Goal: Task Accomplishment & Management: Manage account settings

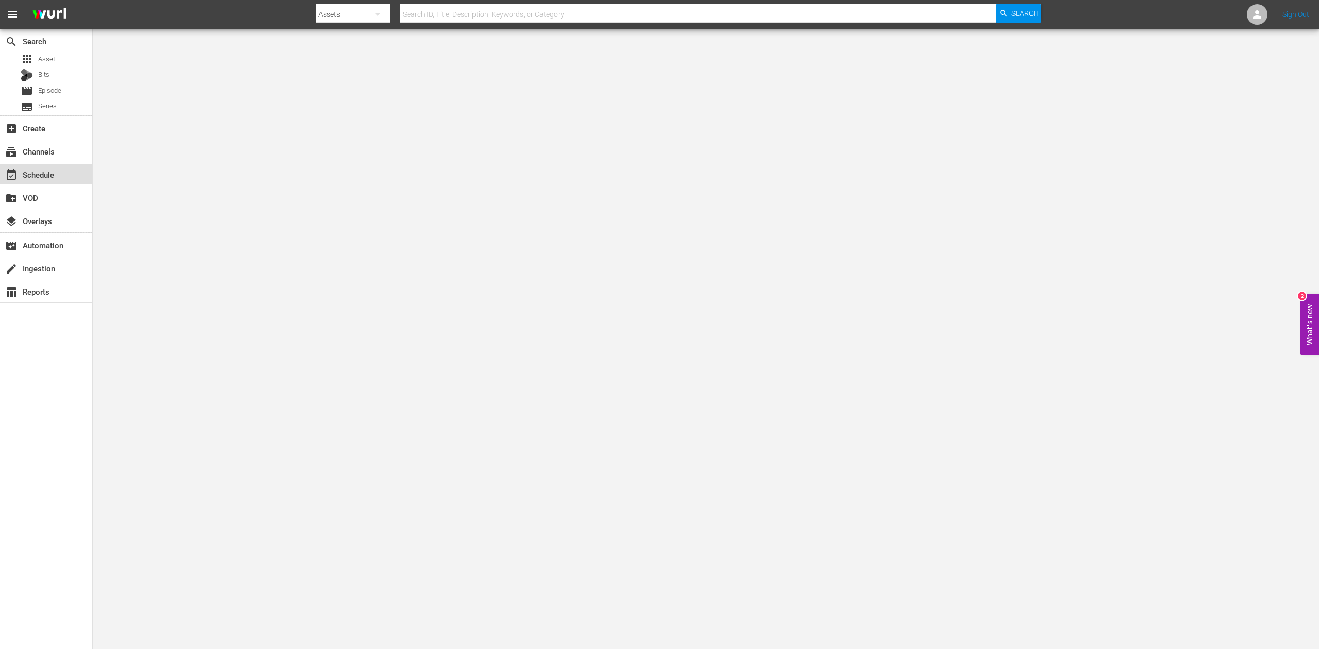
click at [36, 178] on div "event_available Schedule" at bounding box center [29, 173] width 58 height 9
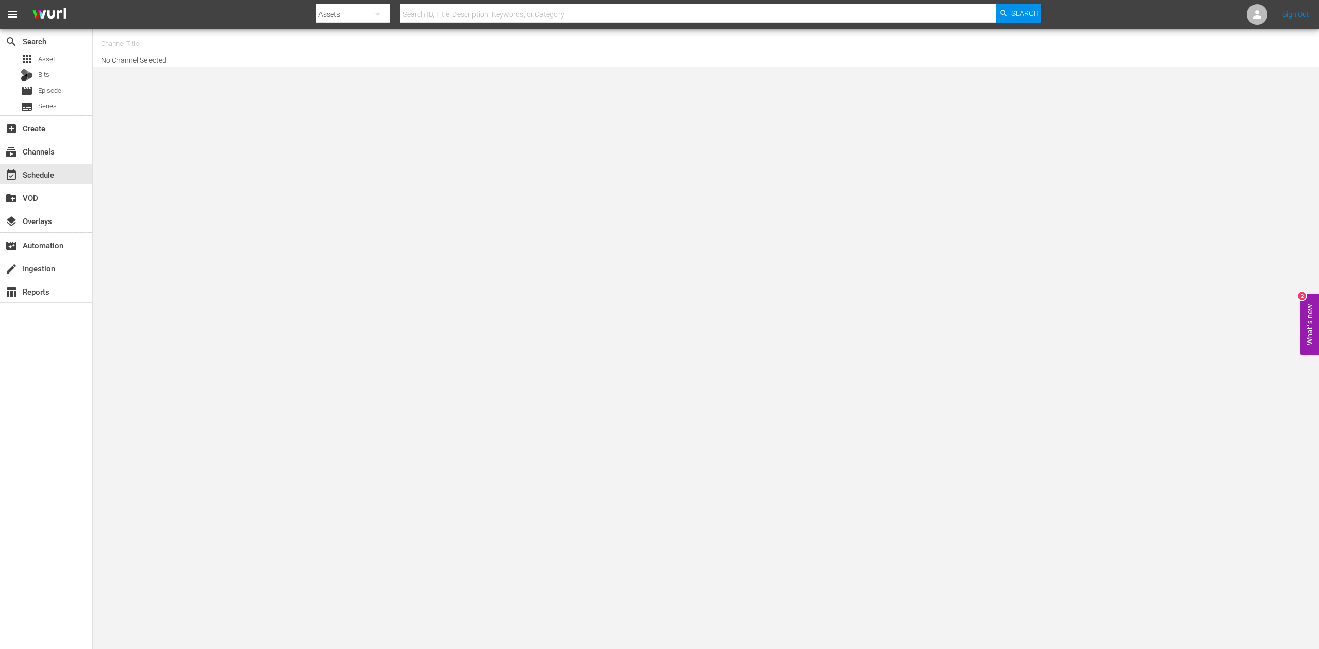
click at [36, 178] on div "event_available Schedule" at bounding box center [29, 173] width 58 height 9
click at [163, 44] on input "text" at bounding box center [167, 43] width 132 height 25
type input "f"
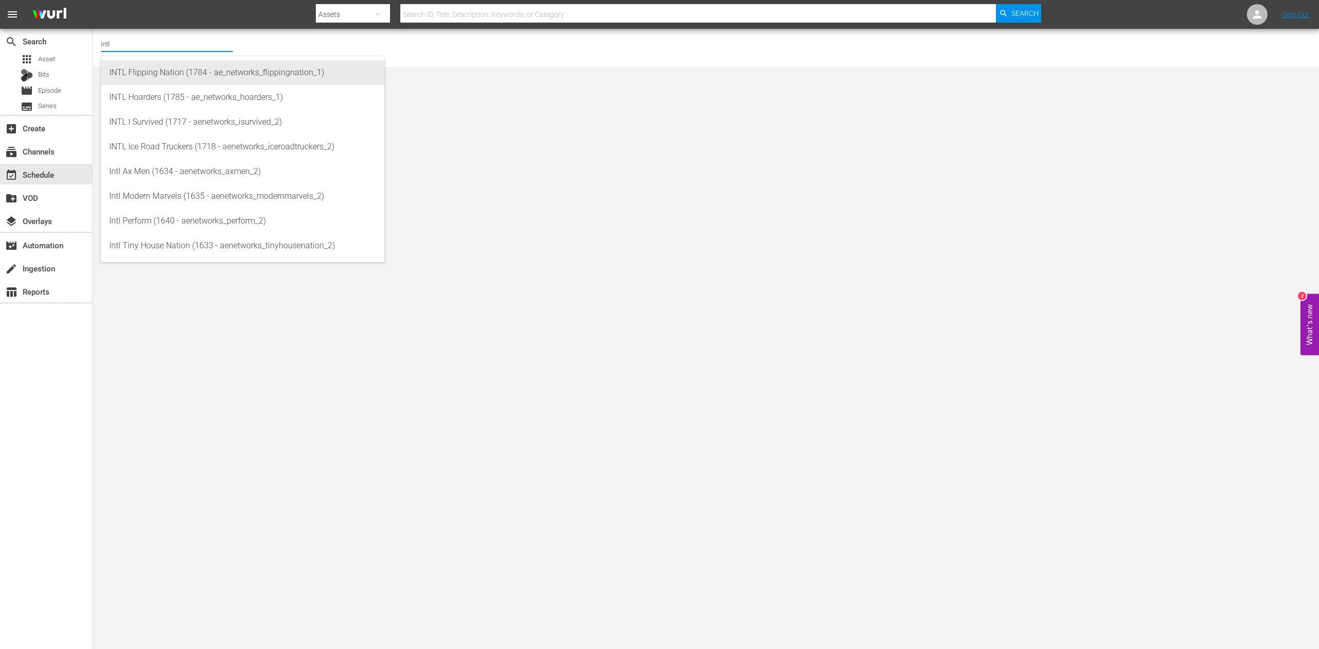
click at [202, 75] on div "INTL Flipping Nation (1784 - ae_networks_flippingnation_1)" at bounding box center [242, 72] width 267 height 25
type input "INTL Flipping Nation (1784 - ae_networks_flippingnation_1)"
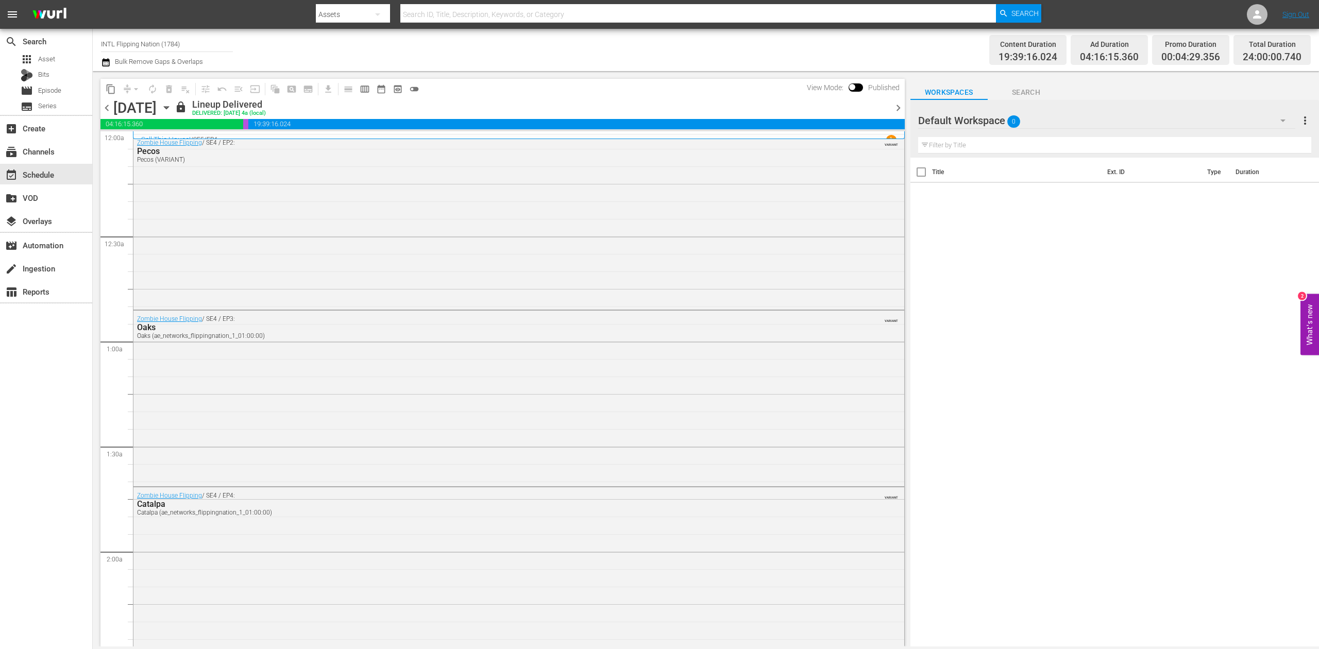
click at [172, 106] on icon "button" at bounding box center [166, 107] width 11 height 11
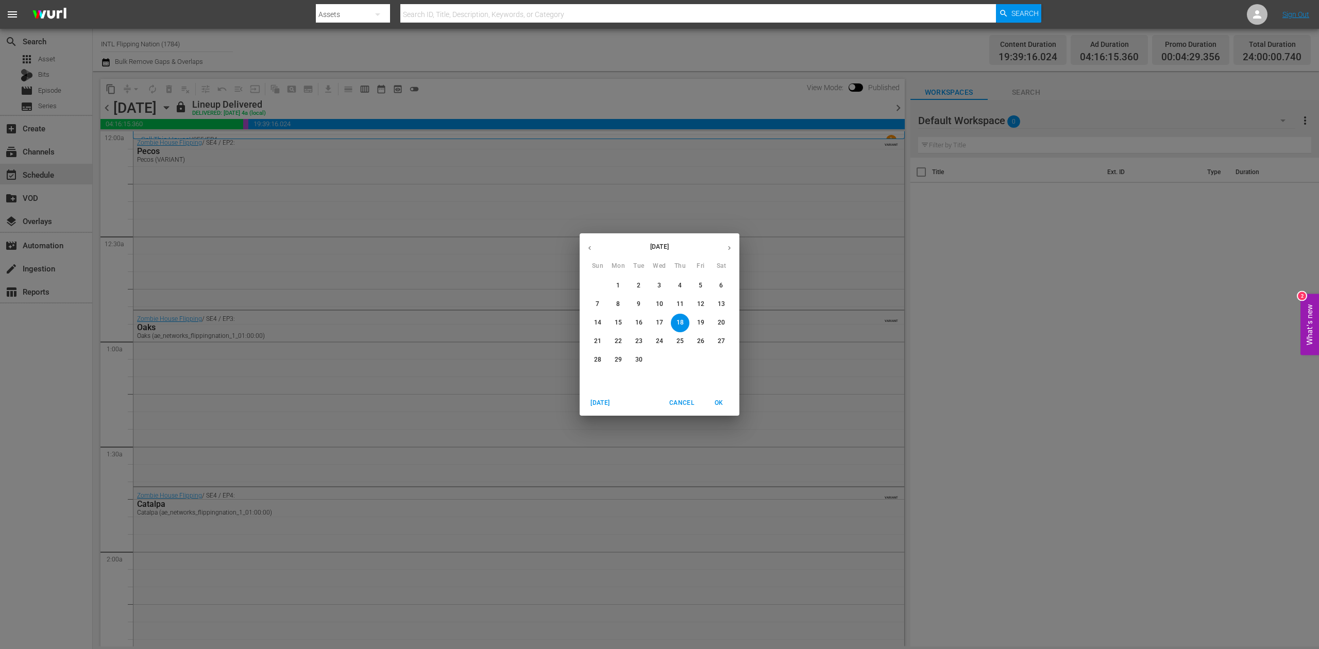
click at [730, 246] on icon "button" at bounding box center [730, 248] width 8 height 8
click at [596, 322] on p "12" at bounding box center [597, 323] width 7 height 9
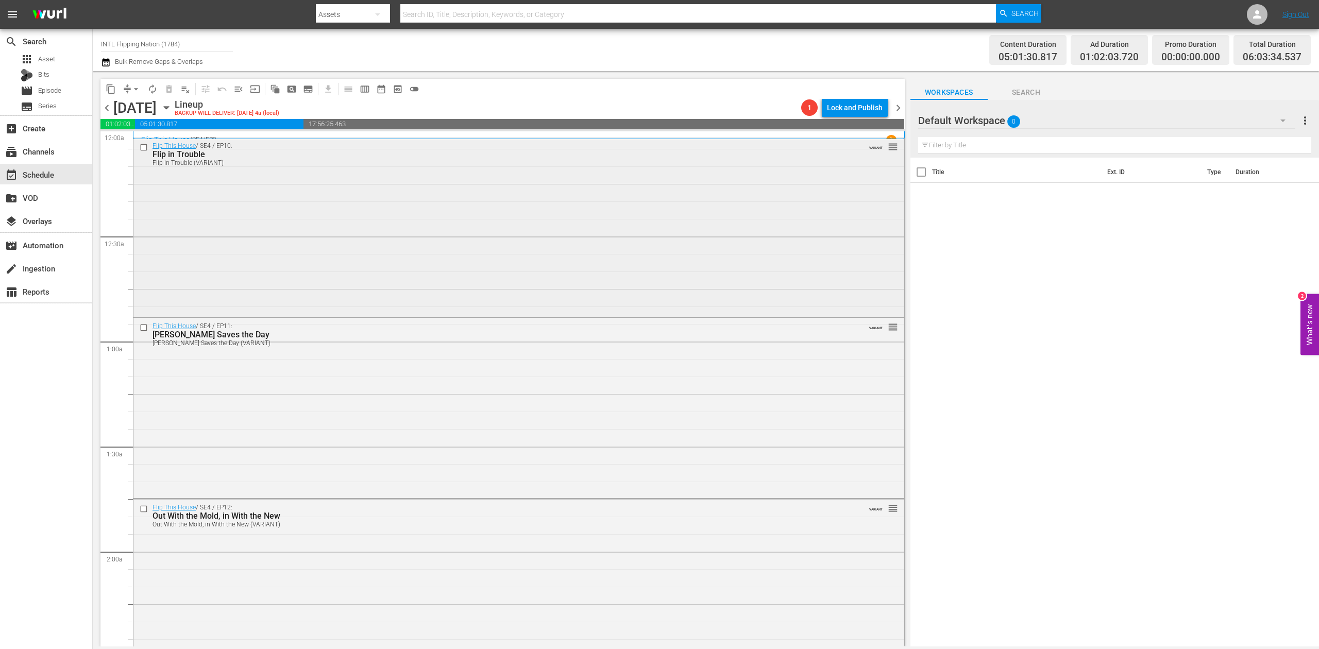
click at [607, 198] on div "Flip This House / SE4 / EP10: Flip in Trouble Flip in Trouble (VARIANT) VARIANT…" at bounding box center [518, 227] width 771 height 178
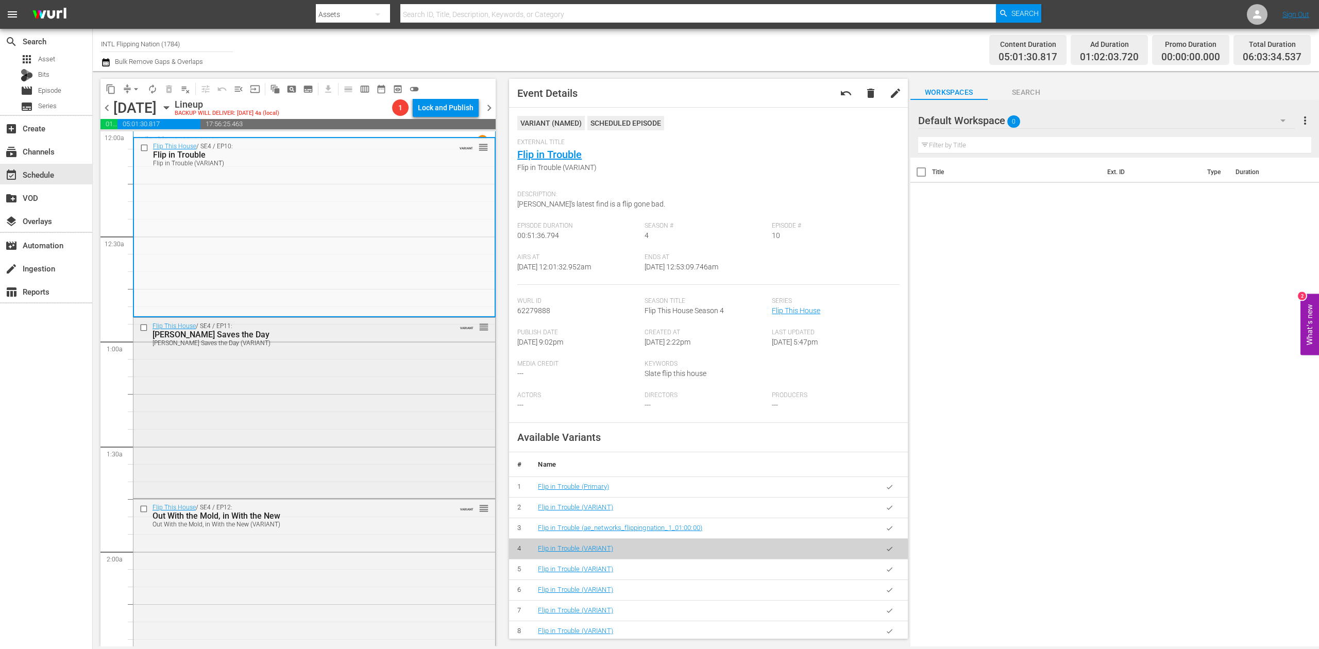
click at [409, 383] on div "Flip This House / SE4 / EP11: Veronica Saves the Day Veronica Saves the Day (VA…" at bounding box center [314, 407] width 362 height 178
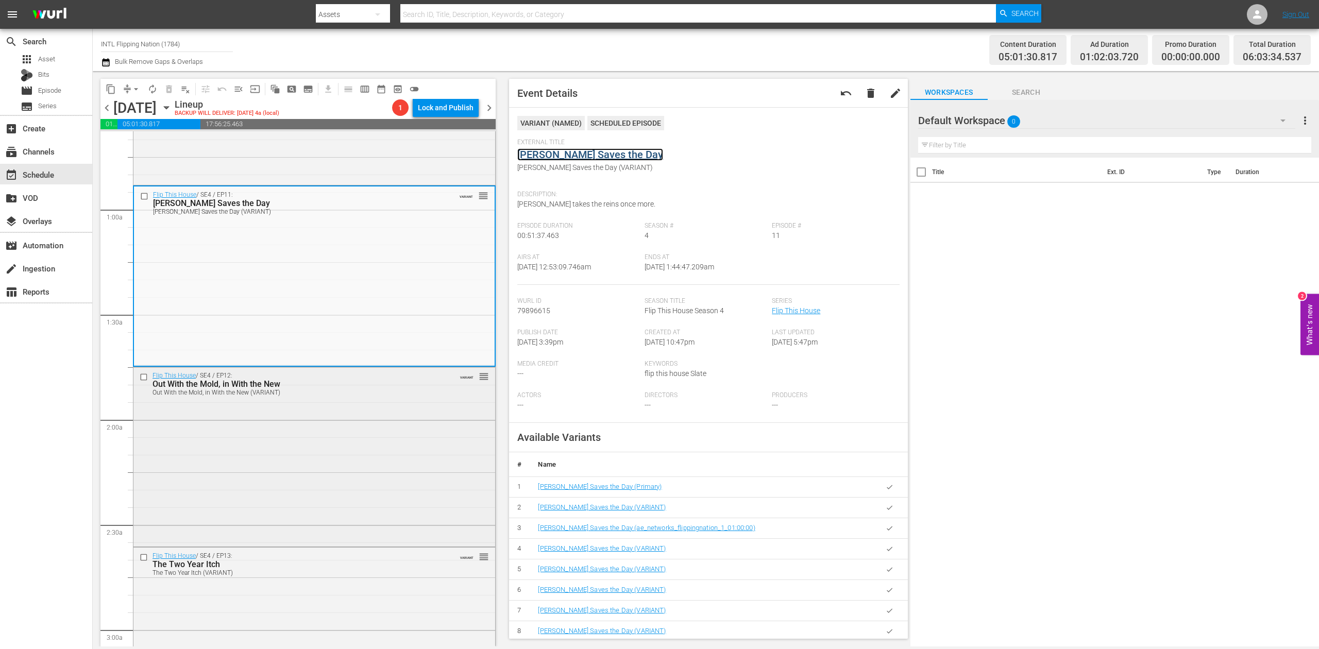
scroll to position [137, 0]
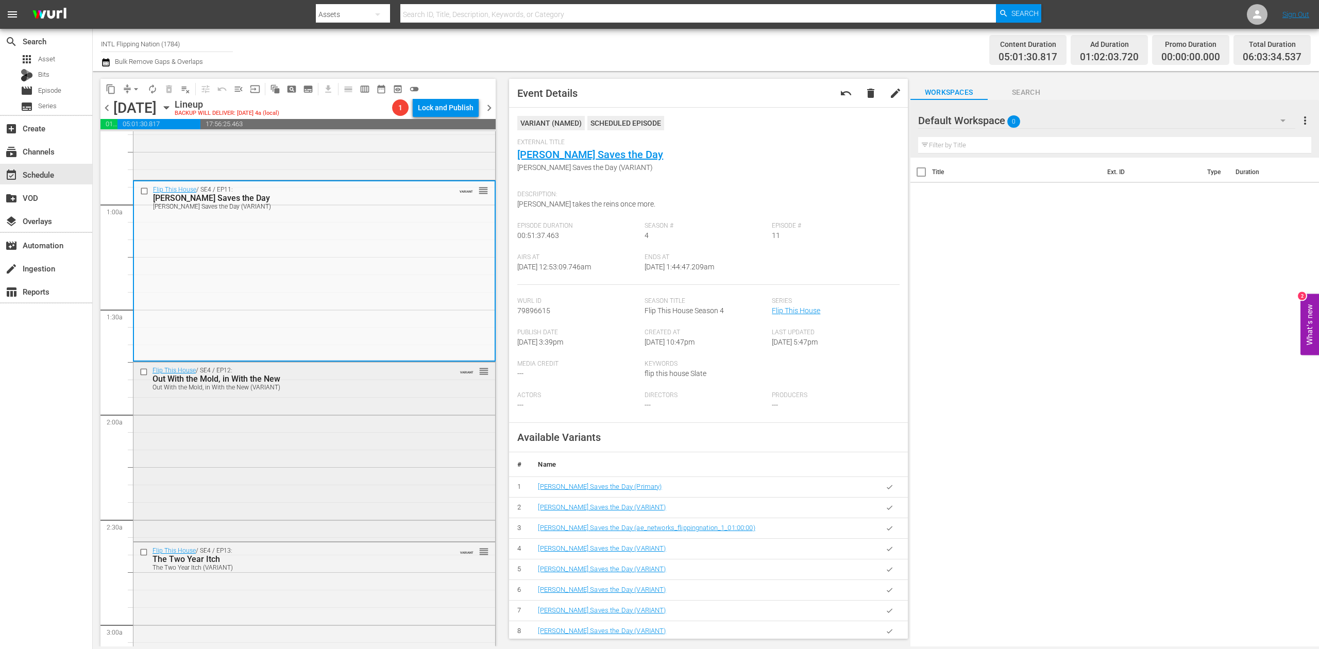
click at [400, 467] on div "Flip This House / SE4 / EP12: Out With the Mold, in With the New Out With the M…" at bounding box center [314, 451] width 362 height 178
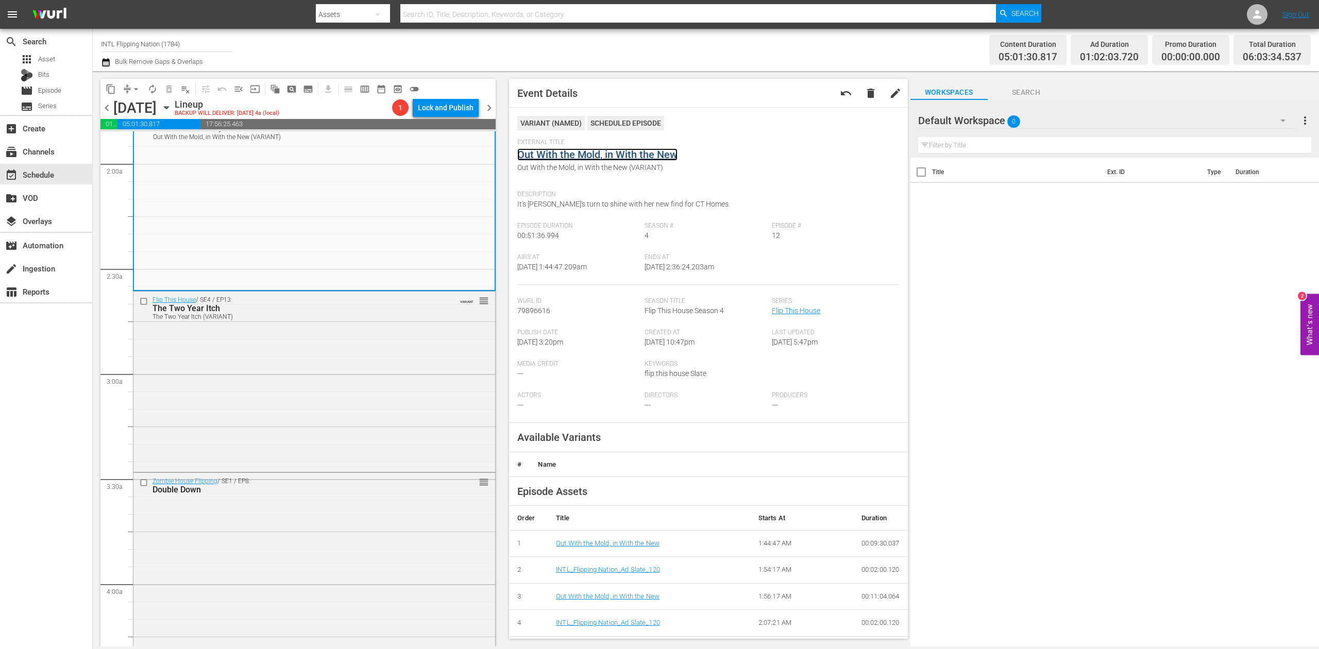
scroll to position [412, 0]
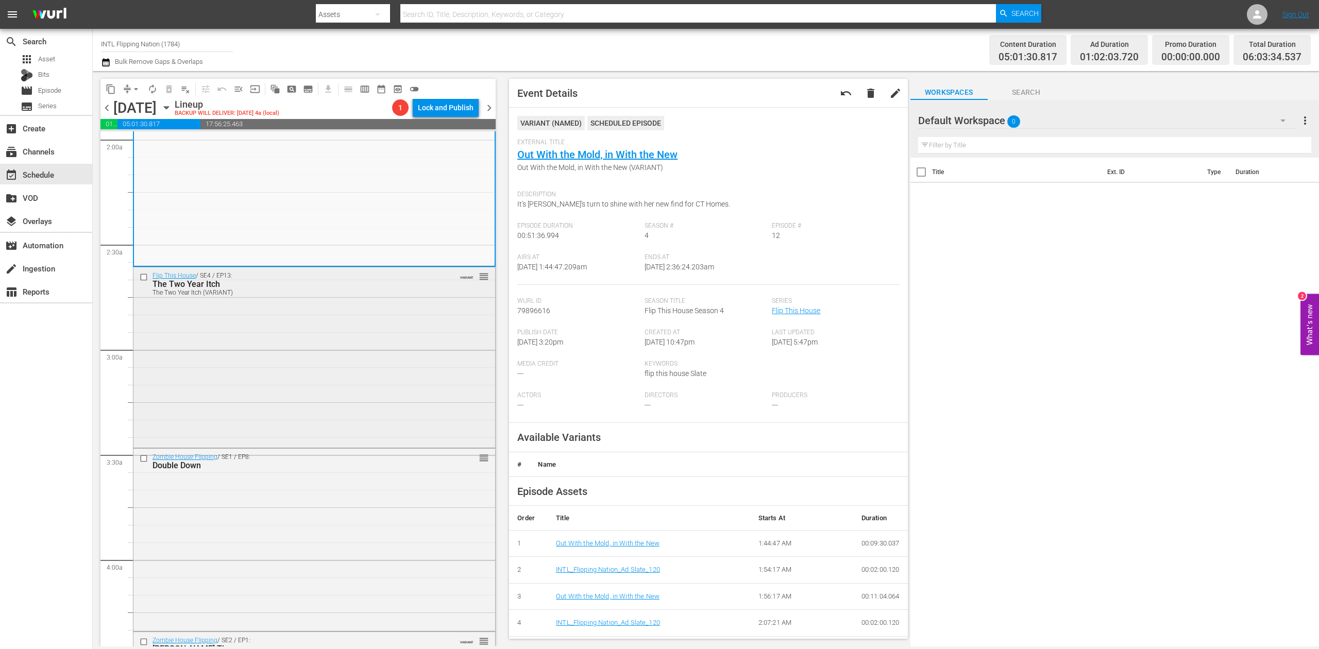
click at [419, 357] on div "Flip This House / SE4 / EP13: The Two Year Itch The Two Year Itch (VARIANT) VAR…" at bounding box center [314, 356] width 362 height 178
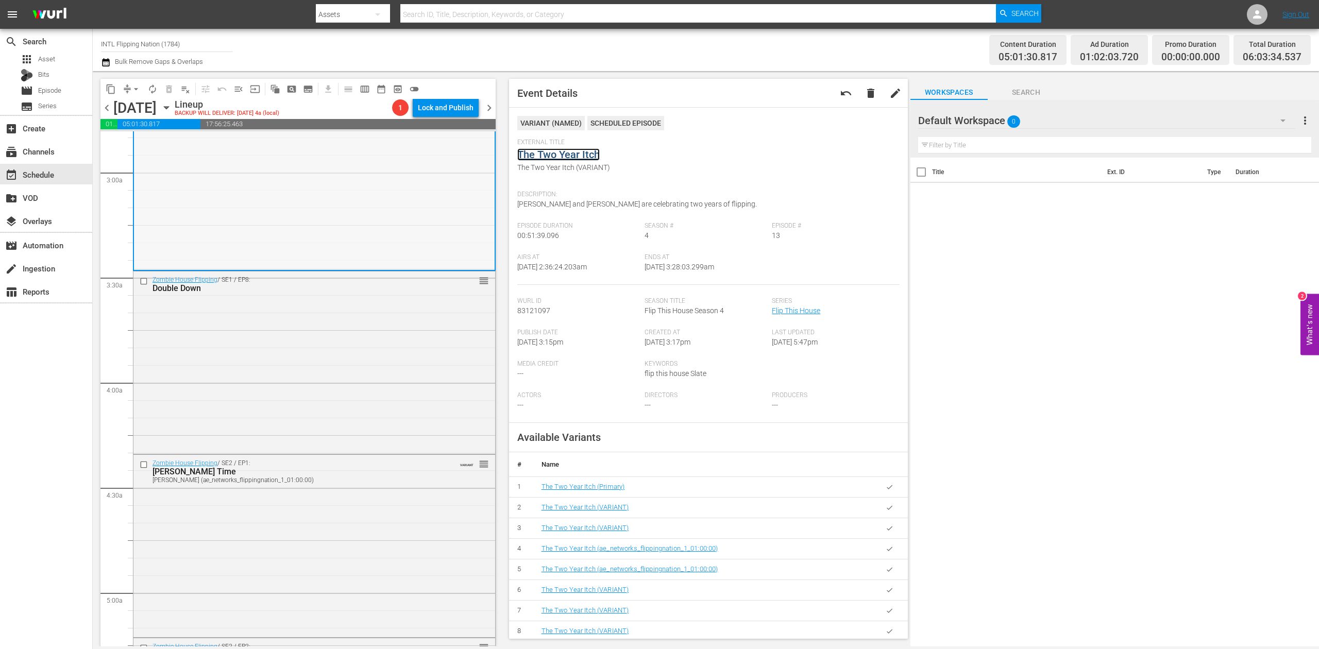
scroll to position [618, 0]
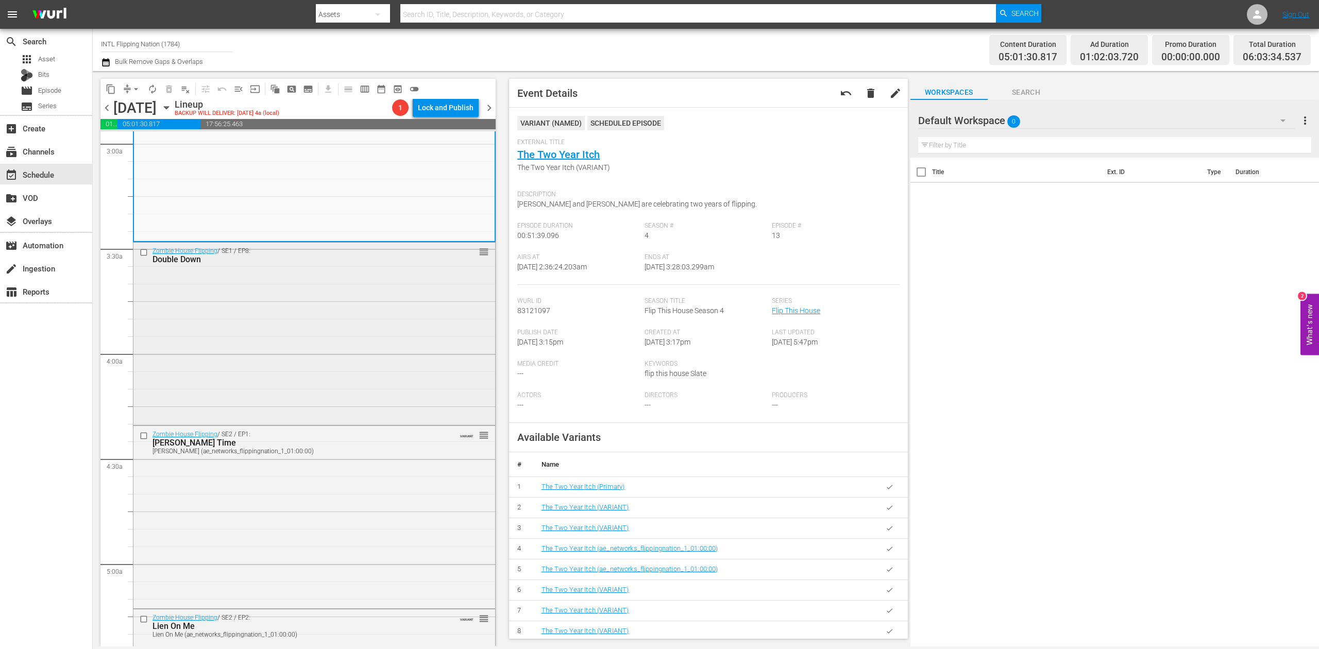
click at [427, 314] on div "Zombie House Flipping / SE1 / EP8: Double Down reorder" at bounding box center [314, 333] width 362 height 180
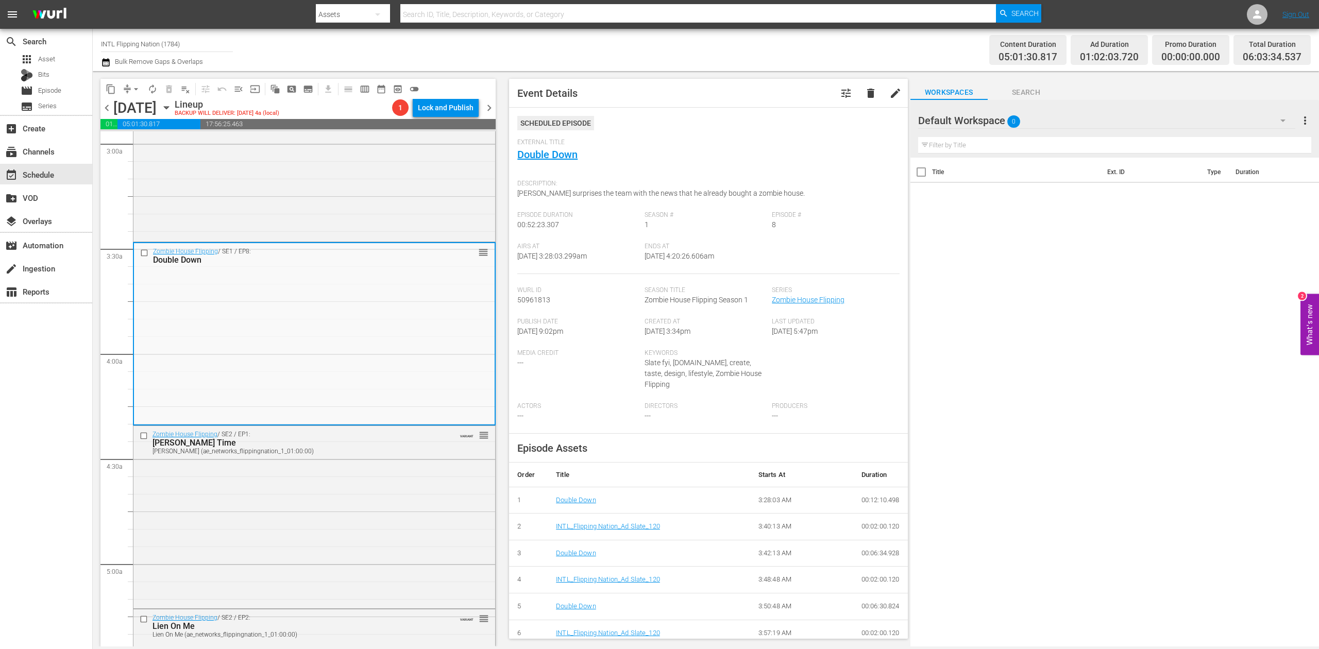
click at [106, 66] on icon "button" at bounding box center [106, 62] width 10 height 12
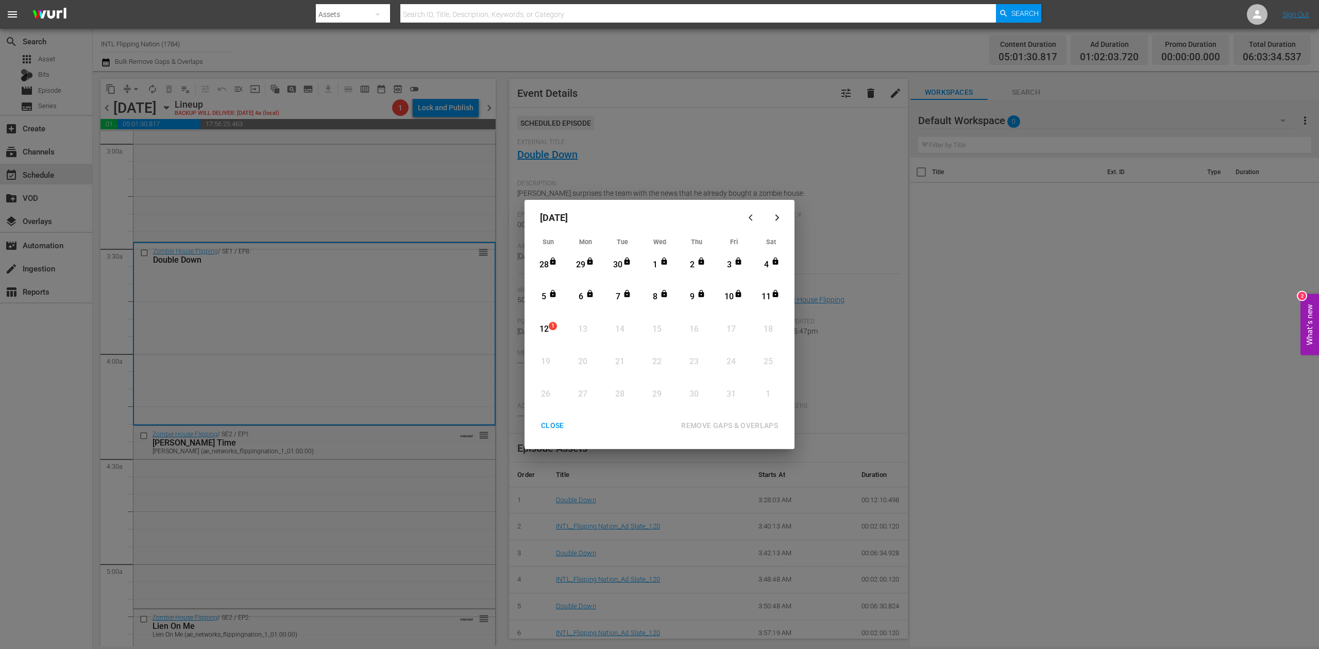
click at [542, 330] on div "12" at bounding box center [544, 330] width 13 height 12
click at [756, 423] on div "REMOVE GAPS & OVERLAPS" at bounding box center [729, 426] width 113 height 13
click at [545, 324] on div "12" at bounding box center [544, 330] width 13 height 12
click at [753, 423] on div "REMOVE GAPS & OVERLAPS" at bounding box center [729, 426] width 113 height 13
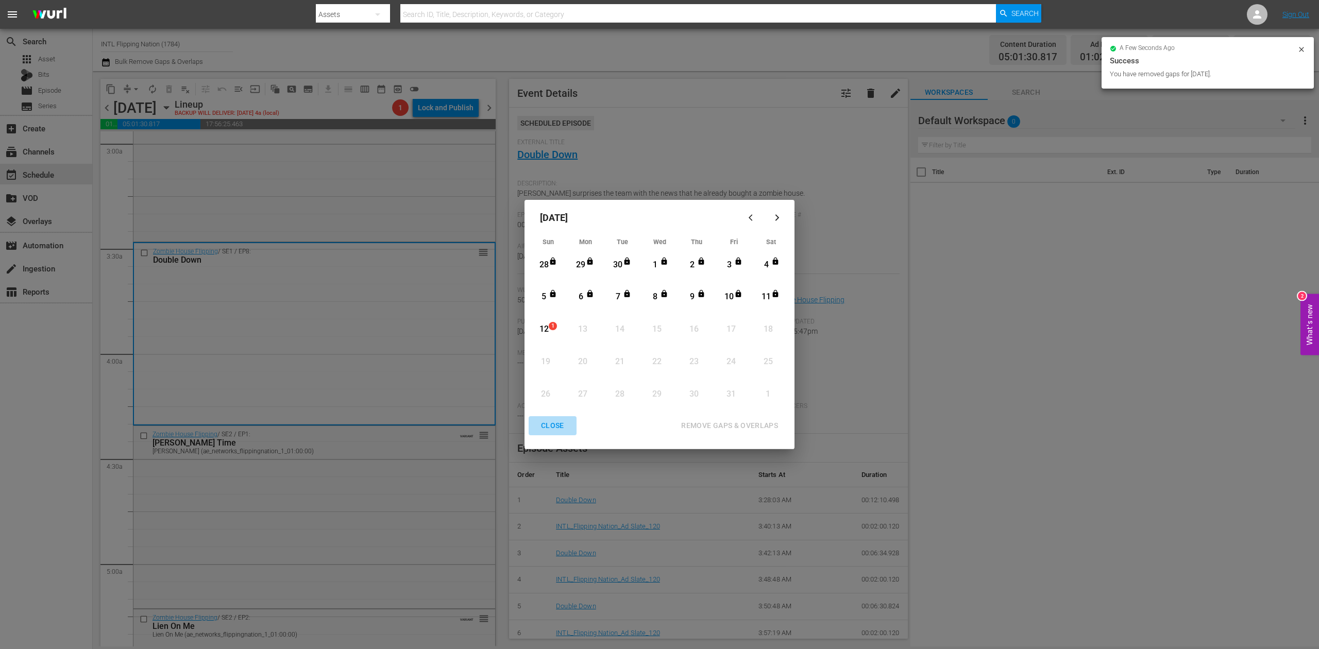
click at [560, 424] on div "CLOSE" at bounding box center [553, 426] width 40 height 13
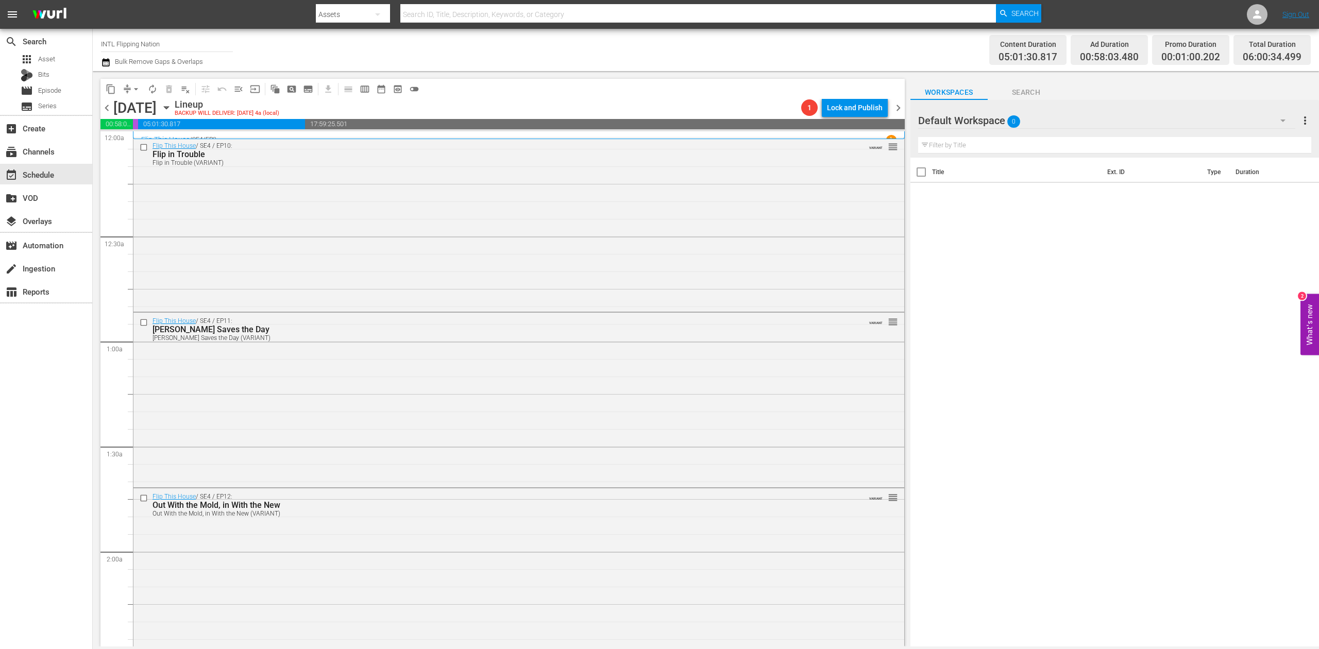
click at [104, 62] on icon "button" at bounding box center [105, 62] width 7 height 8
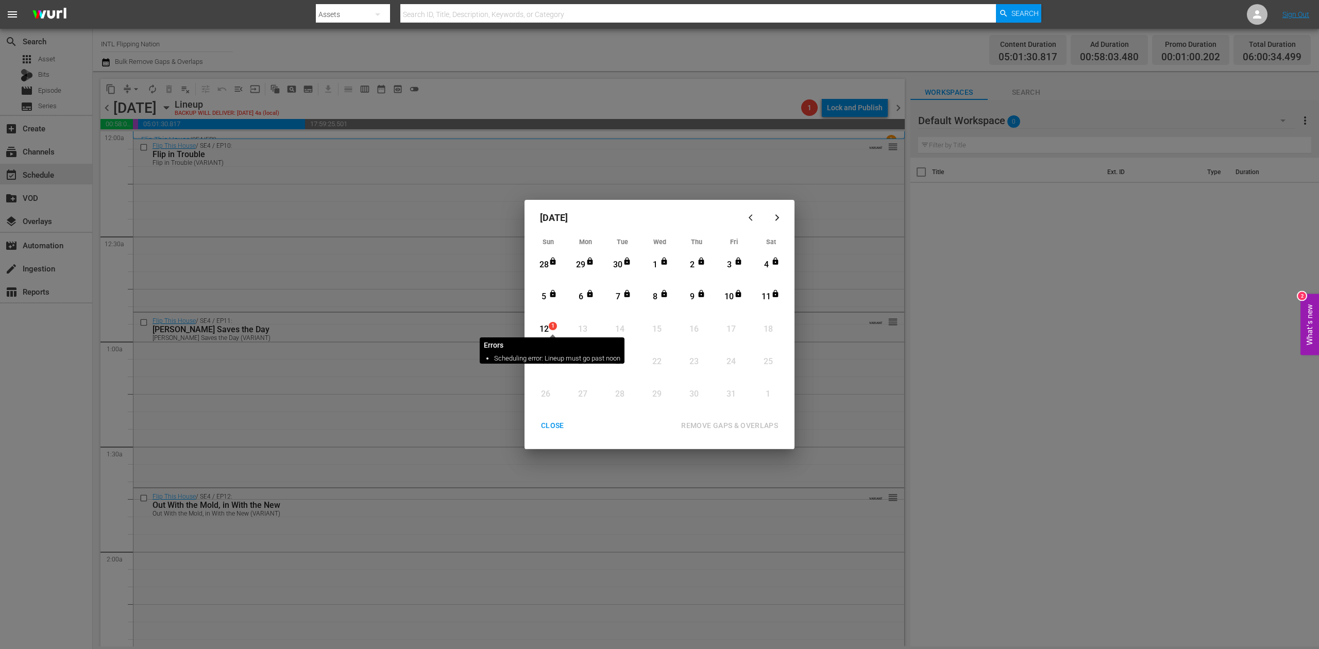
click at [549, 326] on span "1" at bounding box center [552, 326] width 7 height 8
click at [751, 425] on div "REMOVE GAPS & OVERLAPS" at bounding box center [729, 426] width 113 height 13
click at [551, 426] on div "CLOSE" at bounding box center [553, 426] width 40 height 13
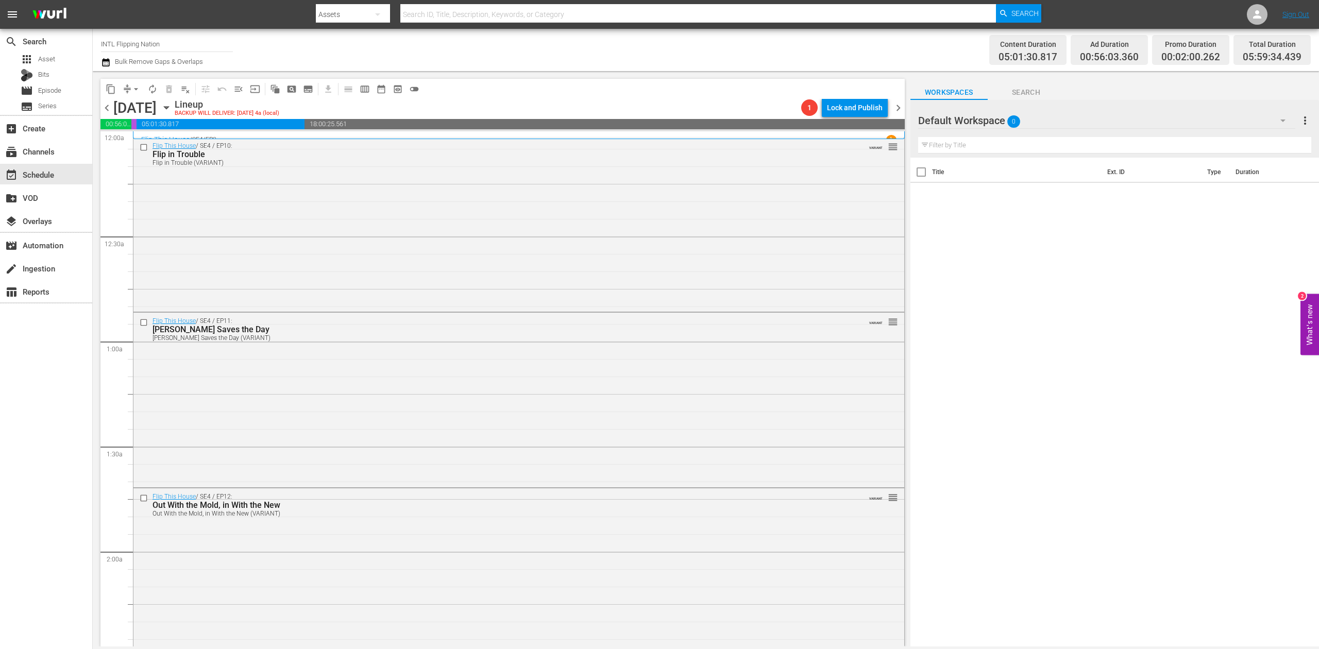
click at [102, 61] on icon "button" at bounding box center [105, 62] width 7 height 8
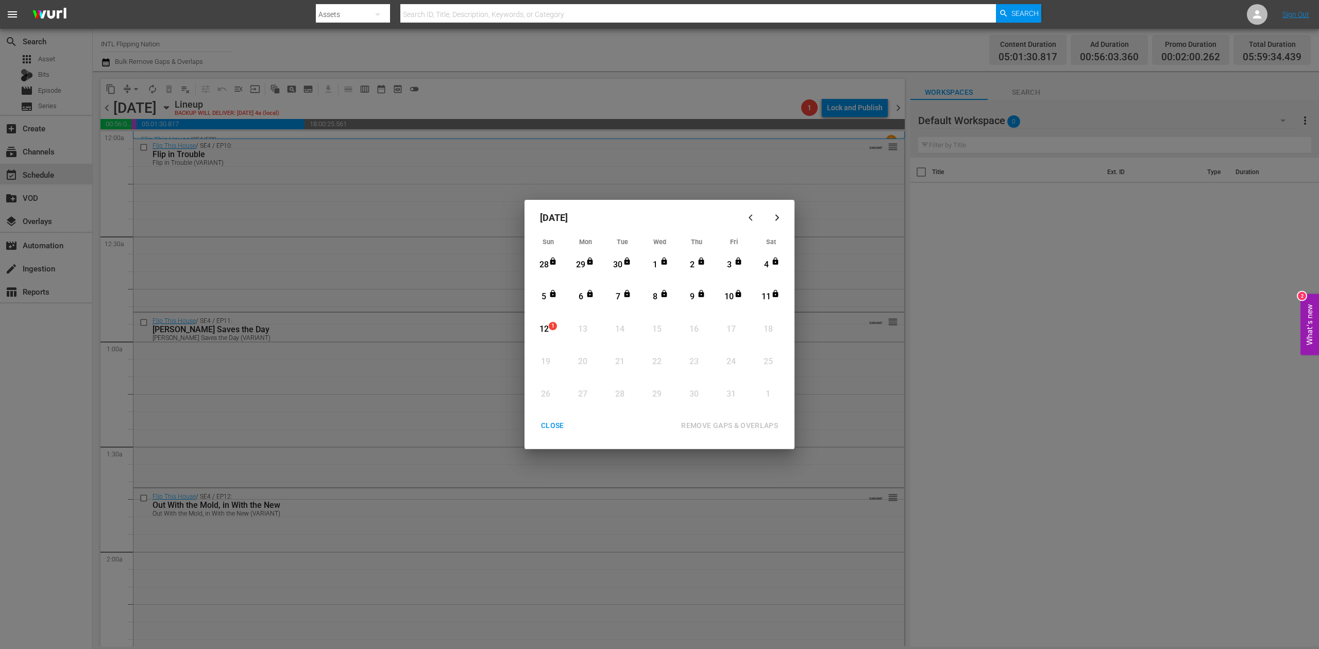
click at [541, 327] on div "12" at bounding box center [544, 330] width 13 height 12
click at [706, 425] on div "REMOVE GAPS & OVERLAPS" at bounding box center [729, 426] width 113 height 13
click at [547, 331] on div "12" at bounding box center [544, 330] width 13 height 12
click at [704, 421] on div "REMOVE GAPS & OVERLAPS" at bounding box center [729, 426] width 113 height 13
click at [550, 425] on div "CLOSE" at bounding box center [553, 426] width 40 height 13
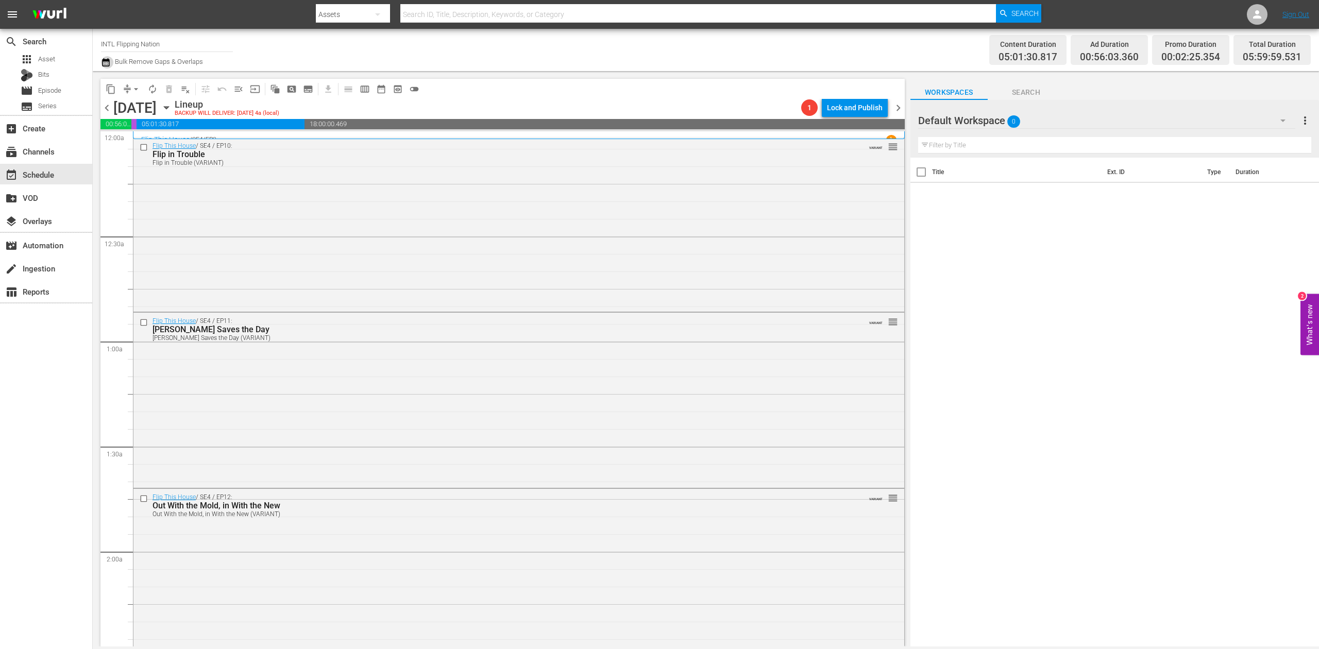
click at [104, 62] on icon "button" at bounding box center [106, 62] width 10 height 12
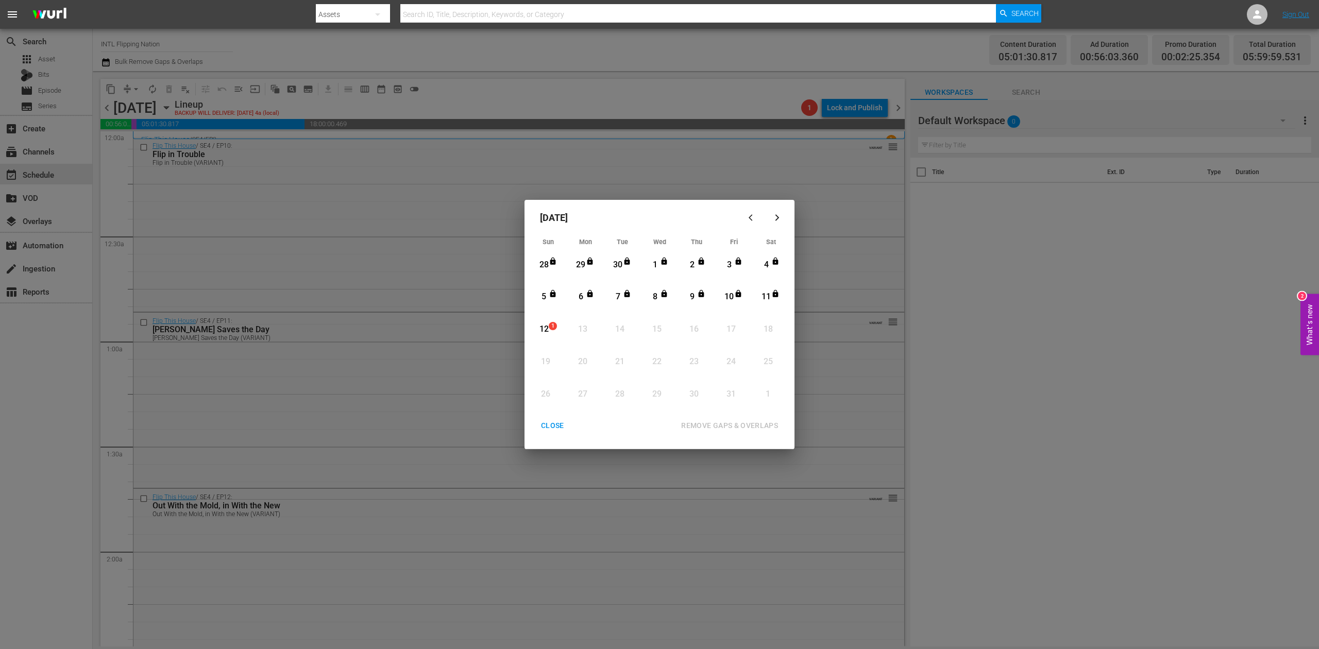
click at [543, 328] on div "12" at bounding box center [544, 330] width 13 height 12
click at [757, 426] on div "REMOVE GAPS & OVERLAPS" at bounding box center [729, 426] width 113 height 13
click at [541, 420] on div "CLOSE" at bounding box center [553, 426] width 40 height 13
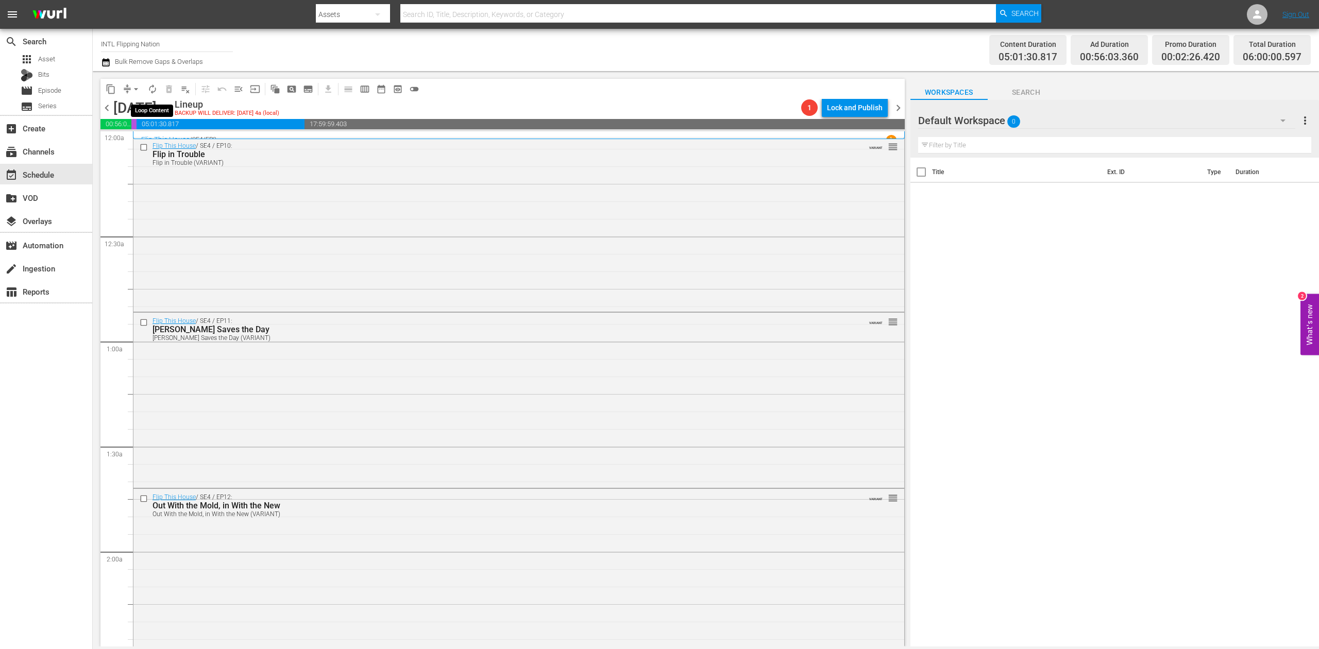
click at [149, 91] on span "autorenew_outlined" at bounding box center [152, 89] width 10 height 10
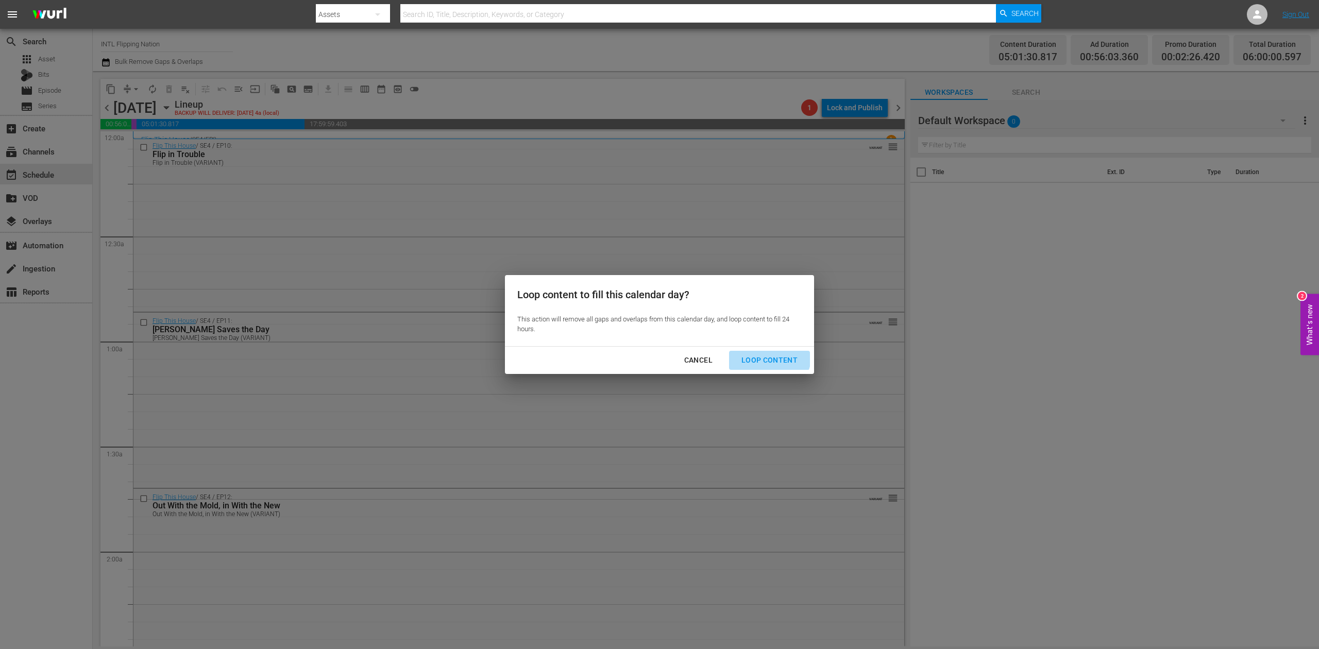
click at [768, 355] on div "Loop Content" at bounding box center [769, 360] width 73 height 13
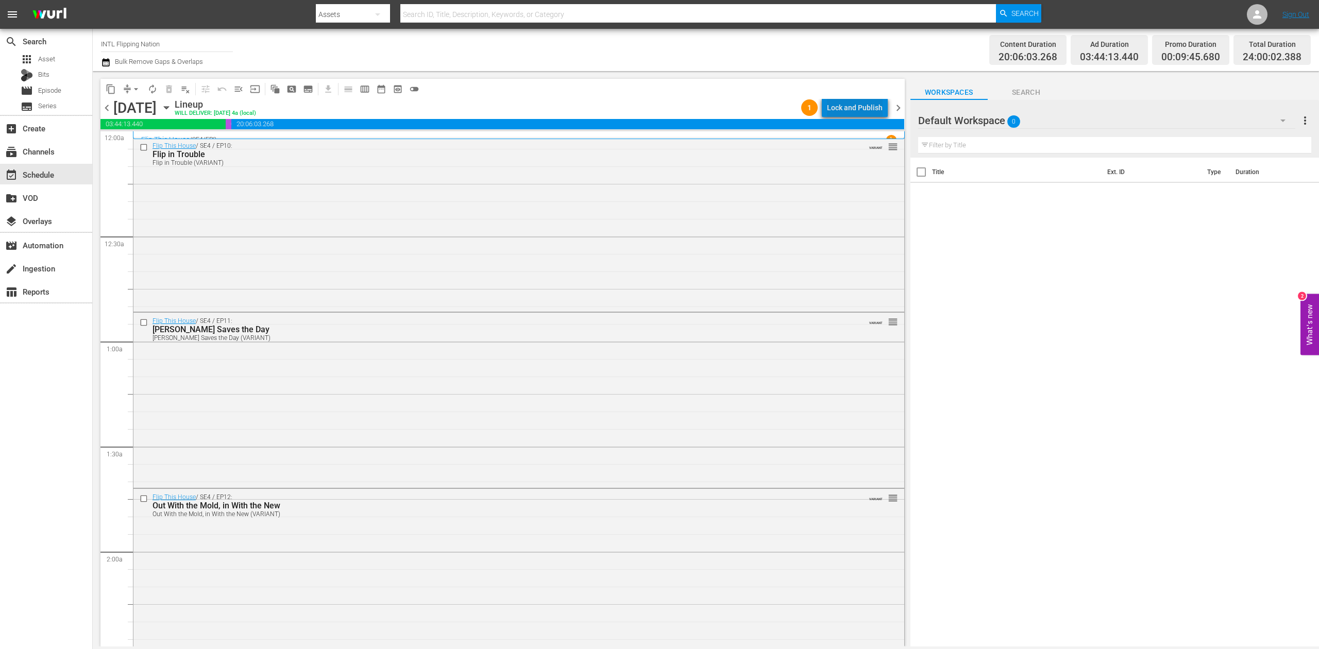
click at [866, 106] on div "Lock and Publish" at bounding box center [855, 107] width 56 height 19
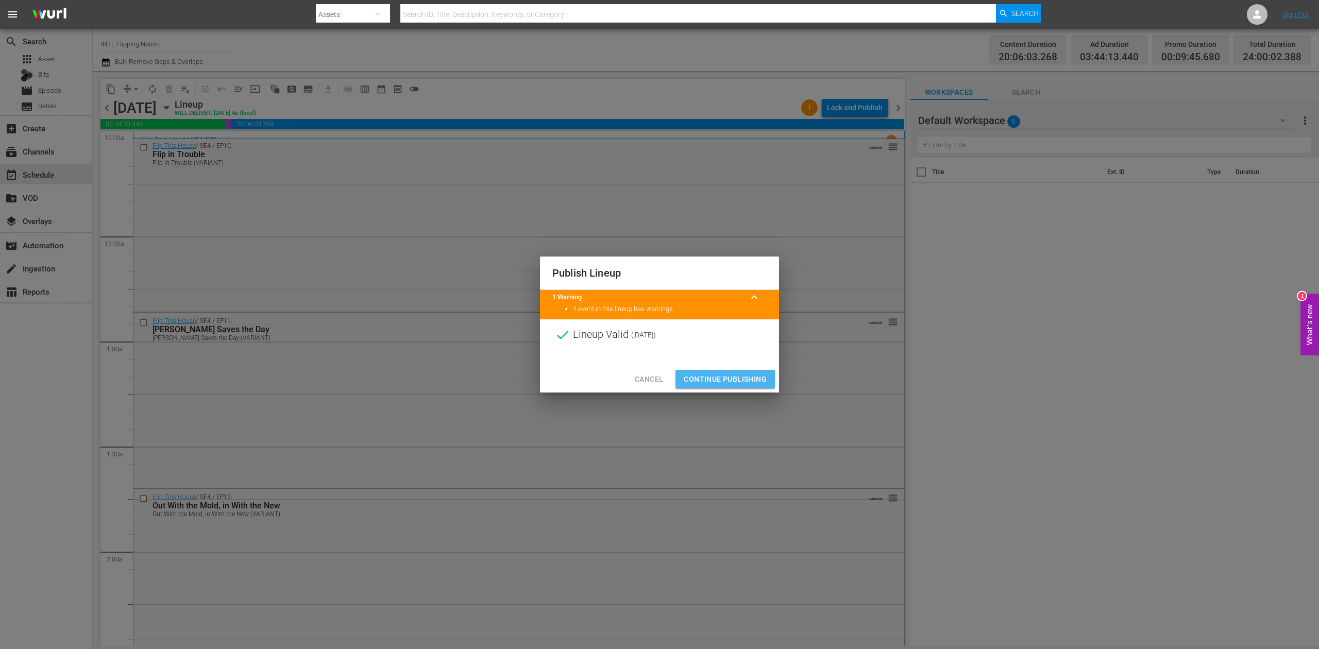
click at [704, 380] on span "Continue Publishing" at bounding box center [725, 379] width 83 height 13
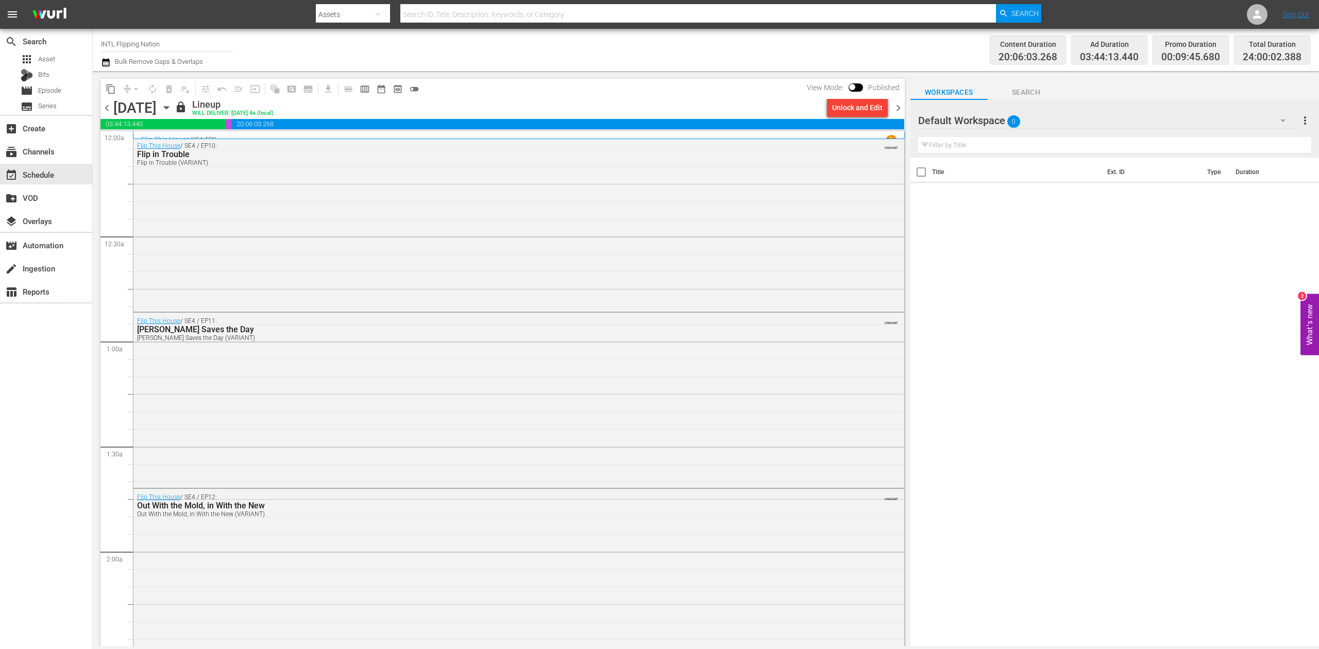
click at [172, 105] on icon "button" at bounding box center [166, 107] width 11 height 11
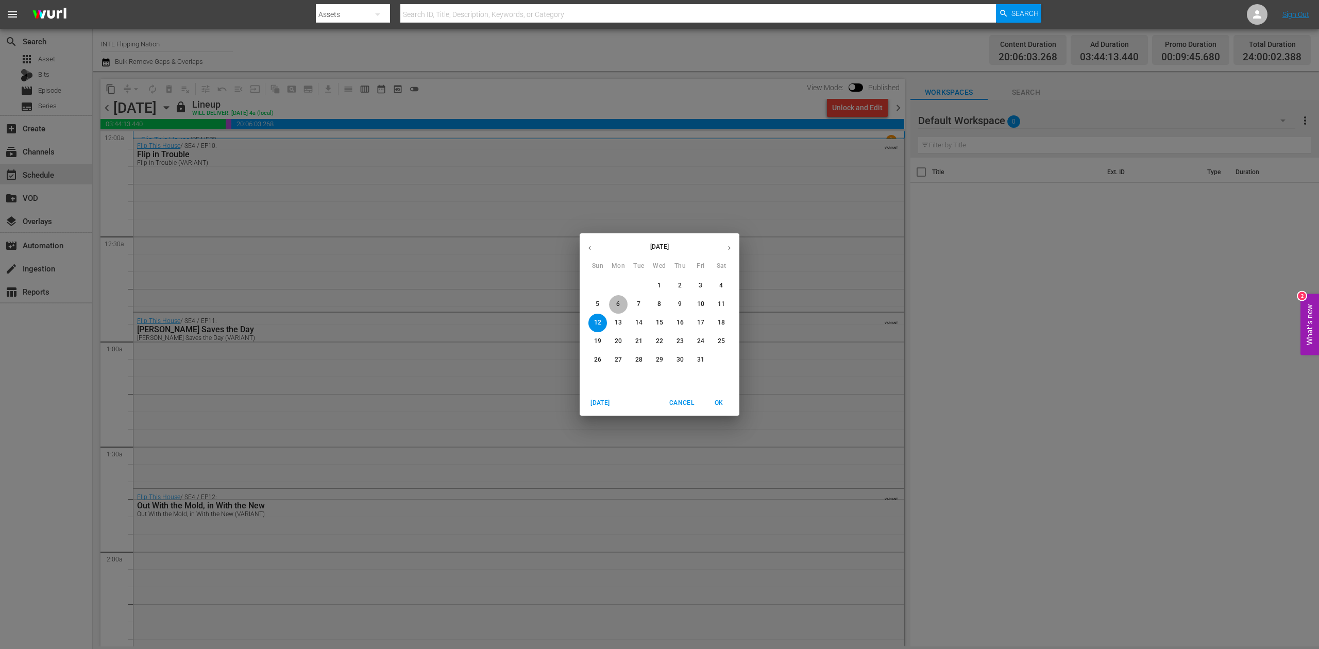
click at [619, 305] on p "6" at bounding box center [618, 304] width 4 height 9
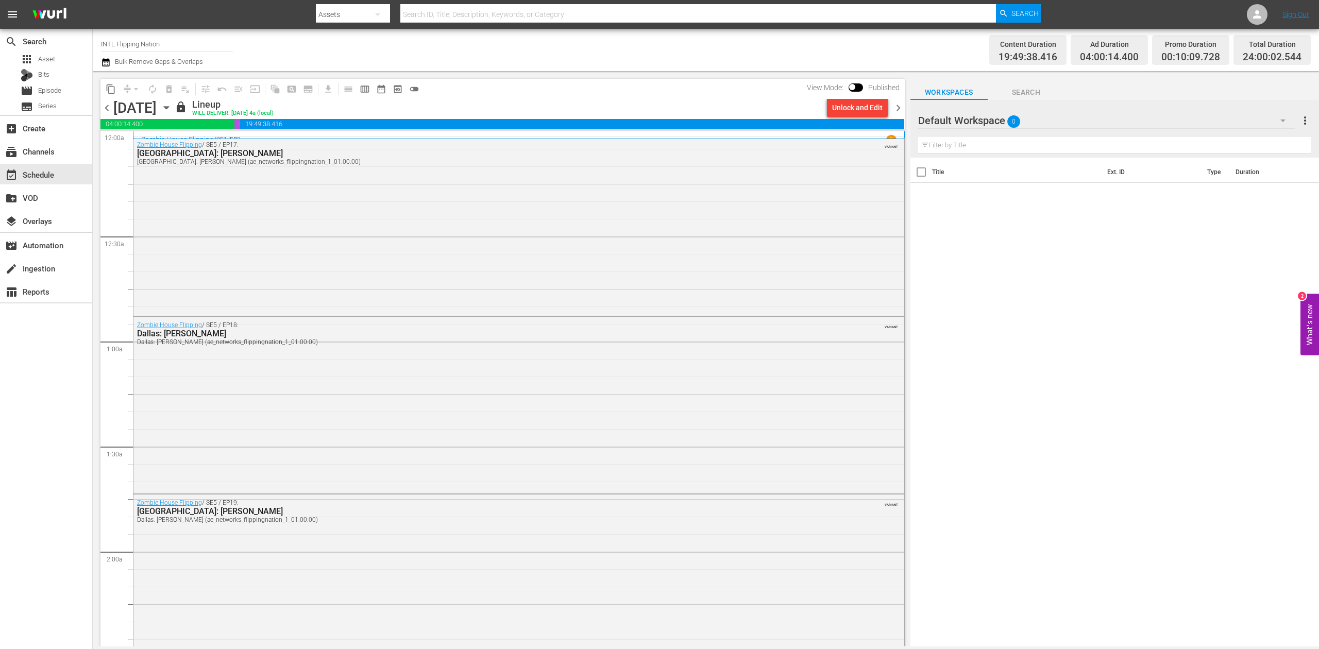
click at [180, 42] on input "INTL Flipping Nation" at bounding box center [167, 43] width 132 height 25
drag, startPoint x: 186, startPoint y: 45, endPoint x: 71, endPoint y: 40, distance: 115.0
click at [93, 0] on div "search Search apps Asset Bits movie Episode subtitles Series add_box Create sub…" at bounding box center [706, 0] width 1227 height 0
type input "a"
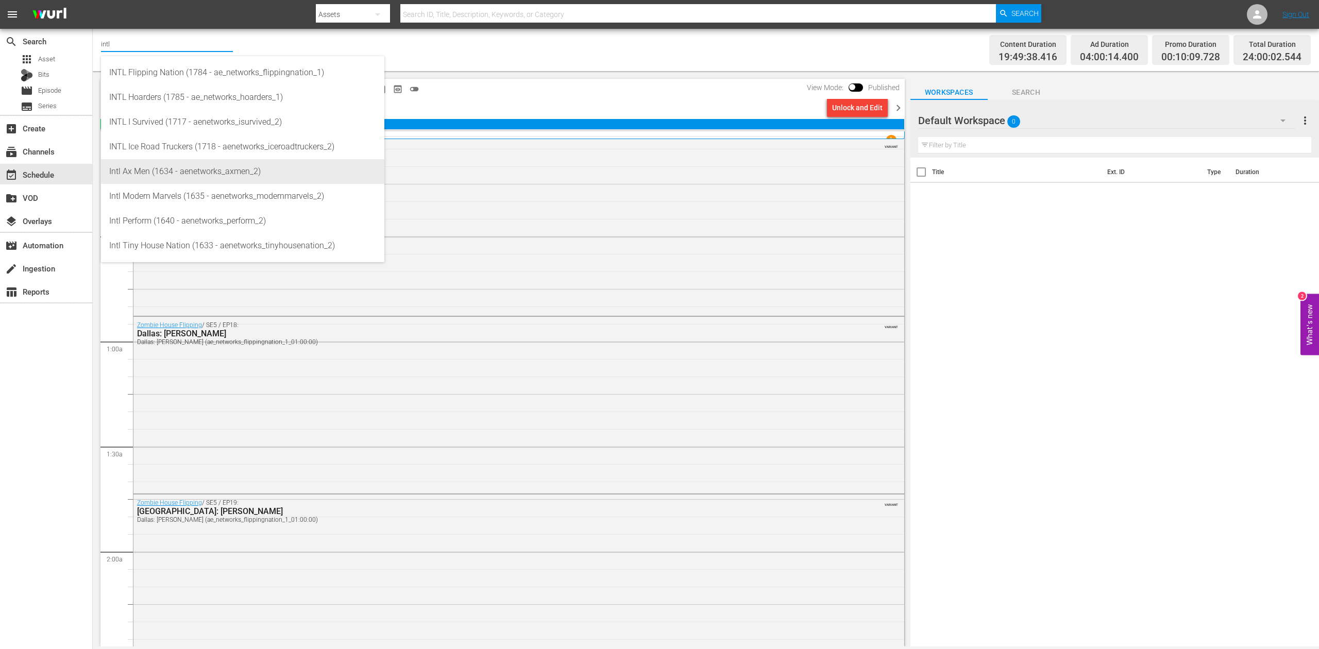
click at [159, 172] on div "Intl Ax Men (1634 - aenetworks_axmen_2)" at bounding box center [242, 171] width 267 height 25
type input "Intl Ax Men (1634 - aenetworks_axmen_2)"
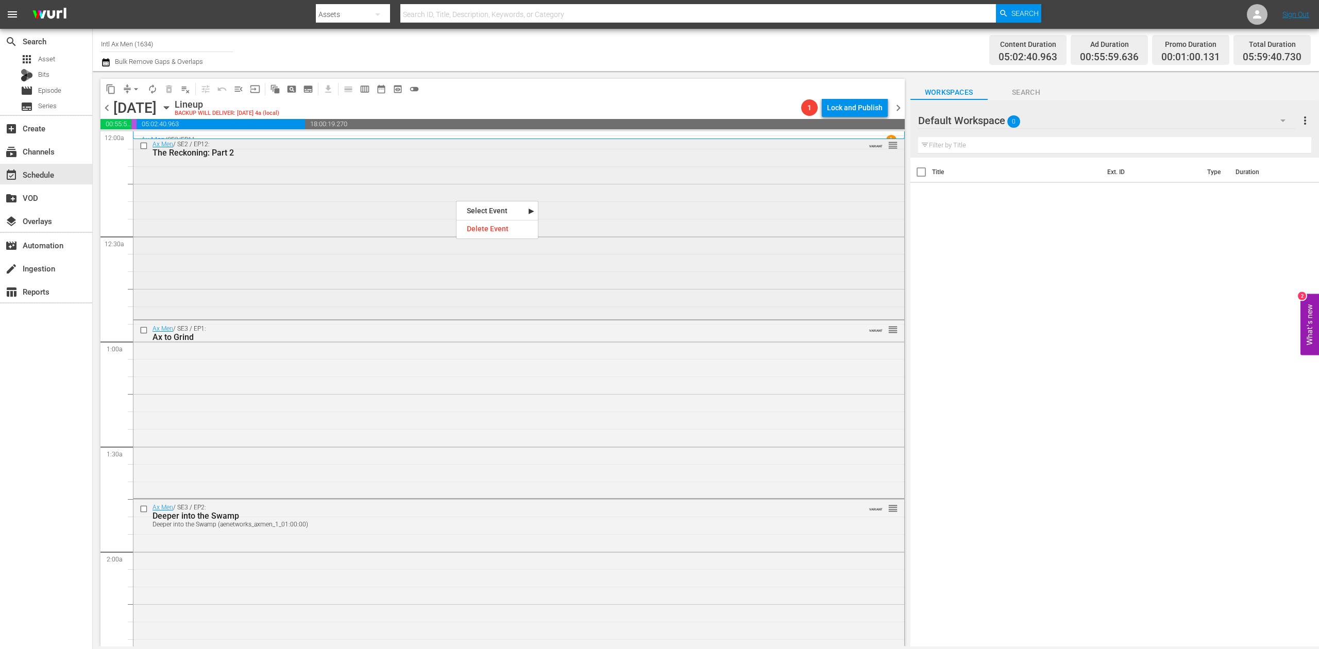
click at [378, 217] on div "Ax Men / SE2 / EP12: The Reckoning: Part 2 VARIANT reorder" at bounding box center [518, 227] width 771 height 182
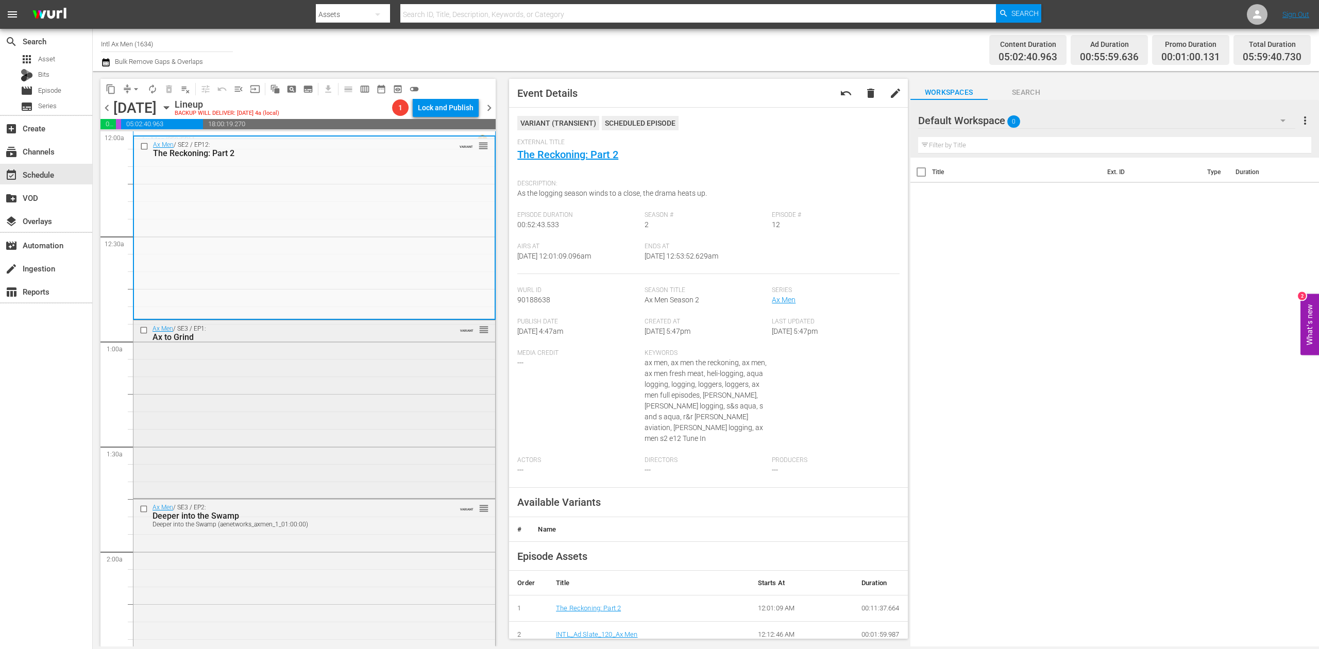
click at [281, 412] on div "Ax Men / SE3 / EP1: Ax to Grind VARIANT reorder" at bounding box center [314, 408] width 362 height 175
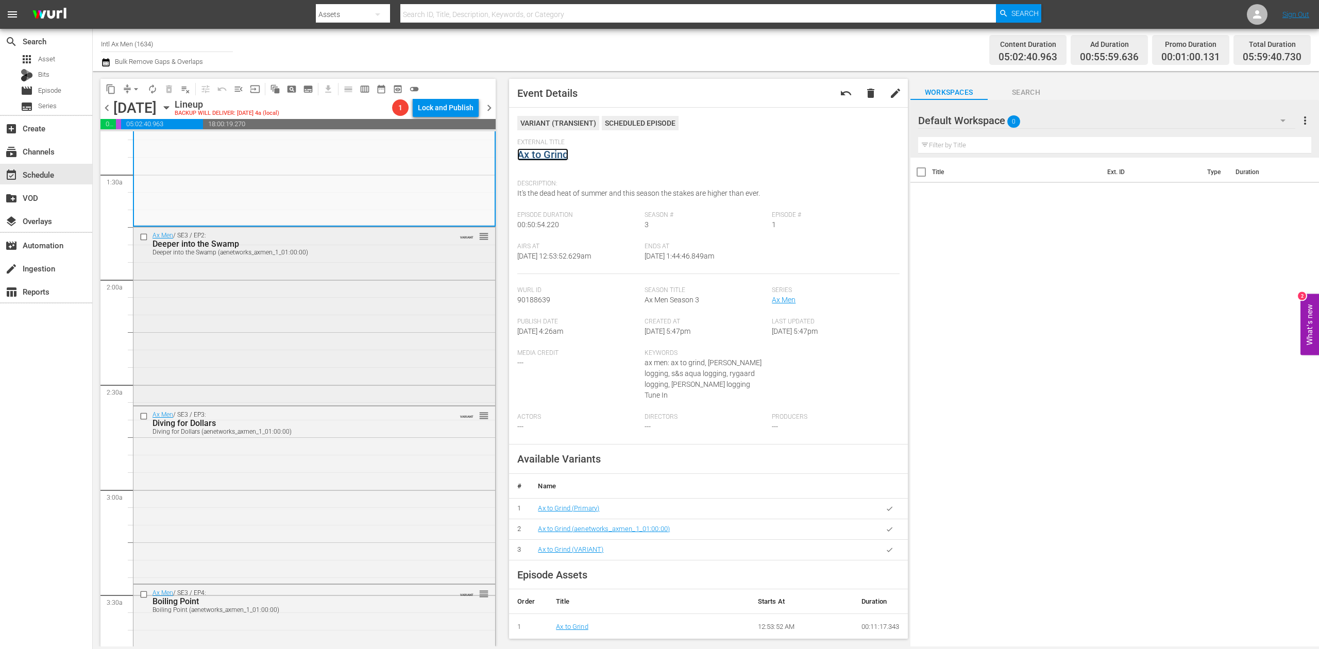
scroll to position [275, 0]
click at [316, 346] on div "Ax Men / SE3 / EP2: Deeper into the Swamp Deeper into the Swamp (aenetworks_axm…" at bounding box center [314, 313] width 362 height 177
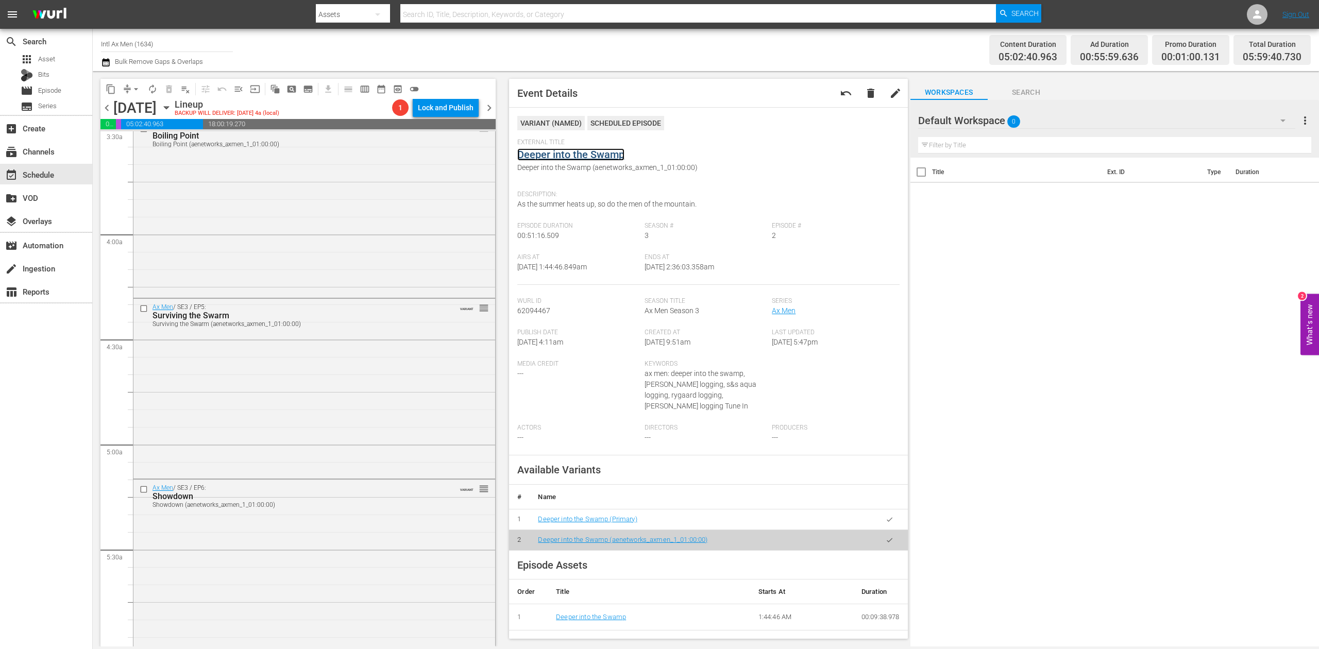
scroll to position [756, 0]
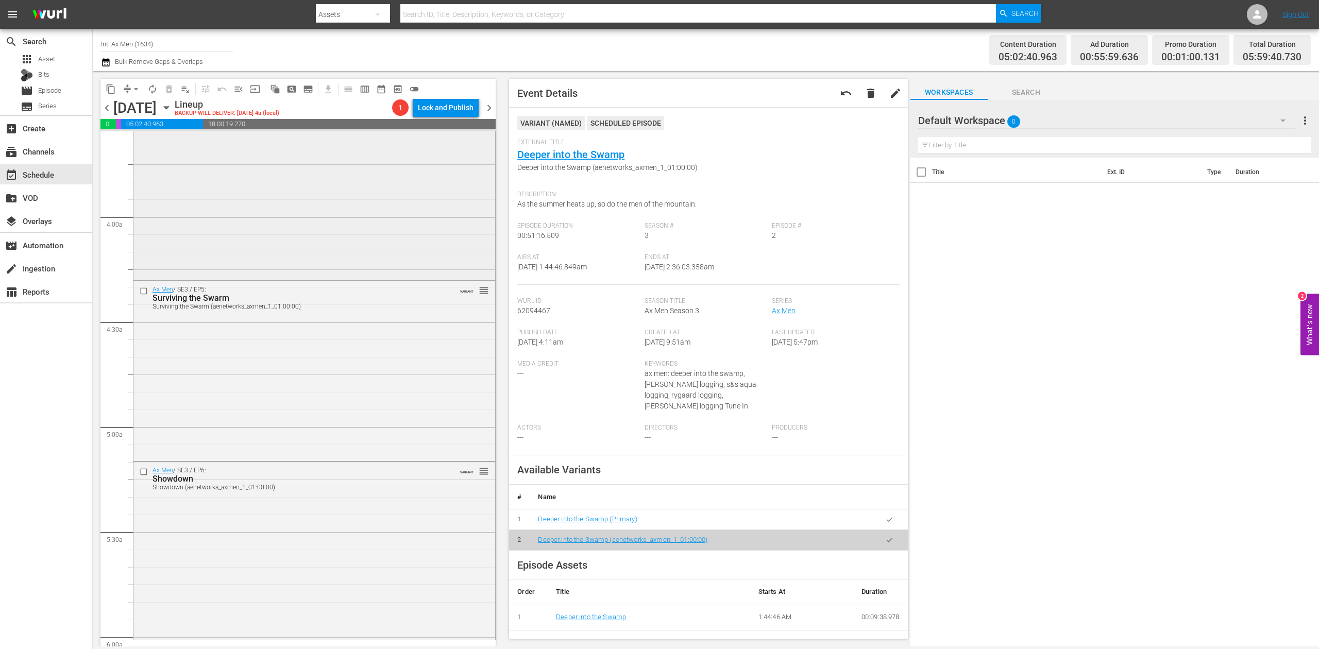
click at [417, 219] on div "Ax Men / SE3 / EP4: Boiling Point Boiling Point (aenetworks_axmen_1_01:00:00) V…" at bounding box center [314, 190] width 362 height 177
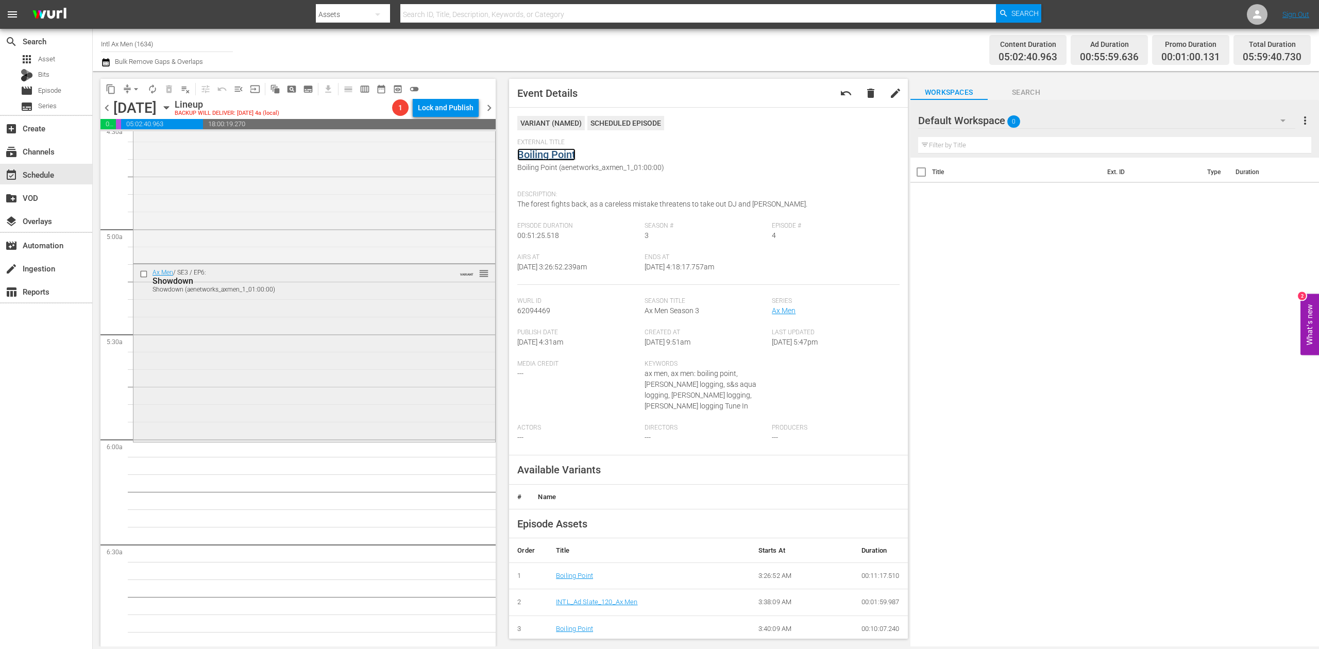
scroll to position [962, 0]
click at [376, 308] on div "Ax Men / SE3 / EP6: Showdown Showdown (aenetworks_axmen_1_01:00:00) VARIANT reo…" at bounding box center [314, 343] width 362 height 175
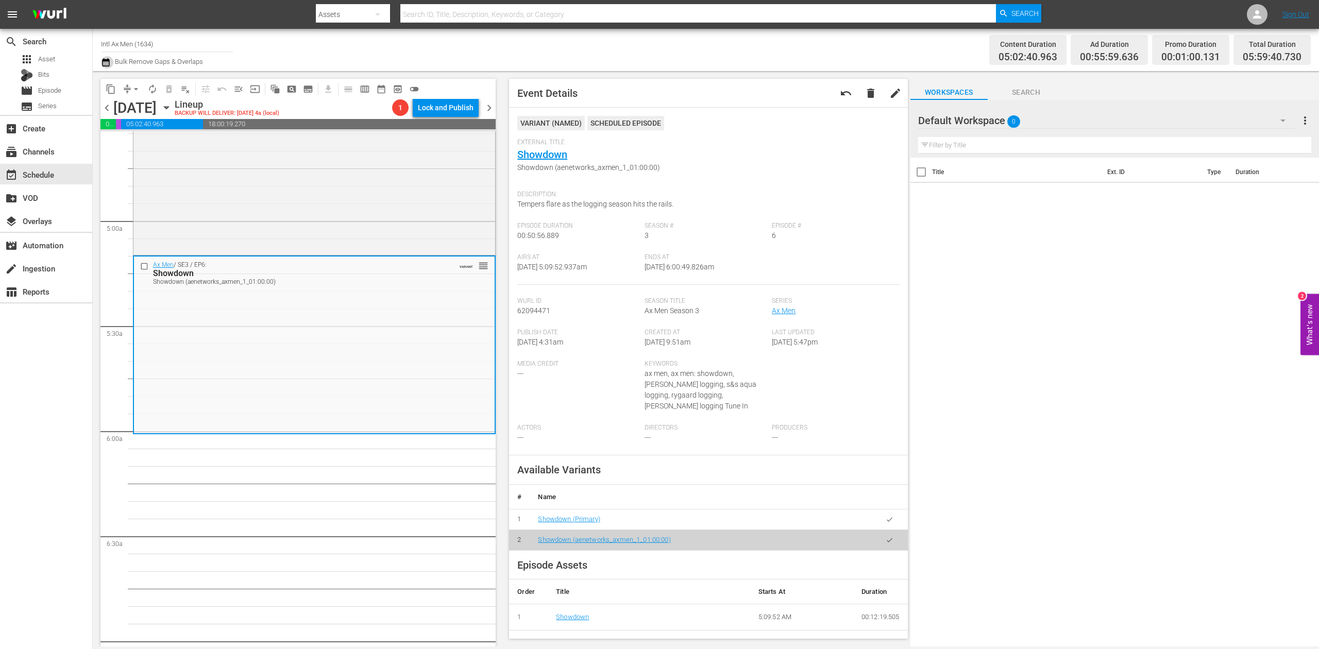
click at [104, 63] on icon "button" at bounding box center [106, 62] width 10 height 12
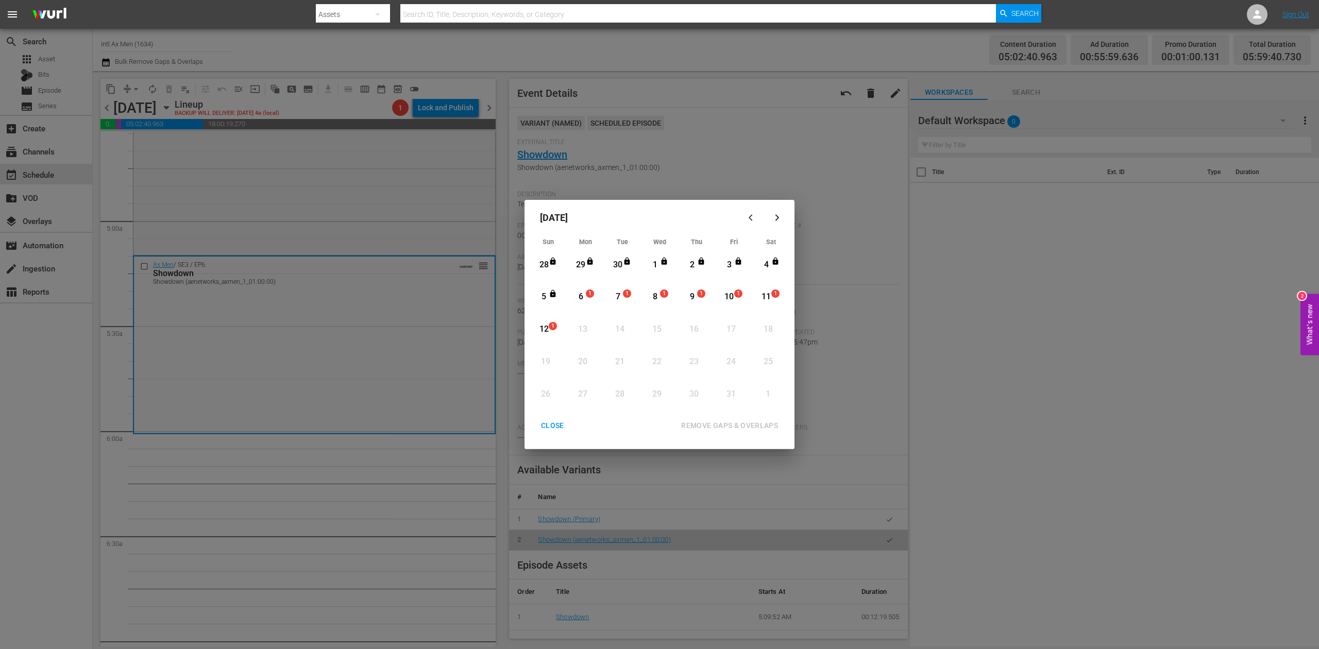
click at [583, 296] on div "6" at bounding box center [581, 297] width 13 height 12
click at [733, 422] on div "REMOVE GAPS & OVERLAPS" at bounding box center [729, 426] width 113 height 13
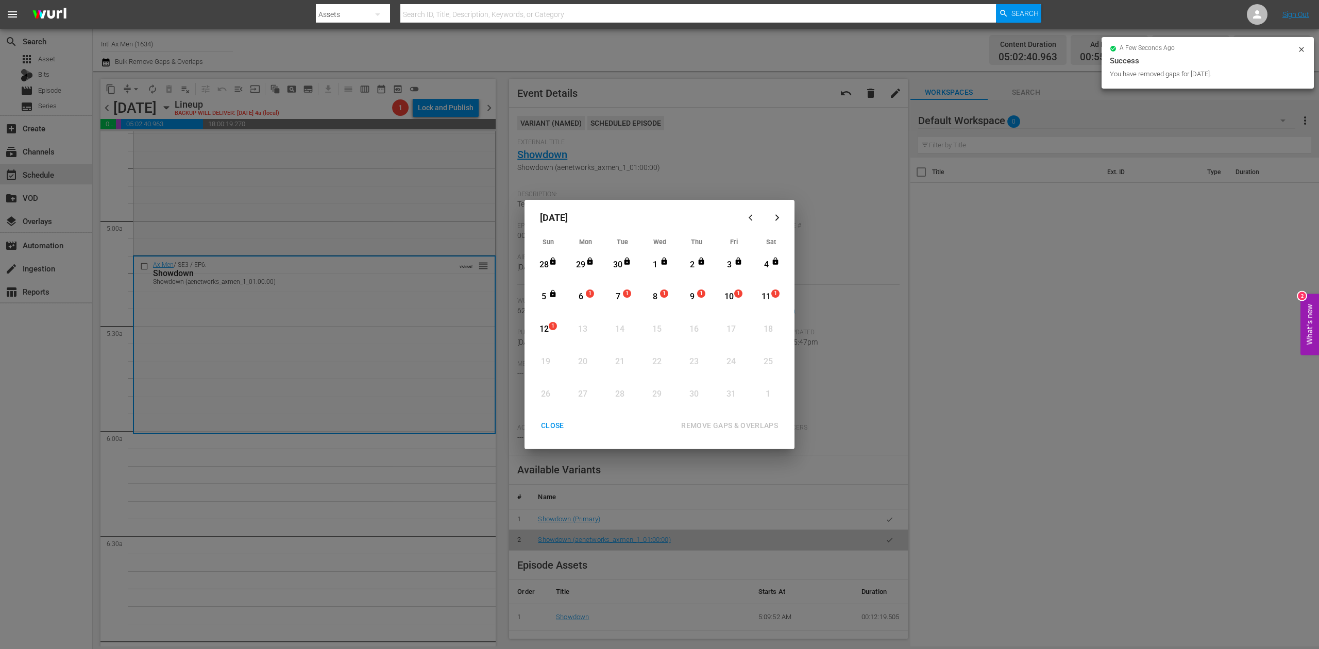
click at [551, 422] on div "CLOSE" at bounding box center [553, 426] width 40 height 13
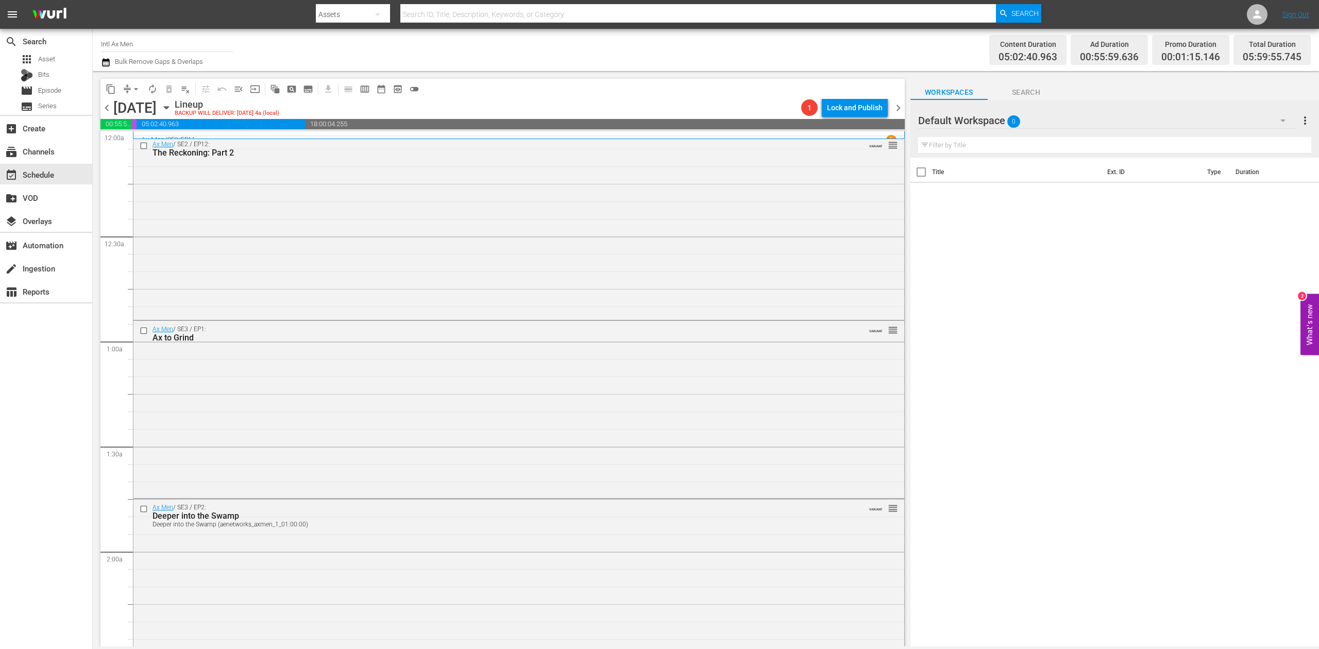
click at [102, 64] on icon "button" at bounding box center [105, 62] width 7 height 8
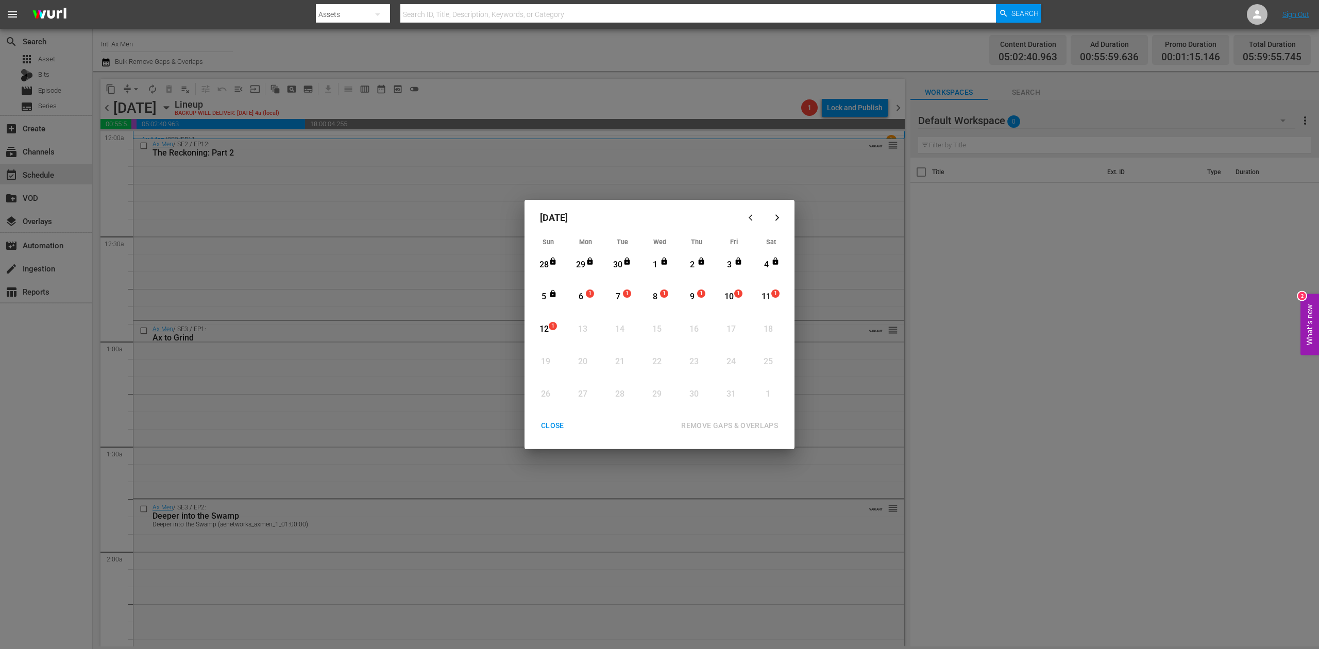
click at [581, 299] on div "6" at bounding box center [581, 297] width 13 height 12
click at [744, 425] on div "REMOVE GAPS & OVERLAPS" at bounding box center [729, 426] width 113 height 13
click at [582, 296] on div "6" at bounding box center [581, 297] width 13 height 12
click at [731, 420] on div "REMOVE GAPS & OVERLAPS" at bounding box center [729, 426] width 113 height 13
click at [555, 428] on div "CLOSE" at bounding box center [553, 426] width 40 height 13
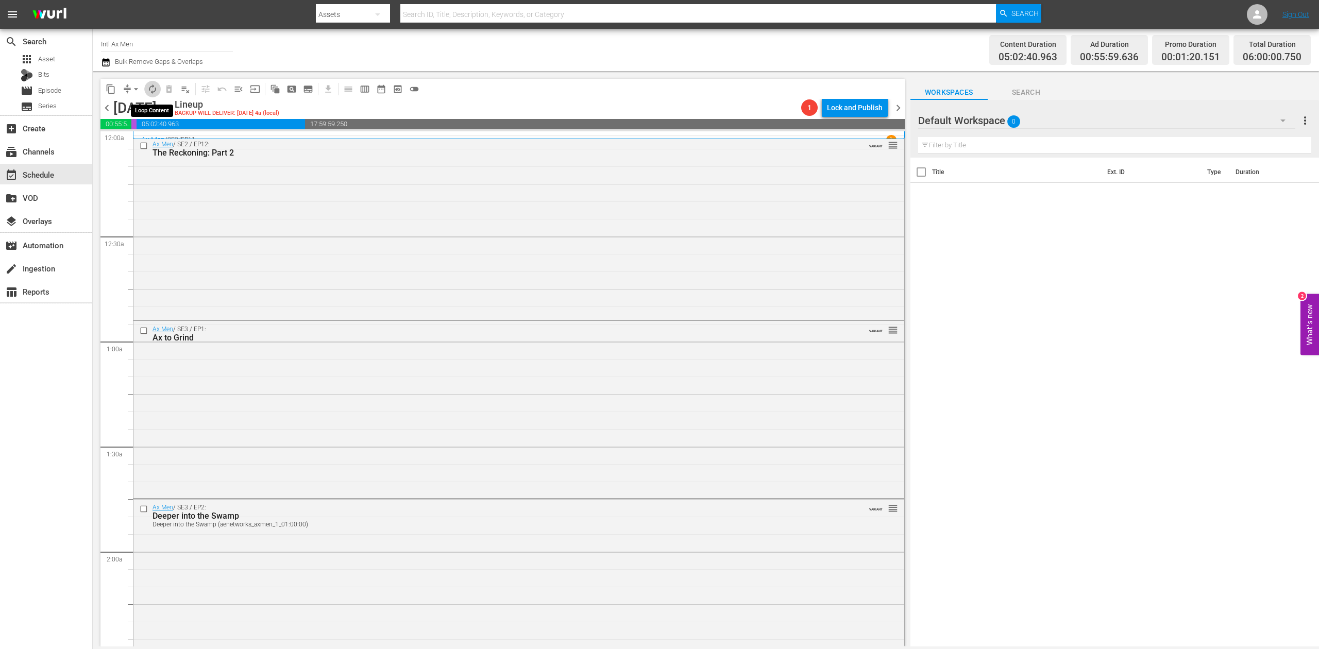
click at [153, 91] on span "autorenew_outlined" at bounding box center [152, 89] width 10 height 10
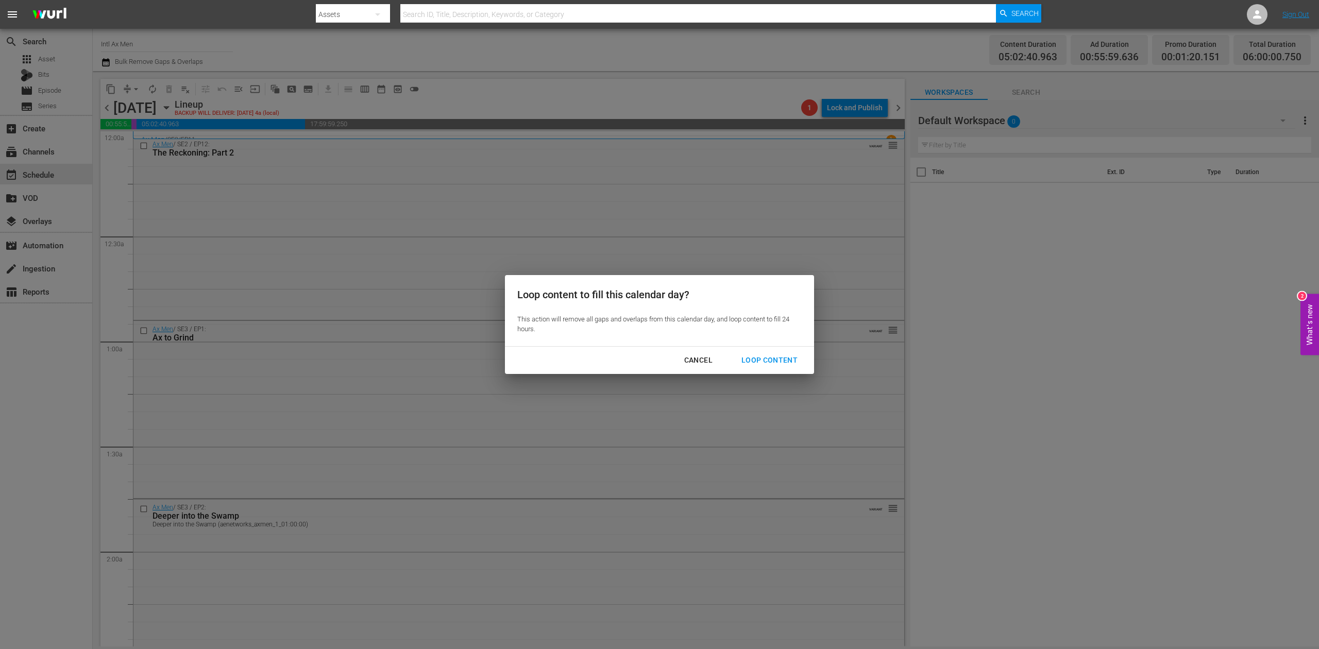
click at [790, 357] on div "Loop Content" at bounding box center [769, 360] width 73 height 13
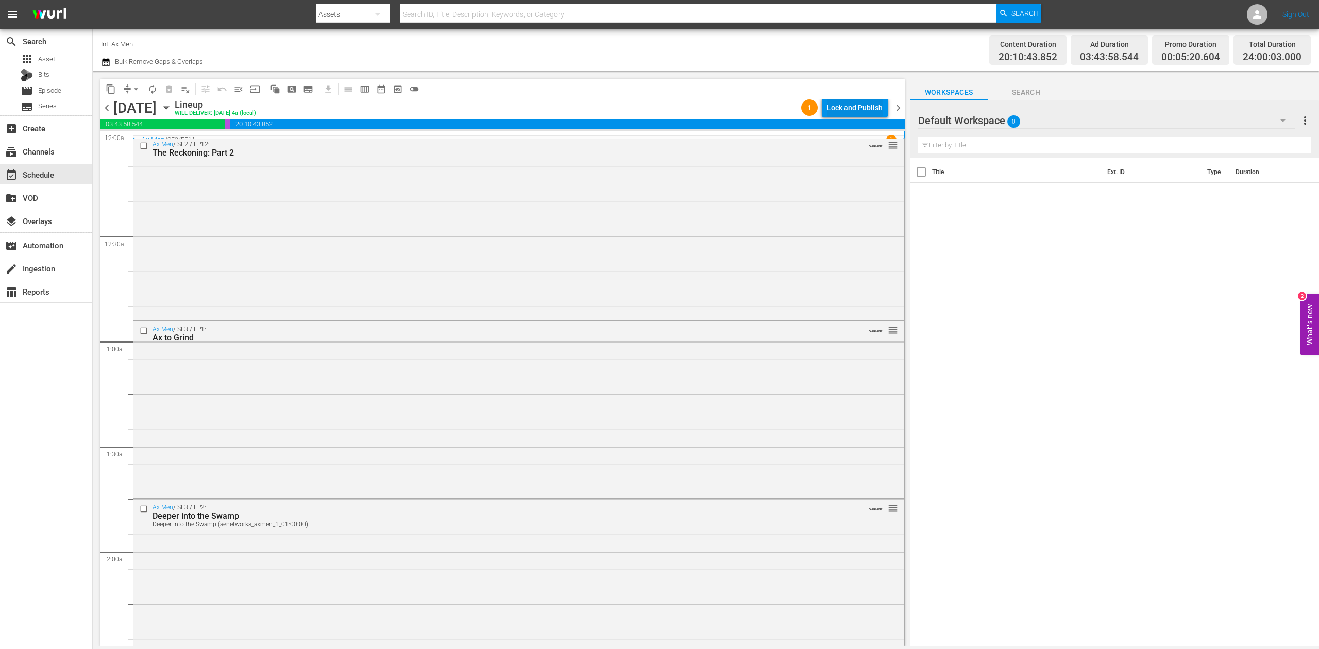
click at [861, 106] on div "Lock and Publish" at bounding box center [855, 107] width 56 height 19
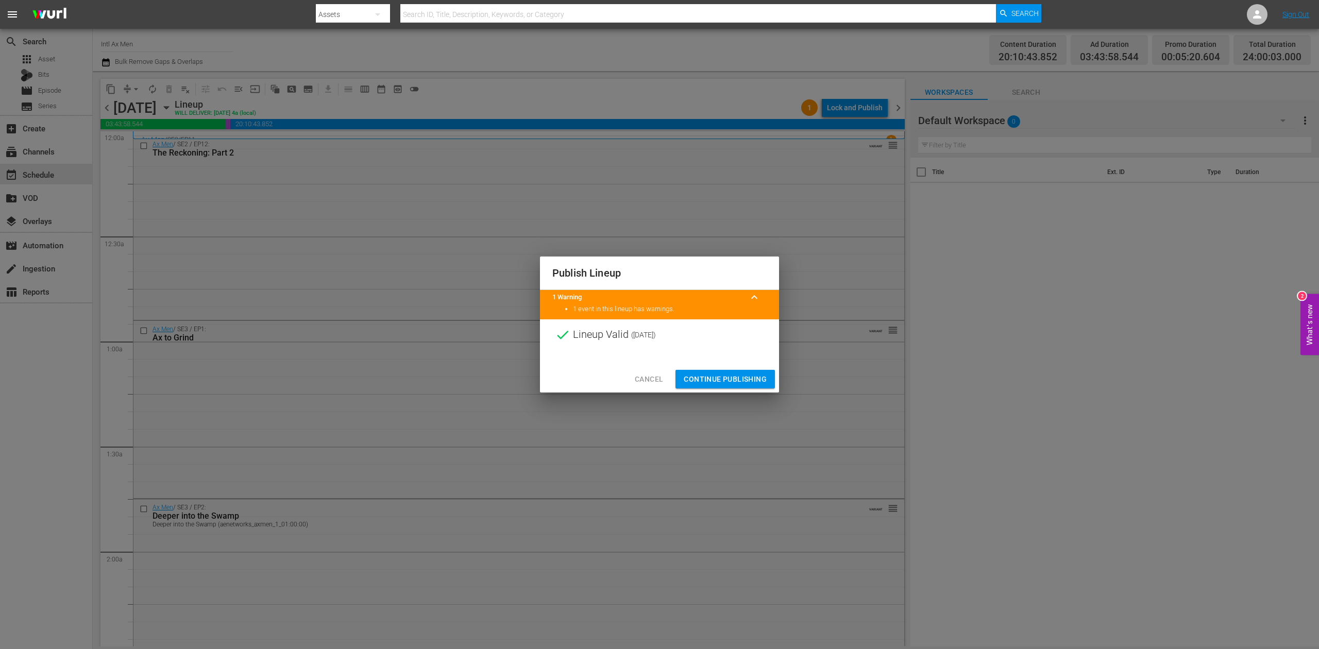
click at [743, 374] on span "Continue Publishing" at bounding box center [725, 379] width 83 height 13
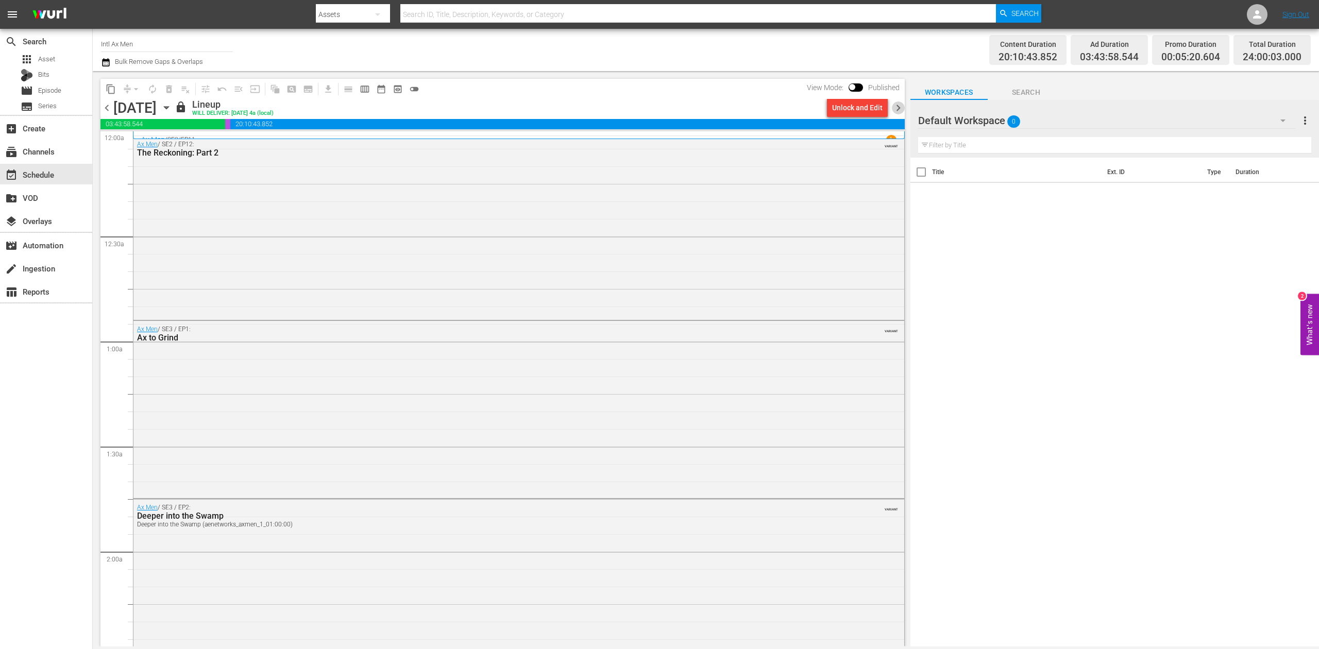
click at [894, 105] on span "chevron_right" at bounding box center [898, 108] width 13 height 13
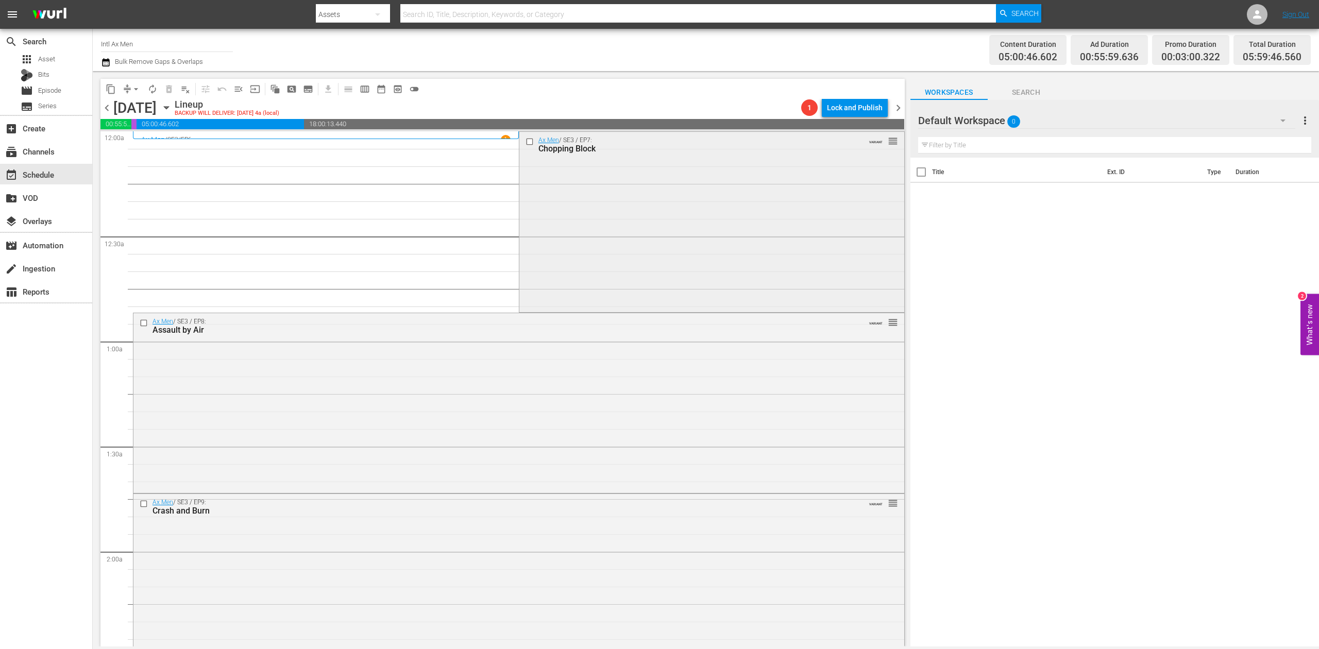
click at [732, 225] on div "Ax Men / SE3 / EP7: Chopping Block VARIANT reorder" at bounding box center [712, 221] width 385 height 178
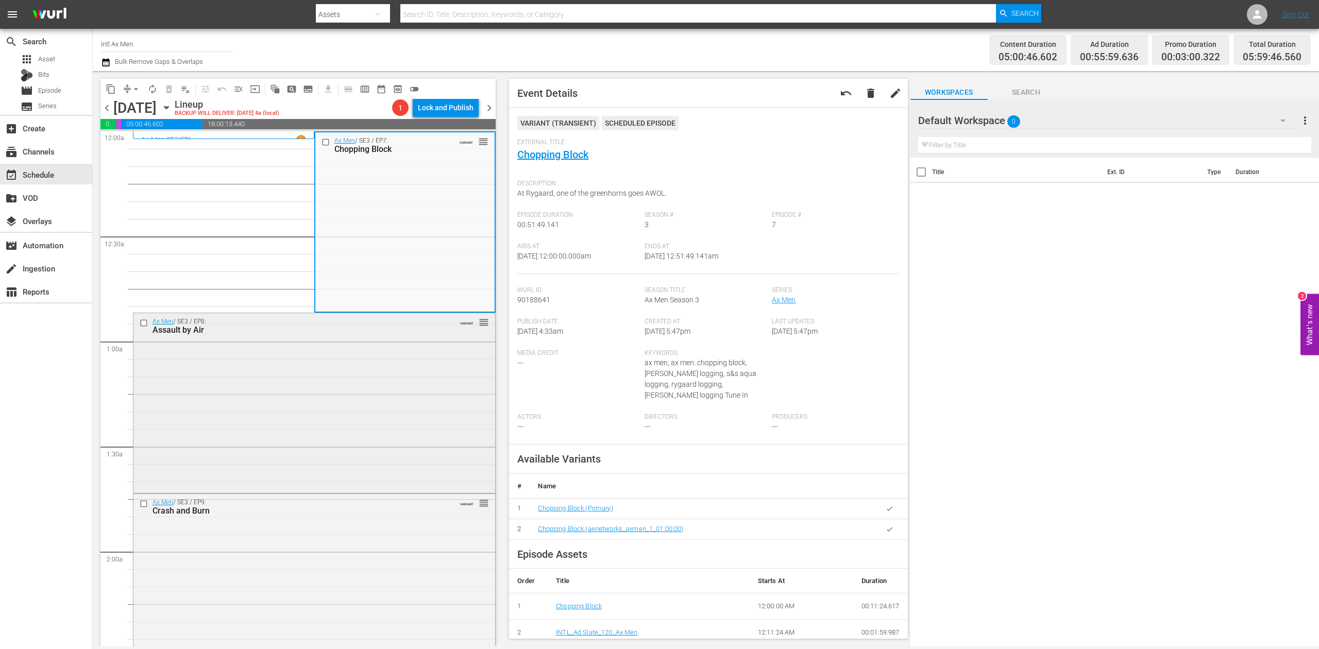
click at [370, 397] on div "Ax Men / SE3 / EP8: Assault by Air VARIANT reorder" at bounding box center [314, 401] width 362 height 177
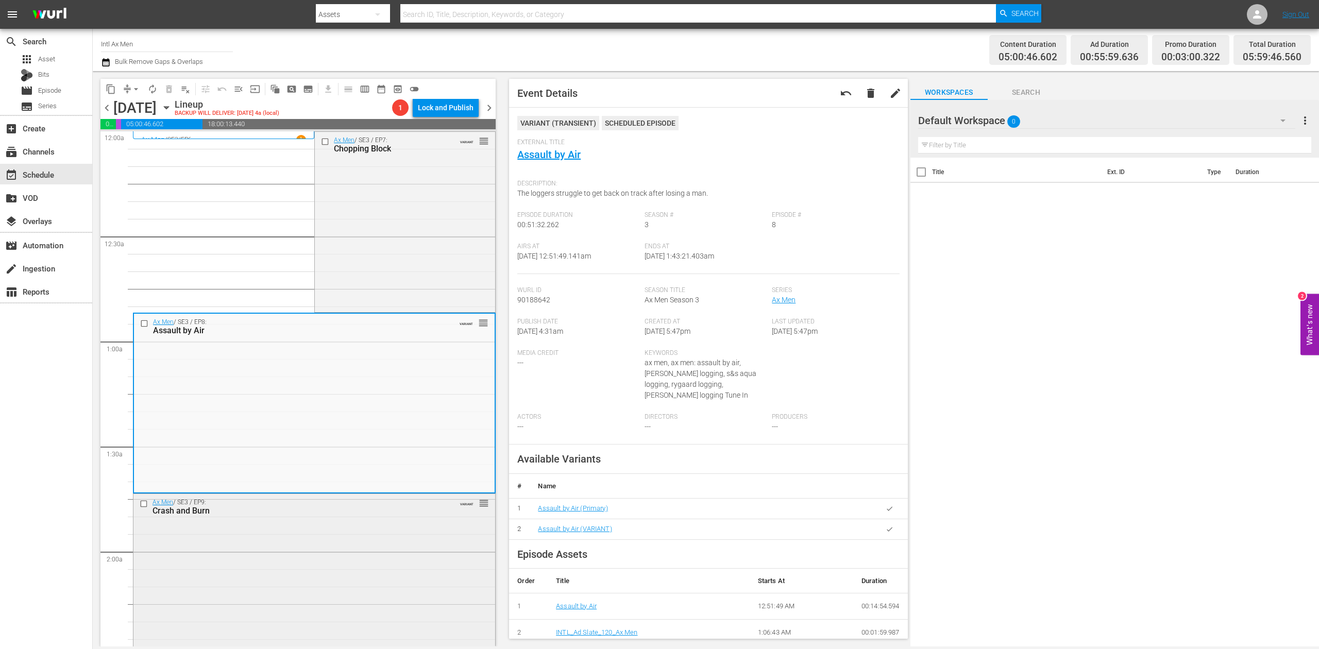
click at [398, 580] on div "Ax Men / SE3 / EP9: Crash and Burn VARIANT reorder" at bounding box center [314, 582] width 362 height 177
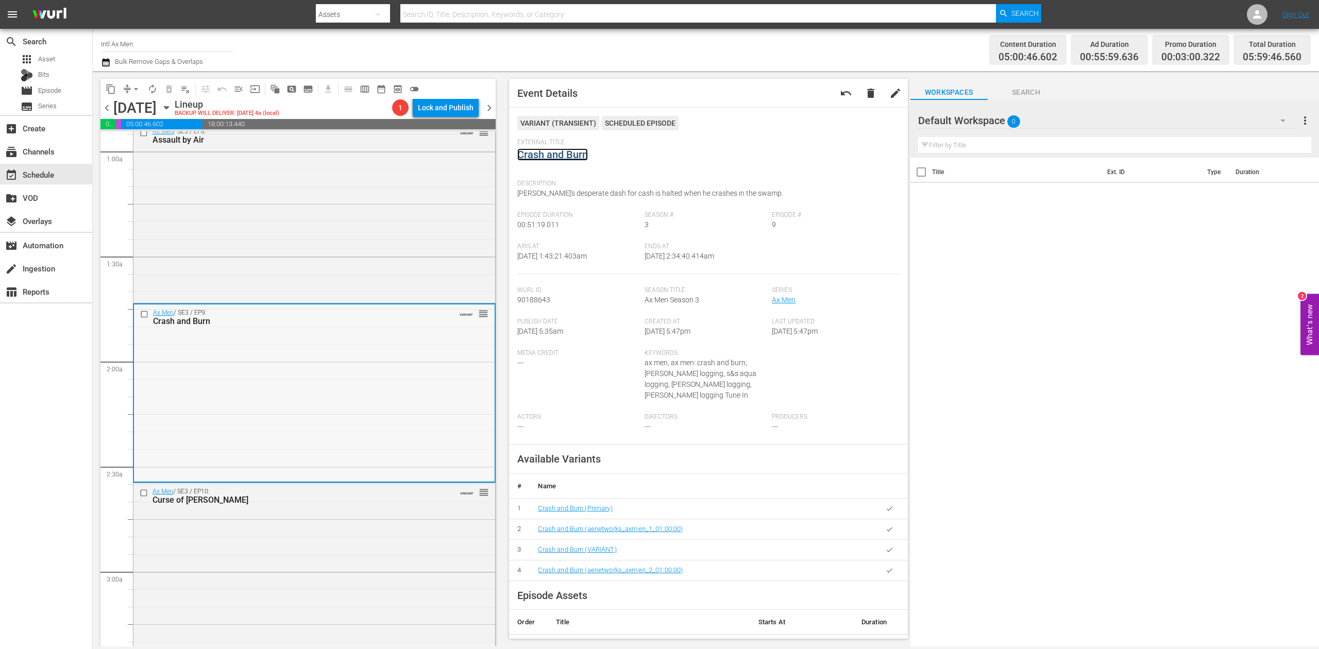
scroll to position [275, 0]
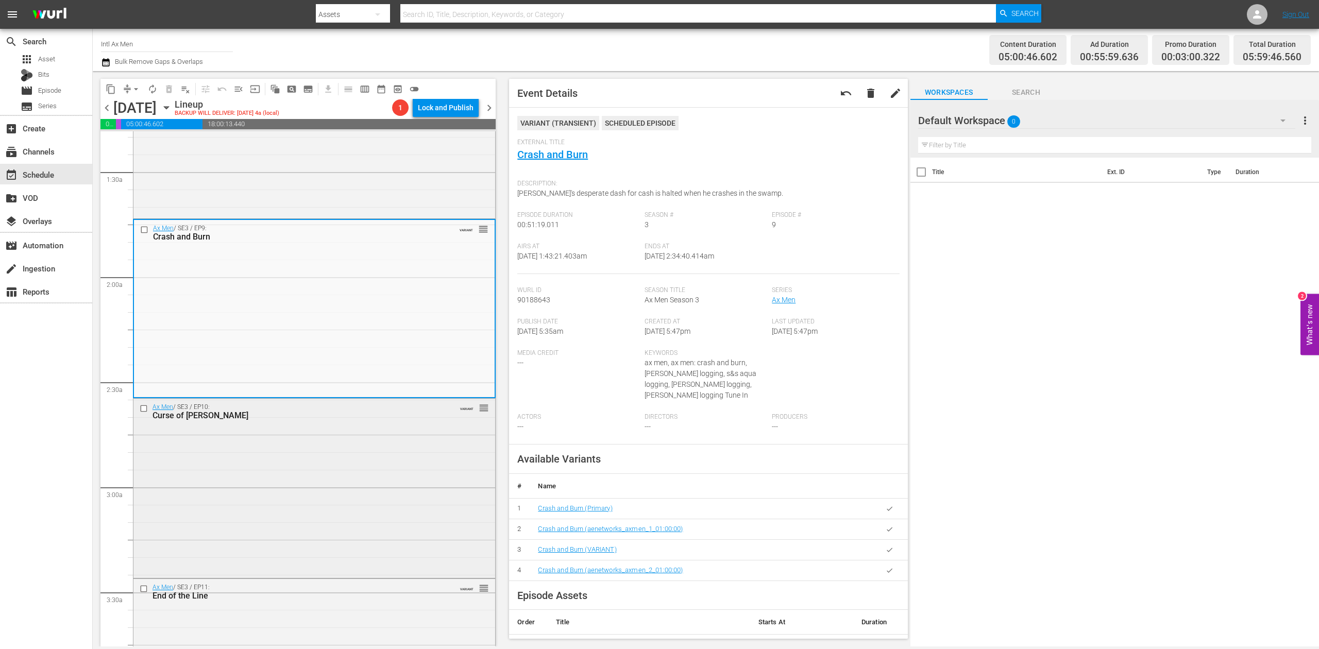
click at [324, 456] on div "Ax Men / SE3 / EP10: Curse of Kalina VARIANT reorder" at bounding box center [314, 487] width 362 height 177
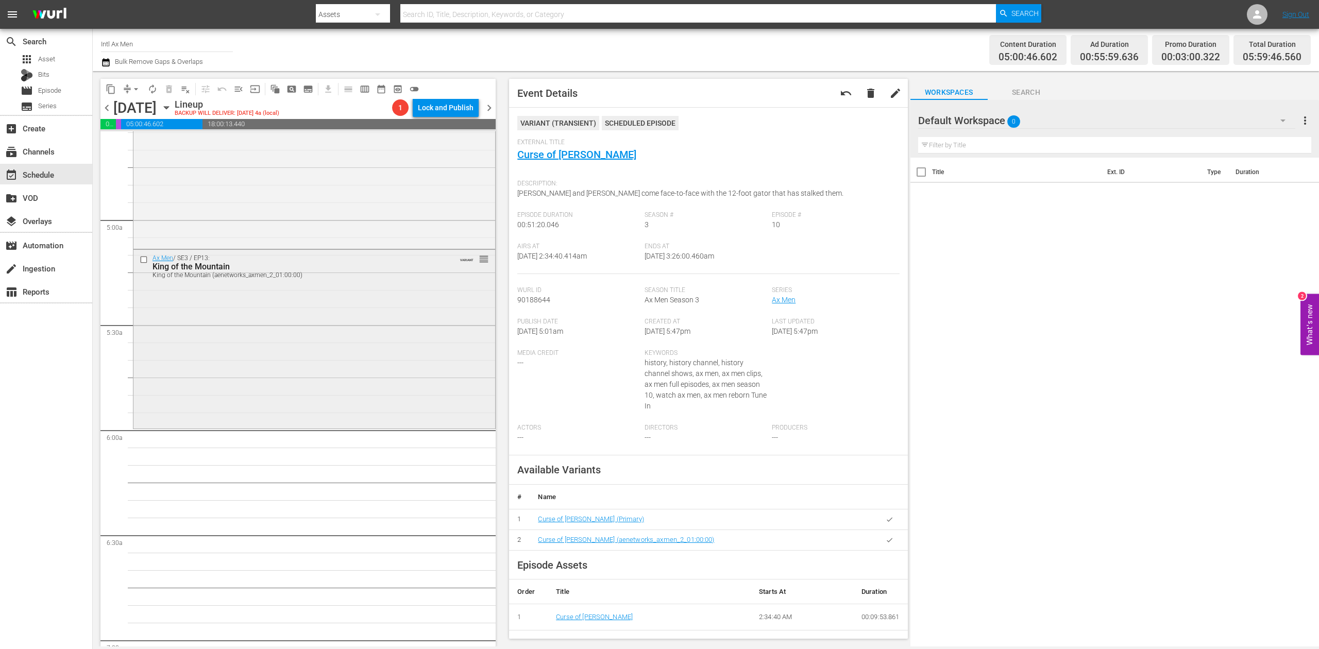
scroll to position [825, 0]
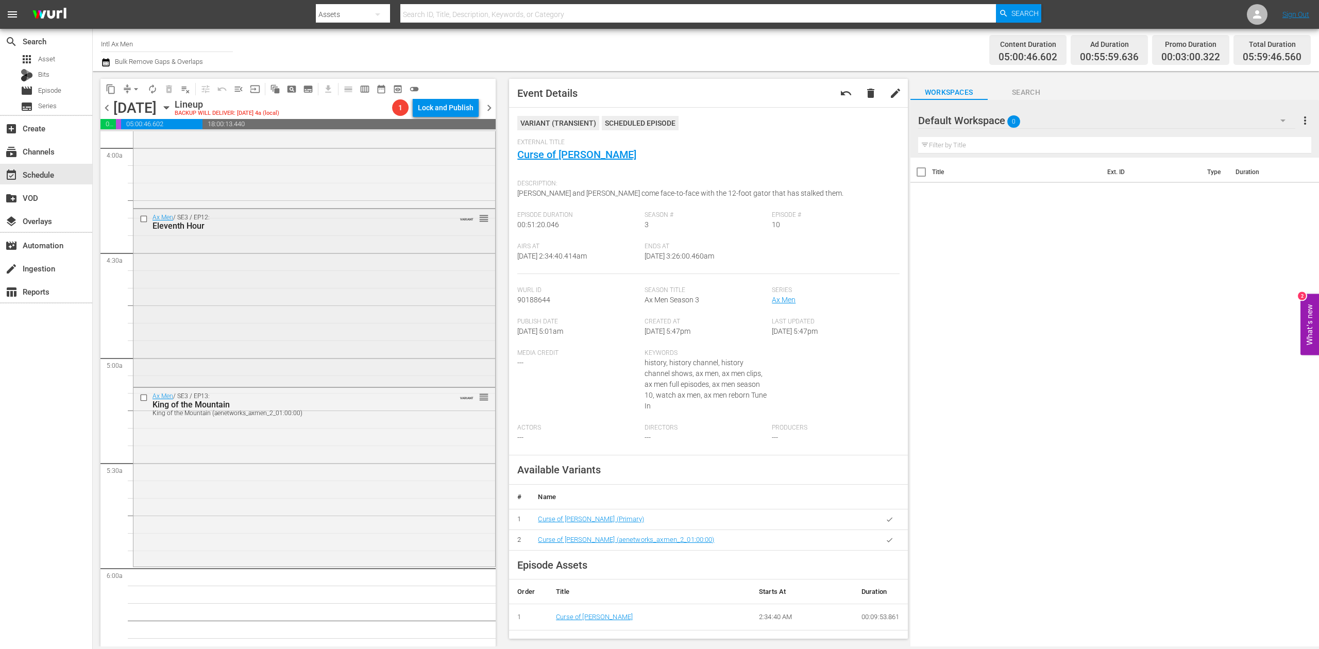
click at [398, 285] on div "Ax Men / SE3 / EP12: Eleventh Hour VARIANT reorder" at bounding box center [314, 297] width 362 height 176
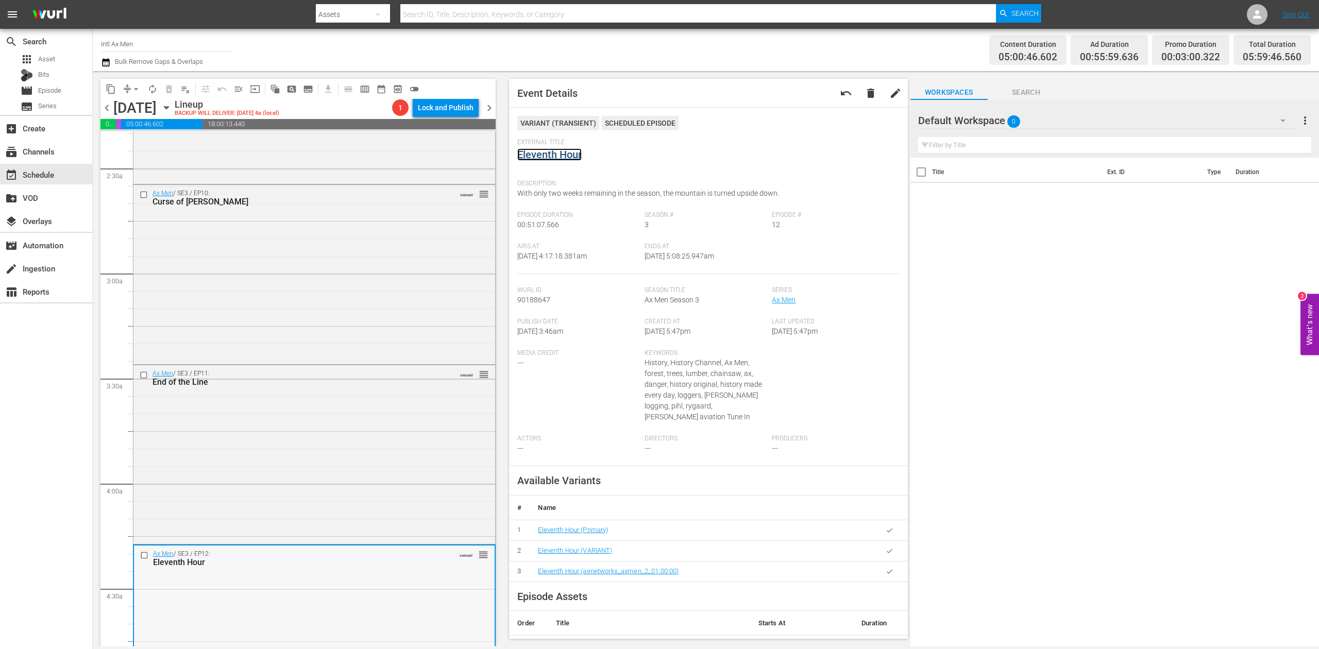
scroll to position [481, 0]
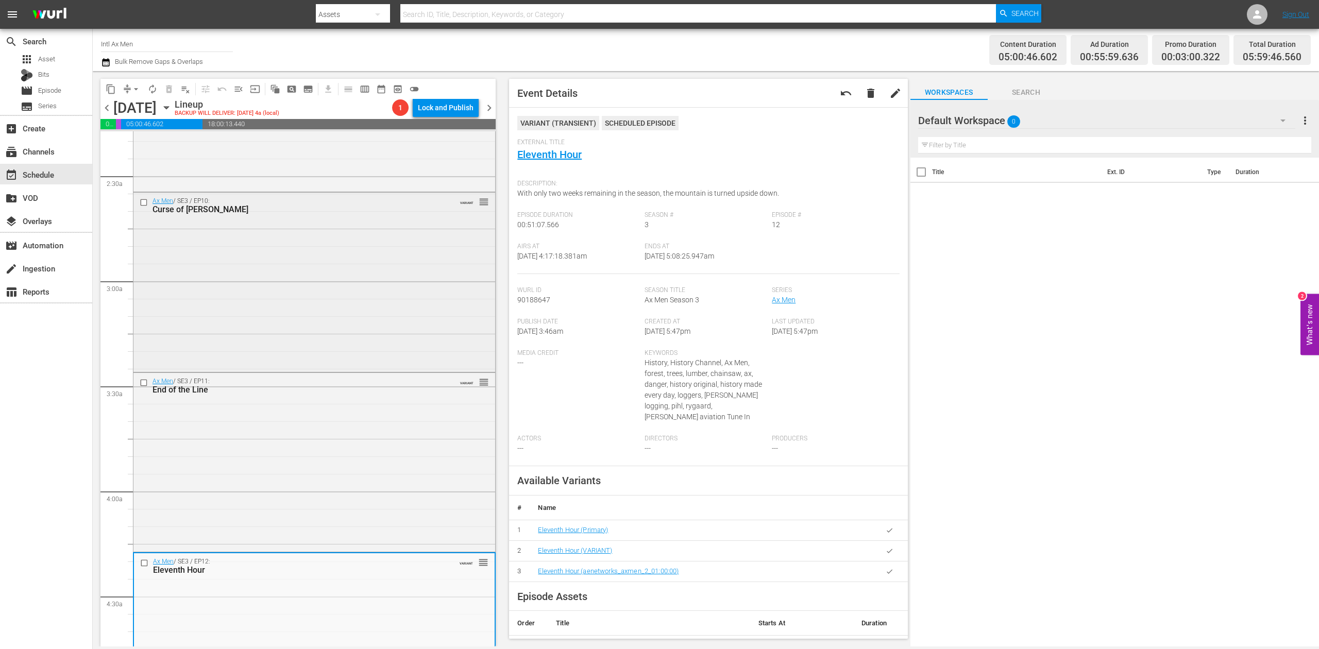
click at [370, 254] on div "Ax Men / SE3 / EP10: Curse of Kalina VARIANT reorder" at bounding box center [314, 281] width 362 height 177
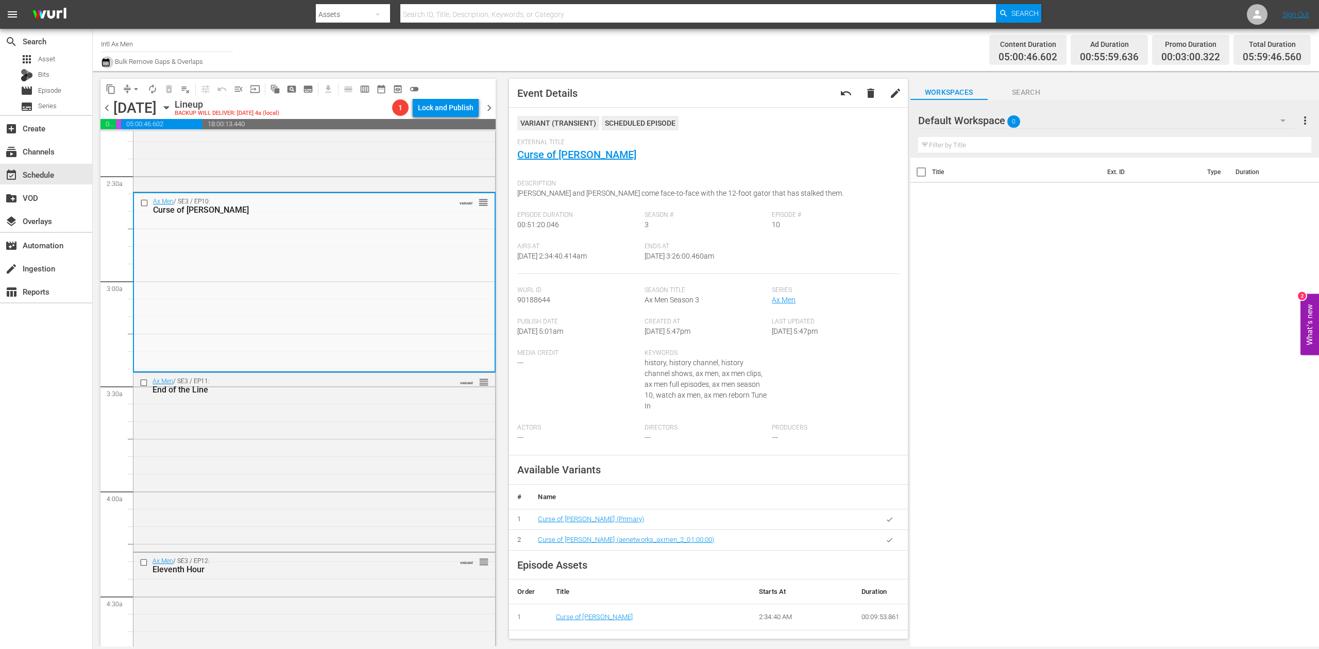
click at [108, 65] on icon "button" at bounding box center [106, 62] width 10 height 12
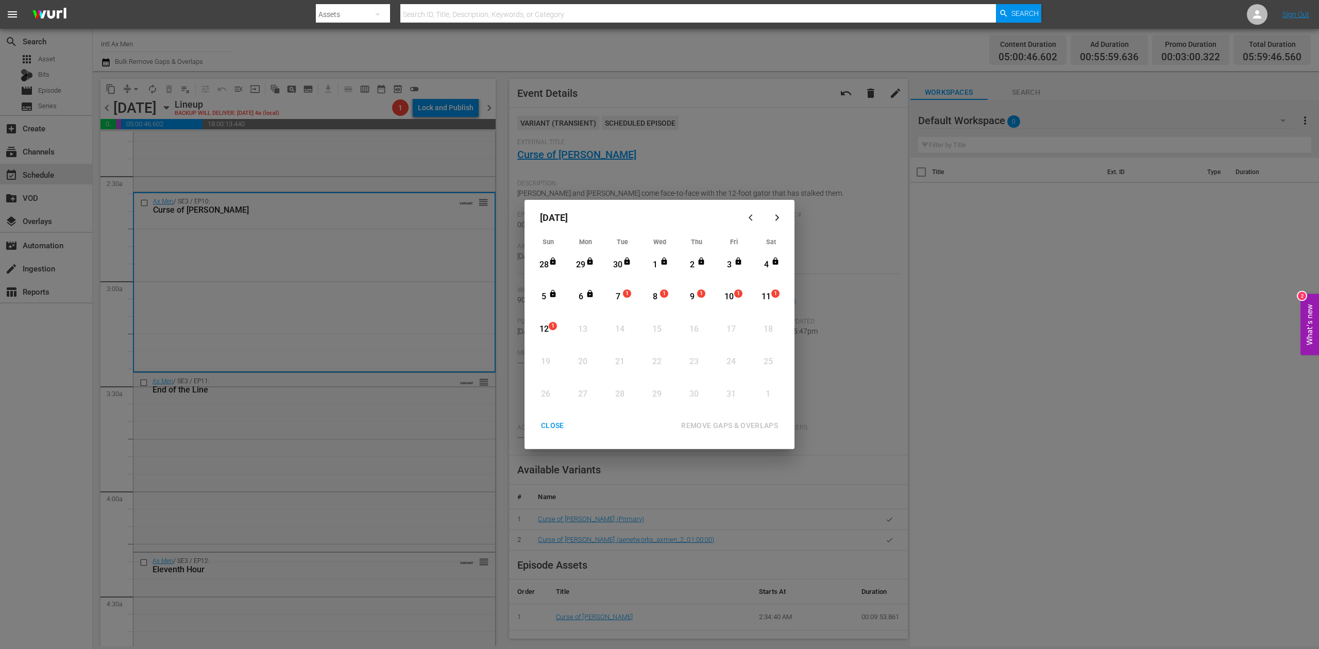
click at [617, 296] on div "7" at bounding box center [618, 297] width 13 height 12
click at [720, 424] on div "REMOVE GAPS & OVERLAPS" at bounding box center [729, 426] width 113 height 13
click at [549, 420] on div "CLOSE" at bounding box center [553, 426] width 40 height 13
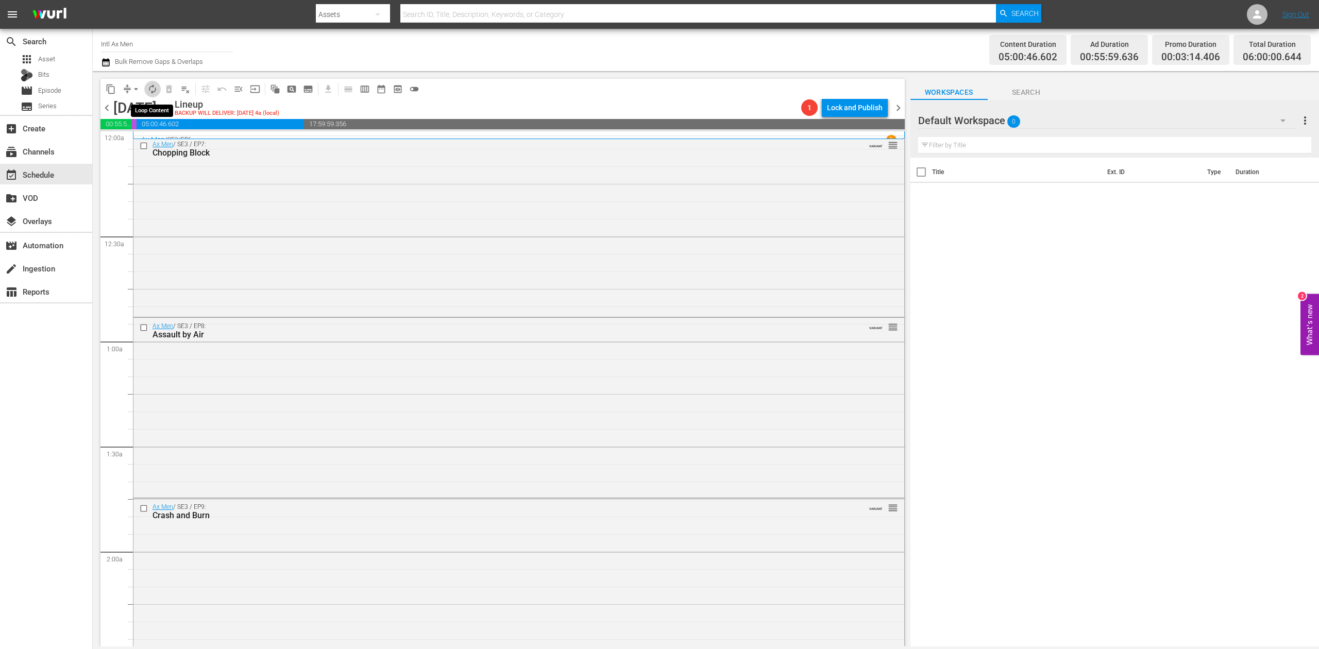
click at [152, 84] on span "autorenew_outlined" at bounding box center [152, 89] width 10 height 10
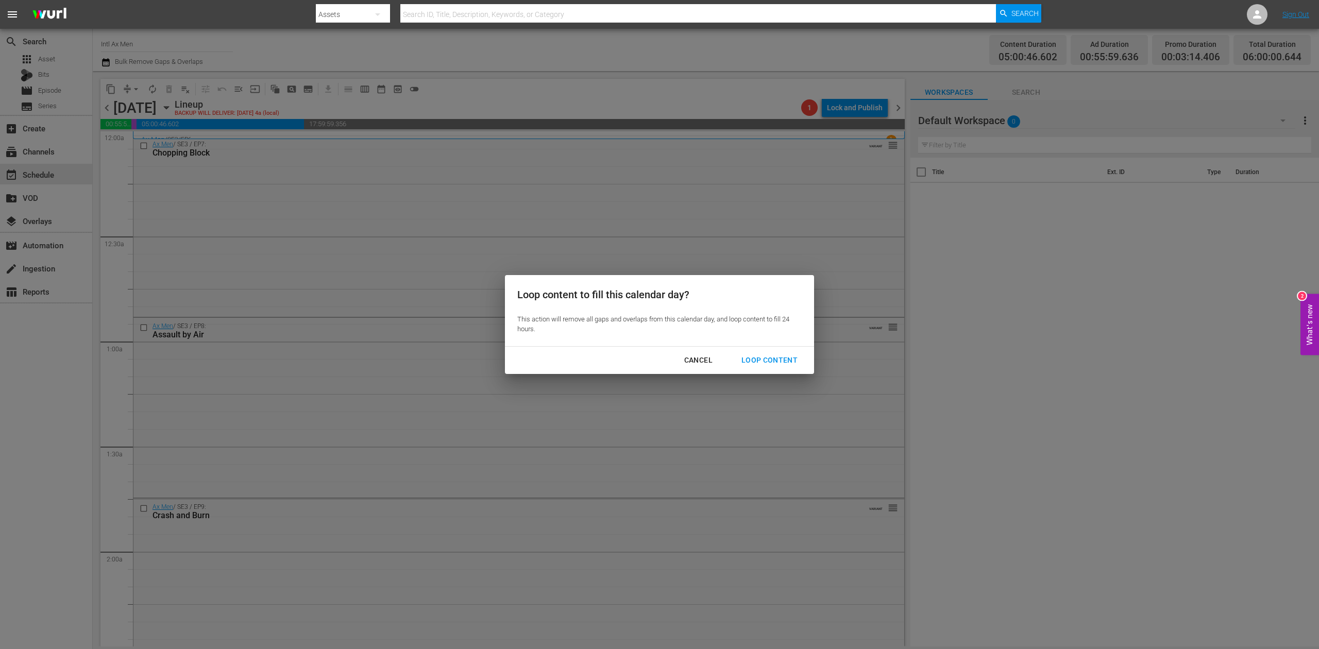
click at [762, 354] on div "Loop Content" at bounding box center [769, 360] width 73 height 13
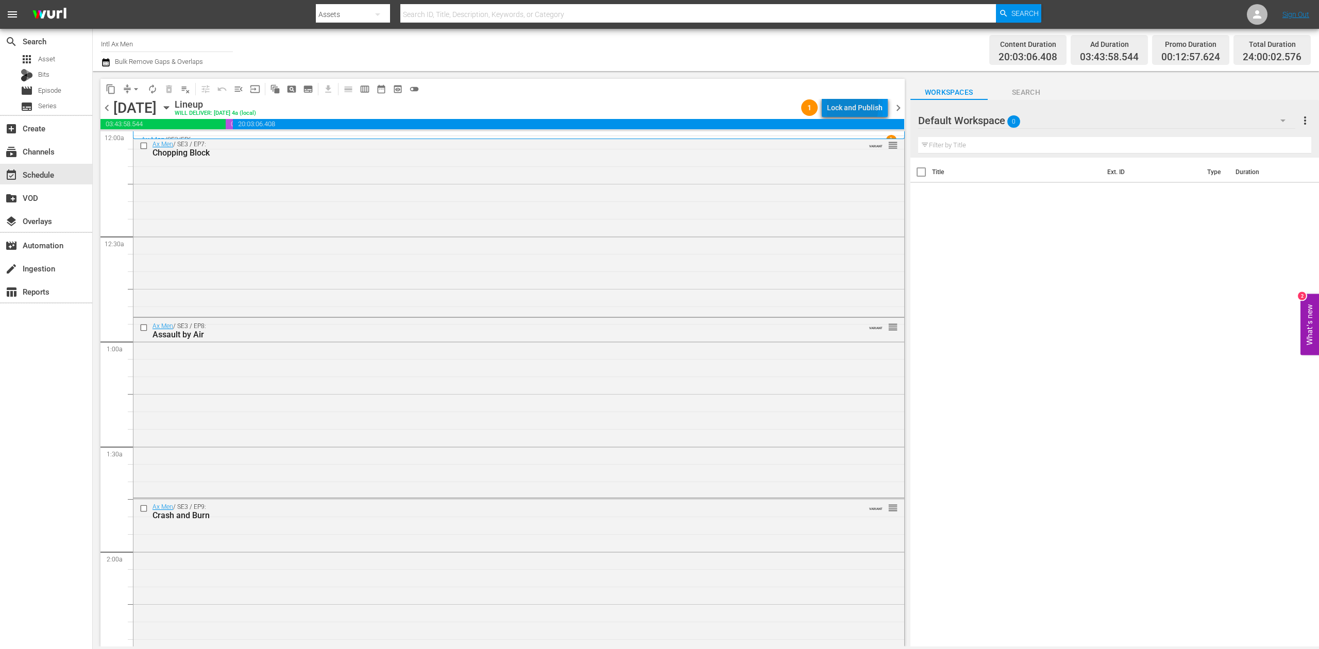
click at [842, 106] on div "Lock and Publish" at bounding box center [855, 107] width 56 height 19
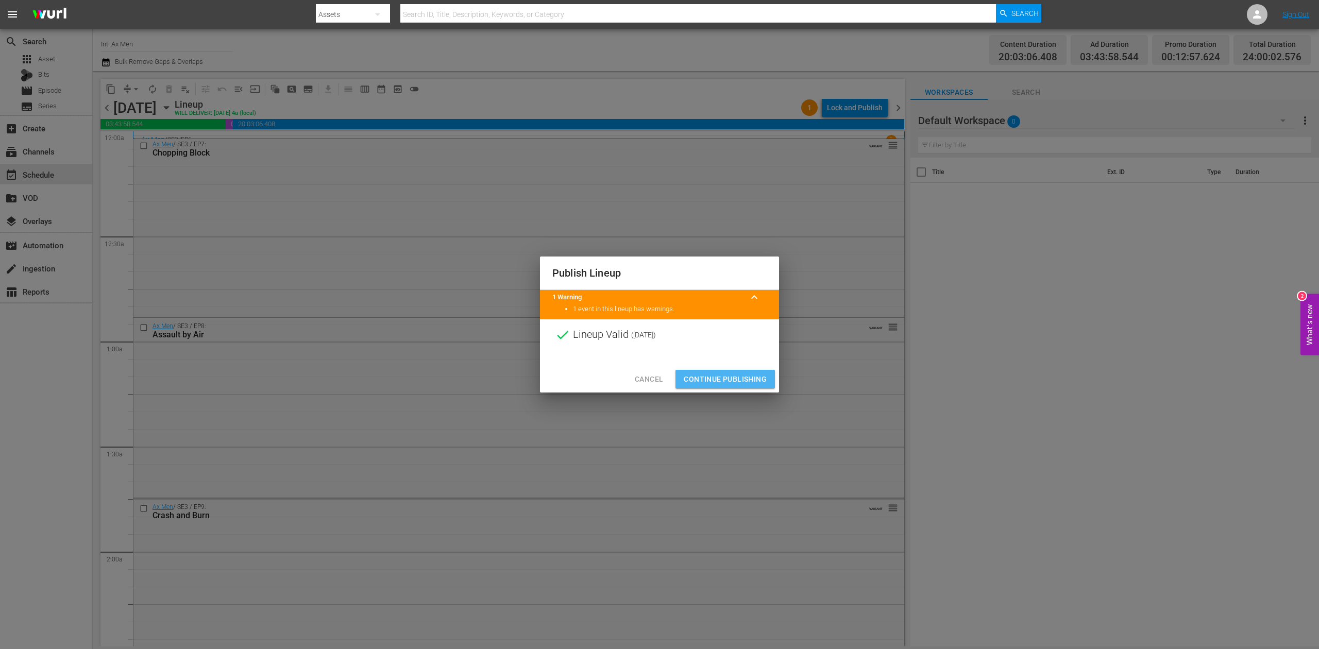
click at [733, 378] on span "Continue Publishing" at bounding box center [725, 379] width 83 height 13
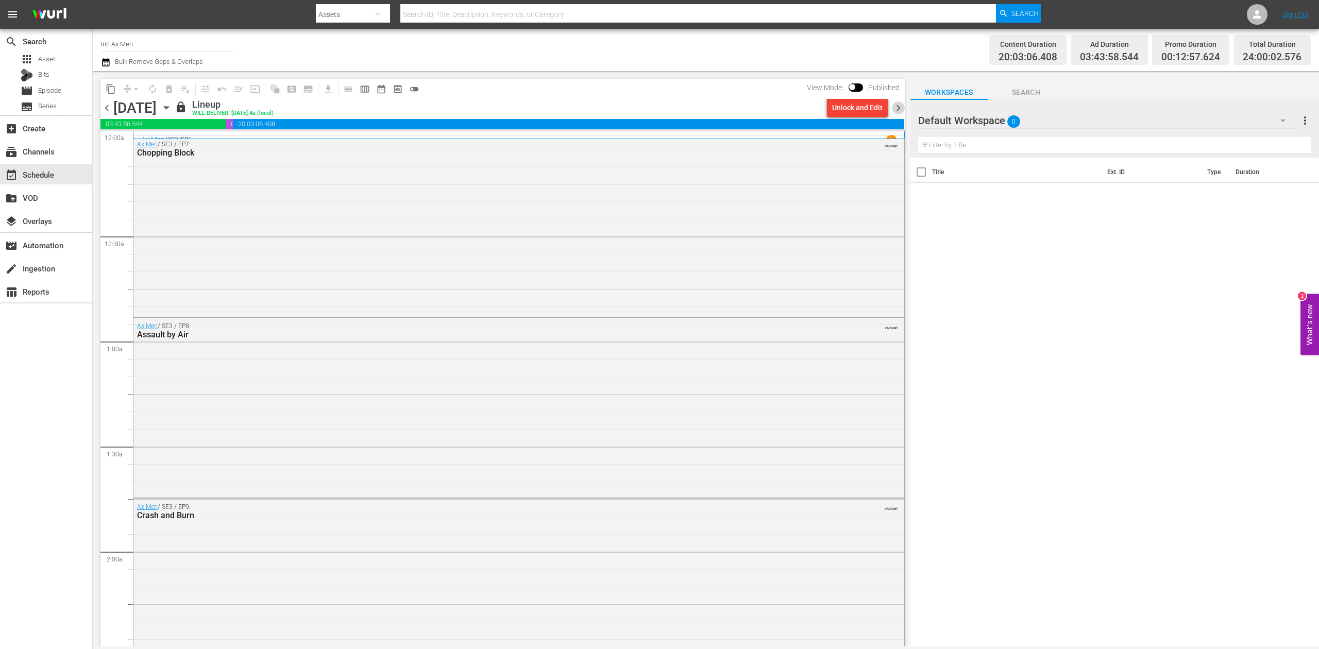
click at [898, 108] on span "chevron_right" at bounding box center [898, 108] width 13 height 13
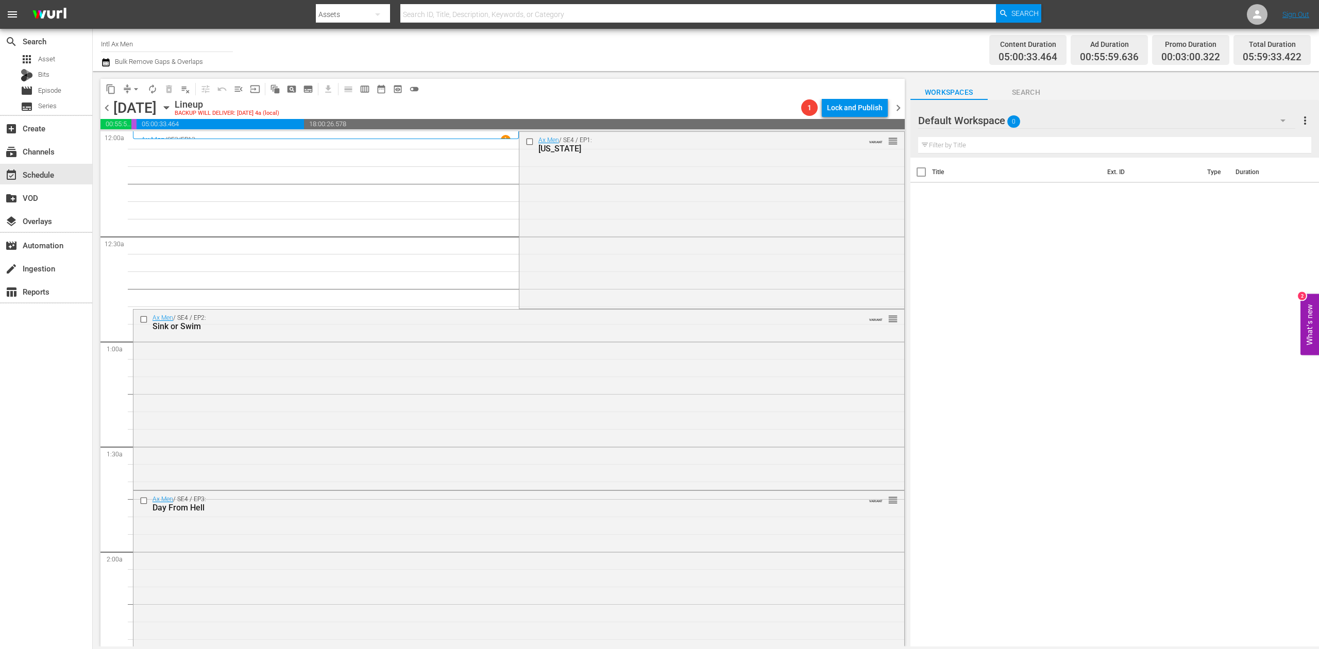
click at [648, 227] on div "Ax Men / SE4 / EP1: Alaska VARIANT reorder" at bounding box center [712, 219] width 385 height 175
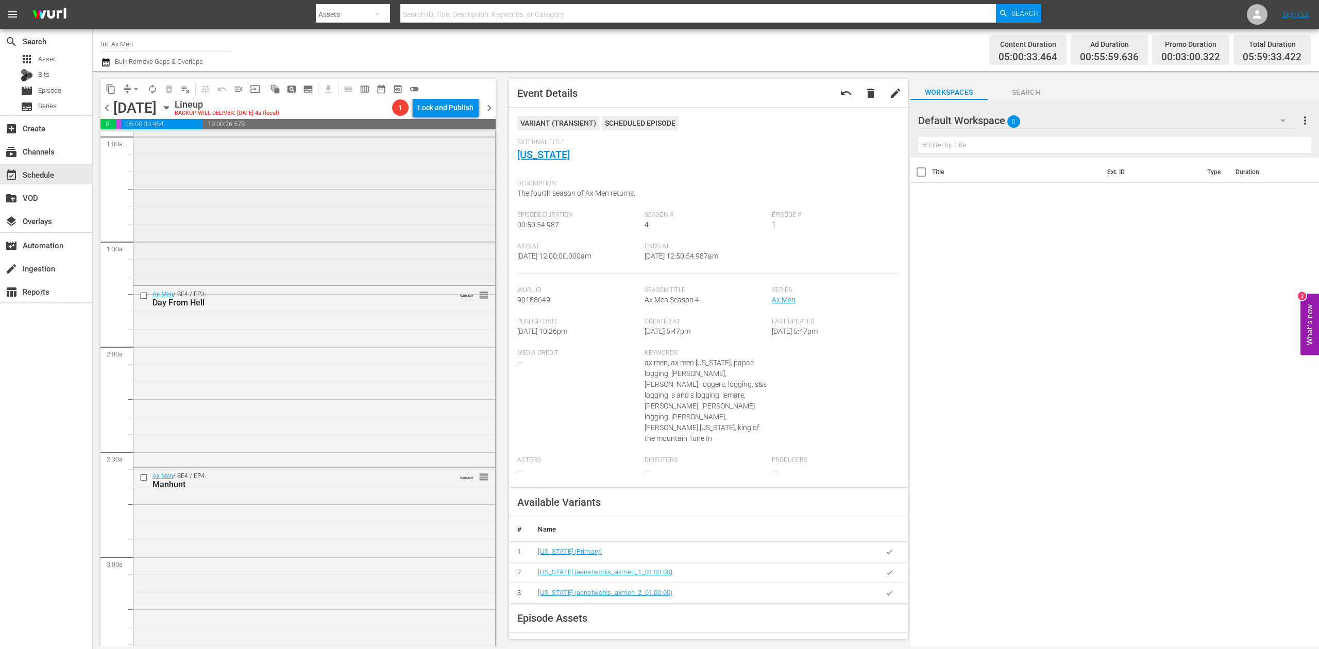
scroll to position [206, 0]
click at [398, 504] on div "Ax Men / SE4 / EP4: Manhunt VARIANT reorder" at bounding box center [314, 556] width 362 height 178
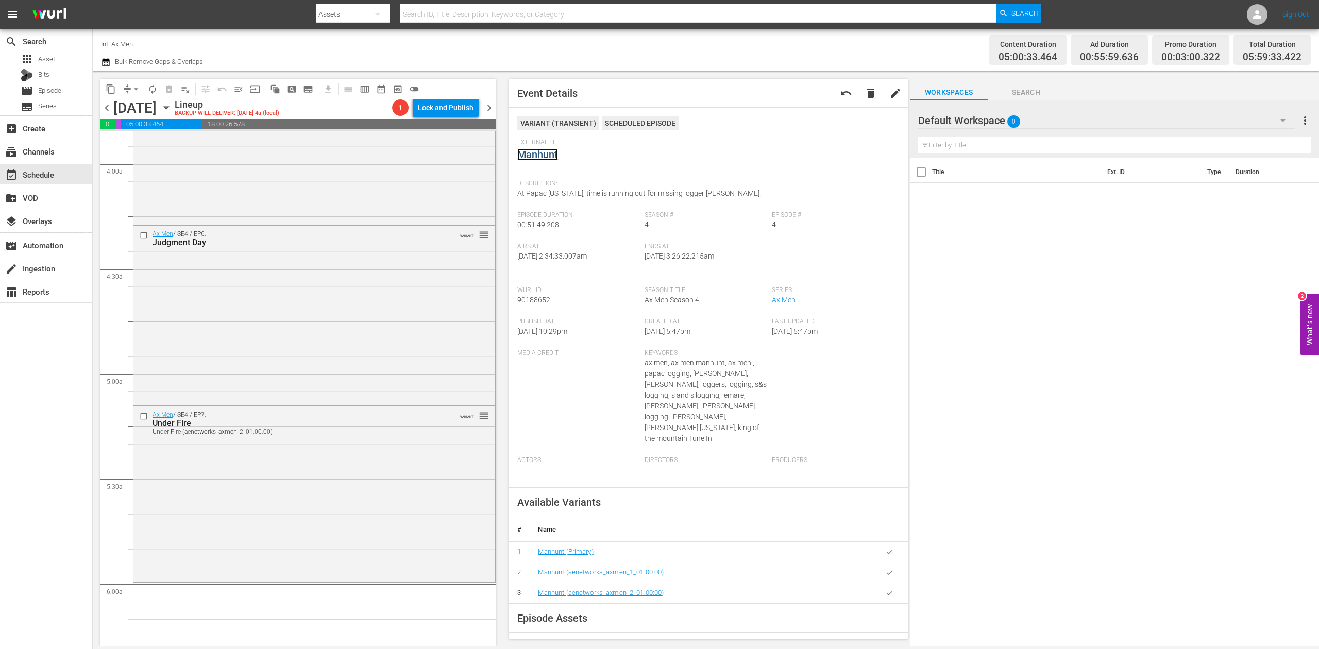
scroll to position [825, 0]
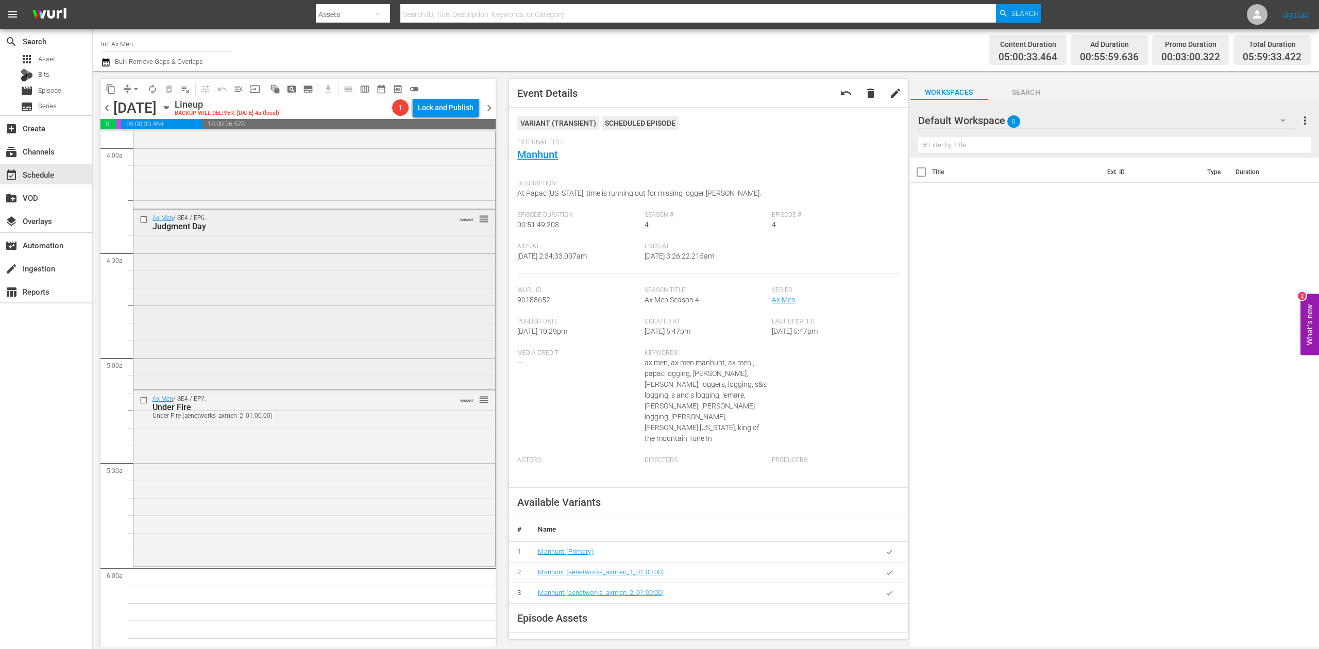
click at [389, 295] on div "Ax Men / SE4 / EP6: Judgment Day VARIANT reorder" at bounding box center [314, 299] width 362 height 178
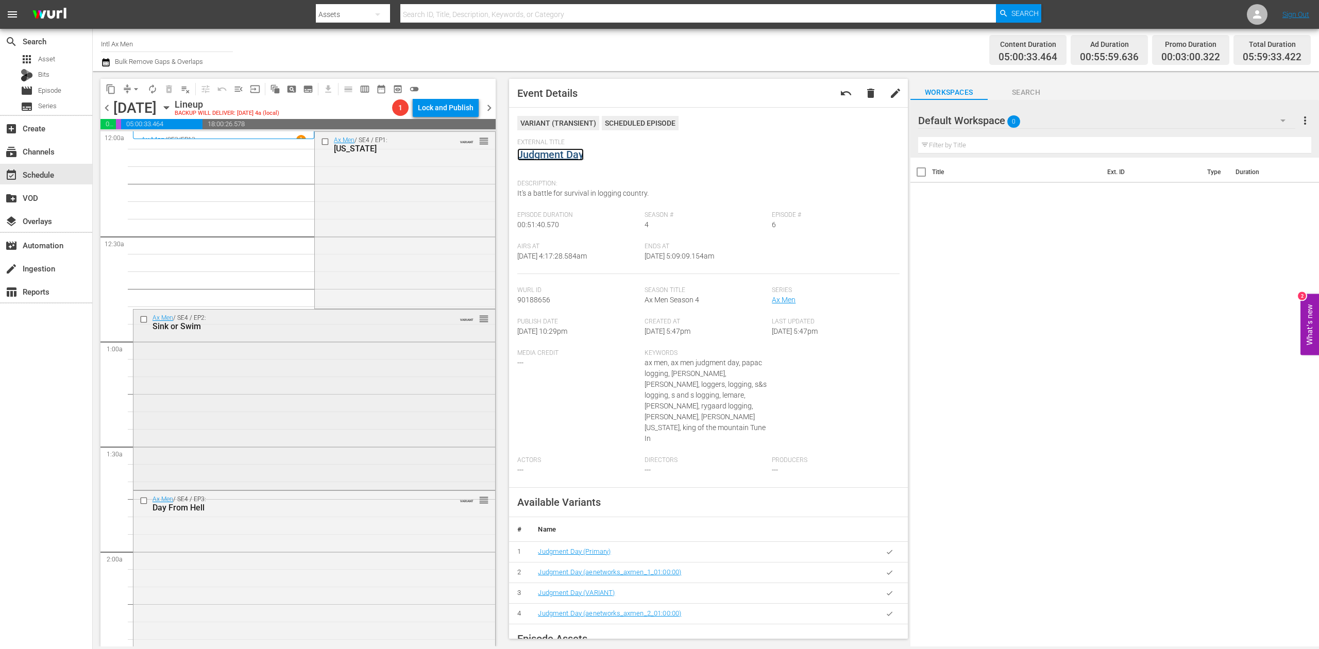
scroll to position [137, 0]
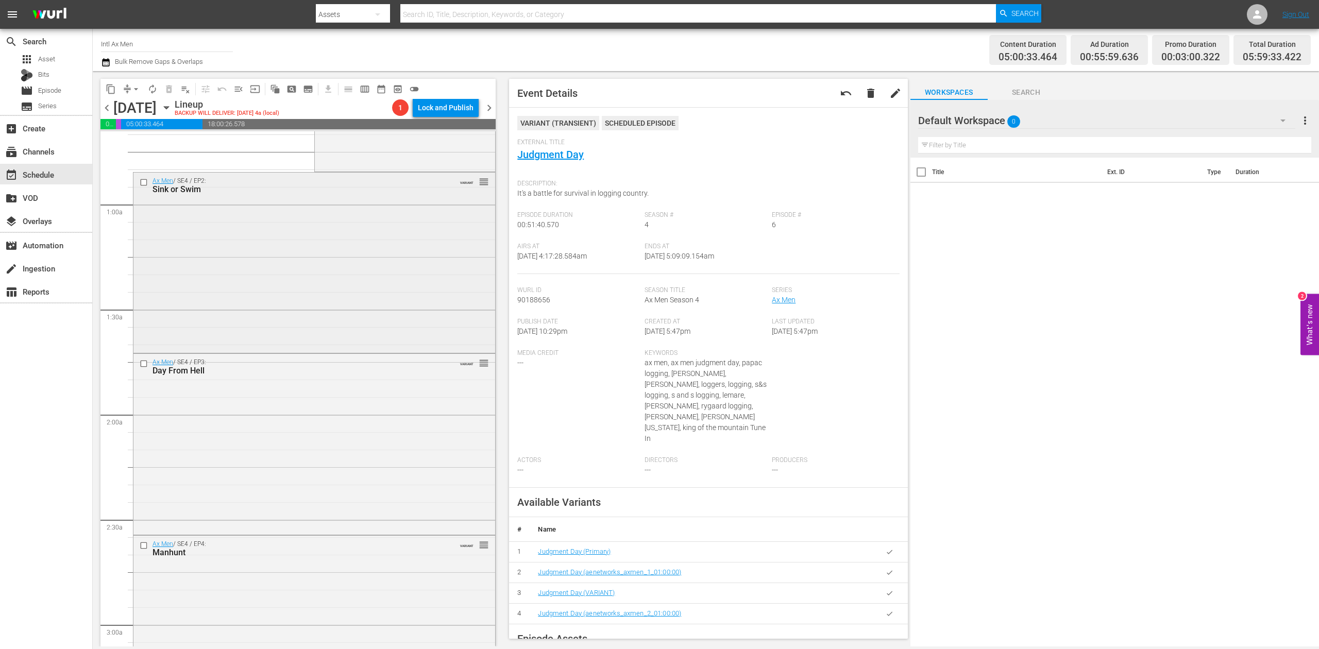
click at [306, 280] on div "Ax Men / SE4 / EP2: Sink or Swim VARIANT reorder" at bounding box center [314, 262] width 362 height 178
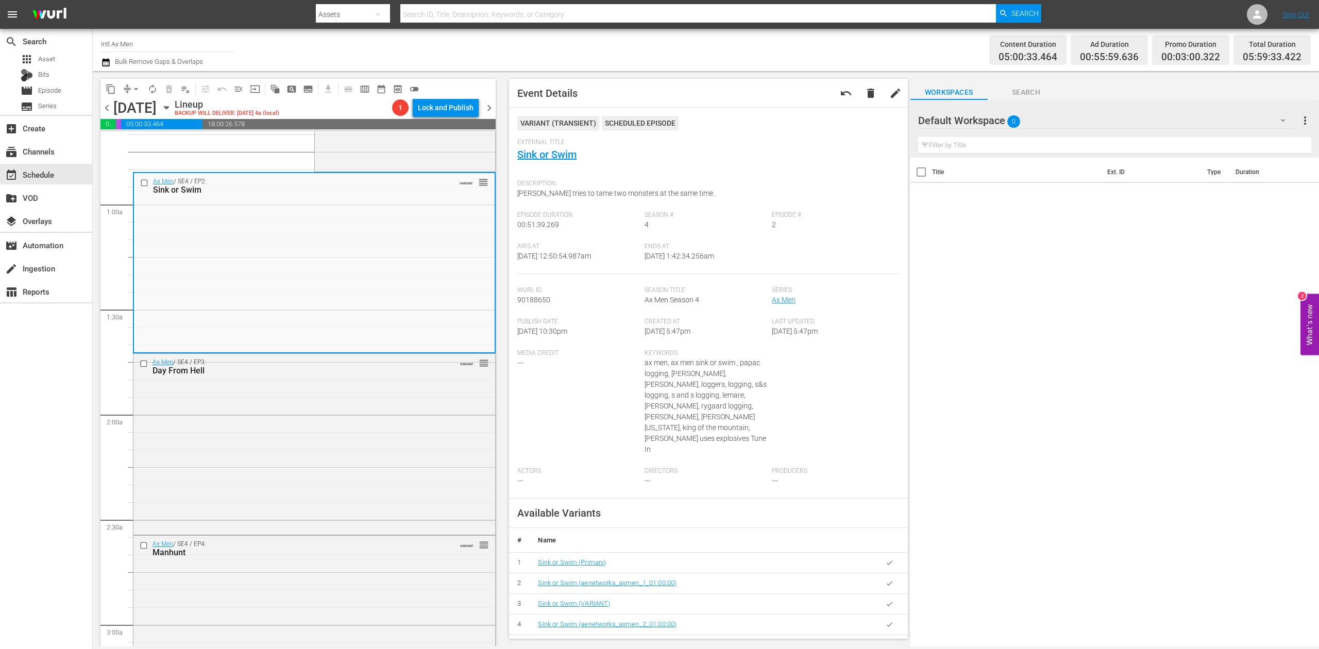
click at [102, 60] on icon "button" at bounding box center [105, 62] width 7 height 8
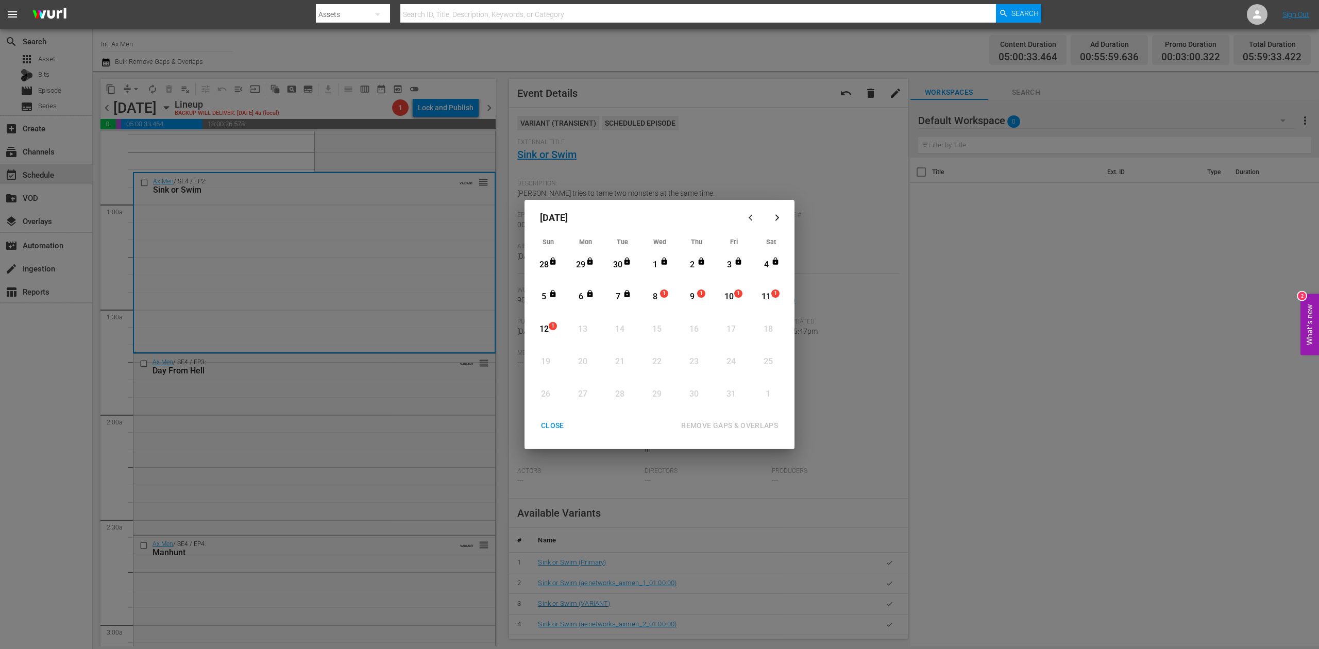
click at [656, 296] on div "8" at bounding box center [655, 297] width 13 height 12
click at [751, 423] on div "REMOVE GAPS & OVERLAPS" at bounding box center [729, 426] width 113 height 13
click at [559, 425] on div "CLOSE" at bounding box center [553, 426] width 40 height 13
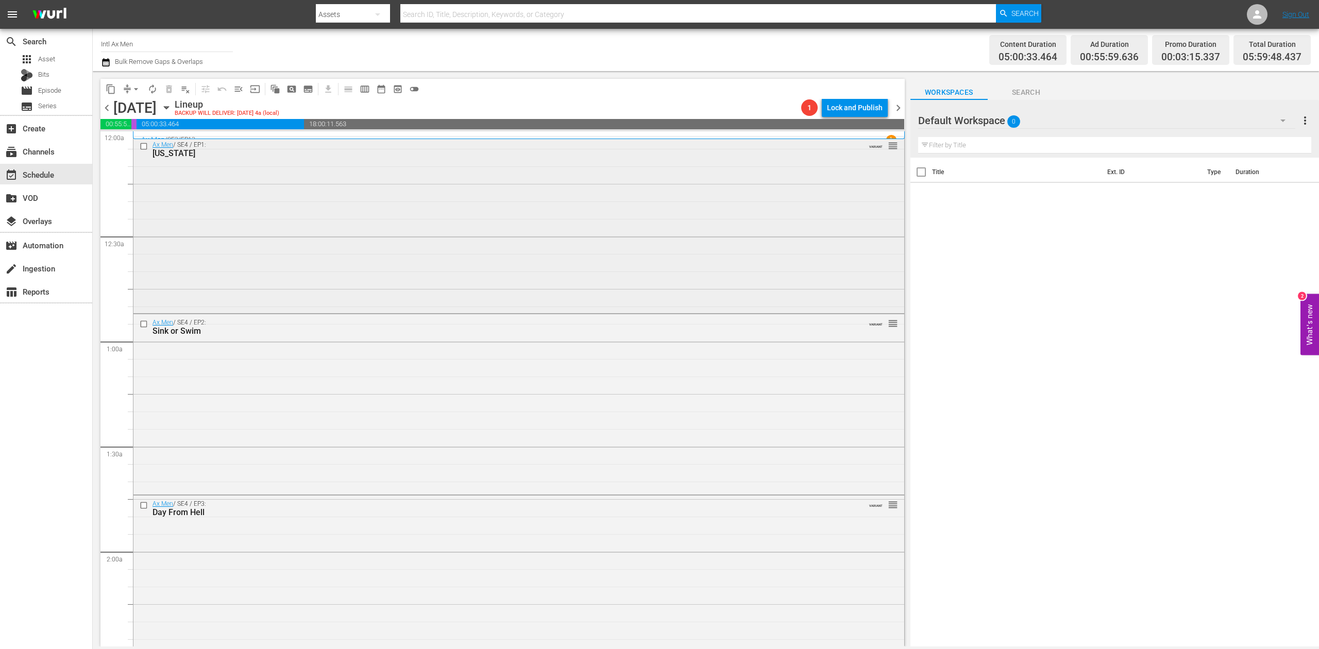
click at [557, 232] on div "Ax Men / SE4 / EP1: Alaska VARIANT reorder" at bounding box center [518, 224] width 771 height 175
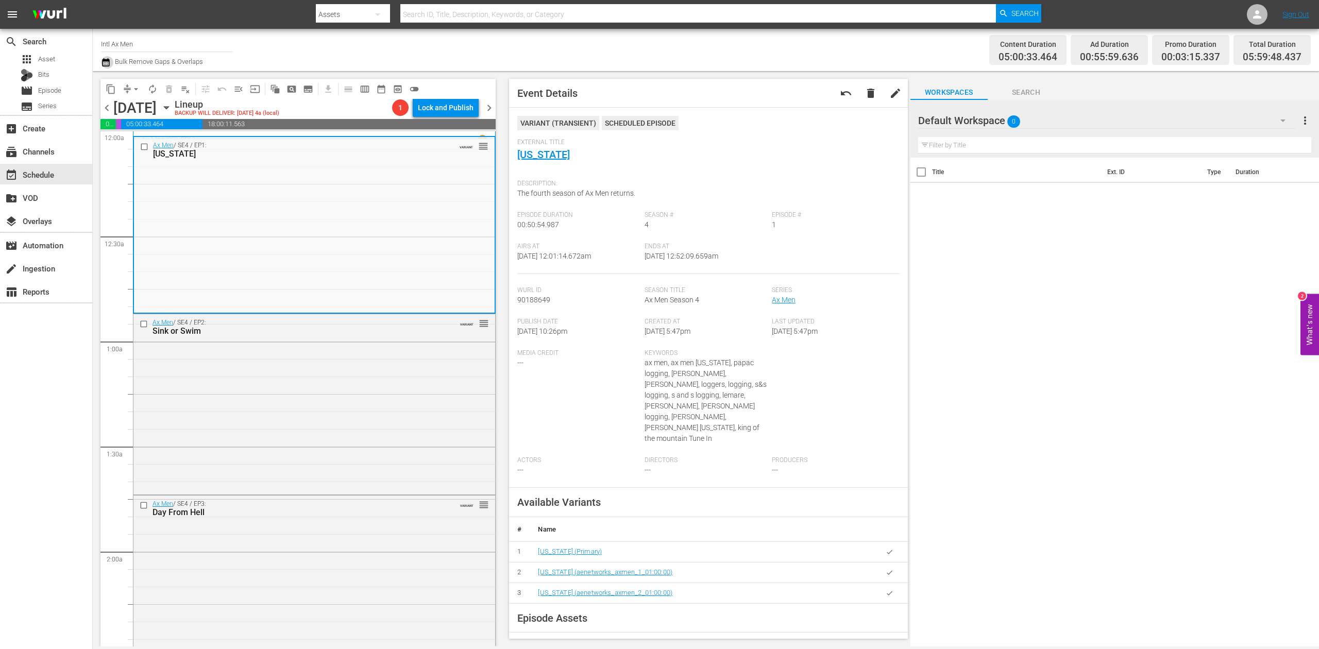
click at [108, 64] on icon "button" at bounding box center [106, 62] width 10 height 12
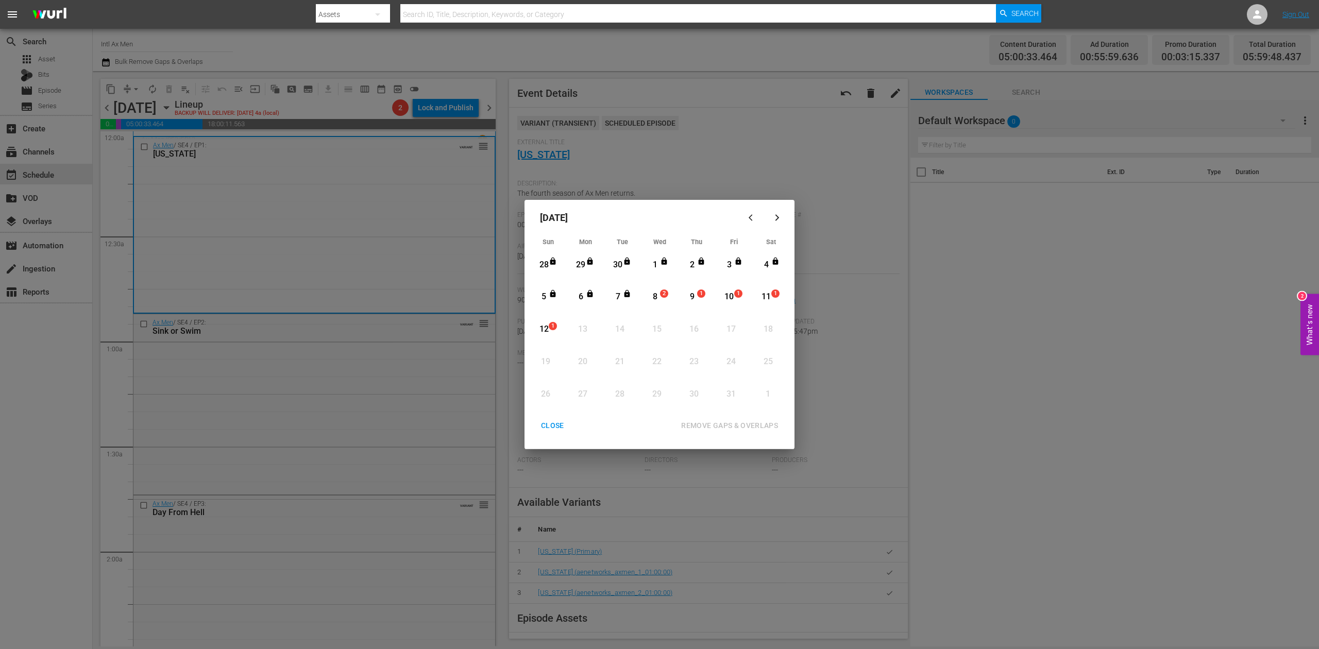
click at [658, 301] on div "8" at bounding box center [655, 297] width 13 height 12
click at [734, 427] on div "REMOVE GAPS & OVERLAPS" at bounding box center [729, 426] width 113 height 13
click at [654, 295] on div "8" at bounding box center [655, 297] width 13 height 12
click at [749, 421] on div "REMOVE GAPS & OVERLAPS" at bounding box center [729, 426] width 113 height 13
click at [550, 428] on div "CLOSE" at bounding box center [553, 426] width 40 height 13
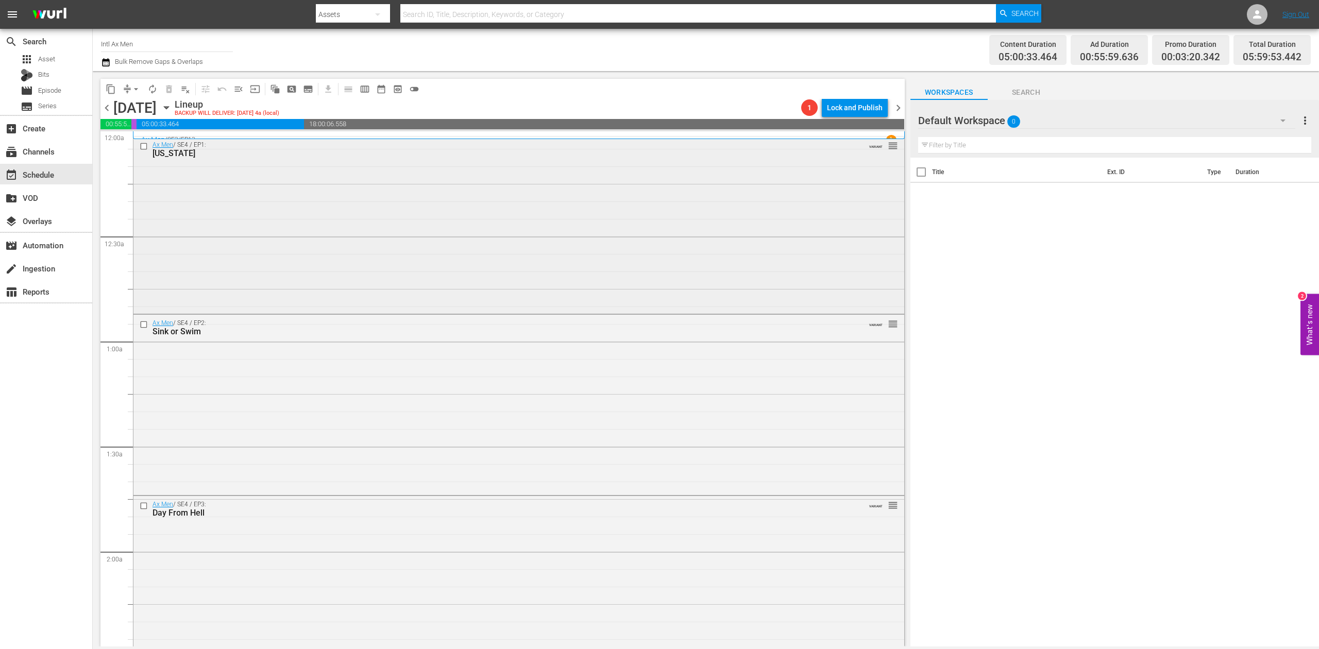
click at [349, 213] on div "Ax Men / SE4 / EP1: Alaska VARIANT reorder" at bounding box center [518, 225] width 771 height 176
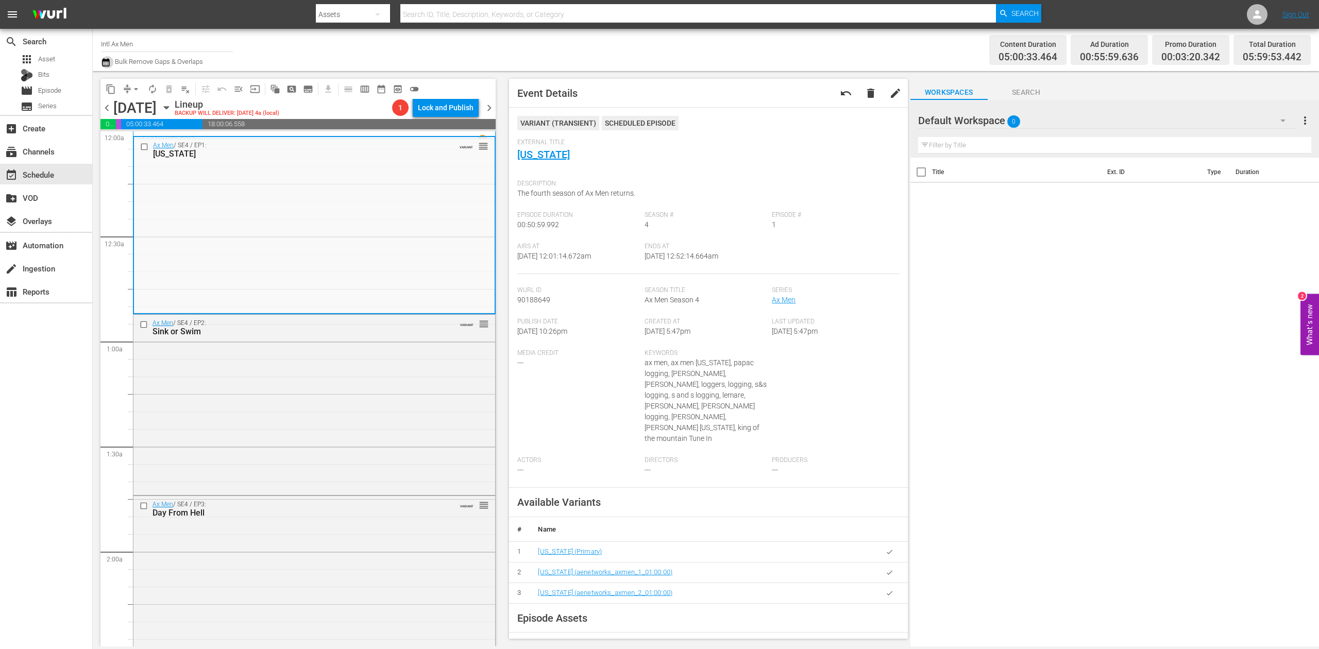
click at [106, 64] on icon "button" at bounding box center [105, 62] width 7 height 8
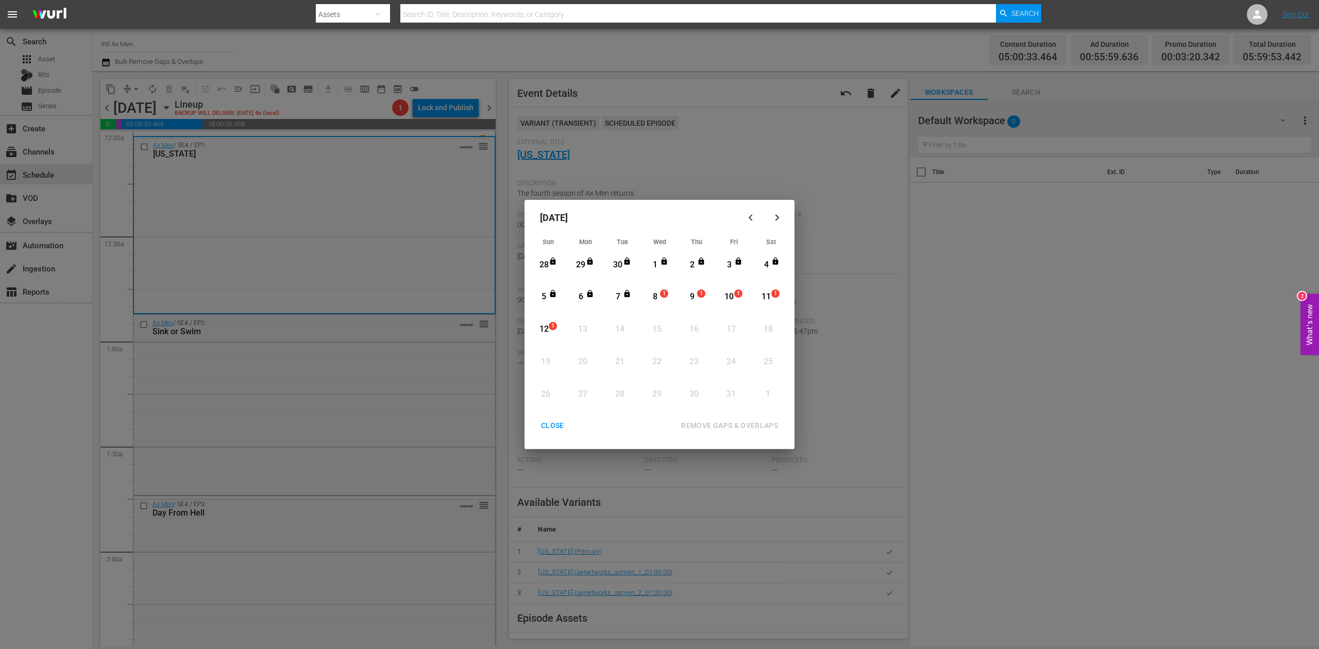
click at [659, 293] on div "8" at bounding box center [655, 297] width 13 height 12
click at [749, 425] on div "REMOVE GAPS & OVERLAPS" at bounding box center [729, 426] width 113 height 13
click at [652, 300] on div "8" at bounding box center [655, 297] width 13 height 12
click at [562, 421] on div "CLOSE" at bounding box center [553, 426] width 40 height 13
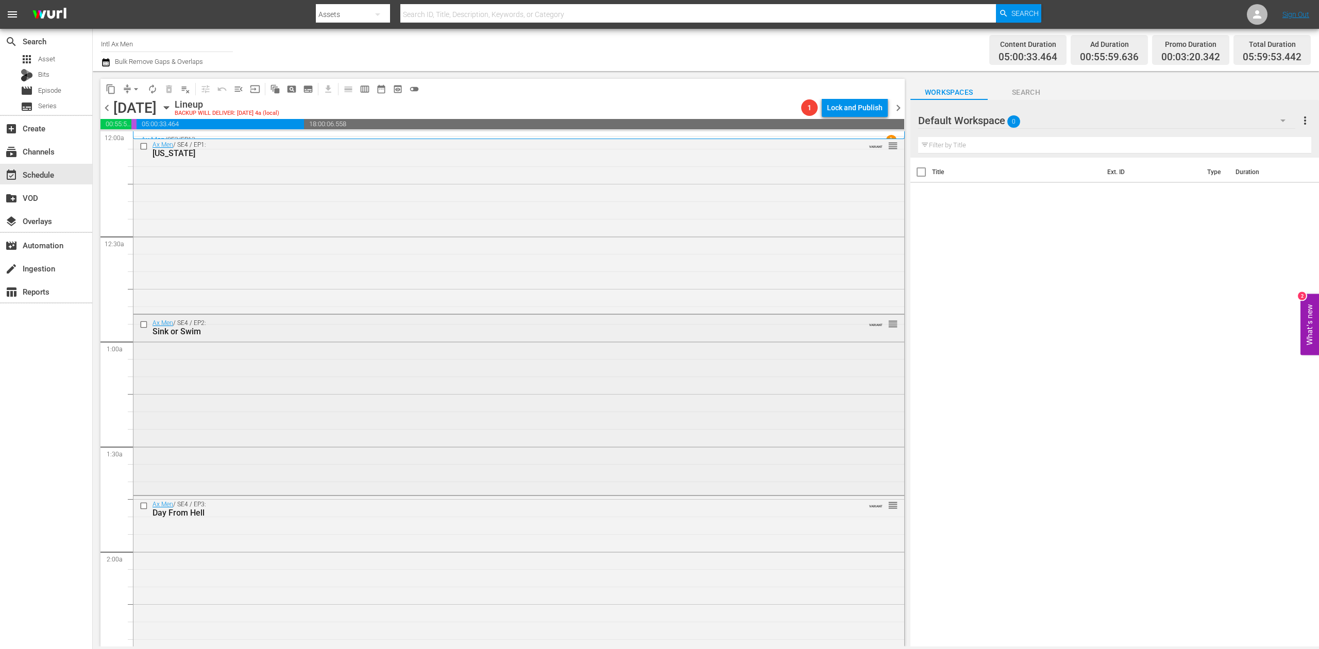
drag, startPoint x: 446, startPoint y: 403, endPoint x: 452, endPoint y: 398, distance: 7.0
click at [452, 398] on div "Ax Men / SE4 / EP2: Sink or Swim VARIANT reorder" at bounding box center [518, 404] width 771 height 178
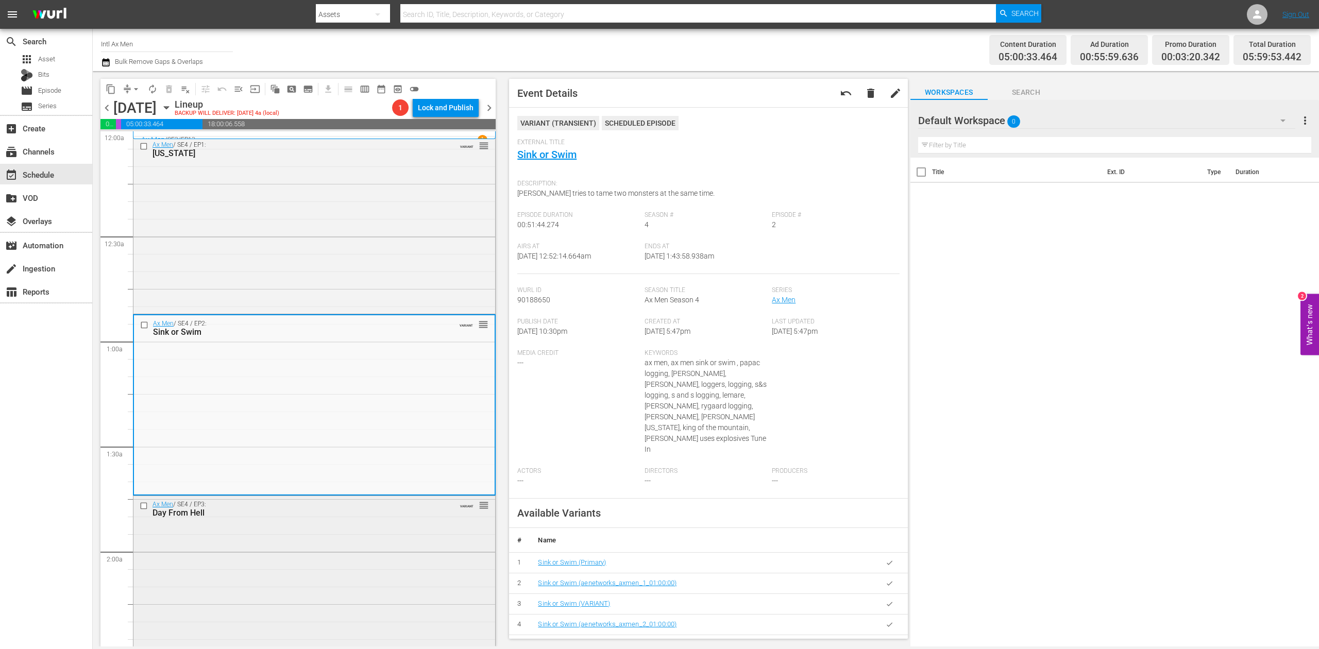
click at [412, 528] on div "Ax Men / SE4 / EP3: Day From Hell VARIANT reorder" at bounding box center [314, 585] width 362 height 179
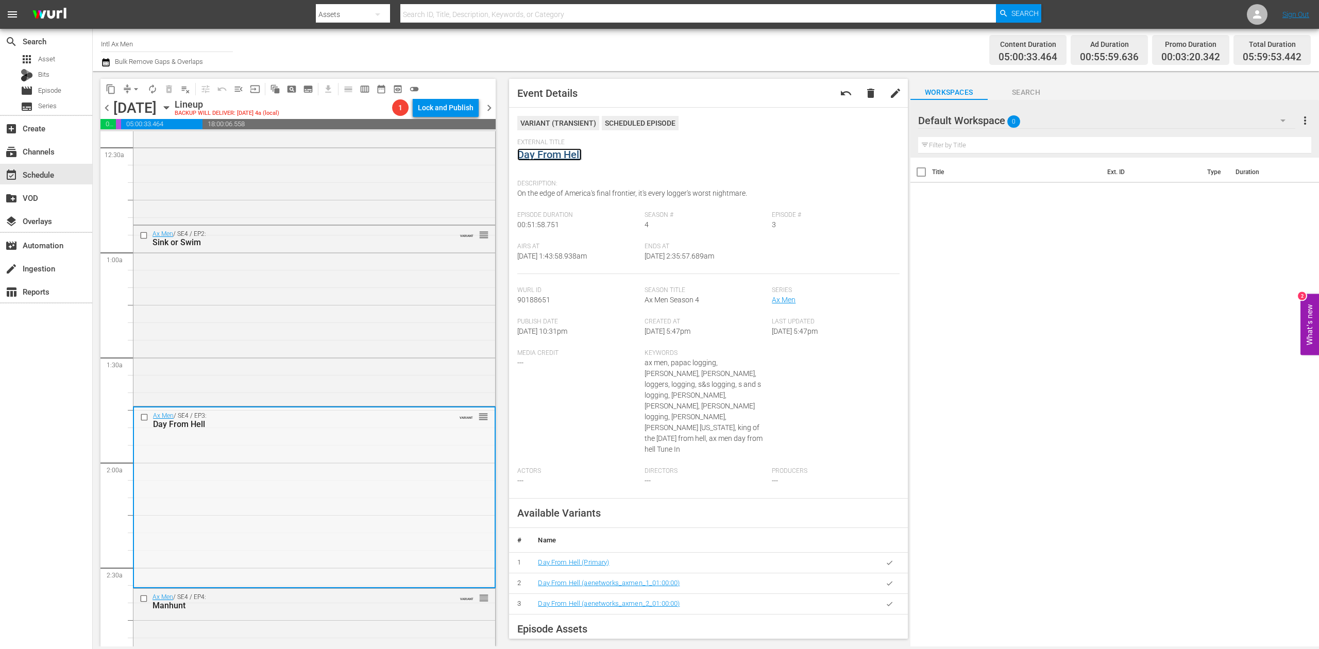
scroll to position [275, 0]
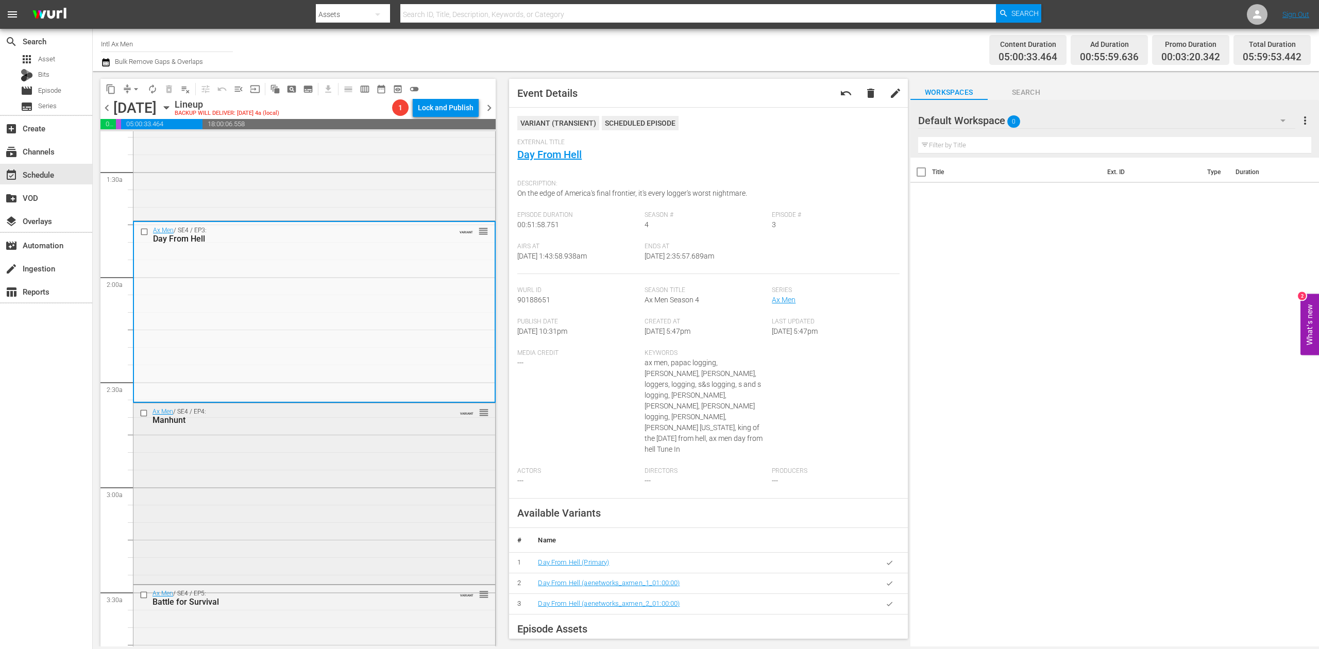
click at [337, 472] on div "Ax Men / SE4 / EP4: Manhunt VARIANT reorder" at bounding box center [314, 493] width 362 height 179
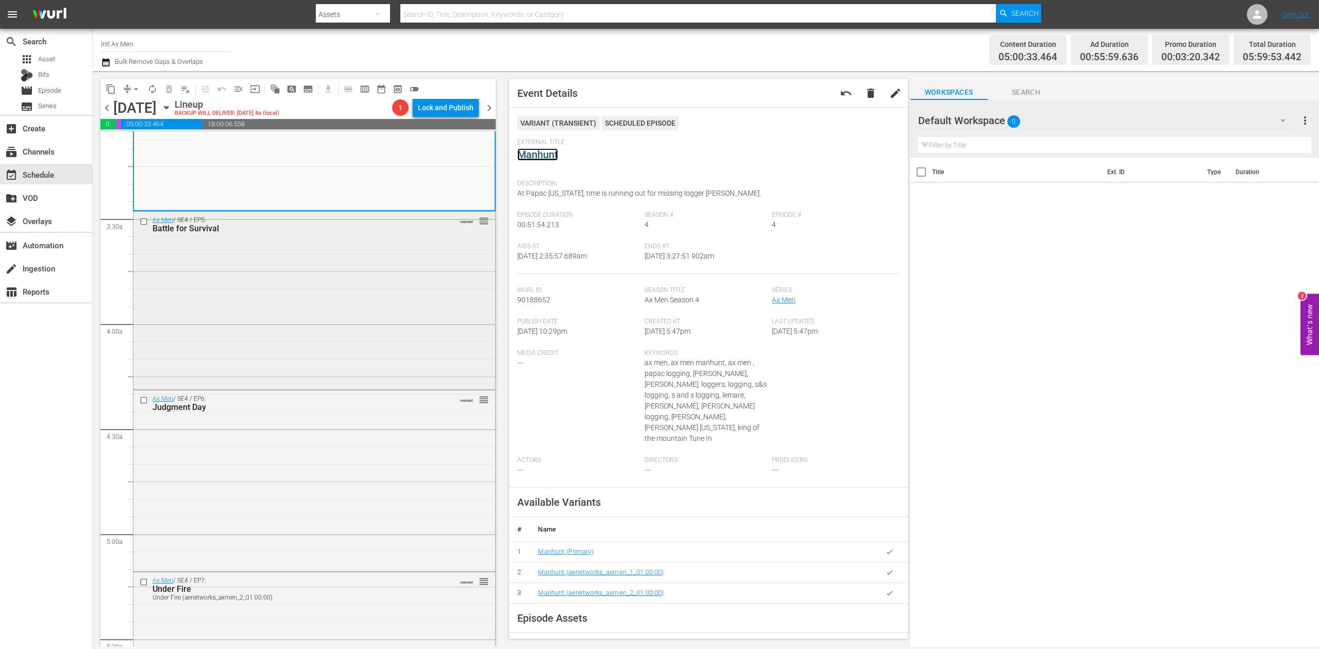
scroll to position [687, 0]
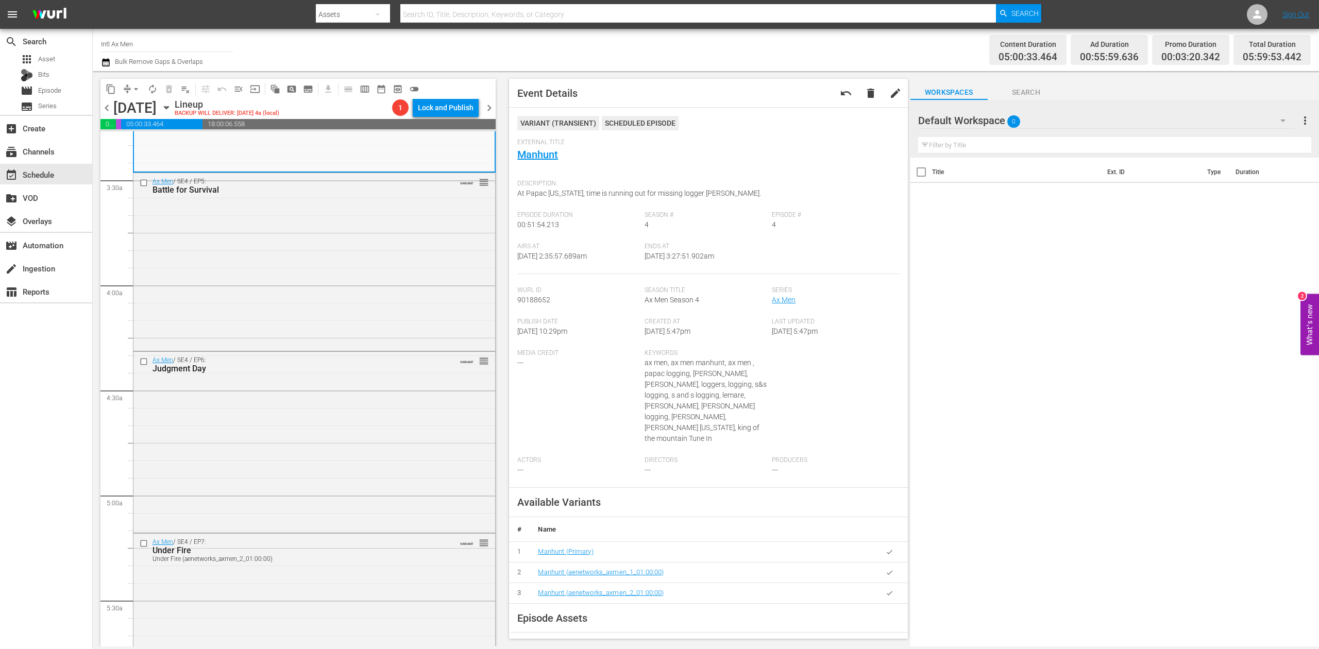
click at [363, 330] on div "Ax Men / SE4 / EP5: Battle for Survival VARIANT reorder" at bounding box center [314, 261] width 362 height 176
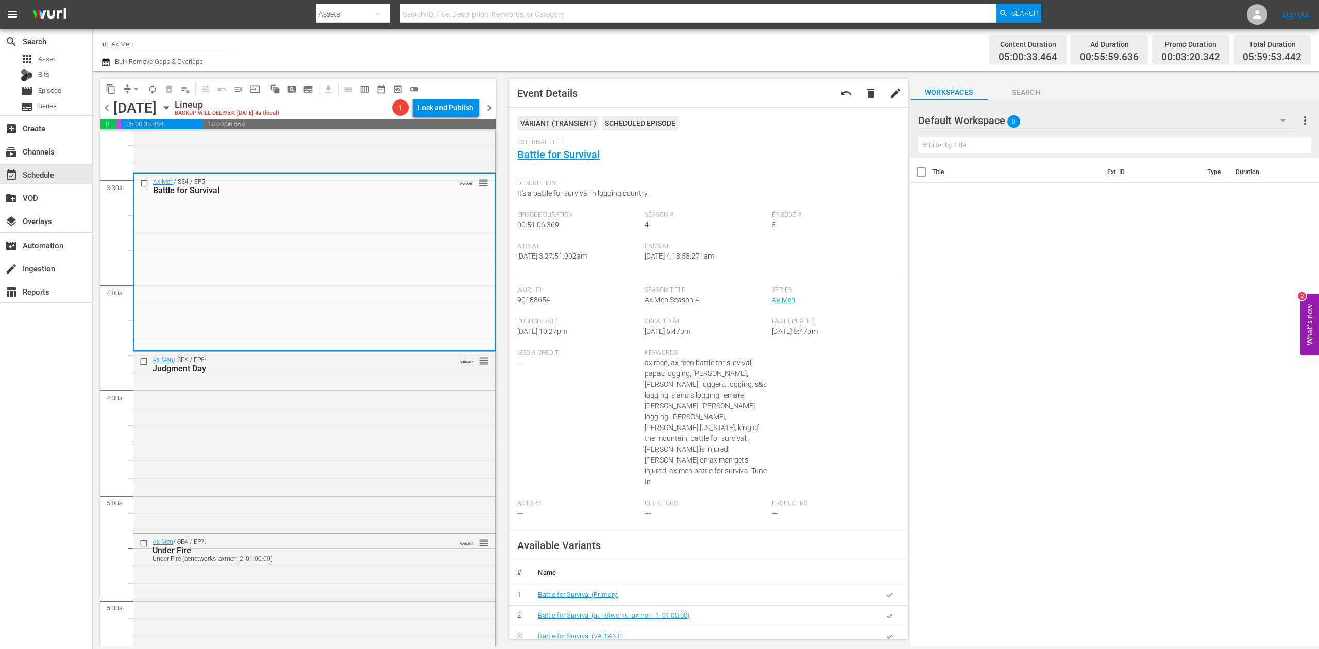
click at [106, 60] on icon "button" at bounding box center [105, 62] width 7 height 8
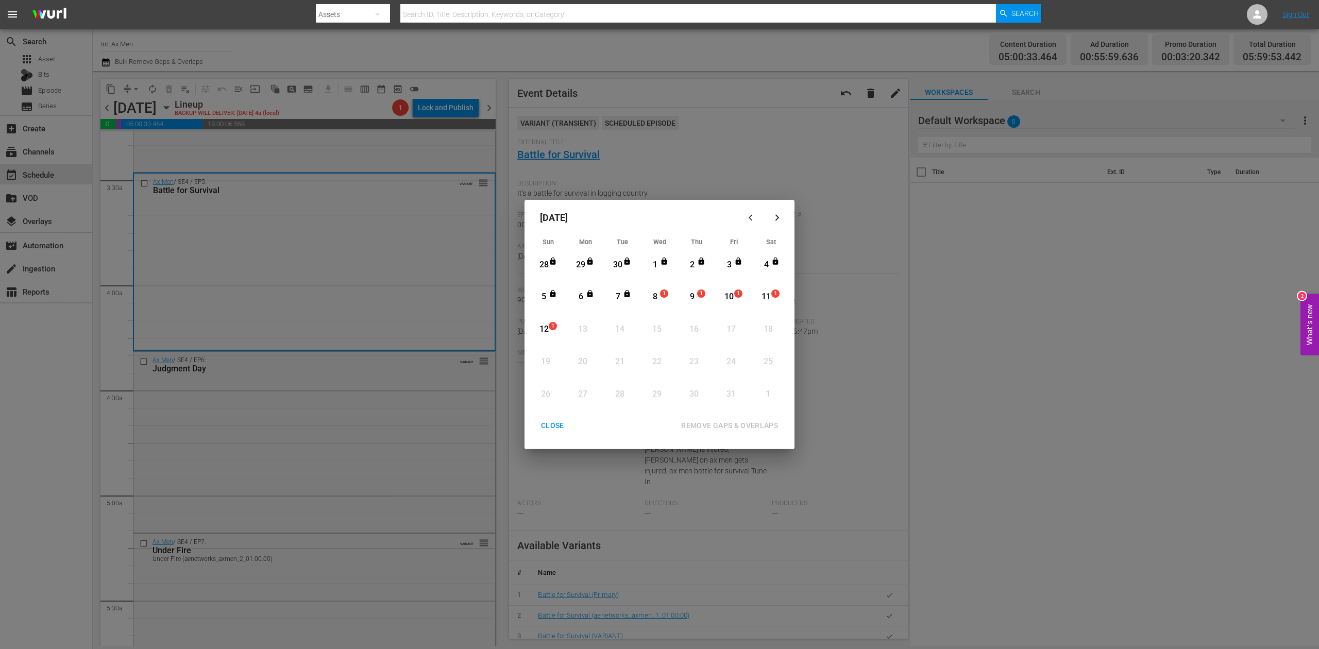
click at [656, 298] on div "8" at bounding box center [655, 297] width 13 height 12
click at [733, 423] on div "REMOVE GAPS & OVERLAPS" at bounding box center [729, 426] width 113 height 13
click at [654, 295] on div "8" at bounding box center [655, 297] width 13 height 12
click at [753, 423] on div "REMOVE GAPS & OVERLAPS" at bounding box center [729, 426] width 113 height 13
click at [548, 425] on div "CLOSE" at bounding box center [553, 426] width 40 height 13
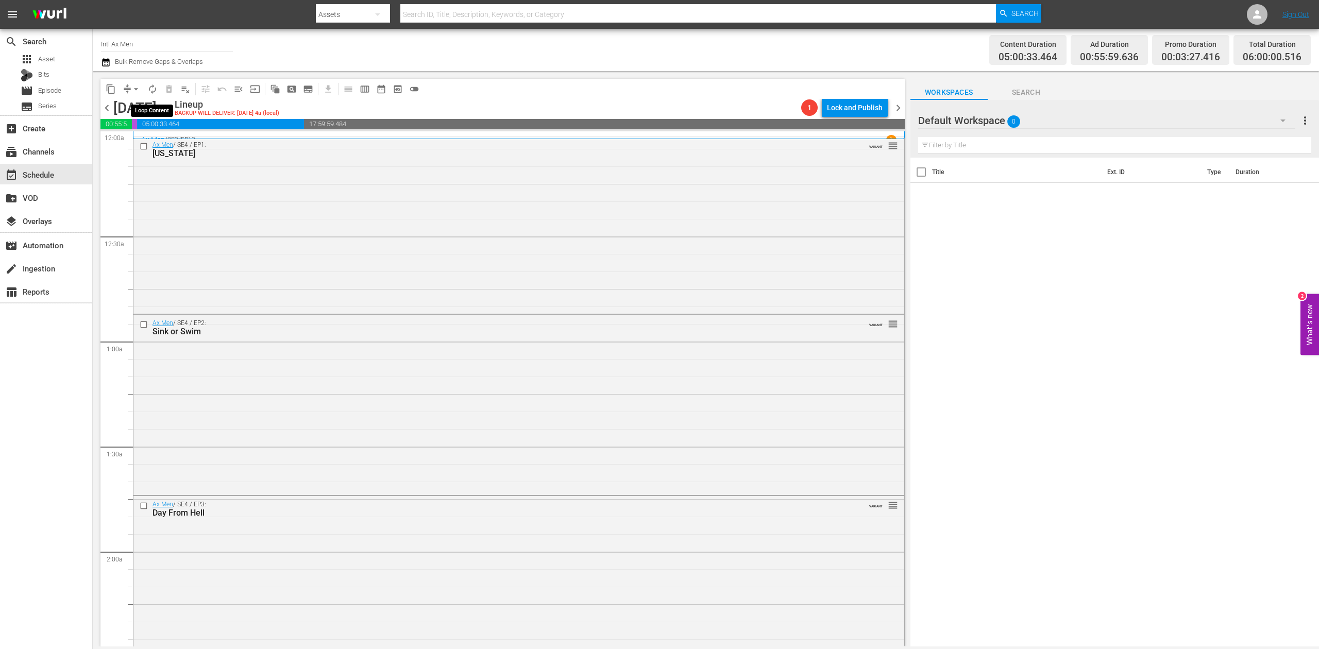
click at [154, 91] on span "autorenew_outlined" at bounding box center [152, 89] width 10 height 10
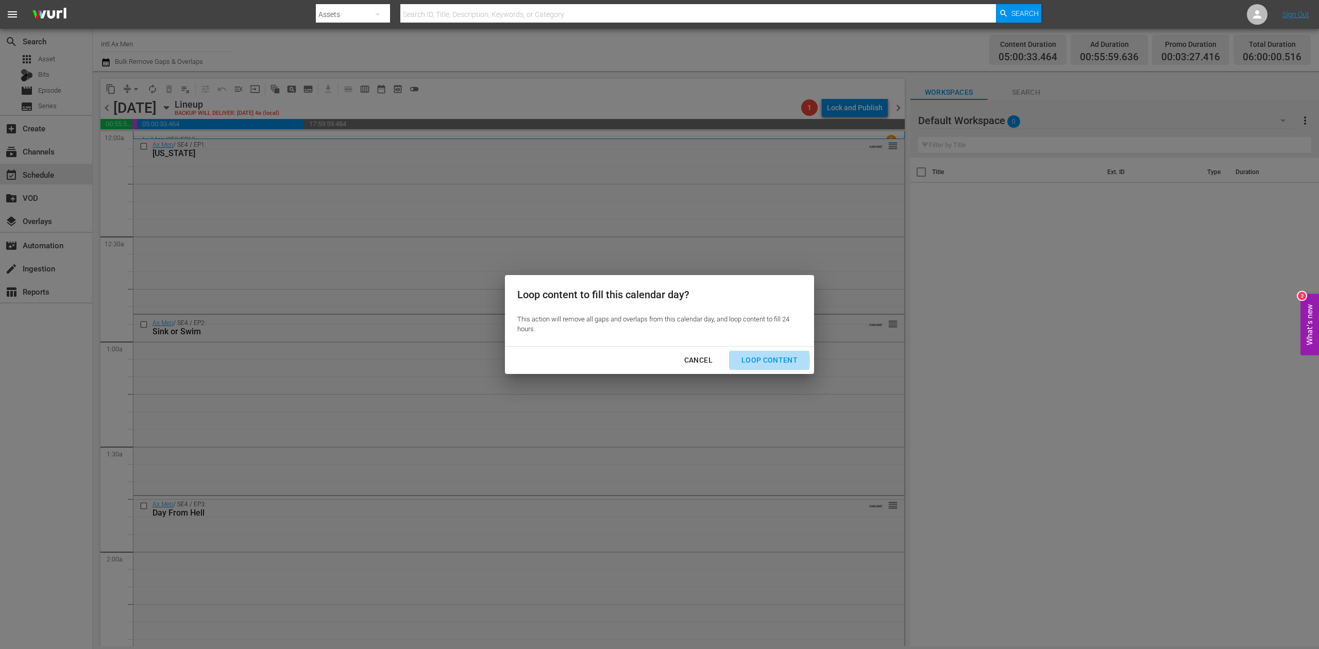
click at [758, 361] on div "Loop Content" at bounding box center [769, 360] width 73 height 13
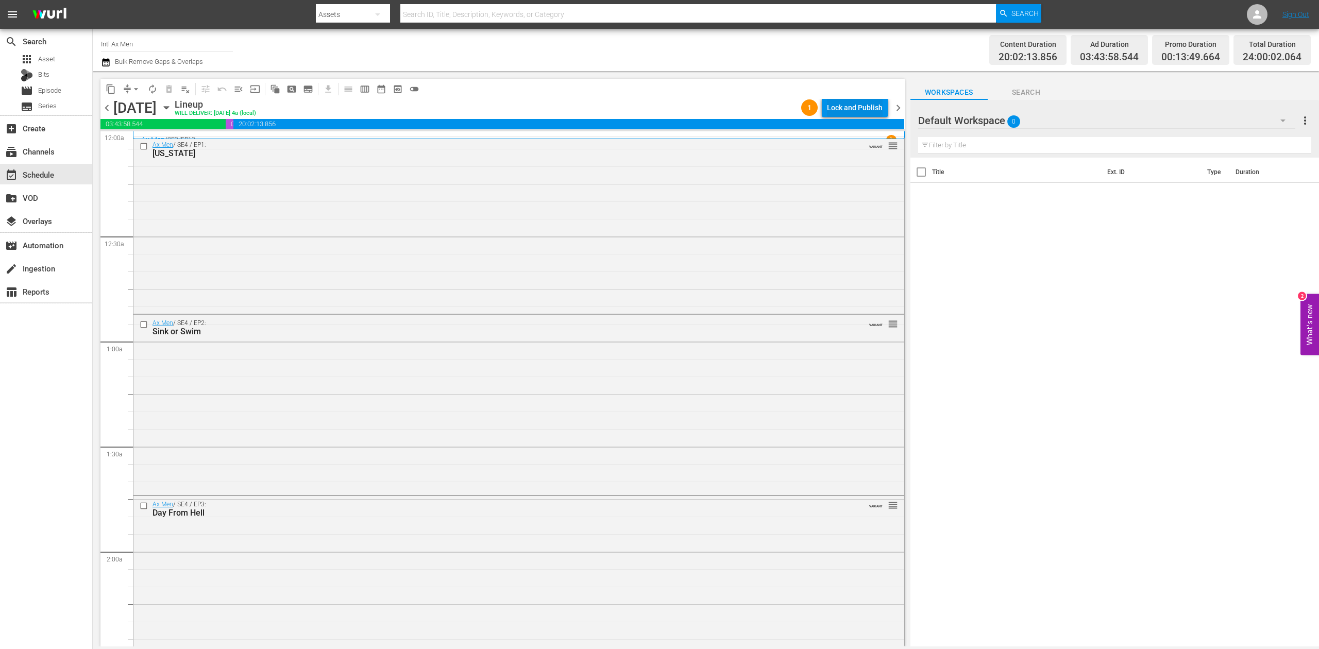
click at [854, 104] on div "Lock and Publish" at bounding box center [855, 107] width 56 height 19
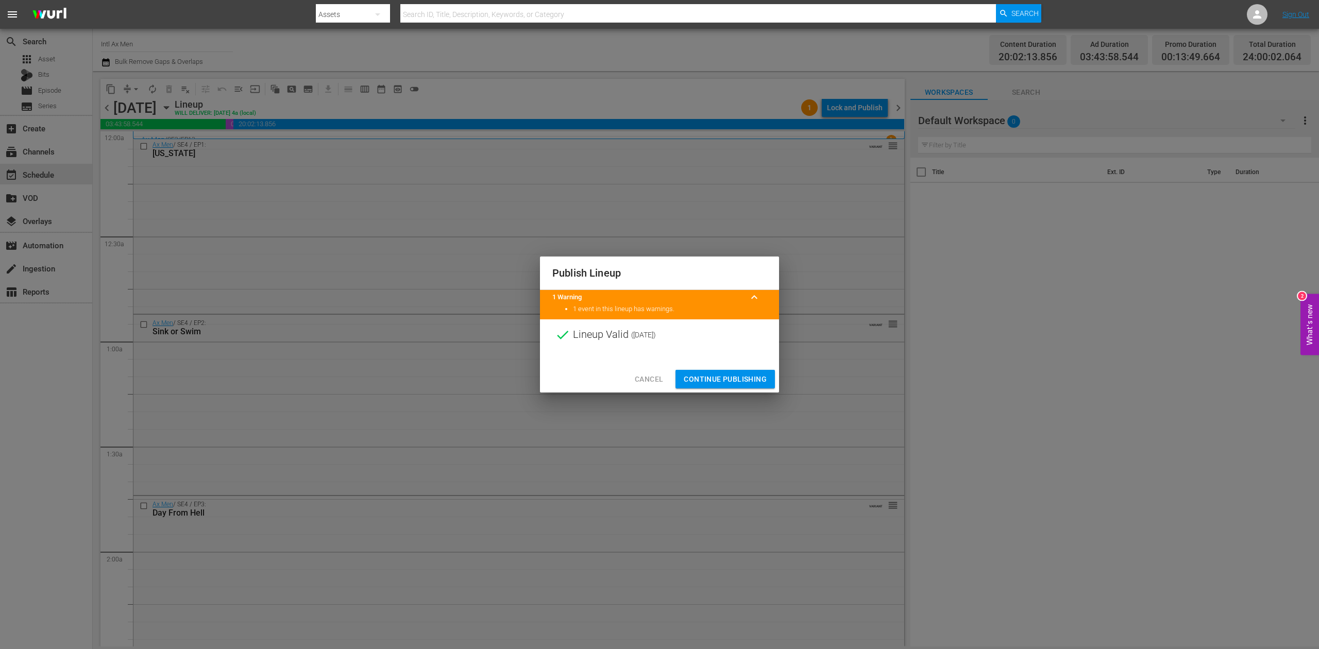
click at [749, 374] on span "Continue Publishing" at bounding box center [725, 379] width 83 height 13
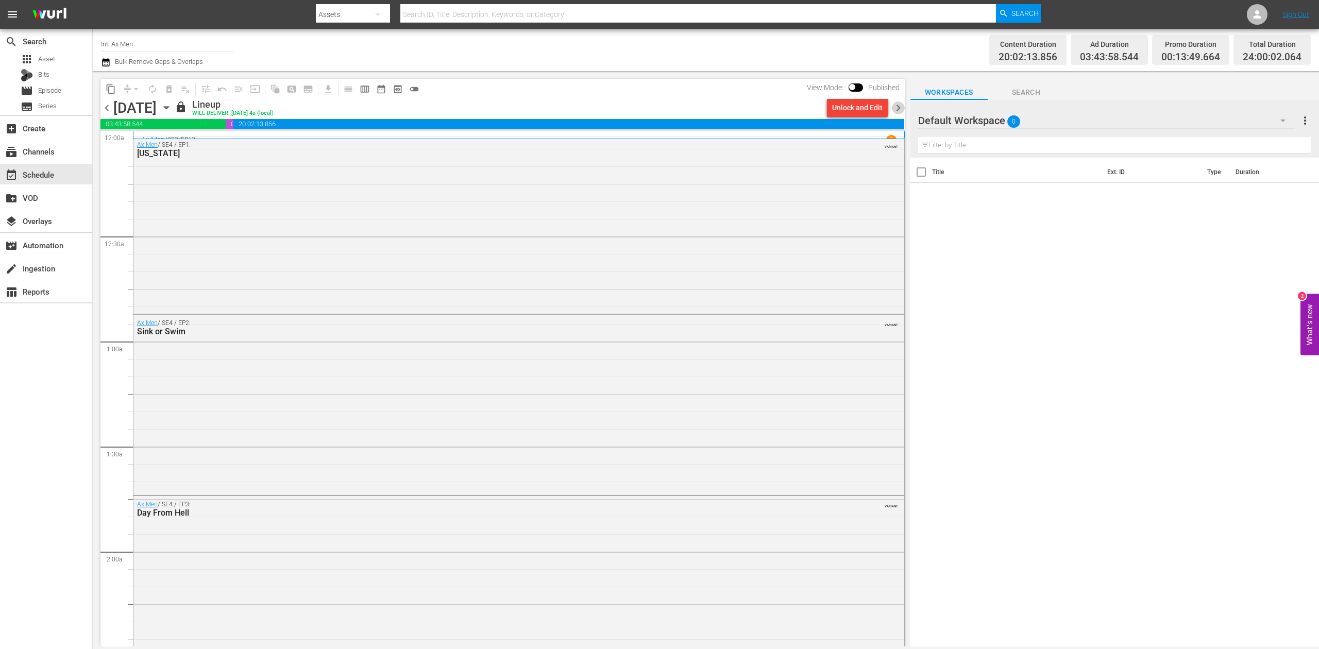
click at [897, 107] on span "chevron_right" at bounding box center [898, 108] width 13 height 13
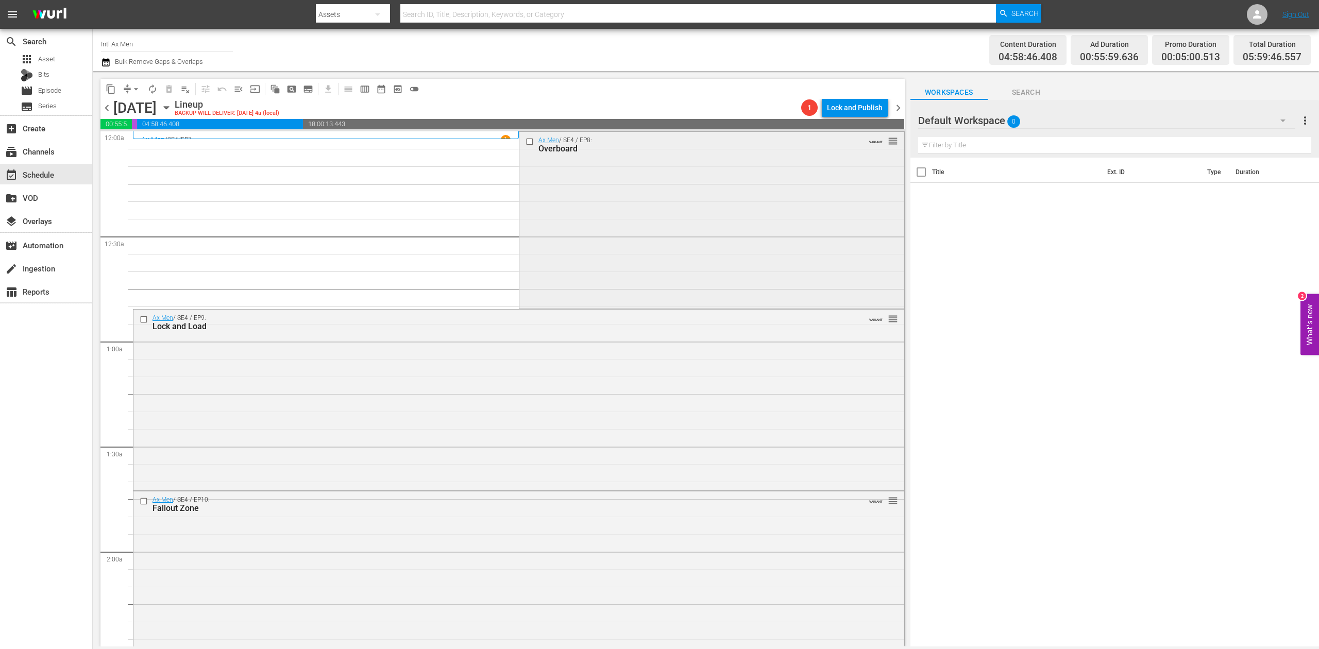
click at [635, 171] on div "Ax Men / SE4 / EP8: Overboard VARIANT reorder" at bounding box center [712, 219] width 385 height 175
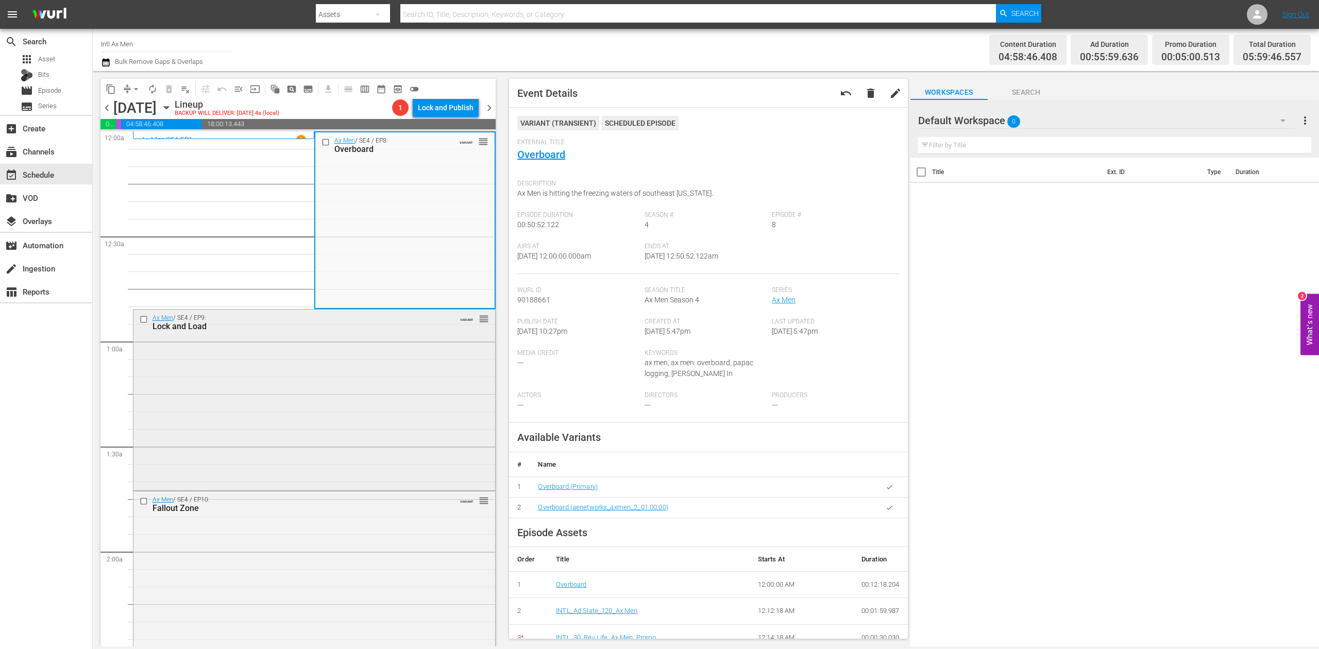
click at [440, 418] on div "Ax Men / SE4 / EP9: Lock and Load VARIANT reorder" at bounding box center [314, 399] width 362 height 178
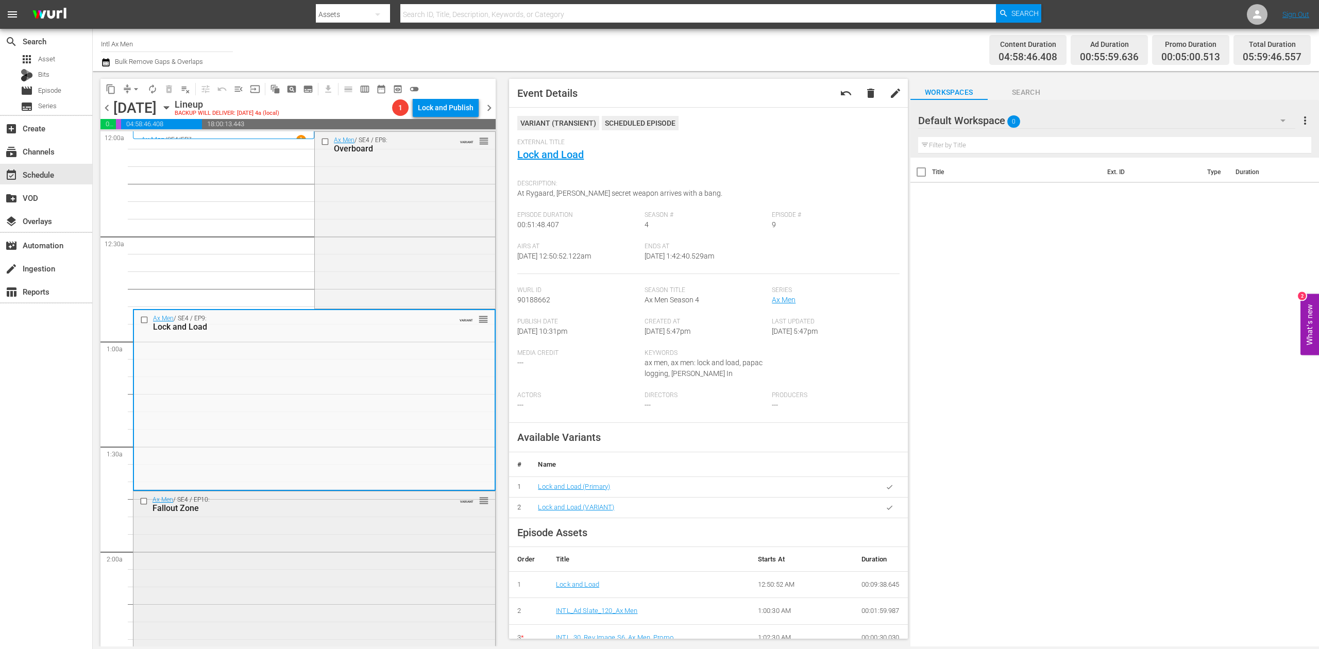
click at [367, 571] on div "Ax Men / SE4 / EP10: Fallout Zone VARIANT reorder" at bounding box center [314, 581] width 362 height 178
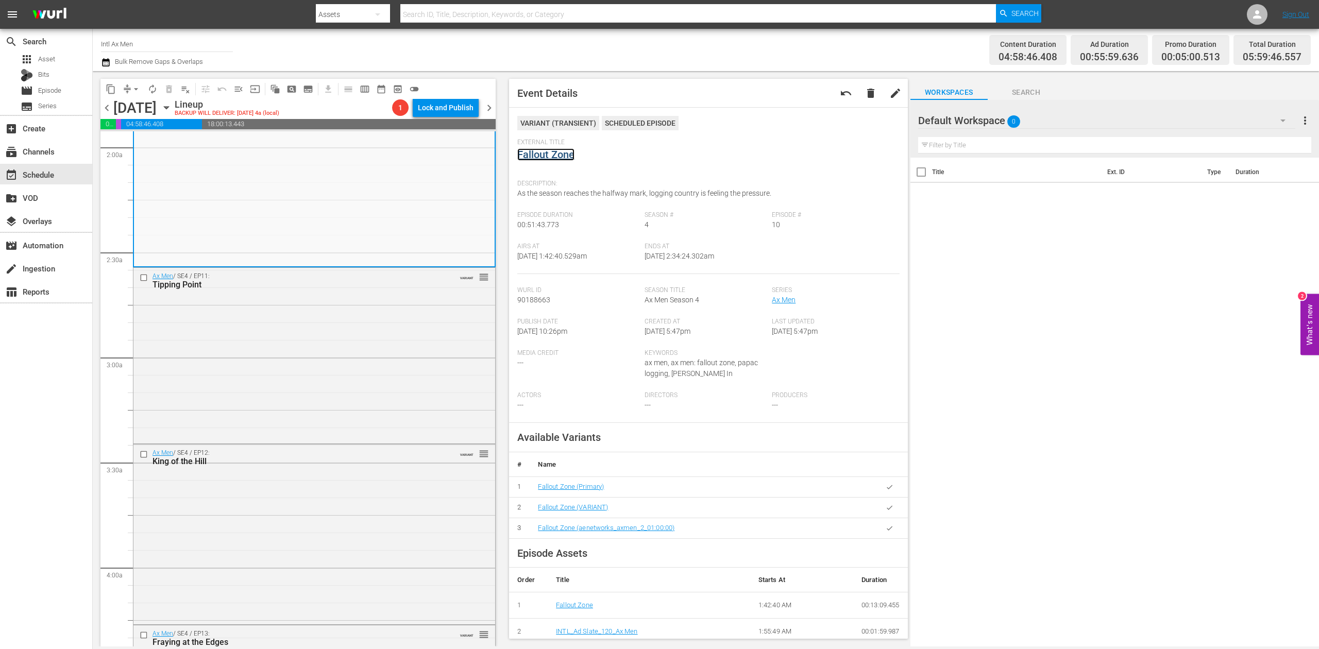
scroll to position [412, 0]
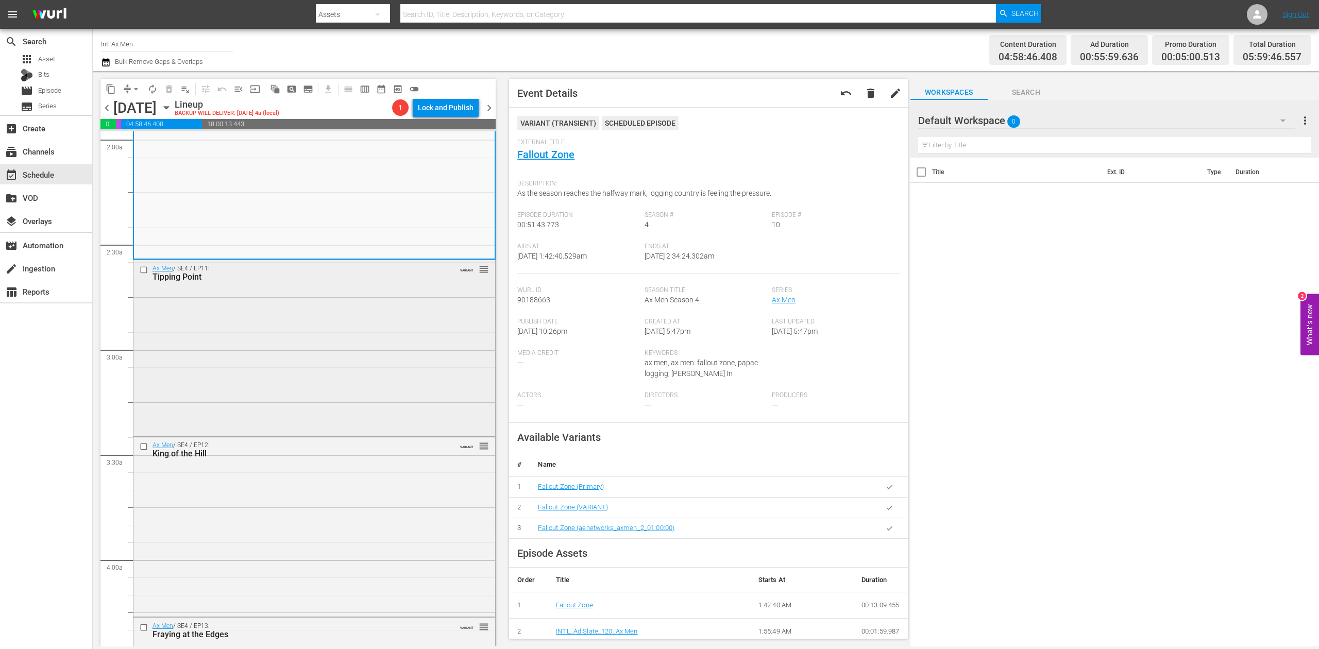
click at [354, 367] on div "Ax Men / SE4 / EP11: Tipping Point VARIANT reorder" at bounding box center [314, 347] width 362 height 174
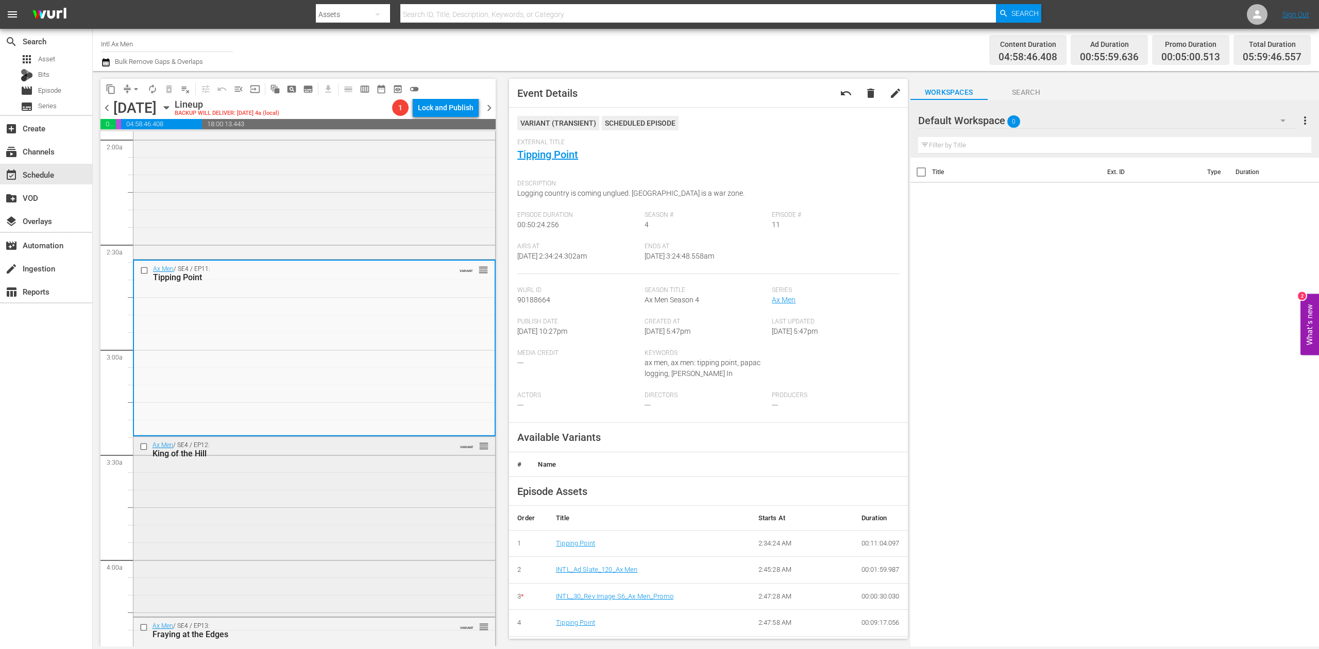
click at [357, 479] on div "Ax Men / SE4 / EP12: King of the Hill VARIANT reorder" at bounding box center [314, 526] width 362 height 178
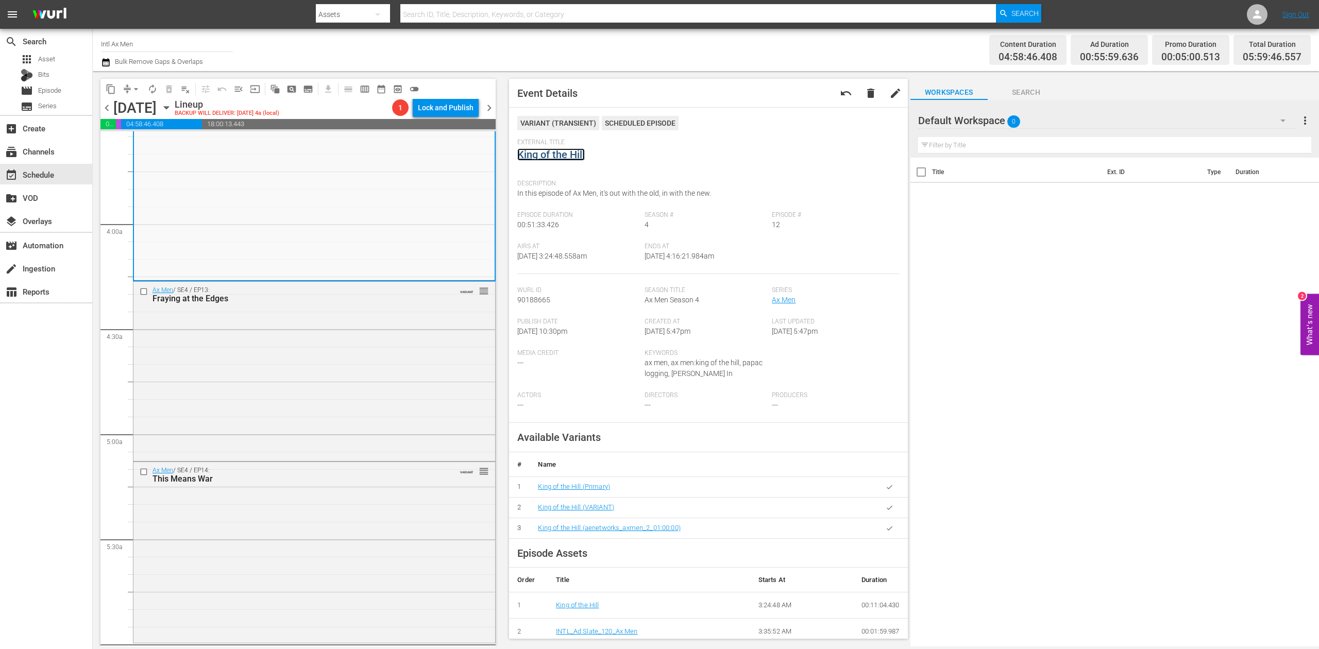
scroll to position [756, 0]
click at [319, 389] on div "Ax Men / SE4 / EP13: Fraying at the Edges VARIANT reorder" at bounding box center [314, 363] width 362 height 177
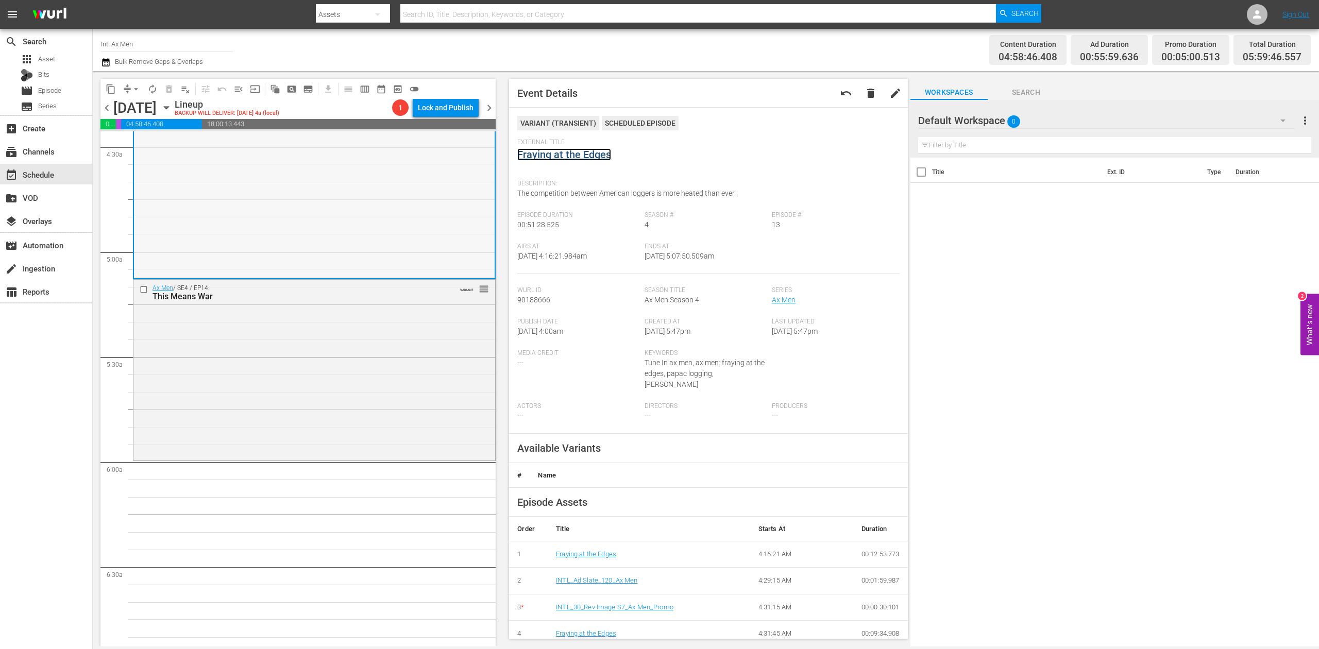
scroll to position [962, 0]
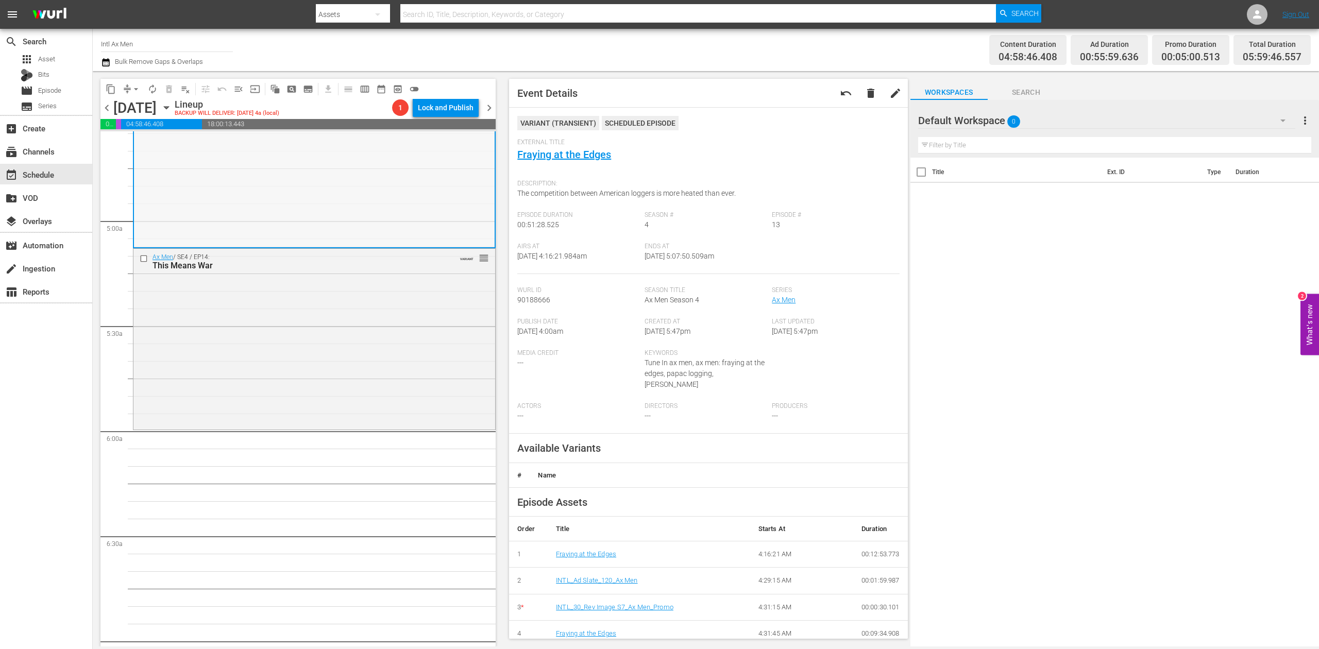
click at [392, 337] on div "Ax Men / SE4 / EP14: This Means War VARIANT reorder" at bounding box center [314, 338] width 362 height 179
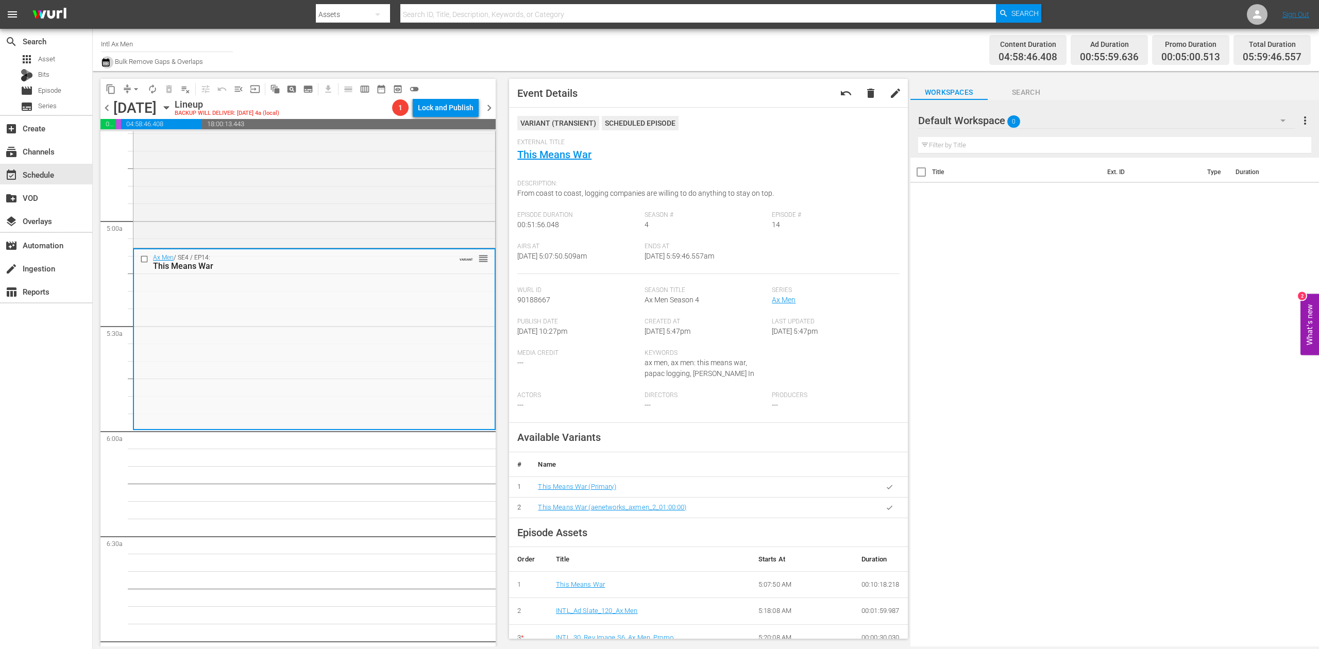
click at [106, 63] on icon "button" at bounding box center [106, 62] width 10 height 12
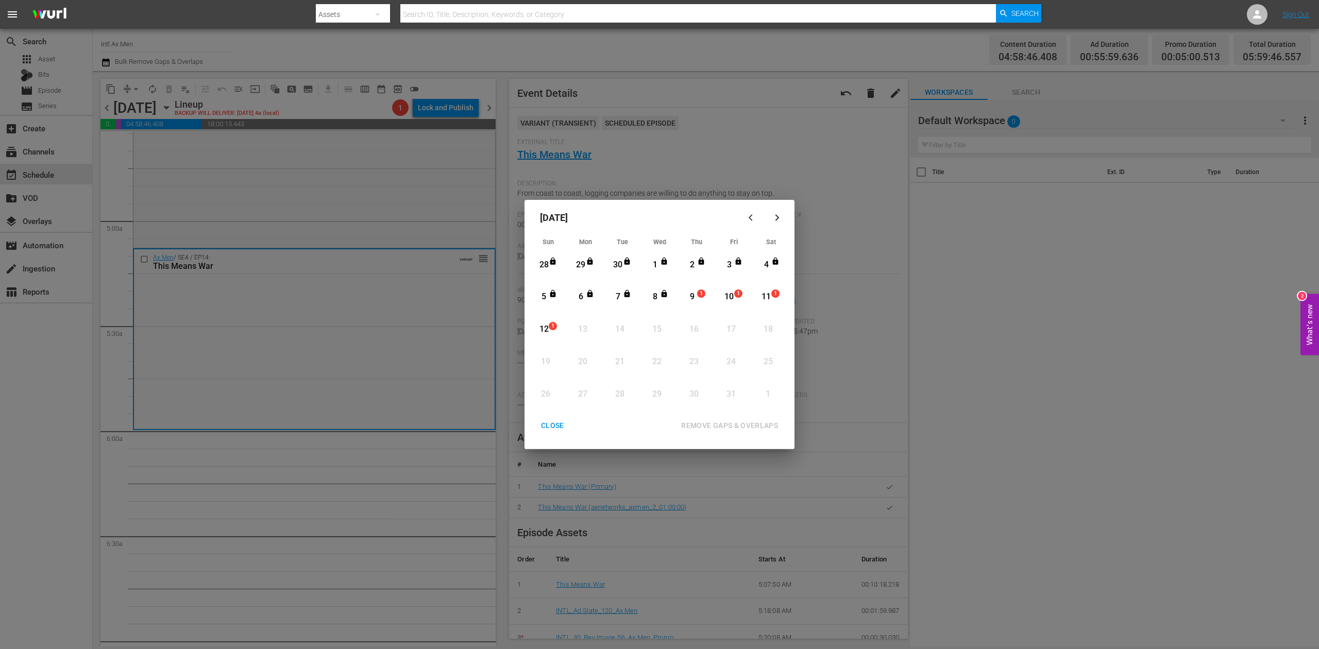
click at [693, 291] on div "9" at bounding box center [692, 297] width 13 height 12
click at [735, 420] on div "REMOVE GAPS & OVERLAPS" at bounding box center [729, 426] width 113 height 13
click at [695, 294] on div "9" at bounding box center [692, 297] width 13 height 12
click at [740, 421] on div "REMOVE GAPS & OVERLAPS" at bounding box center [729, 426] width 113 height 13
click at [549, 423] on div "CLOSE" at bounding box center [553, 426] width 40 height 13
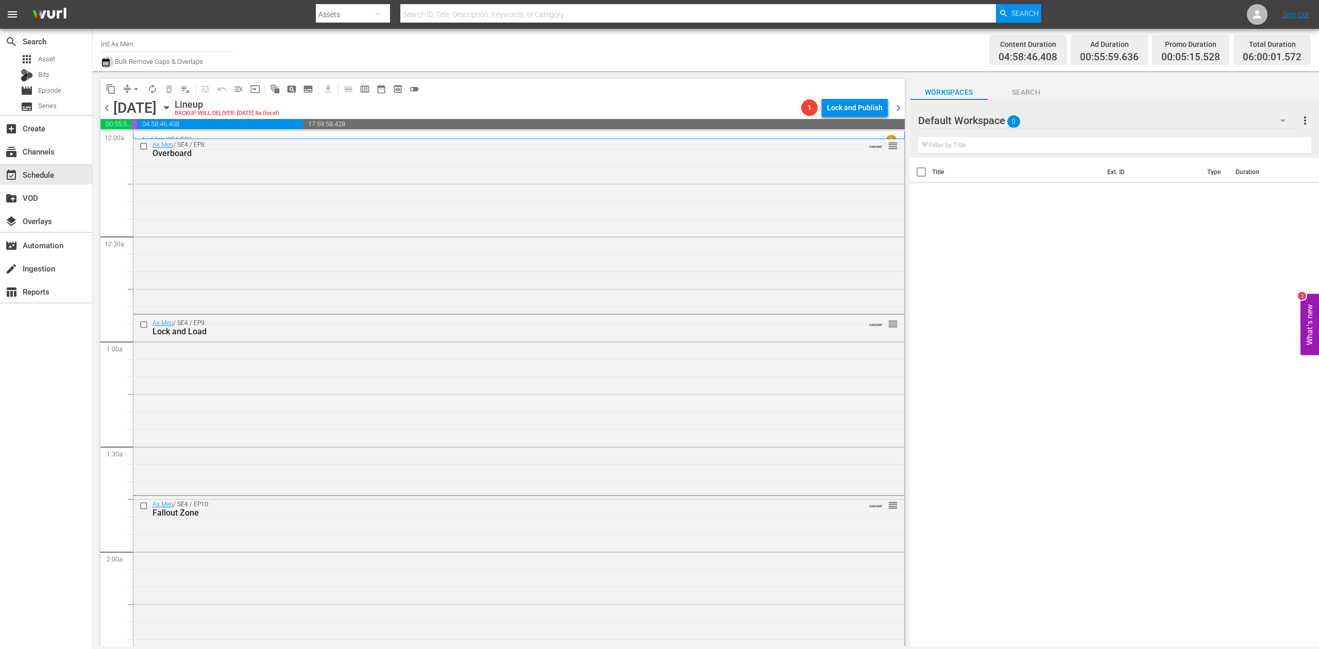
click at [105, 61] on icon "button" at bounding box center [105, 62] width 7 height 8
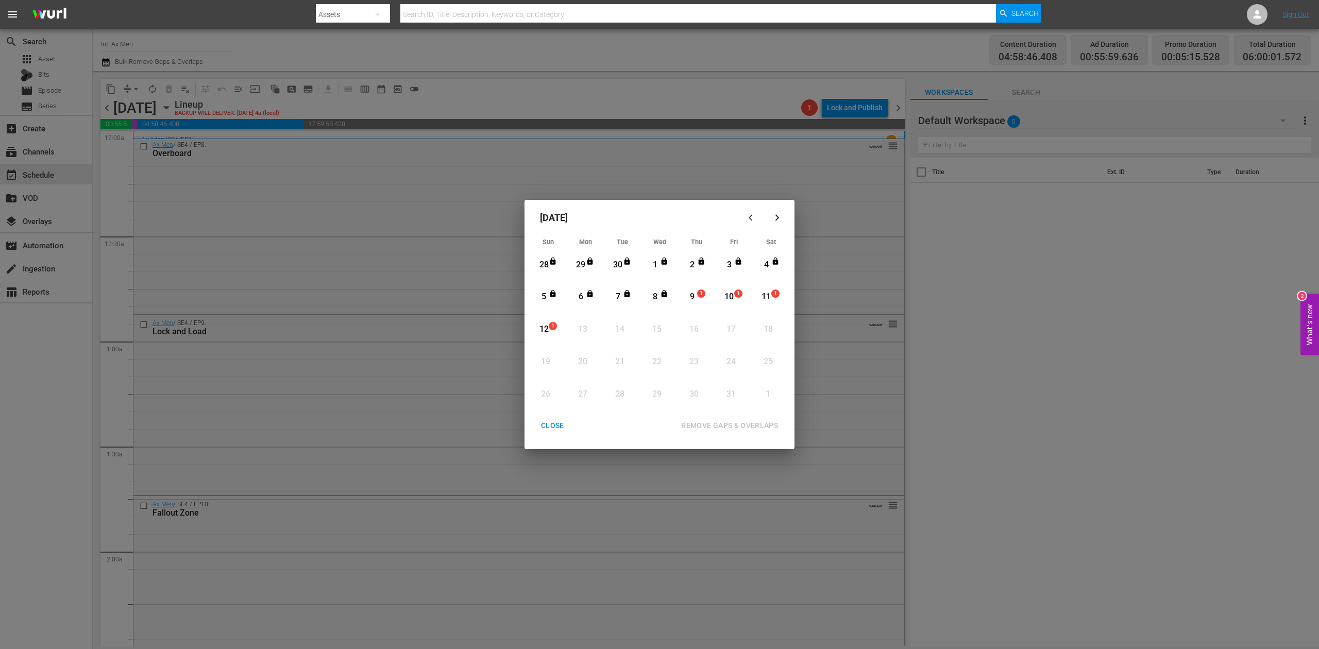
click at [688, 292] on div "9" at bounding box center [692, 297] width 13 height 12
click at [732, 422] on div "REMOVE GAPS & OVERLAPS" at bounding box center [729, 426] width 113 height 13
click at [695, 295] on div "9" at bounding box center [692, 297] width 13 height 12
click at [738, 423] on div "REMOVE GAPS & OVERLAPS" at bounding box center [729, 426] width 113 height 13
click at [546, 422] on div "CLOSE" at bounding box center [553, 426] width 40 height 13
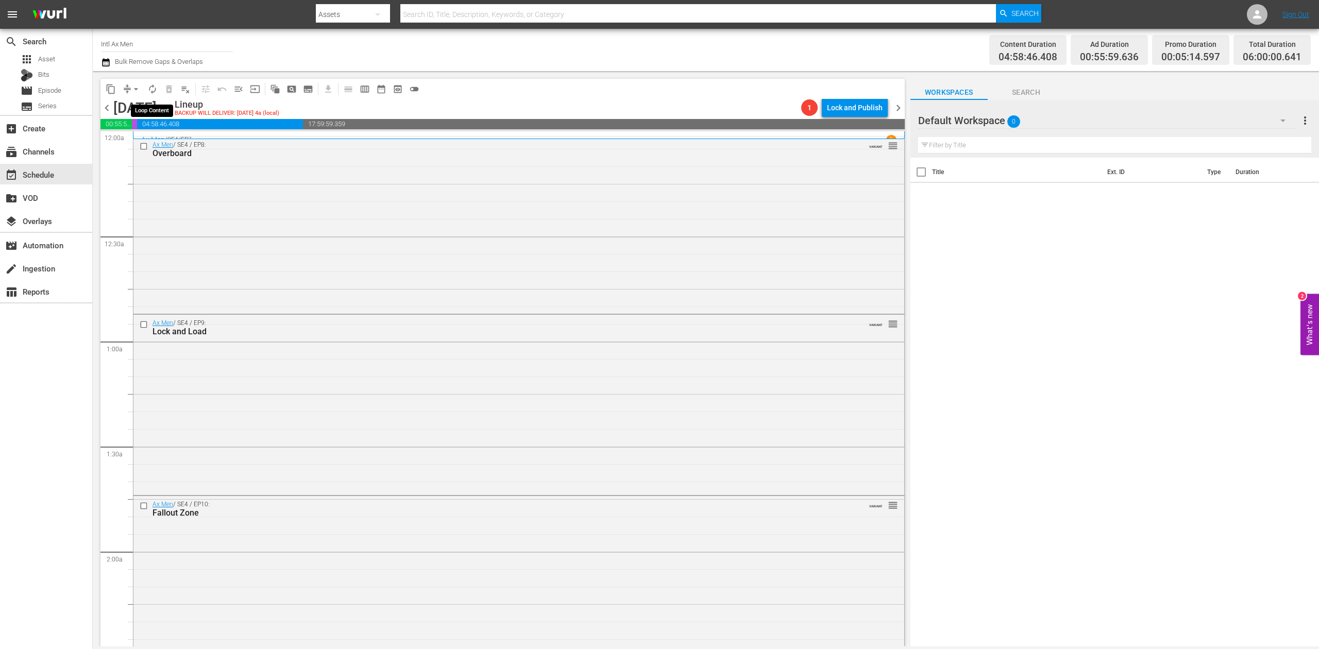
click at [149, 88] on span "autorenew_outlined" at bounding box center [152, 89] width 10 height 10
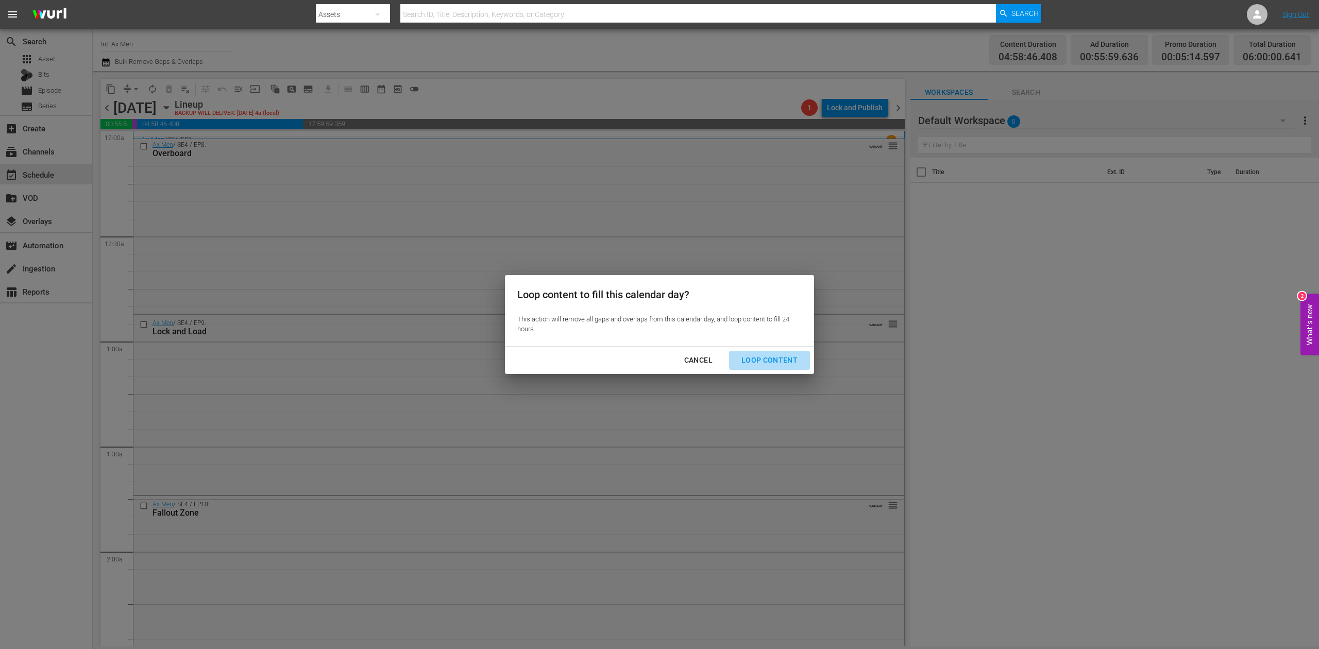
click at [786, 358] on div "Loop Content" at bounding box center [769, 360] width 73 height 13
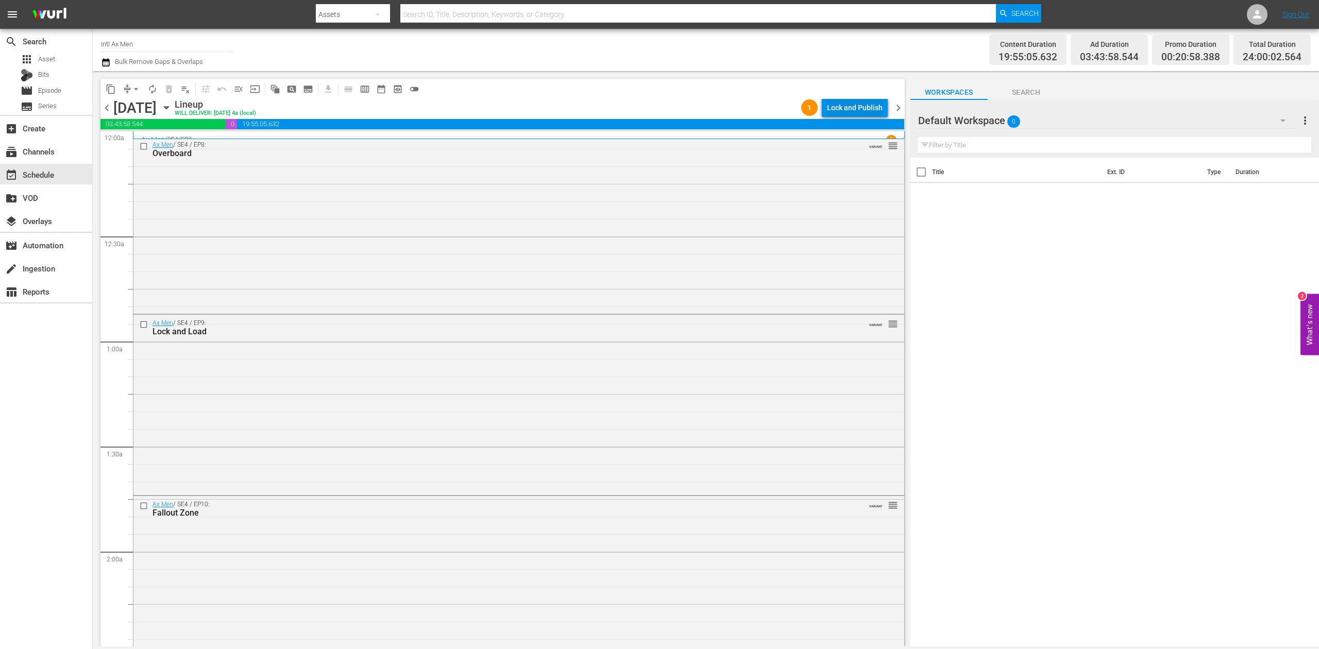
click at [849, 106] on div "Lock and Publish" at bounding box center [855, 107] width 56 height 19
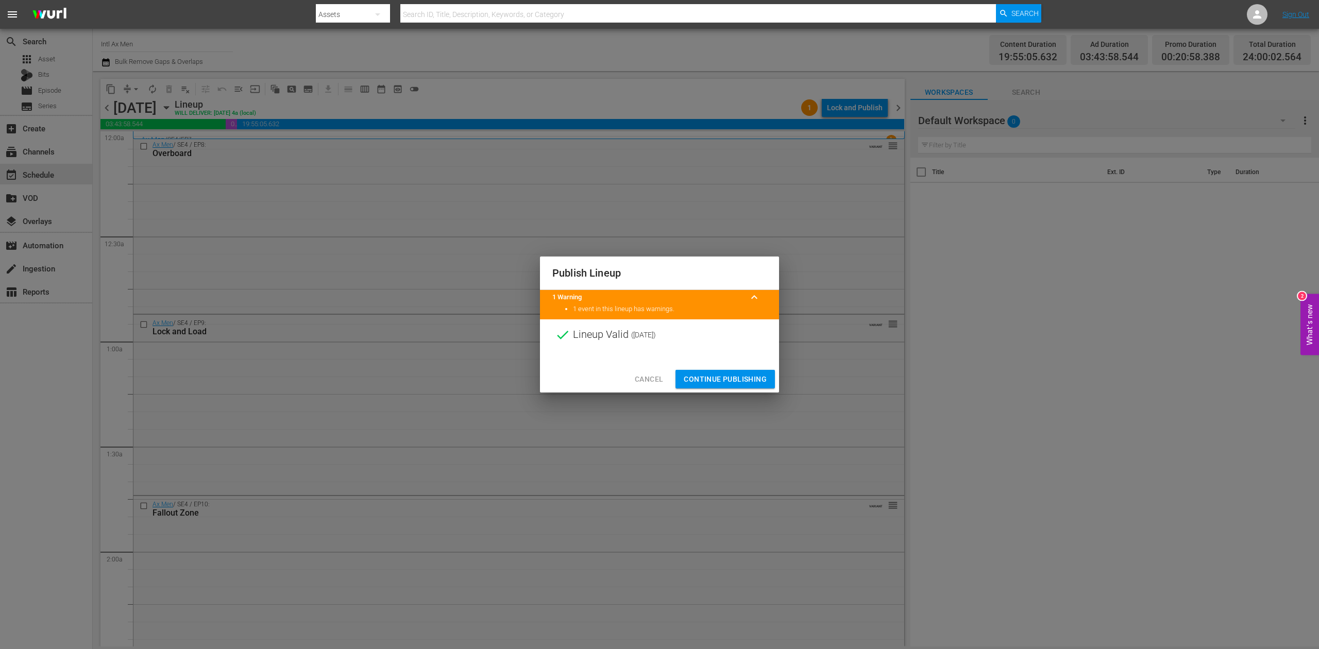
click at [733, 377] on span "Continue Publishing" at bounding box center [725, 379] width 83 height 13
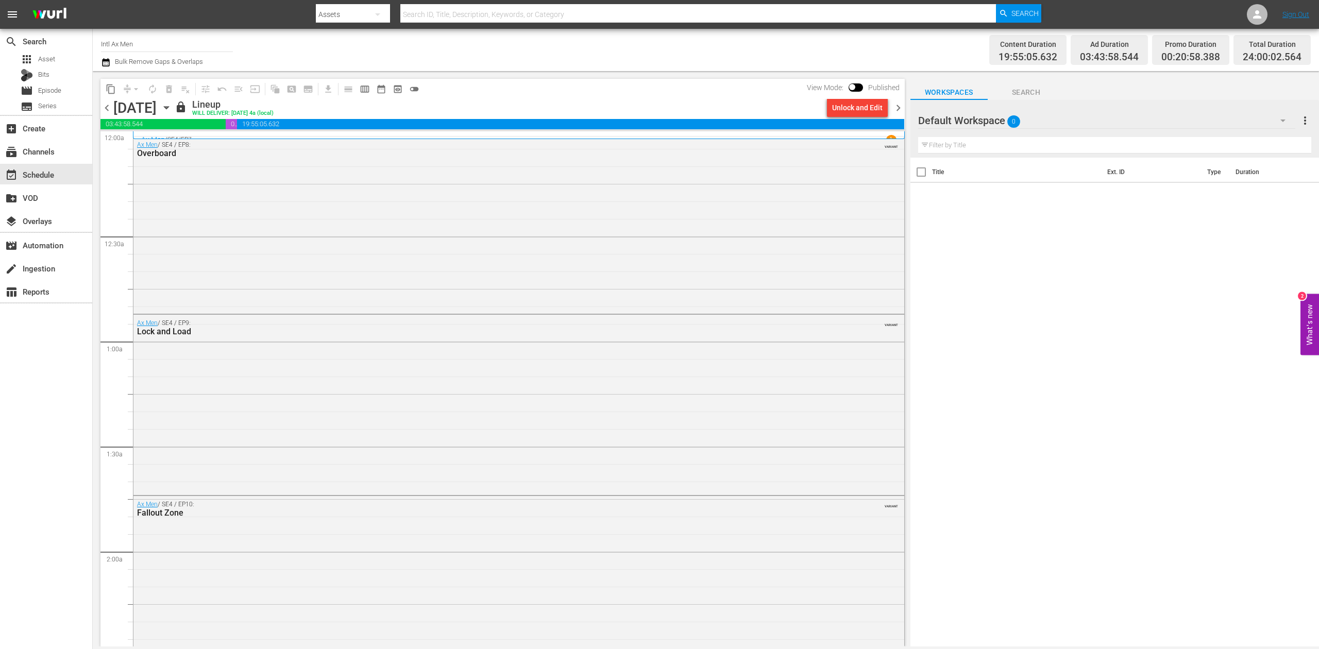
click at [893, 107] on span "chevron_right" at bounding box center [898, 108] width 13 height 13
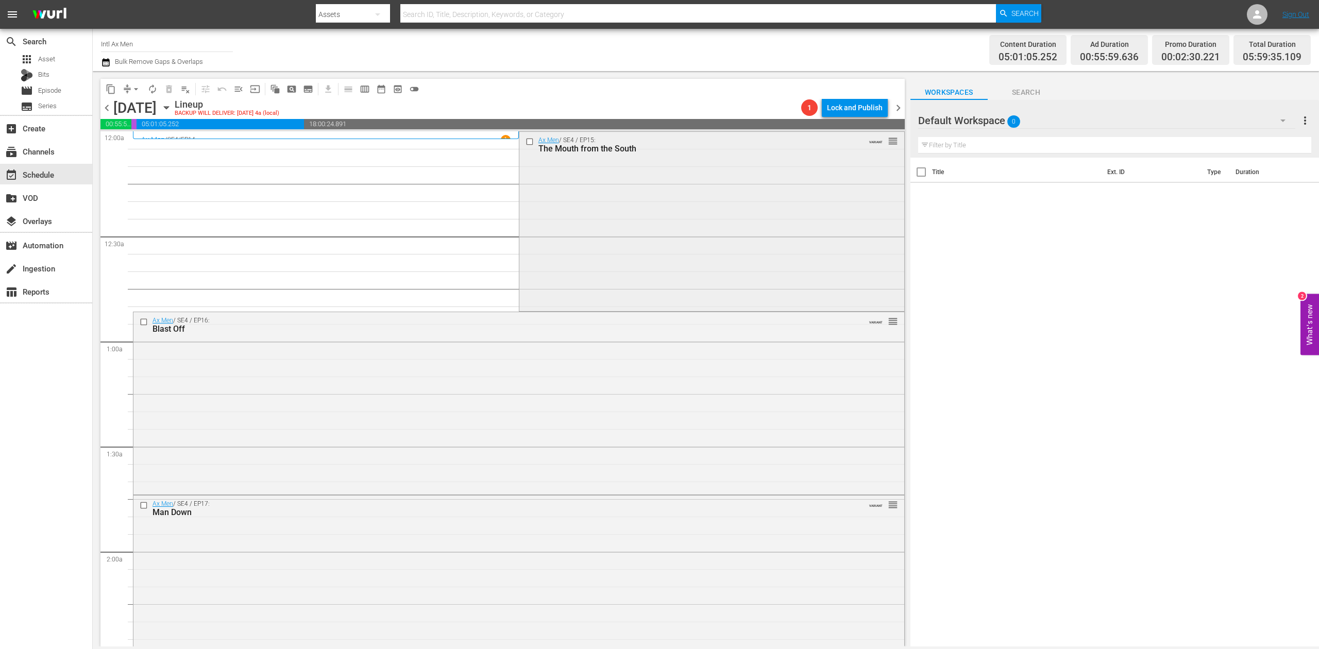
click at [618, 211] on div "Ax Men / SE4 / EP15: The Mouth from the South VARIANT reorder" at bounding box center [712, 221] width 385 height 178
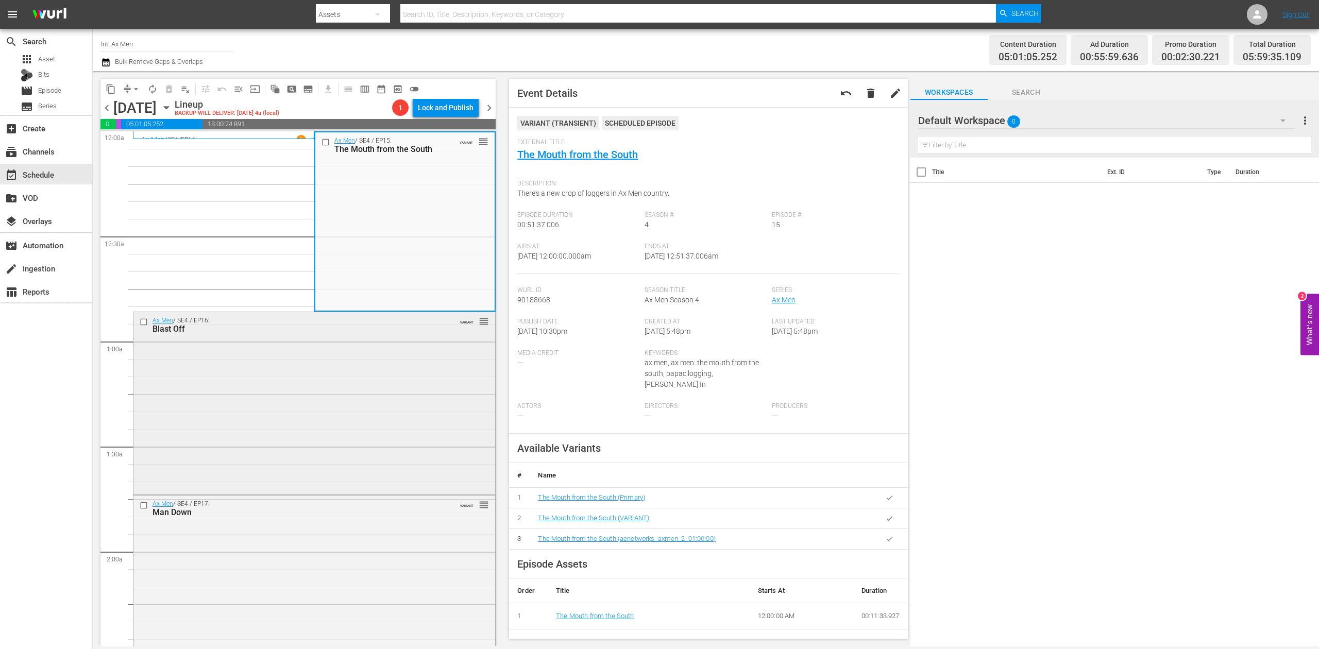
click at [355, 398] on div "Ax Men / SE4 / EP16: Blast Off VARIANT reorder" at bounding box center [314, 402] width 362 height 180
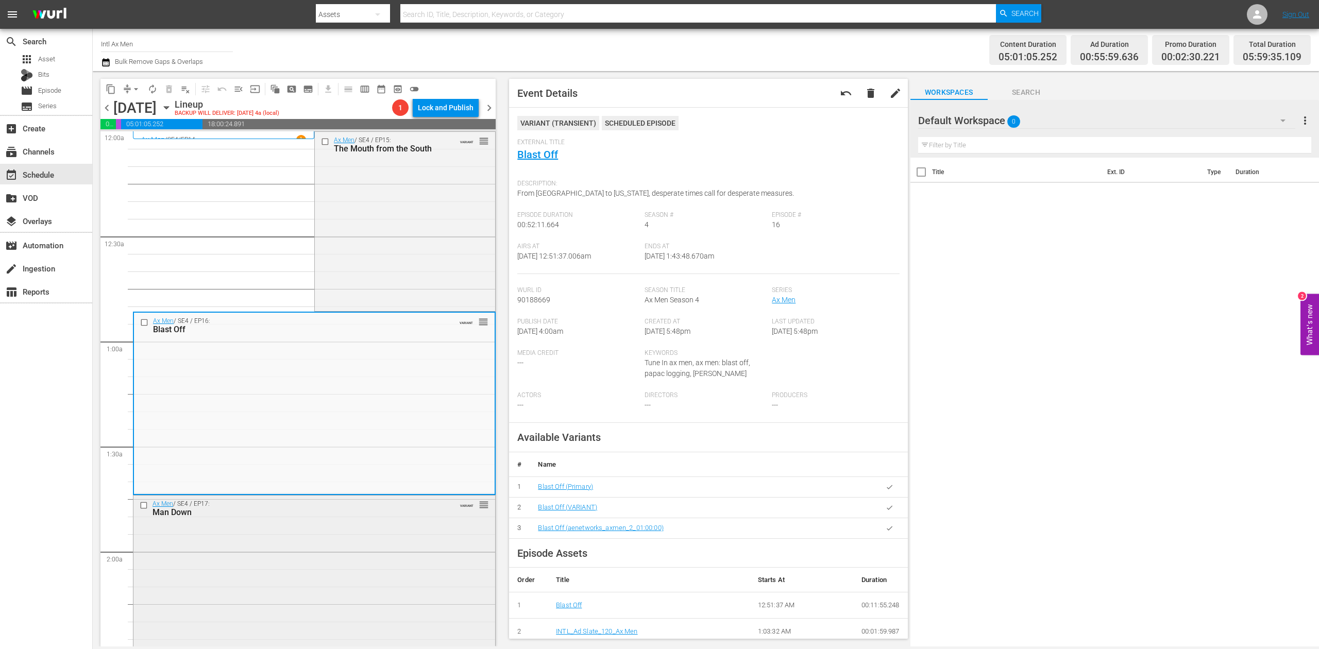
click at [332, 564] on div "Ax Men / SE4 / EP17: Man Down VARIANT reorder" at bounding box center [314, 585] width 362 height 178
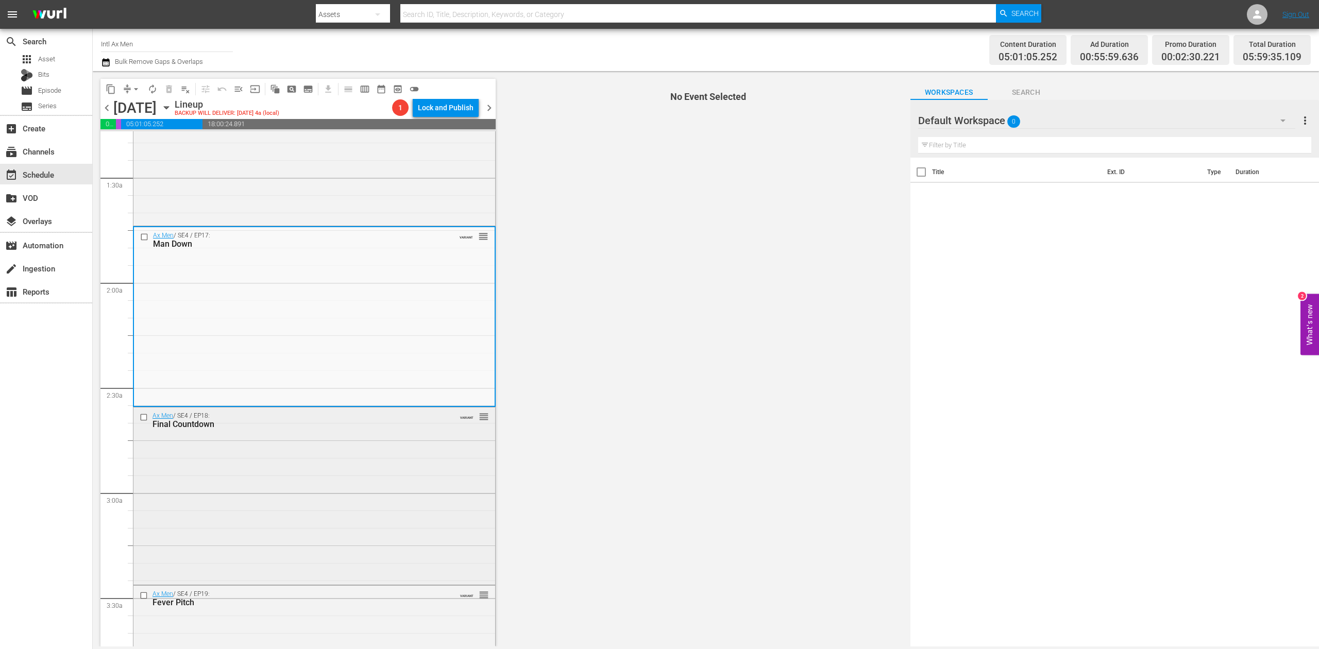
scroll to position [275, 0]
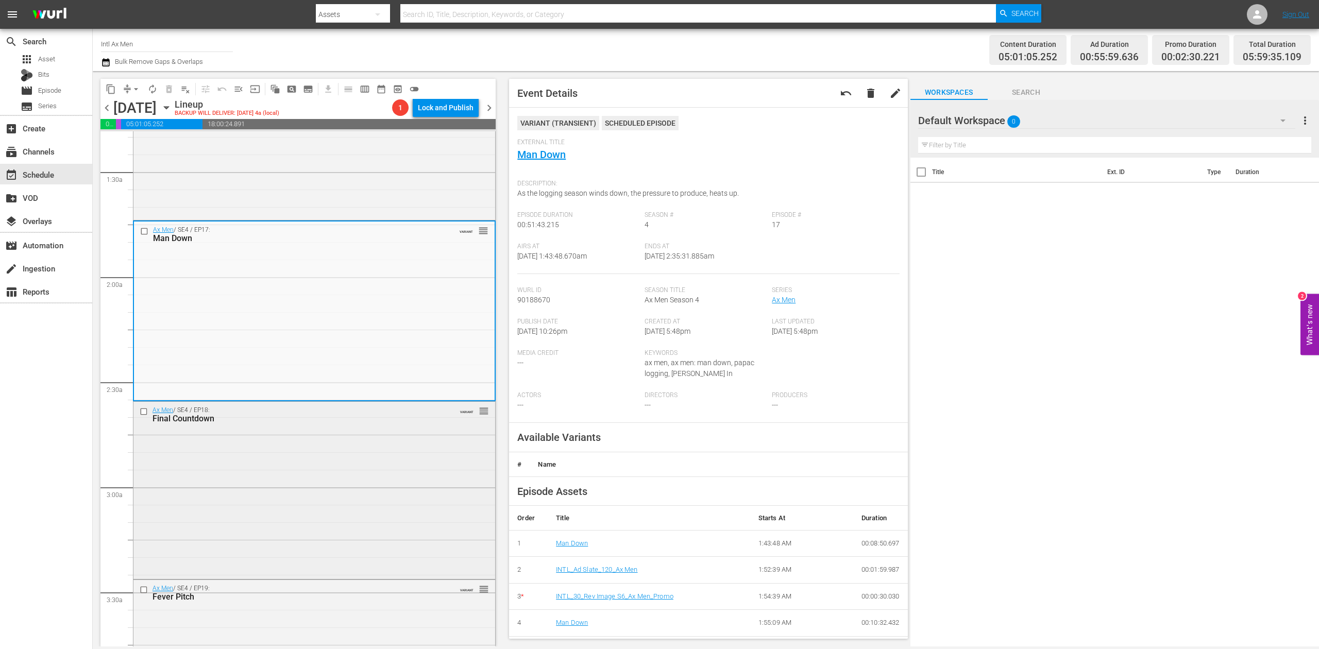
click at [321, 479] on div "Ax Men / SE4 / EP18: Final Countdown VARIANT reorder" at bounding box center [314, 489] width 362 height 175
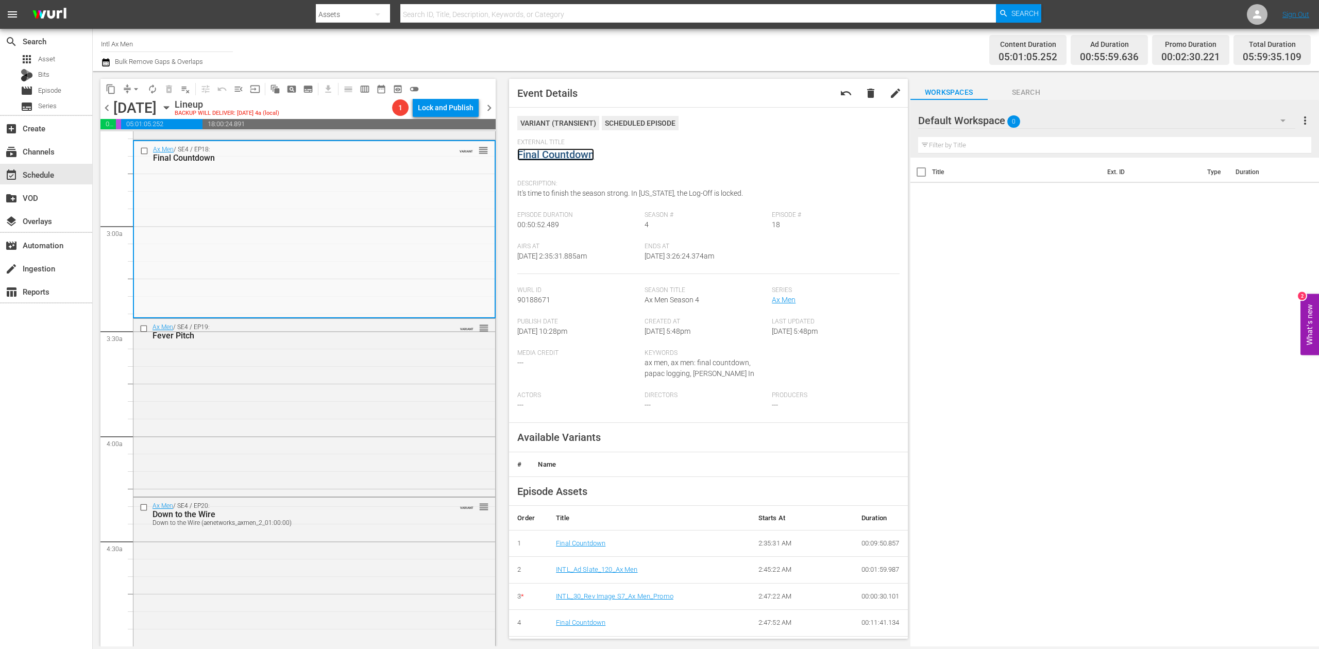
scroll to position [618, 0]
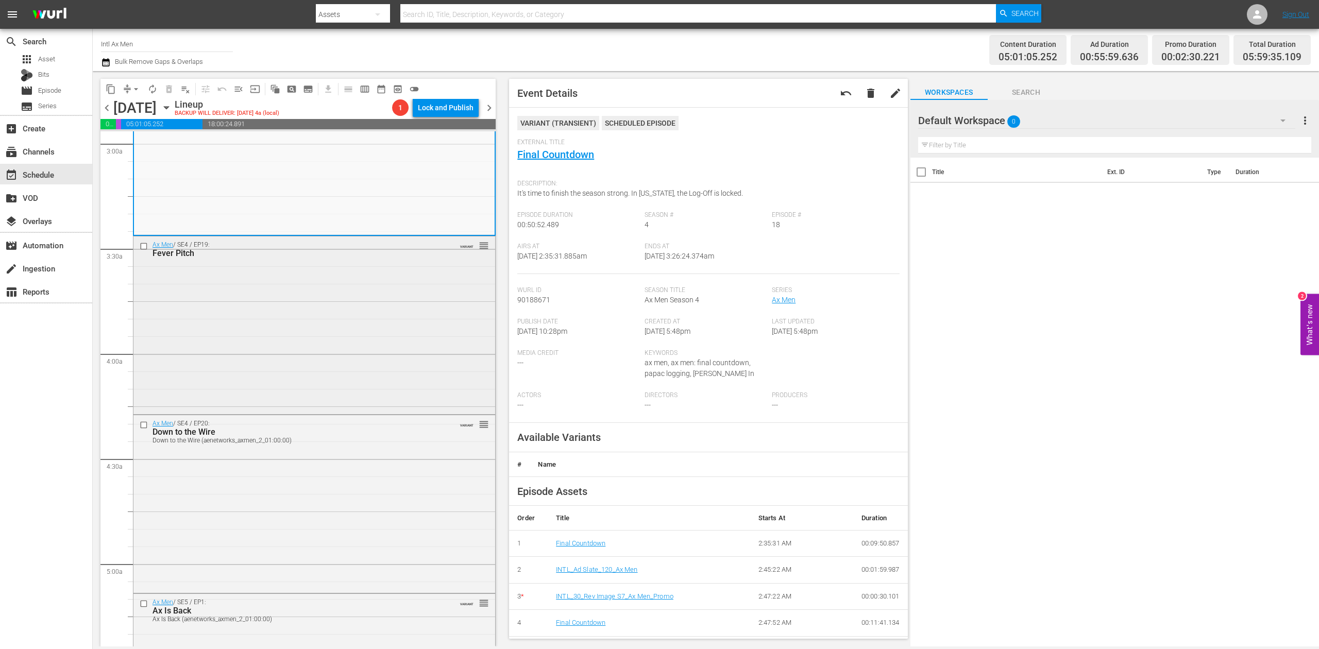
click at [345, 330] on div "Ax Men / SE4 / EP19: Fever Pitch VARIANT reorder" at bounding box center [314, 324] width 362 height 175
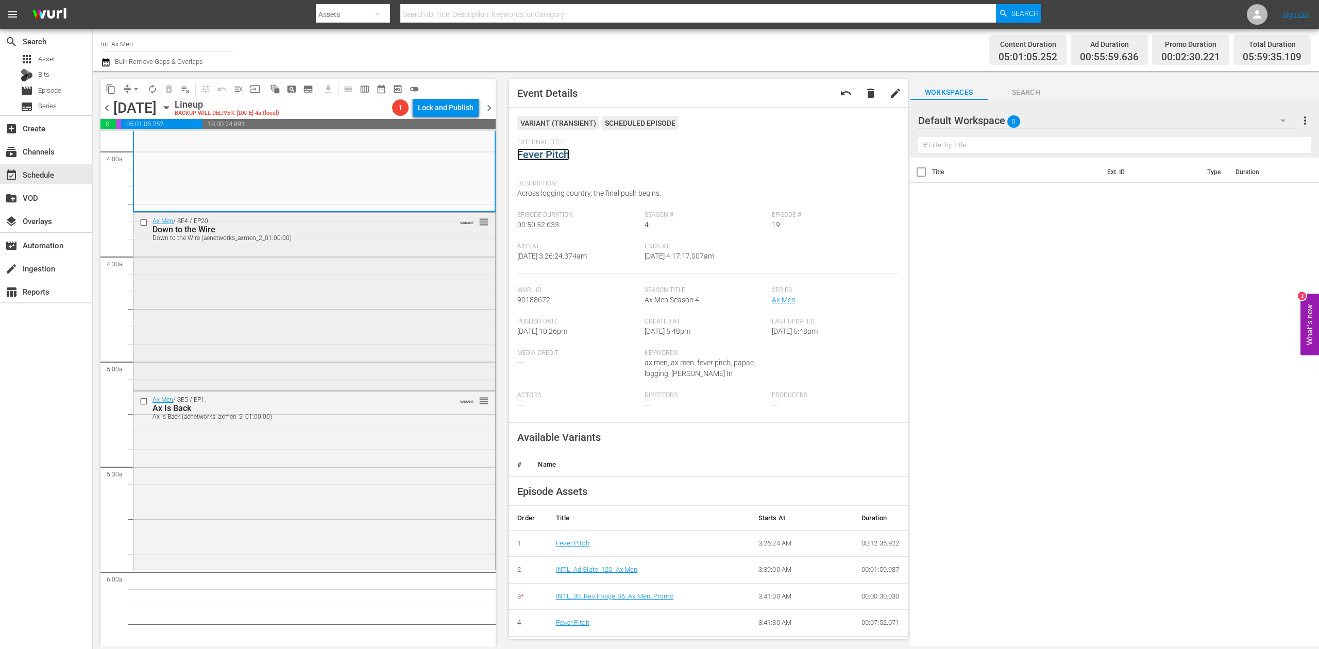
scroll to position [825, 0]
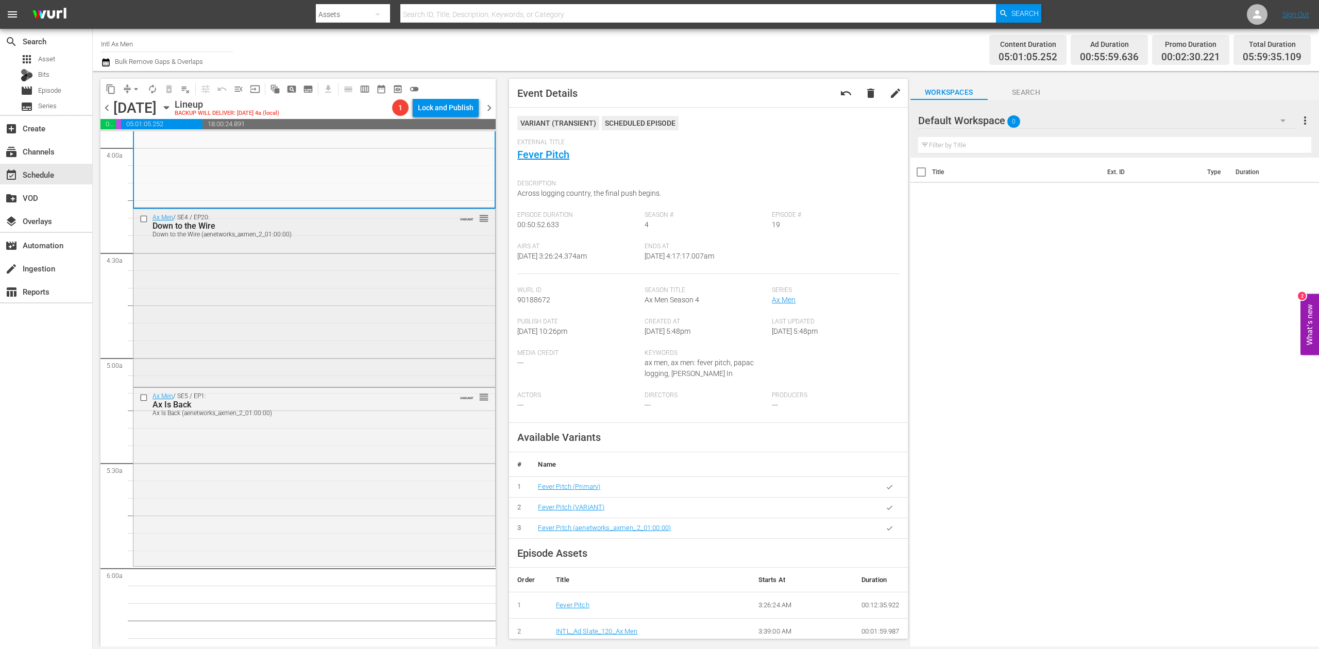
click at [377, 324] on div "Ax Men / SE4 / EP20: Down to the Wire Down to the Wire (aenetworks_axmen_2_01:0…" at bounding box center [314, 297] width 362 height 176
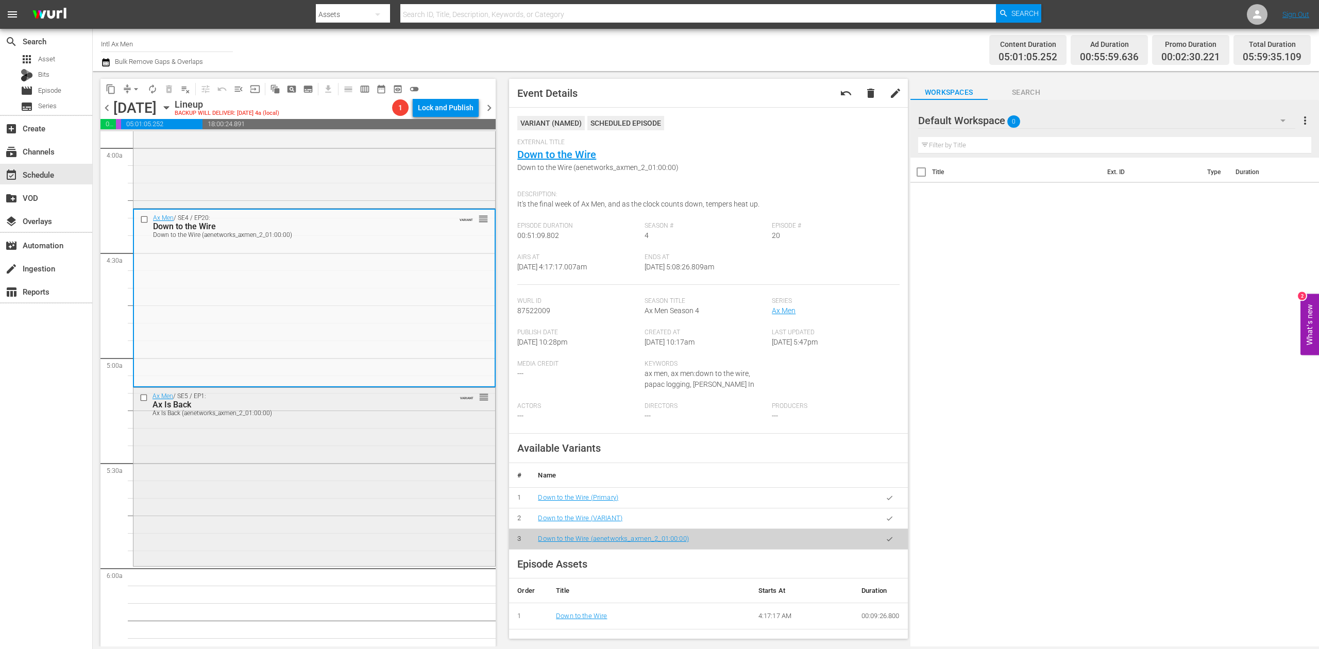
click at [361, 463] on div "Ax Men / SE5 / EP1: Ax Is Back Ax Is Back (aenetworks_axmen_2_01:00:00) VARIANT…" at bounding box center [314, 476] width 362 height 176
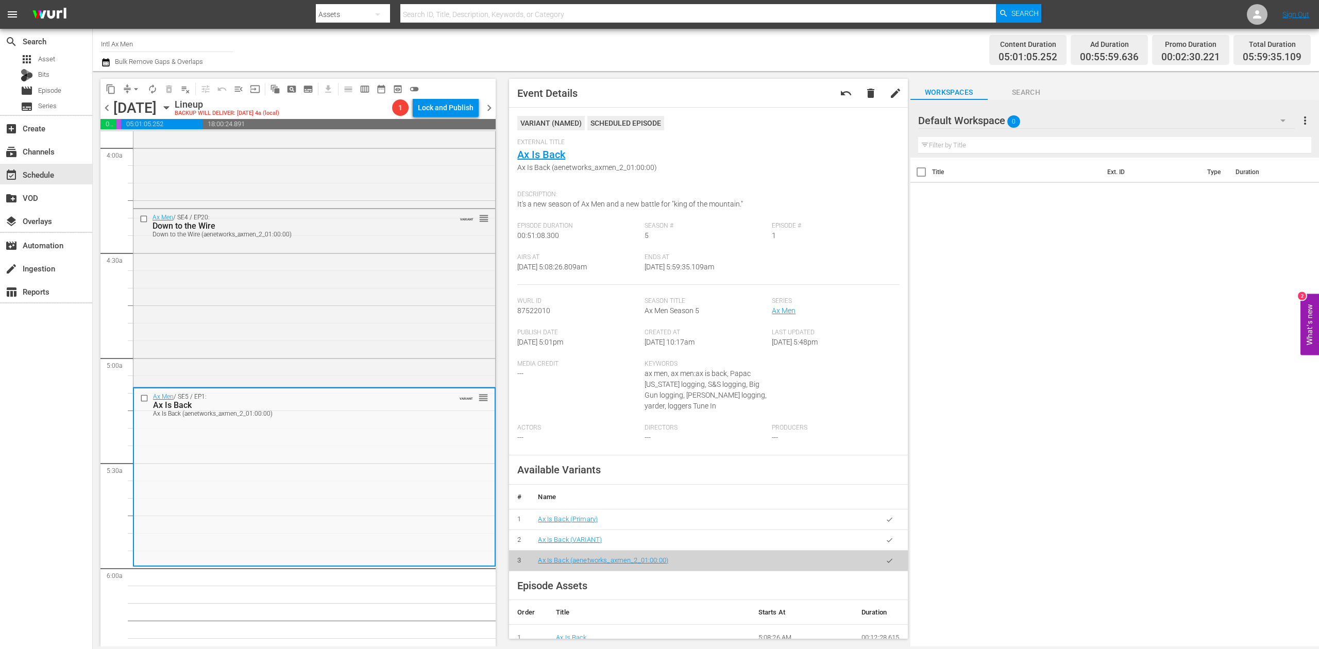
click at [106, 62] on icon "button" at bounding box center [105, 62] width 7 height 8
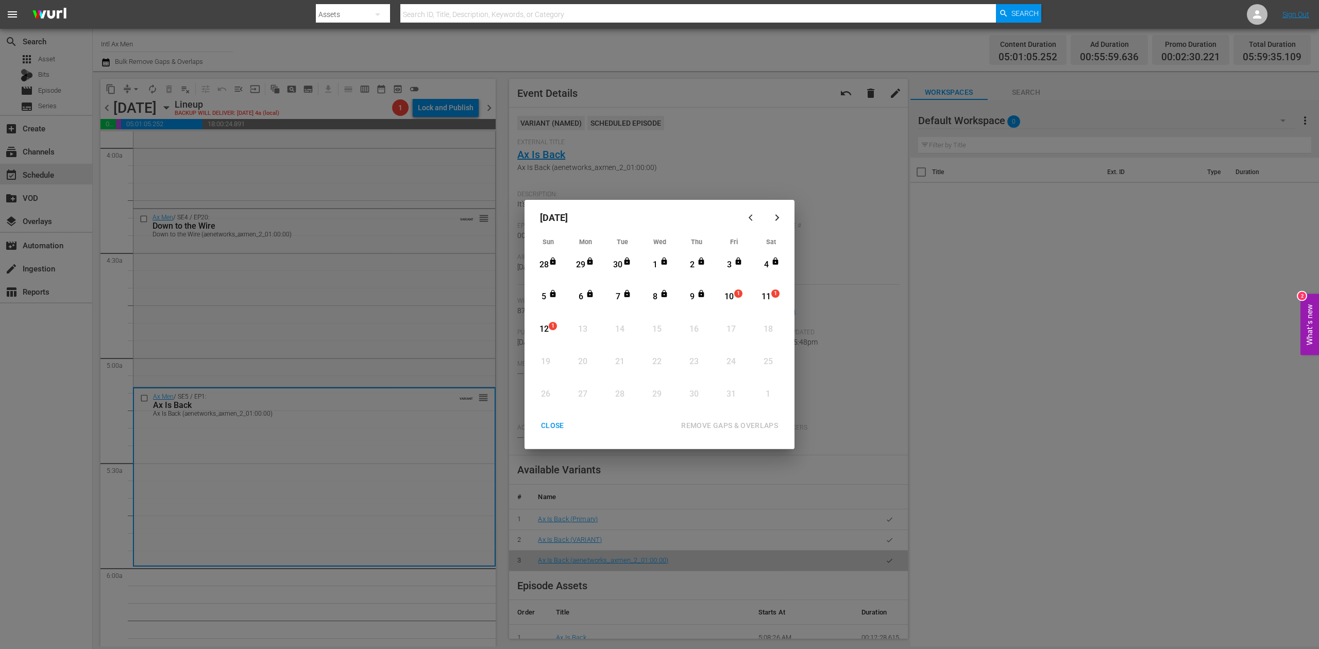
click at [731, 297] on div "10" at bounding box center [729, 297] width 13 height 12
click at [742, 424] on div "REMOVE GAPS & OVERLAPS" at bounding box center [729, 426] width 113 height 13
click at [550, 427] on div "CLOSE" at bounding box center [553, 426] width 40 height 13
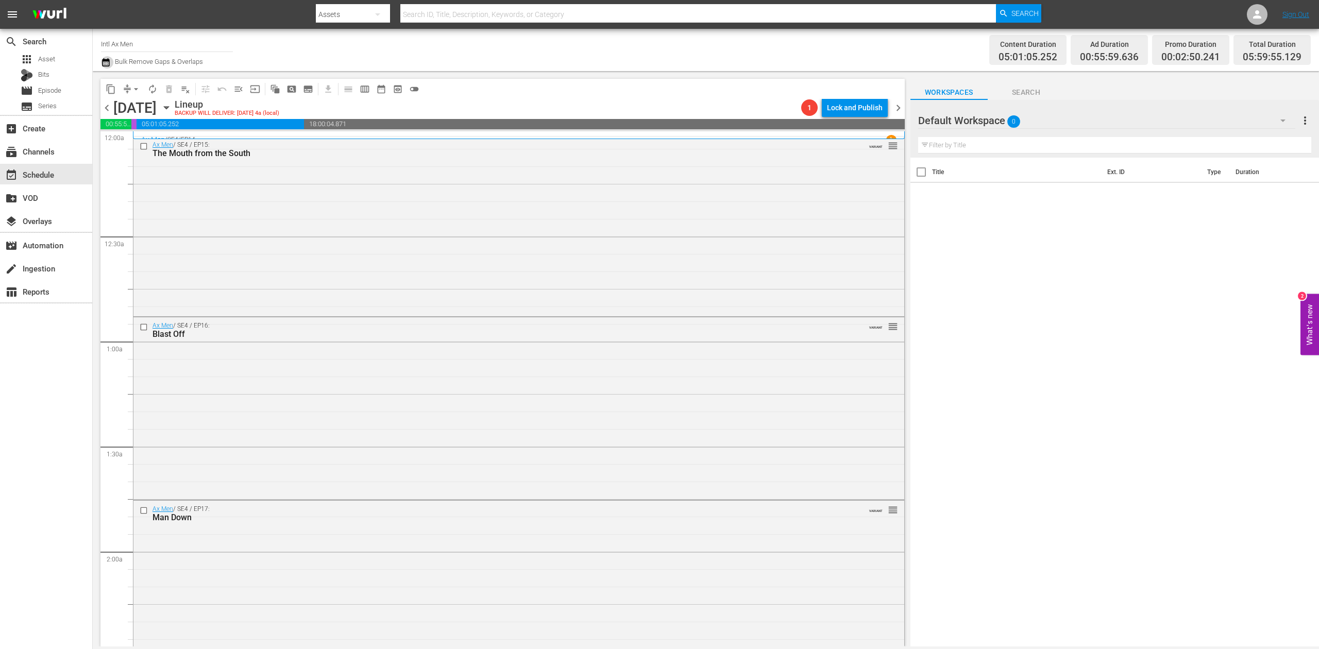
click at [109, 63] on icon "button" at bounding box center [105, 62] width 7 height 8
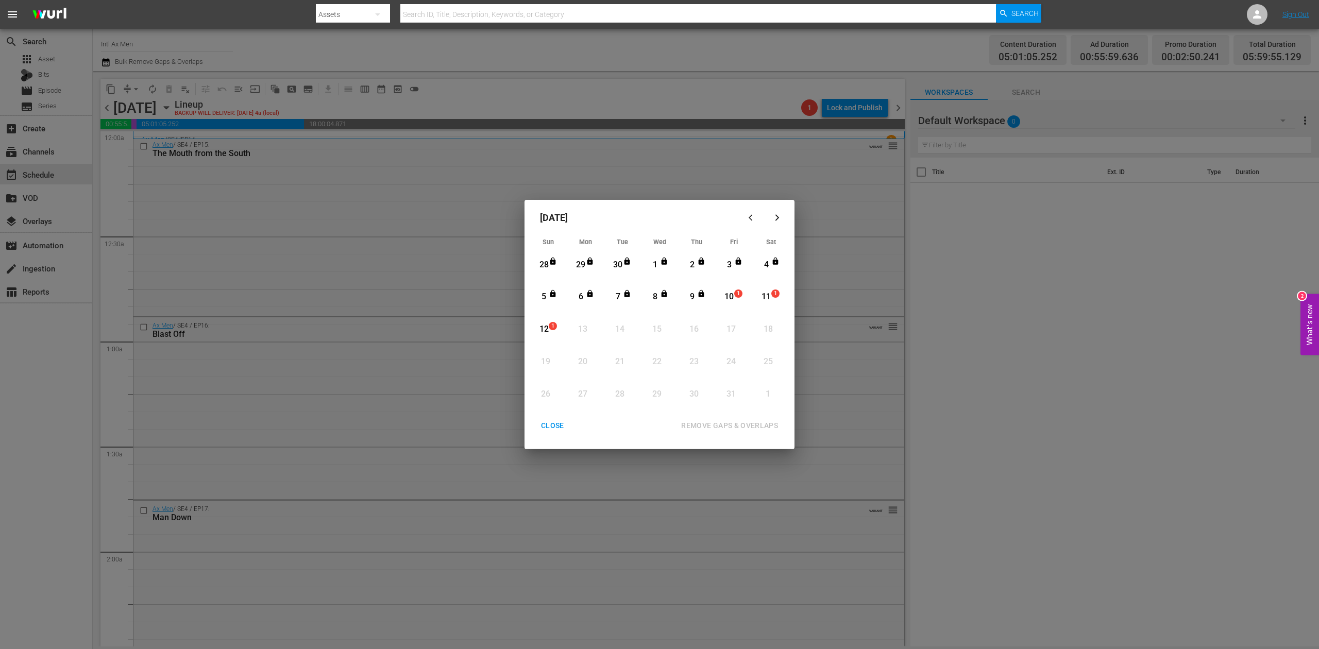
click at [726, 296] on div "10" at bounding box center [729, 297] width 13 height 12
click at [747, 422] on div "REMOVE GAPS & OVERLAPS" at bounding box center [729, 426] width 113 height 13
click at [549, 417] on button "CLOSE" at bounding box center [553, 425] width 48 height 19
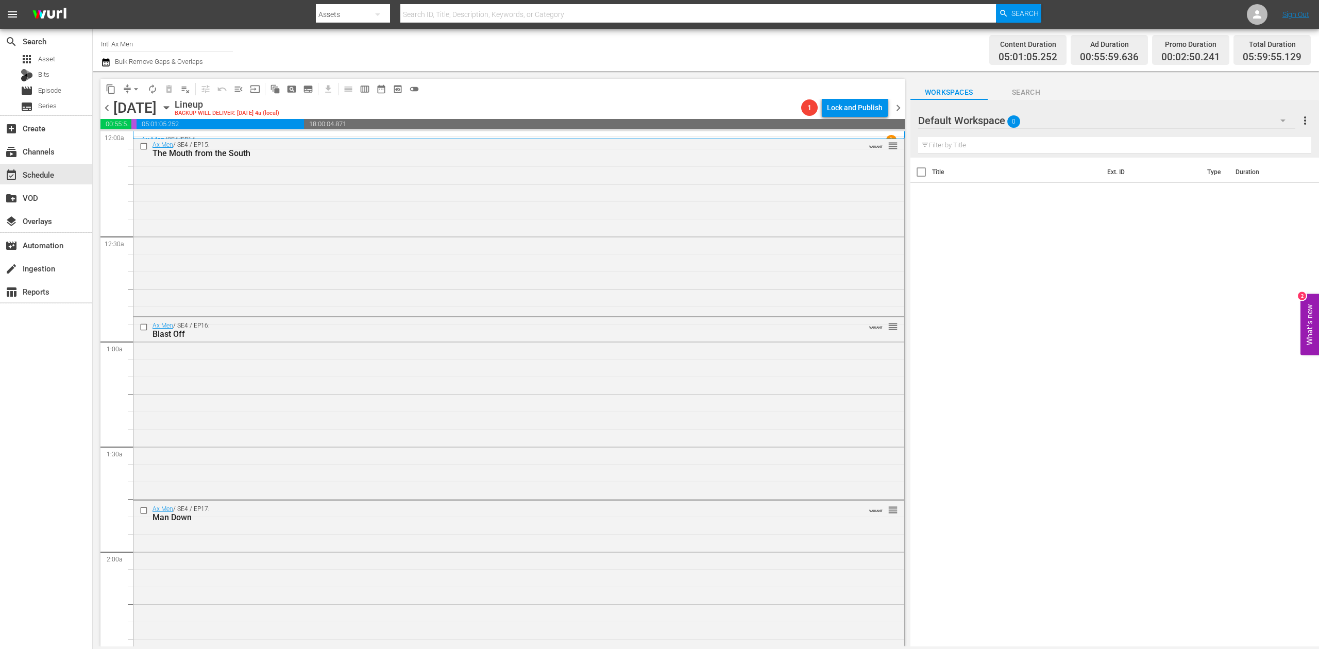
click at [106, 62] on icon "button" at bounding box center [105, 62] width 7 height 8
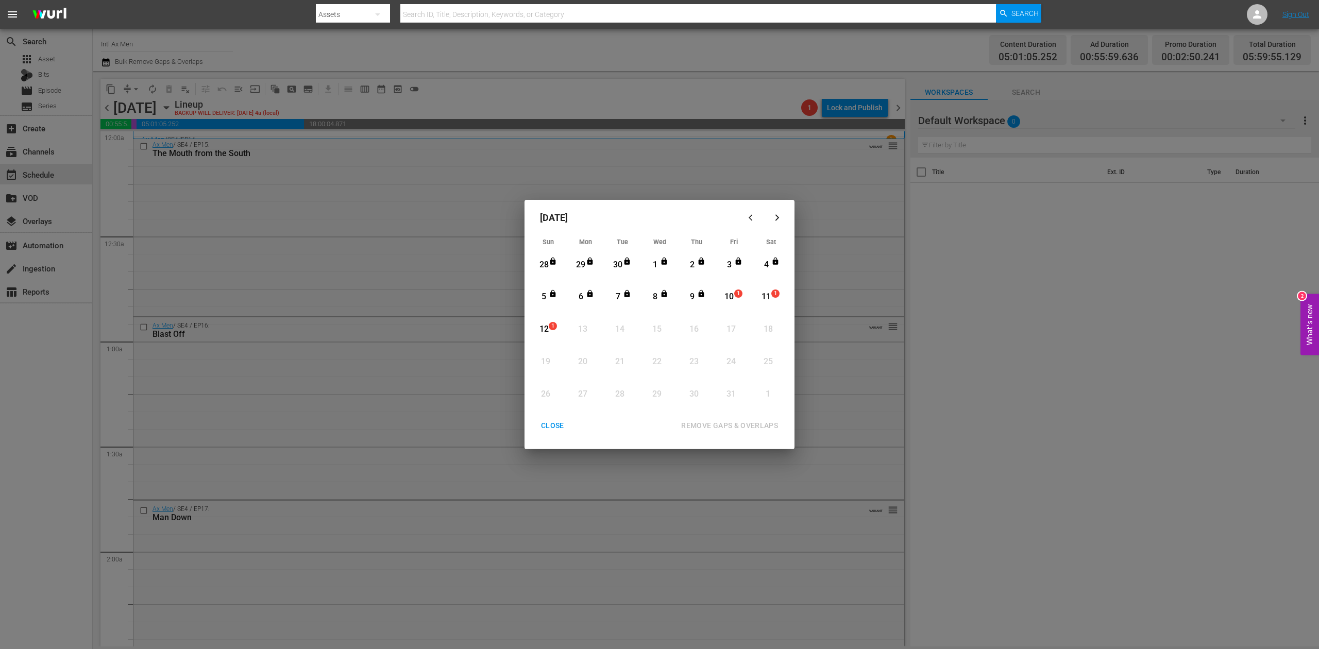
click at [728, 297] on div "10" at bounding box center [729, 297] width 13 height 12
click at [740, 422] on div "REMOVE GAPS & OVERLAPS" at bounding box center [729, 426] width 113 height 13
click at [554, 427] on div "CLOSE" at bounding box center [553, 426] width 40 height 13
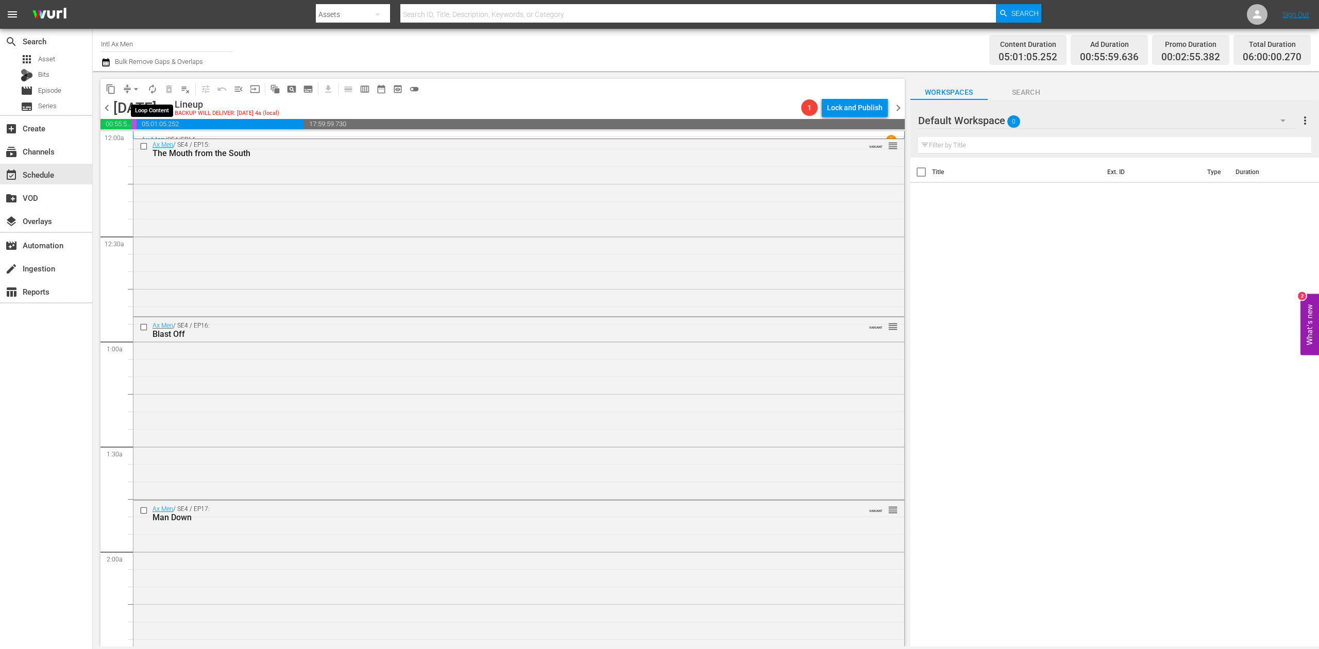
click at [154, 89] on span "autorenew_outlined" at bounding box center [152, 89] width 10 height 10
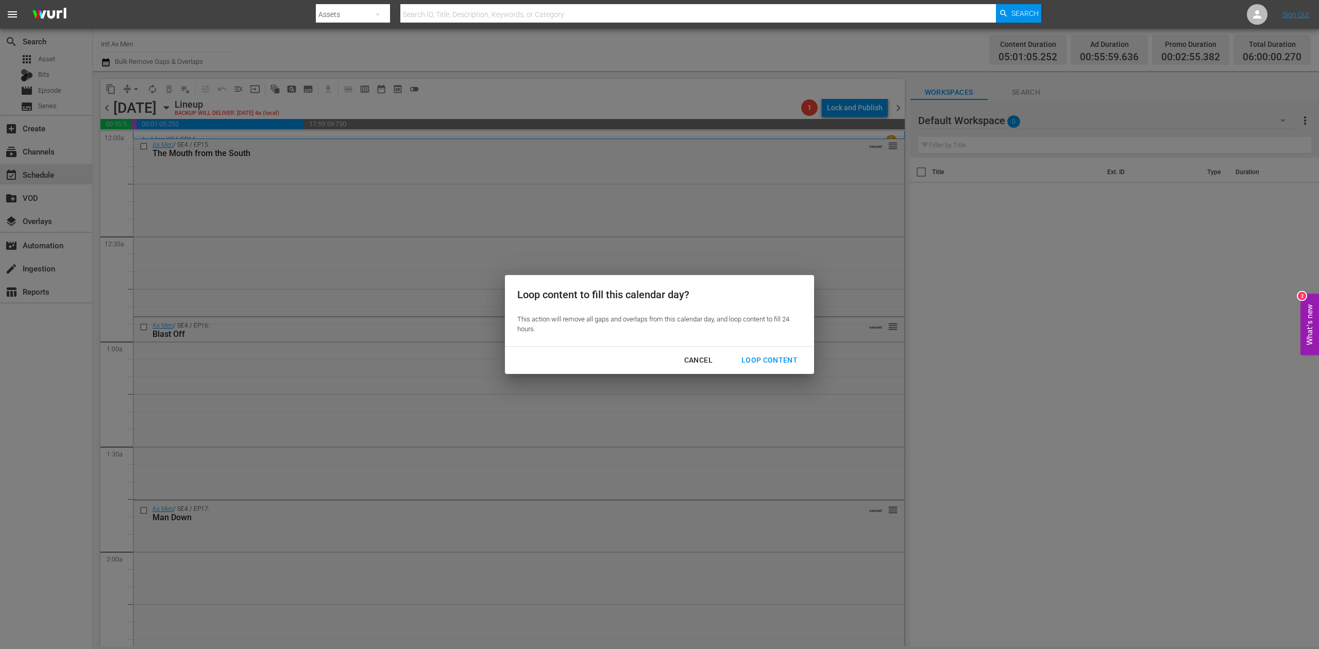
click at [776, 356] on div "Loop Content" at bounding box center [769, 360] width 73 height 13
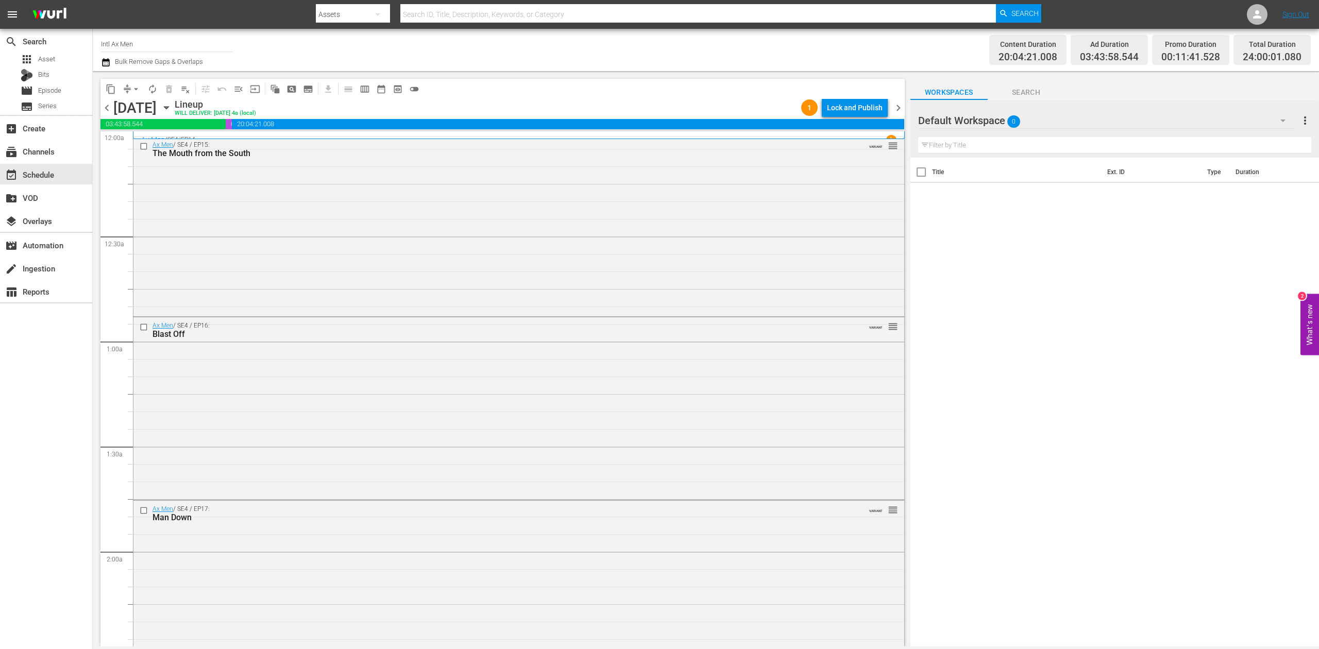
click at [56, 376] on div "search Search apps Asset Bits movie Episode subtitles Series add_box Create sub…" at bounding box center [46, 353] width 93 height 649
click at [859, 106] on div "Lock and Publish" at bounding box center [855, 107] width 56 height 19
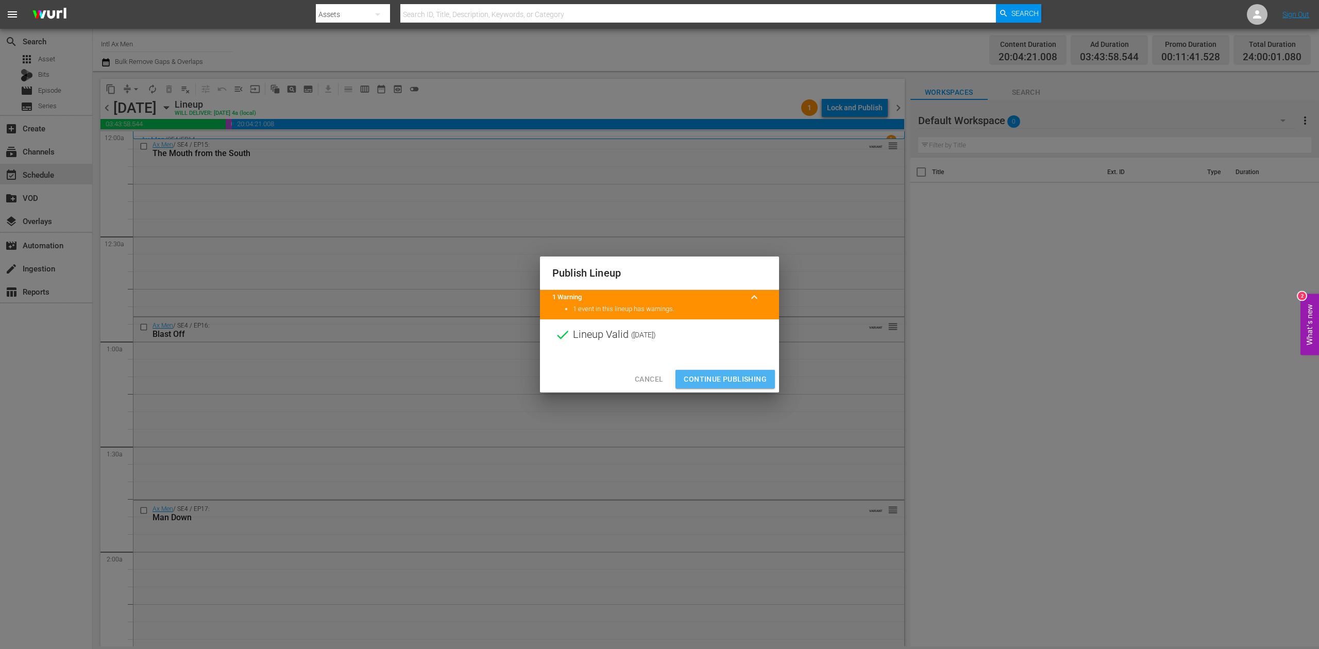
click at [745, 380] on span "Continue Publishing" at bounding box center [725, 379] width 83 height 13
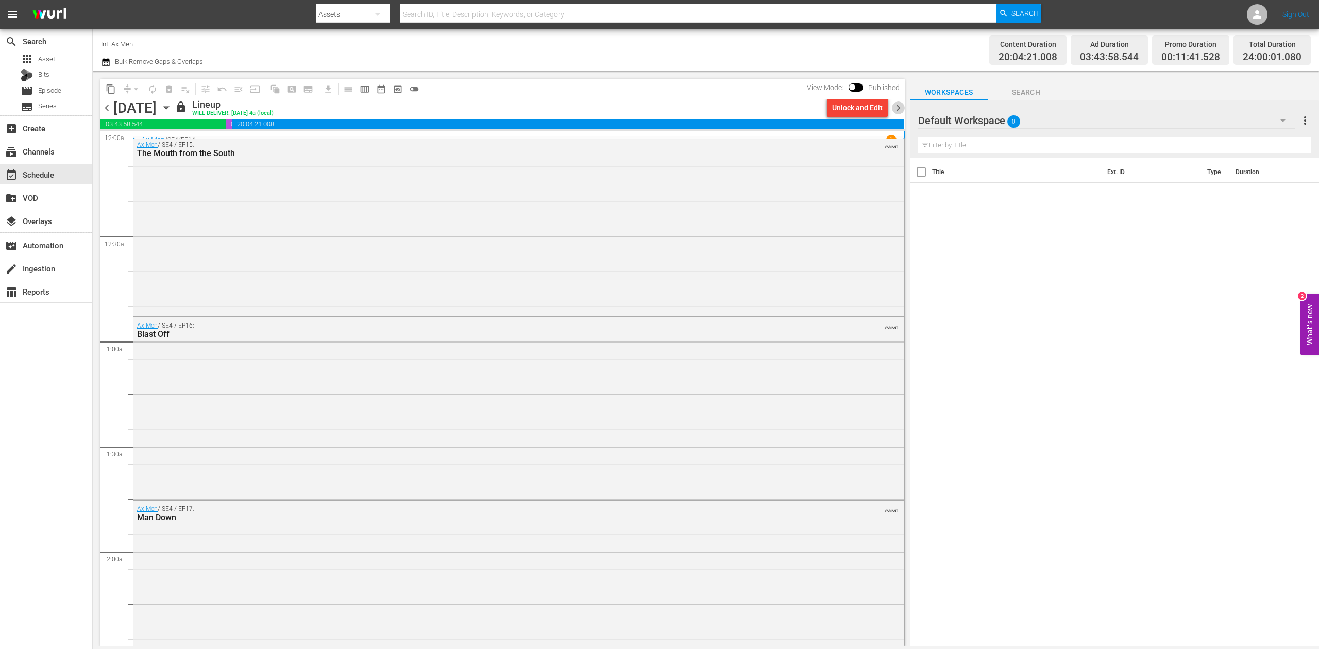
click at [897, 107] on span "chevron_right" at bounding box center [898, 108] width 13 height 13
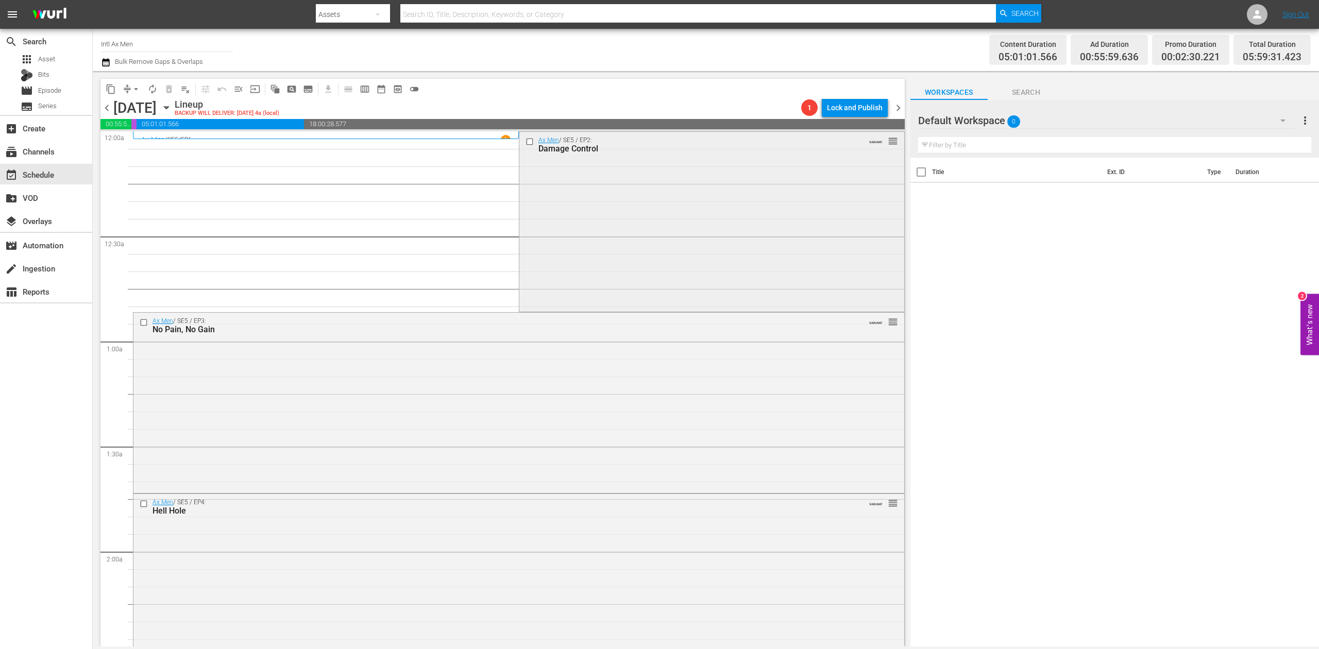
click at [691, 234] on div "Ax Men / SE5 / EP2: Damage Control VARIANT reorder" at bounding box center [712, 221] width 385 height 178
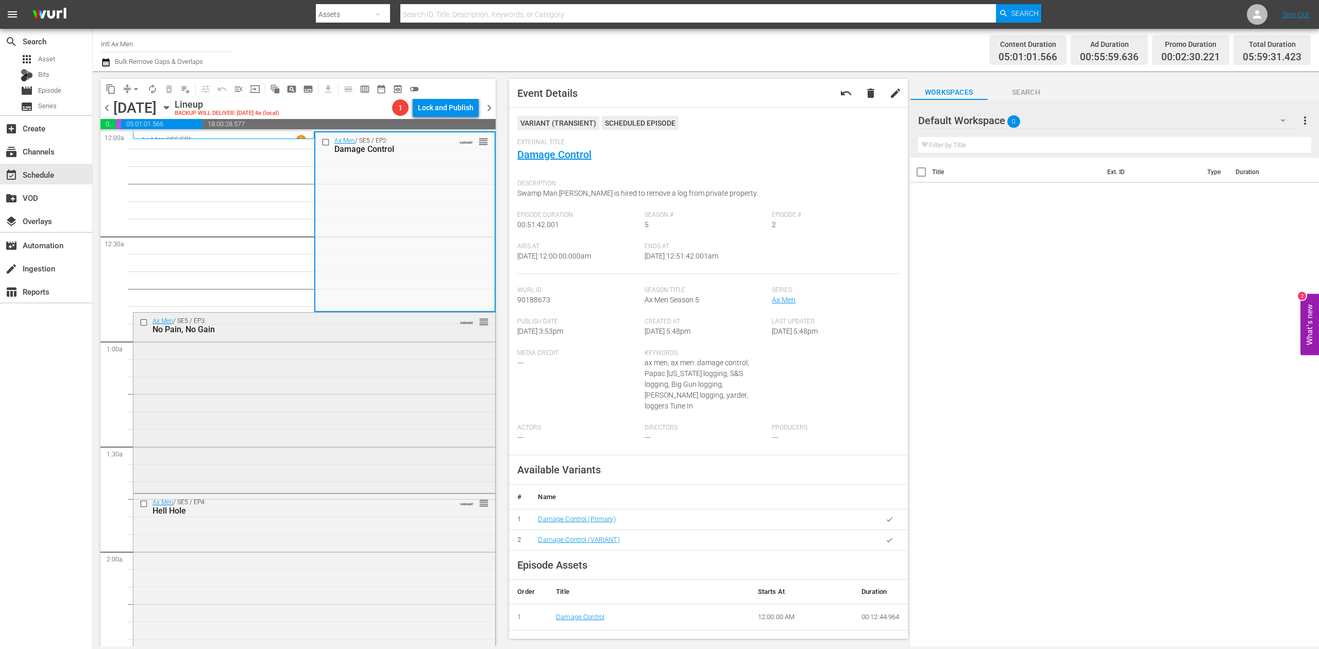
click at [372, 391] on div "Ax Men / SE5 / EP3: No Pain, No Gain VARIANT reorder" at bounding box center [314, 402] width 362 height 178
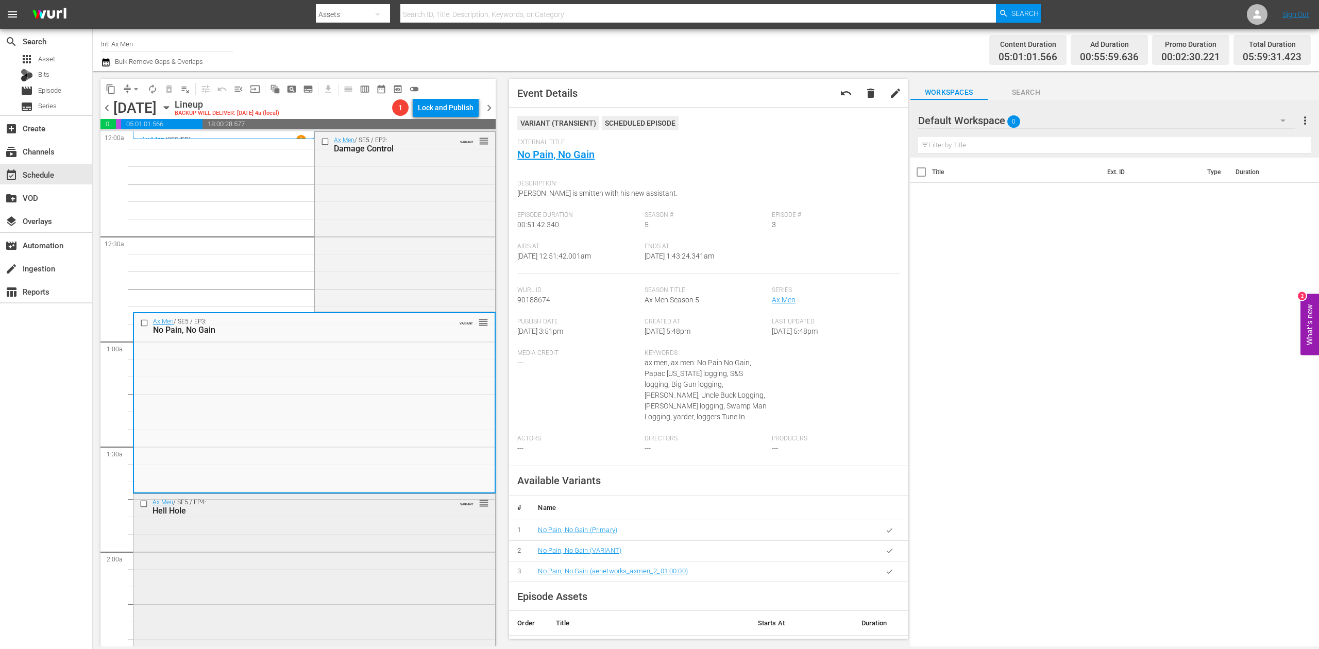
click at [324, 558] on div "Ax Men / SE5 / EP4: Hell Hole VARIANT reorder" at bounding box center [314, 583] width 362 height 178
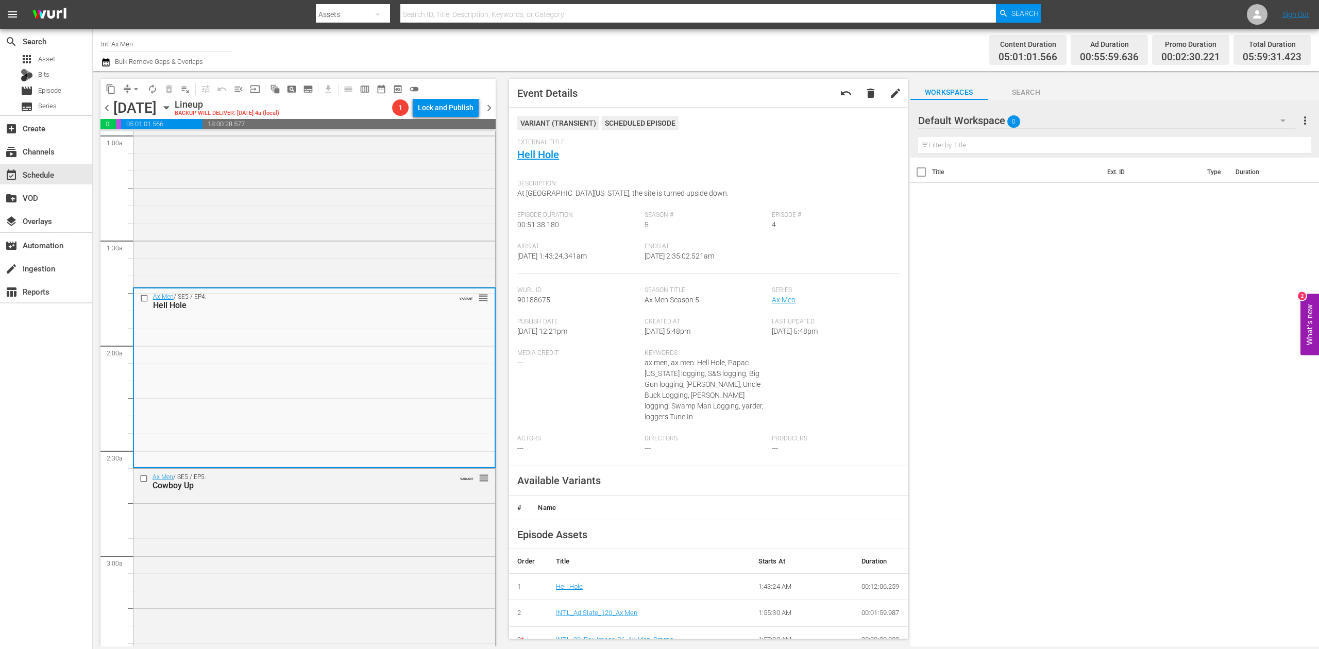
scroll to position [275, 0]
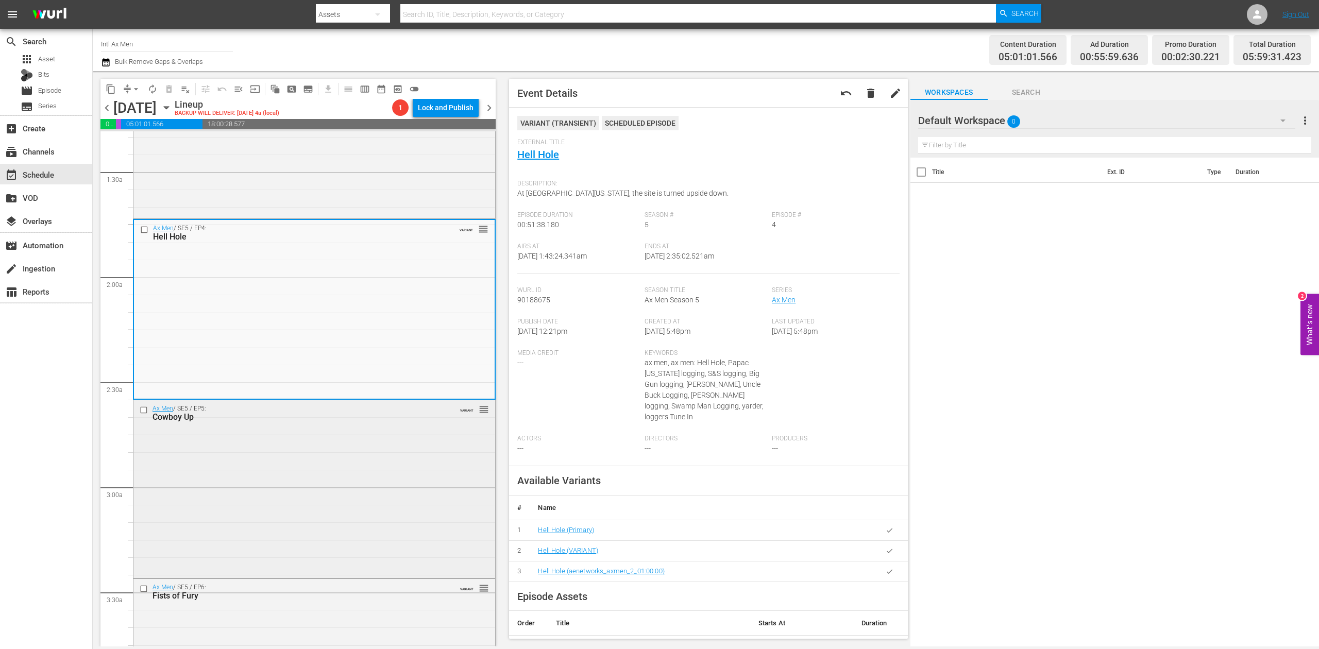
click at [374, 487] on div "Ax Men / SE5 / EP5: Cowboy Up VARIANT reorder" at bounding box center [314, 488] width 362 height 176
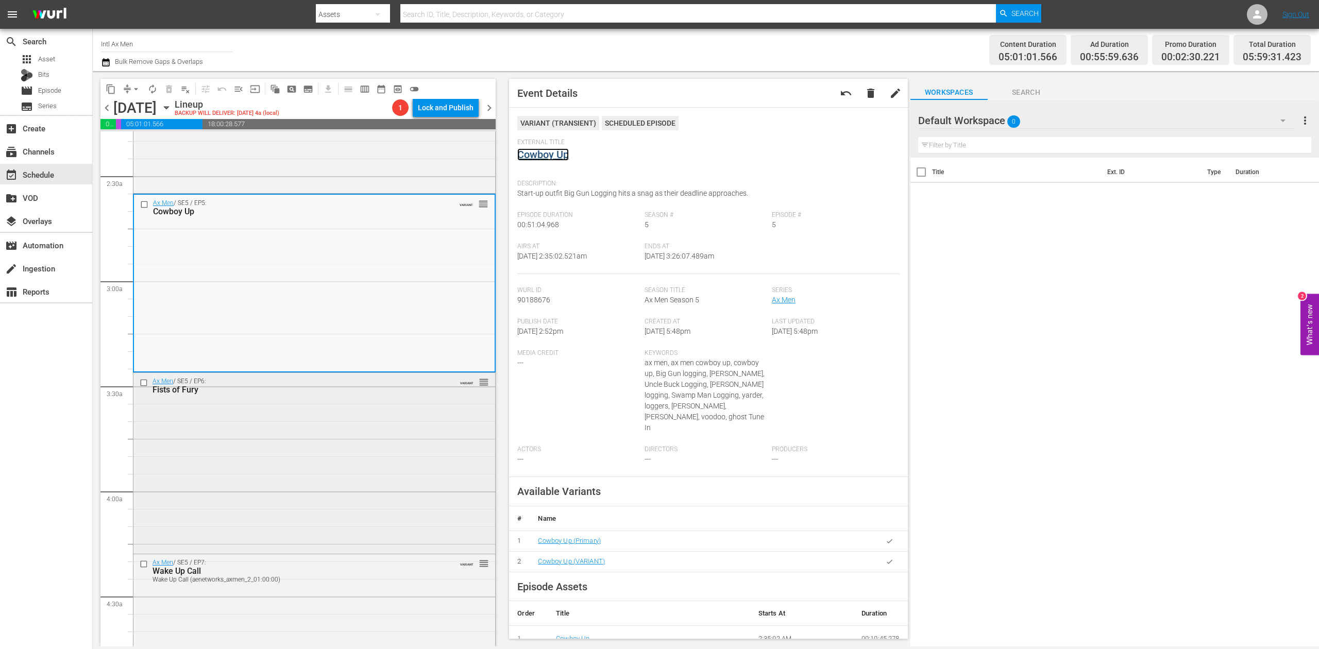
scroll to position [618, 0]
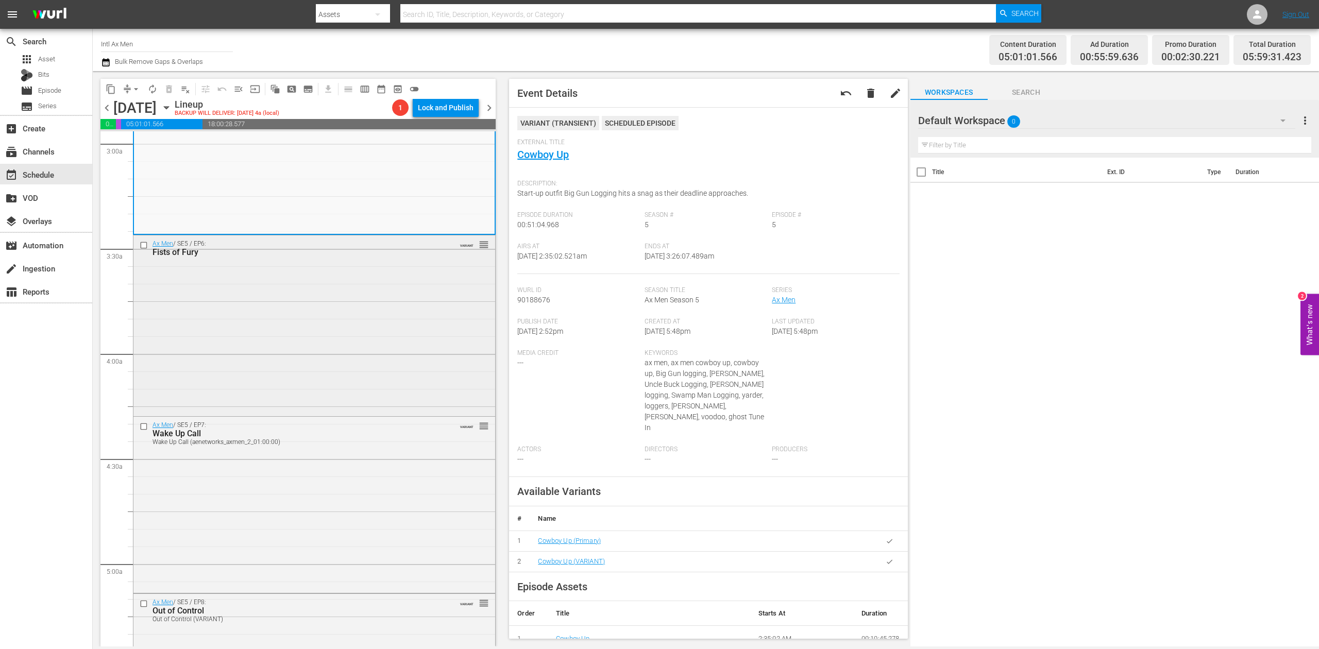
click at [300, 378] on div "Ax Men / SE5 / EP6: Fists of Fury VARIANT reorder" at bounding box center [314, 325] width 362 height 178
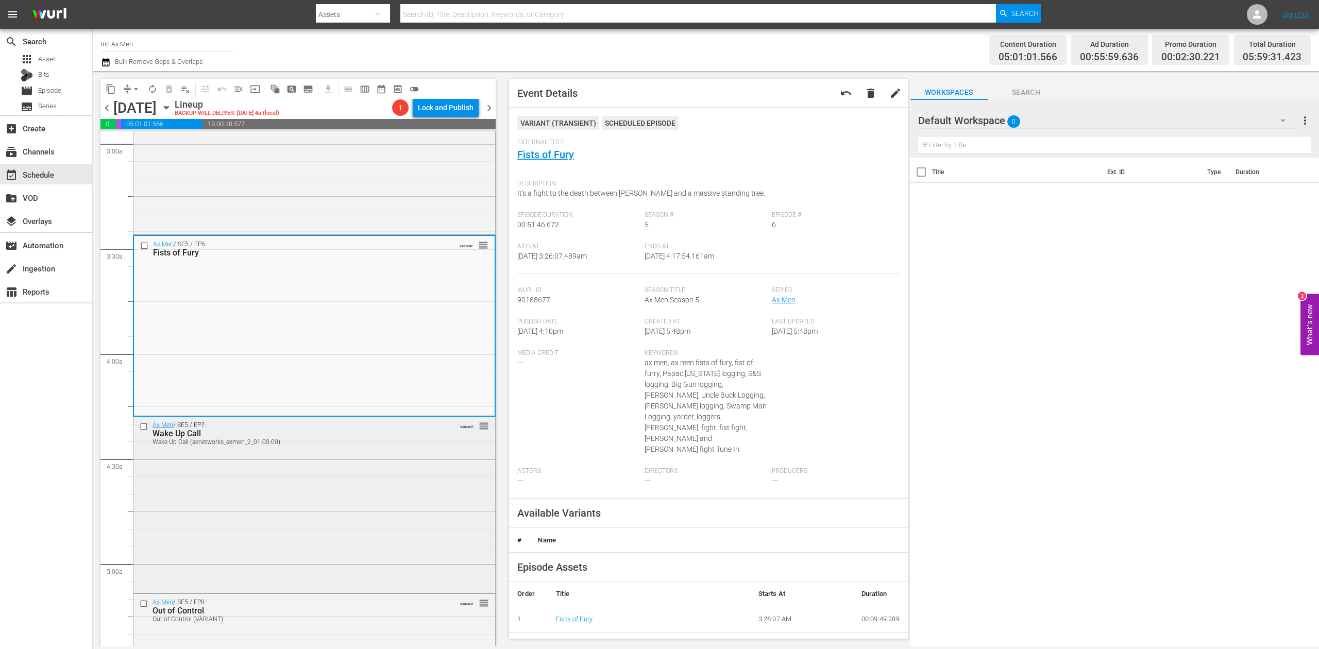
drag, startPoint x: 314, startPoint y: 533, endPoint x: 320, endPoint y: 532, distance: 6.2
click at [320, 532] on div "Ax Men / SE5 / EP7: Wake Up Call Wake Up Call (aenetworks_axmen_2_01:00:00) VAR…" at bounding box center [314, 504] width 362 height 174
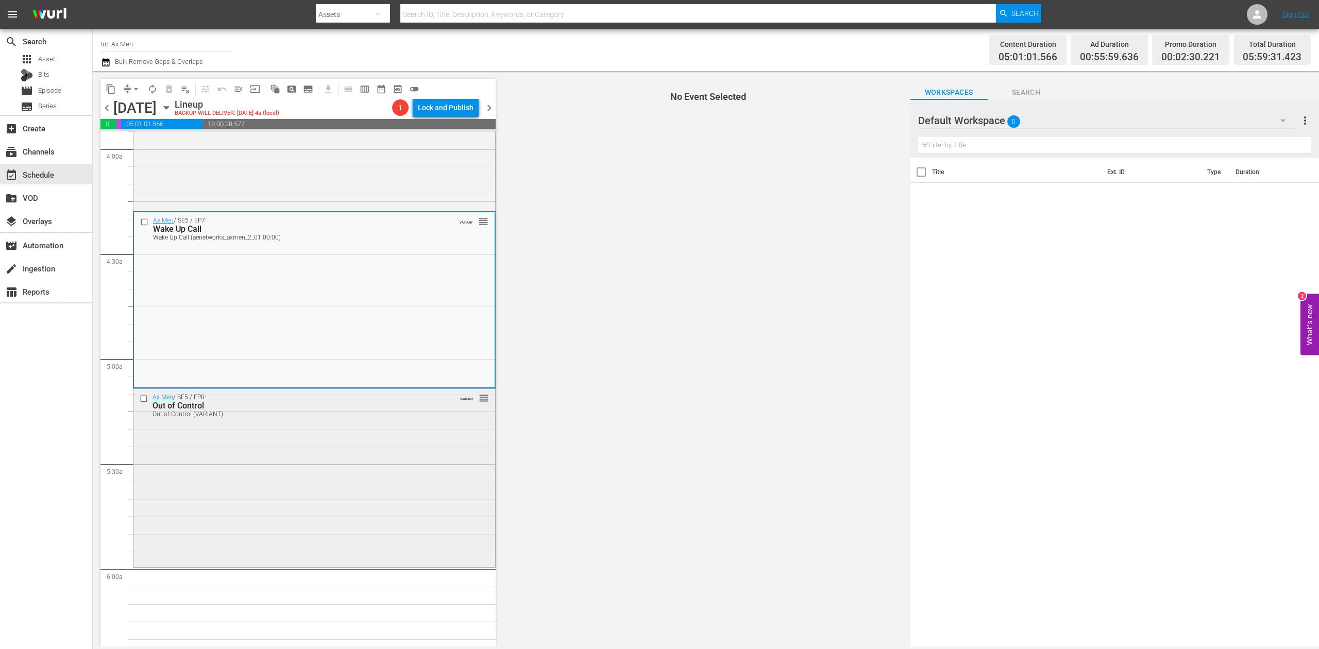
scroll to position [825, 0]
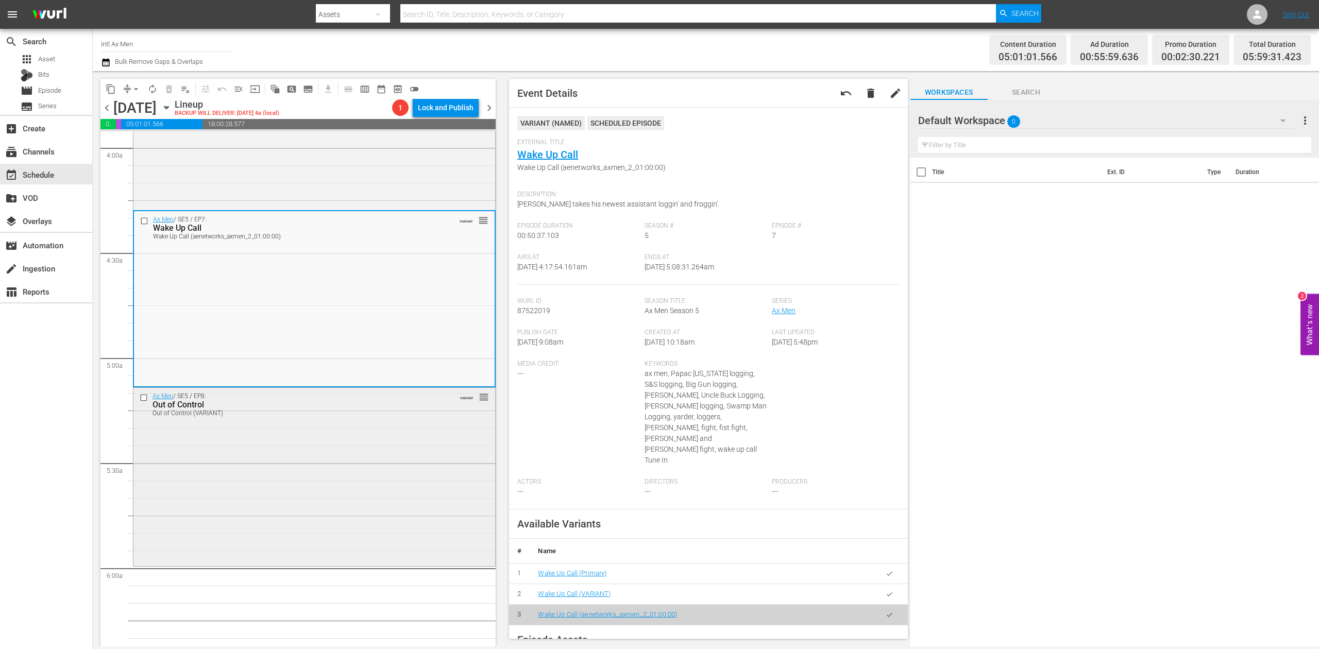
click at [365, 484] on div "Ax Men / SE5 / EP8: Out of Control Out of Control (VARIANT) VARIANT reorder" at bounding box center [314, 476] width 362 height 176
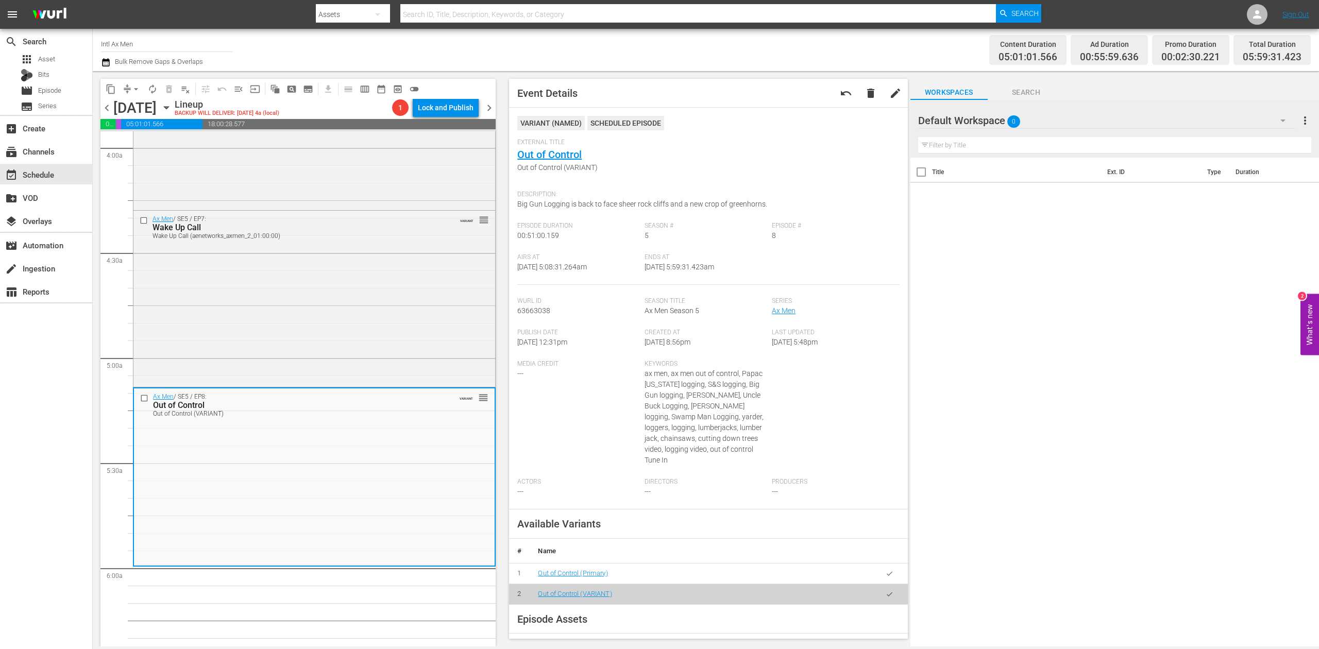
click at [108, 60] on icon "button" at bounding box center [105, 62] width 7 height 8
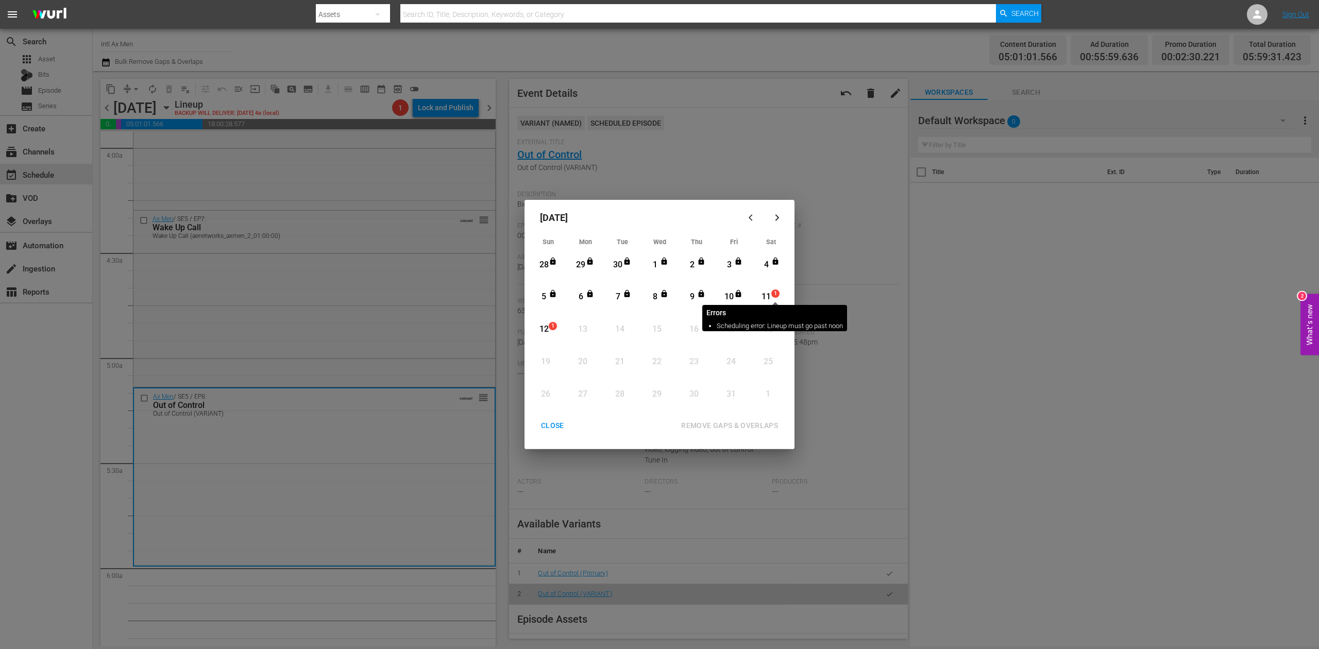
click at [772, 296] on span "1" at bounding box center [775, 294] width 7 height 8
click at [755, 426] on div "REMOVE GAPS & OVERLAPS" at bounding box center [729, 426] width 113 height 13
click at [767, 297] on div "11" at bounding box center [766, 297] width 13 height 12
click at [734, 425] on div "REMOVE GAPS & OVERLAPS" at bounding box center [729, 426] width 113 height 13
click at [631, 221] on div "October 2025" at bounding box center [635, 217] width 210 height 25
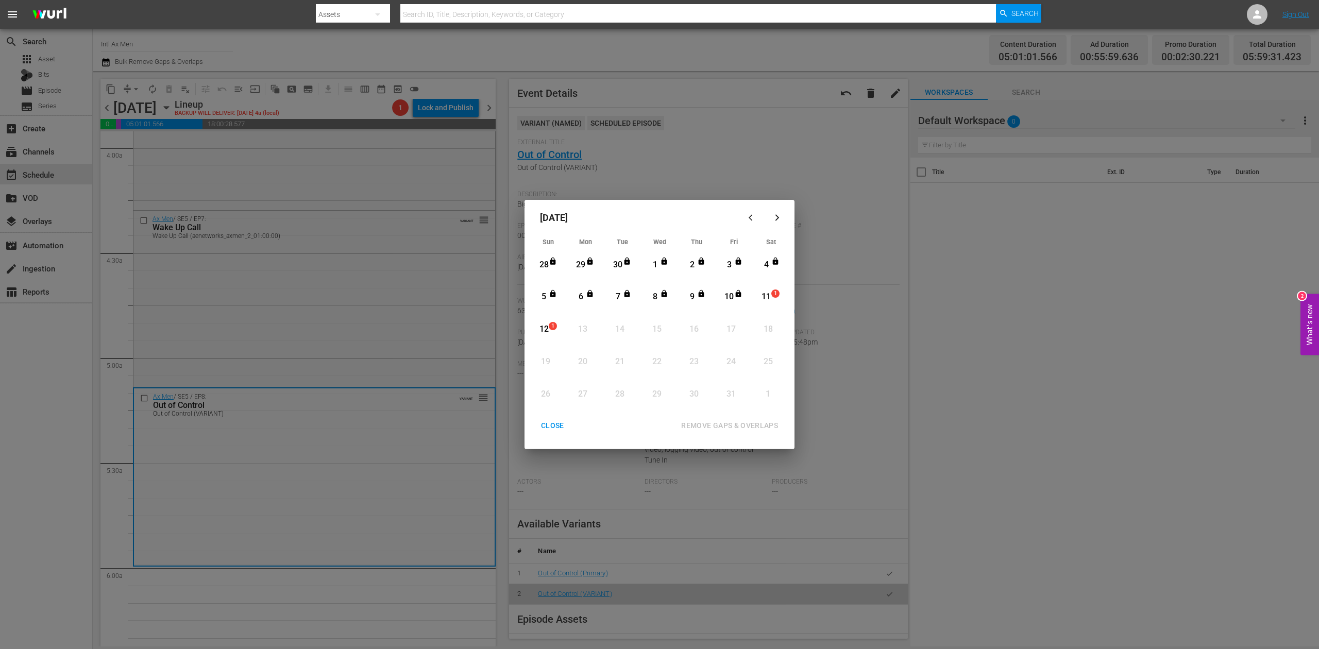
click at [550, 423] on div "CLOSE" at bounding box center [553, 426] width 40 height 13
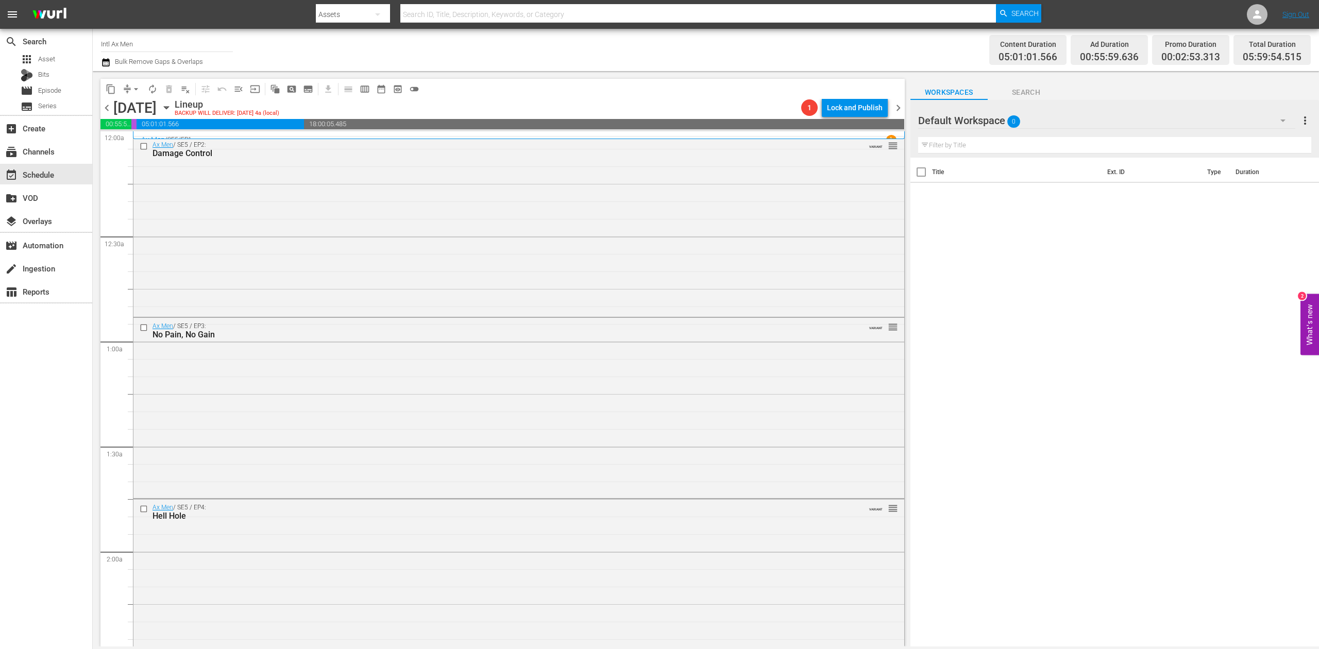
click at [108, 62] on icon "button" at bounding box center [106, 62] width 10 height 12
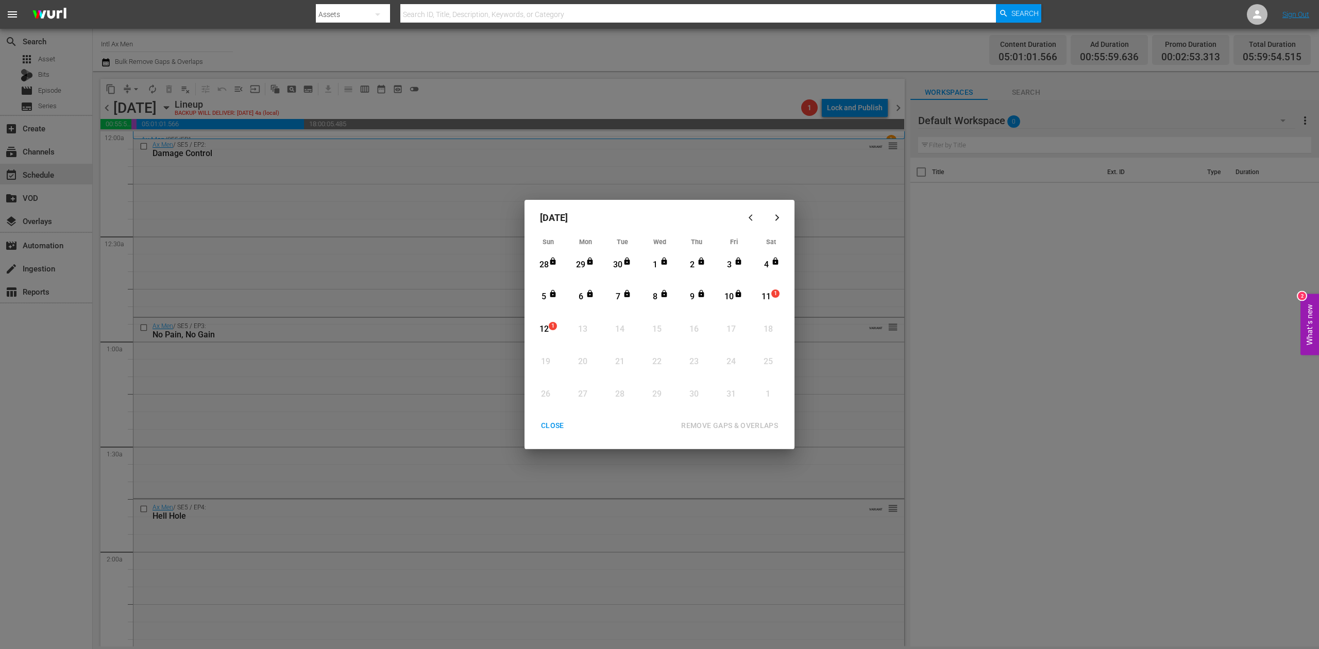
drag, startPoint x: 770, startPoint y: 299, endPoint x: 780, endPoint y: 359, distance: 60.2
click at [771, 299] on div "11" at bounding box center [766, 297] width 13 height 12
click at [763, 424] on div "REMOVE GAPS & OVERLAPS" at bounding box center [729, 426] width 113 height 13
click at [539, 426] on div "CLOSE" at bounding box center [553, 426] width 40 height 13
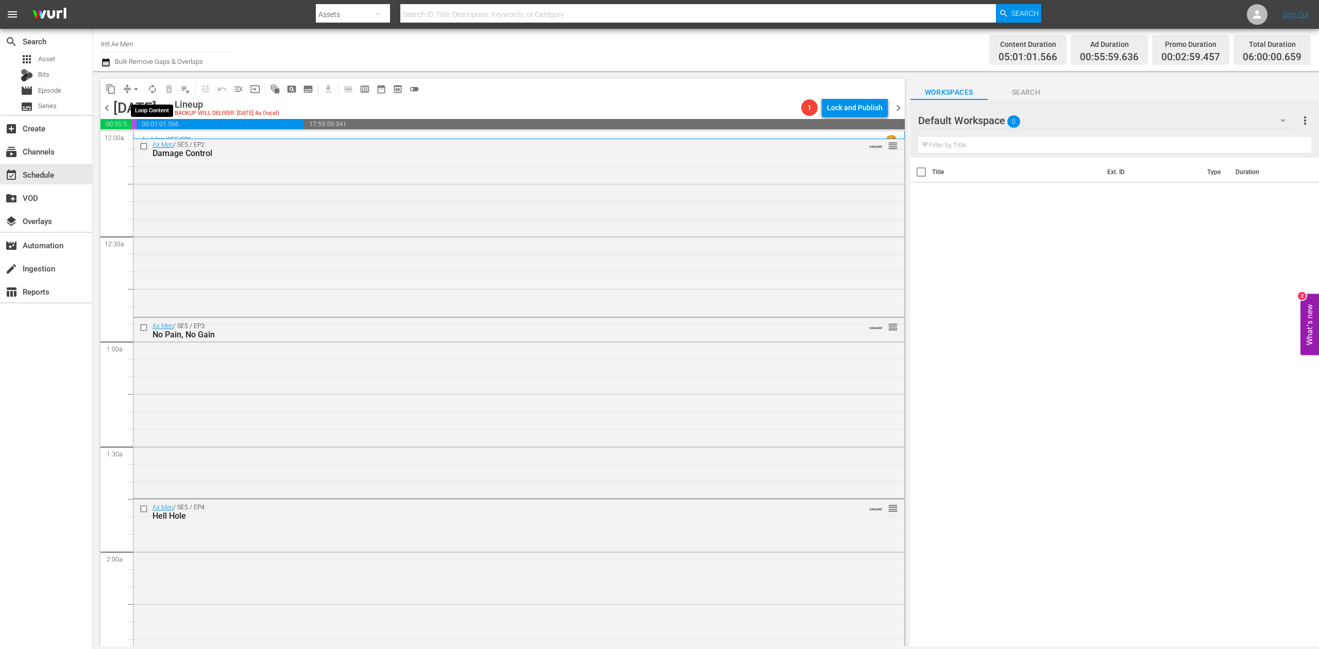
click at [153, 91] on span "autorenew_outlined" at bounding box center [152, 89] width 10 height 10
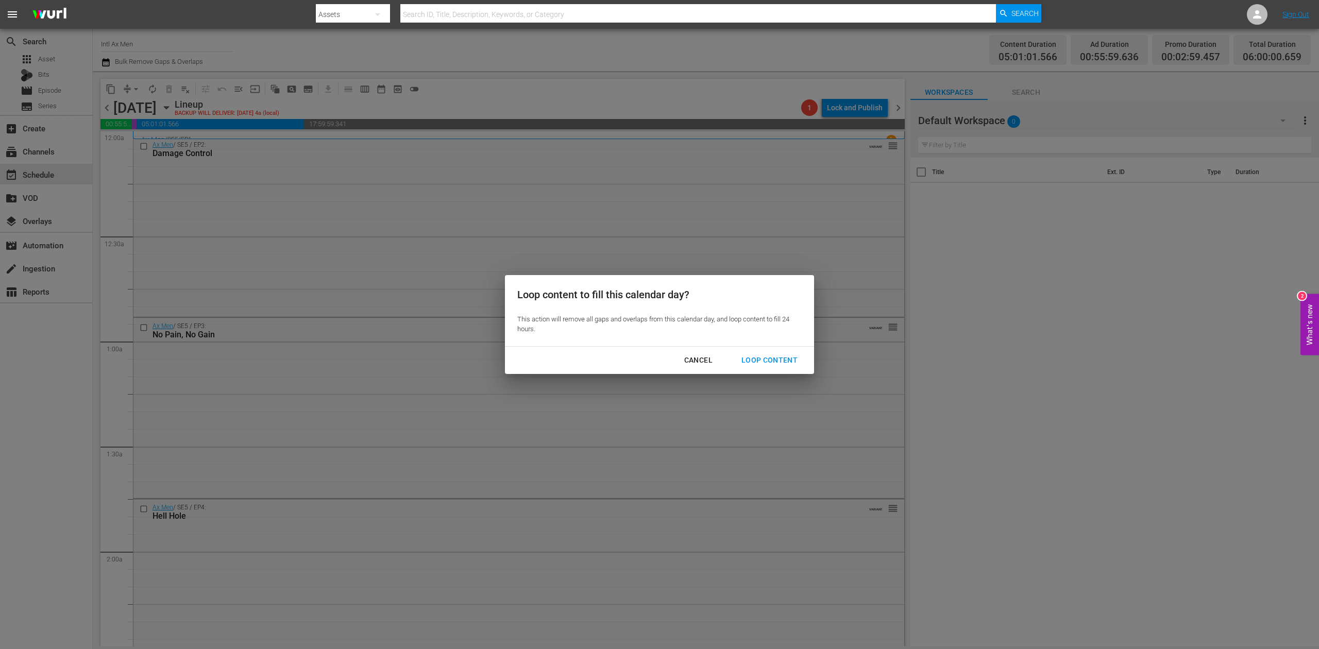
click at [768, 357] on div "Loop Content" at bounding box center [769, 360] width 73 height 13
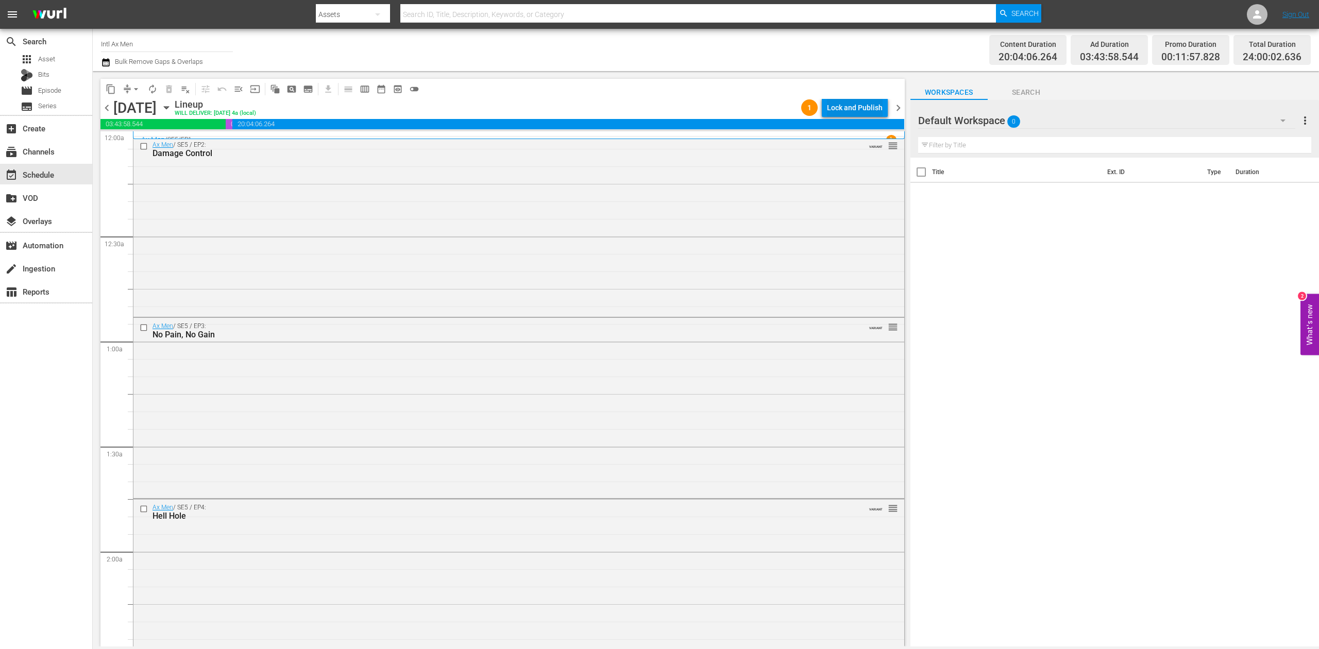
click at [844, 102] on div "Lock and Publish" at bounding box center [855, 107] width 56 height 19
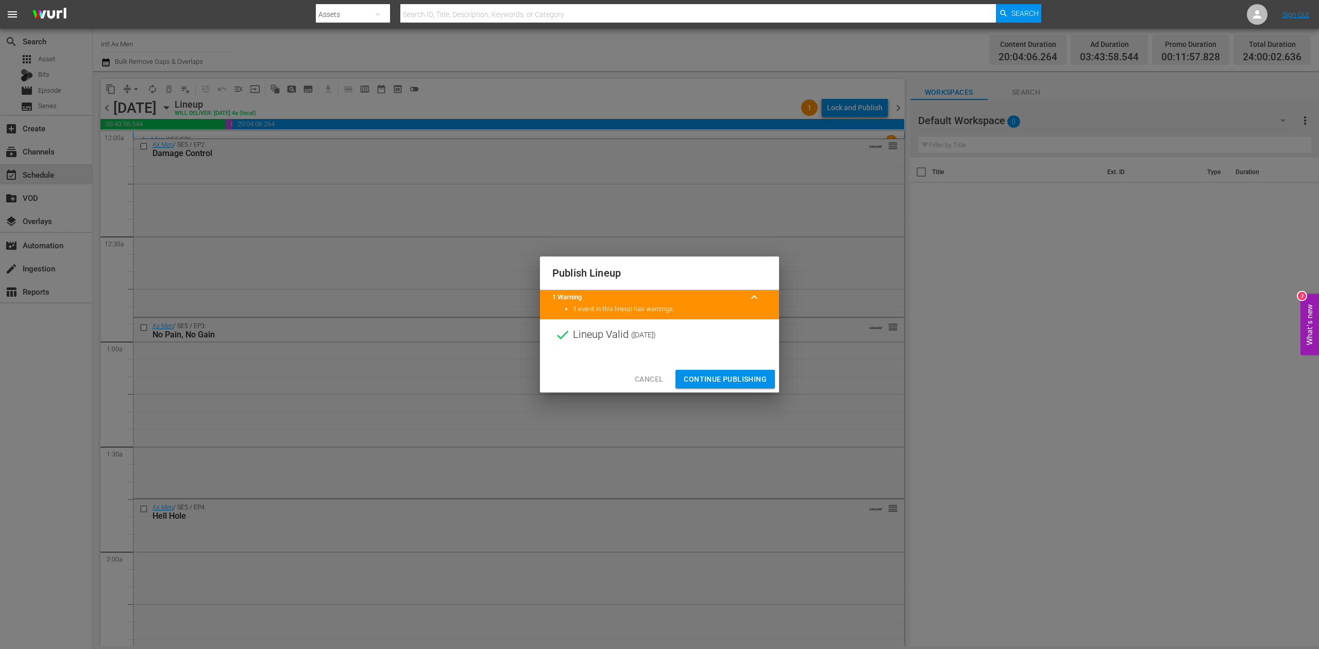
click at [732, 375] on span "Continue Publishing" at bounding box center [725, 379] width 83 height 13
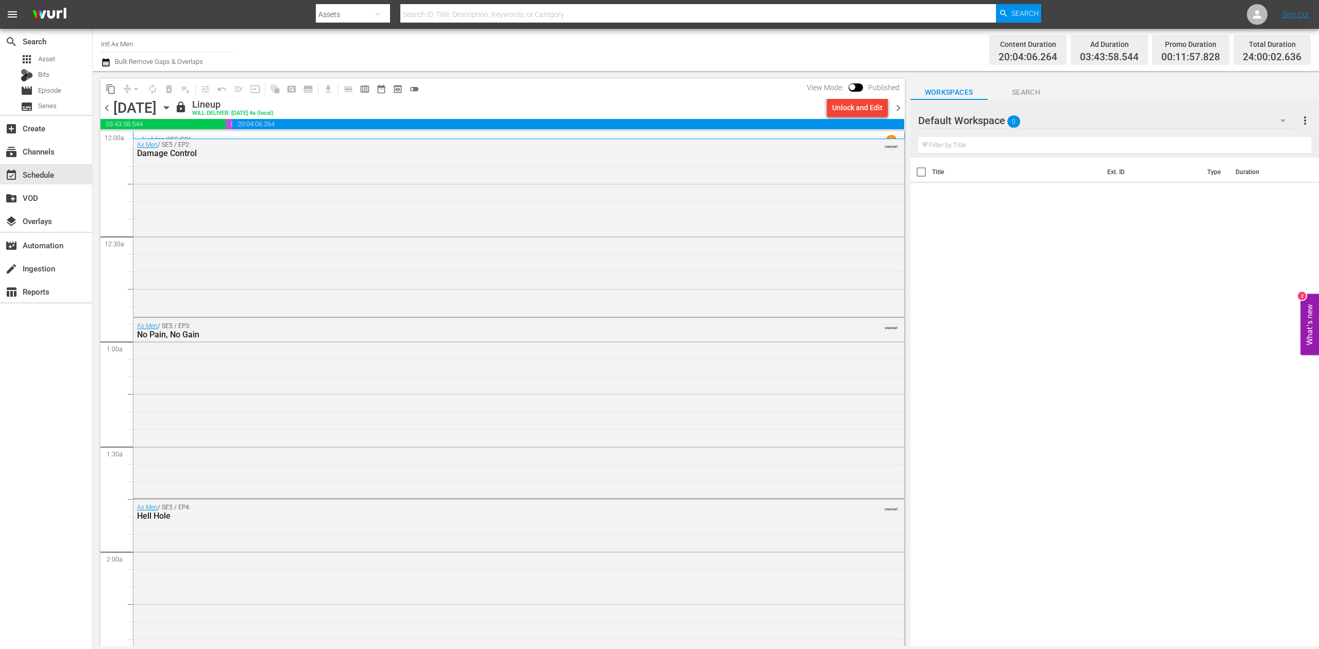
click at [902, 108] on span "chevron_right" at bounding box center [898, 108] width 13 height 13
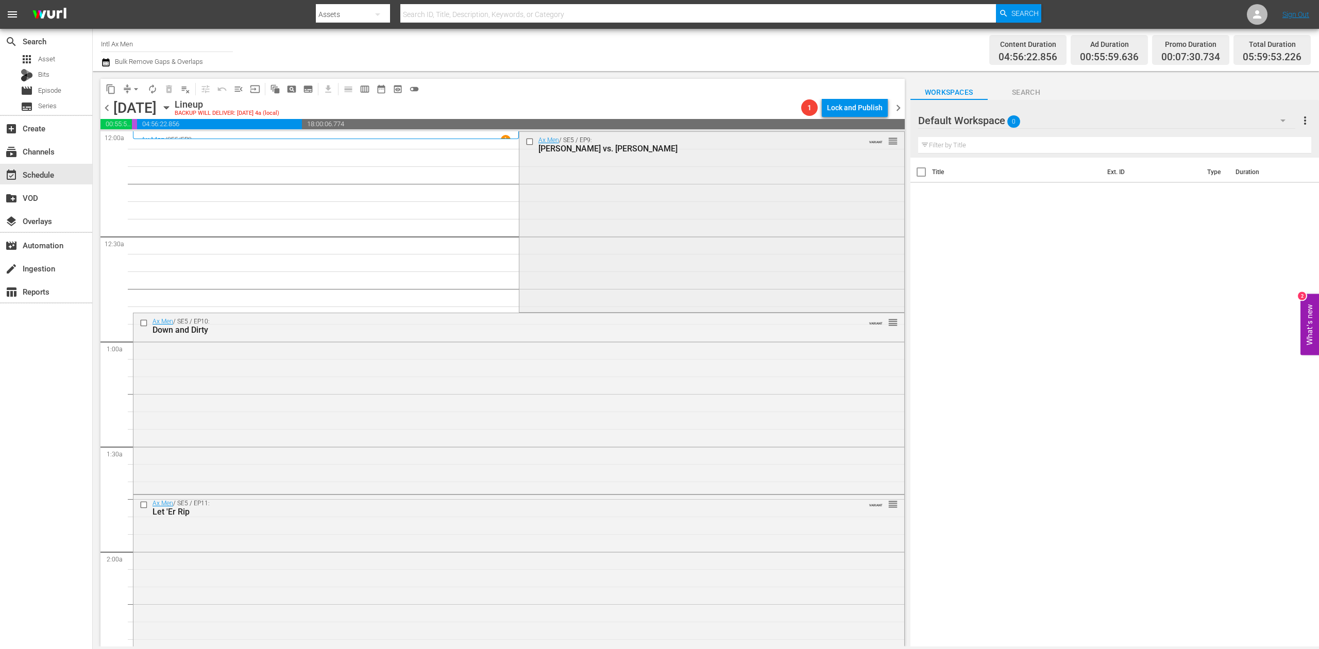
click at [612, 226] on div "Ax Men / SE5 / EP9: Rygaard vs. Rygaard VARIANT reorder" at bounding box center [712, 221] width 385 height 179
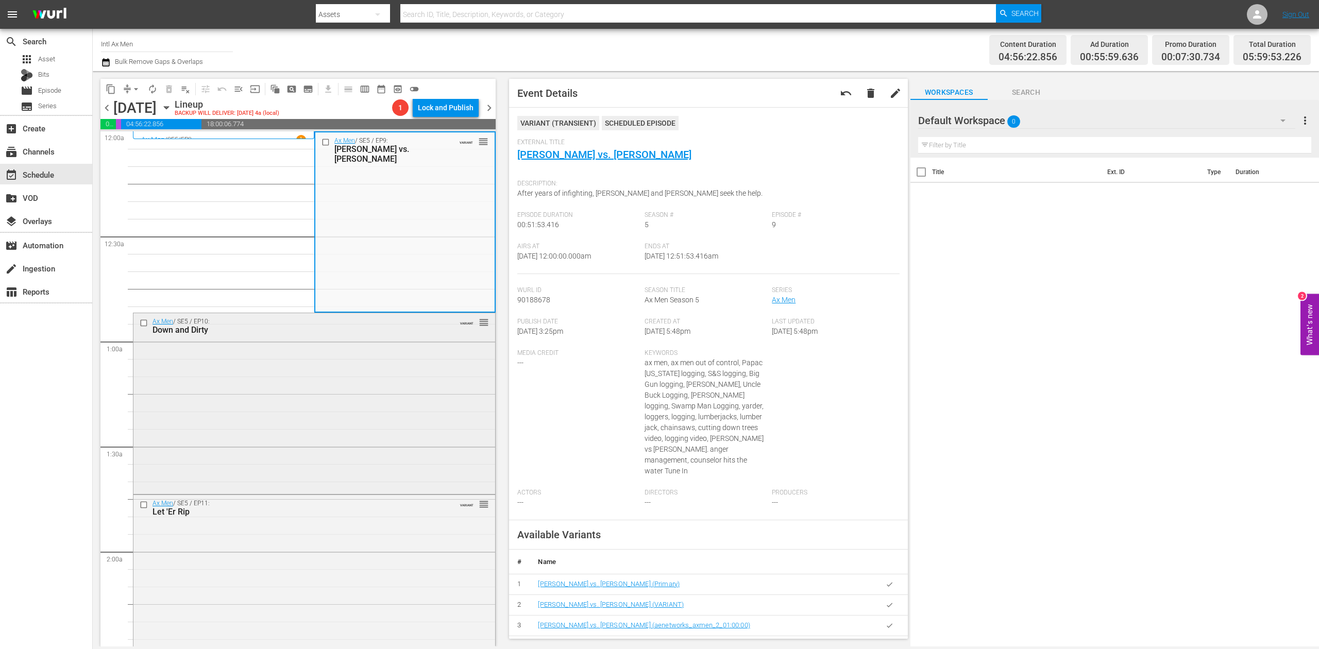
click at [418, 389] on div "Ax Men / SE5 / EP10: Down and Dirty VARIANT reorder" at bounding box center [314, 402] width 362 height 178
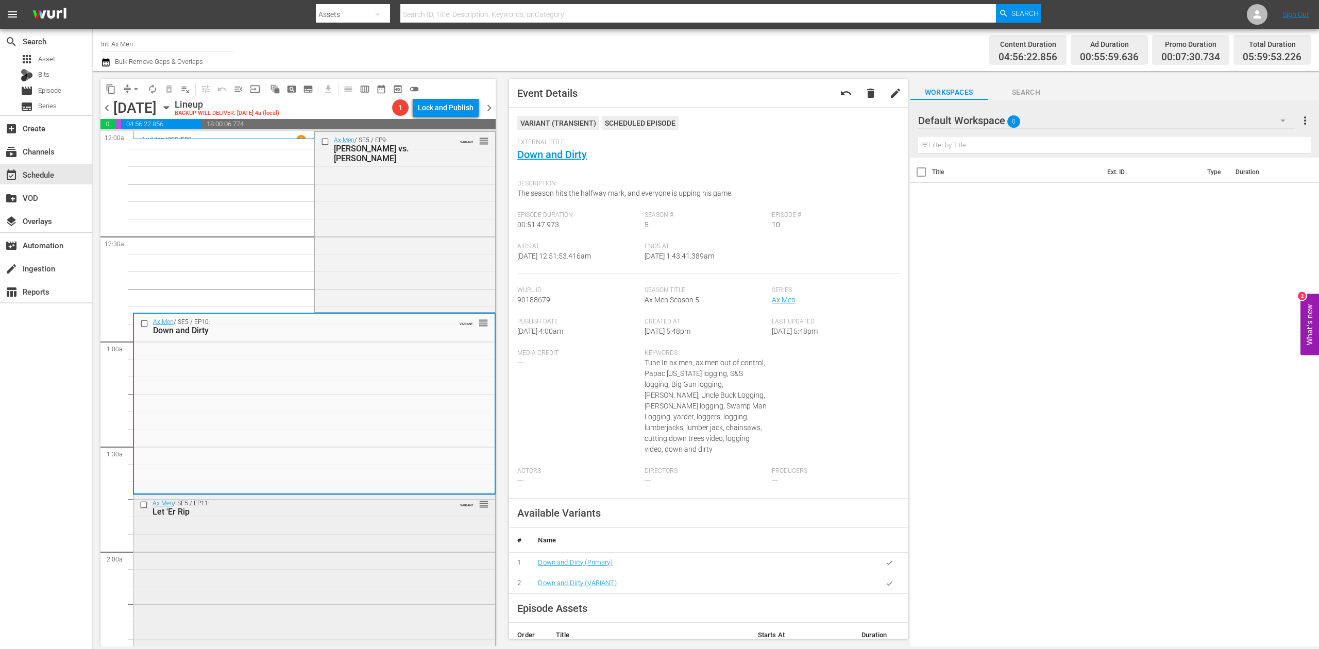
click at [339, 567] on div "Ax Men / SE5 / EP11: Let 'Er Rip VARIANT reorder" at bounding box center [314, 584] width 362 height 178
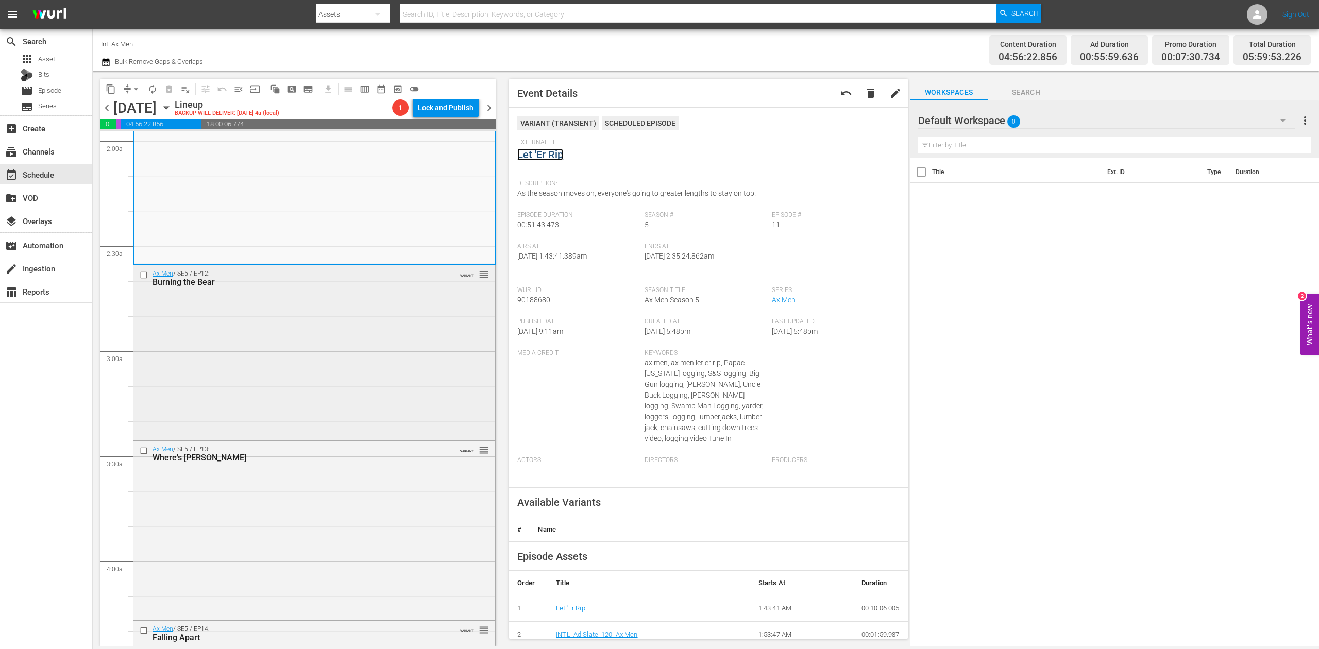
scroll to position [412, 0]
click at [346, 358] on div "Ax Men / SE5 / EP12: Burning the Bear VARIANT reorder" at bounding box center [314, 350] width 362 height 172
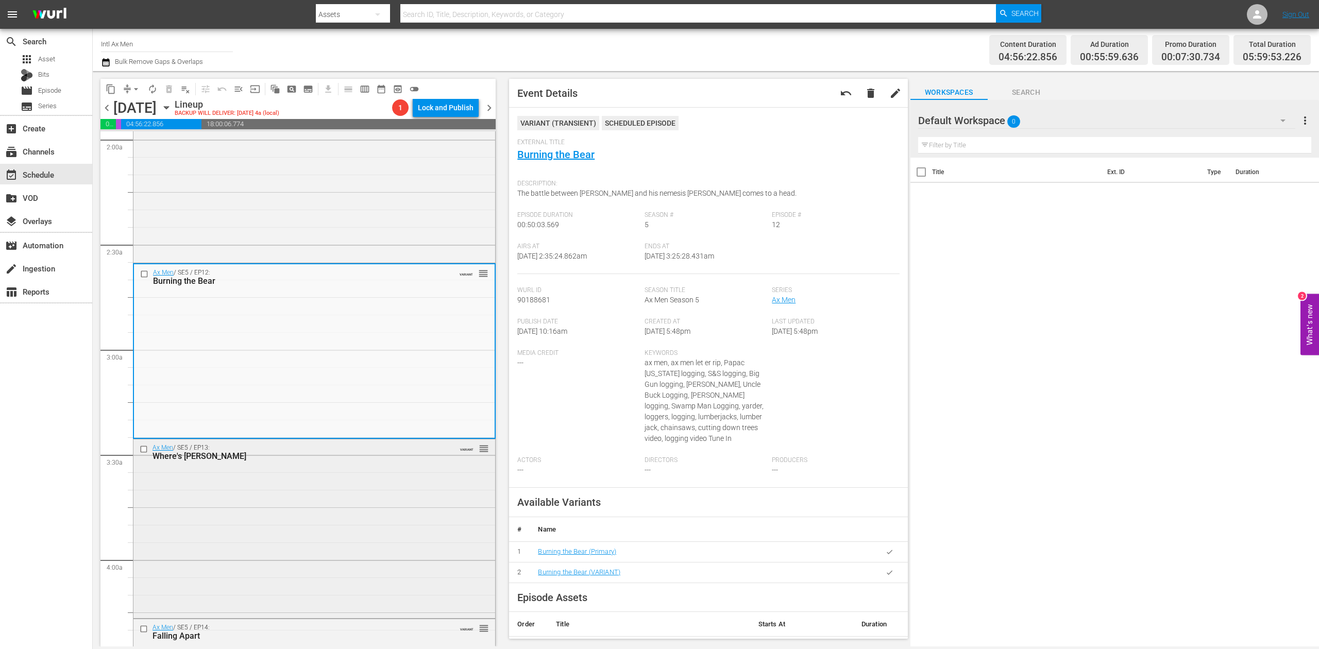
click at [359, 525] on div "Ax Men / SE5 / EP13: Where's Willy VARIANT reorder" at bounding box center [314, 528] width 362 height 177
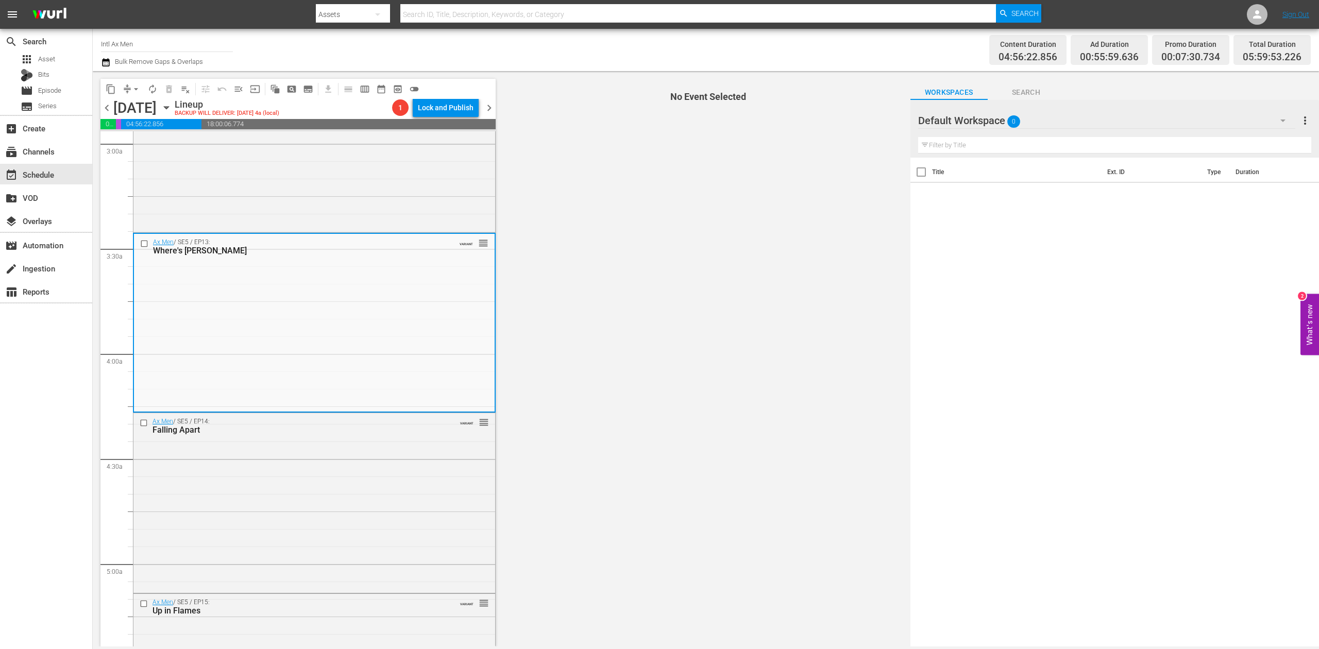
scroll to position [687, 0]
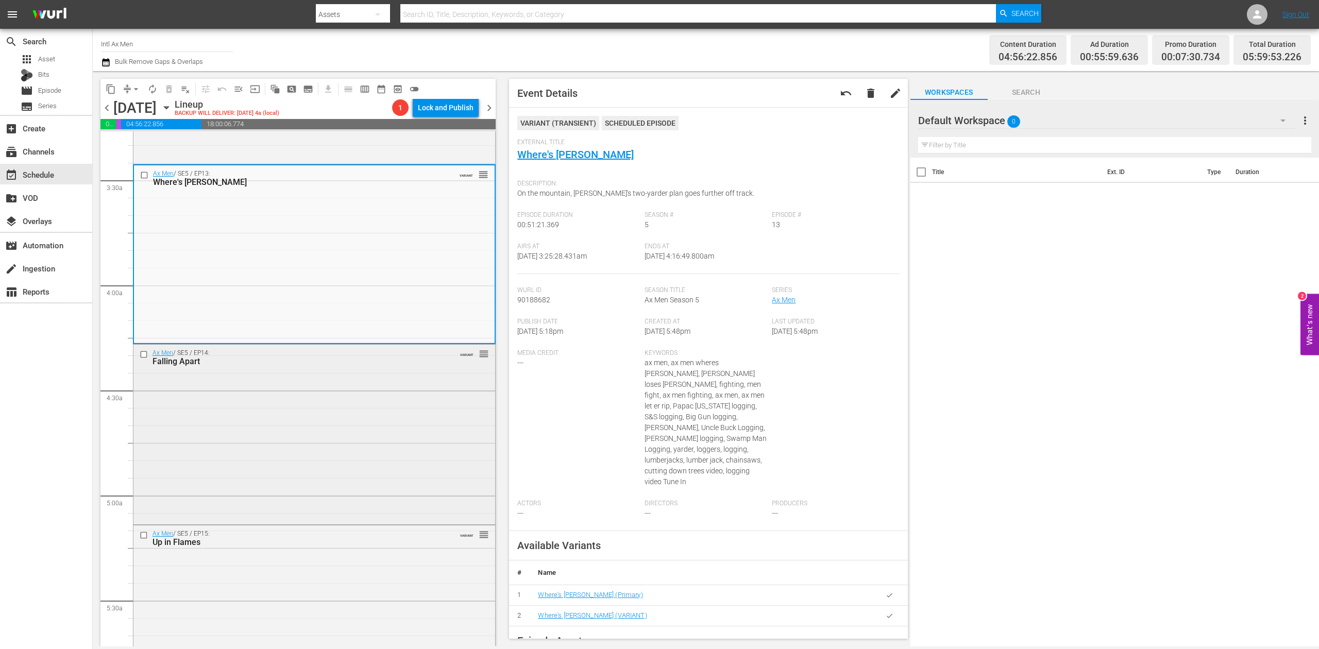
click at [338, 470] on div "Ax Men / SE5 / EP14: Falling Apart VARIANT reorder" at bounding box center [314, 434] width 362 height 178
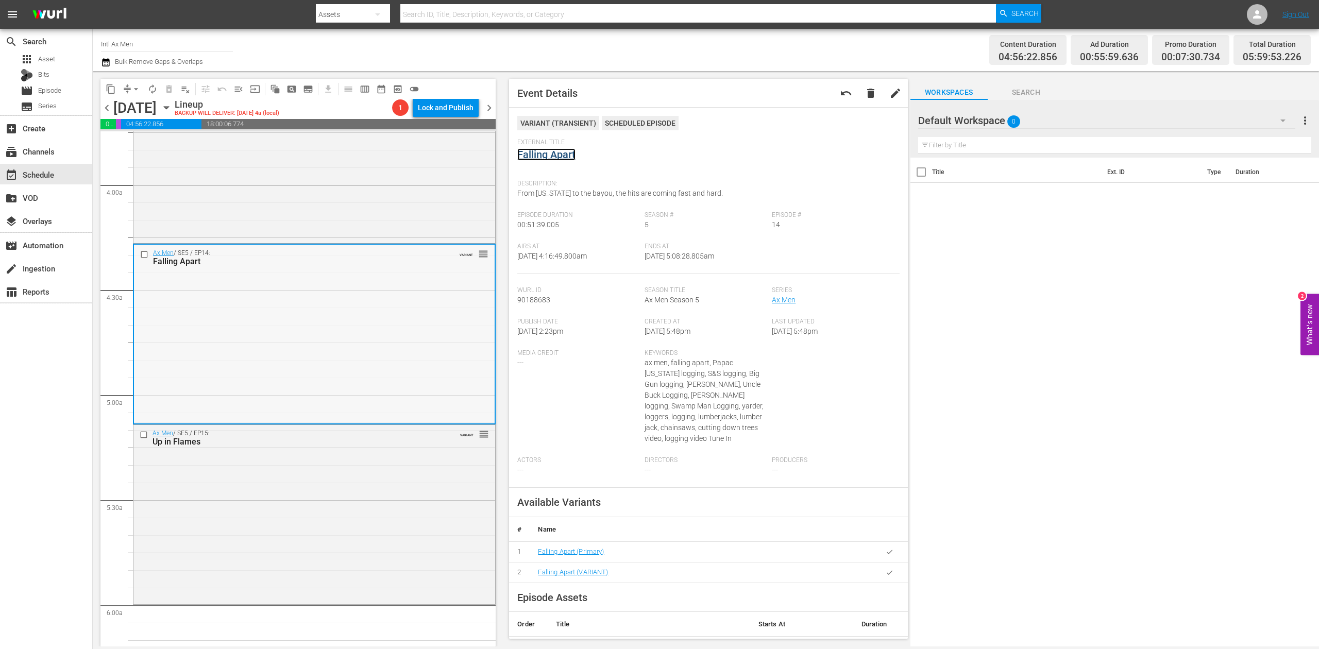
scroll to position [962, 0]
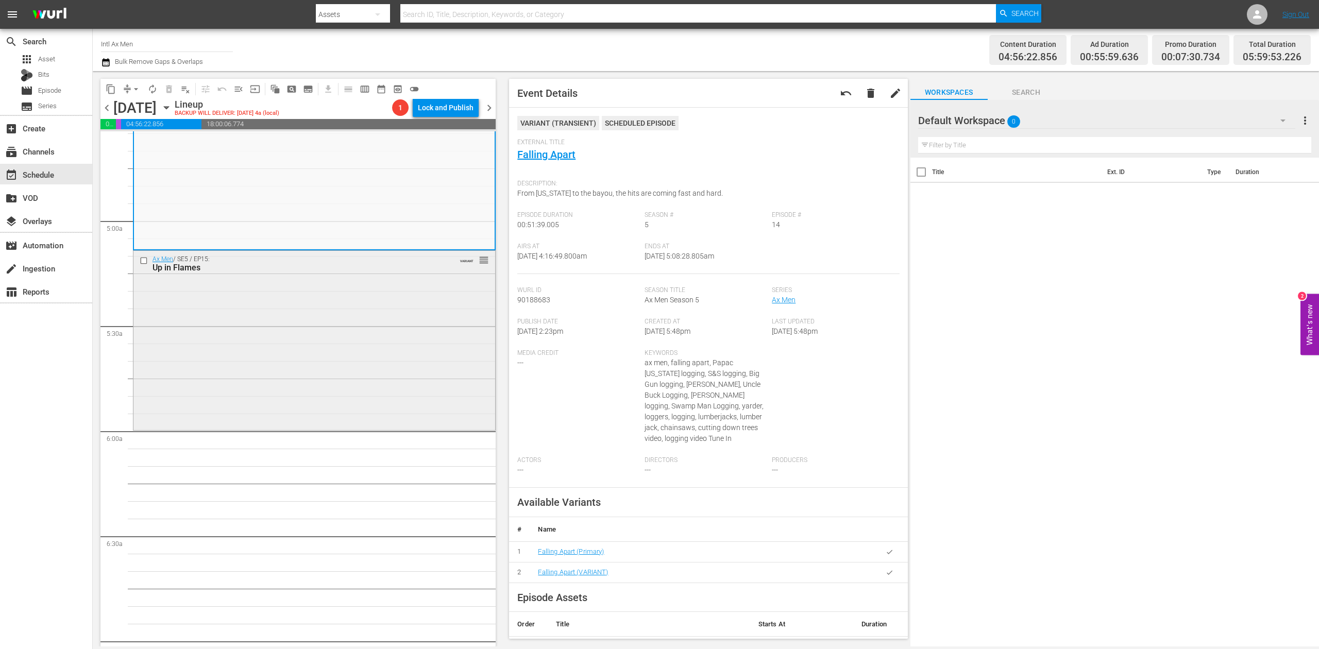
click at [320, 365] on div "Ax Men / SE5 / EP15: Up in Flames VARIANT reorder" at bounding box center [314, 339] width 362 height 177
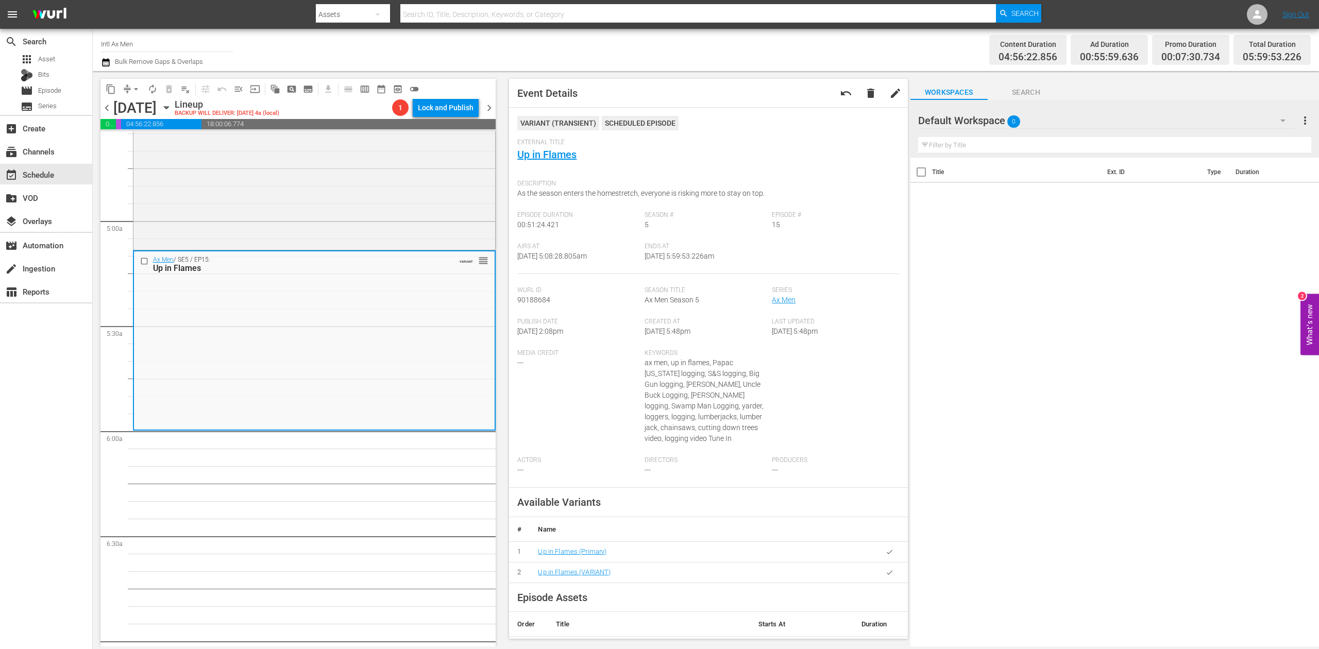
click at [103, 65] on icon "button" at bounding box center [106, 62] width 10 height 12
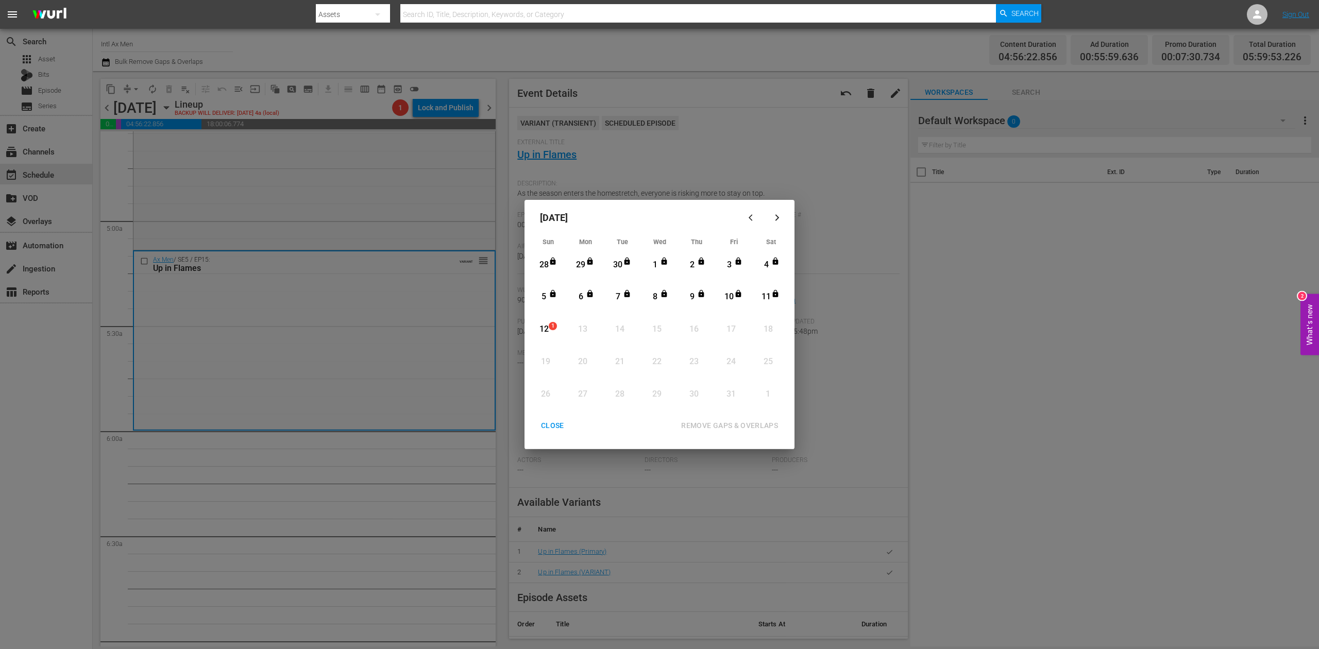
click at [547, 324] on div "12" at bounding box center [544, 330] width 13 height 12
click at [757, 426] on div "REMOVE GAPS & OVERLAPS" at bounding box center [729, 426] width 113 height 13
click at [547, 325] on div "12" at bounding box center [544, 330] width 13 height 12
click at [732, 427] on div "REMOVE GAPS & OVERLAPS" at bounding box center [729, 426] width 113 height 13
click at [555, 424] on div "CLOSE" at bounding box center [553, 426] width 40 height 13
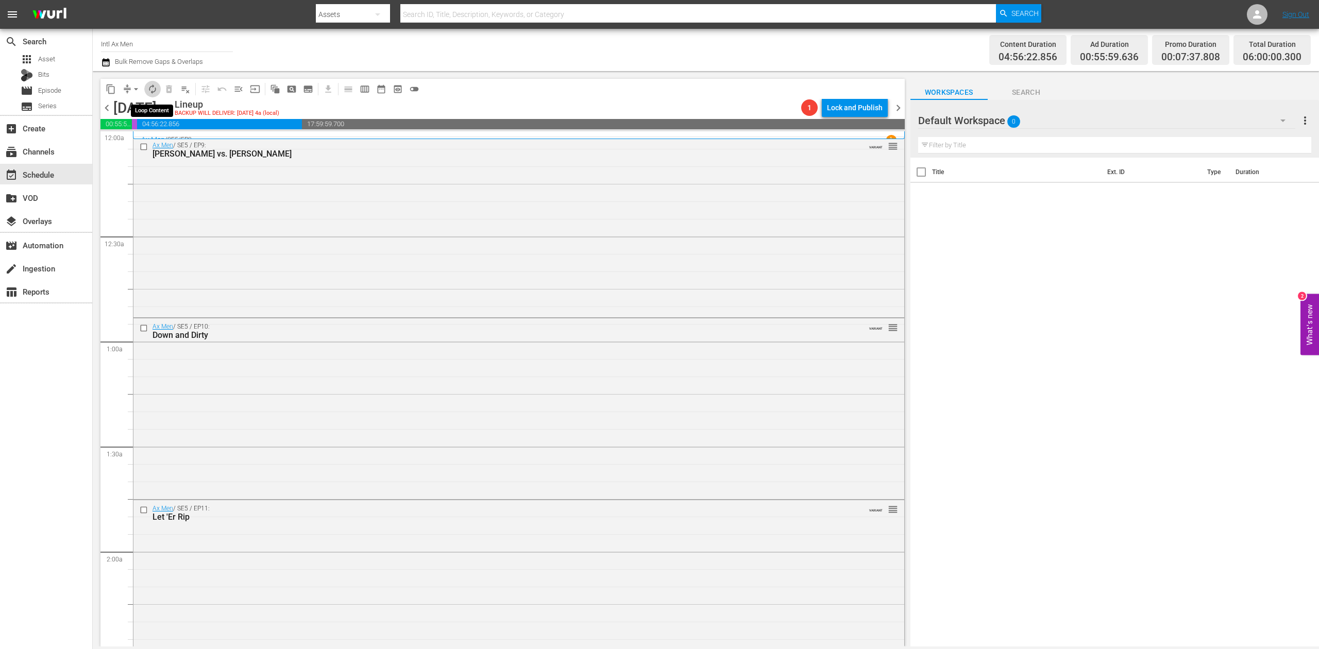
click at [153, 89] on span "autorenew_outlined" at bounding box center [152, 89] width 10 height 10
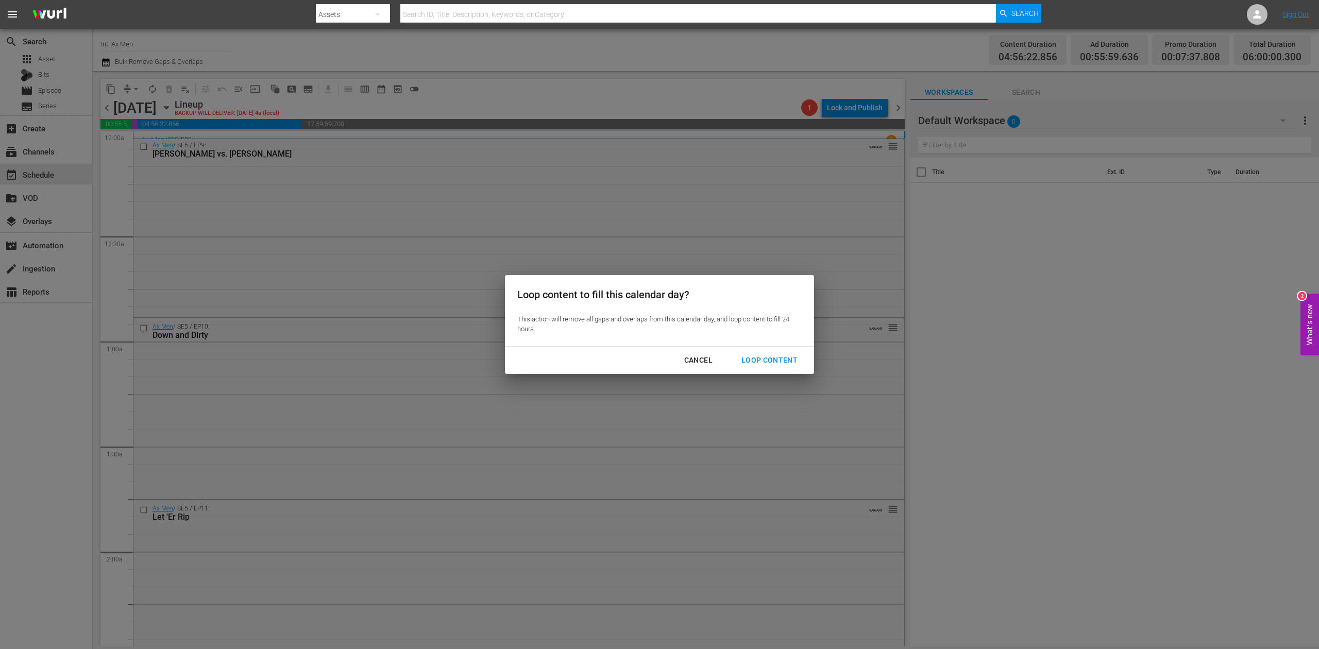
click at [778, 357] on div "Loop Content" at bounding box center [769, 360] width 73 height 13
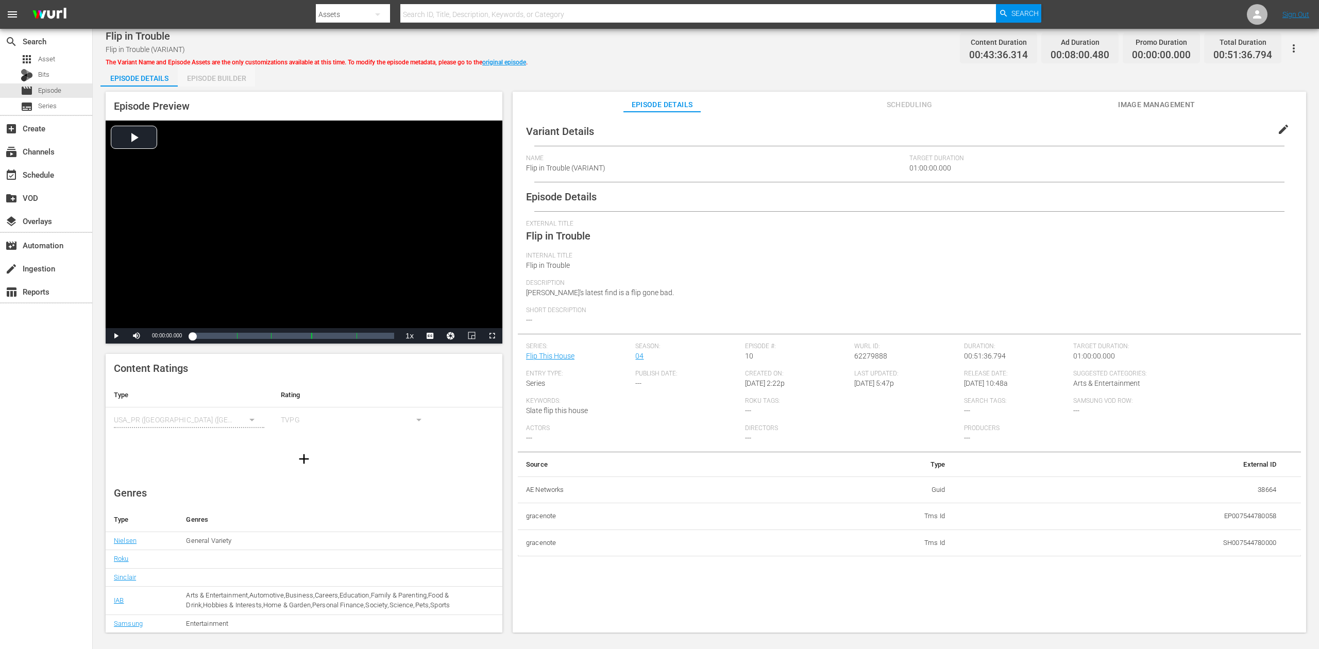
click at [220, 82] on div "Episode Builder" at bounding box center [216, 78] width 77 height 25
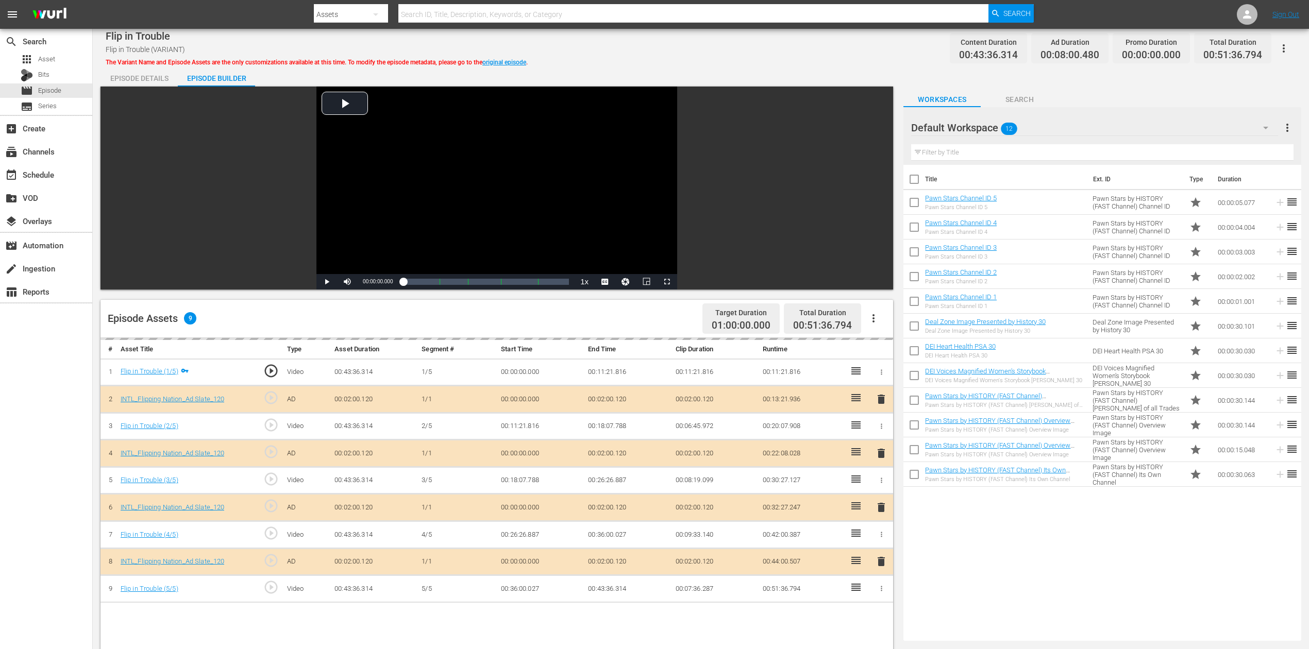
click at [989, 126] on icon "button" at bounding box center [1266, 128] width 12 height 12
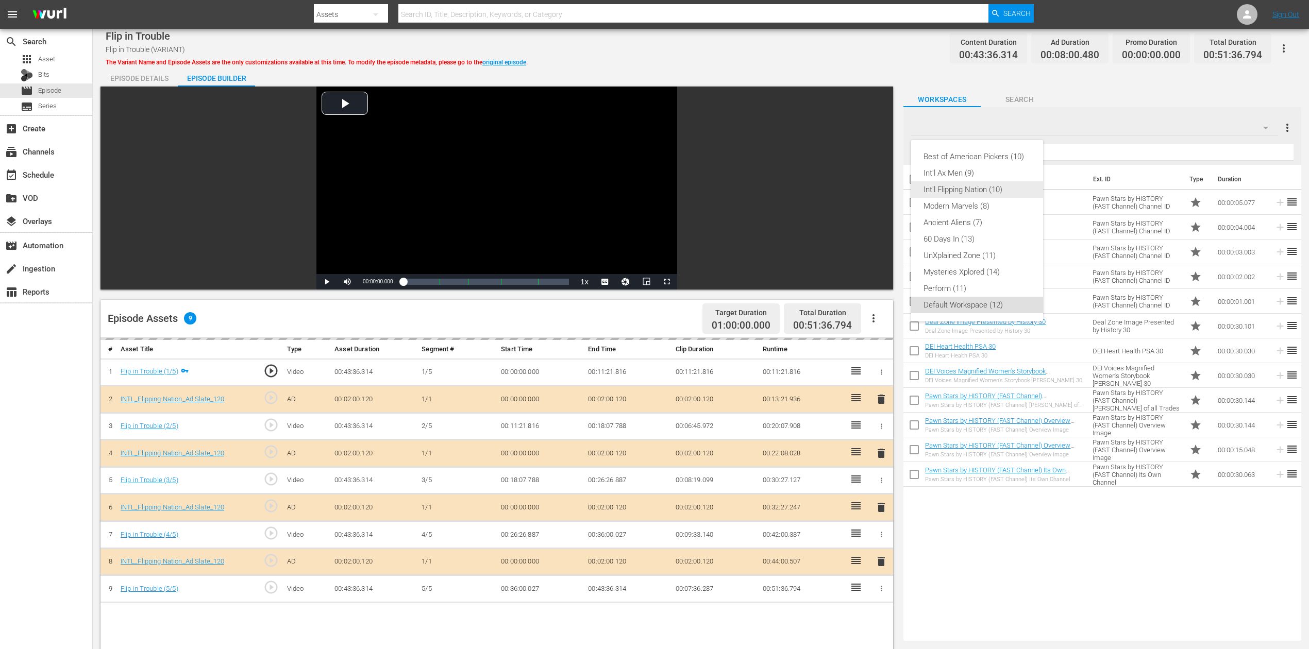
click at [978, 191] on div "Int'l Flipping Nation (10)" at bounding box center [977, 189] width 107 height 16
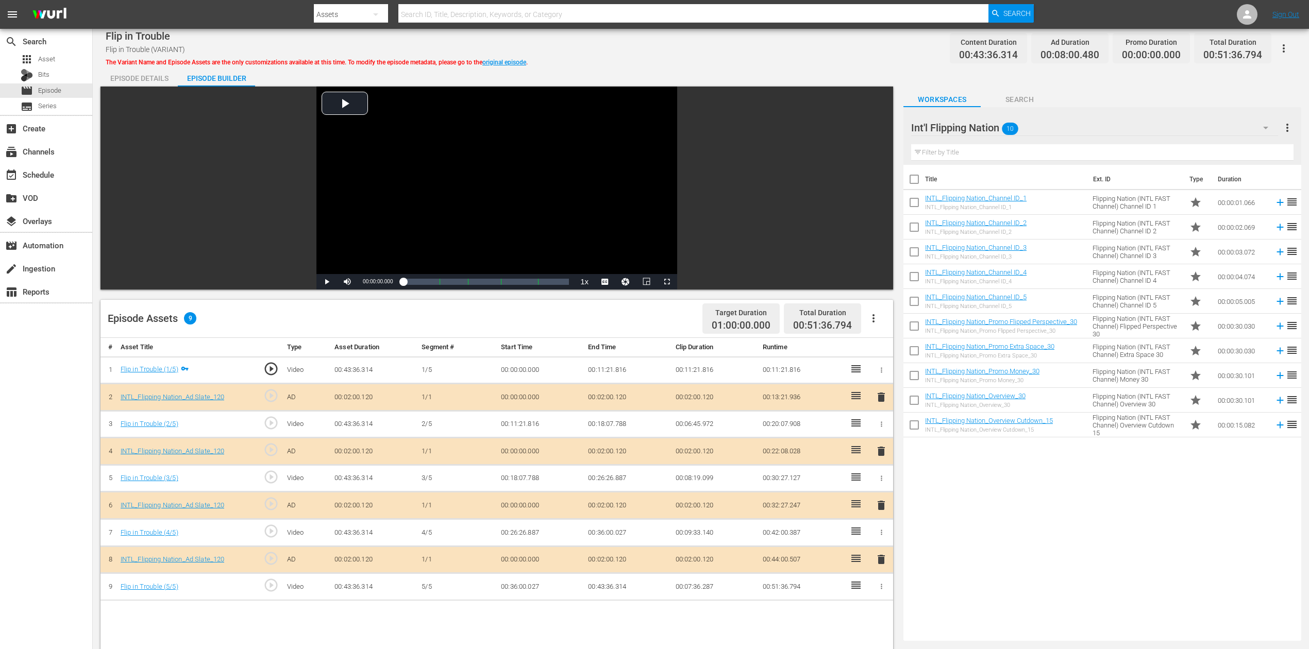
click at [885, 487] on span "delete" at bounding box center [881, 505] width 12 height 12
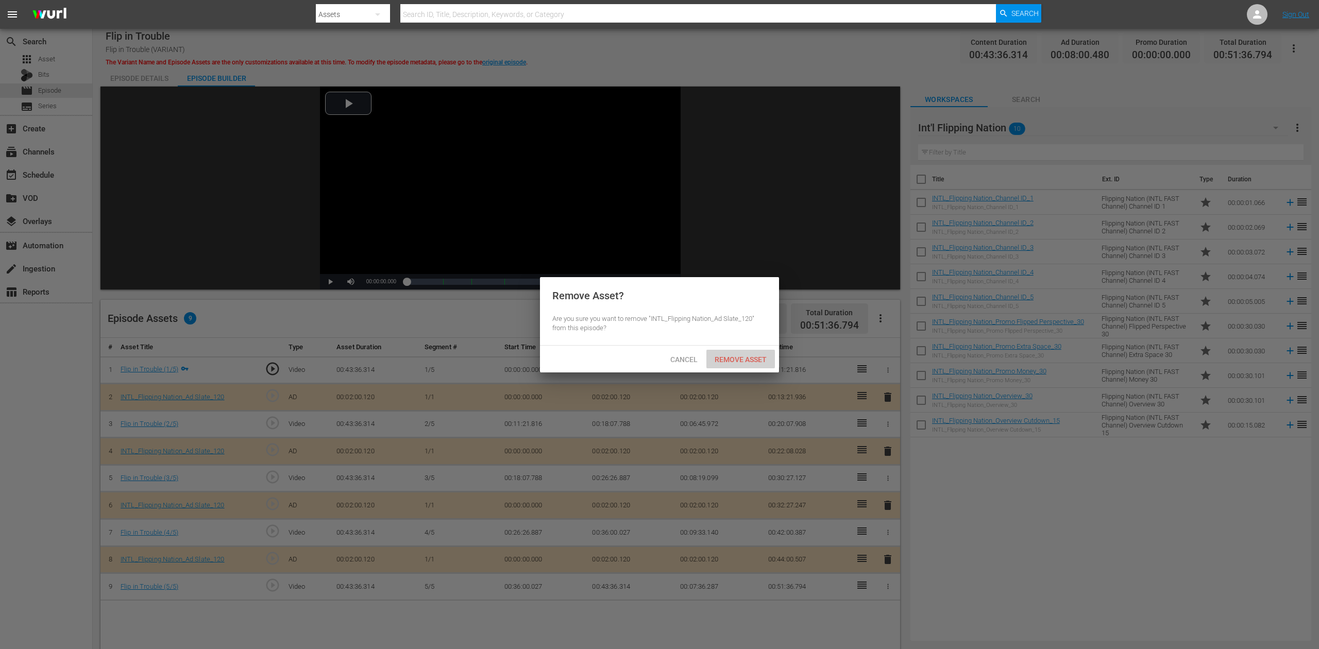
click at [760, 356] on span "Remove Asset" at bounding box center [741, 360] width 69 height 8
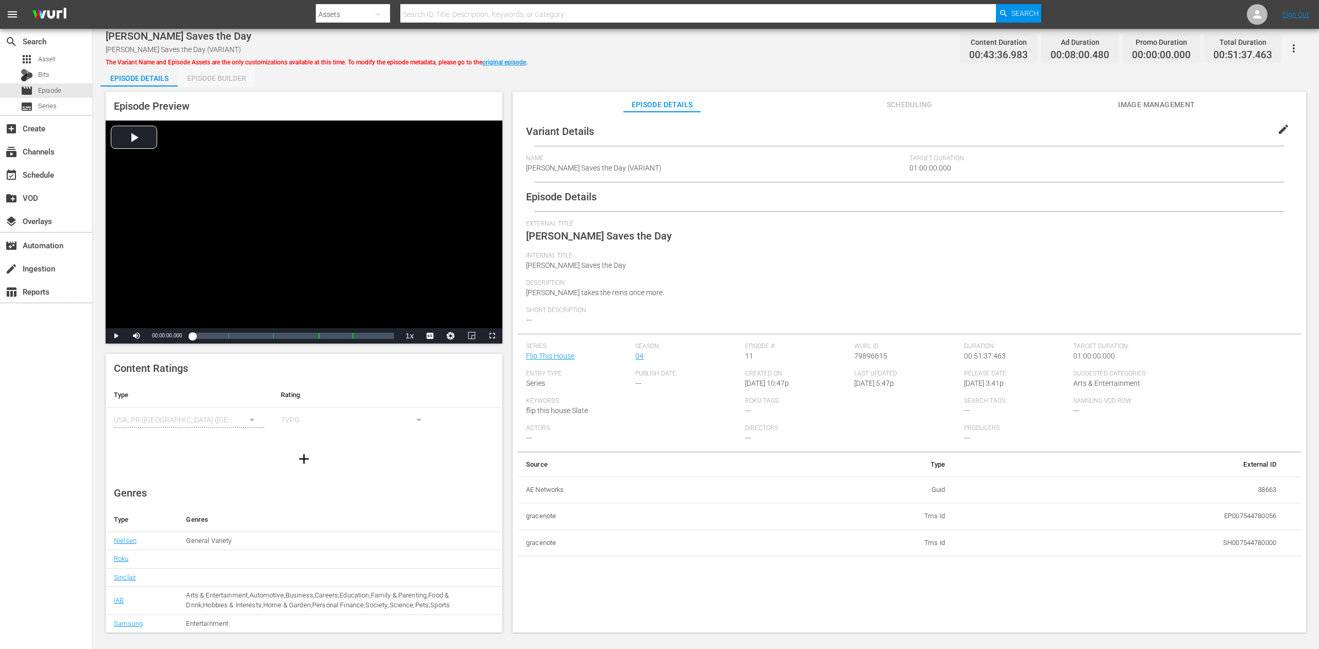
click at [215, 75] on div "Episode Builder" at bounding box center [216, 78] width 77 height 25
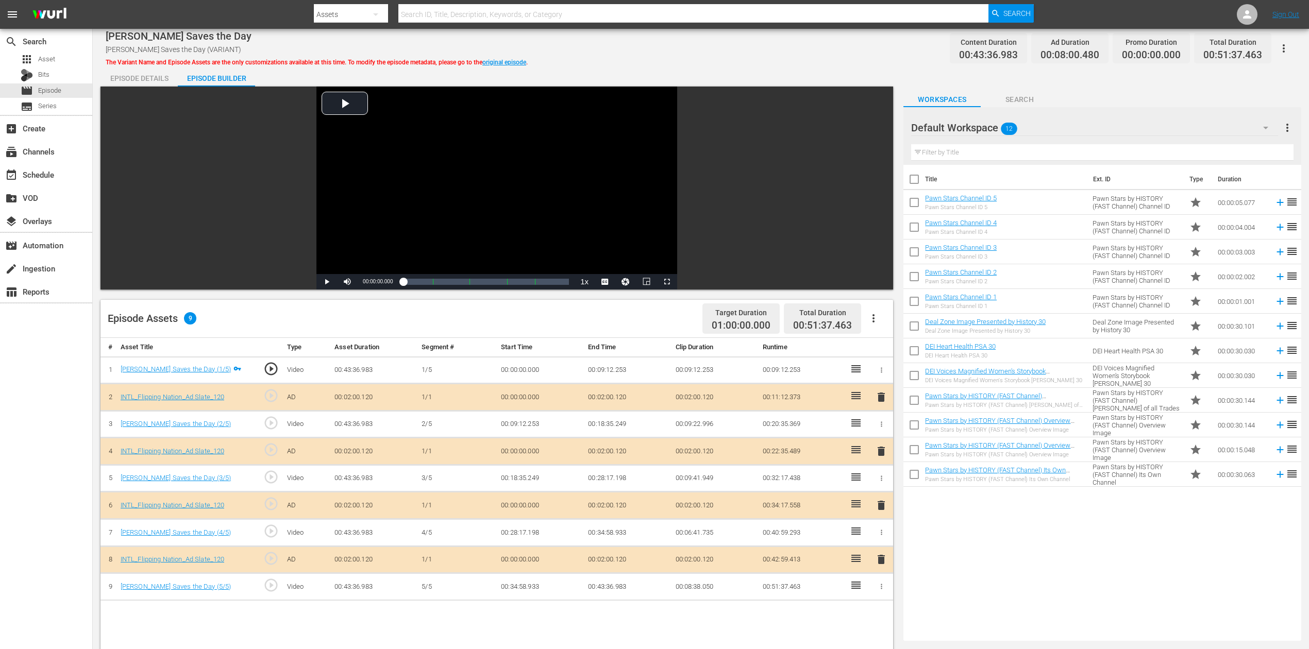
click at [881, 487] on span "delete" at bounding box center [881, 505] width 12 height 12
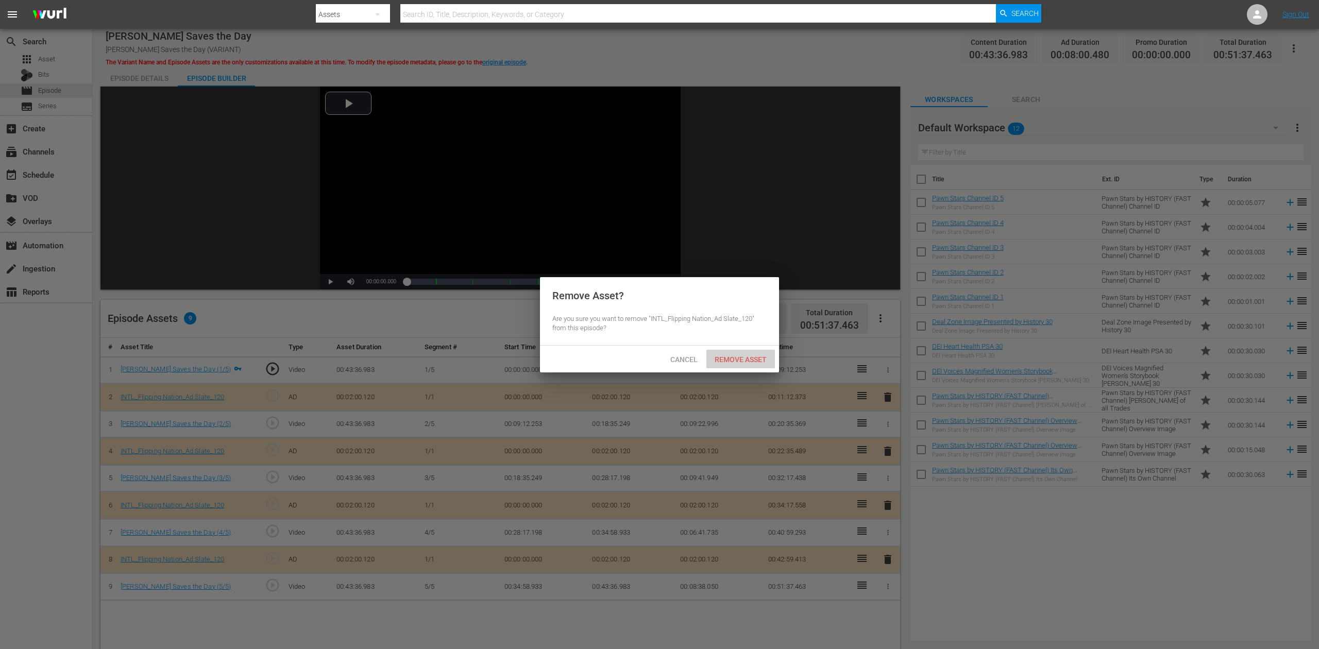
click at [741, 356] on span "Remove Asset" at bounding box center [741, 360] width 69 height 8
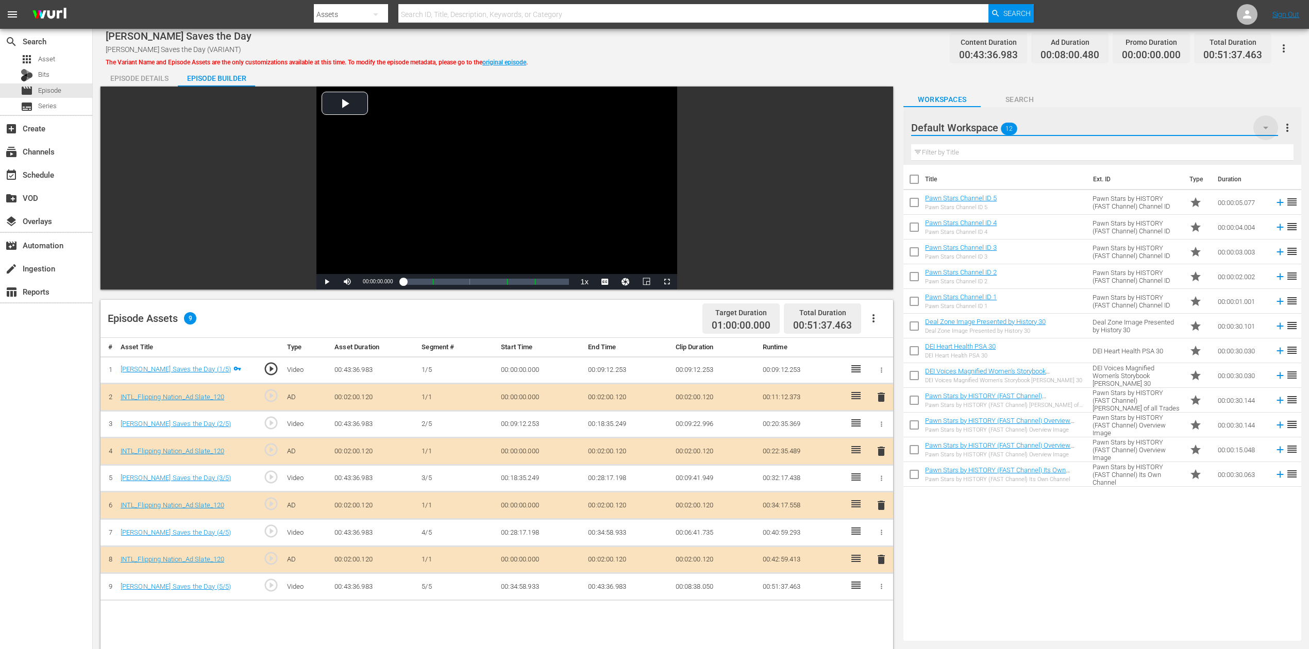
click at [989, 124] on icon "button" at bounding box center [1266, 128] width 12 height 12
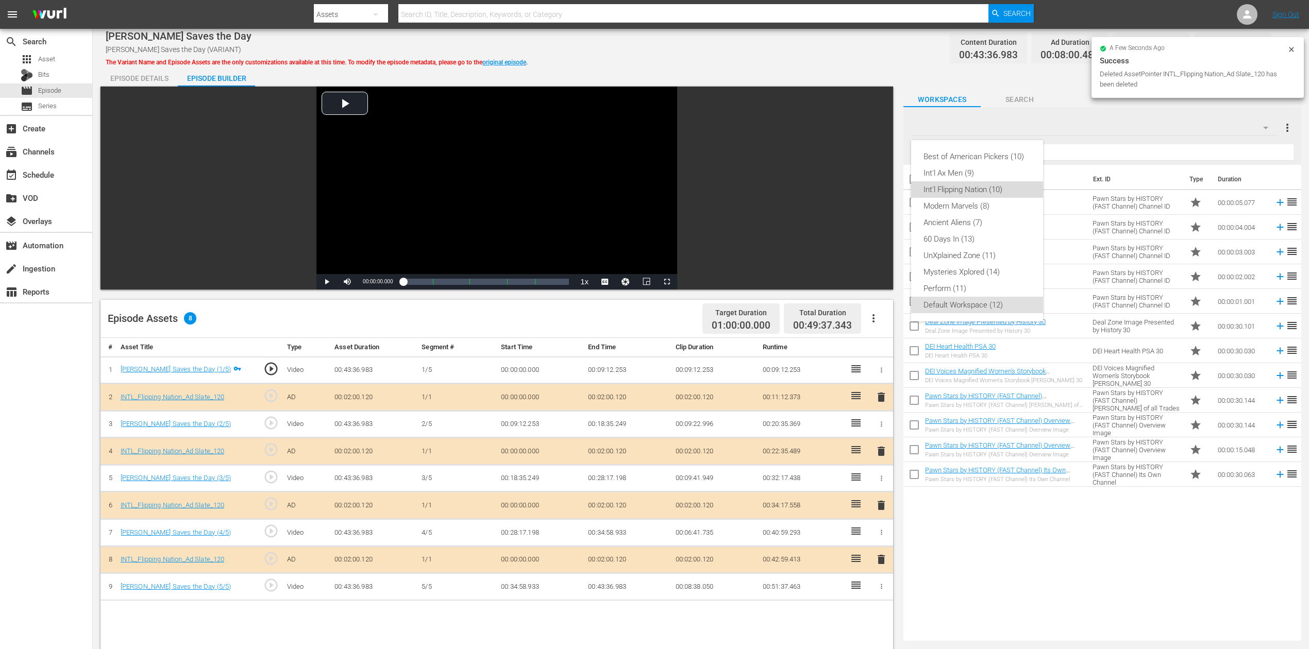
click at [980, 194] on div "Int'l Flipping Nation (10)" at bounding box center [977, 189] width 107 height 16
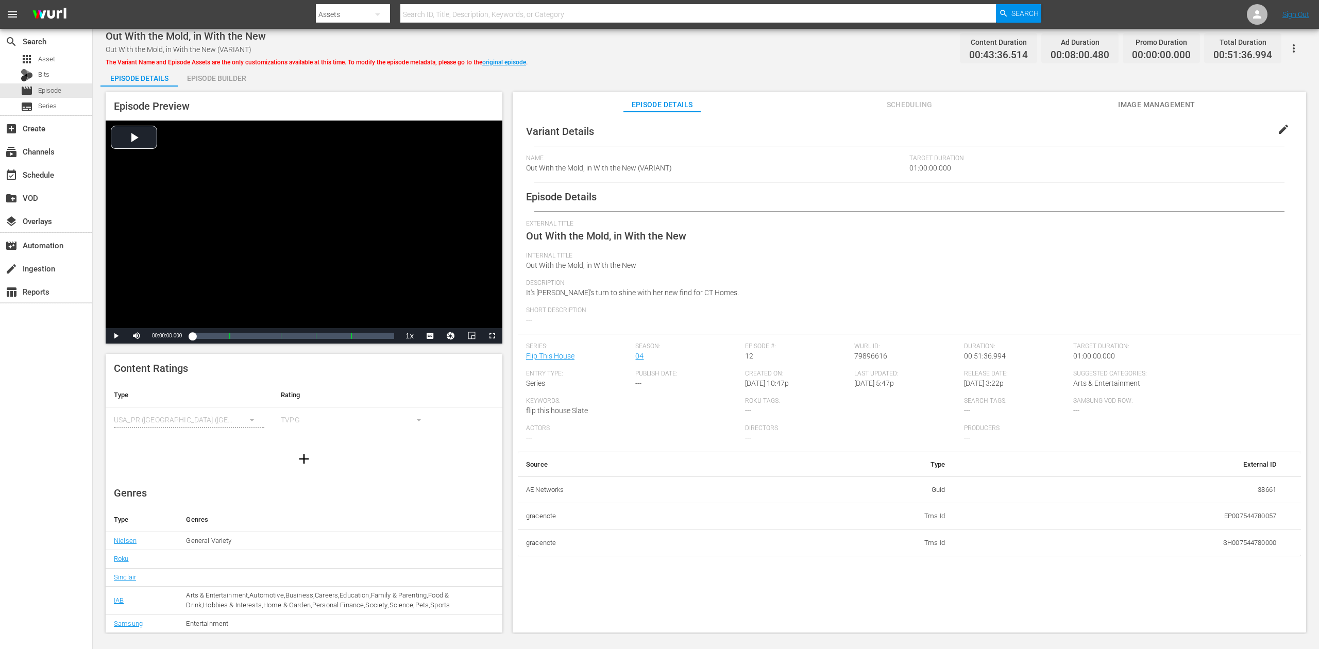
click at [224, 75] on div "Episode Builder" at bounding box center [216, 78] width 77 height 25
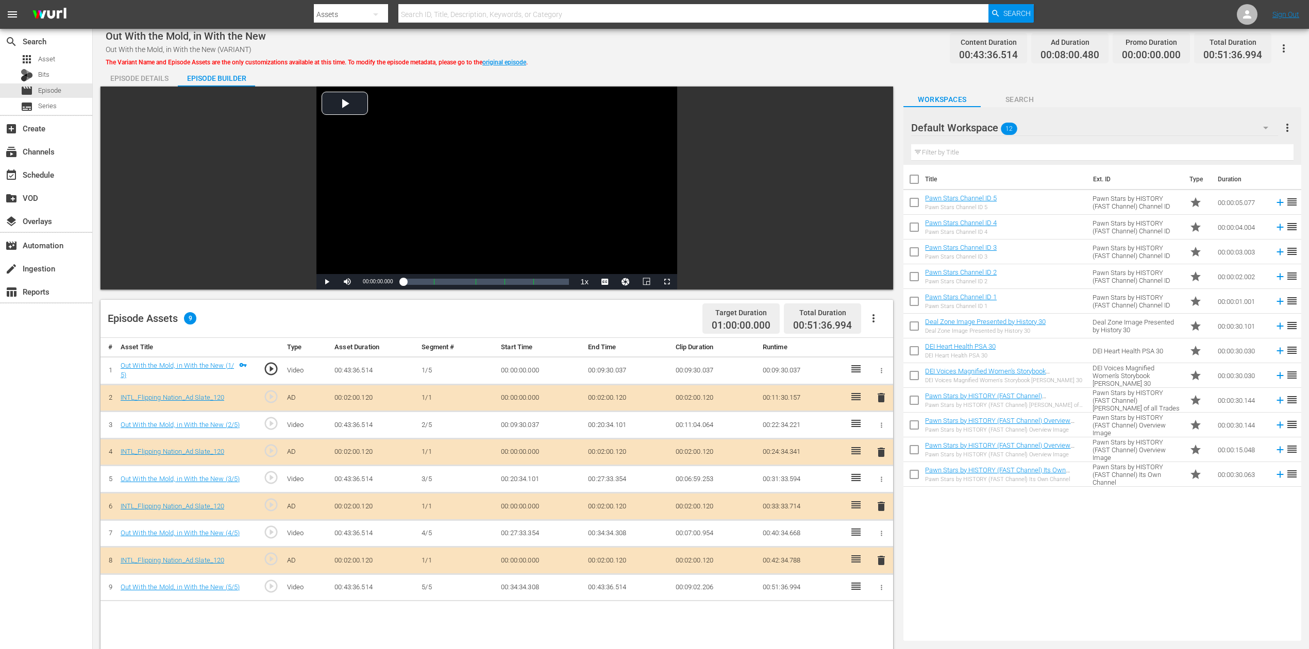
click at [875, 487] on span "delete" at bounding box center [881, 506] width 12 height 12
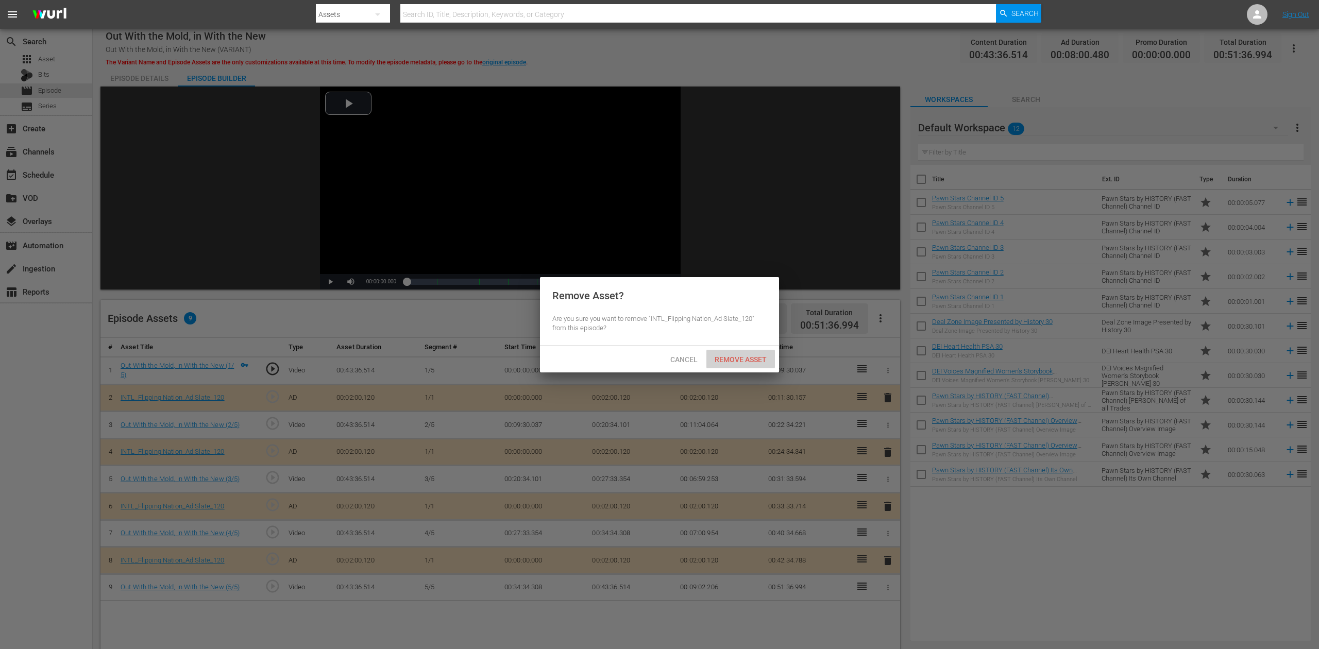
click at [747, 354] on div "Remove Asset" at bounding box center [741, 359] width 69 height 19
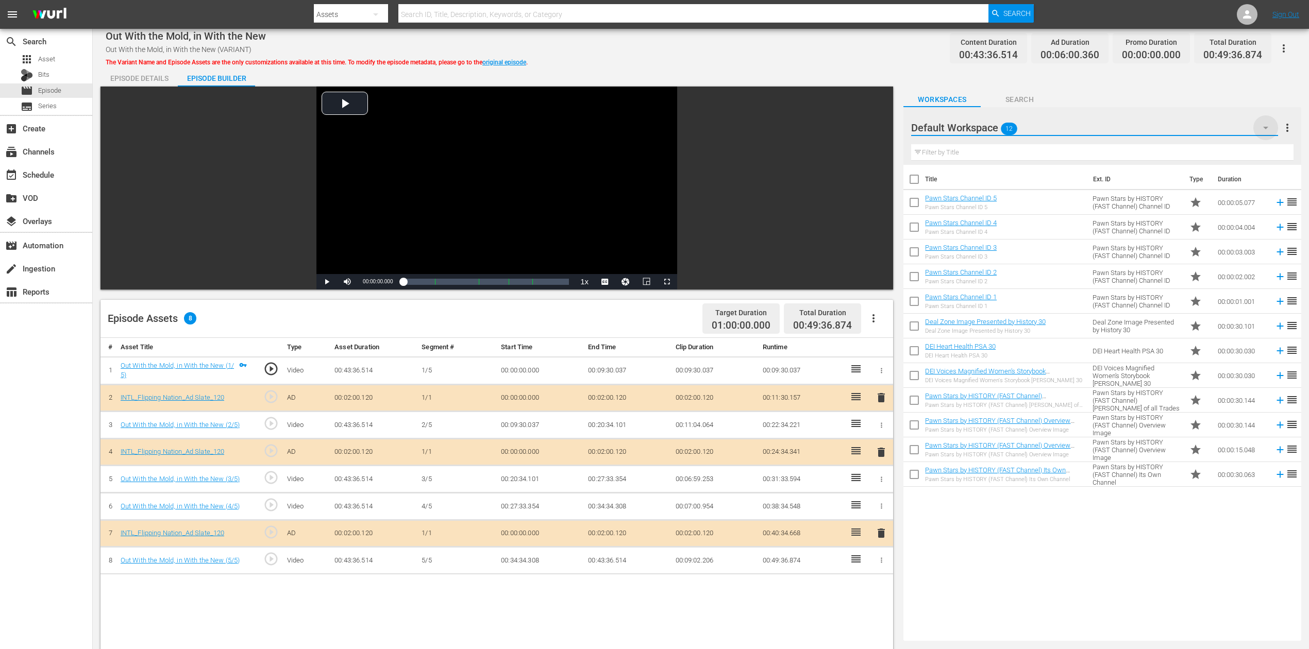
click at [989, 128] on icon "button" at bounding box center [1265, 128] width 5 height 3
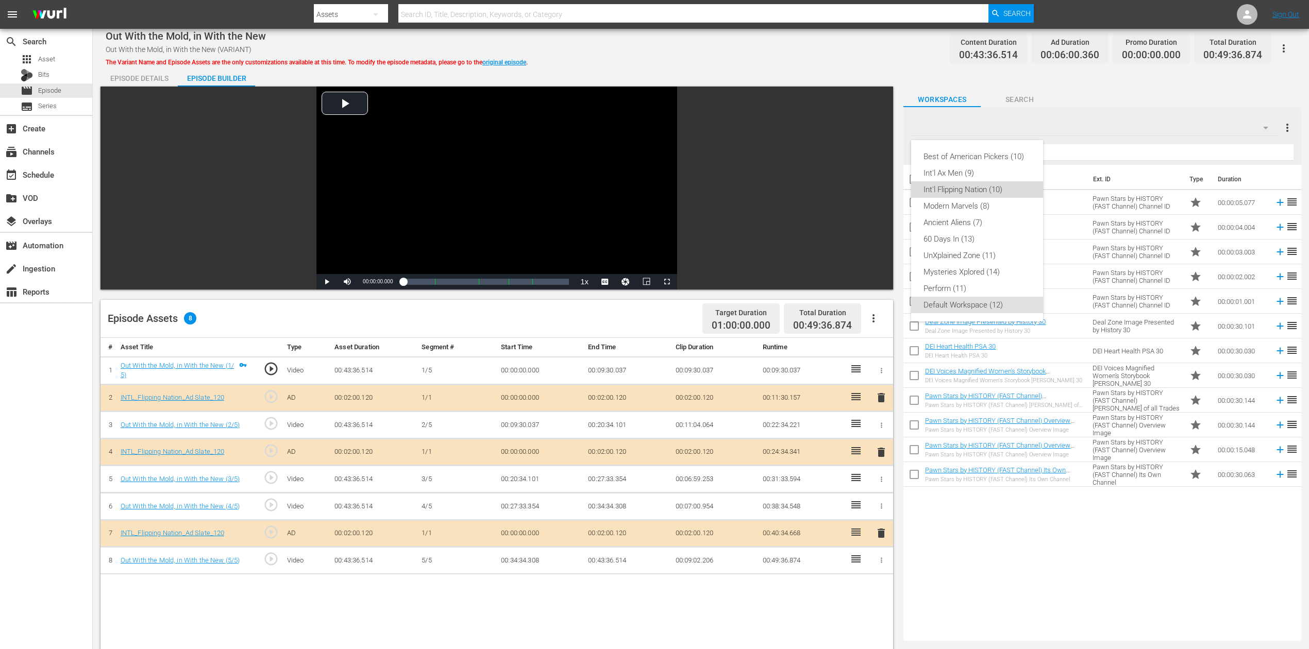
click at [989, 194] on div "Int'l Flipping Nation (10)" at bounding box center [977, 189] width 107 height 16
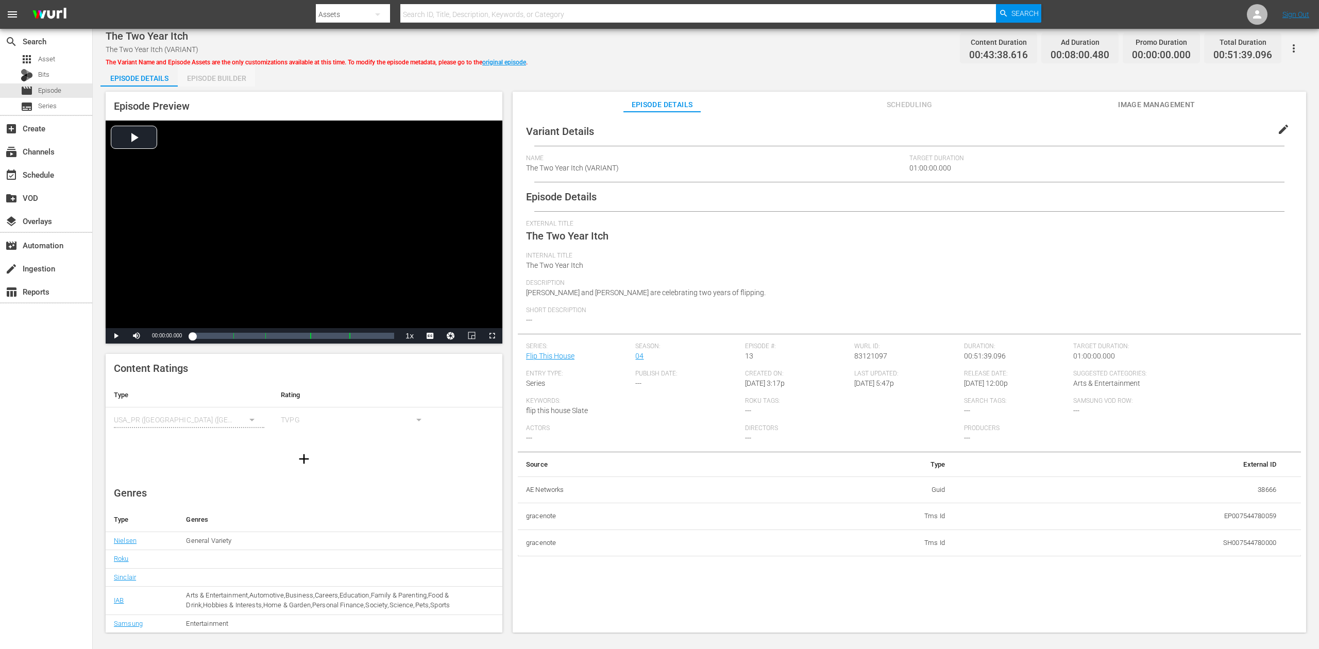
click at [207, 77] on div "Episode Builder" at bounding box center [216, 78] width 77 height 25
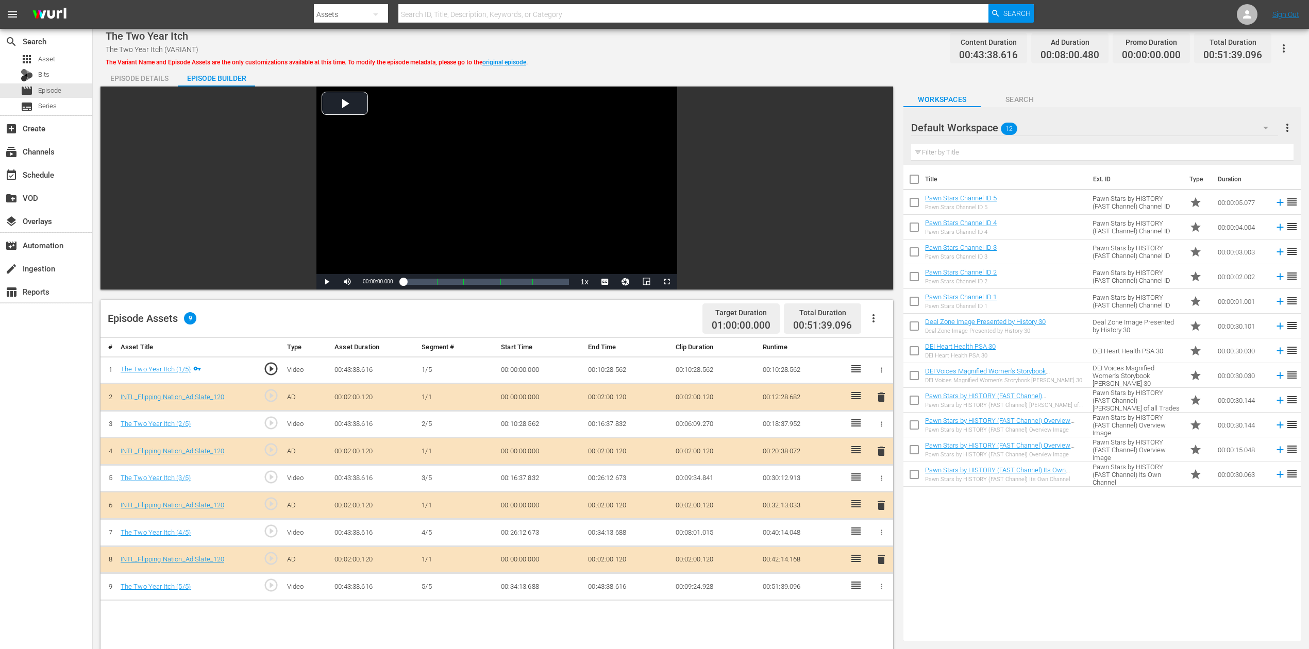
click at [989, 126] on icon "button" at bounding box center [1266, 128] width 12 height 12
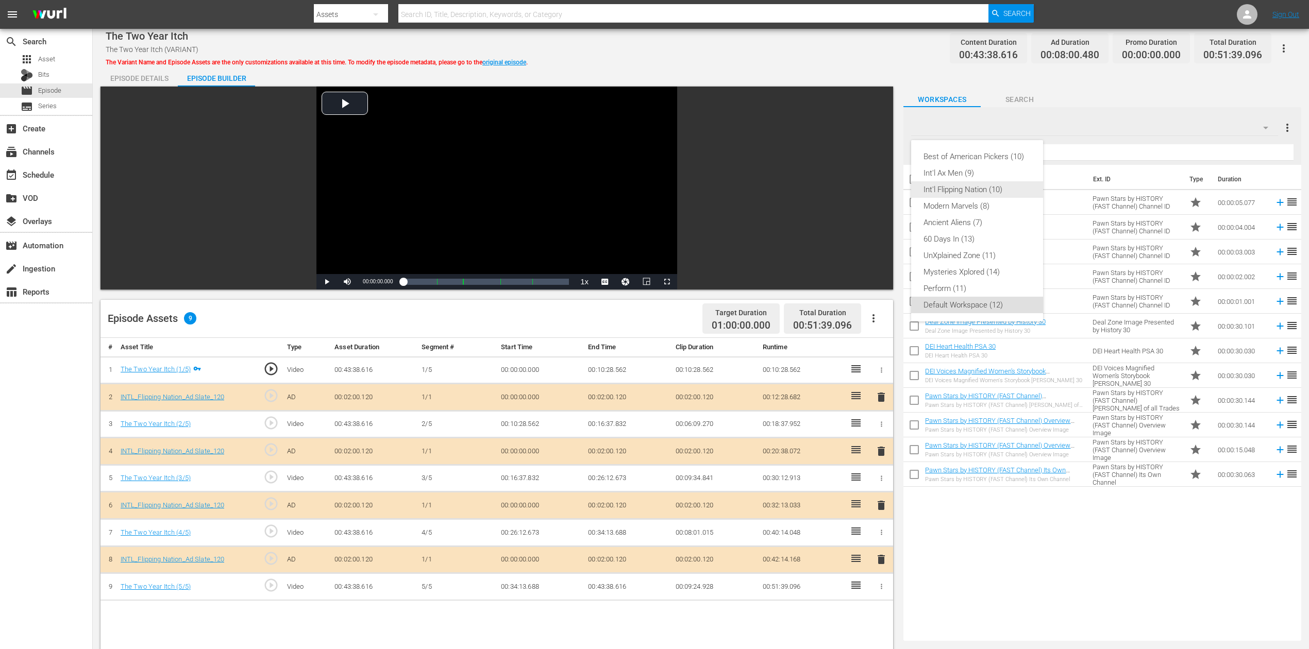
click at [989, 188] on div "Int'l Flipping Nation (10)" at bounding box center [977, 189] width 107 height 16
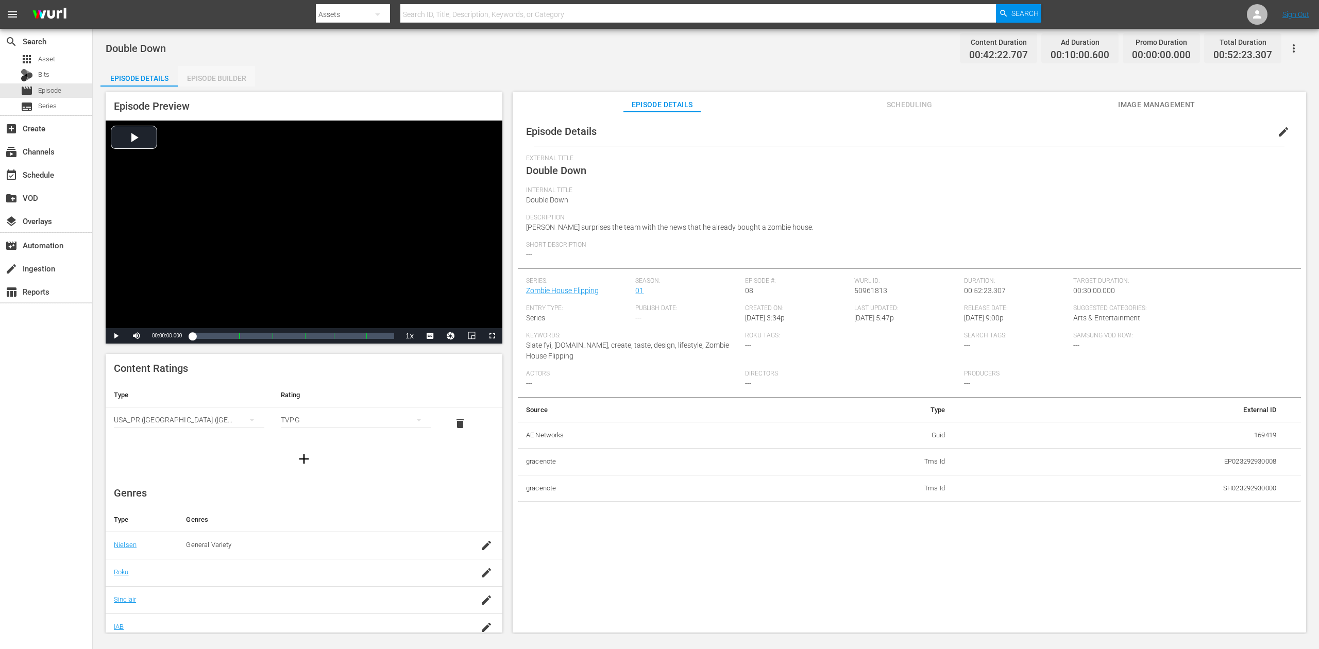
click at [210, 77] on div "Episode Builder" at bounding box center [216, 78] width 77 height 25
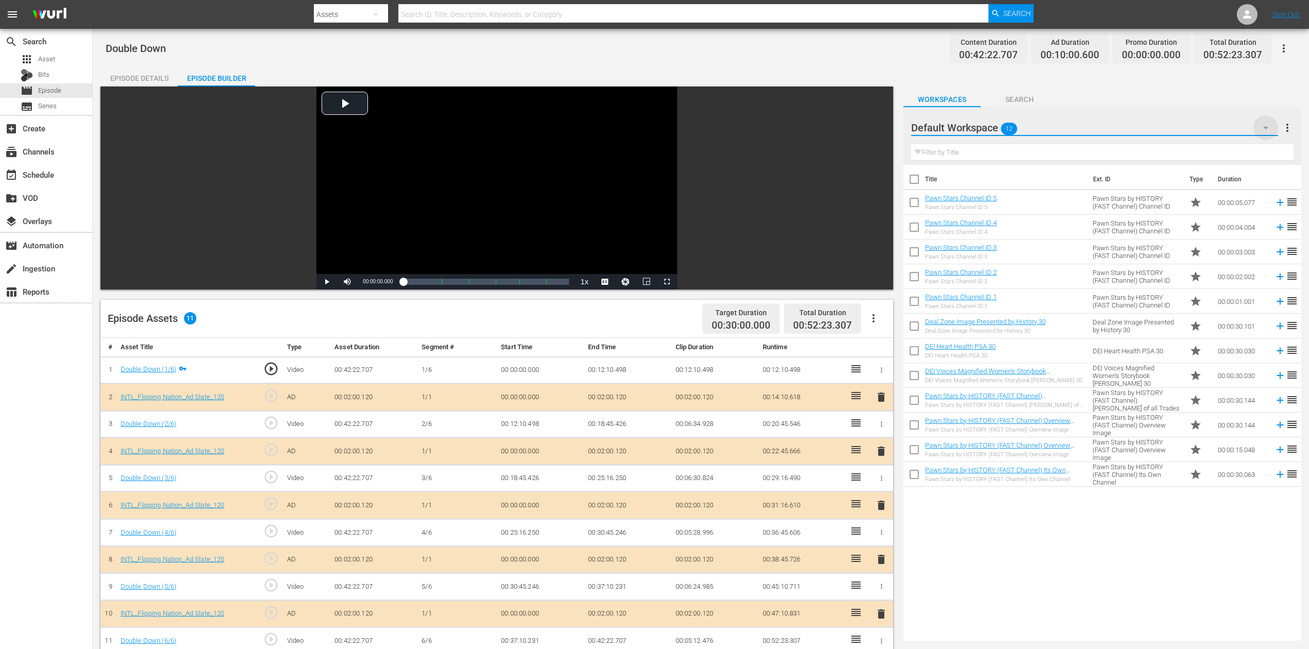
click at [989, 126] on icon "button" at bounding box center [1266, 128] width 12 height 12
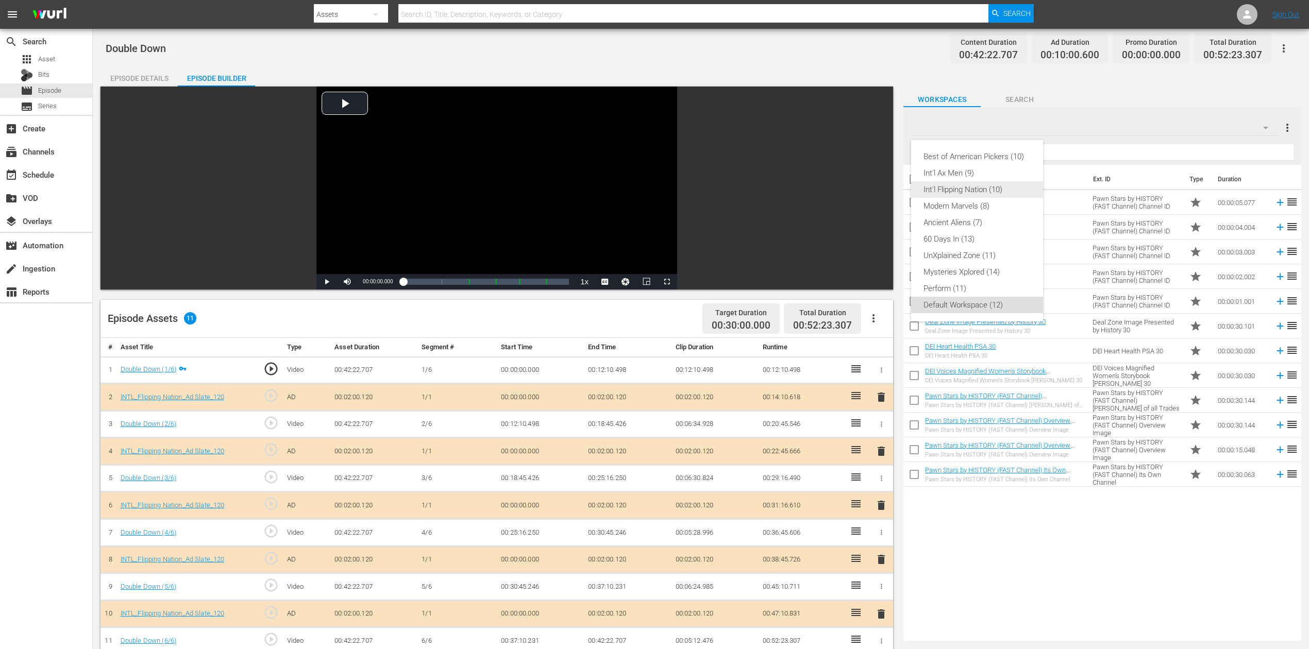
click at [954, 192] on div "Int'l Flipping Nation (10)" at bounding box center [977, 189] width 107 height 16
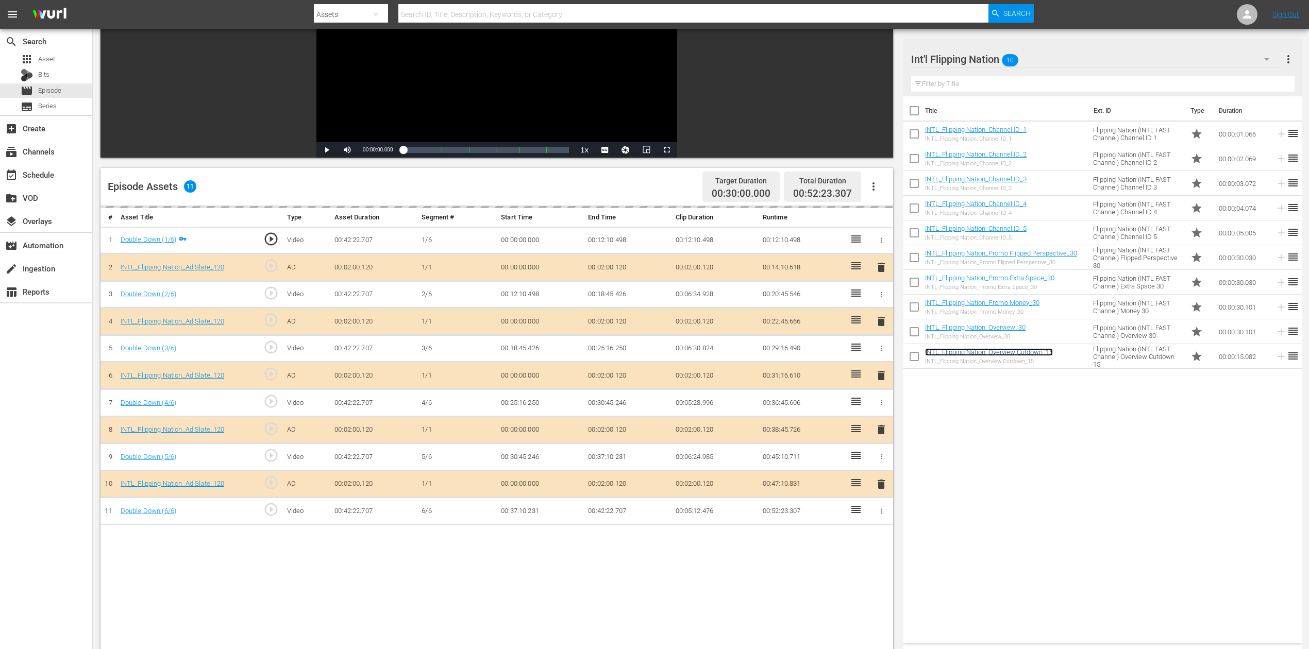
scroll to position [137, 0]
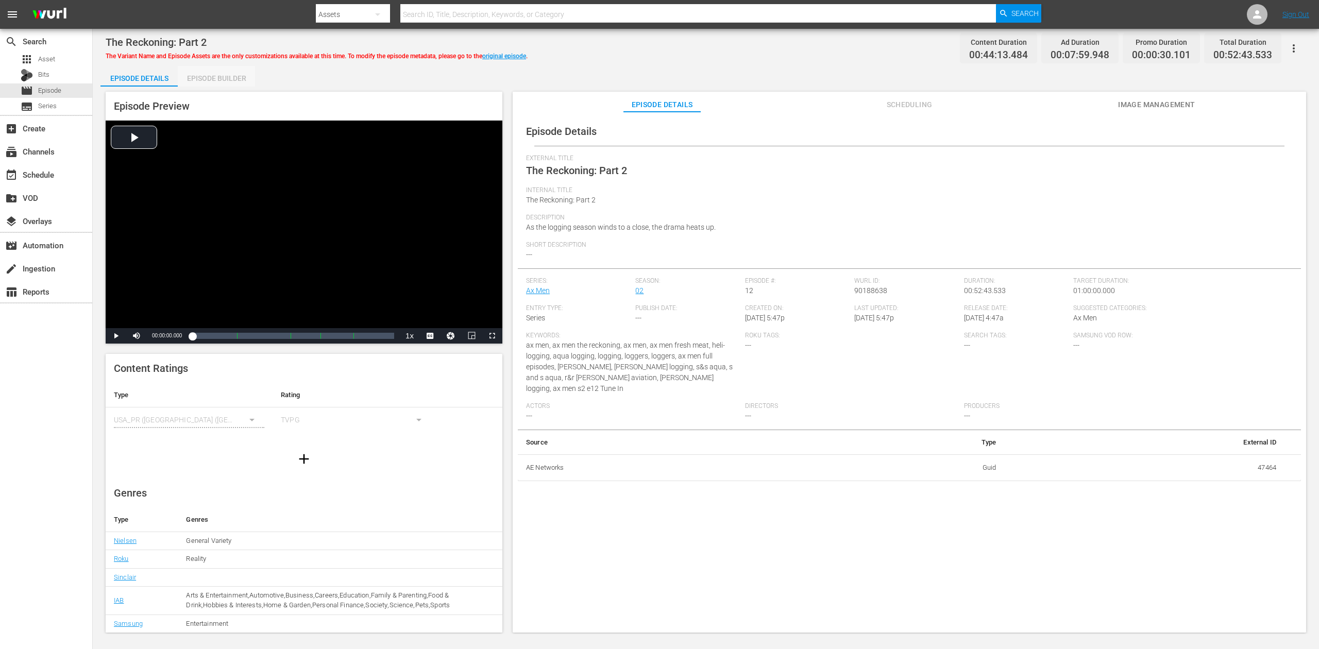
click at [221, 74] on div "Episode Builder" at bounding box center [216, 78] width 77 height 25
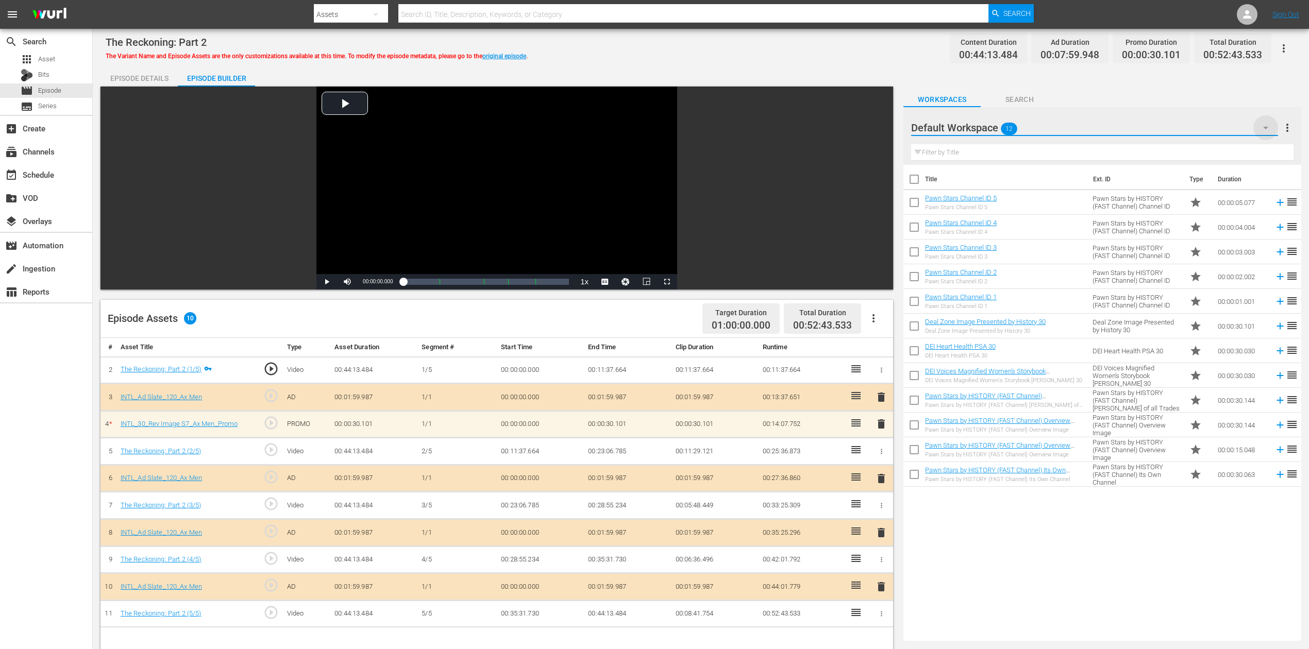
click at [989, 128] on icon "button" at bounding box center [1265, 128] width 5 height 3
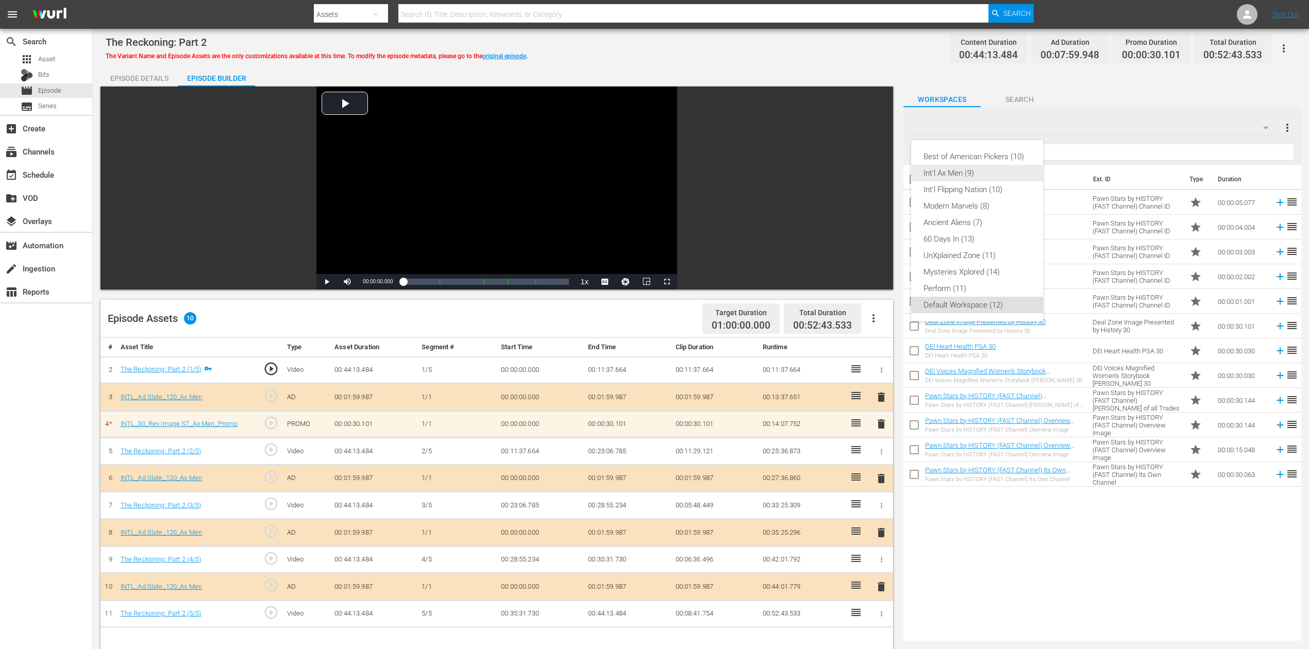
click at [974, 171] on div "Int'l Ax Men (9)" at bounding box center [977, 173] width 107 height 16
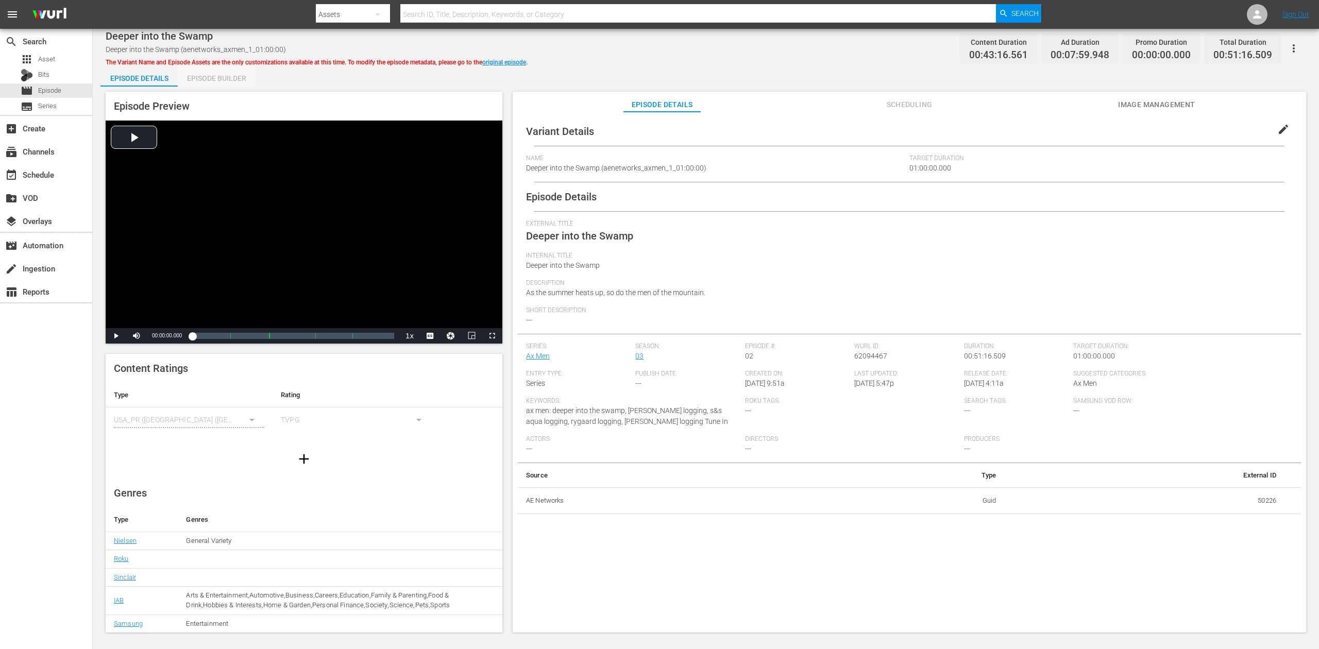
click at [233, 75] on div "Episode Builder" at bounding box center [216, 78] width 77 height 25
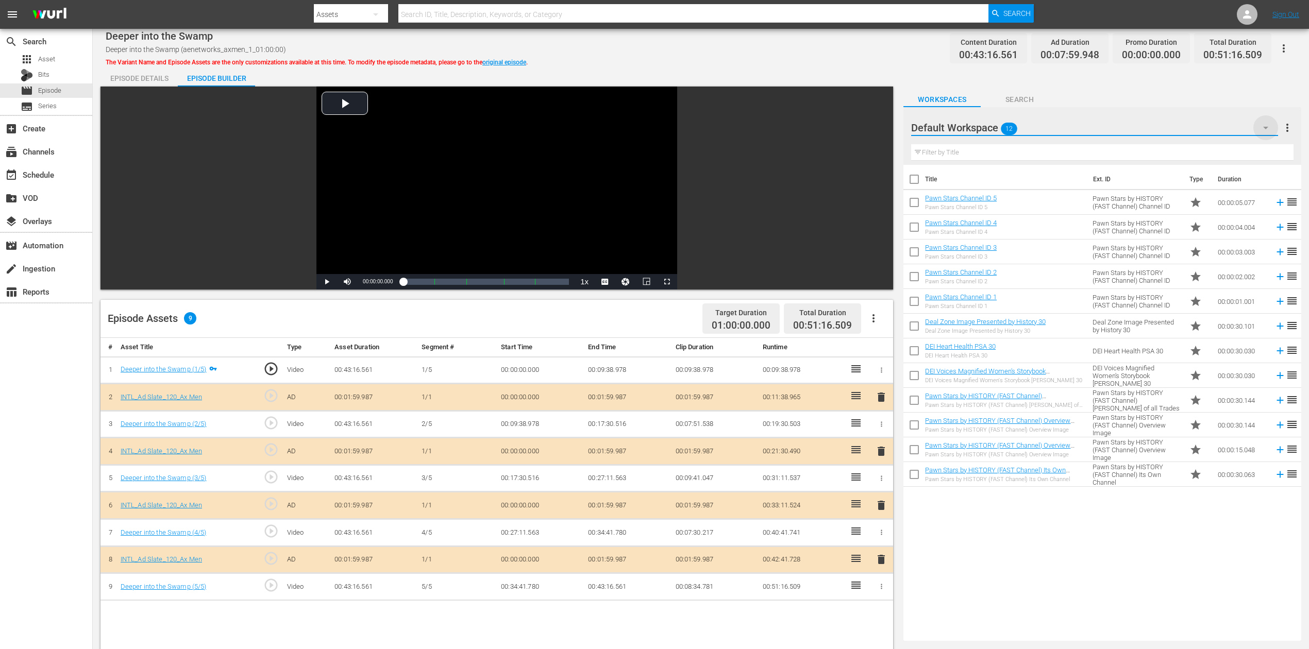
click at [989, 123] on icon "button" at bounding box center [1266, 128] width 12 height 12
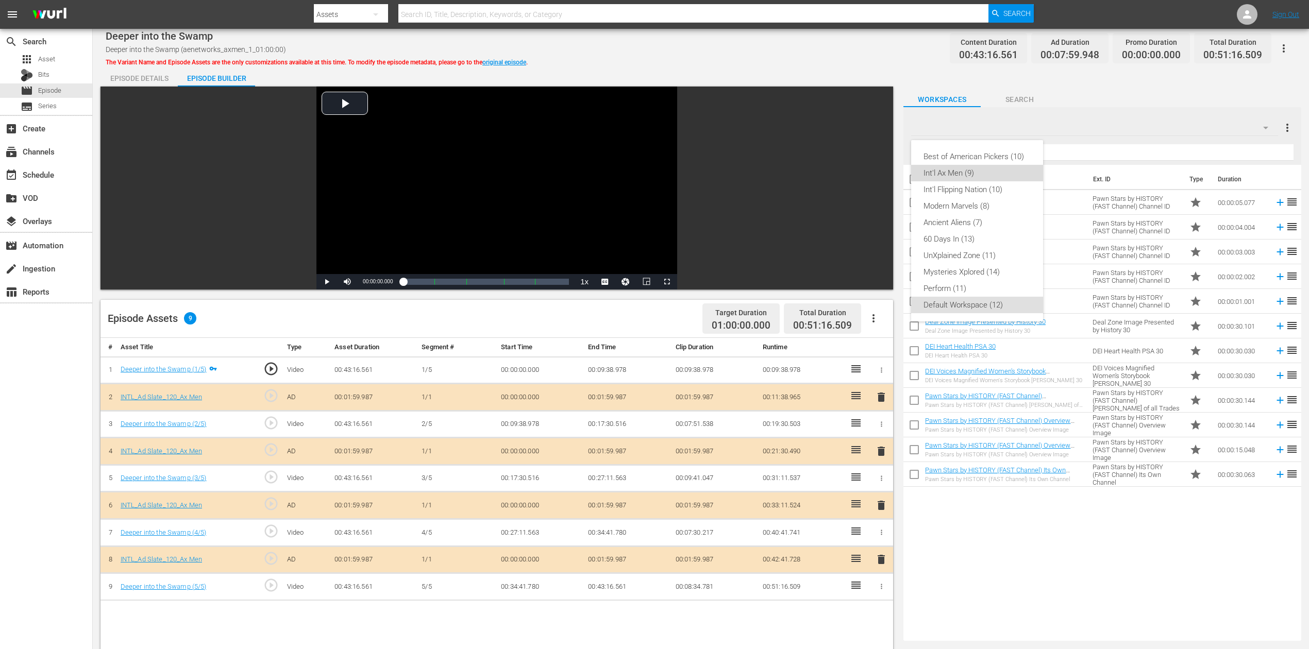
click at [974, 174] on div "Int'l Ax Men (9)" at bounding box center [977, 173] width 107 height 16
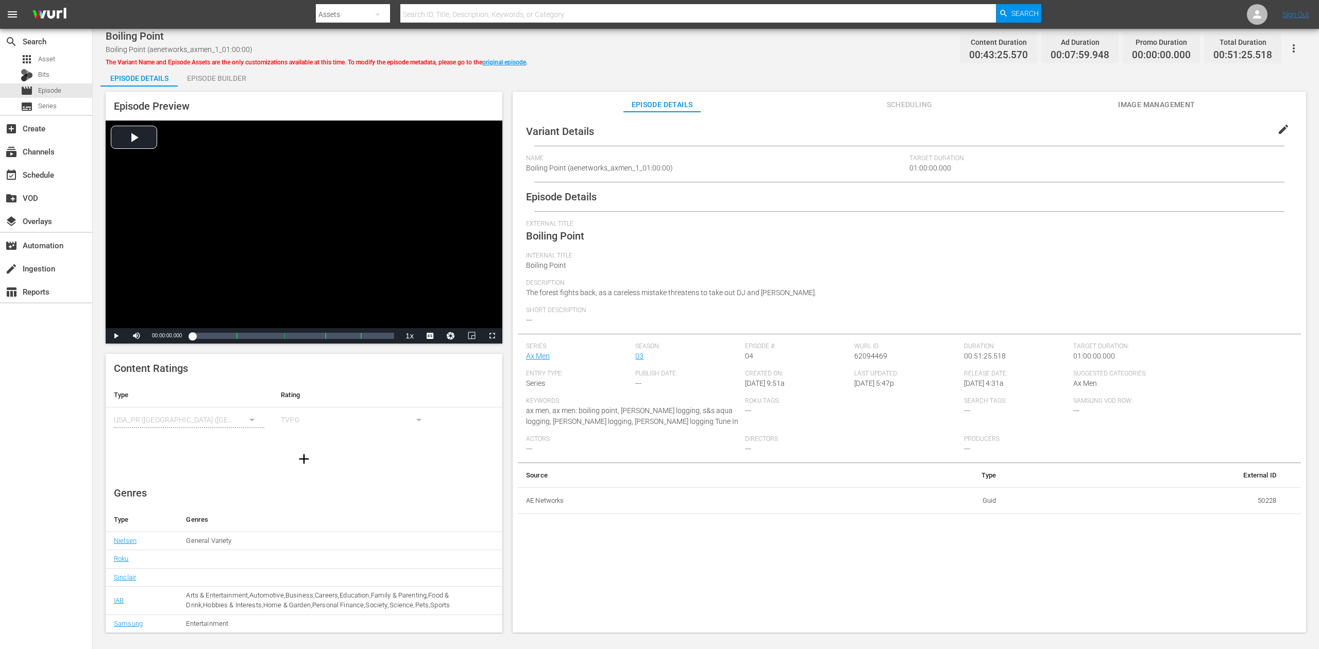
click at [211, 75] on div "Episode Builder" at bounding box center [216, 78] width 77 height 25
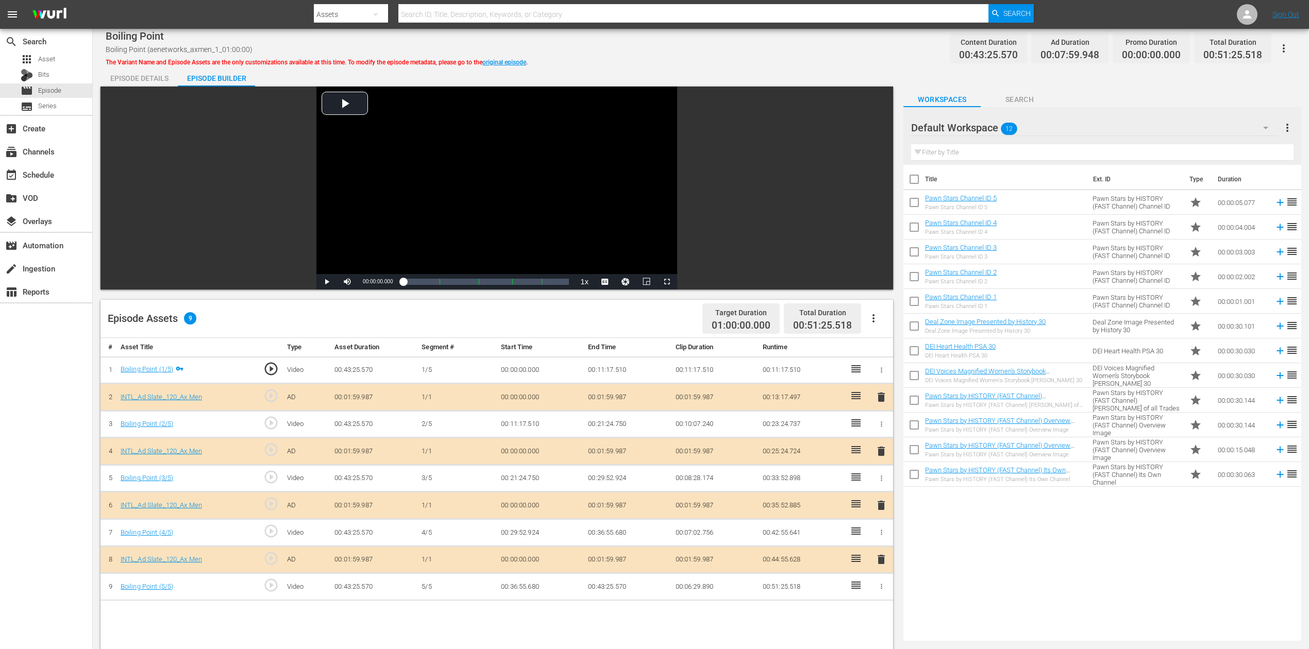
click at [989, 129] on icon "button" at bounding box center [1266, 128] width 12 height 12
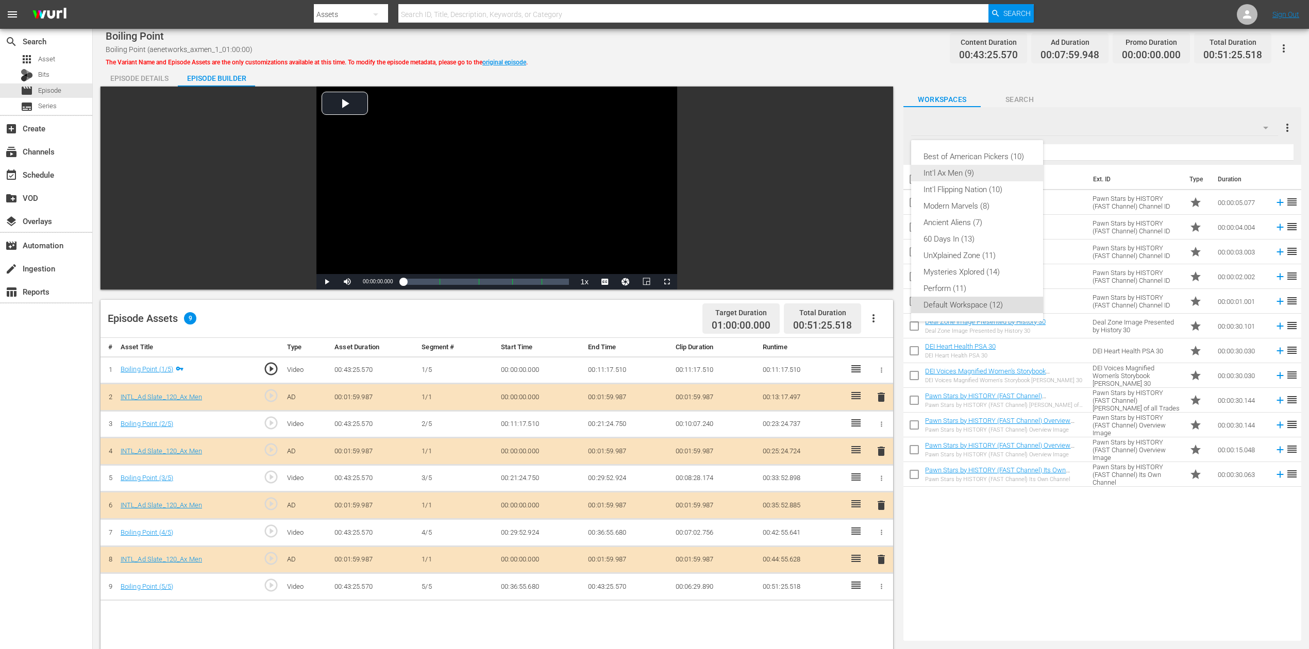
click at [965, 174] on div "Int'l Ax Men (9)" at bounding box center [977, 173] width 107 height 16
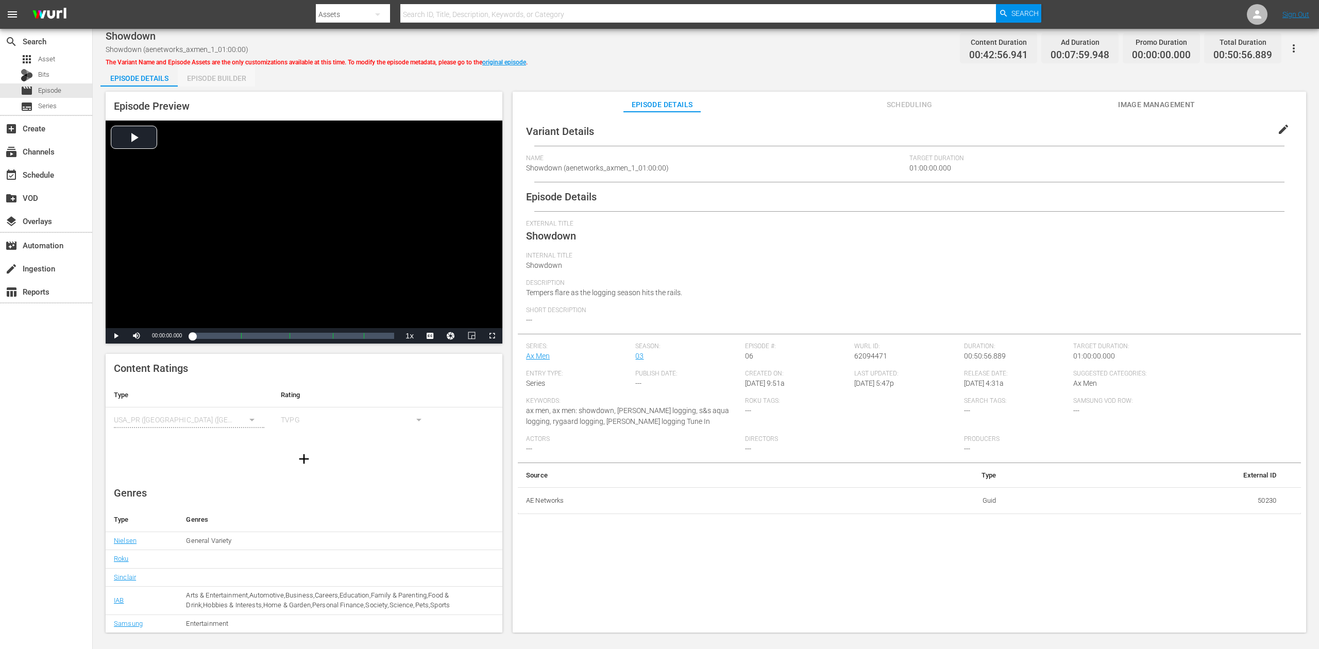
click at [223, 81] on div "Episode Builder" at bounding box center [216, 78] width 77 height 25
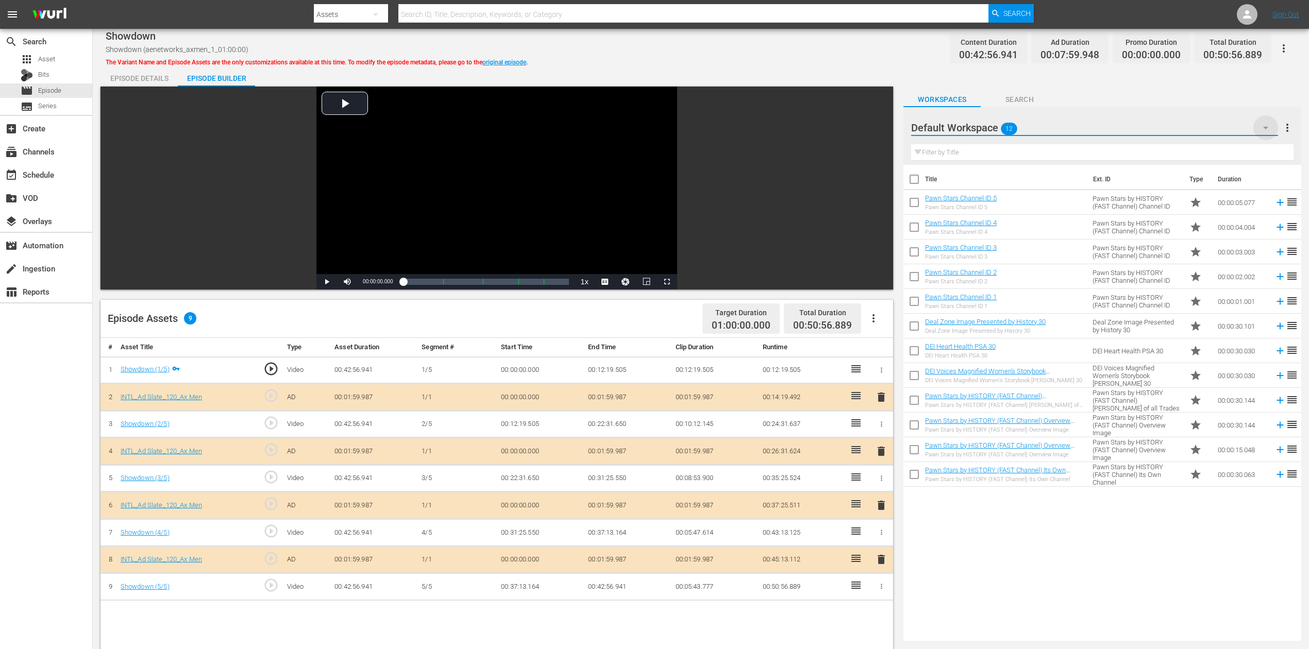
click at [989, 128] on icon "button" at bounding box center [1266, 128] width 12 height 12
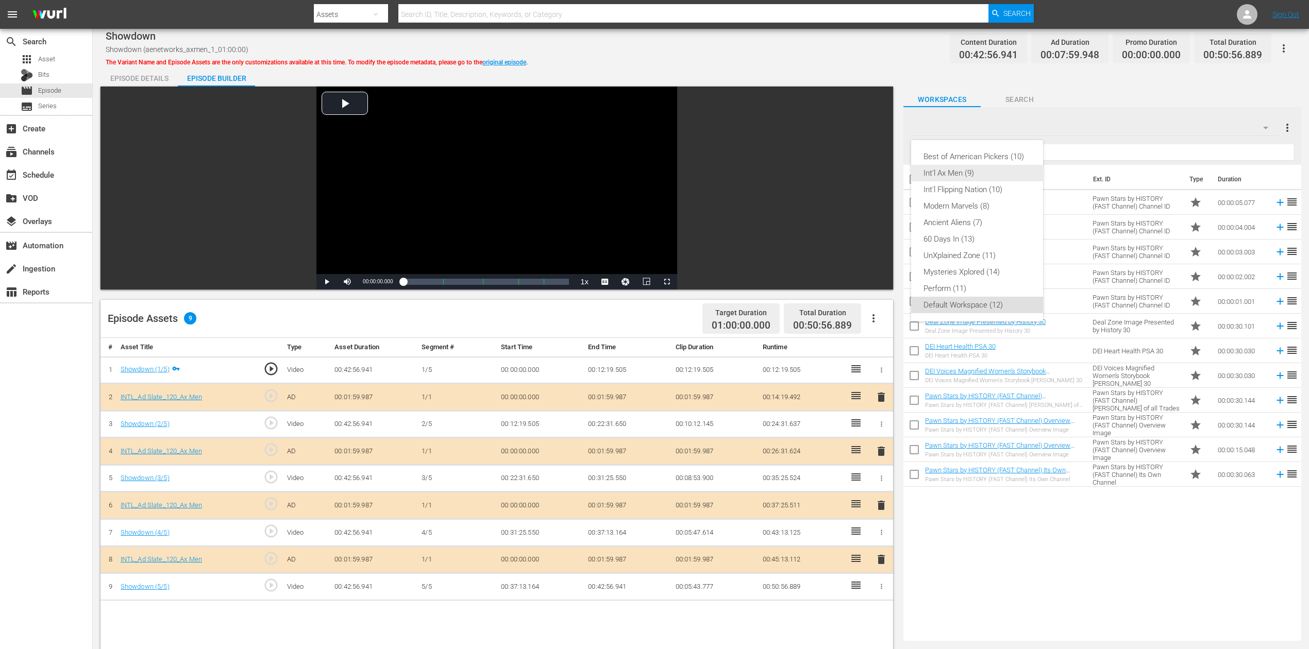
click at [989, 170] on div "Int'l Ax Men (9)" at bounding box center [977, 173] width 107 height 16
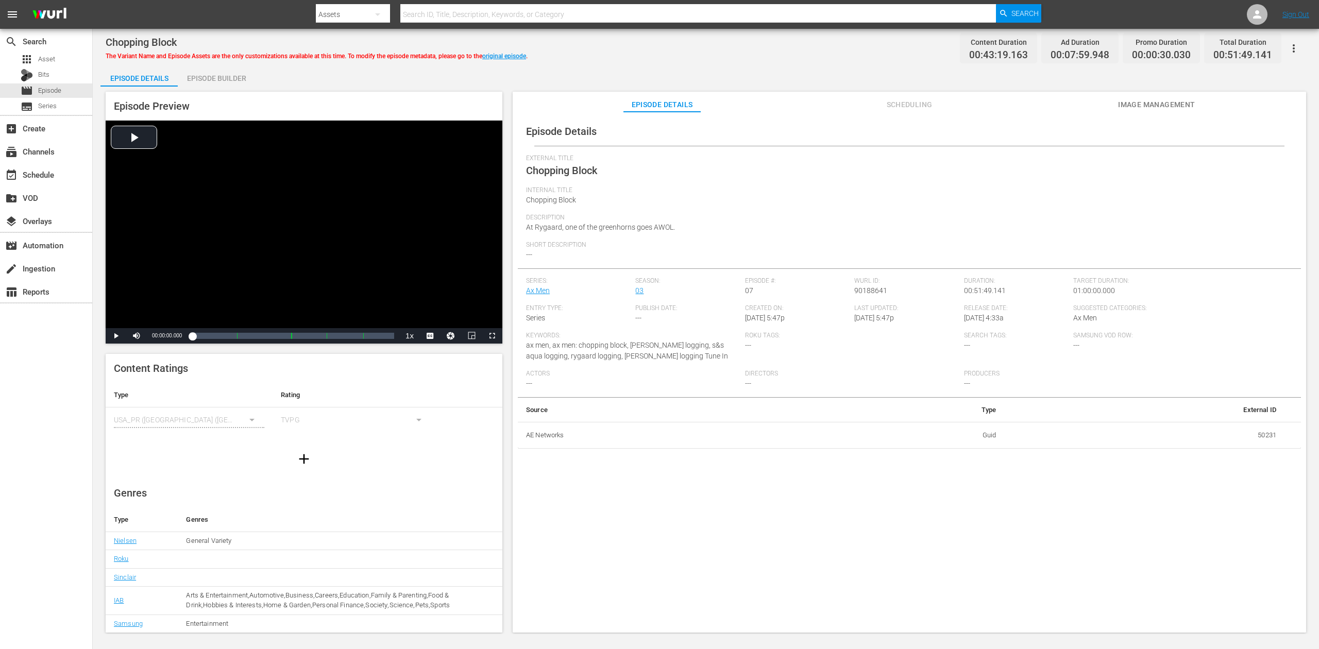
click at [227, 75] on div "Episode Builder" at bounding box center [216, 78] width 77 height 25
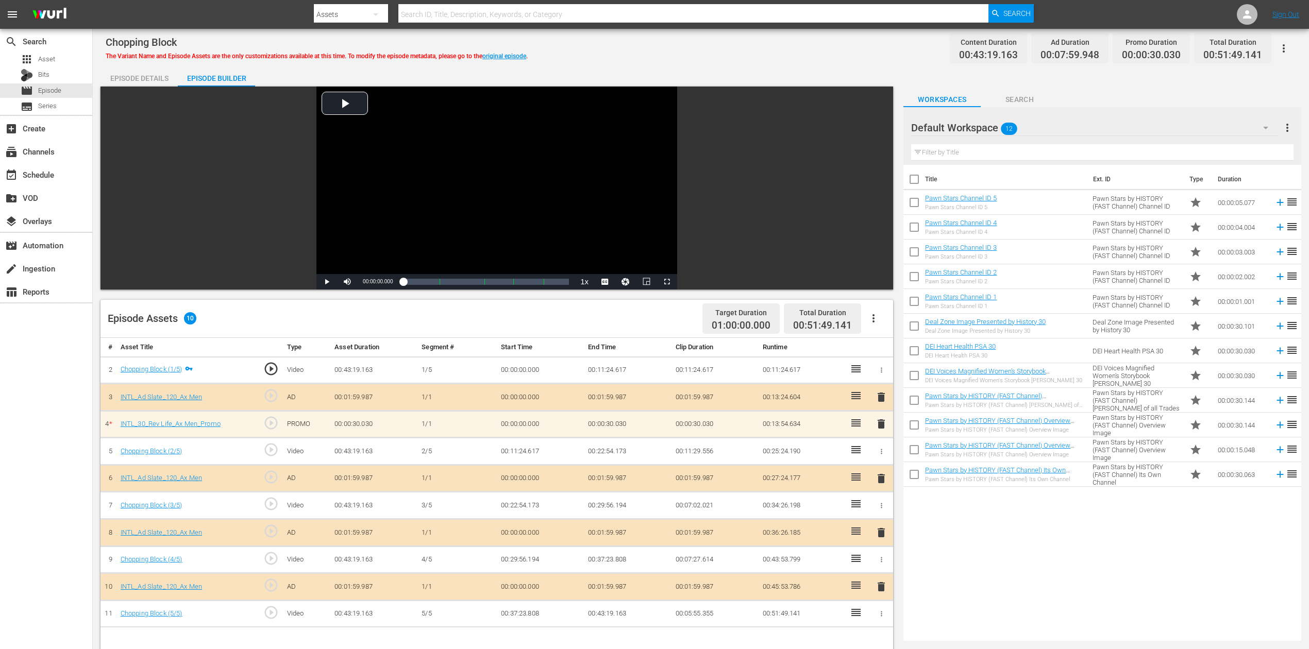
click at [989, 124] on icon "button" at bounding box center [1266, 128] width 12 height 12
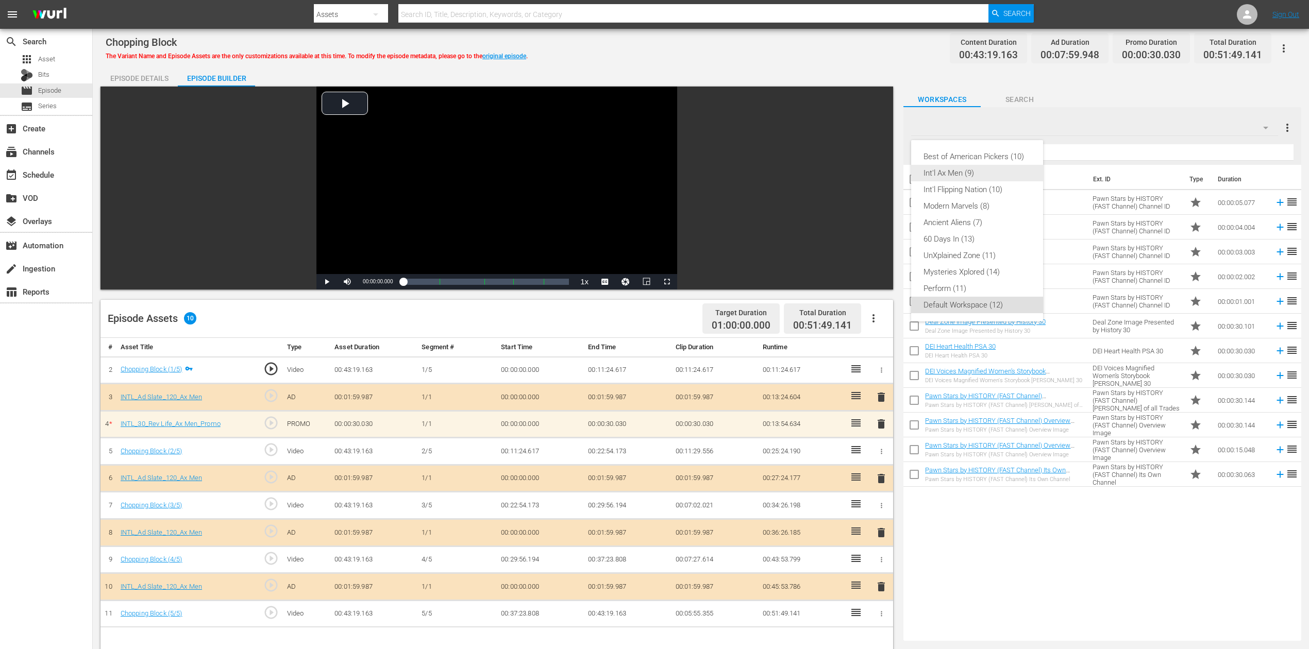
click at [963, 176] on div "Int'l Ax Men (9)" at bounding box center [977, 173] width 107 height 16
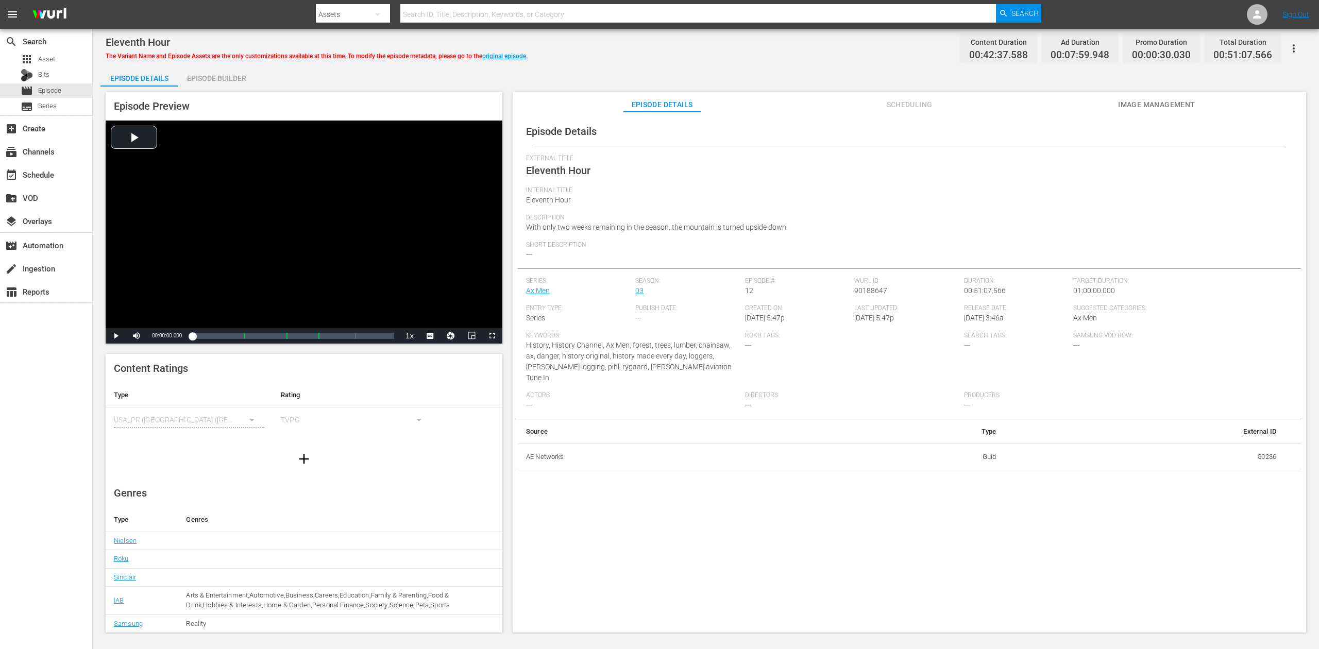
click at [213, 75] on div "Episode Builder" at bounding box center [216, 78] width 77 height 25
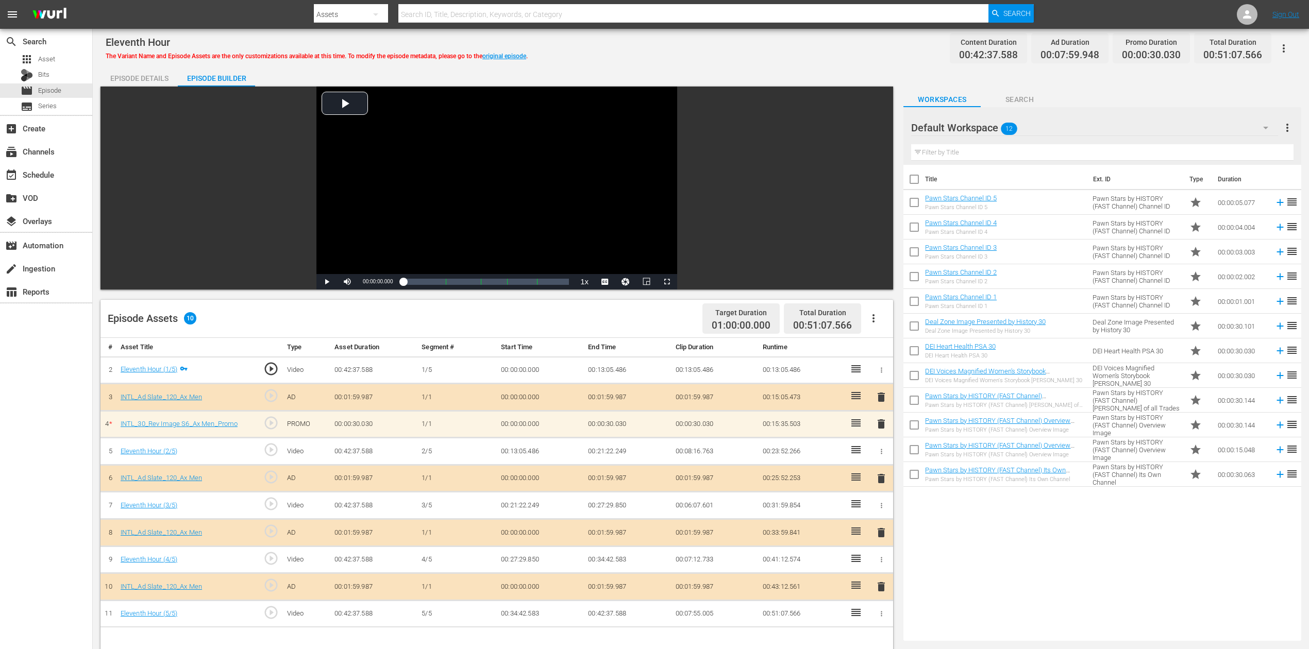
click at [1266, 124] on icon "button" at bounding box center [1266, 128] width 12 height 12
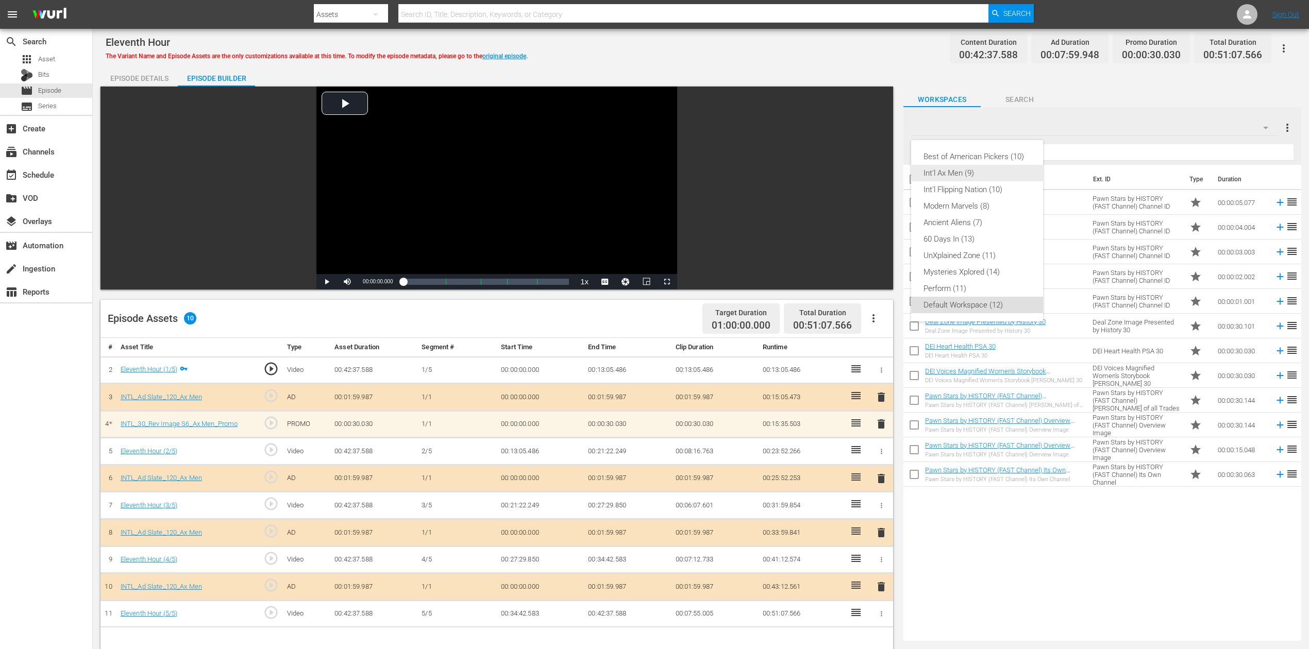
click at [992, 175] on div "Int'l Ax Men (9)" at bounding box center [977, 173] width 107 height 16
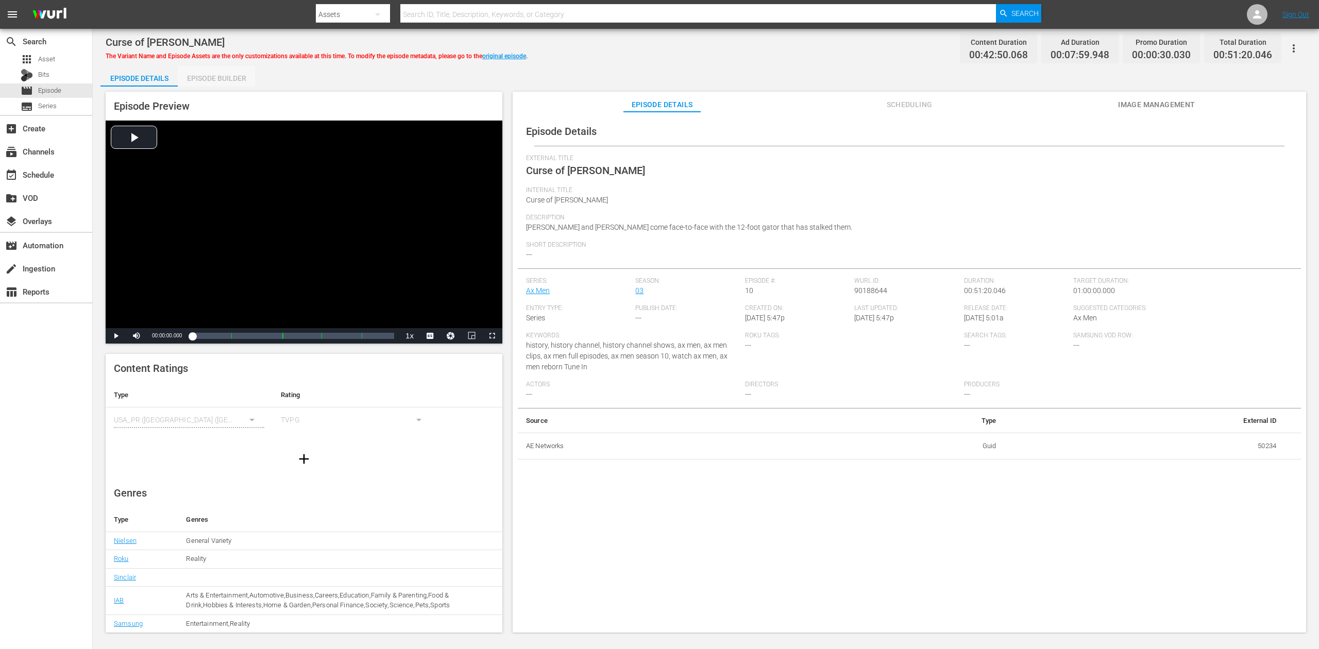
click at [225, 79] on div "Episode Builder" at bounding box center [216, 78] width 77 height 25
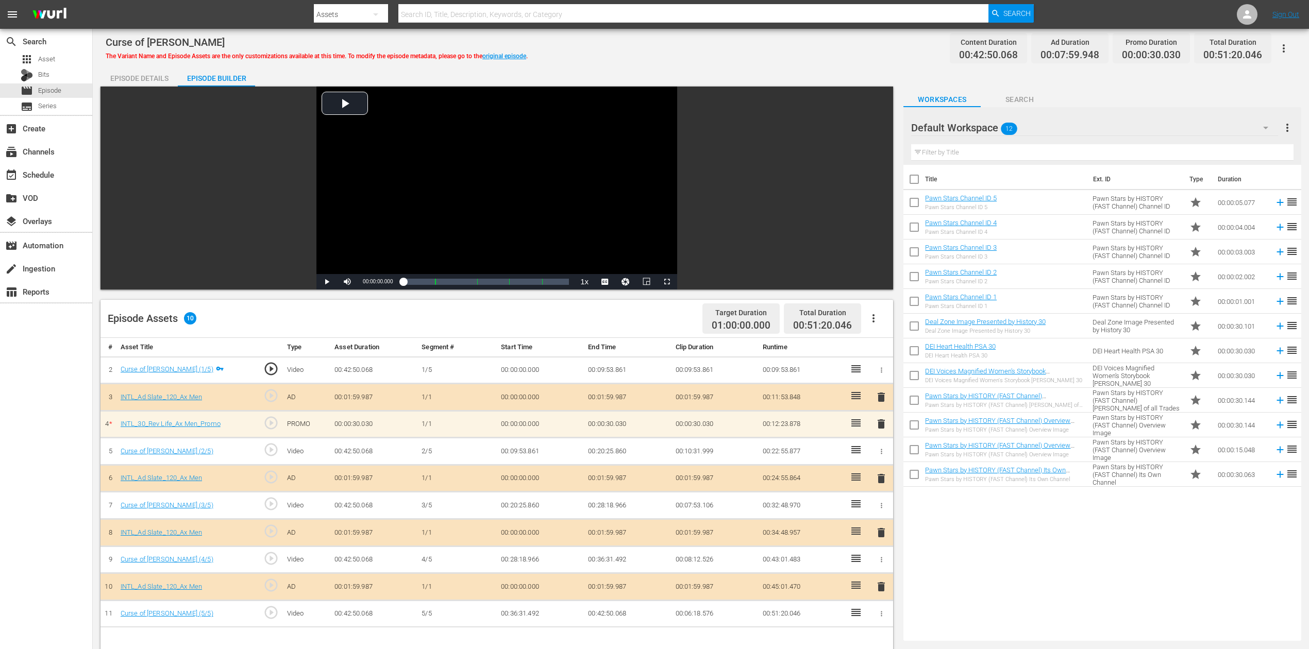
click at [1262, 122] on icon "button" at bounding box center [1266, 128] width 12 height 12
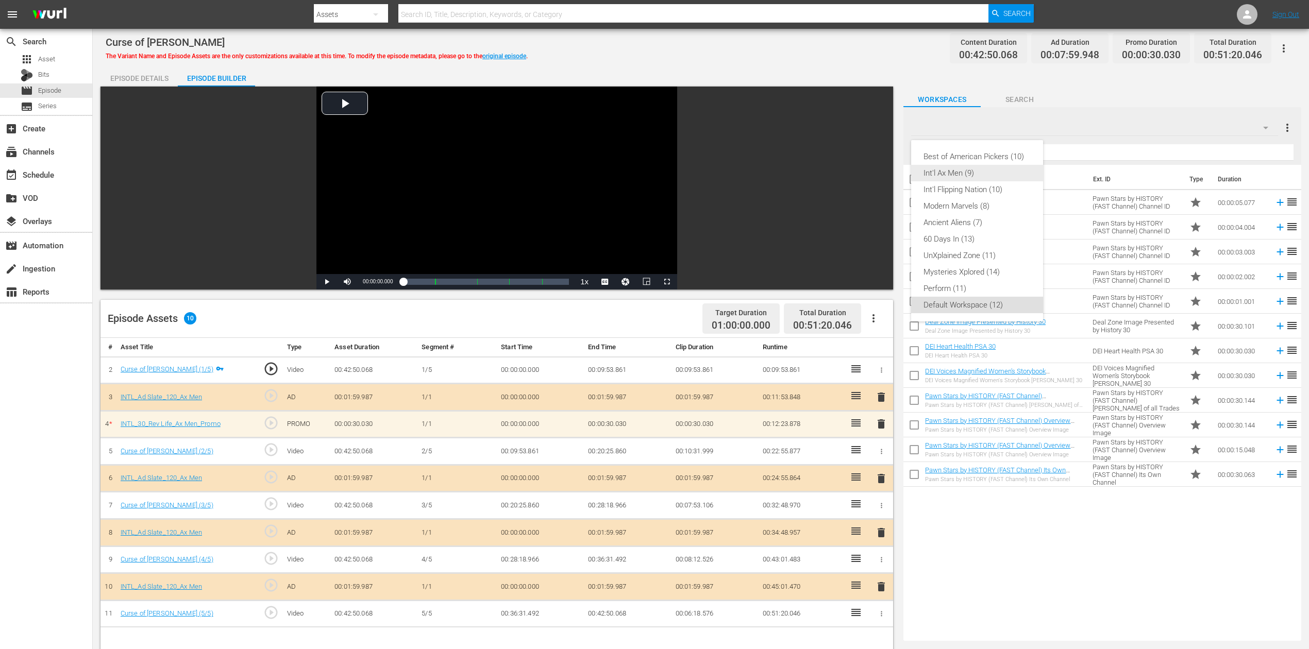
click at [997, 176] on div "Int'l Ax Men (9)" at bounding box center [977, 173] width 107 height 16
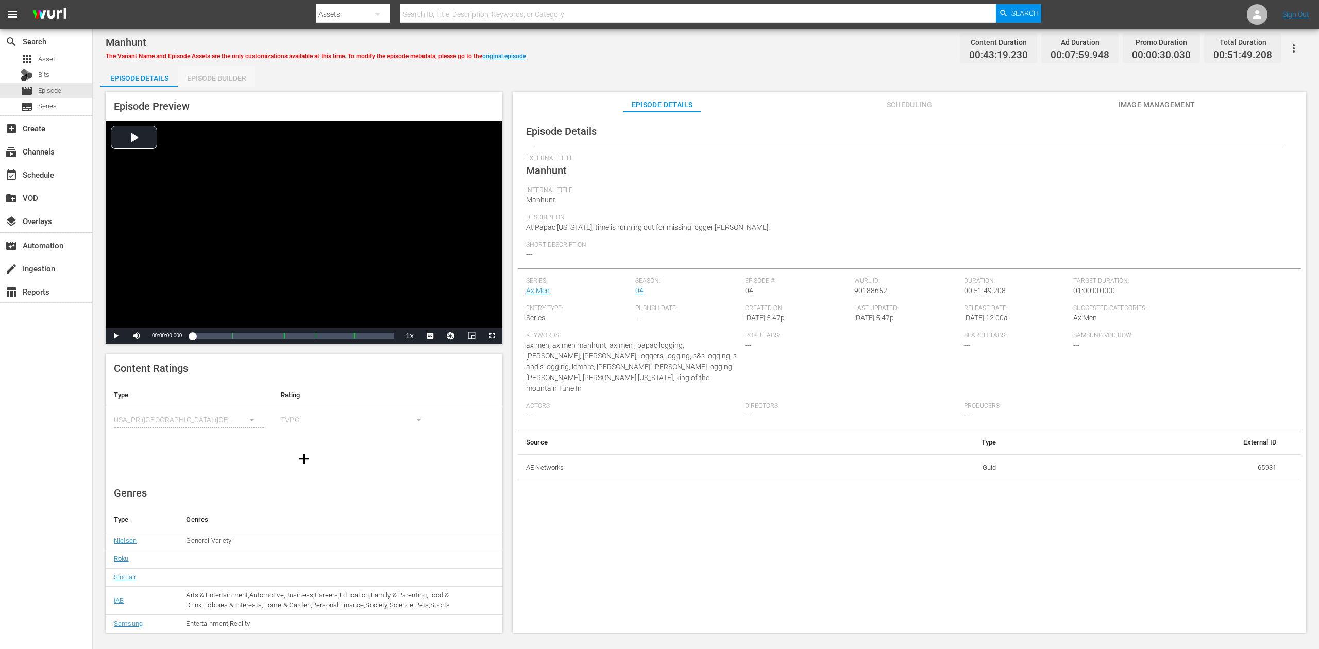
click at [241, 77] on div "Episode Builder" at bounding box center [216, 78] width 77 height 25
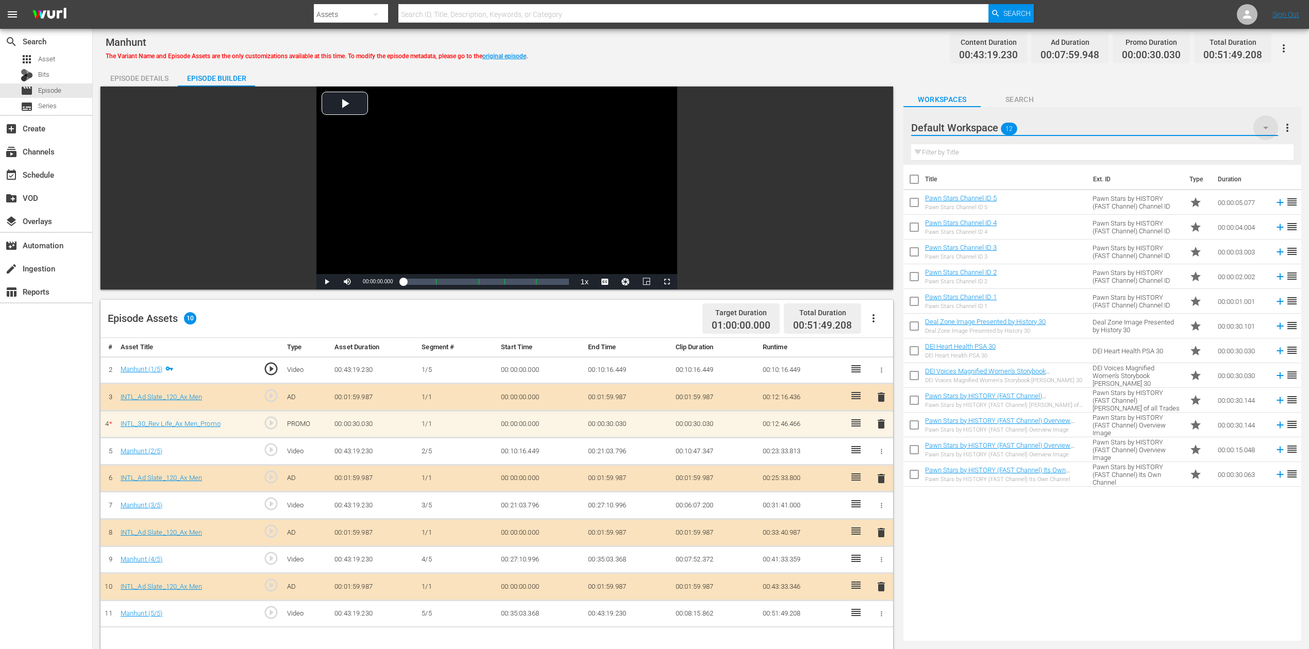
click at [989, 124] on icon "button" at bounding box center [1266, 128] width 12 height 12
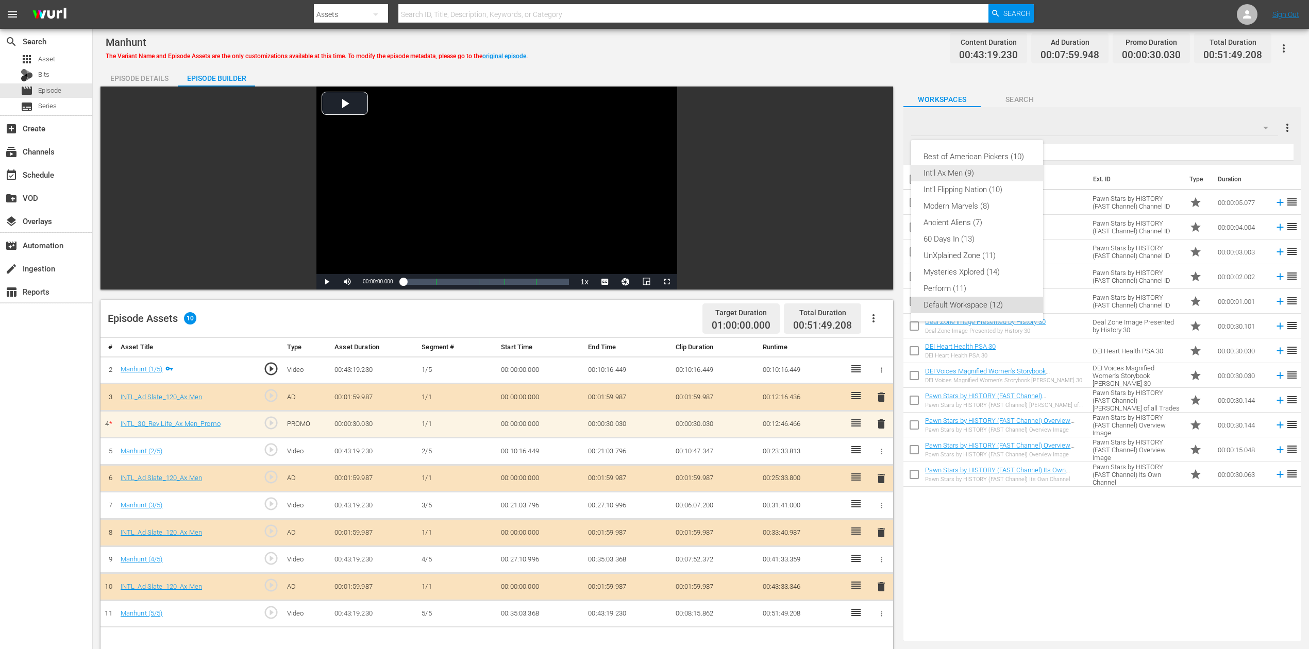
click at [981, 172] on div "Int'l Ax Men (9)" at bounding box center [977, 173] width 107 height 16
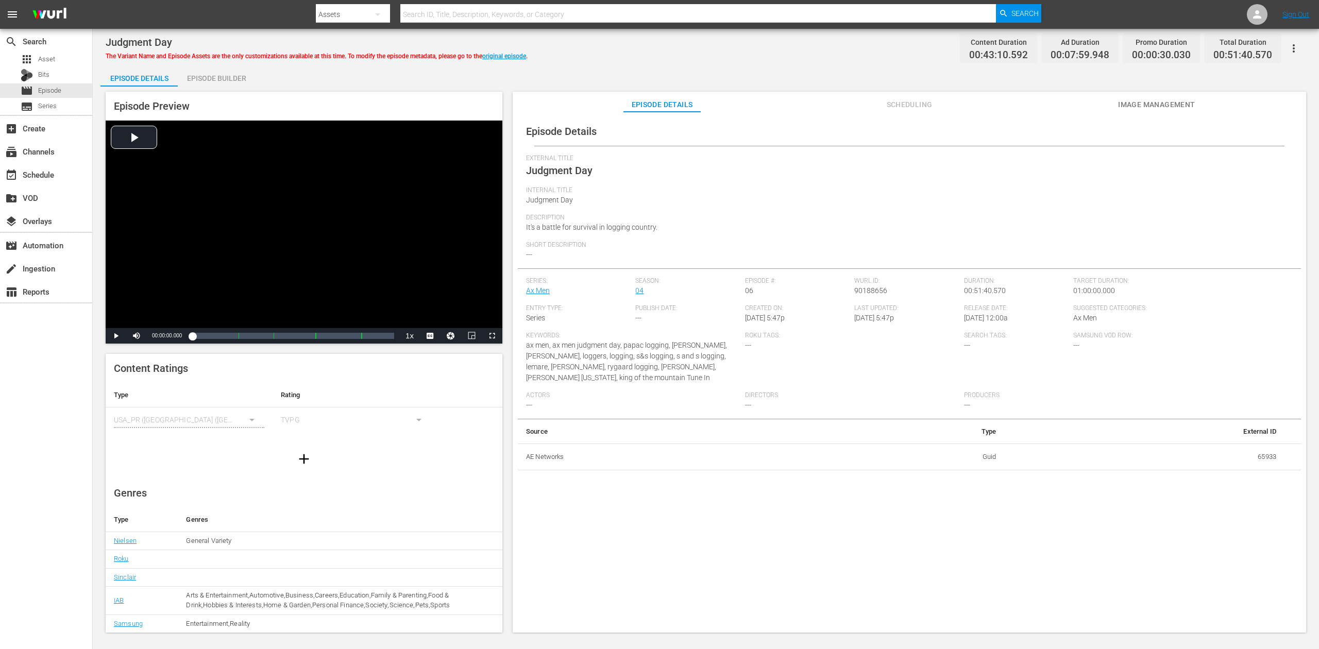
click at [207, 75] on div "Episode Builder" at bounding box center [216, 78] width 77 height 25
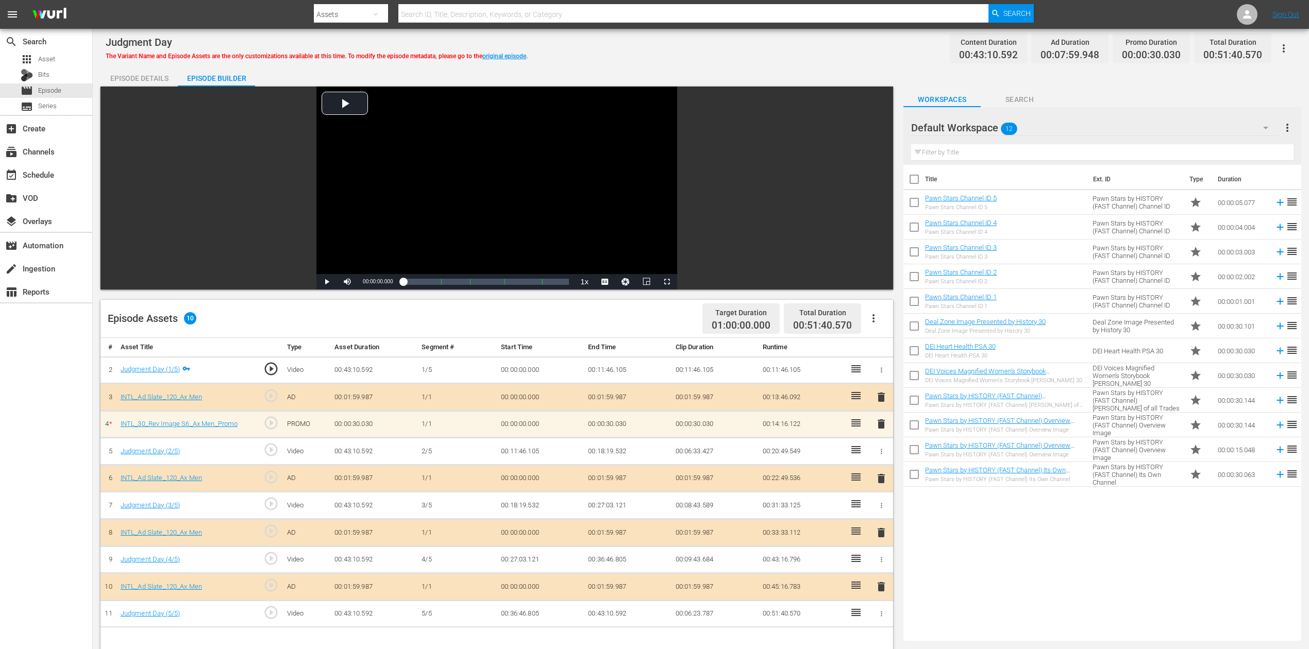
click at [1268, 125] on icon "button" at bounding box center [1266, 128] width 12 height 12
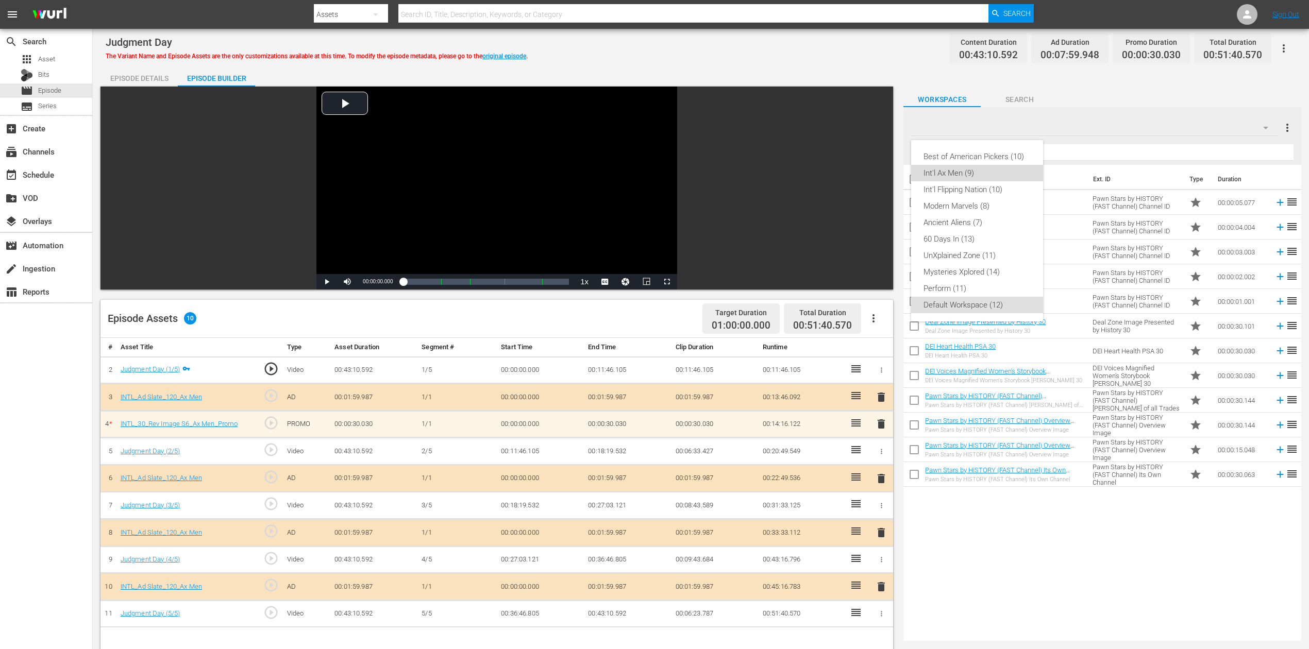
click at [958, 178] on div "Int'l Ax Men (9)" at bounding box center [977, 173] width 107 height 16
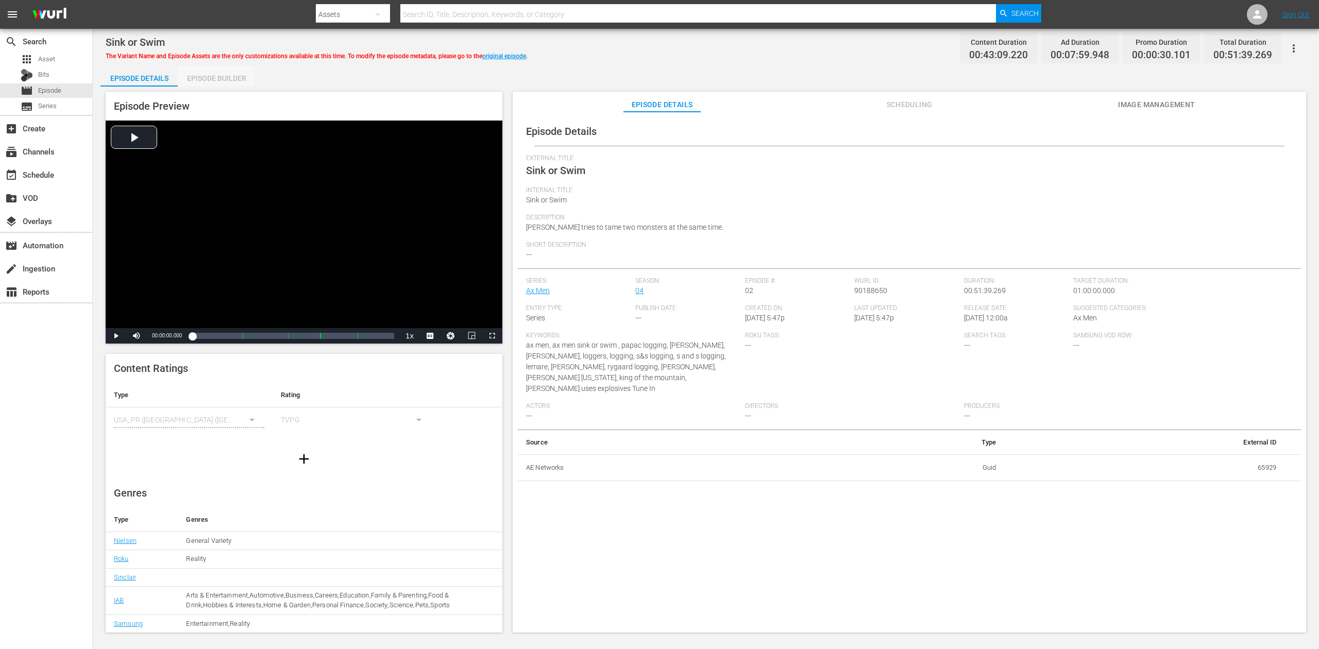
click at [222, 79] on div "Episode Builder" at bounding box center [216, 78] width 77 height 25
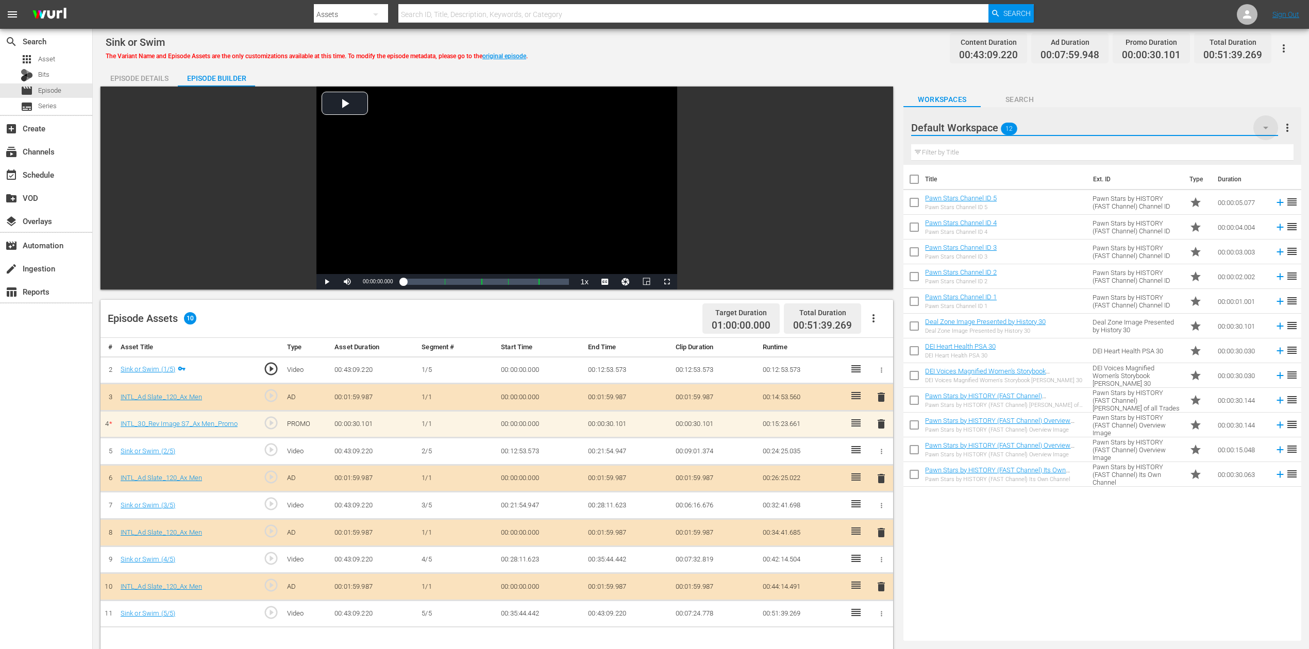
click at [1266, 127] on icon "button" at bounding box center [1265, 128] width 5 height 3
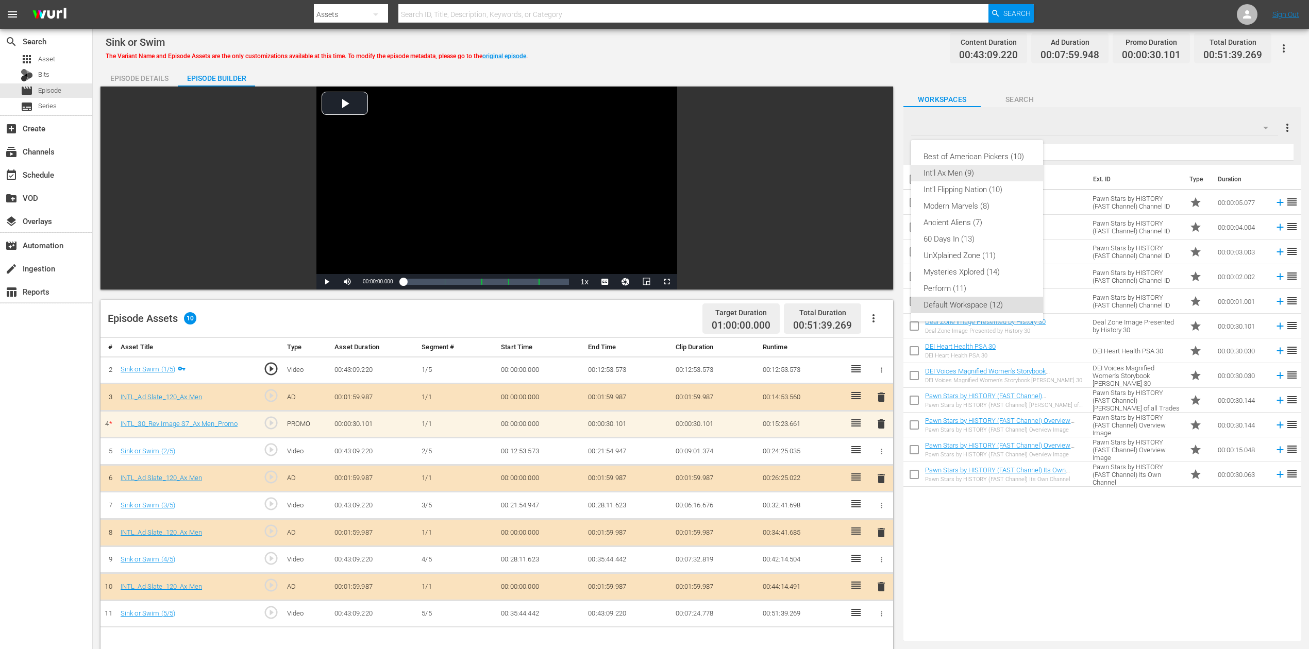
click at [976, 175] on div "Int'l Ax Men (9)" at bounding box center [977, 173] width 107 height 16
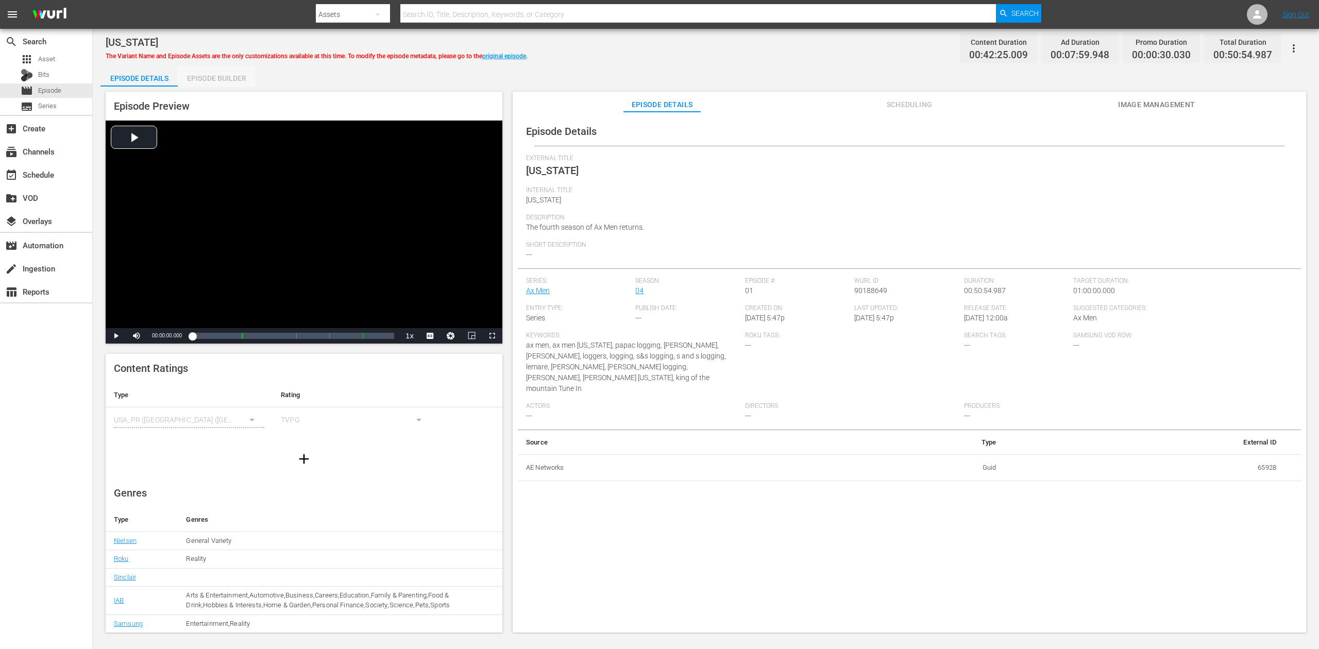
click at [225, 75] on div "Episode Builder" at bounding box center [216, 78] width 77 height 25
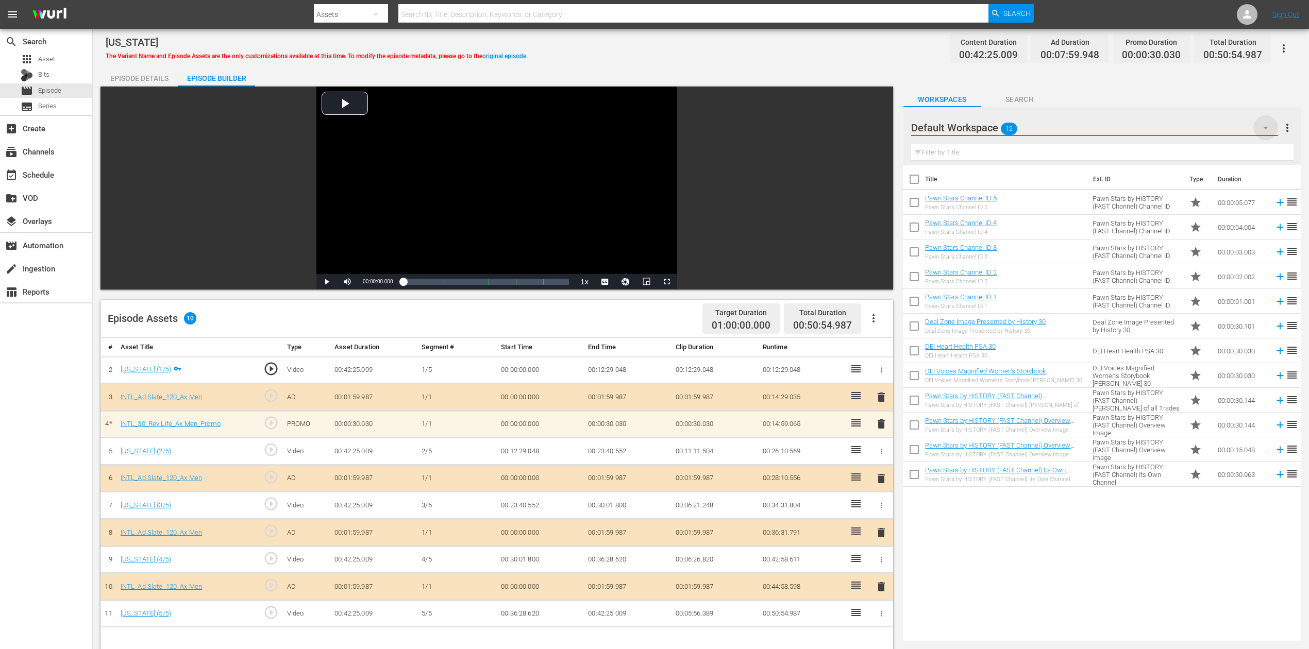
click at [1268, 126] on icon "button" at bounding box center [1266, 128] width 12 height 12
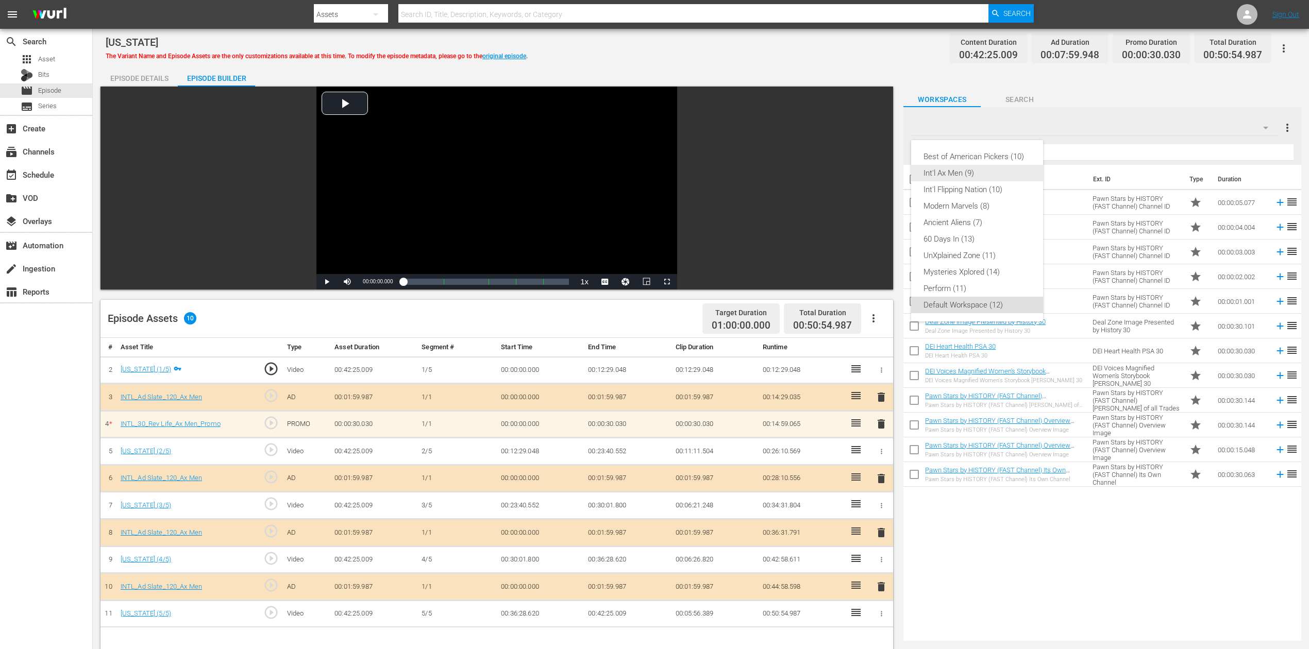
click at [967, 176] on div "Int'l Ax Men (9)" at bounding box center [977, 173] width 107 height 16
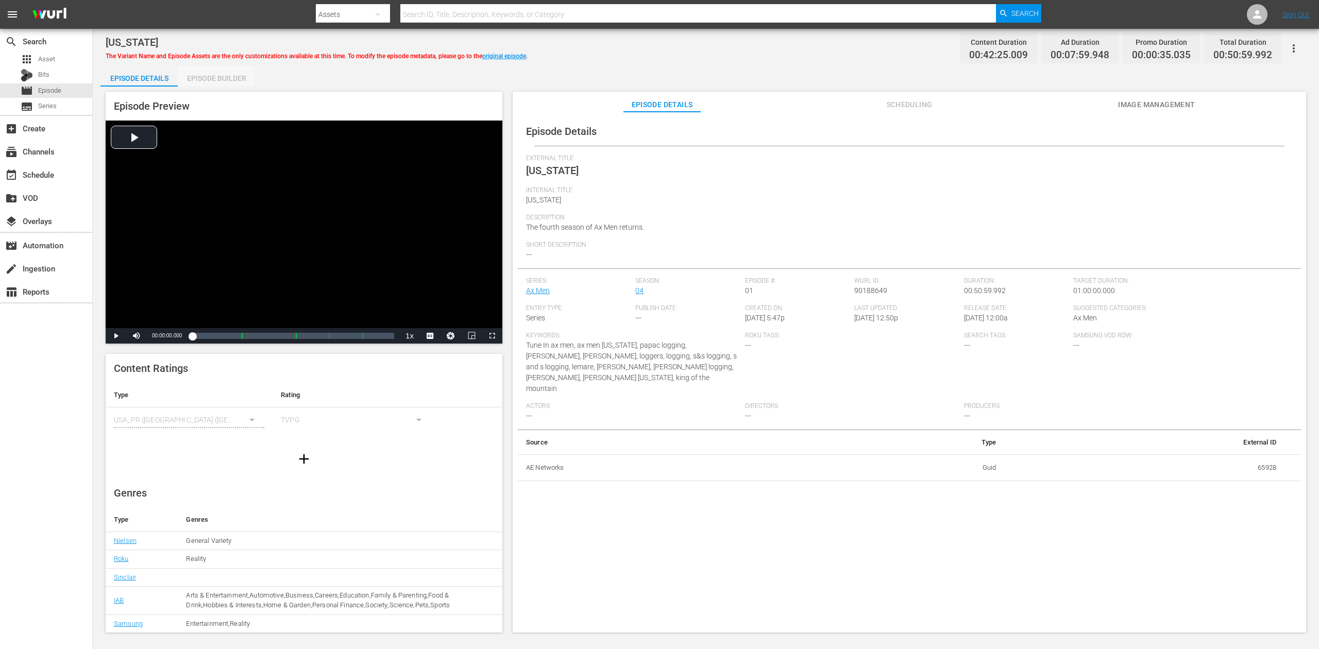
click at [209, 75] on div "Episode Builder" at bounding box center [216, 78] width 77 height 25
click at [240, 78] on div "Episode Builder" at bounding box center [216, 78] width 77 height 25
drag, startPoint x: 217, startPoint y: 71, endPoint x: 209, endPoint y: 69, distance: 8.5
click at [217, 71] on div "Episode Builder" at bounding box center [216, 78] width 77 height 25
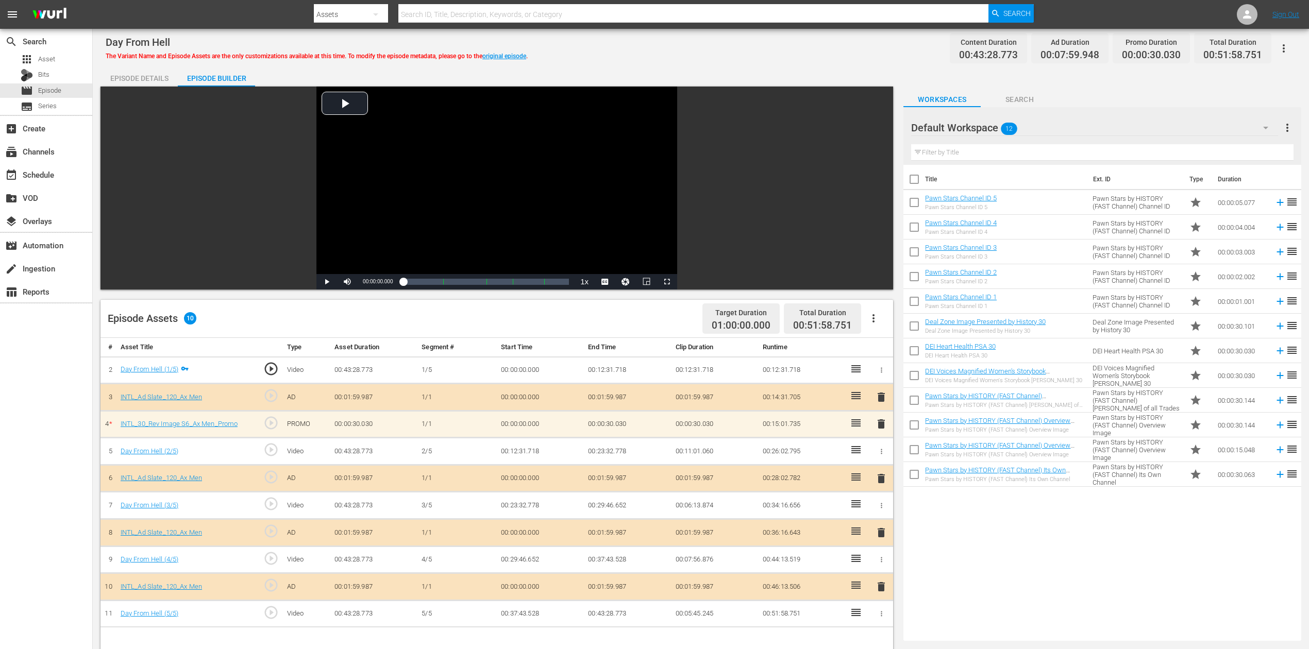
click at [989, 126] on icon "button" at bounding box center [1266, 128] width 12 height 12
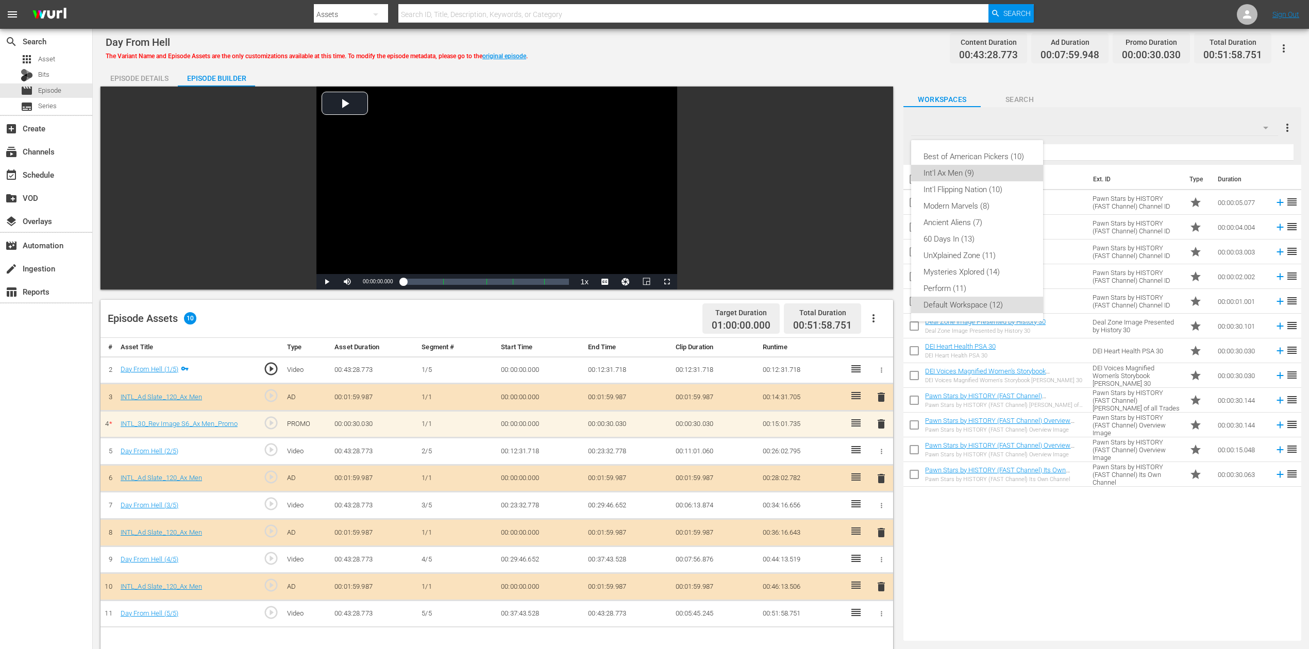
click at [984, 172] on div "Int'l Ax Men (9)" at bounding box center [977, 173] width 107 height 16
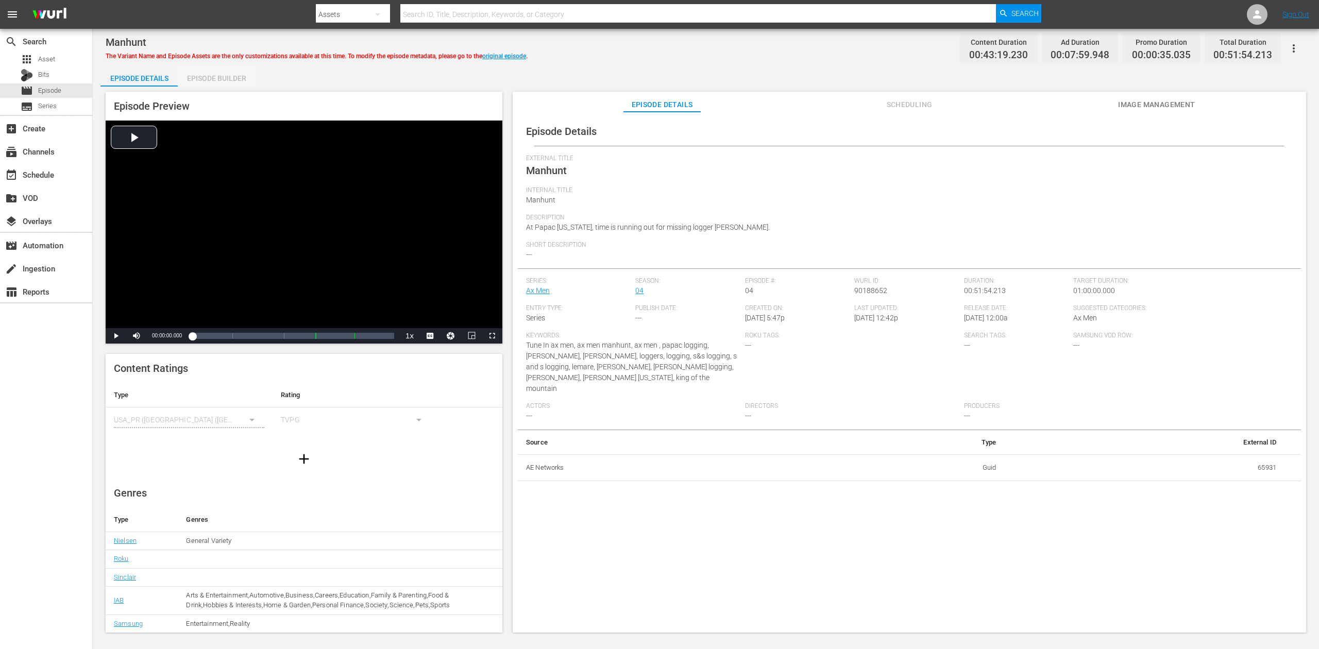
click at [221, 75] on div "Episode Builder" at bounding box center [216, 78] width 77 height 25
click at [239, 78] on div "Episode Builder" at bounding box center [216, 78] width 77 height 25
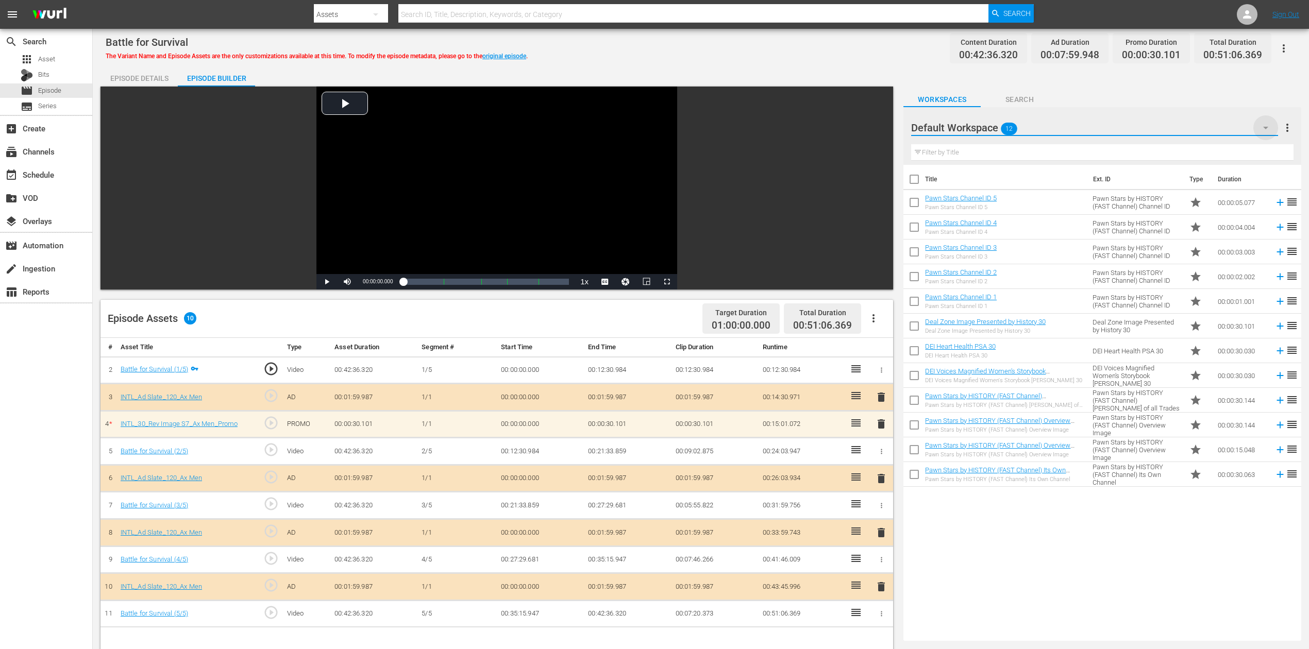
click at [989, 124] on icon "button" at bounding box center [1266, 128] width 12 height 12
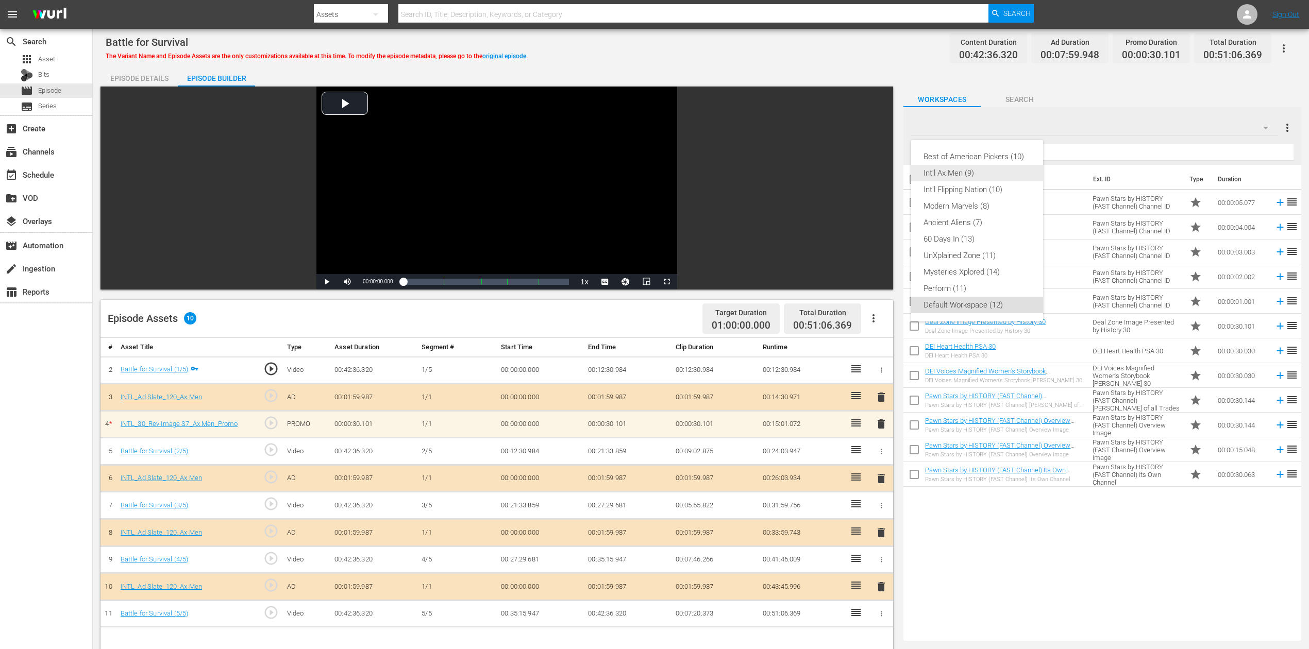
click at [965, 173] on div "Int'l Ax Men (9)" at bounding box center [977, 173] width 107 height 16
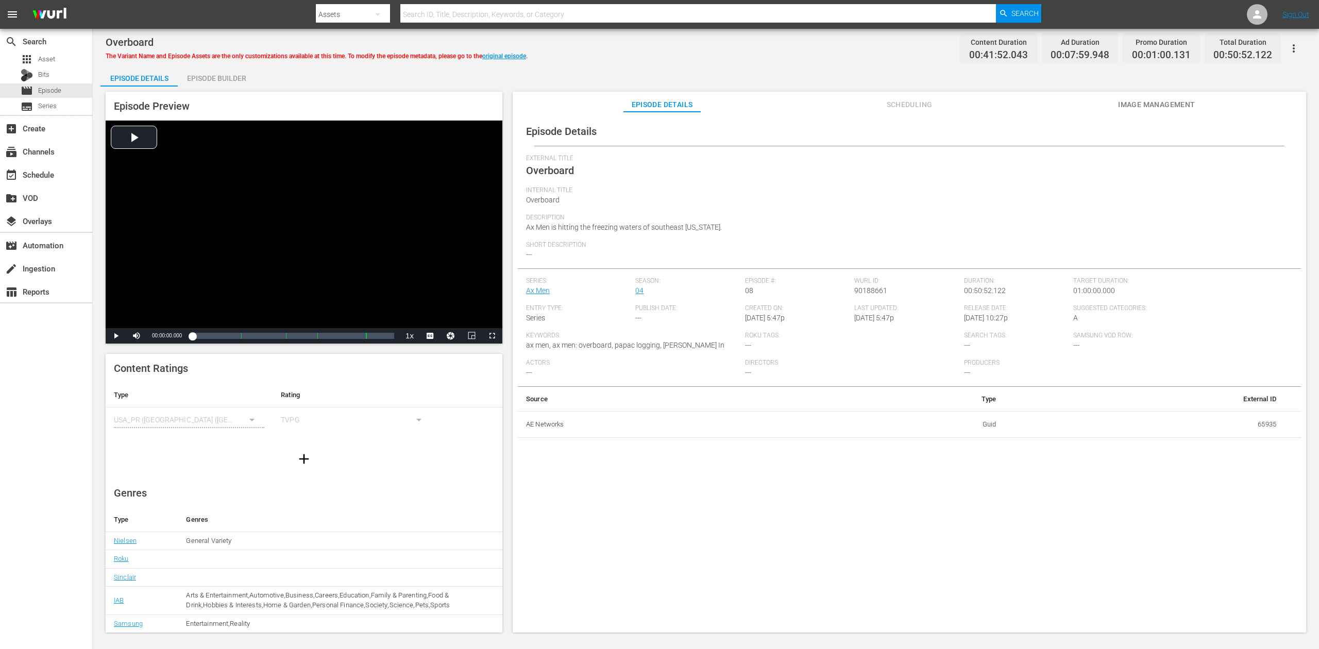
click at [221, 77] on div "Episode Builder" at bounding box center [216, 78] width 77 height 25
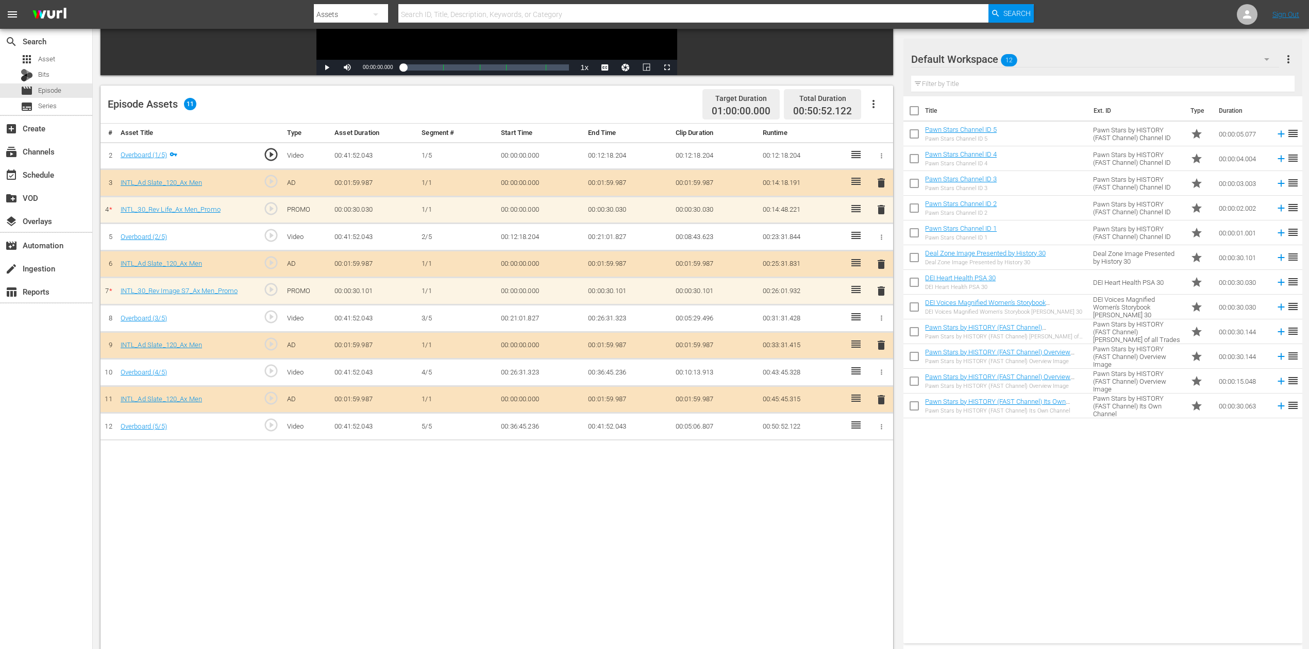
scroll to position [269, 0]
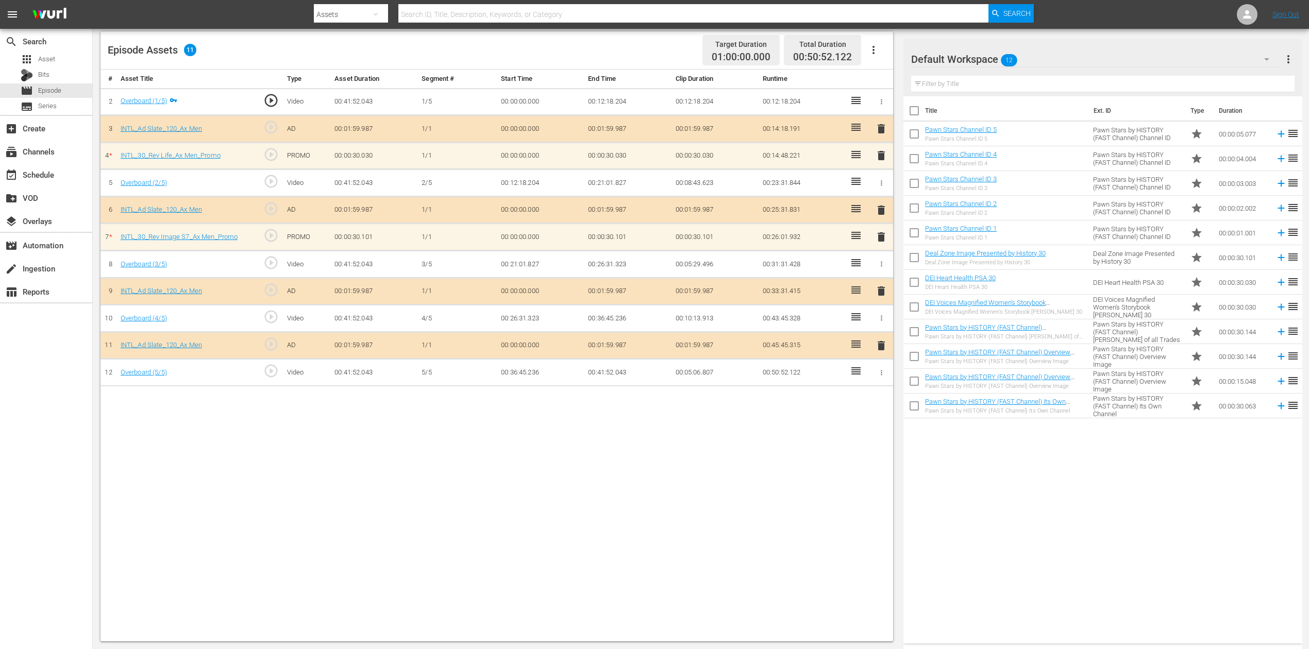
click at [989, 57] on icon "button" at bounding box center [1267, 59] width 12 height 12
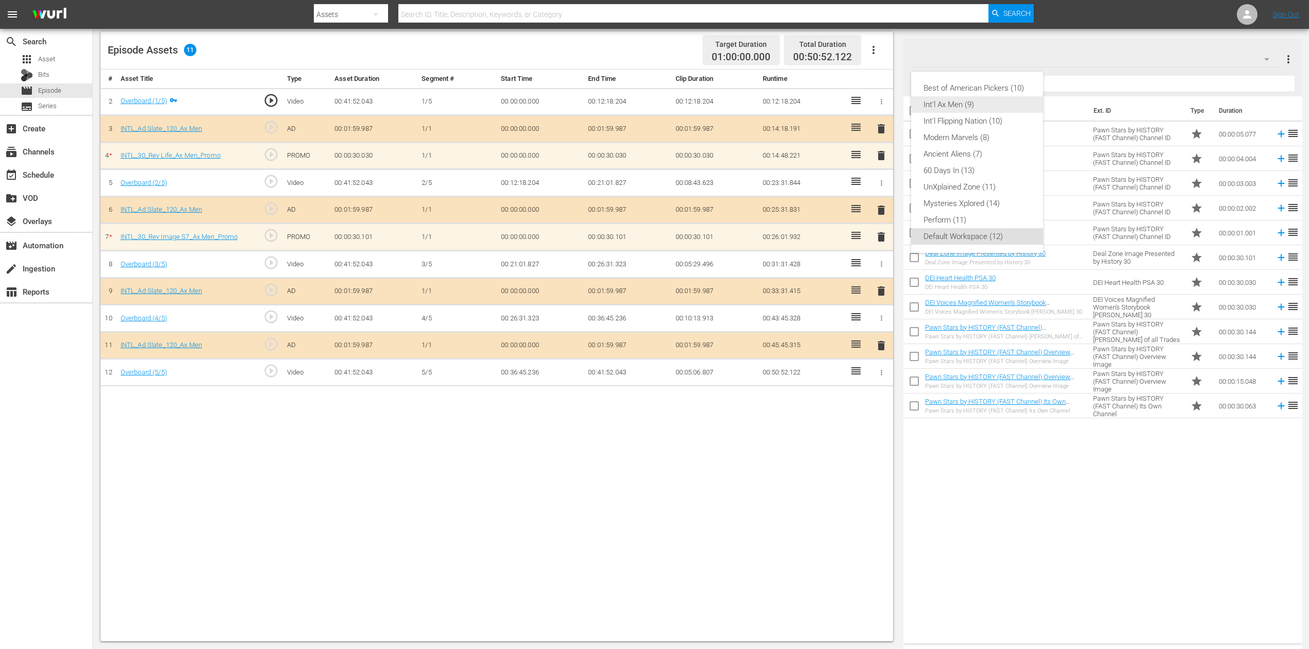
click at [934, 104] on div "Int'l Ax Men (9)" at bounding box center [977, 104] width 107 height 16
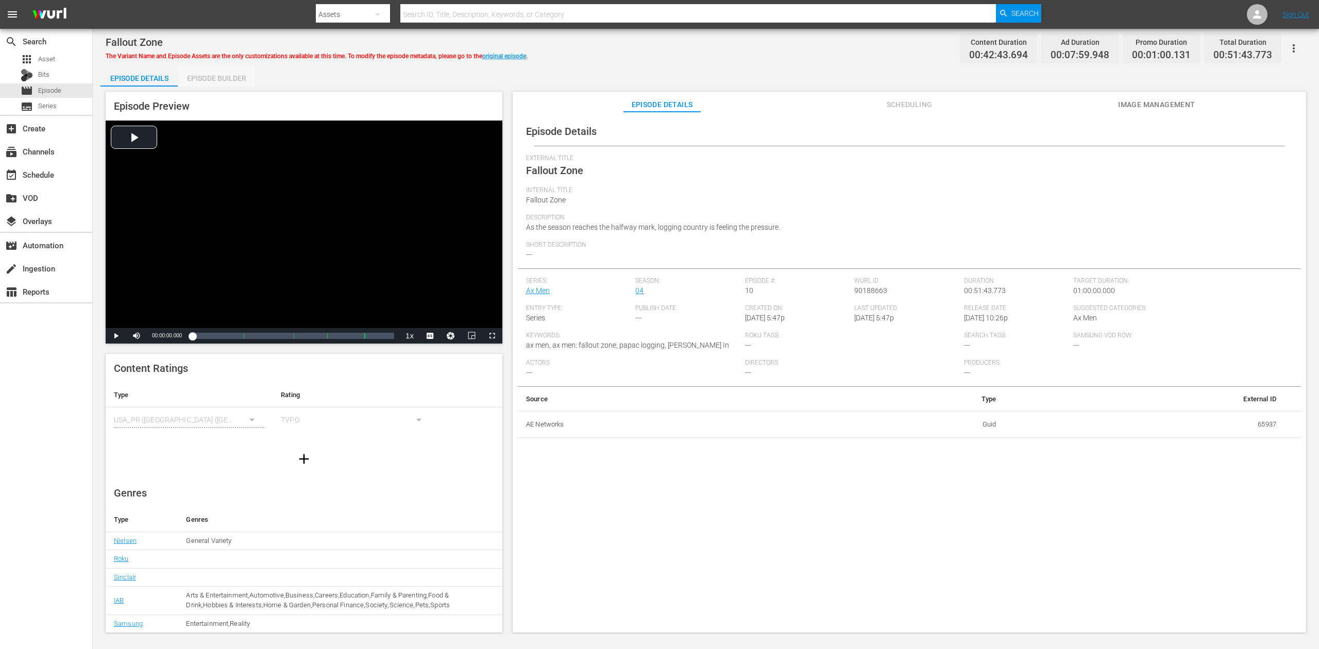
click at [200, 74] on div "Episode Builder" at bounding box center [216, 78] width 77 height 25
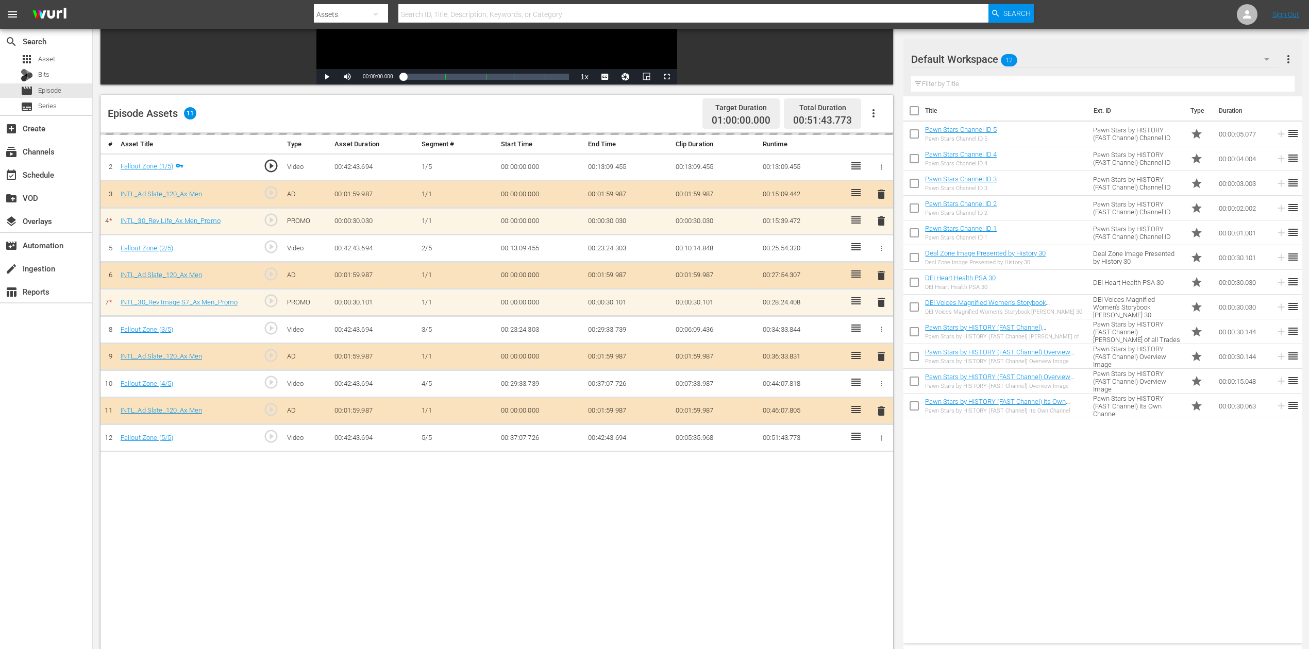
scroll to position [206, 0]
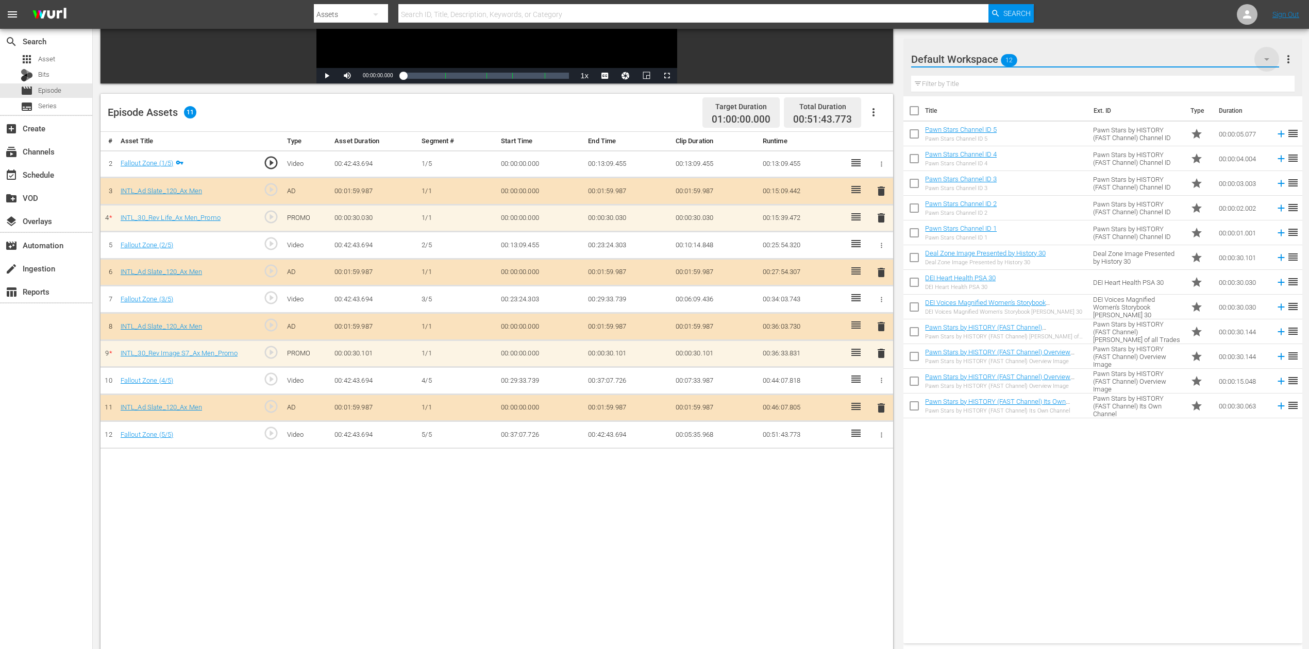
click at [989, 54] on icon "button" at bounding box center [1267, 59] width 12 height 12
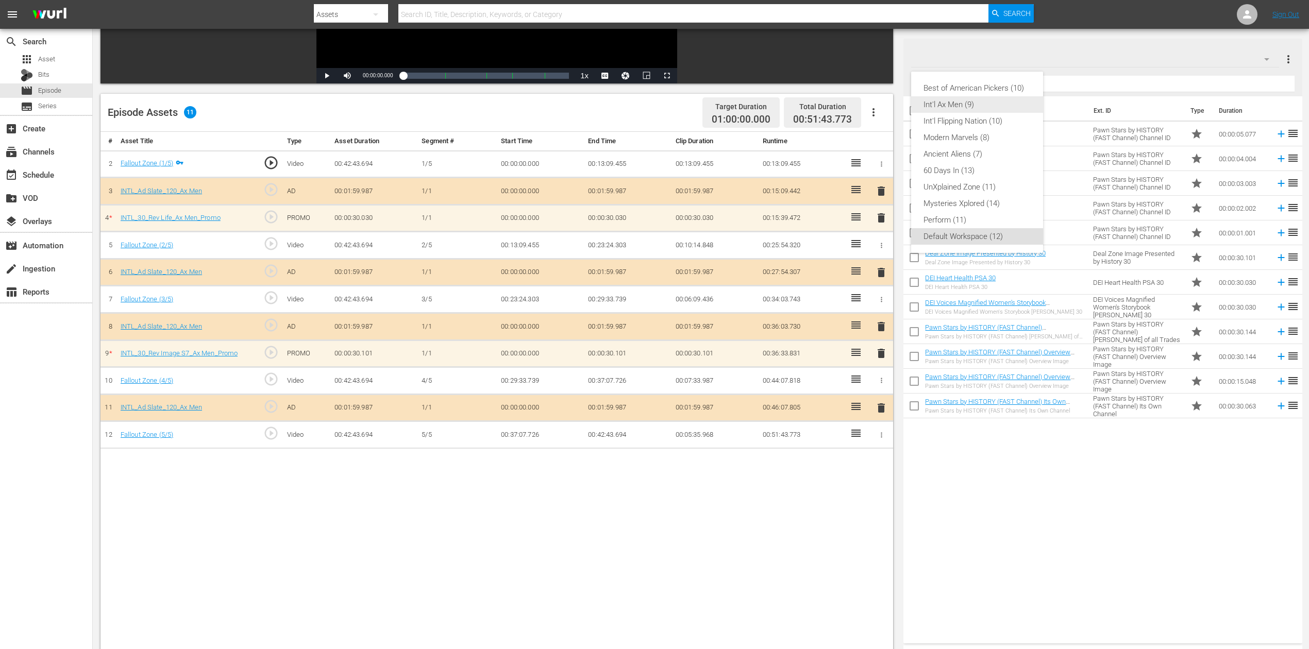
click at [976, 104] on div "Int'l Ax Men (9)" at bounding box center [977, 104] width 107 height 16
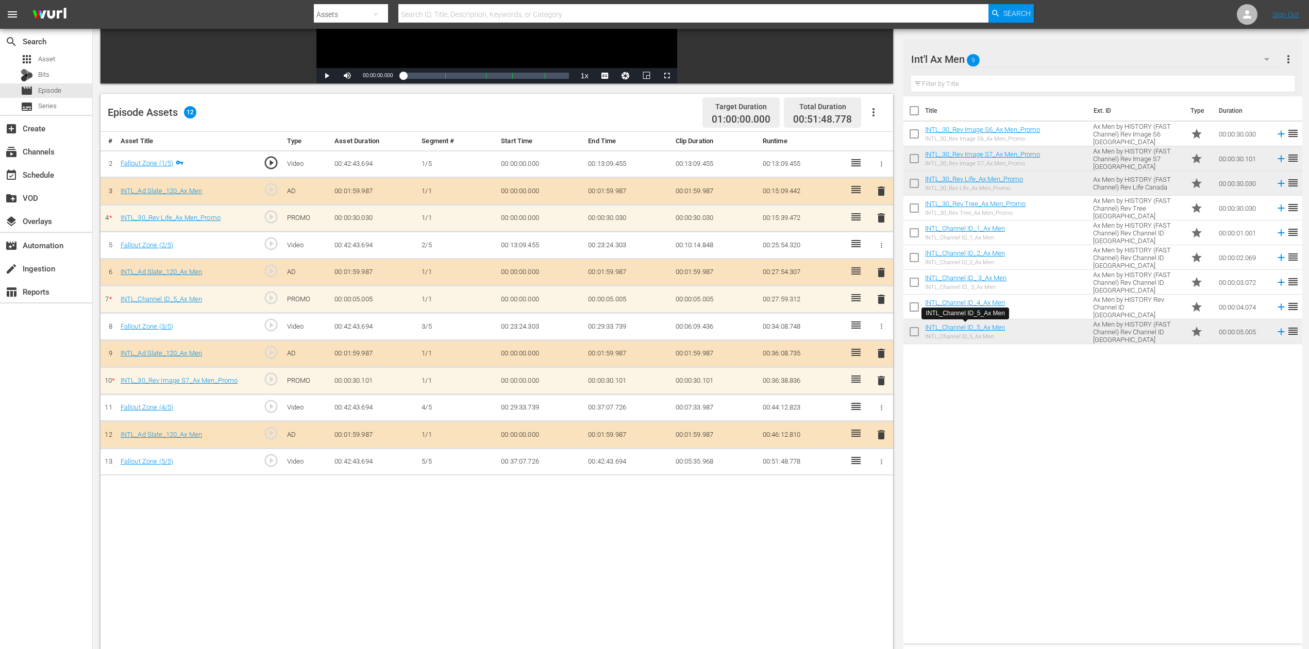
click at [878, 295] on span "delete" at bounding box center [881, 299] width 12 height 12
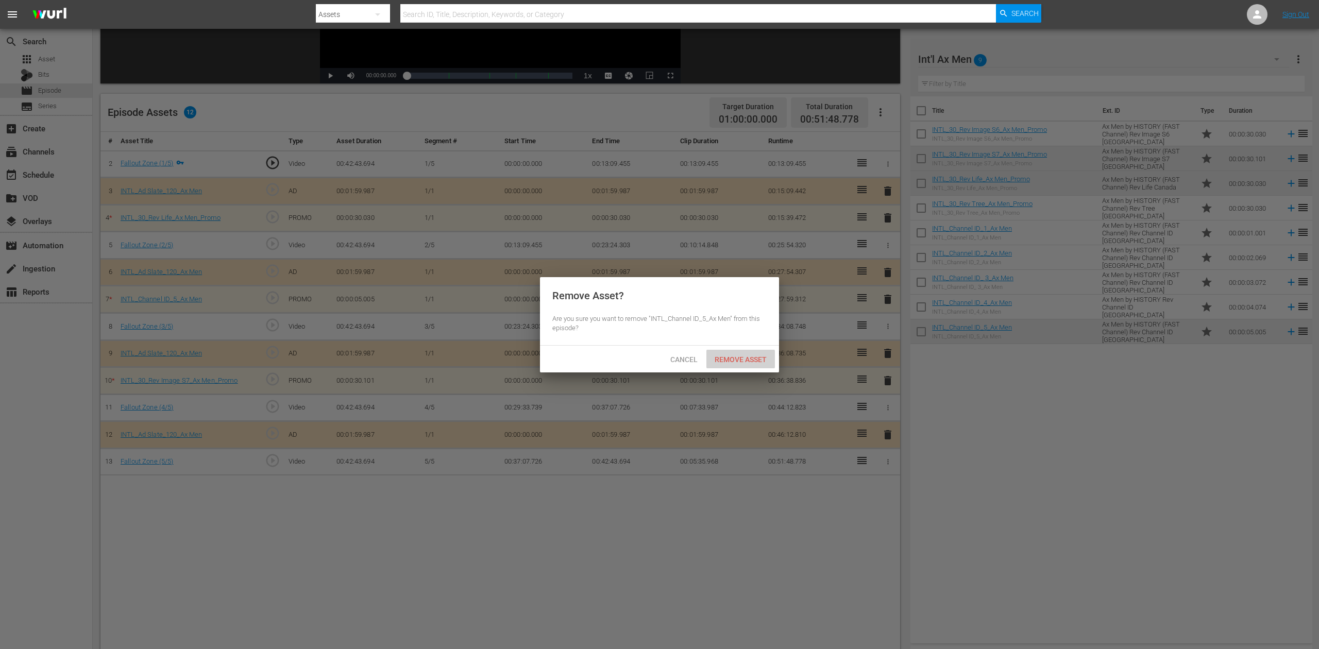
click at [747, 356] on span "Remove Asset" at bounding box center [741, 360] width 69 height 8
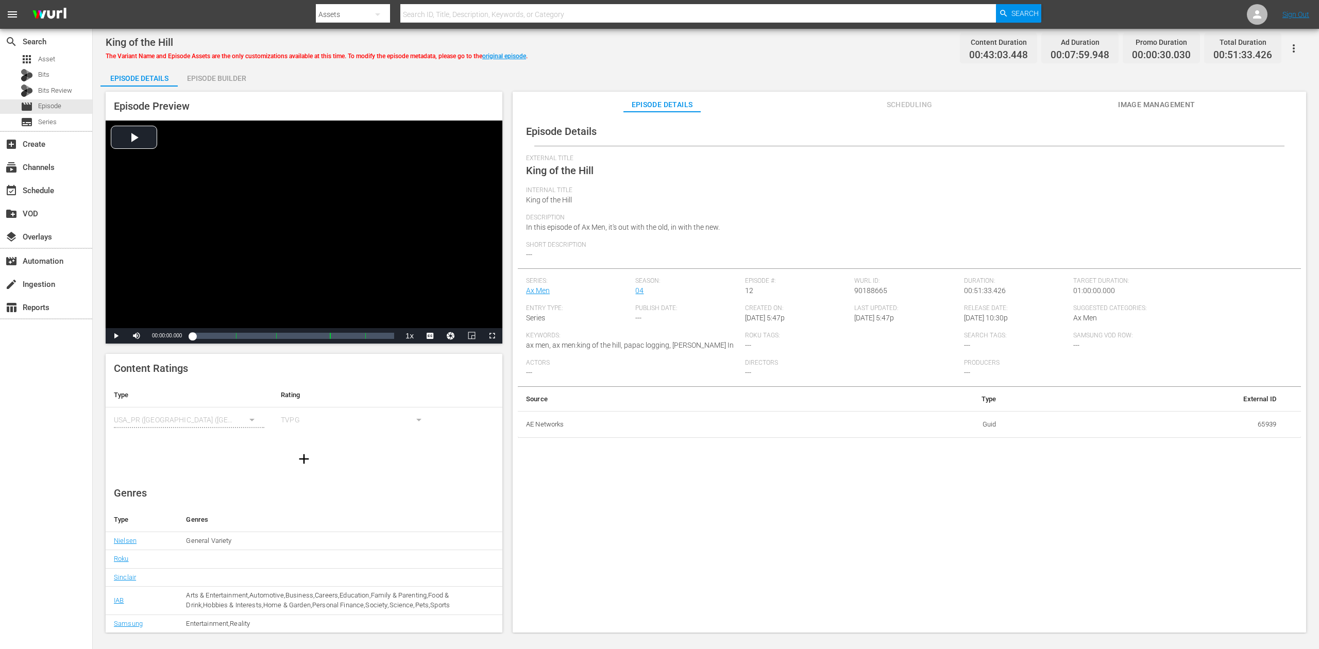
click at [220, 76] on div "Episode Builder" at bounding box center [216, 78] width 77 height 25
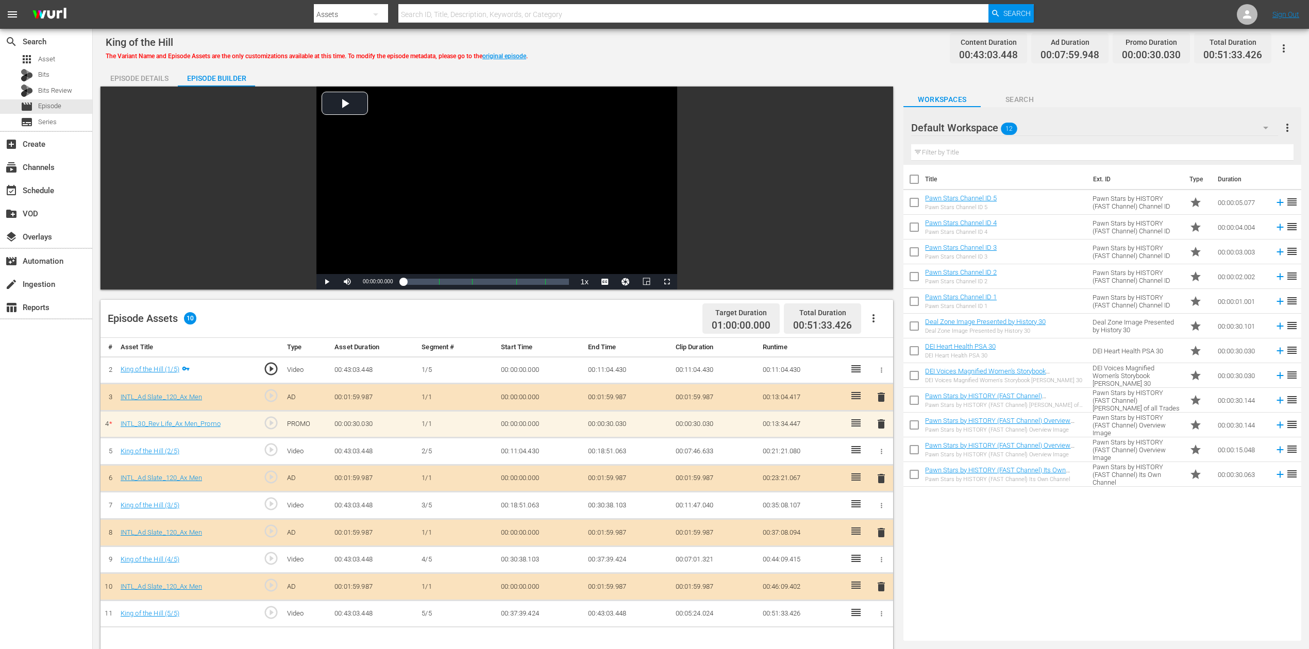
click at [989, 123] on icon "button" at bounding box center [1266, 128] width 12 height 12
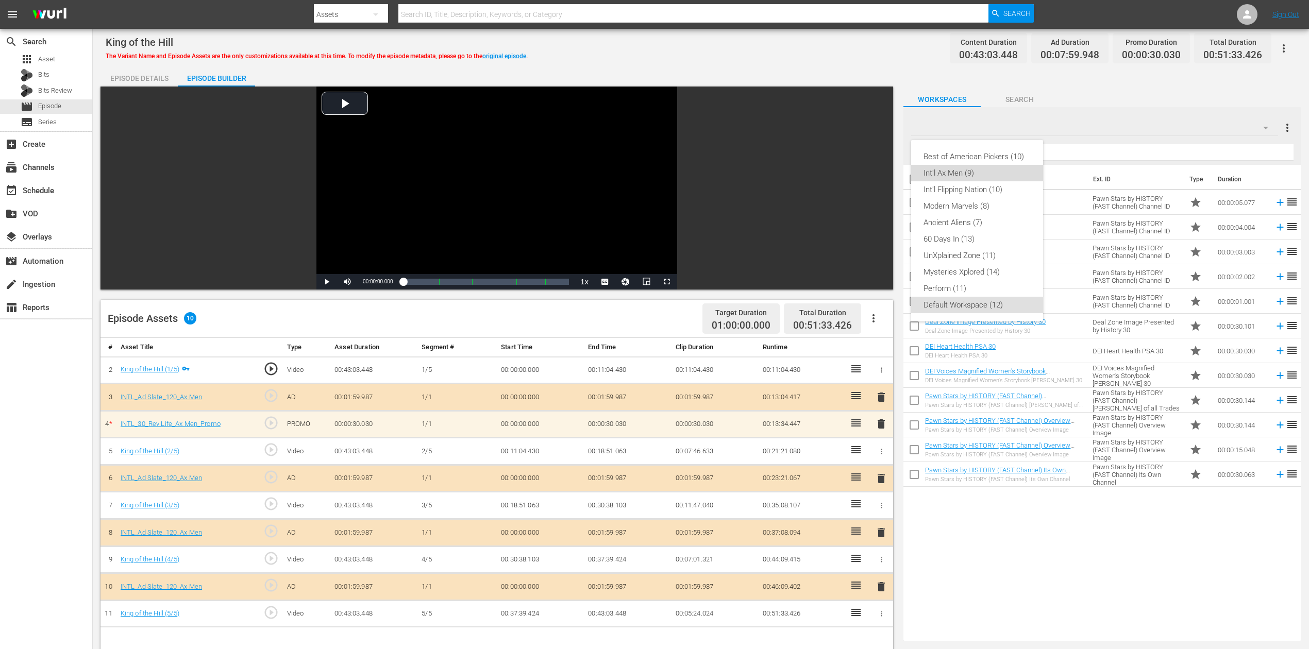
click at [955, 171] on div "Int'l Ax Men (9)" at bounding box center [977, 173] width 107 height 16
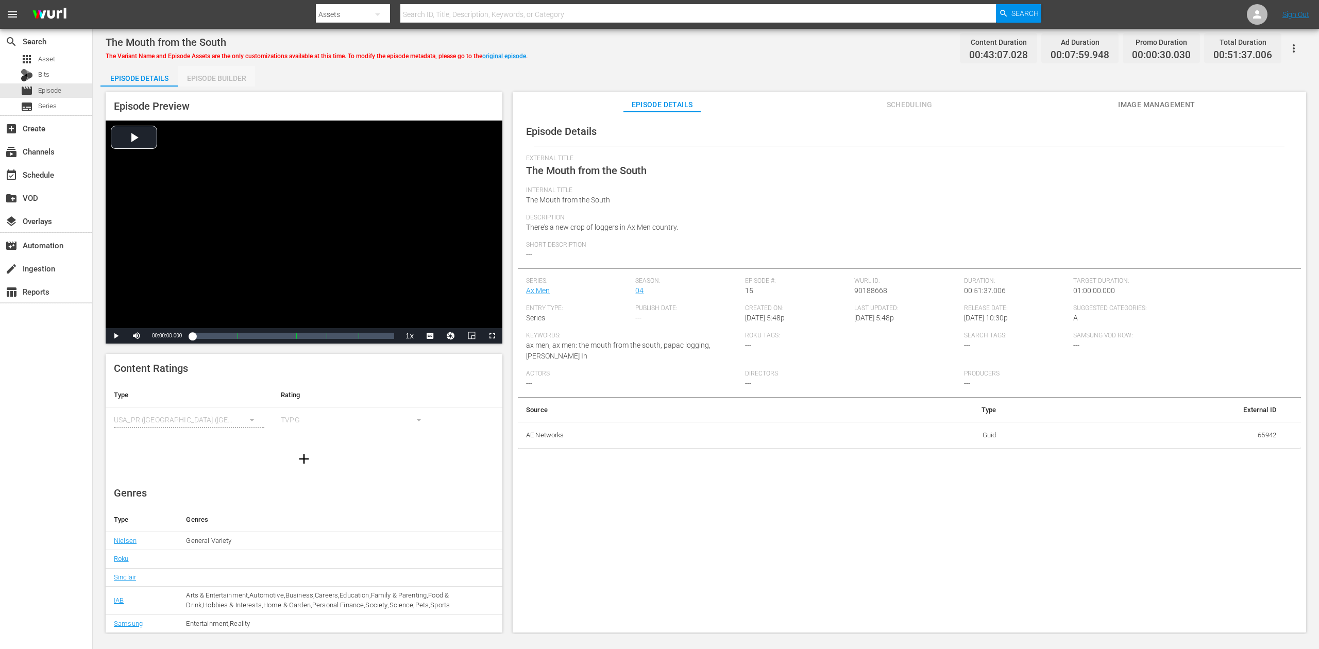
click at [211, 79] on div "Episode Builder" at bounding box center [216, 78] width 77 height 25
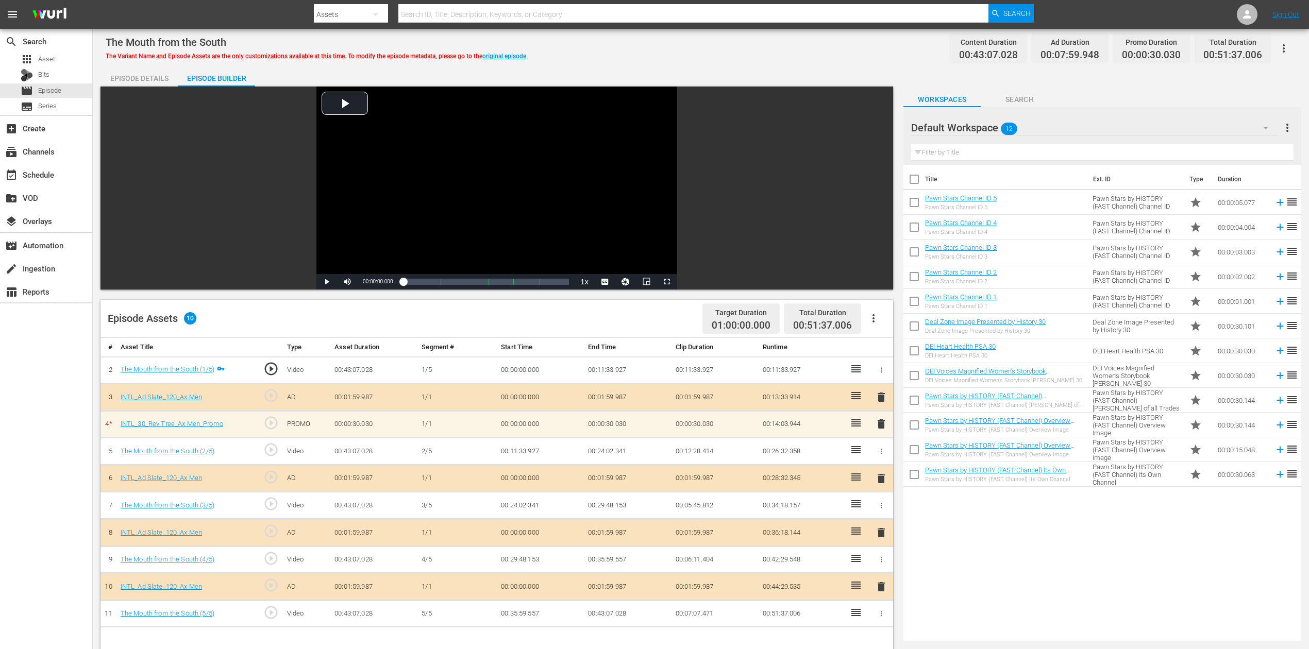
click at [989, 128] on icon "button" at bounding box center [1266, 128] width 12 height 12
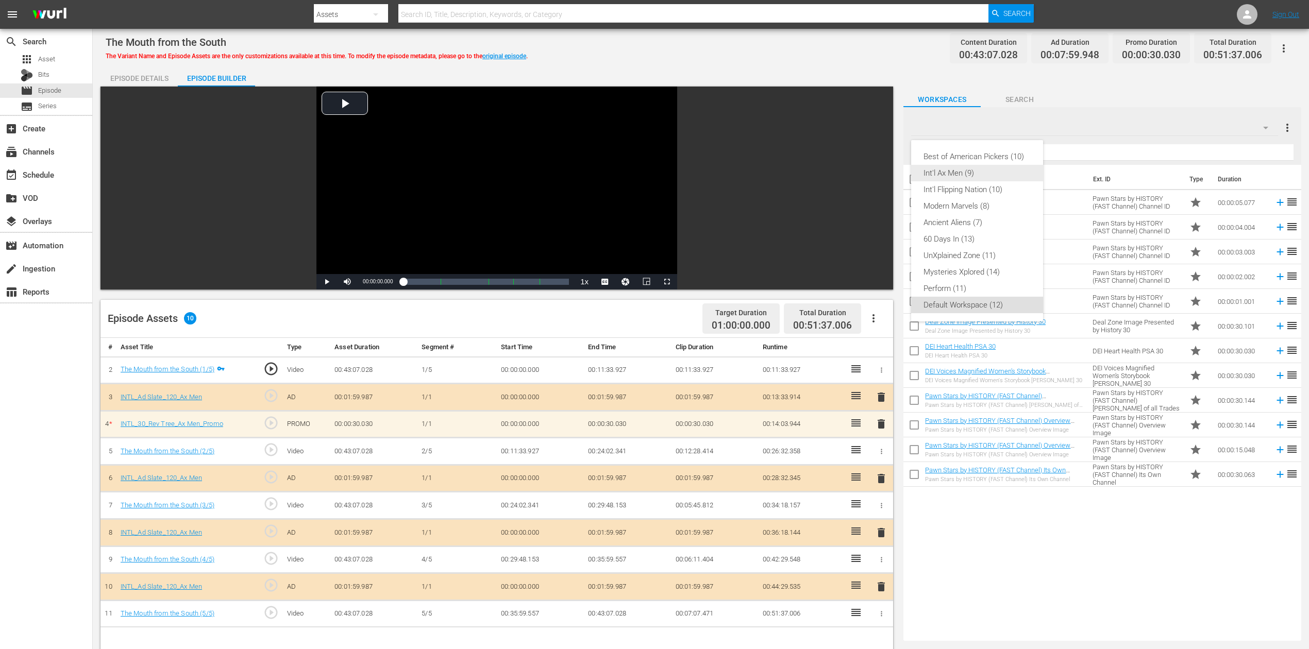
click at [967, 176] on div "Int'l Ax Men (9)" at bounding box center [977, 173] width 107 height 16
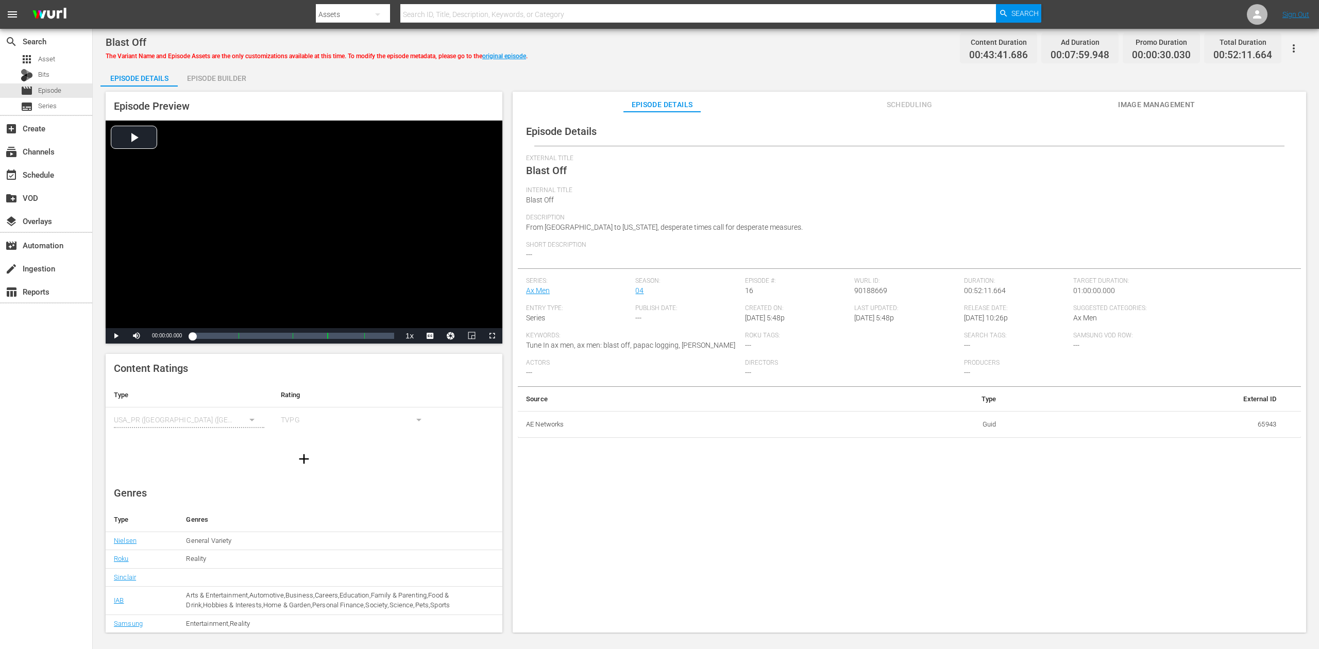
click at [210, 75] on div "Episode Builder" at bounding box center [216, 78] width 77 height 25
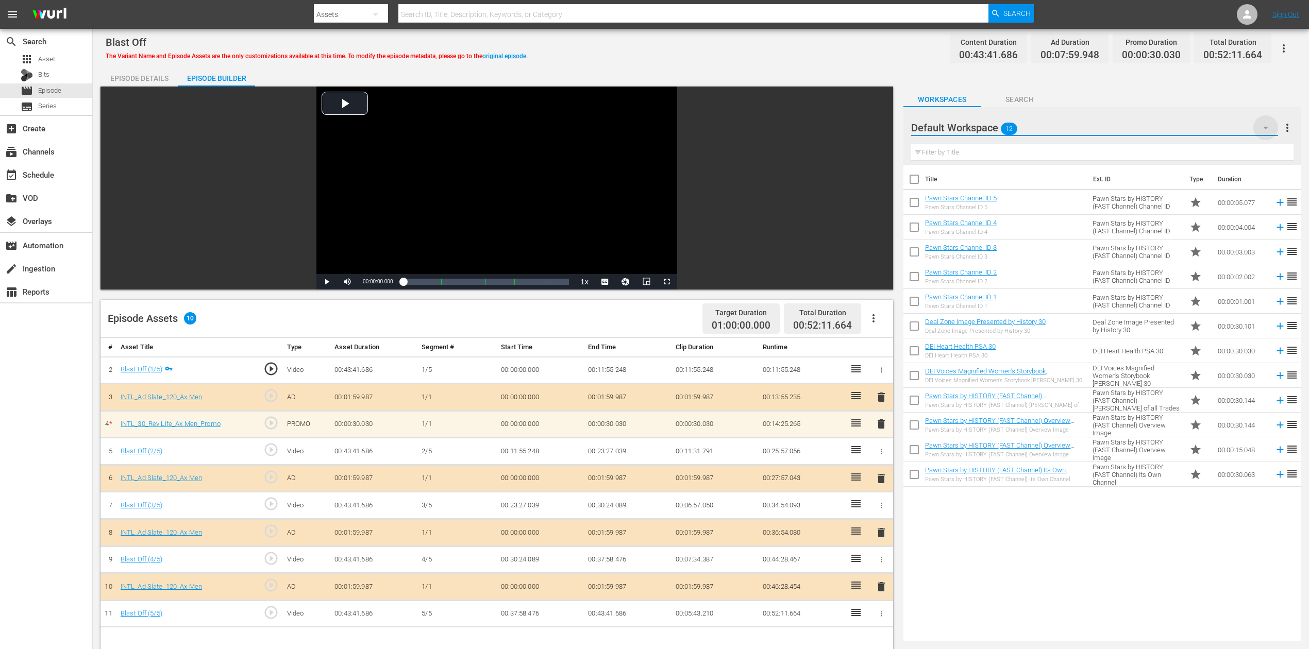
click at [989, 125] on icon "button" at bounding box center [1266, 128] width 12 height 12
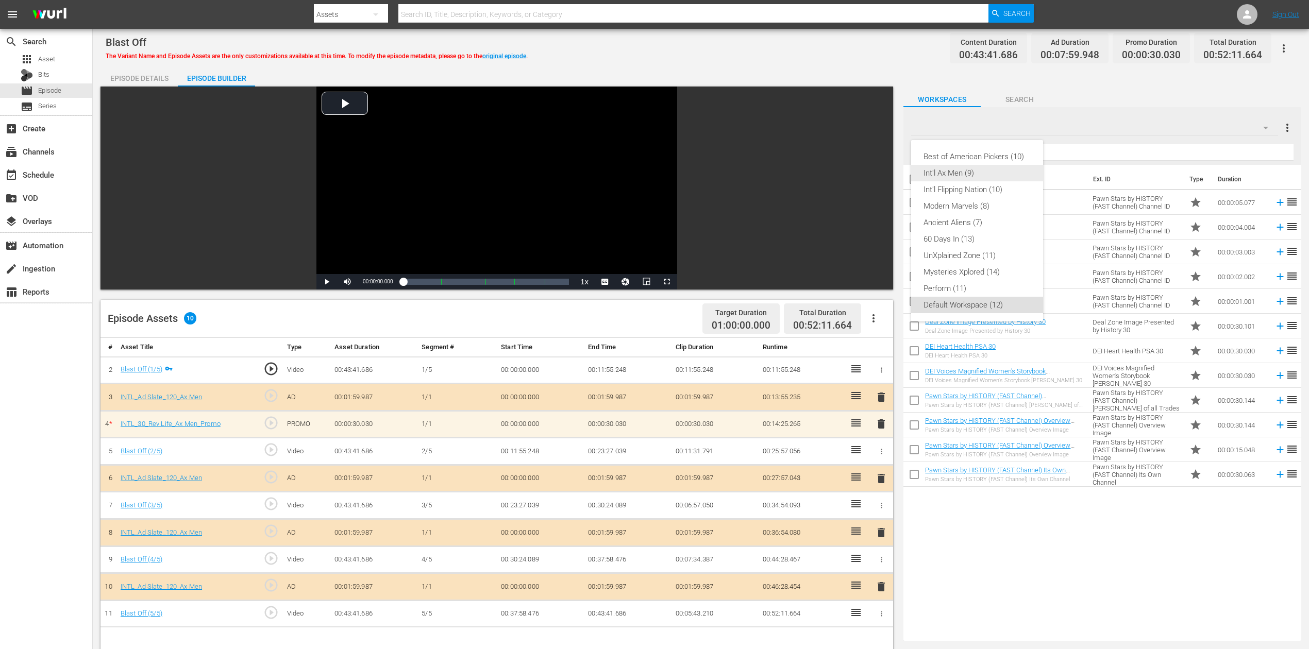
click at [967, 172] on div "Int'l Ax Men (9)" at bounding box center [977, 173] width 107 height 16
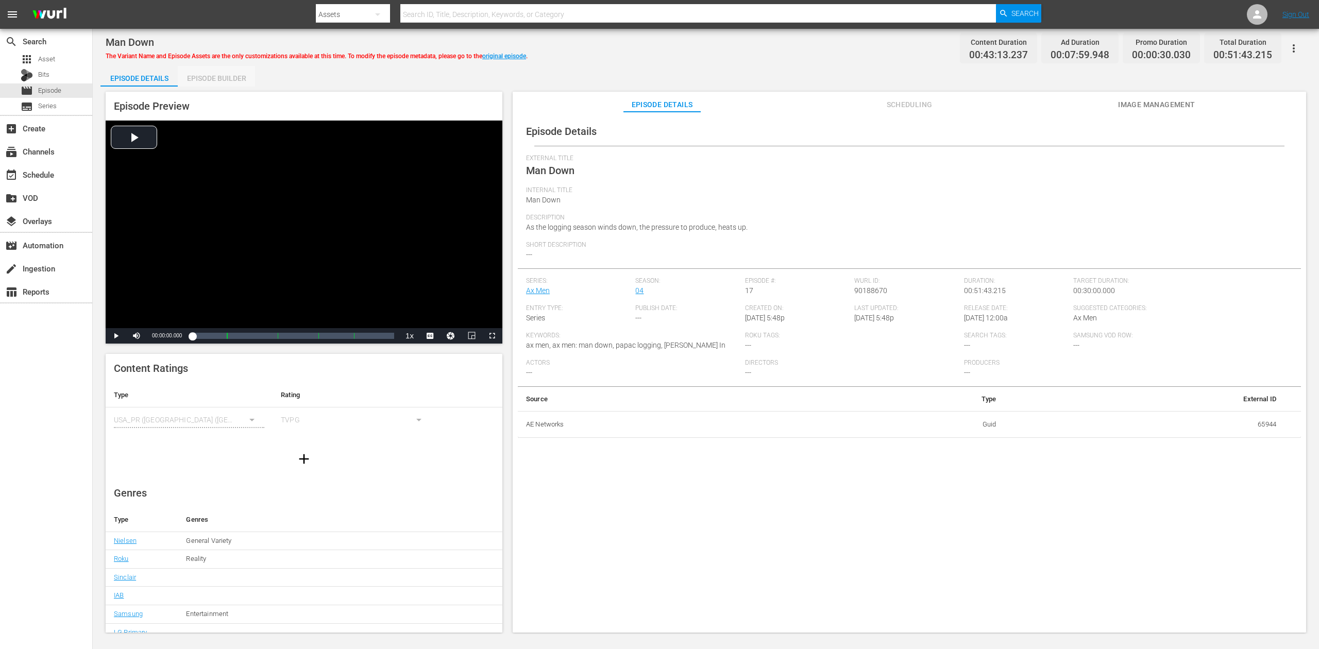
click at [217, 77] on div "Episode Builder" at bounding box center [216, 78] width 77 height 25
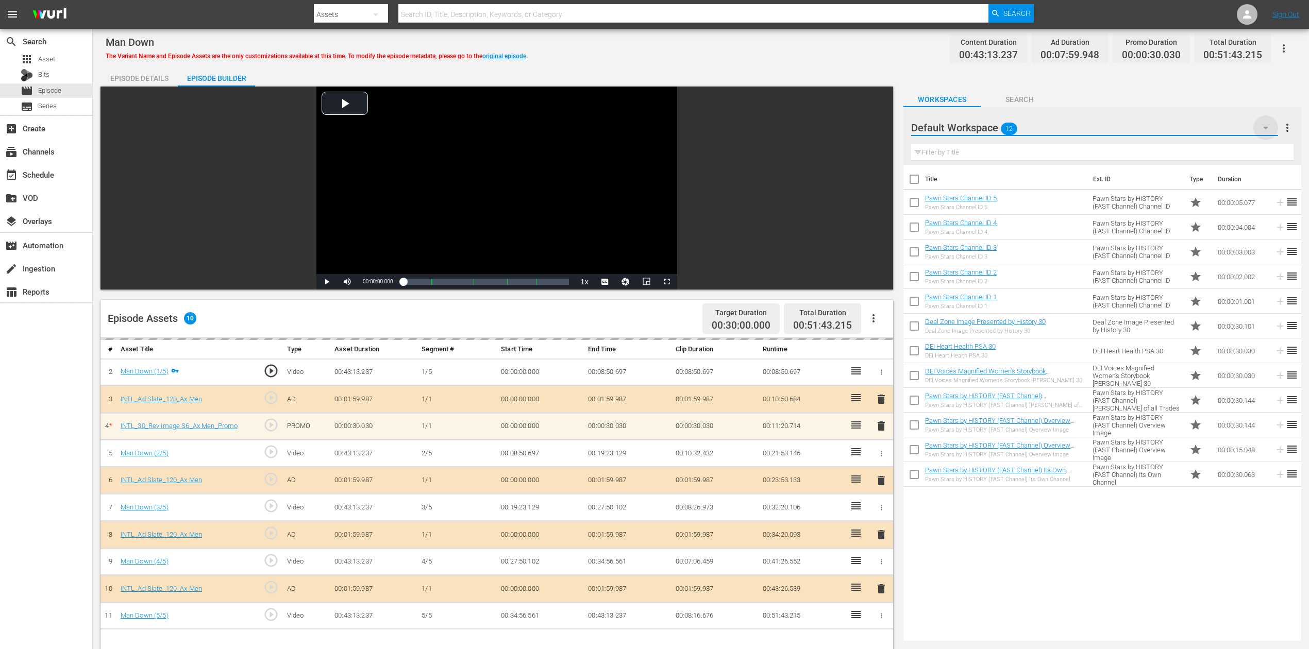
click at [989, 126] on icon "button" at bounding box center [1266, 128] width 12 height 12
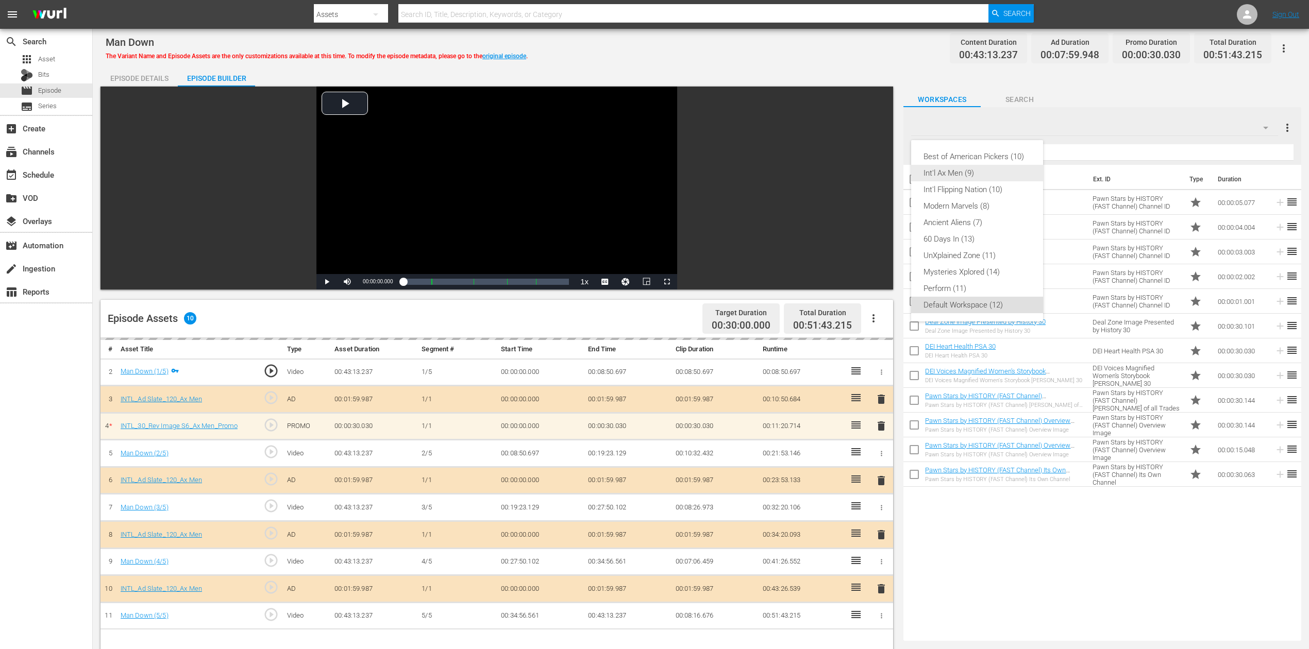
click at [968, 173] on div "Int'l Ax Men (9)" at bounding box center [977, 173] width 107 height 16
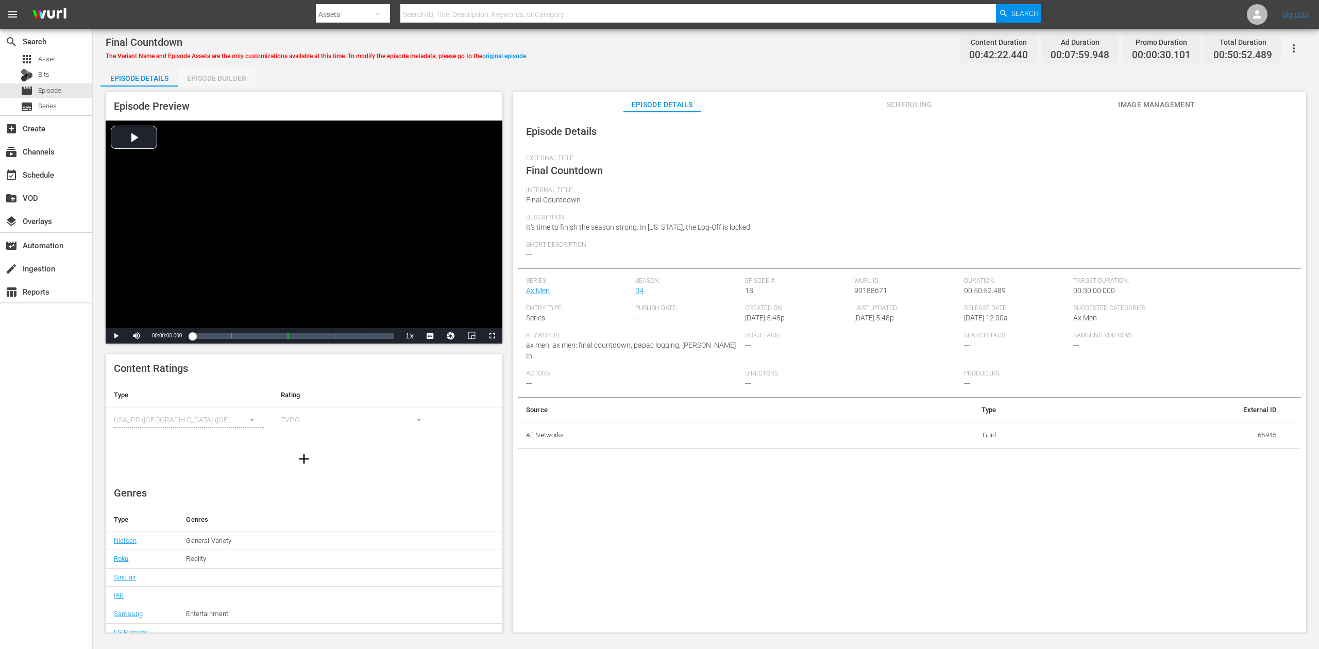
click at [215, 77] on div "Episode Builder" at bounding box center [216, 78] width 77 height 25
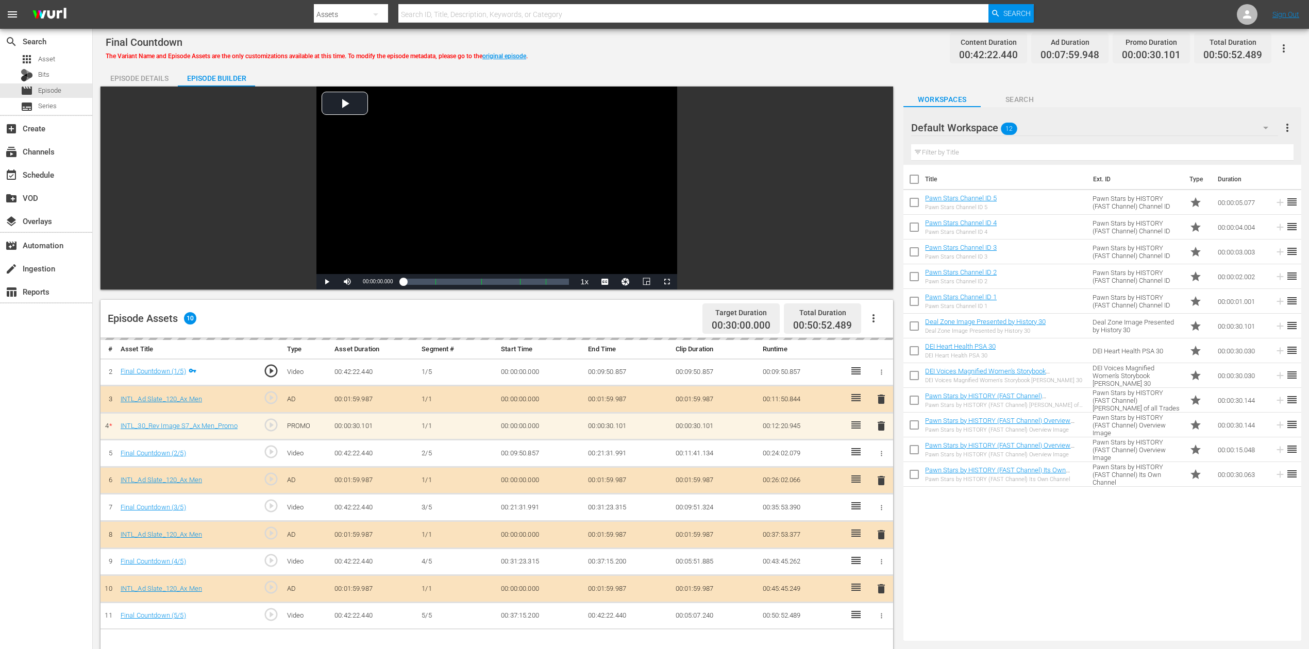
click at [989, 126] on icon "button" at bounding box center [1266, 128] width 12 height 12
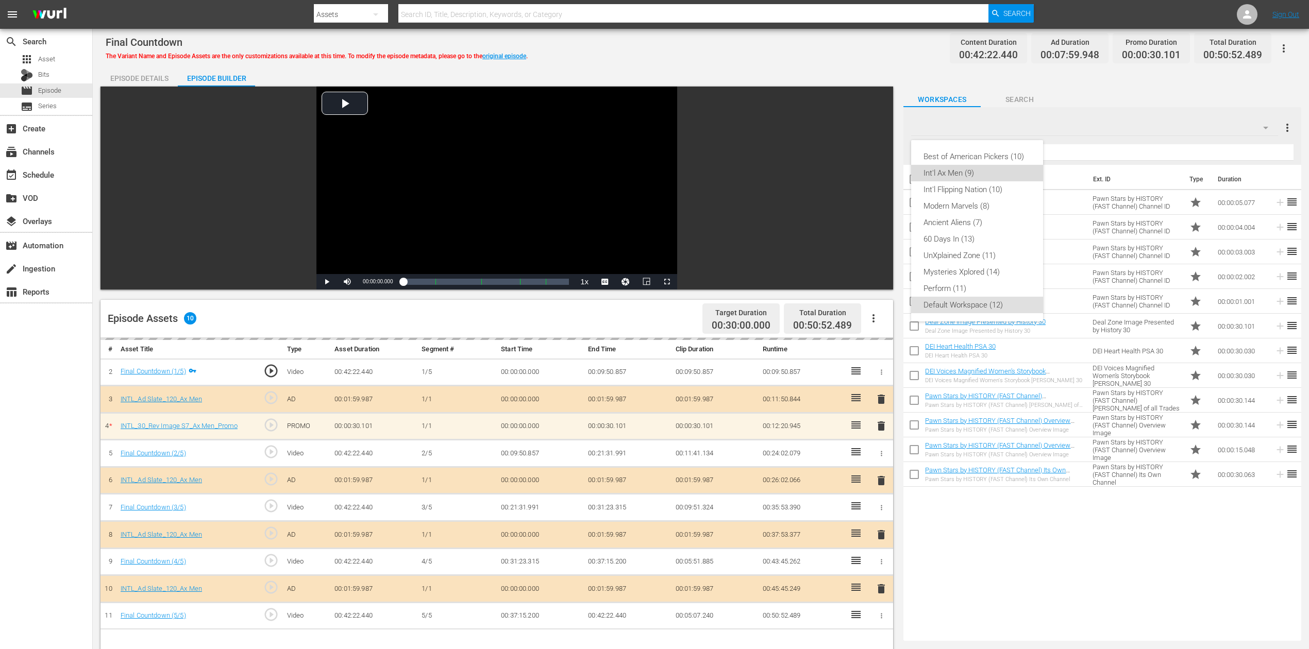
click at [959, 172] on div "Int'l Ax Men (9)" at bounding box center [977, 173] width 107 height 16
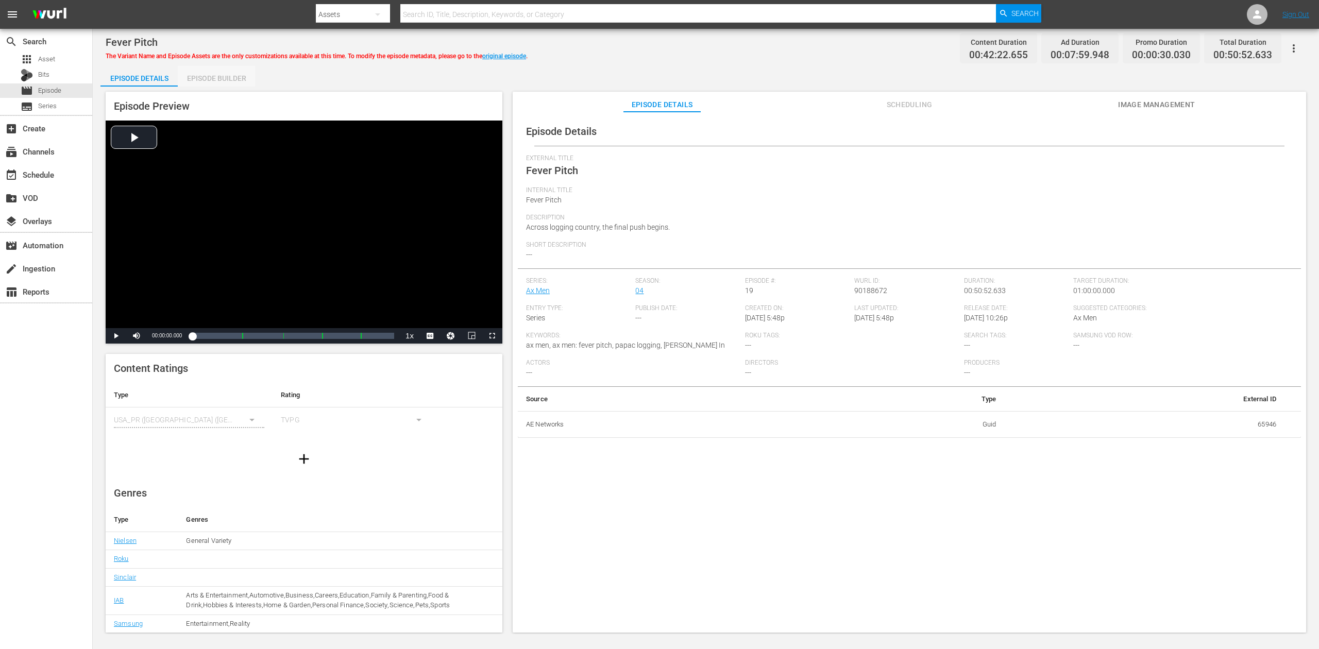
click at [217, 79] on div "Episode Builder" at bounding box center [216, 78] width 77 height 25
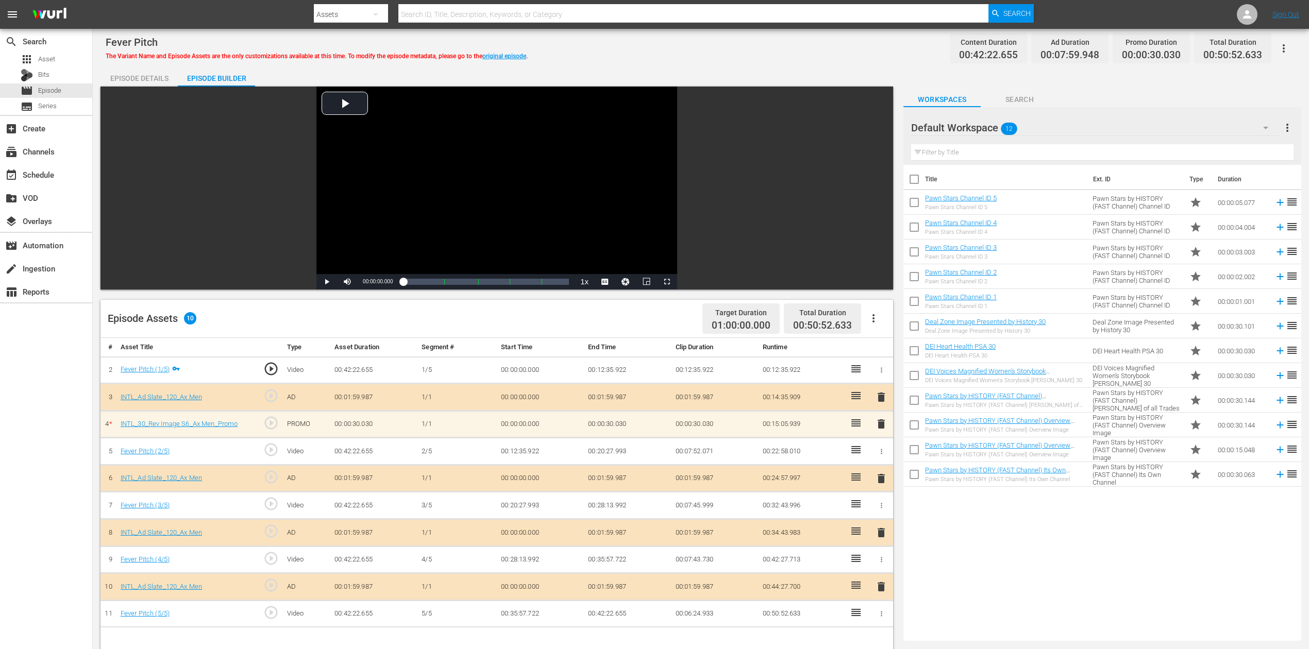
click at [989, 124] on icon "button" at bounding box center [1266, 128] width 12 height 12
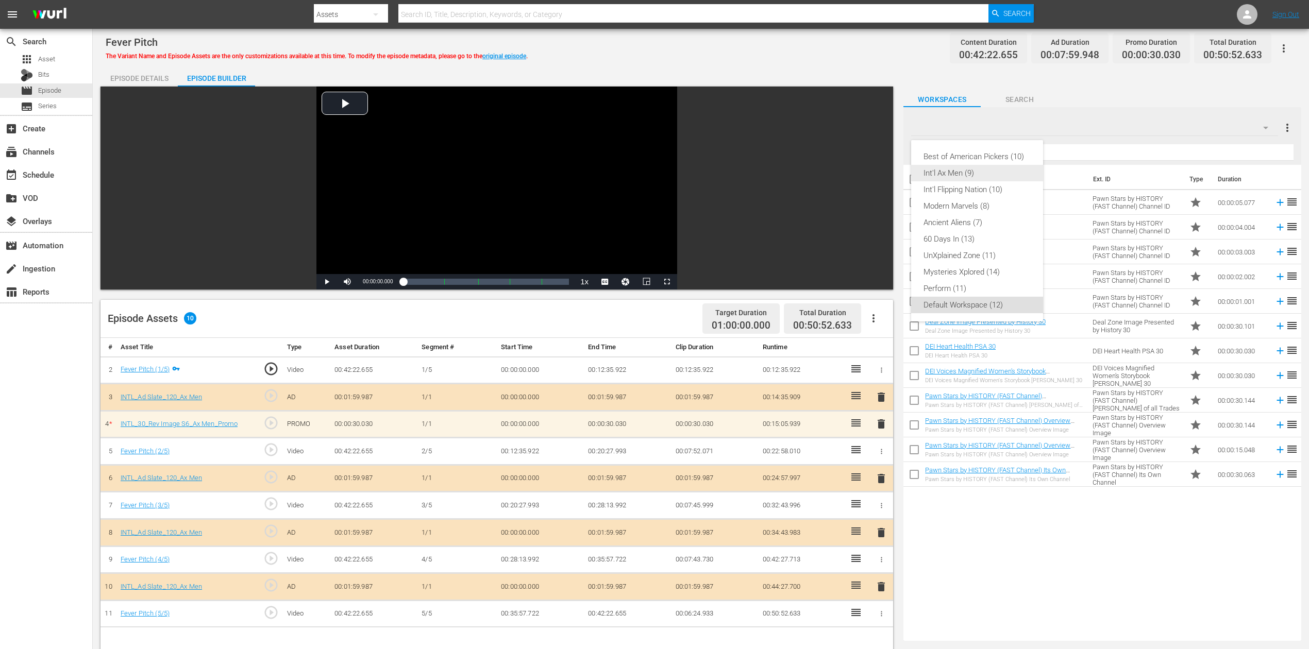
click at [978, 173] on div "Int'l Ax Men (9)" at bounding box center [977, 173] width 107 height 16
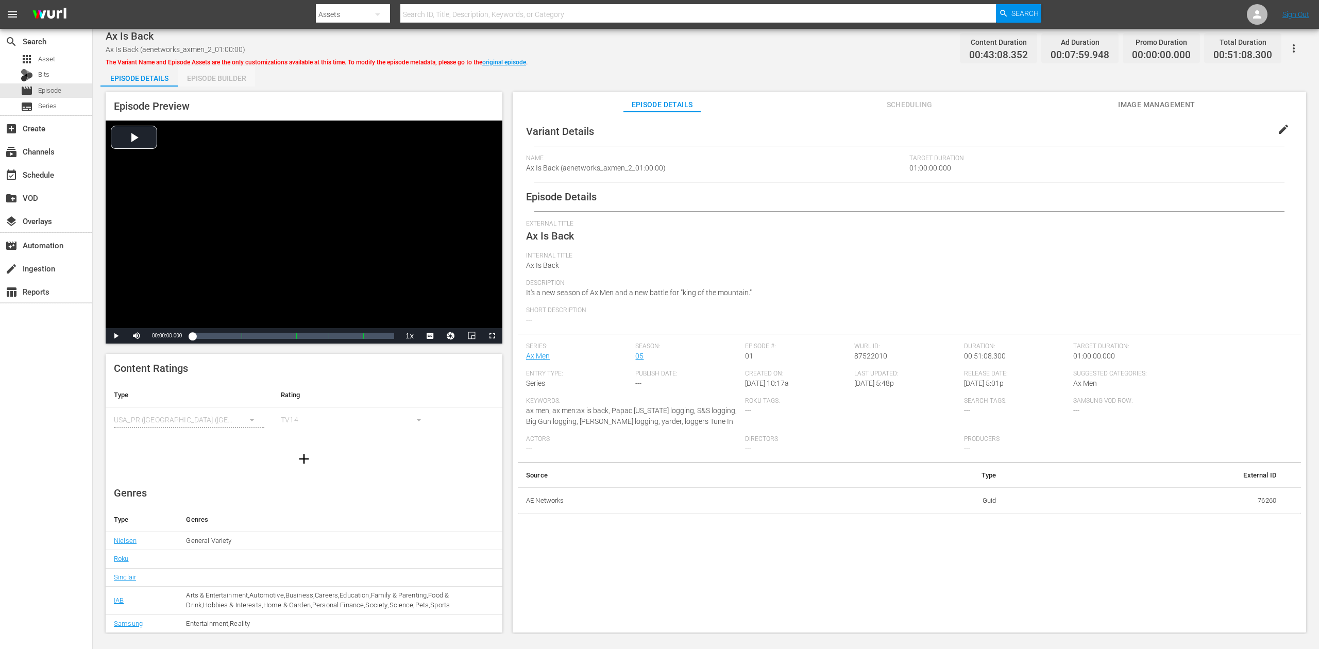
click at [202, 76] on div "Episode Builder" at bounding box center [216, 78] width 77 height 25
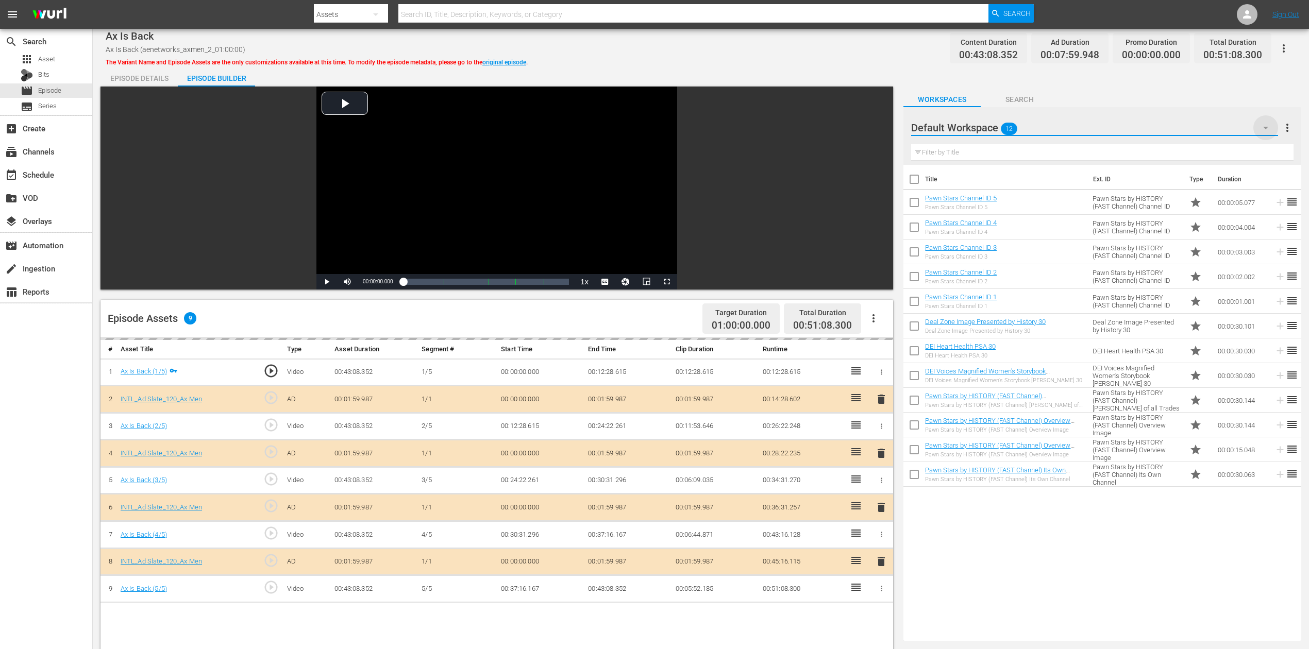
click at [989, 130] on icon "button" at bounding box center [1266, 128] width 12 height 12
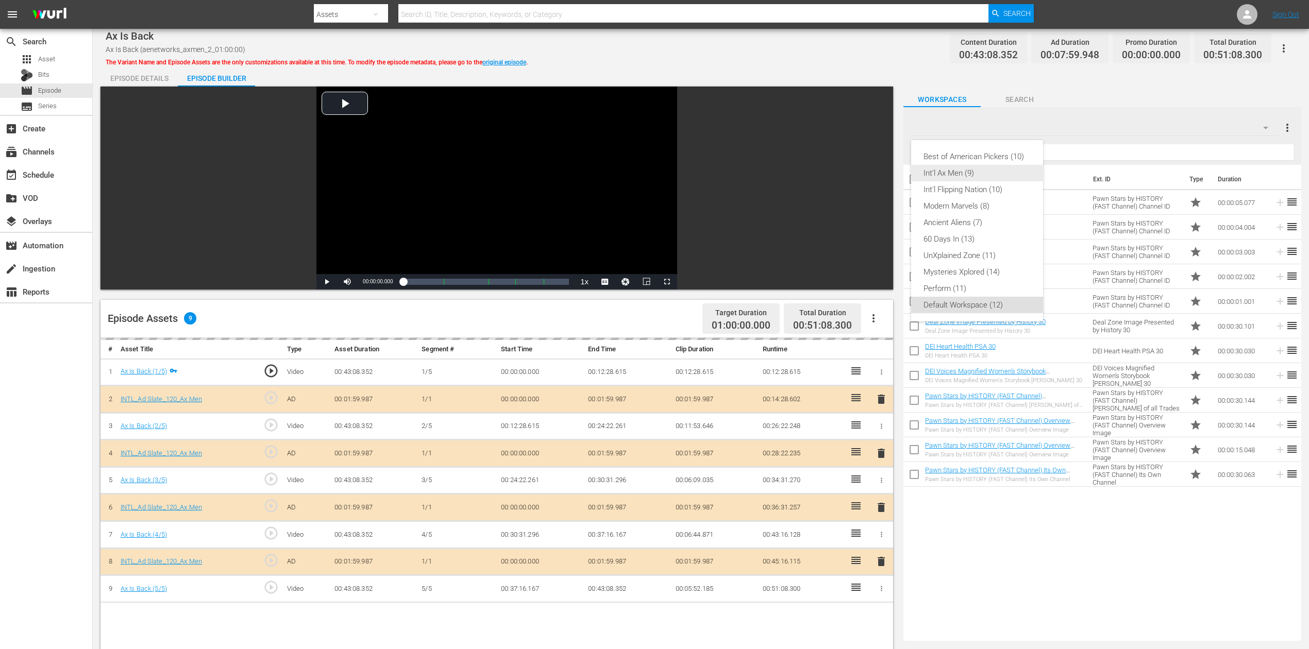
click at [959, 172] on div "Int'l Ax Men (9)" at bounding box center [977, 173] width 107 height 16
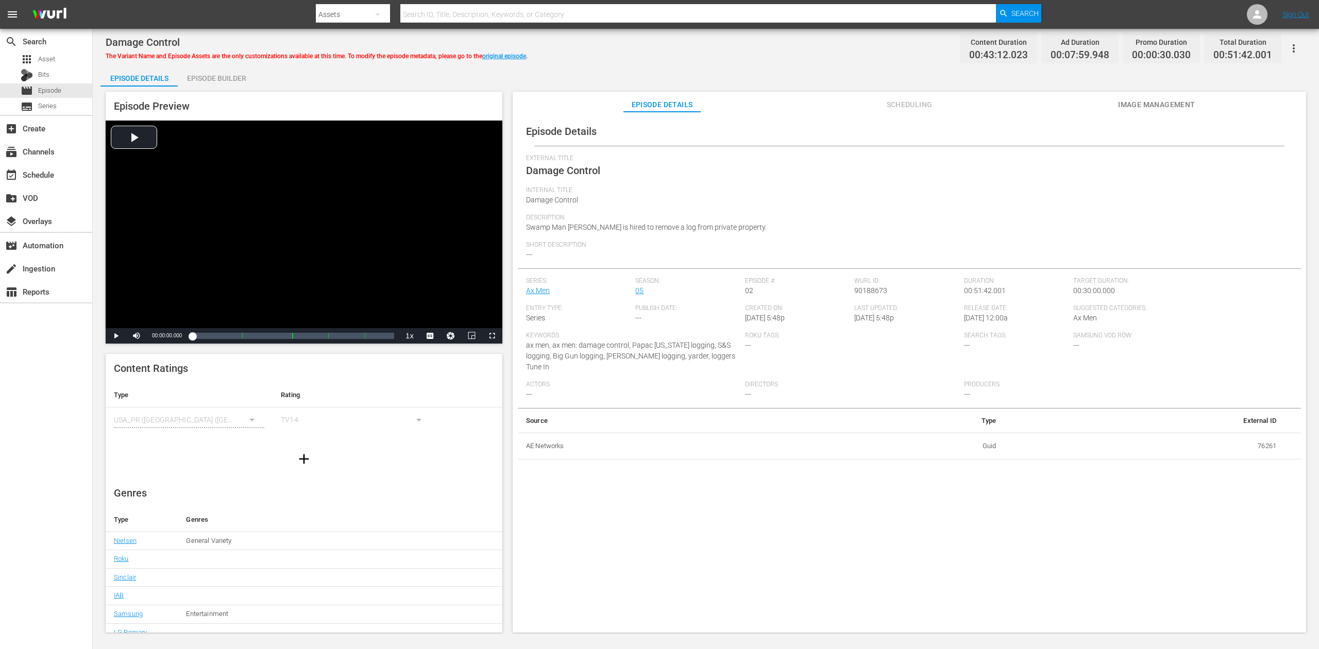
click at [232, 79] on div "Episode Builder" at bounding box center [216, 78] width 77 height 25
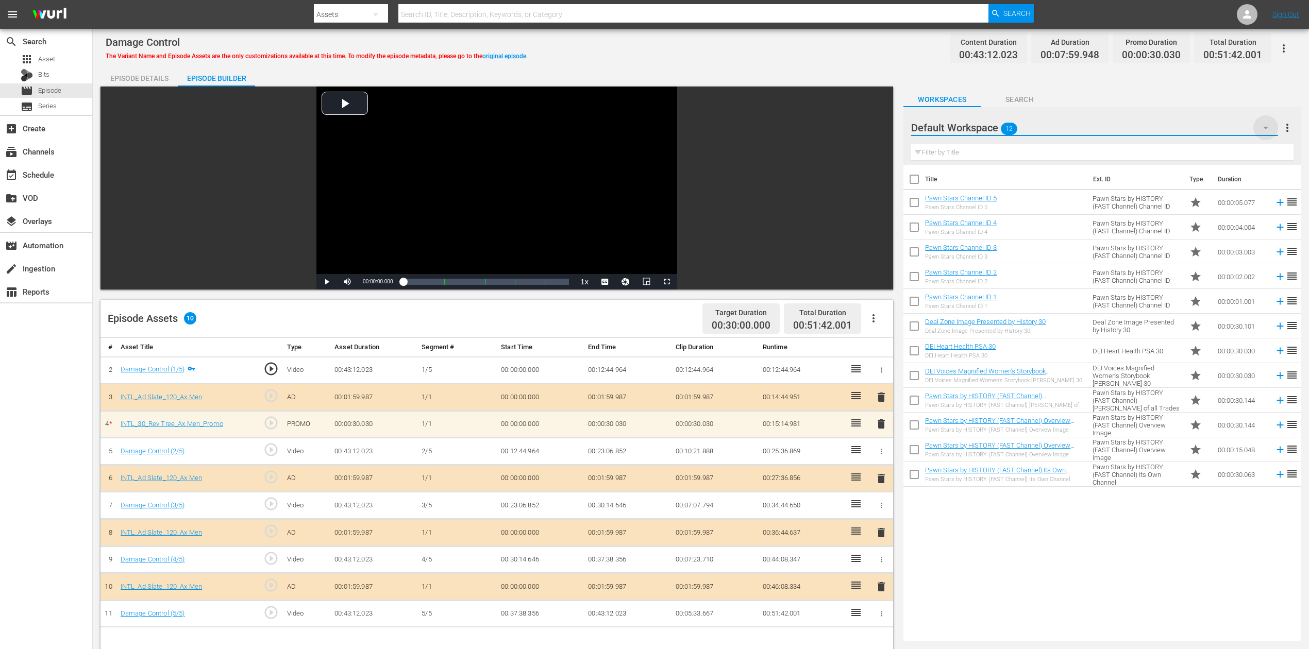
click at [989, 129] on icon "button" at bounding box center [1266, 128] width 12 height 12
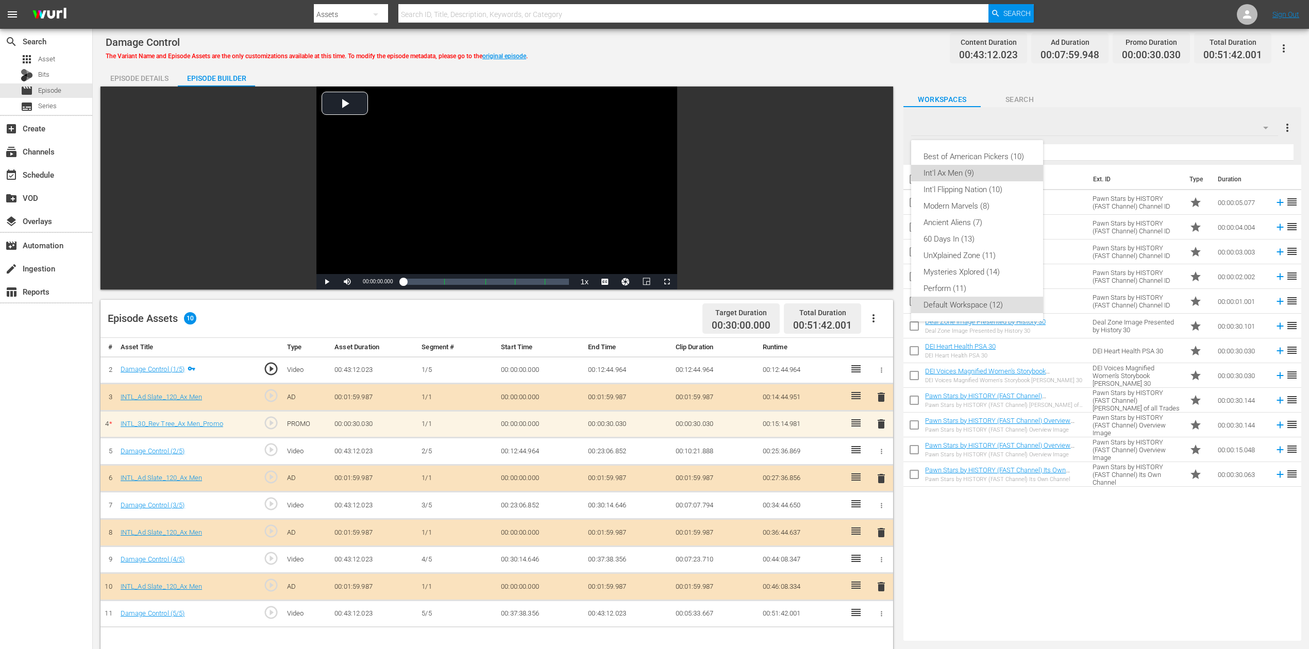
click at [980, 170] on div "Int'l Ax Men (9)" at bounding box center [977, 173] width 107 height 16
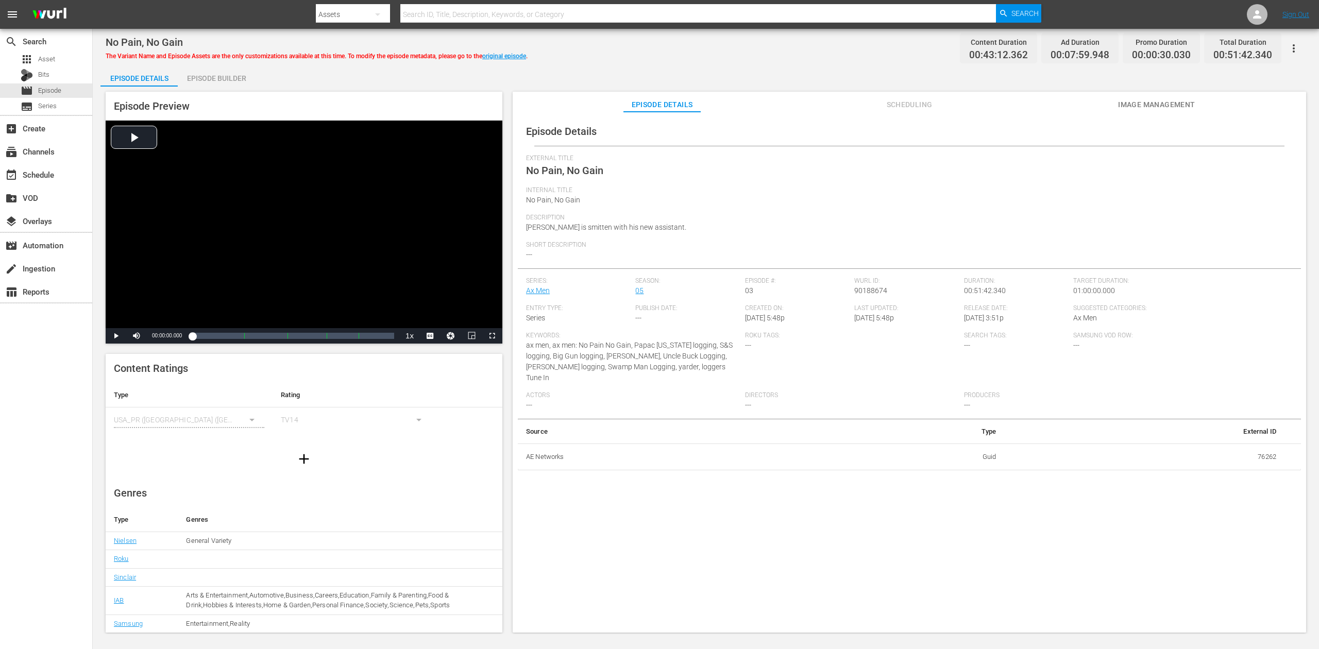
click at [219, 75] on div "Episode Builder" at bounding box center [216, 78] width 77 height 25
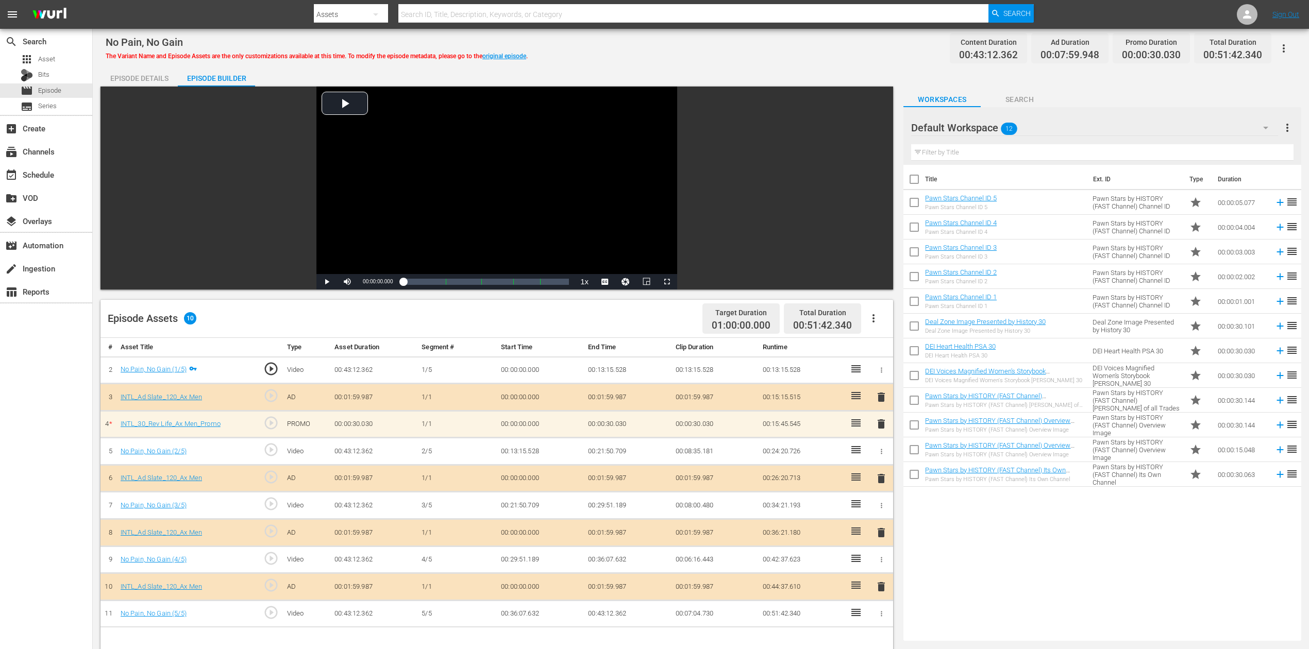
click at [989, 124] on icon "button" at bounding box center [1266, 128] width 12 height 12
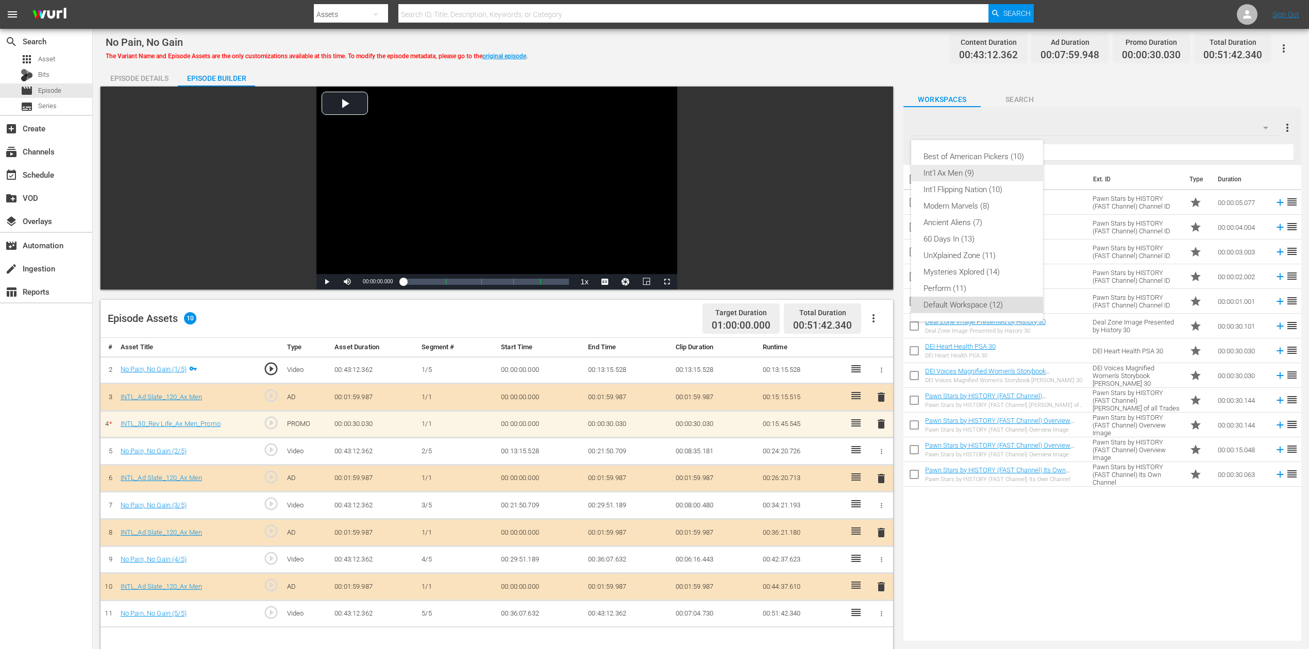
click at [965, 172] on div "Int'l Ax Men (9)" at bounding box center [977, 173] width 107 height 16
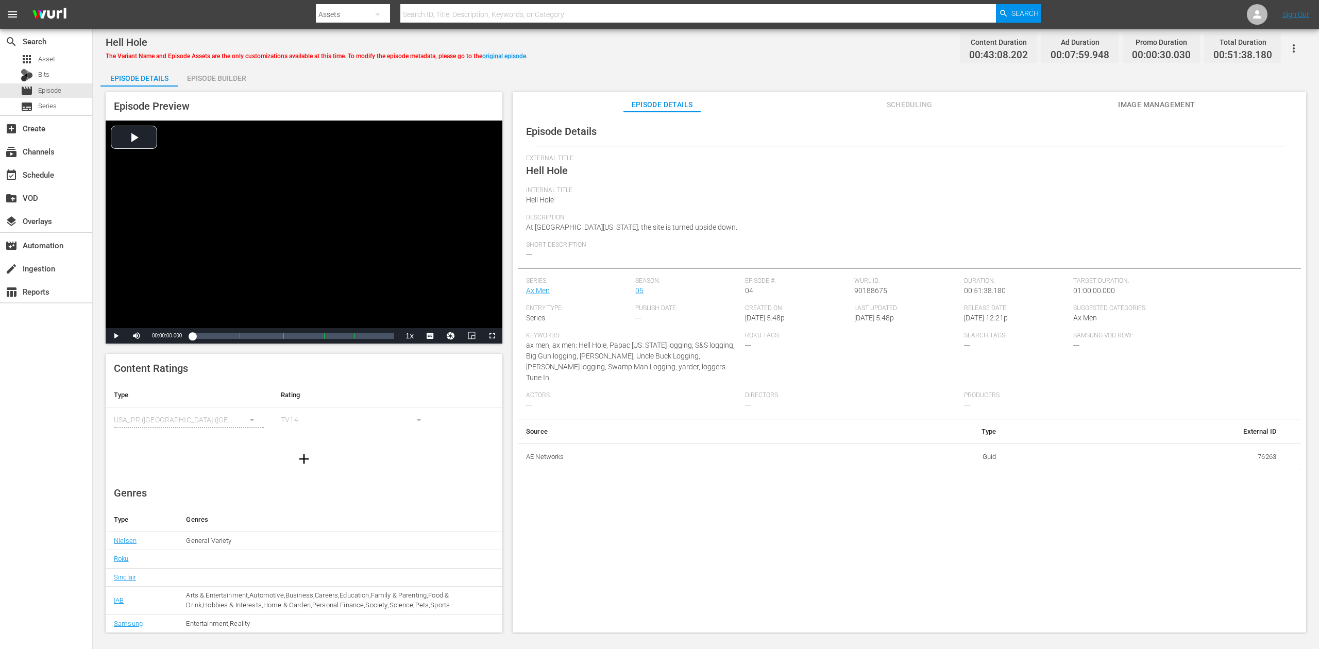
click at [205, 78] on div "Episode Builder" at bounding box center [216, 78] width 77 height 25
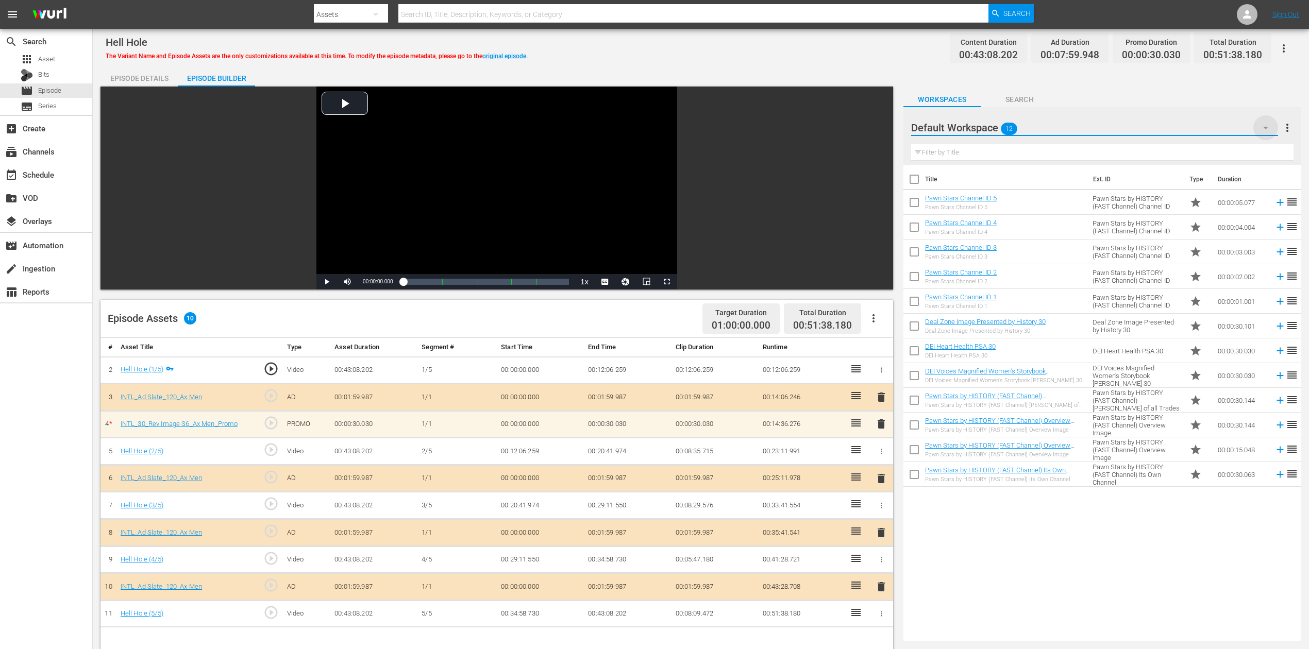
click at [989, 129] on icon "button" at bounding box center [1266, 128] width 12 height 12
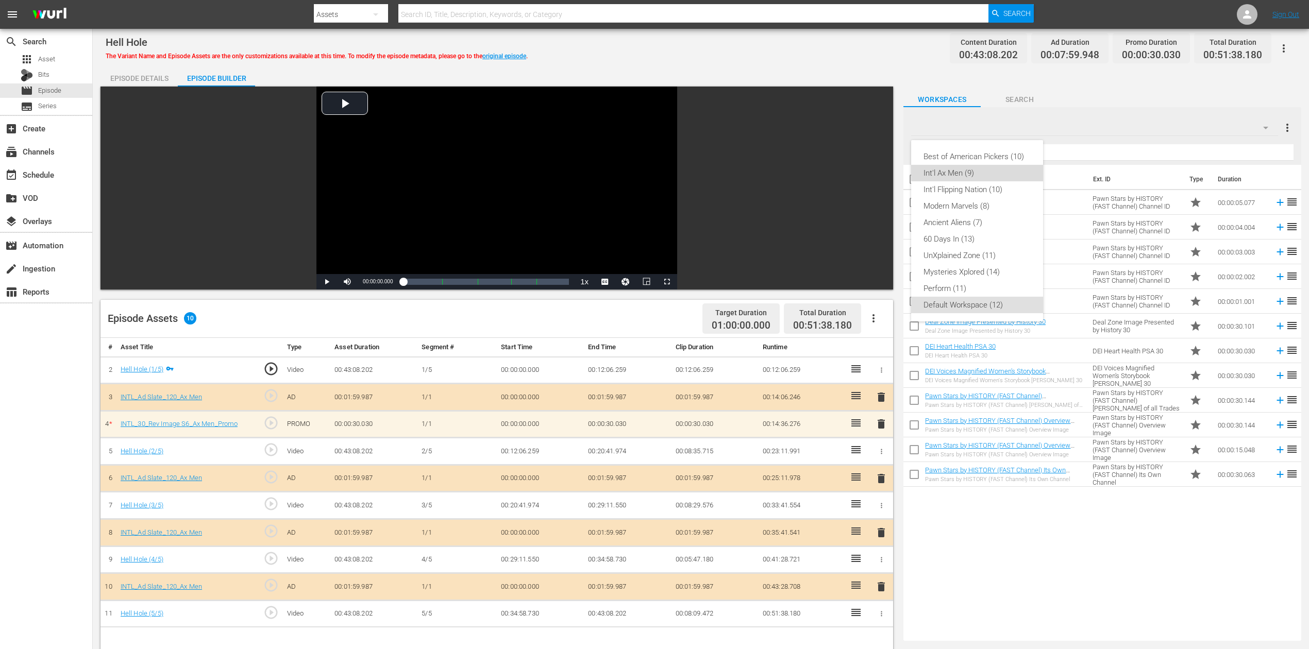
click at [978, 168] on div "Int'l Ax Men (9)" at bounding box center [977, 173] width 107 height 16
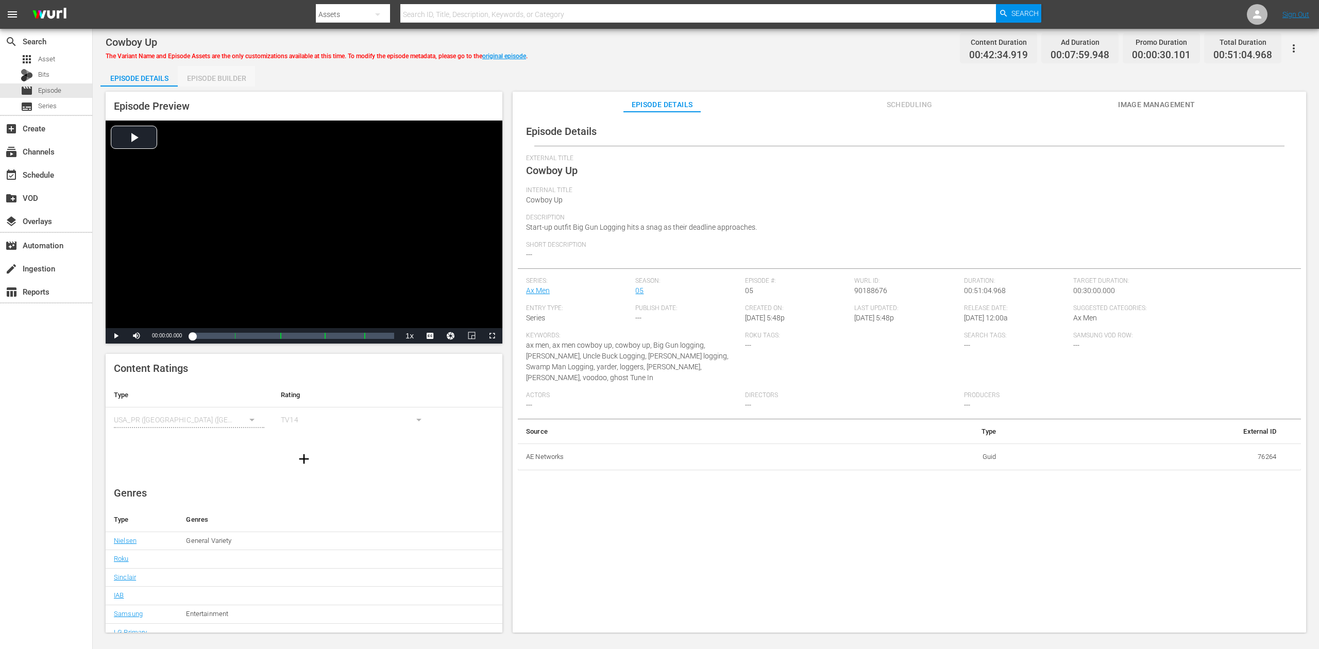
click at [223, 75] on div "Episode Builder" at bounding box center [216, 78] width 77 height 25
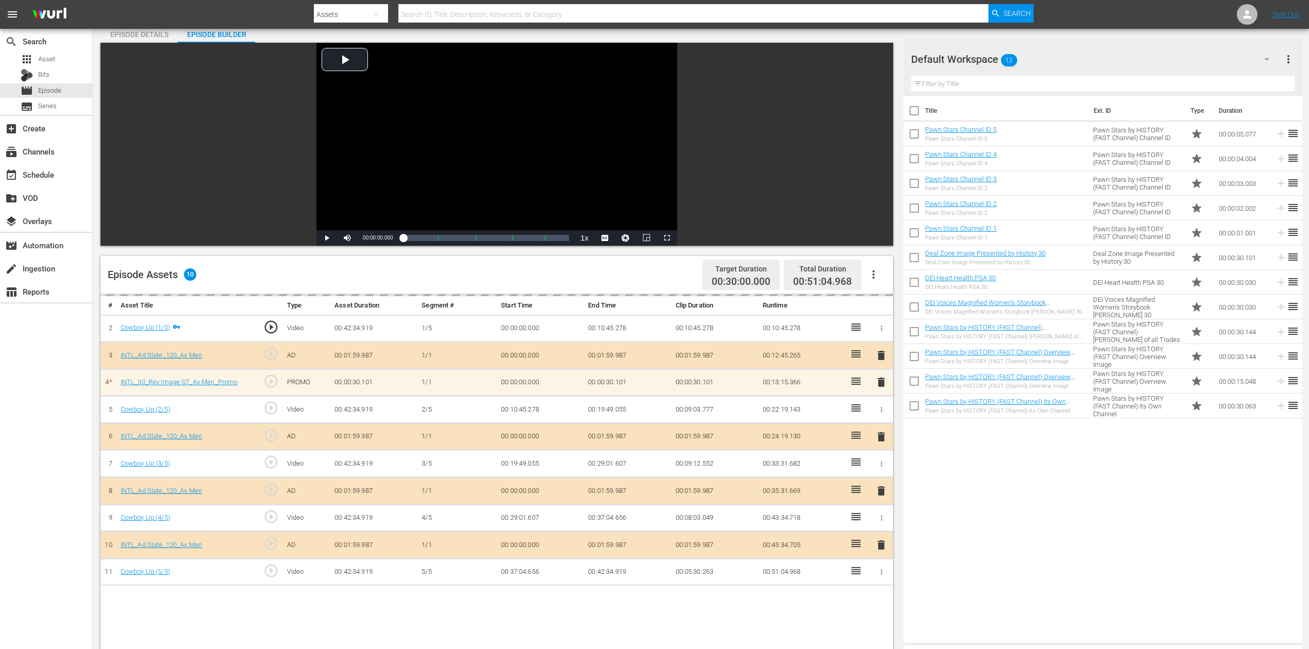
scroll to position [69, 0]
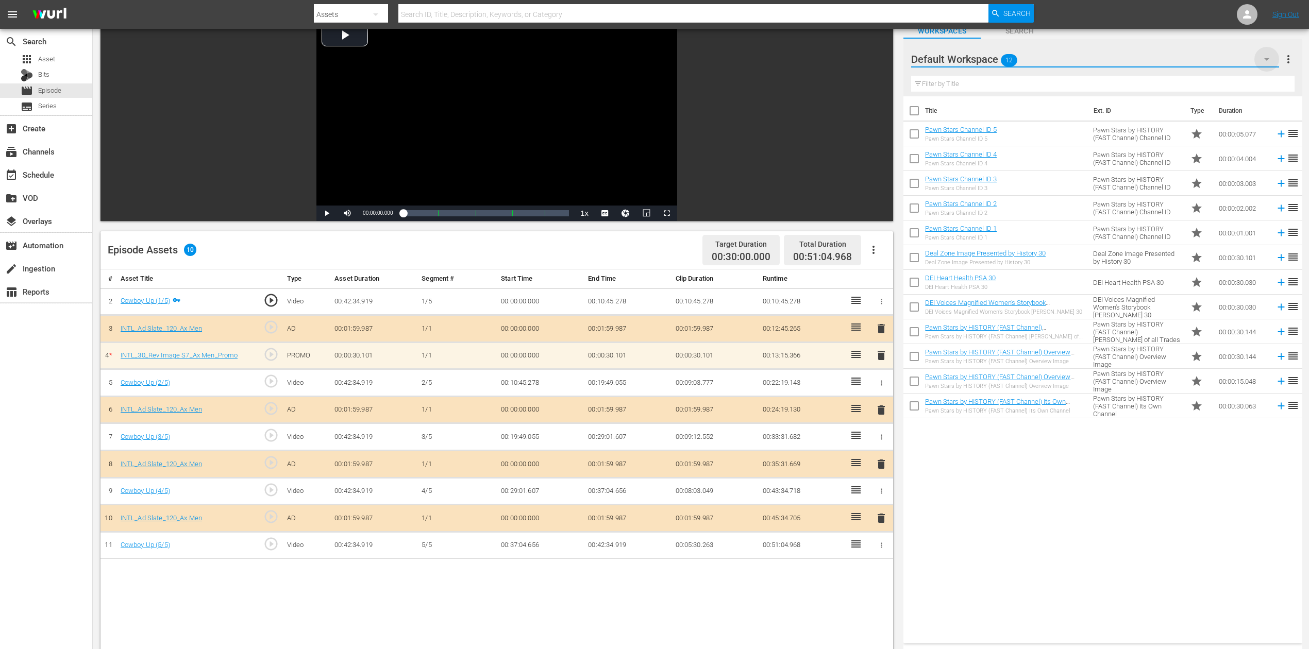
click at [989, 58] on icon "button" at bounding box center [1266, 59] width 5 height 3
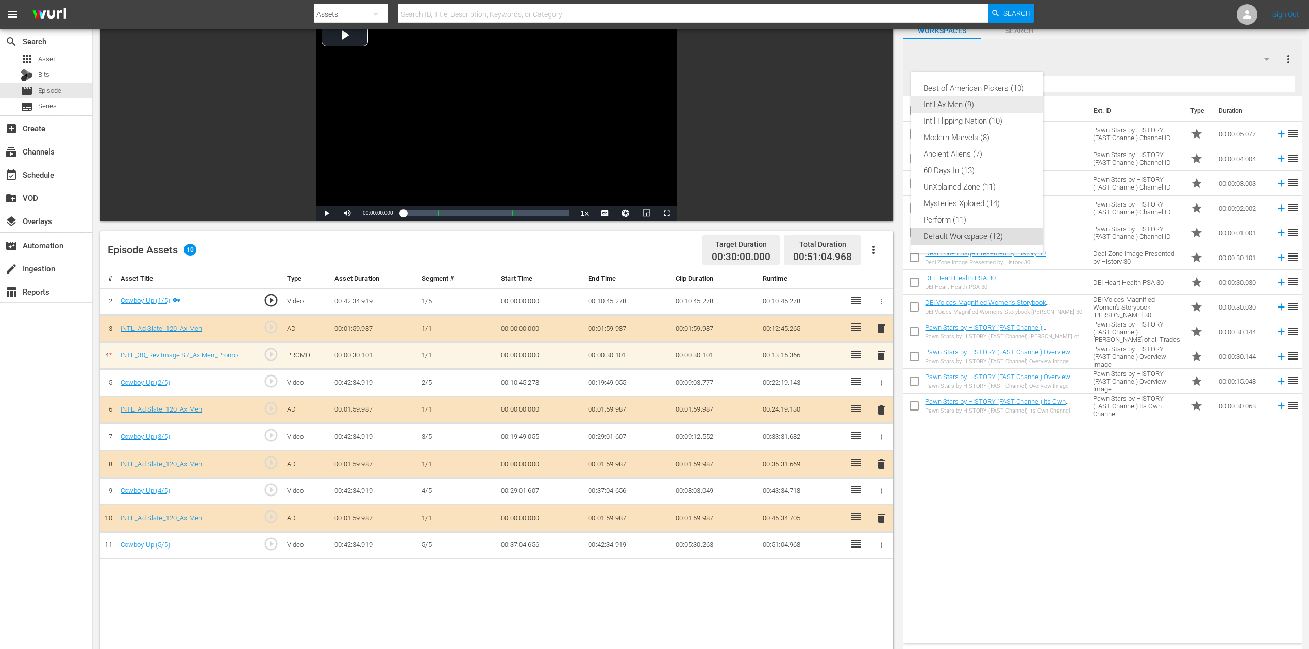
click at [939, 106] on div "Int'l Ax Men (9)" at bounding box center [977, 104] width 107 height 16
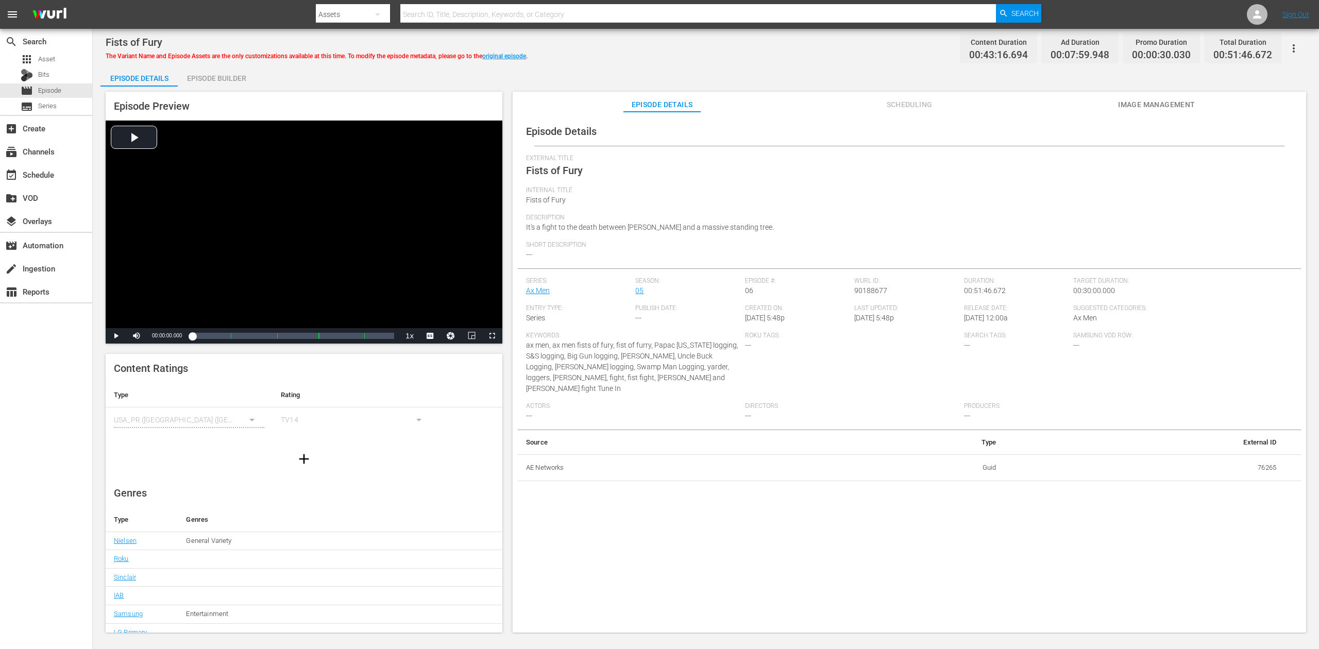
click at [212, 81] on div "Episode Builder" at bounding box center [216, 78] width 77 height 25
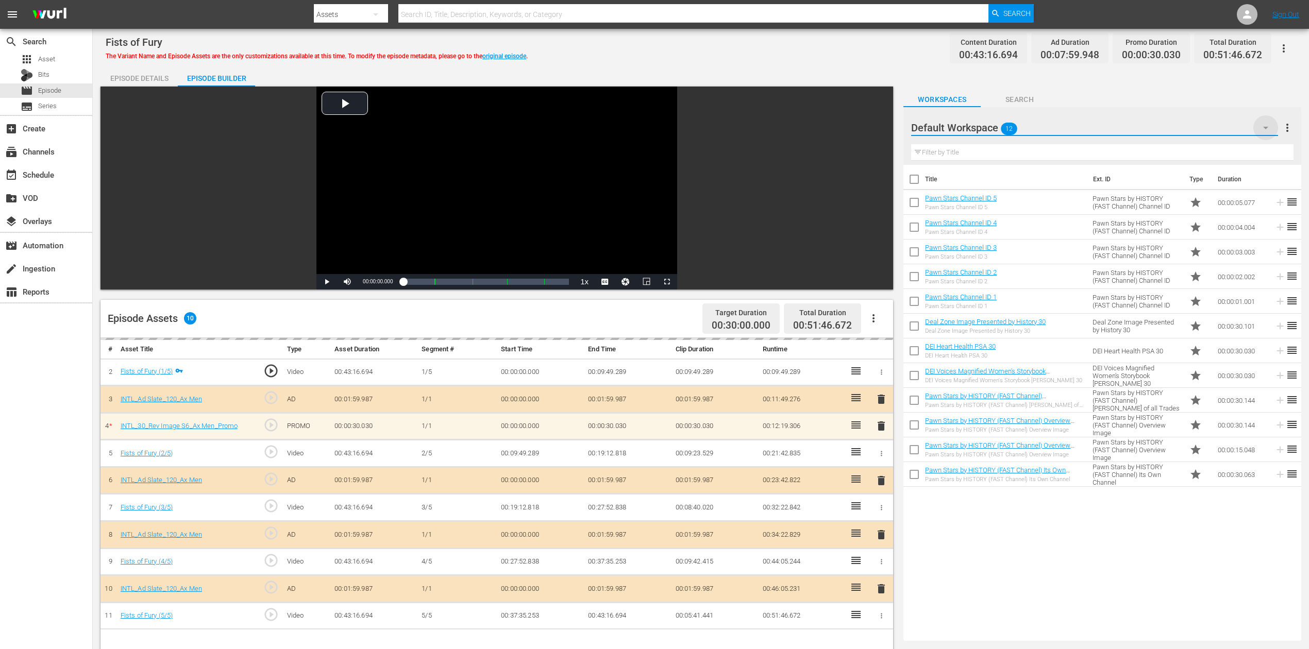
click at [989, 126] on icon "button" at bounding box center [1266, 128] width 12 height 12
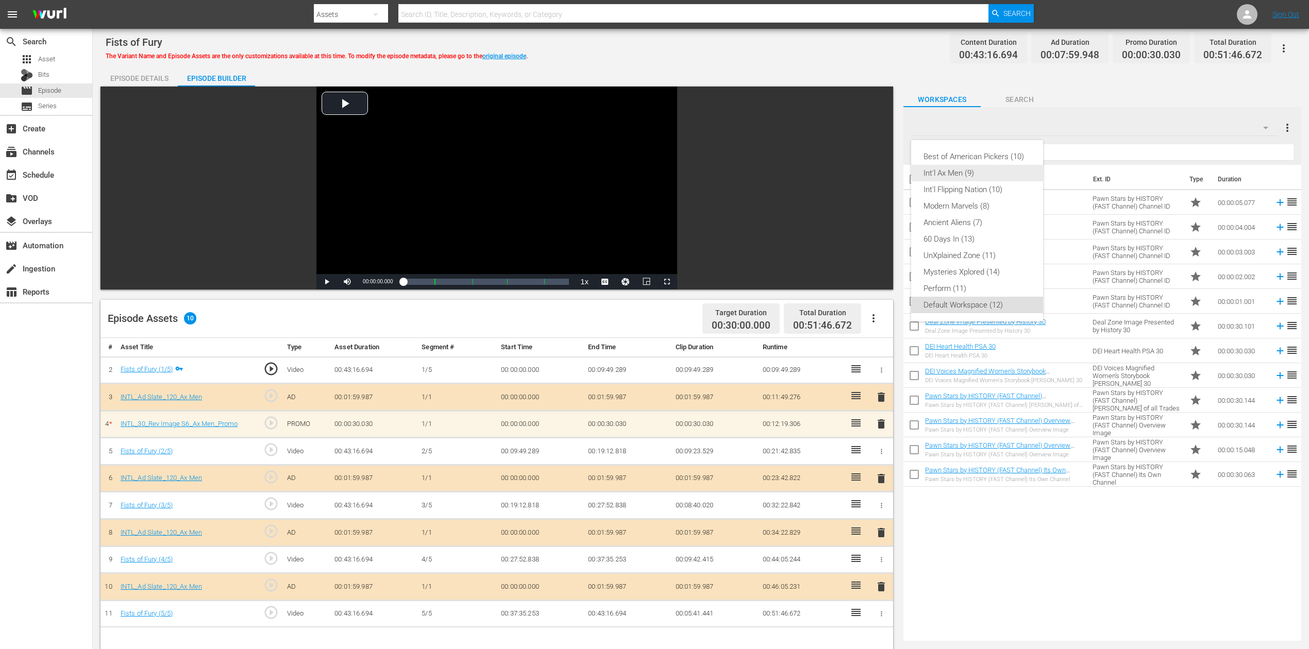
click at [963, 173] on div "Int'l Ax Men (9)" at bounding box center [977, 173] width 107 height 16
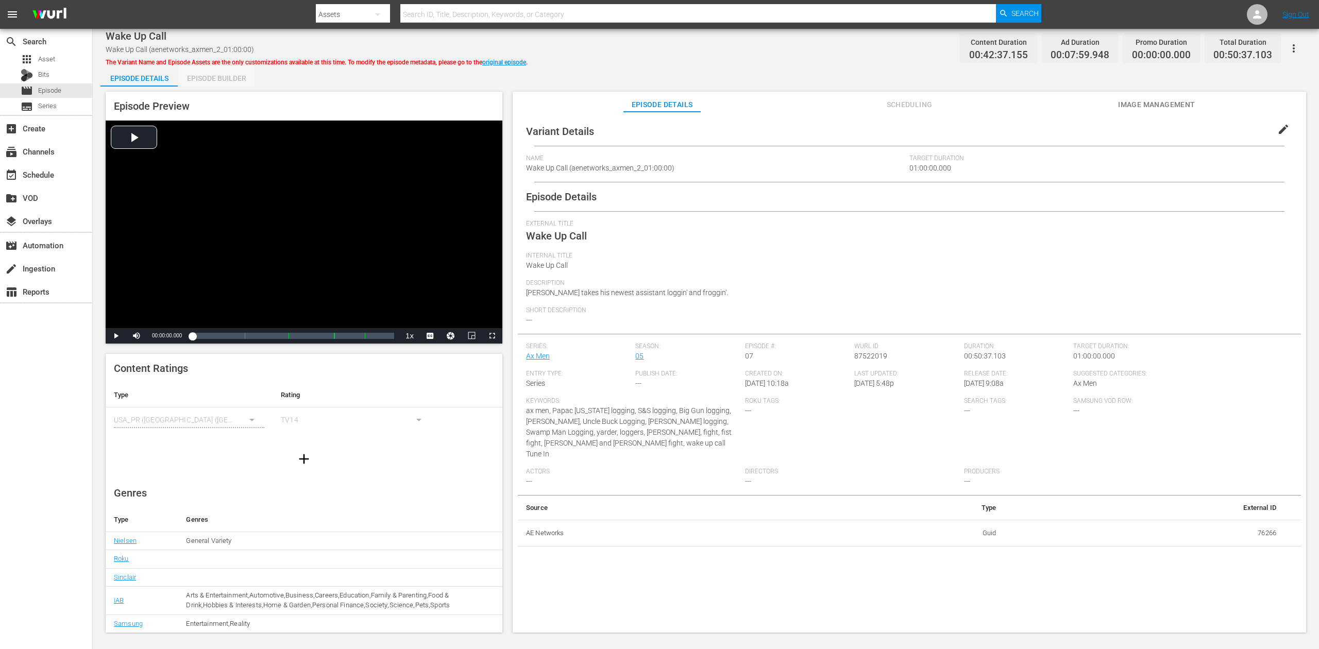
click at [226, 79] on div "Episode Builder" at bounding box center [216, 78] width 77 height 25
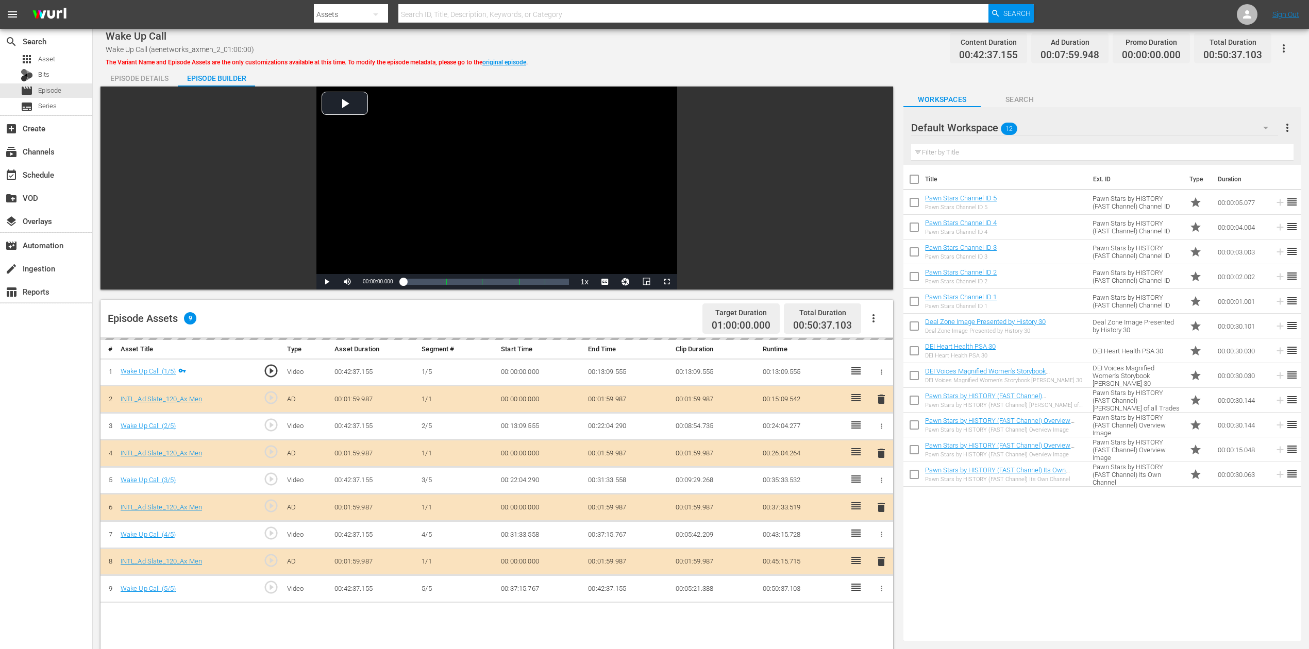
click at [989, 127] on icon "button" at bounding box center [1266, 128] width 12 height 12
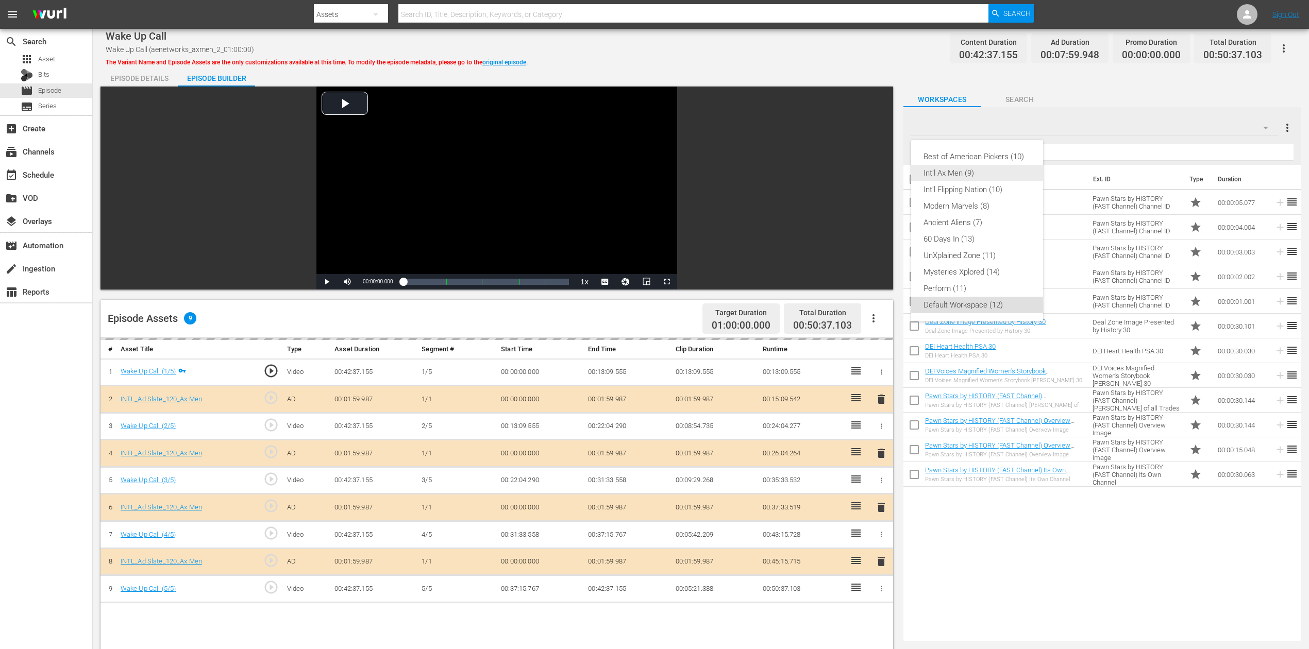
drag, startPoint x: 960, startPoint y: 174, endPoint x: 966, endPoint y: 173, distance: 6.2
click at [962, 173] on div "Int'l Ax Men (9)" at bounding box center [977, 173] width 107 height 16
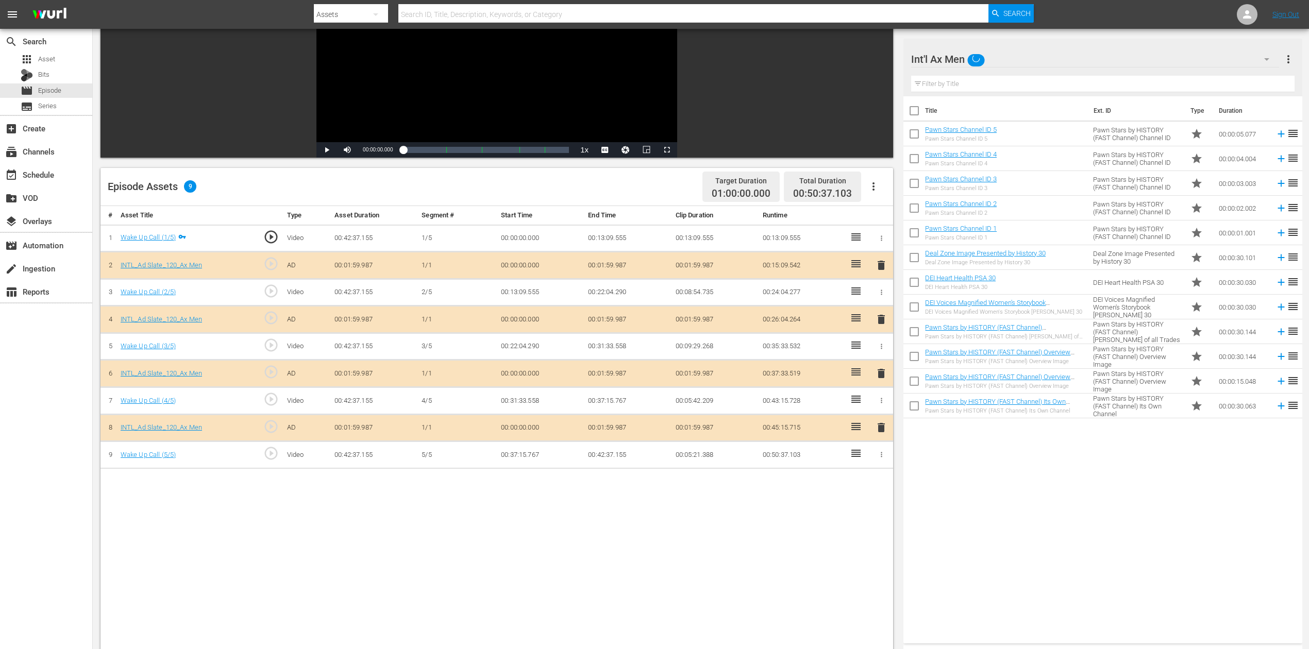
scroll to position [137, 0]
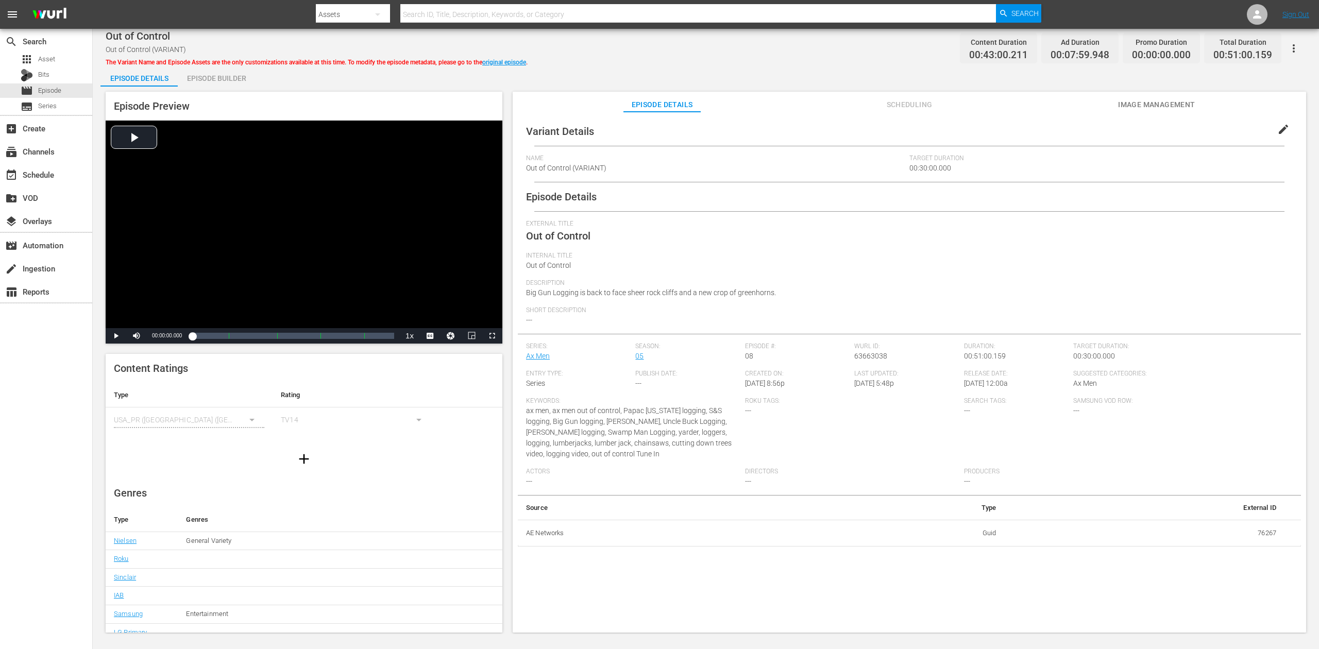
click at [221, 70] on div "Episode Builder" at bounding box center [216, 78] width 77 height 25
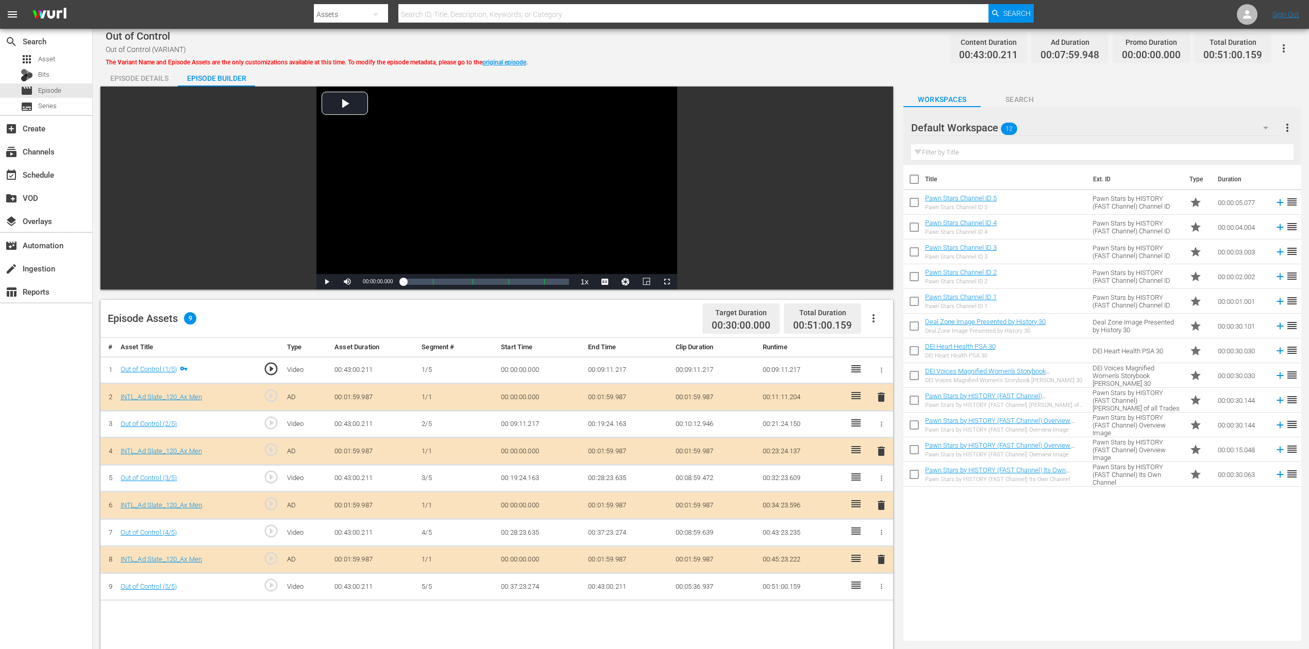
click at [989, 125] on icon "button" at bounding box center [1266, 128] width 12 height 12
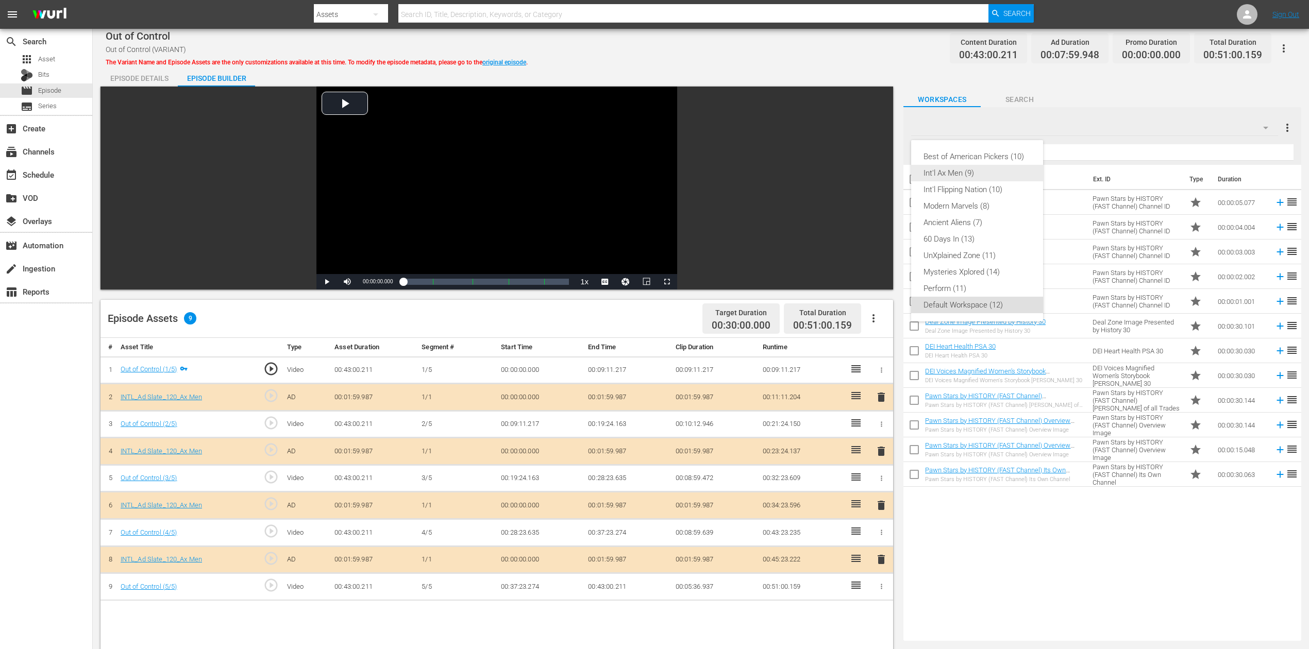
click at [988, 174] on div "Int'l Ax Men (9)" at bounding box center [977, 173] width 107 height 16
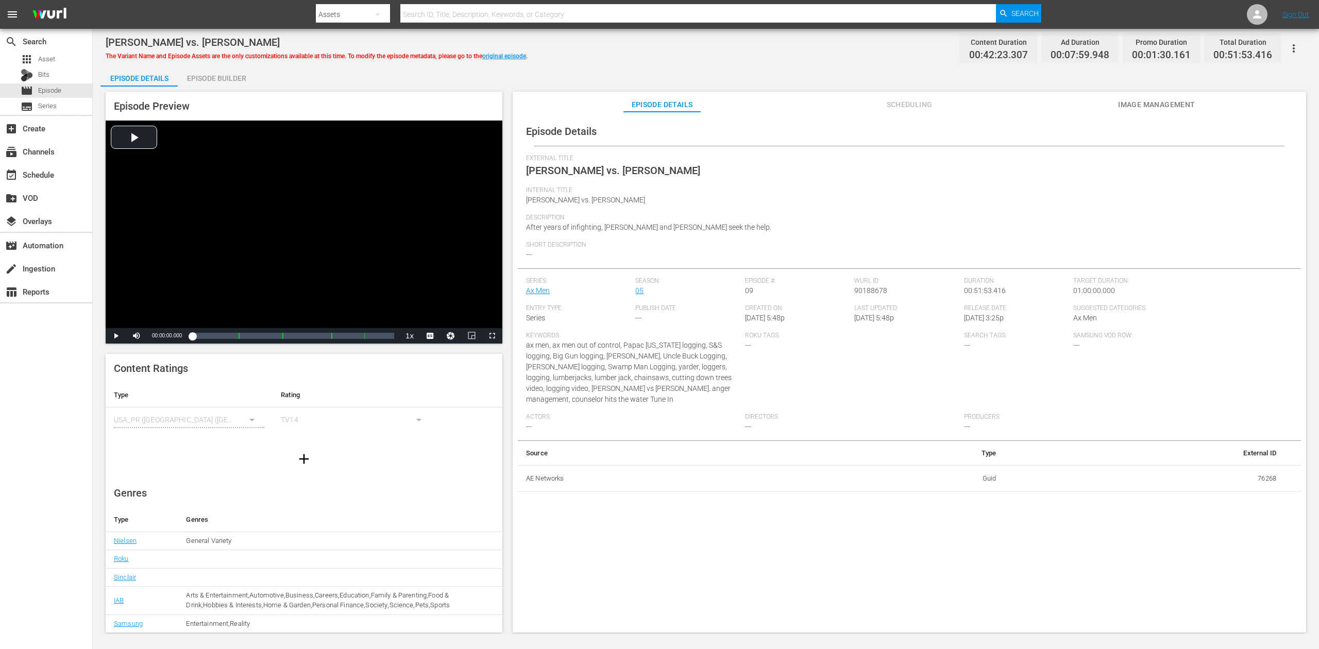
click at [225, 73] on div "Episode Builder" at bounding box center [216, 78] width 77 height 25
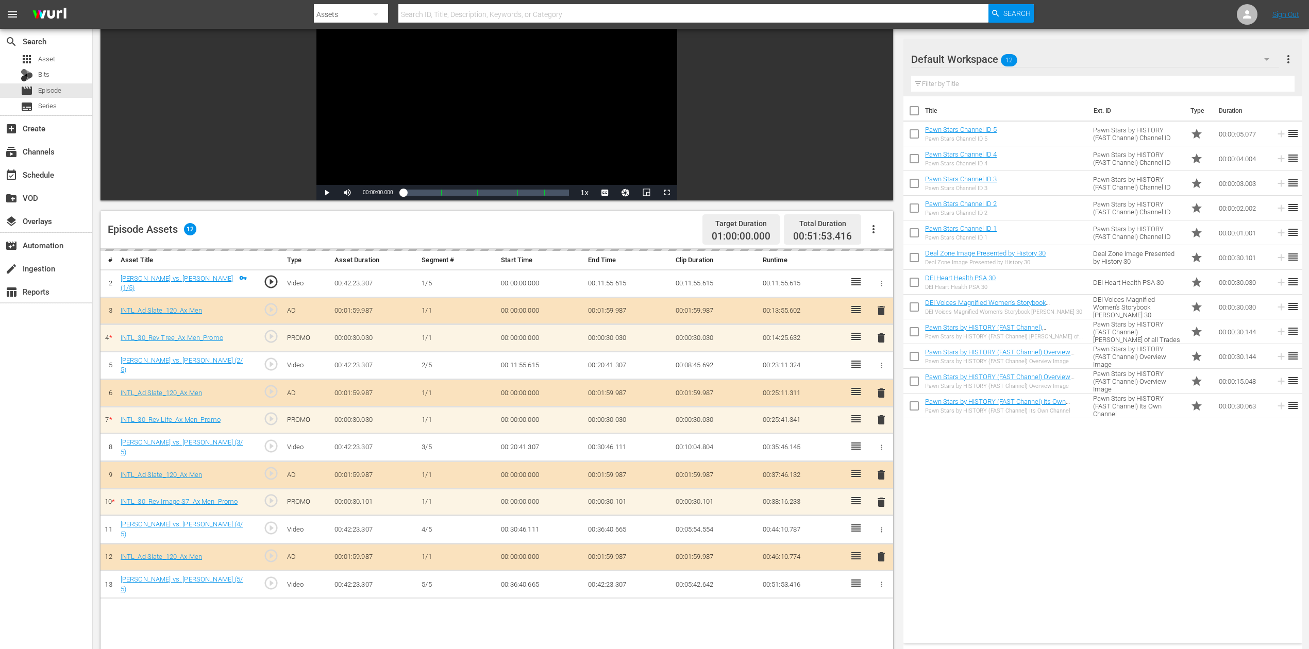
scroll to position [206, 0]
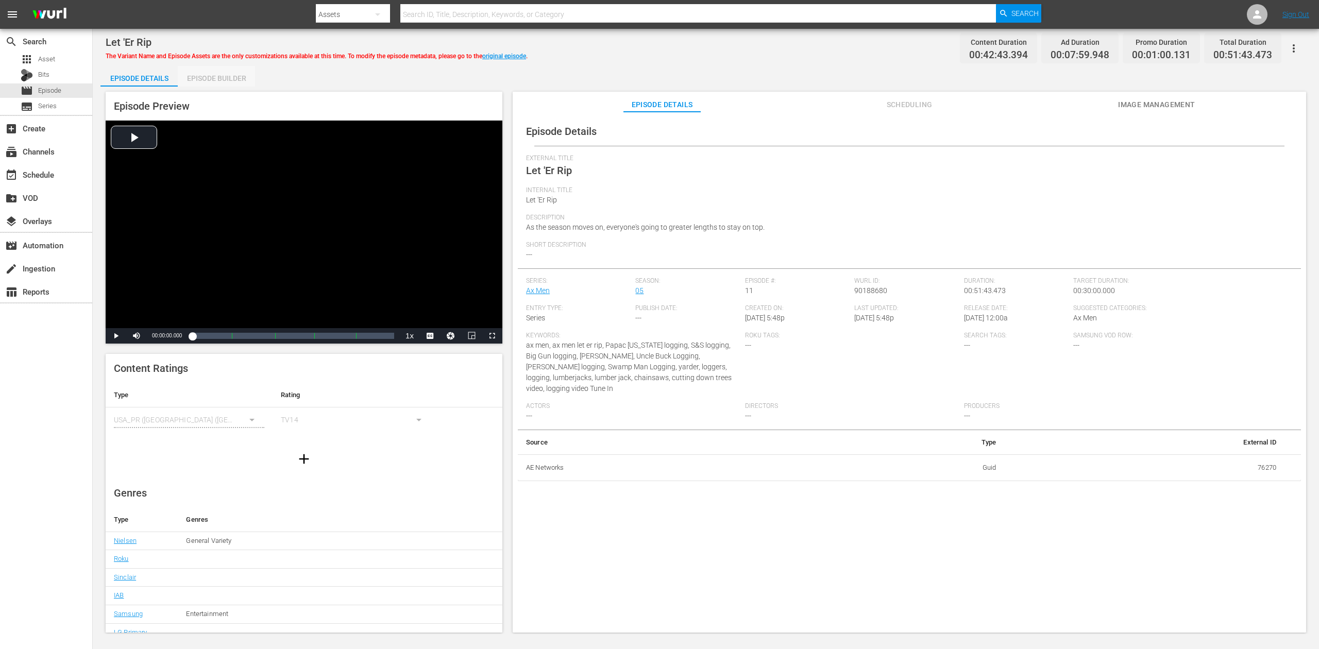
click at [219, 75] on div "Episode Builder" at bounding box center [216, 78] width 77 height 25
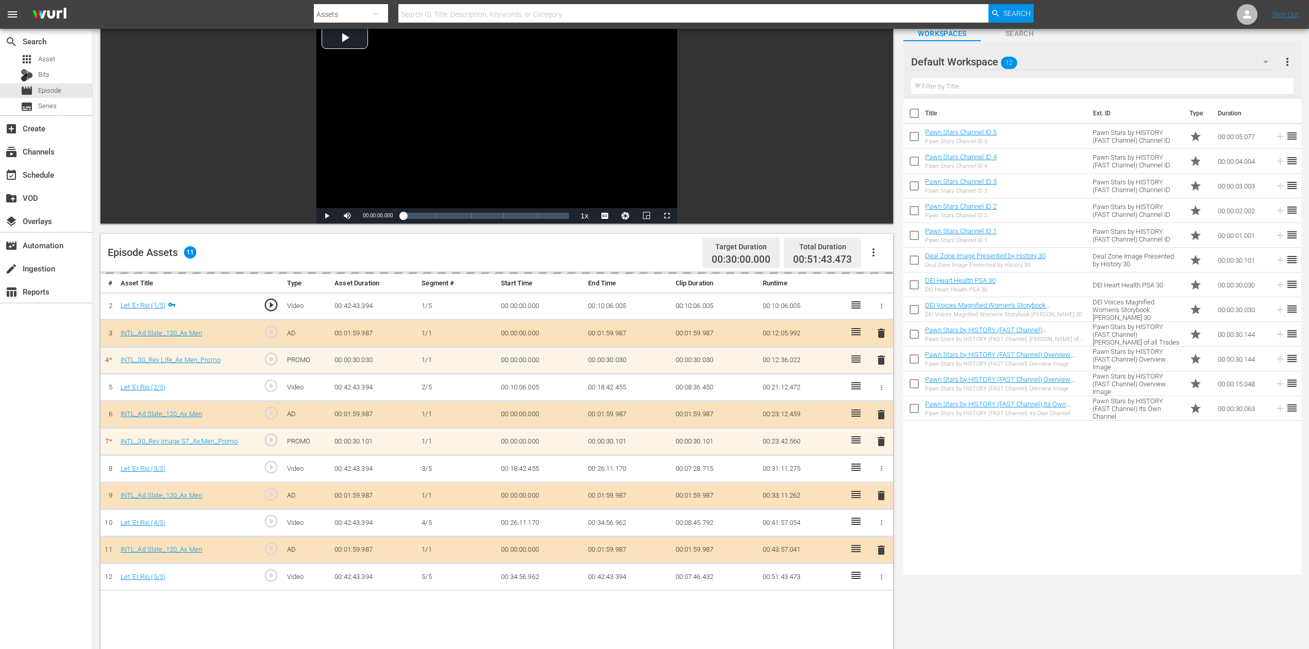
scroll to position [206, 0]
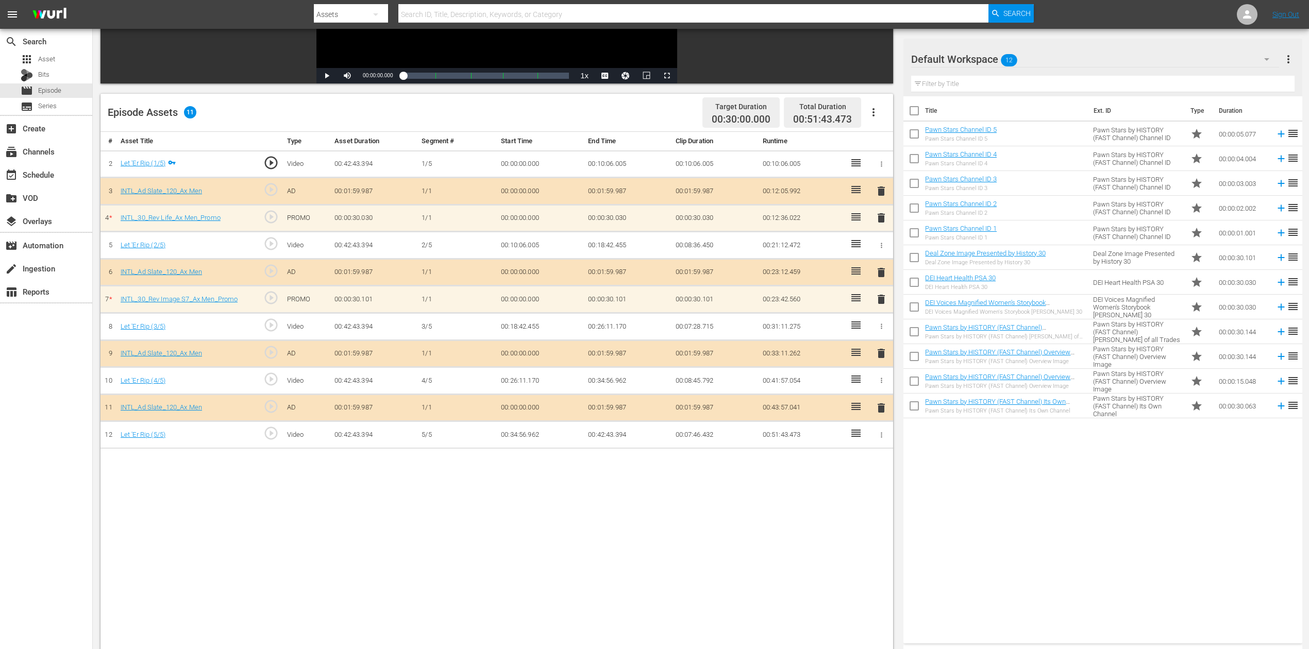
click at [989, 56] on icon "button" at bounding box center [1267, 59] width 12 height 12
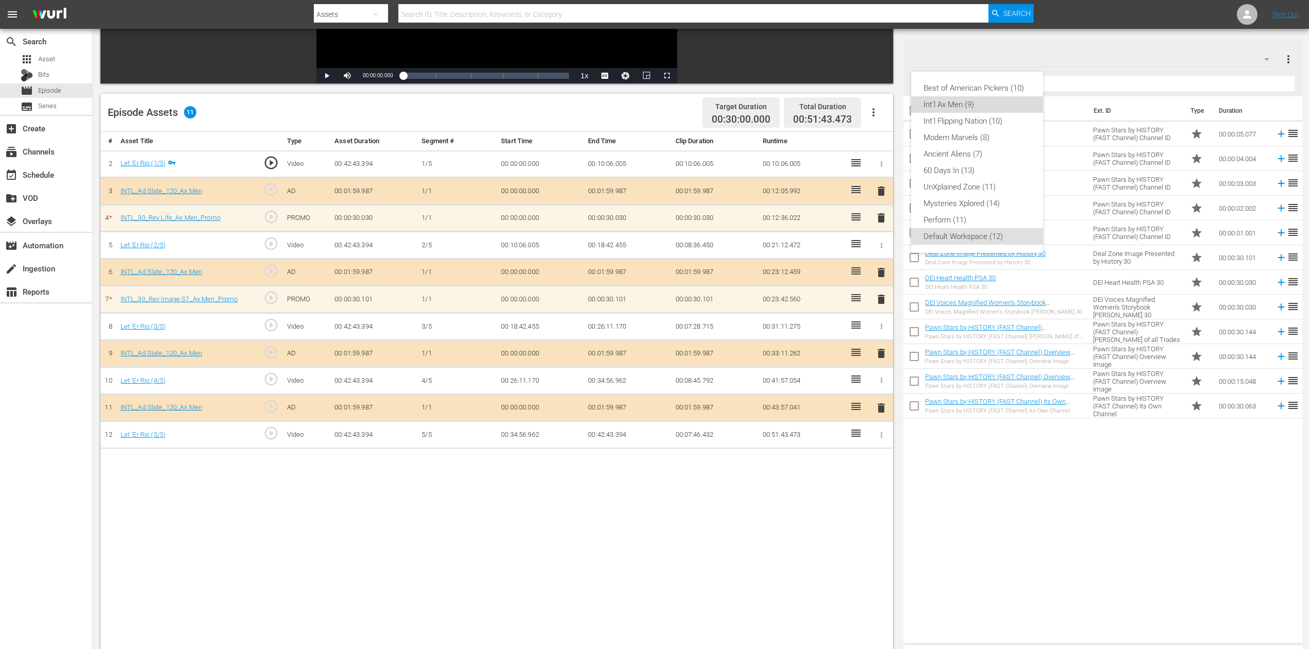
click at [955, 107] on div "Int'l Ax Men (9)" at bounding box center [977, 104] width 107 height 16
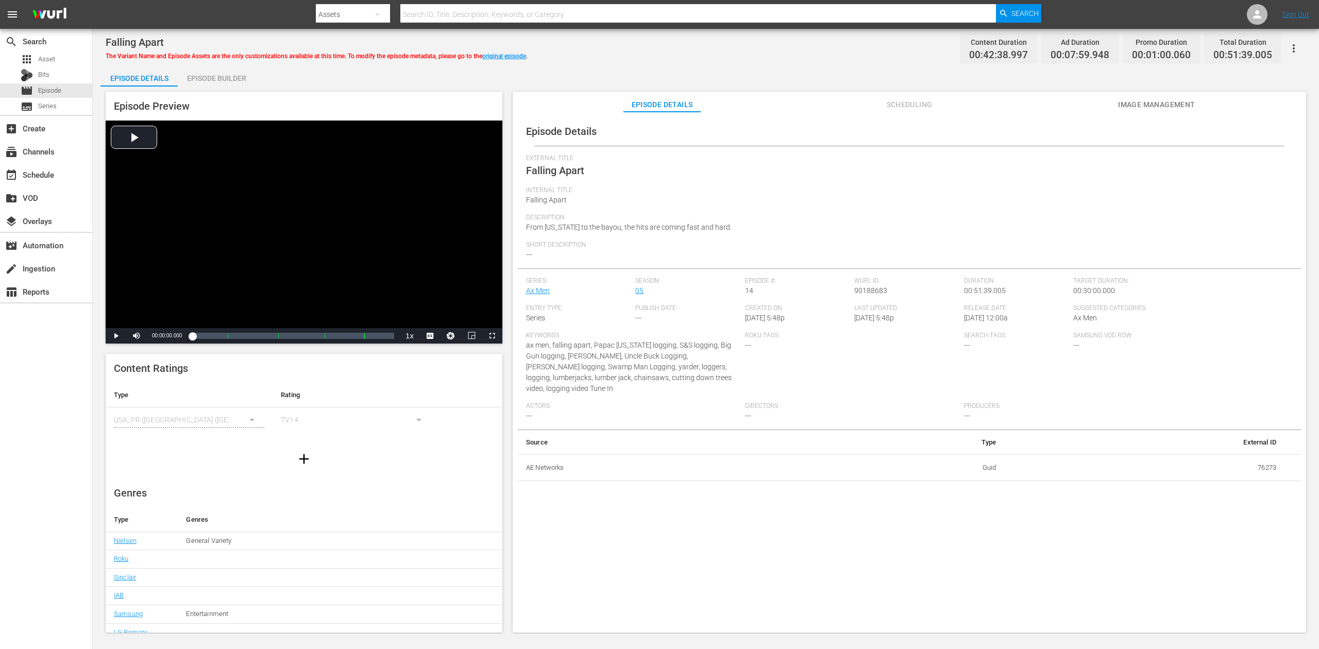
click at [219, 73] on div "Episode Builder" at bounding box center [216, 78] width 77 height 25
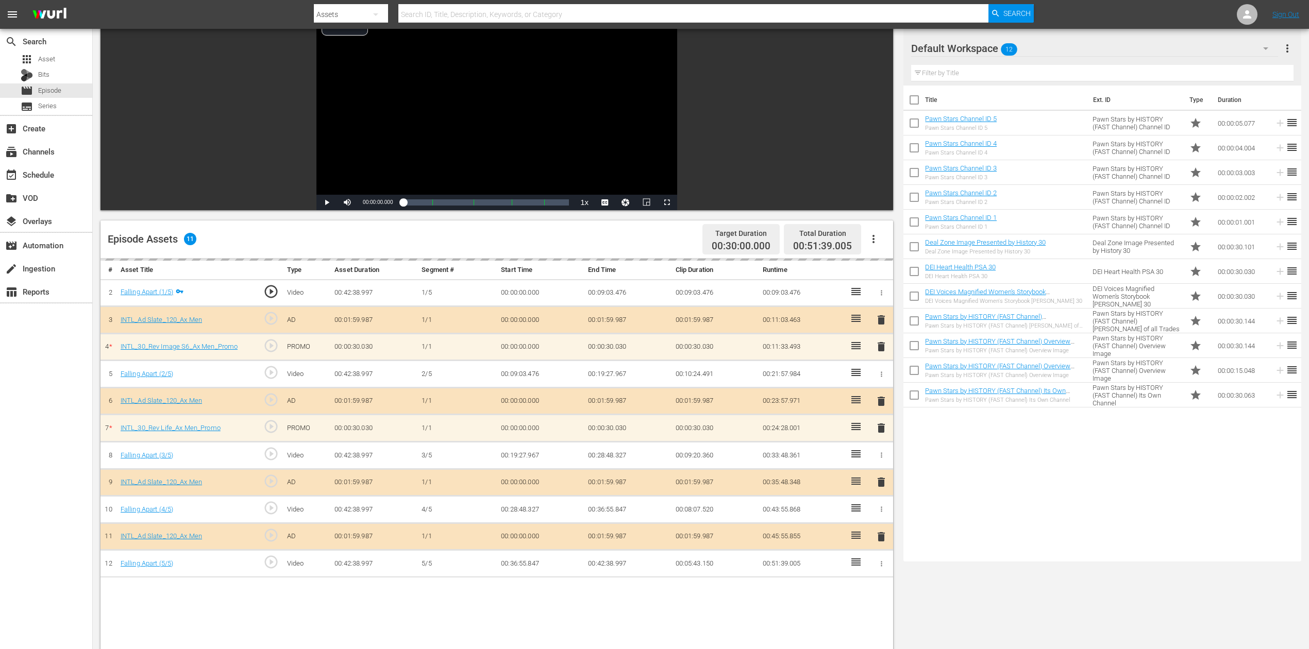
scroll to position [206, 0]
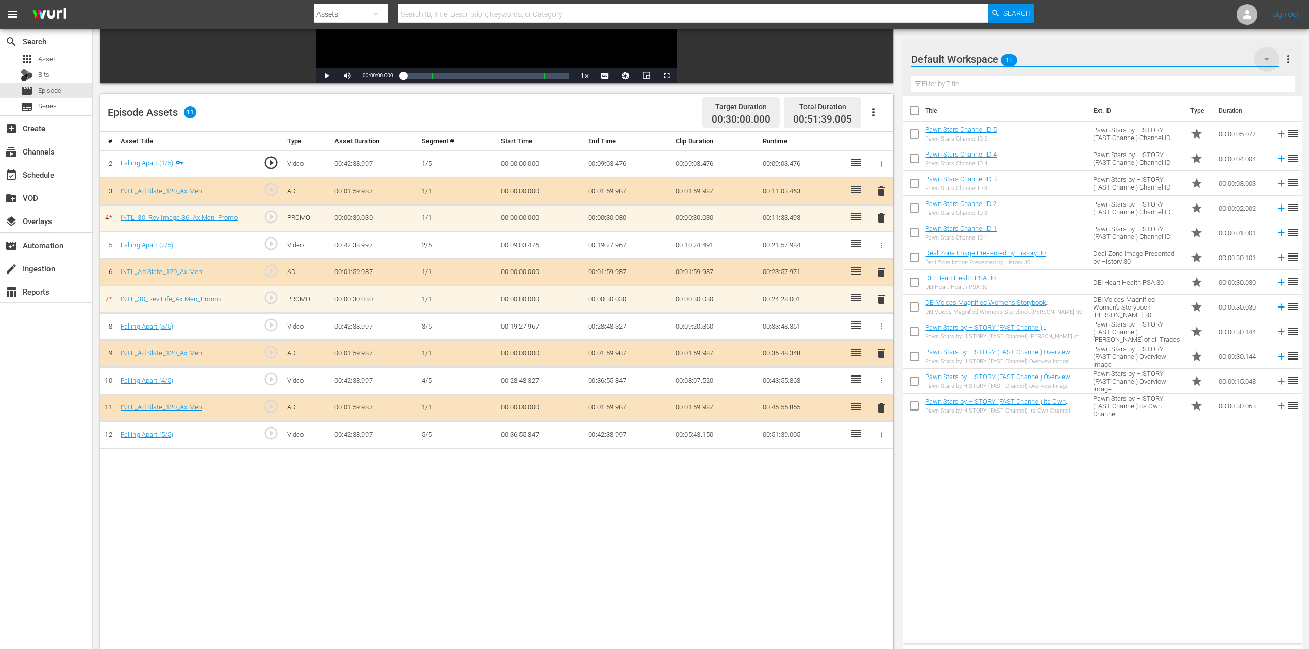
click at [989, 60] on icon "button" at bounding box center [1266, 59] width 5 height 3
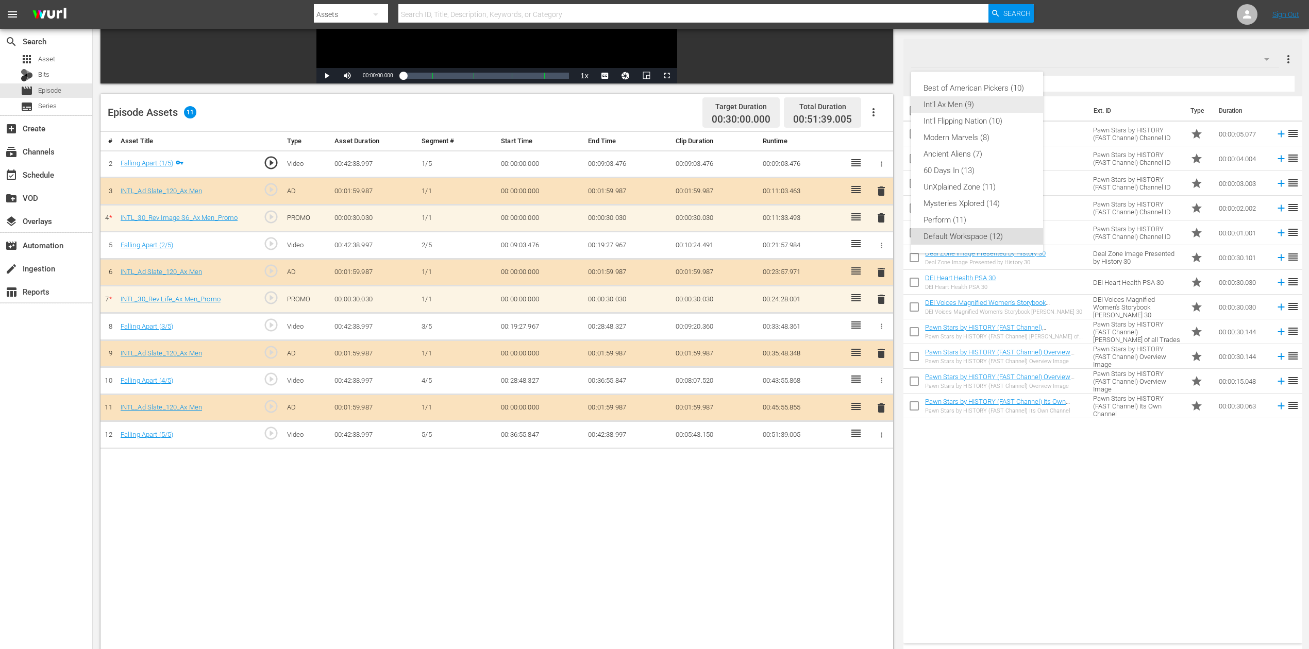
click at [955, 101] on div "Int'l Ax Men (9)" at bounding box center [977, 104] width 107 height 16
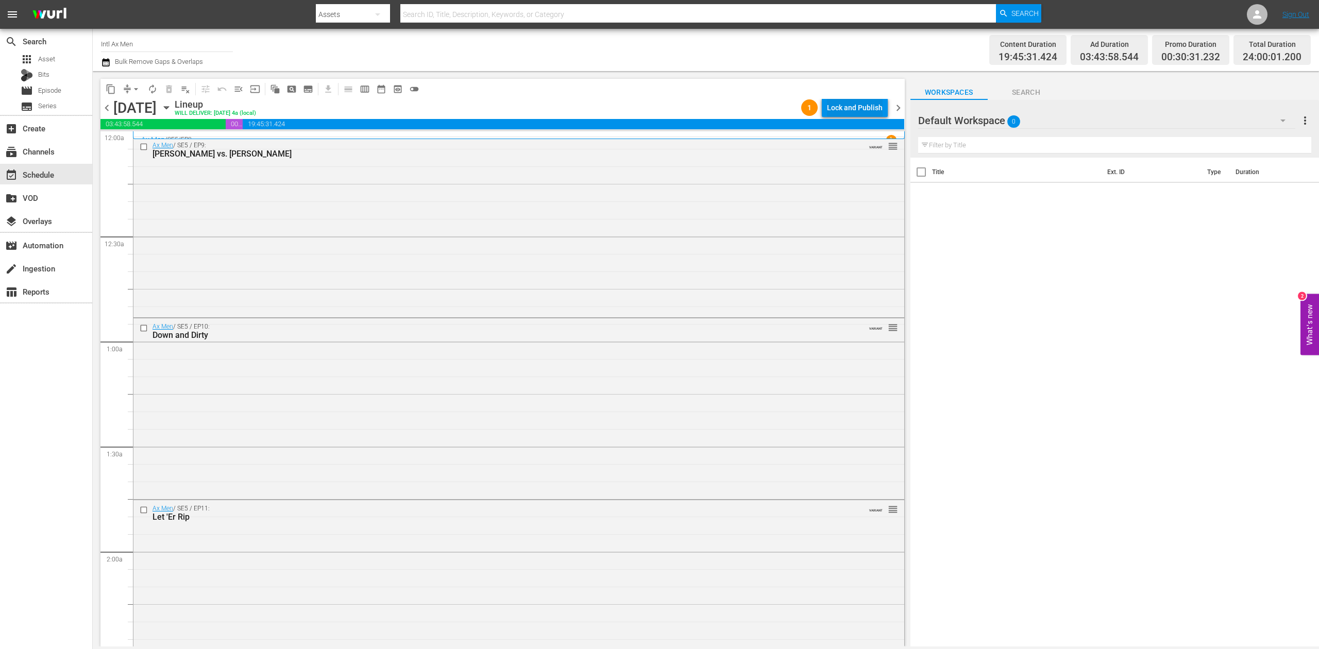
click at [852, 105] on div "Lock and Publish" at bounding box center [855, 107] width 56 height 19
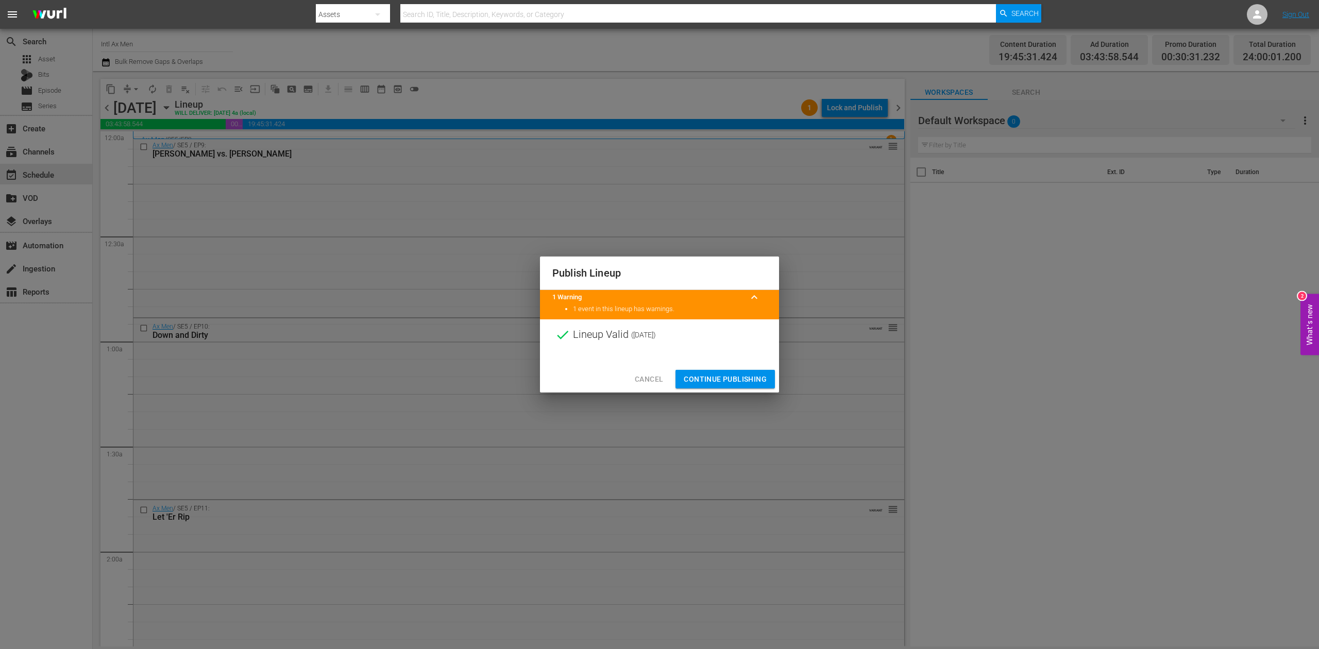
click at [764, 374] on span "Continue Publishing" at bounding box center [725, 379] width 83 height 13
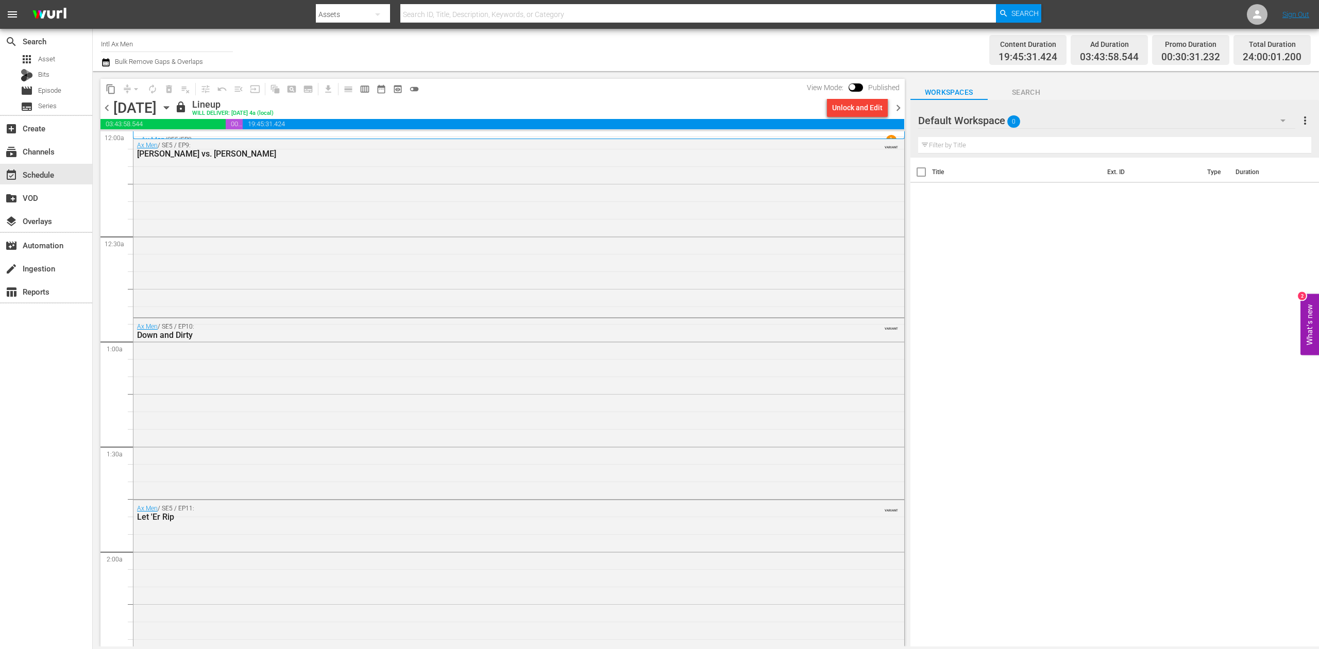
click at [173, 44] on input "Intl Ax Men" at bounding box center [167, 43] width 132 height 25
drag, startPoint x: 172, startPoint y: 44, endPoint x: 13, endPoint y: 34, distance: 159.6
click at [93, 0] on div "search Search apps Asset Bits movie Episode subtitles Series add_box Create sub…" at bounding box center [706, 0] width 1227 height 0
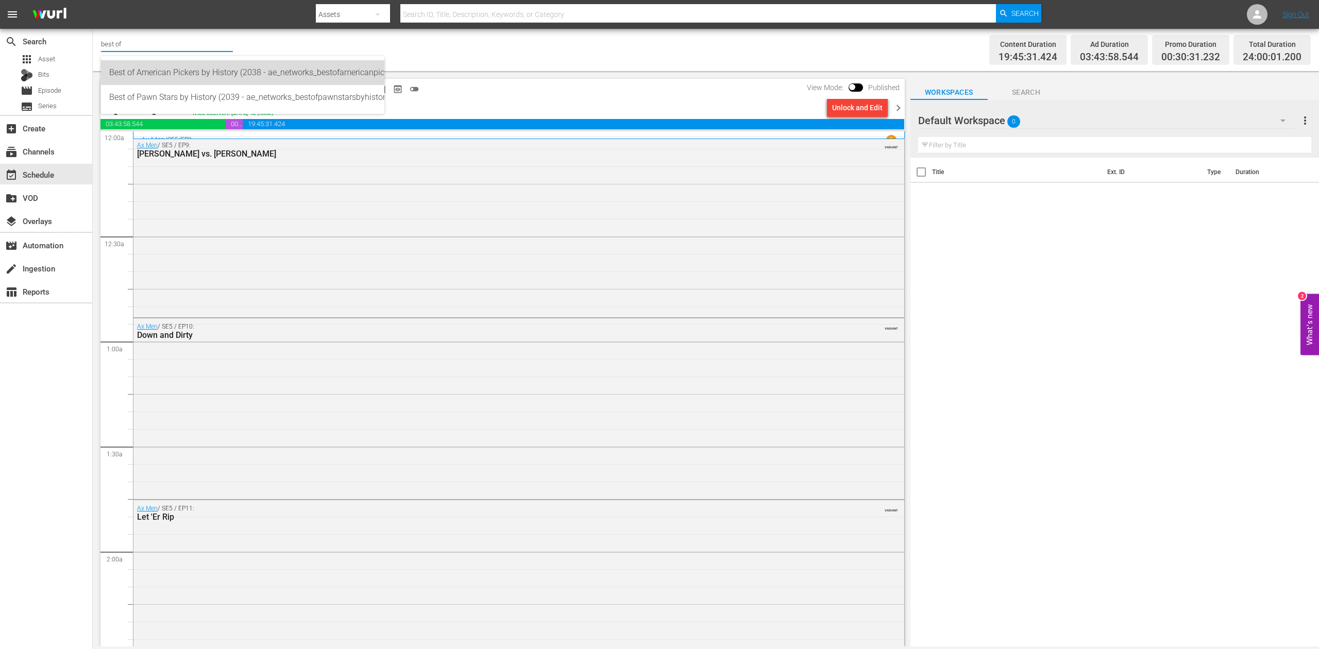
click at [182, 69] on div "Best of American Pickers by History (2038 - ae_networks_bestofamericanpickersby…" at bounding box center [242, 72] width 267 height 25
type input "Best of American Pickers by History (2038 - ae_networks_bestofamericanpickersby…"
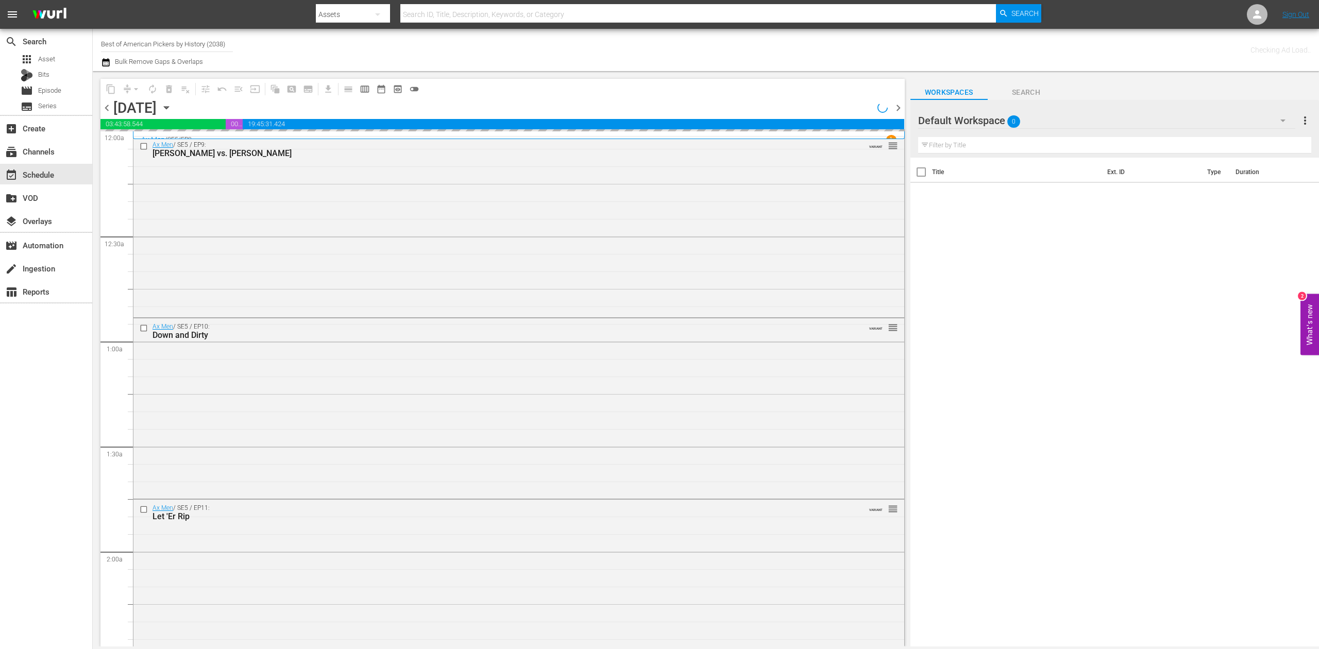
click at [172, 109] on icon "button" at bounding box center [166, 107] width 11 height 11
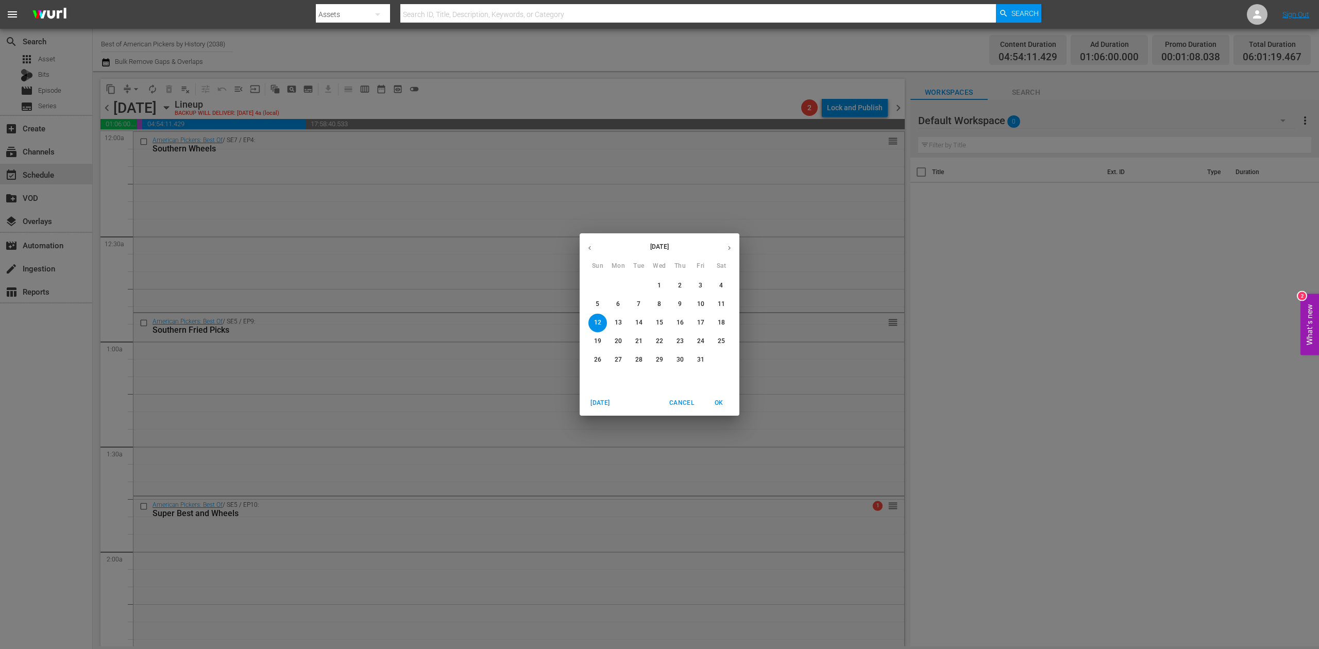
click at [617, 305] on p "6" at bounding box center [618, 304] width 4 height 9
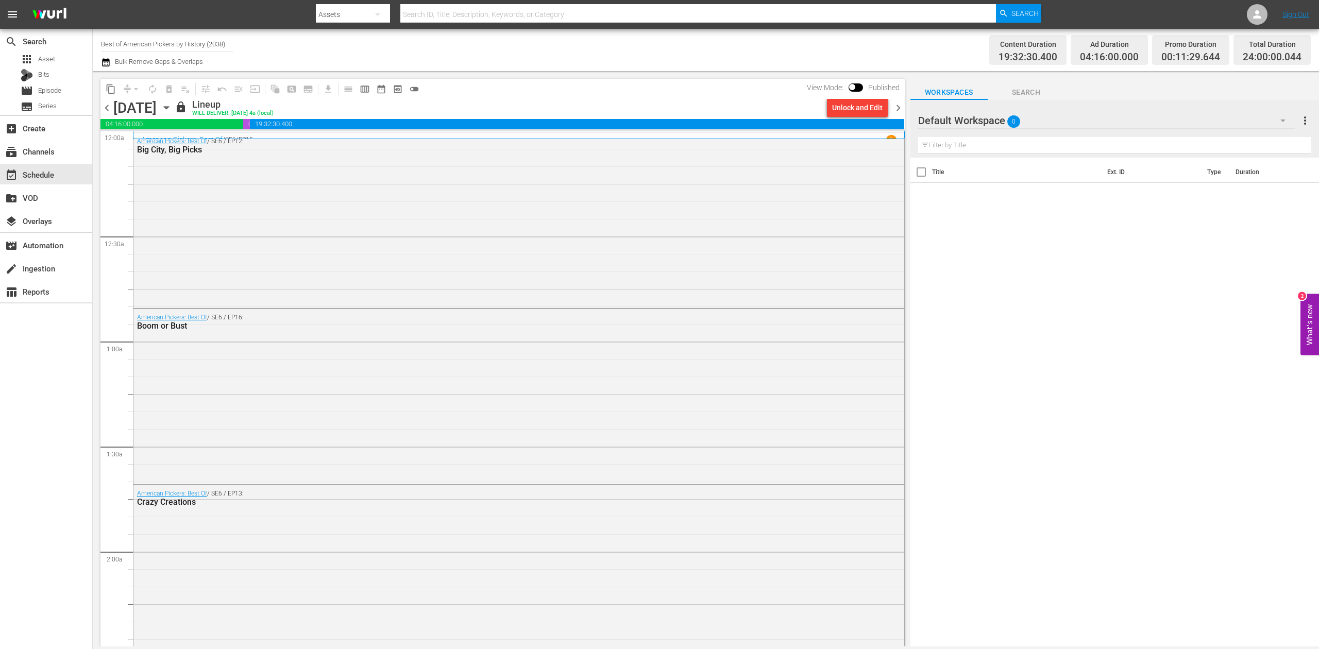
click at [897, 108] on span "chevron_right" at bounding box center [898, 108] width 13 height 13
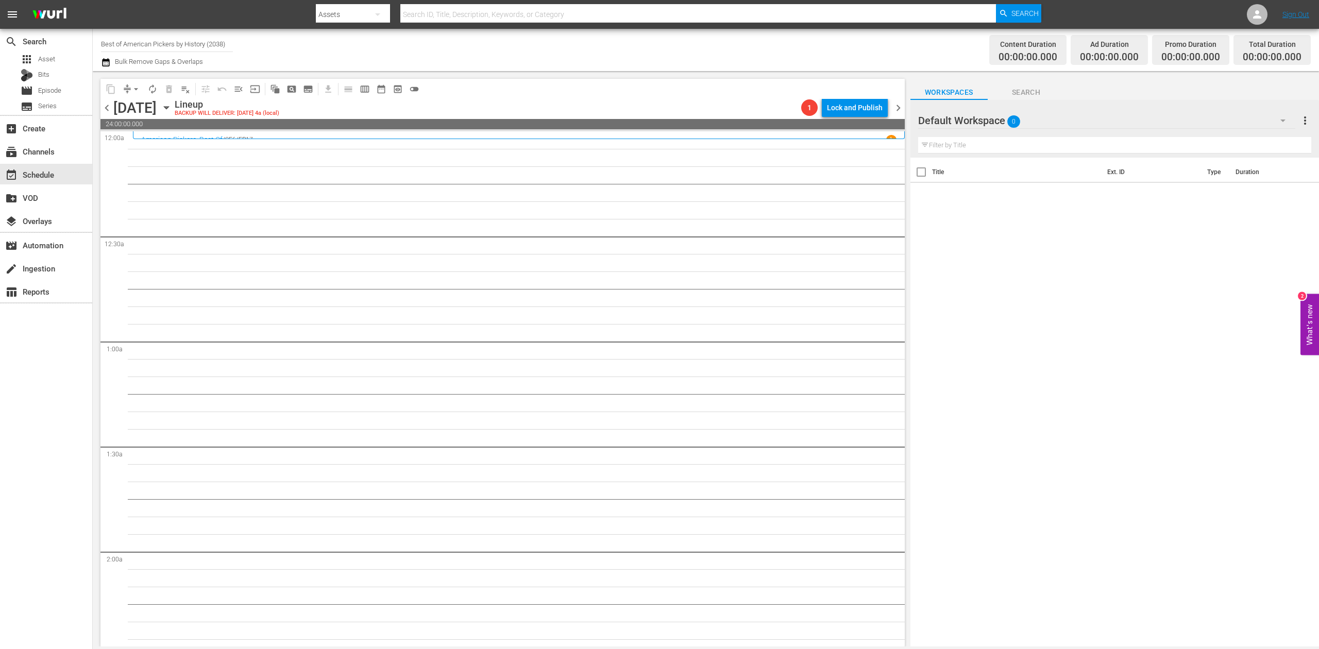
click at [900, 104] on span "chevron_right" at bounding box center [898, 108] width 13 height 13
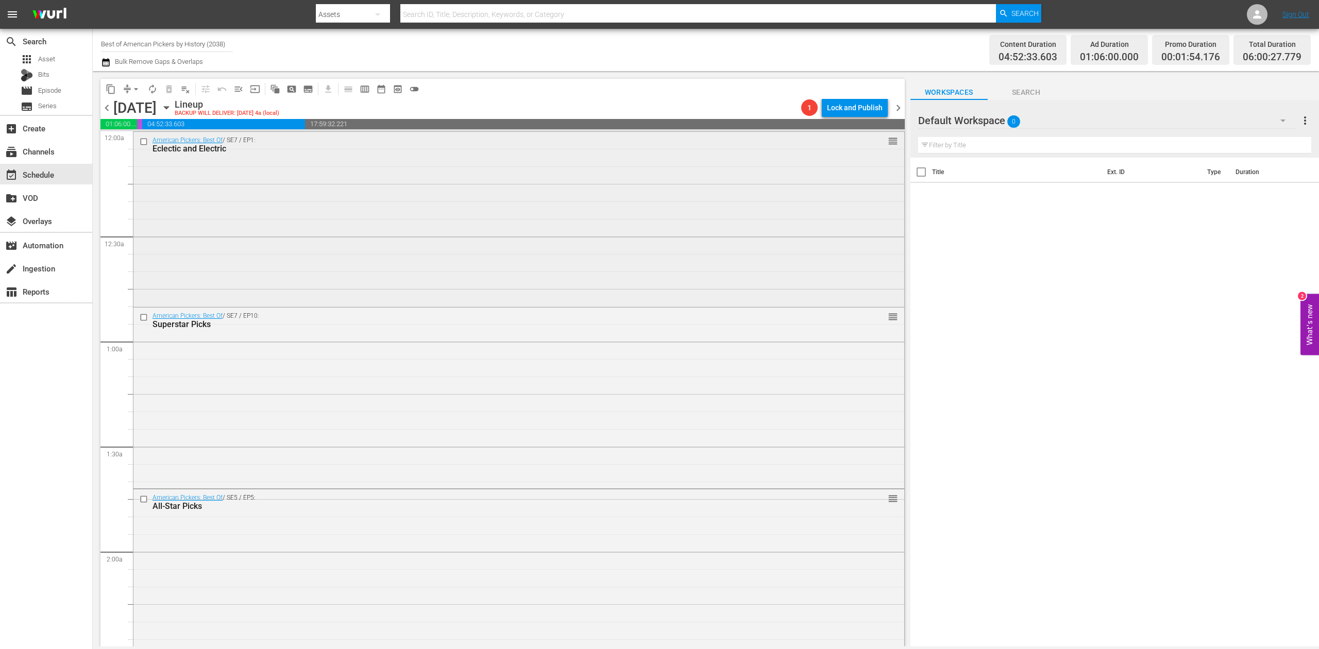
click at [339, 231] on div "American Pickers: Best Of / SE7 / EP1: Eclectic and Electric reorder" at bounding box center [518, 218] width 771 height 173
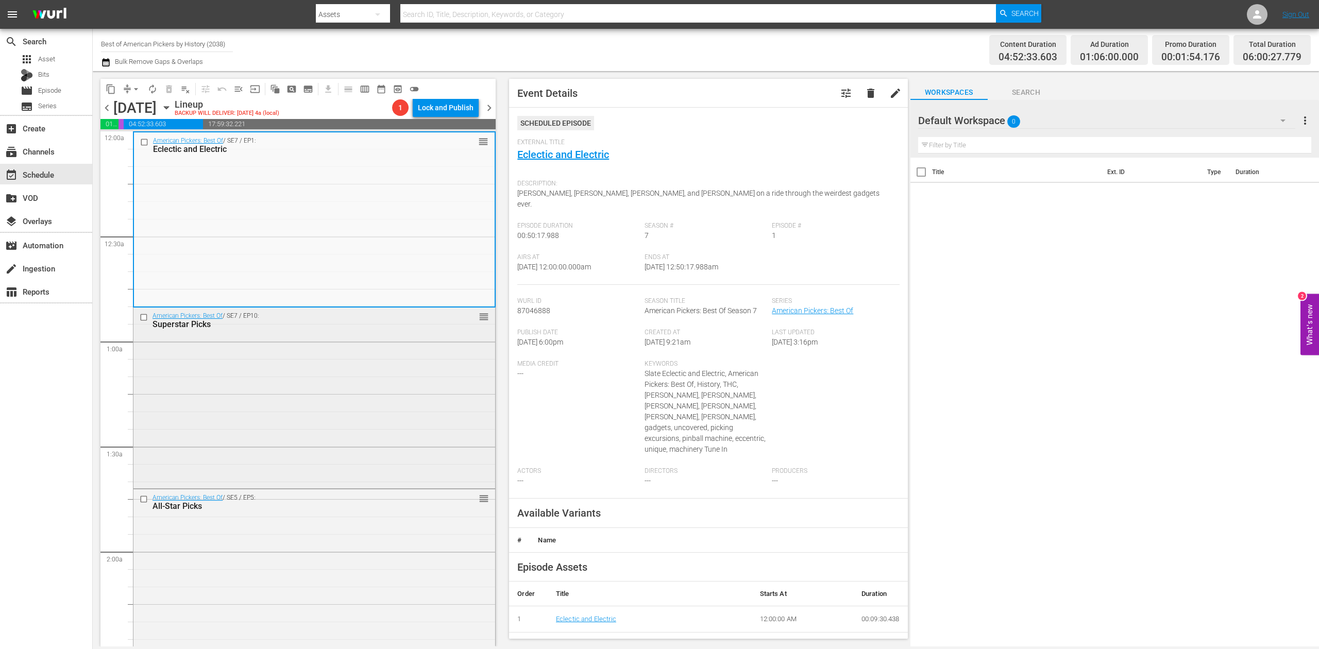
click at [328, 402] on div "American Pickers: Best Of / SE7 / EP10: Superstar Picks reorder" at bounding box center [314, 397] width 362 height 178
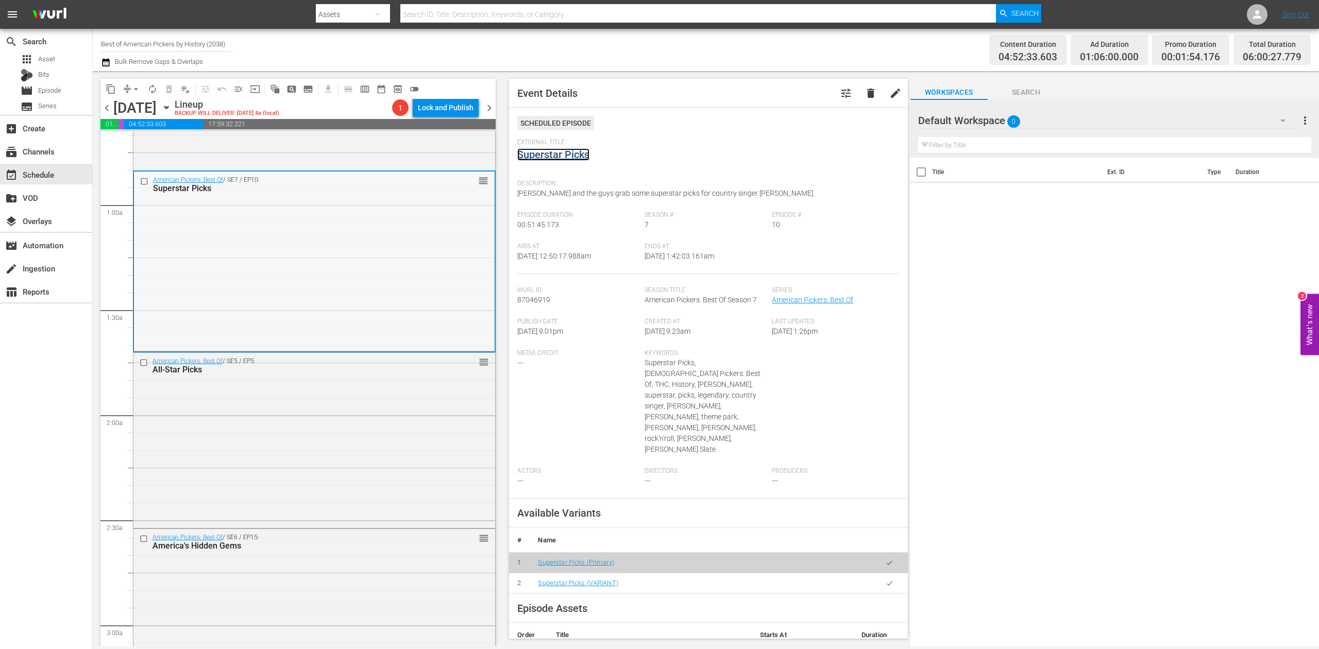
scroll to position [137, 0]
click at [332, 419] on div "American Pickers: Best Of / SE5 / EP5: All-Star Picks reorder" at bounding box center [314, 439] width 362 height 173
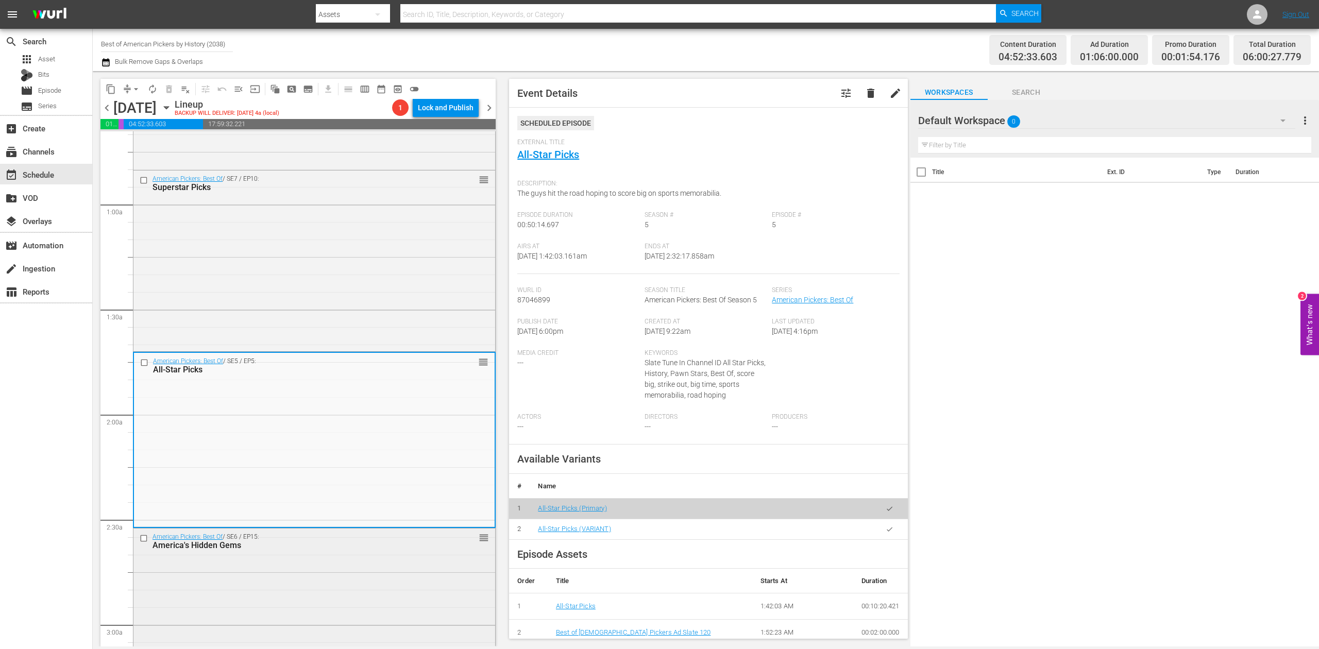
click at [367, 594] on div "American Pickers: Best Of / SE6 / EP15: America's Hidden Gems reorder" at bounding box center [314, 618] width 362 height 178
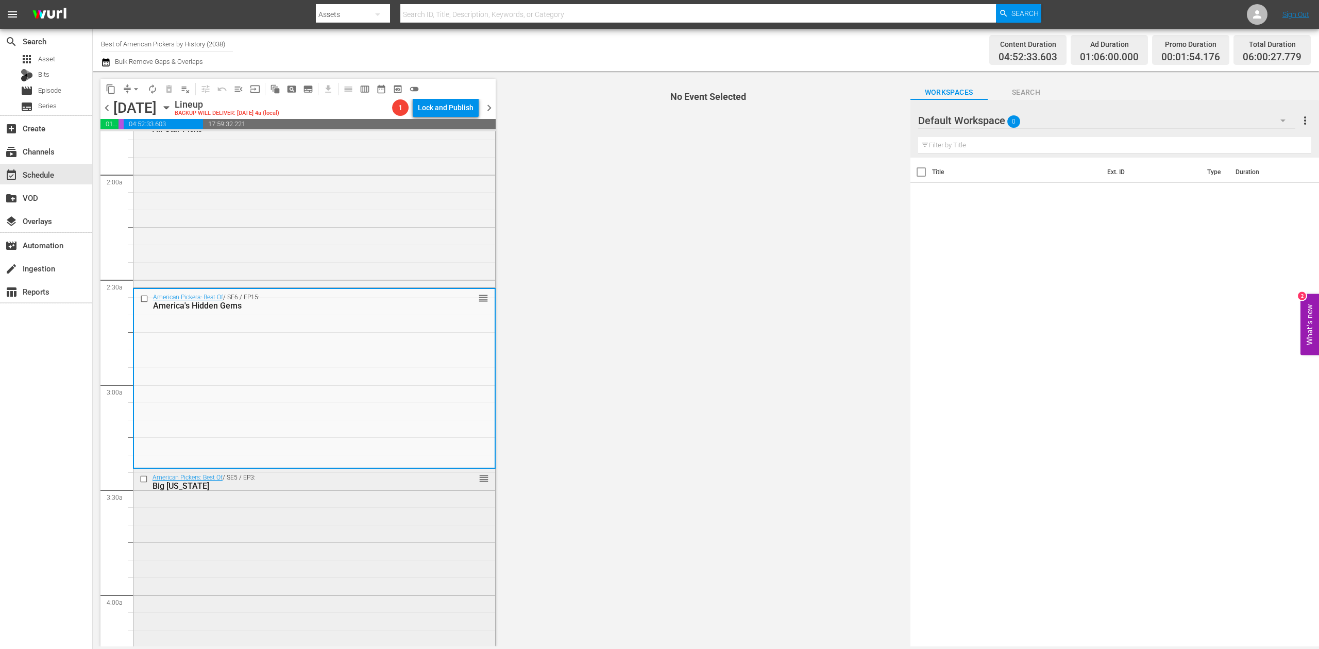
scroll to position [412, 0]
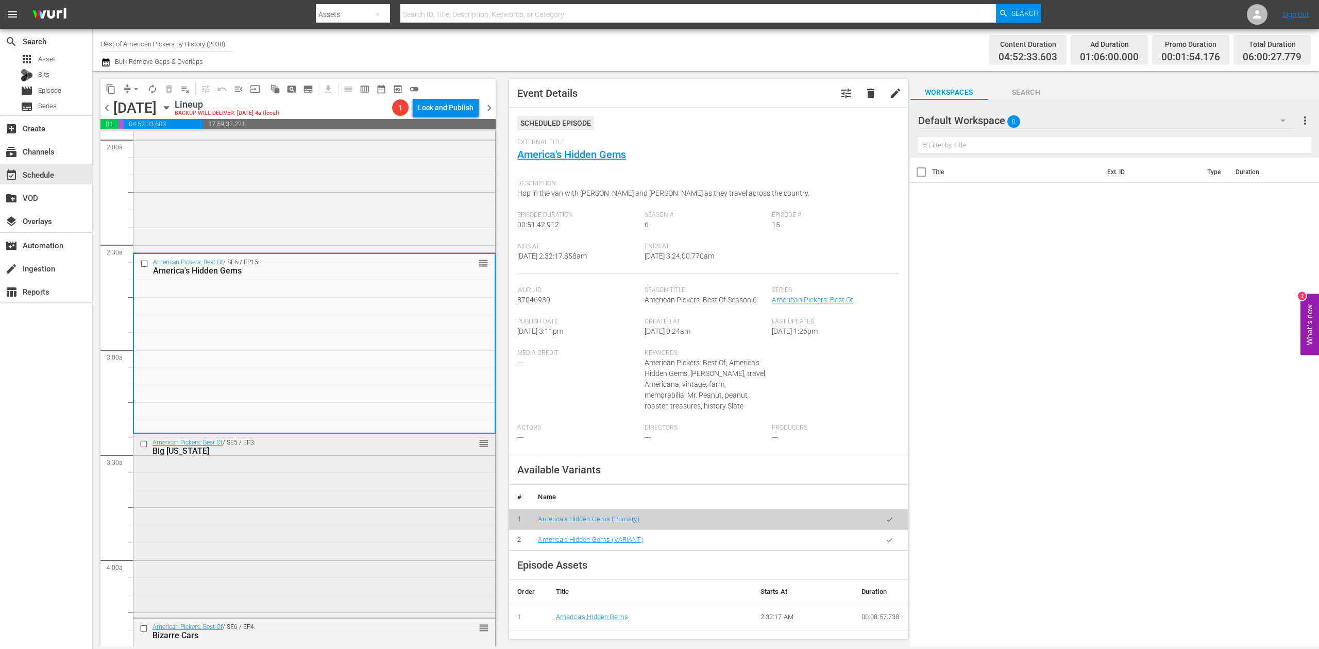
click at [377, 487] on div "American Pickers: Best Of / SE5 / EP3: Big Texas reorder" at bounding box center [314, 524] width 362 height 181
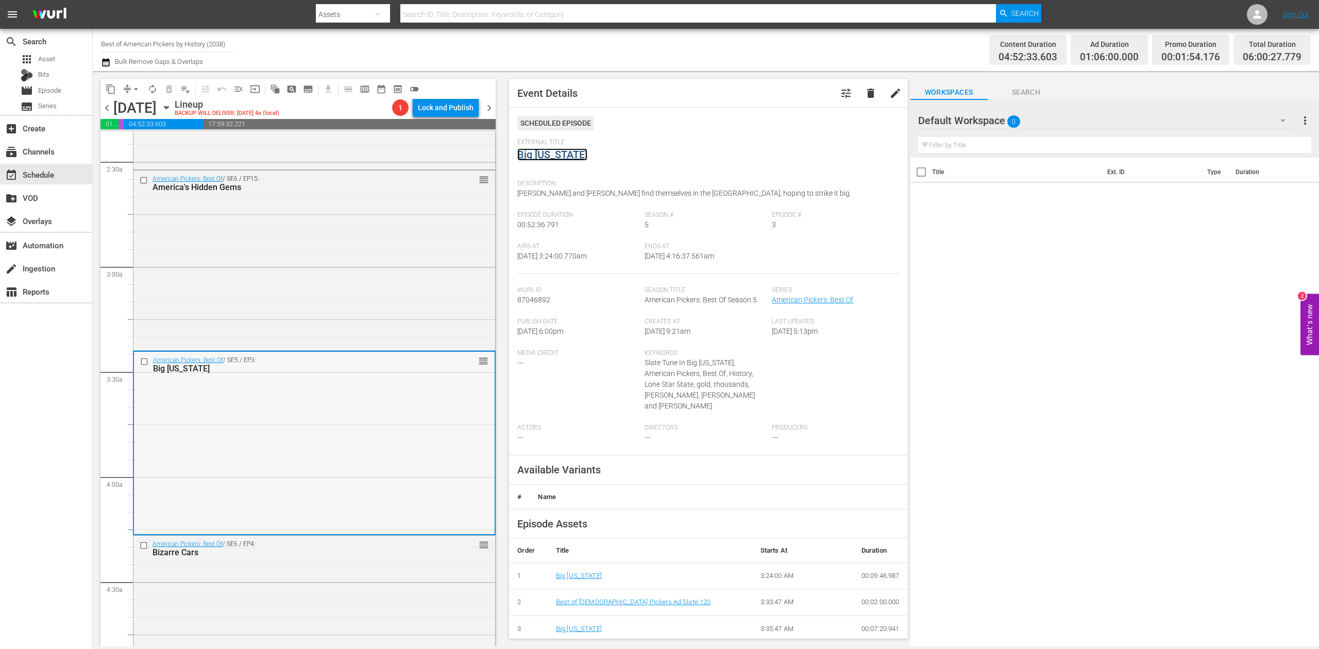
scroll to position [687, 0]
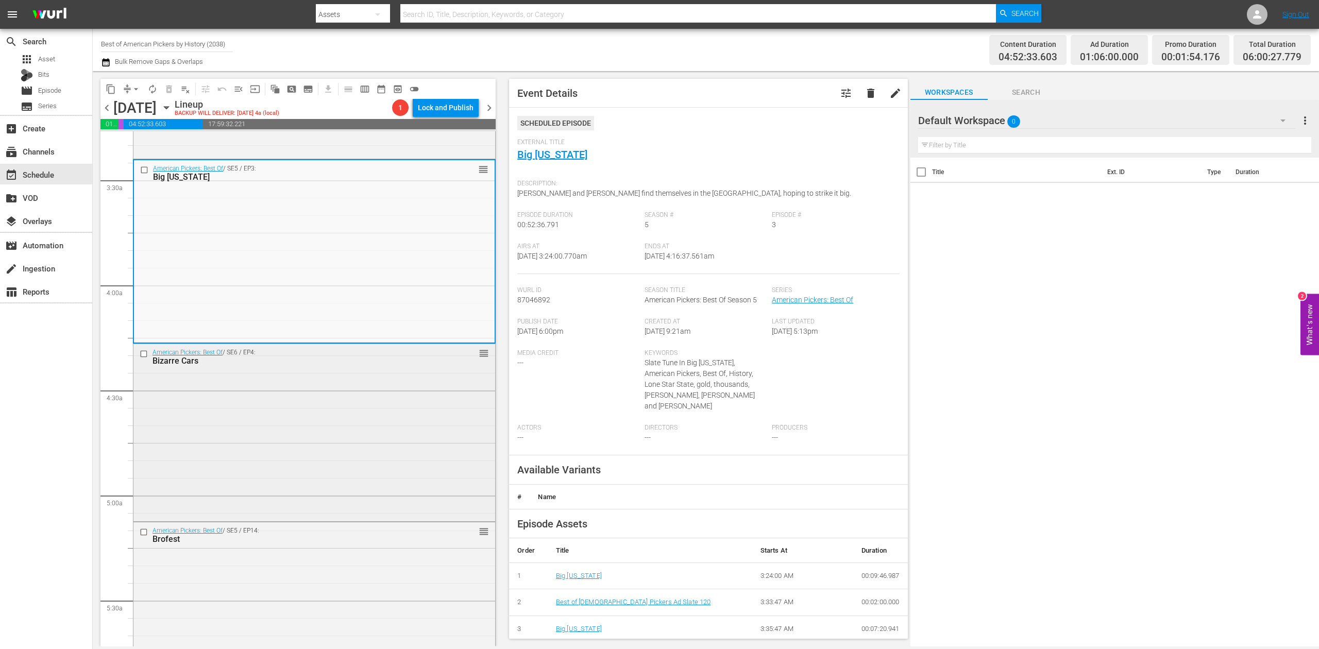
click at [320, 413] on div "American Pickers: Best Of / SE6 / EP4: Bizarre Cars reorder" at bounding box center [314, 431] width 362 height 175
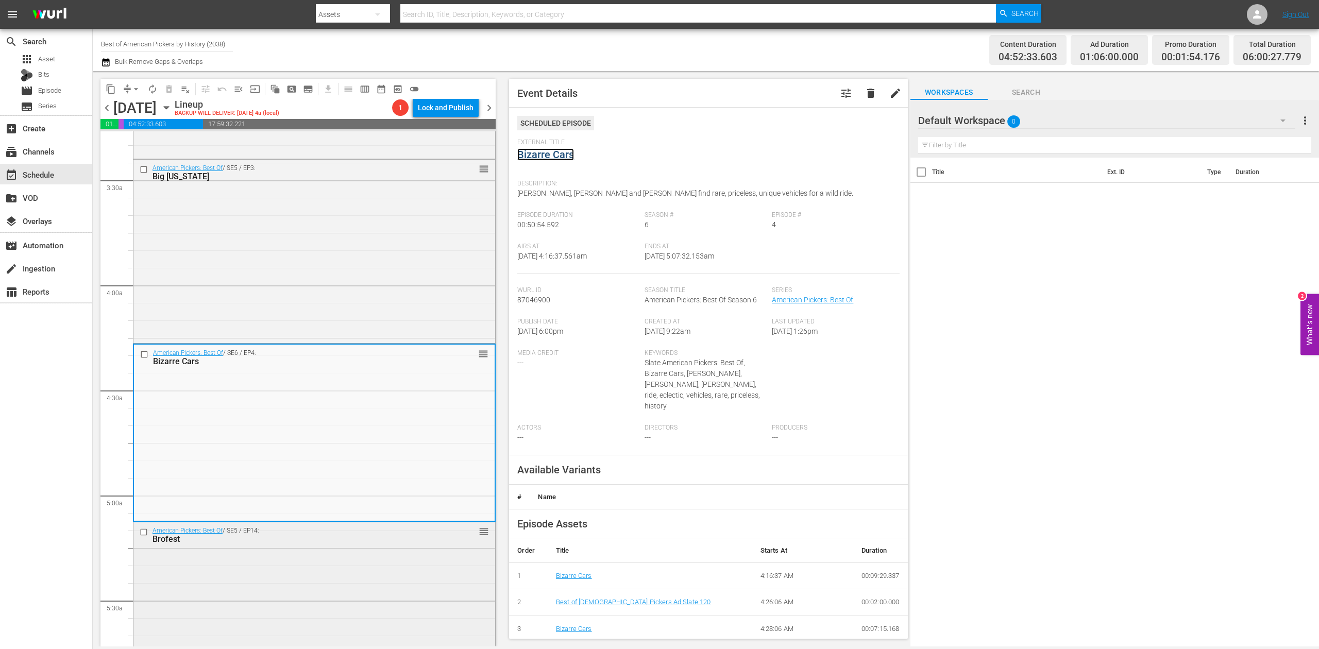
scroll to position [893, 0]
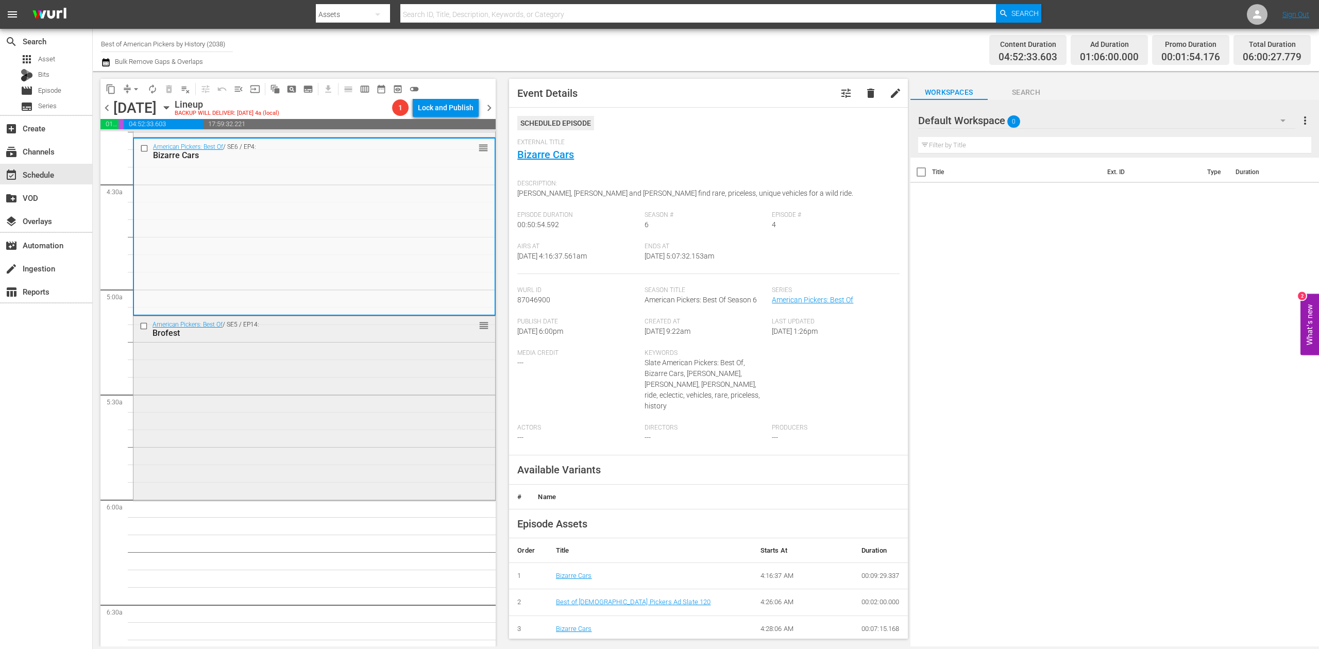
click at [324, 405] on div "American Pickers: Best Of / SE5 / EP14: Brofest reorder" at bounding box center [314, 407] width 362 height 182
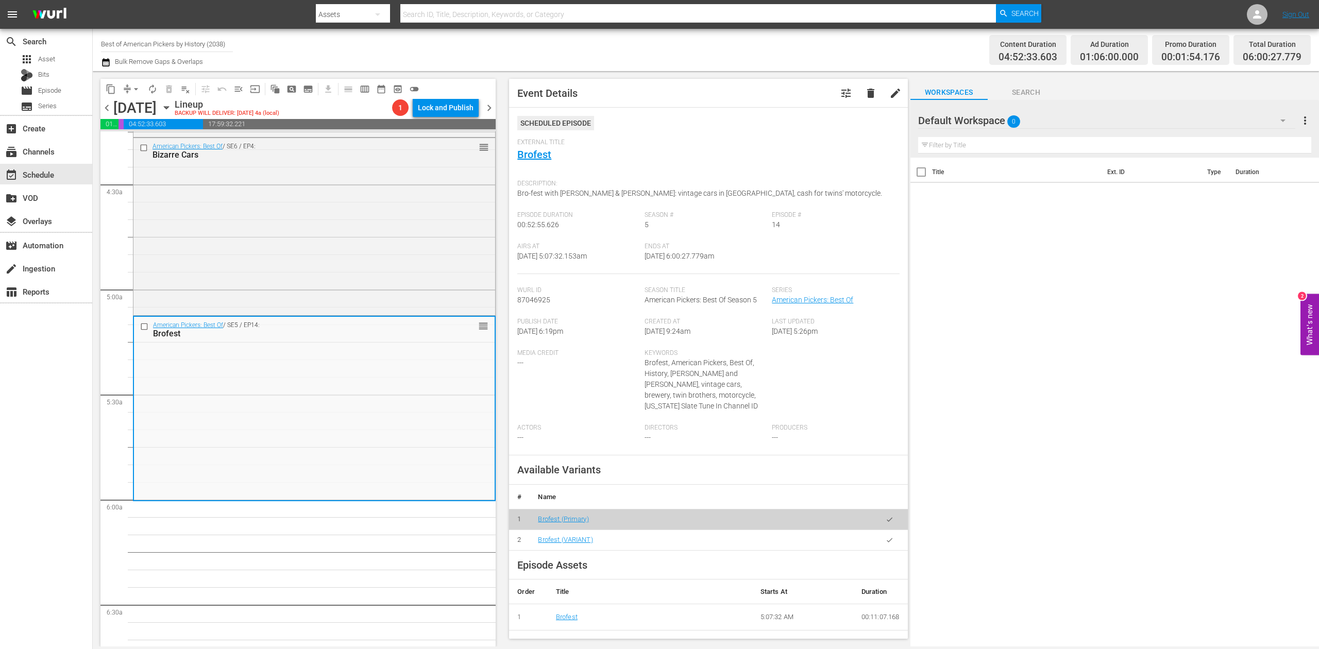
click at [103, 64] on icon "button" at bounding box center [106, 62] width 10 height 12
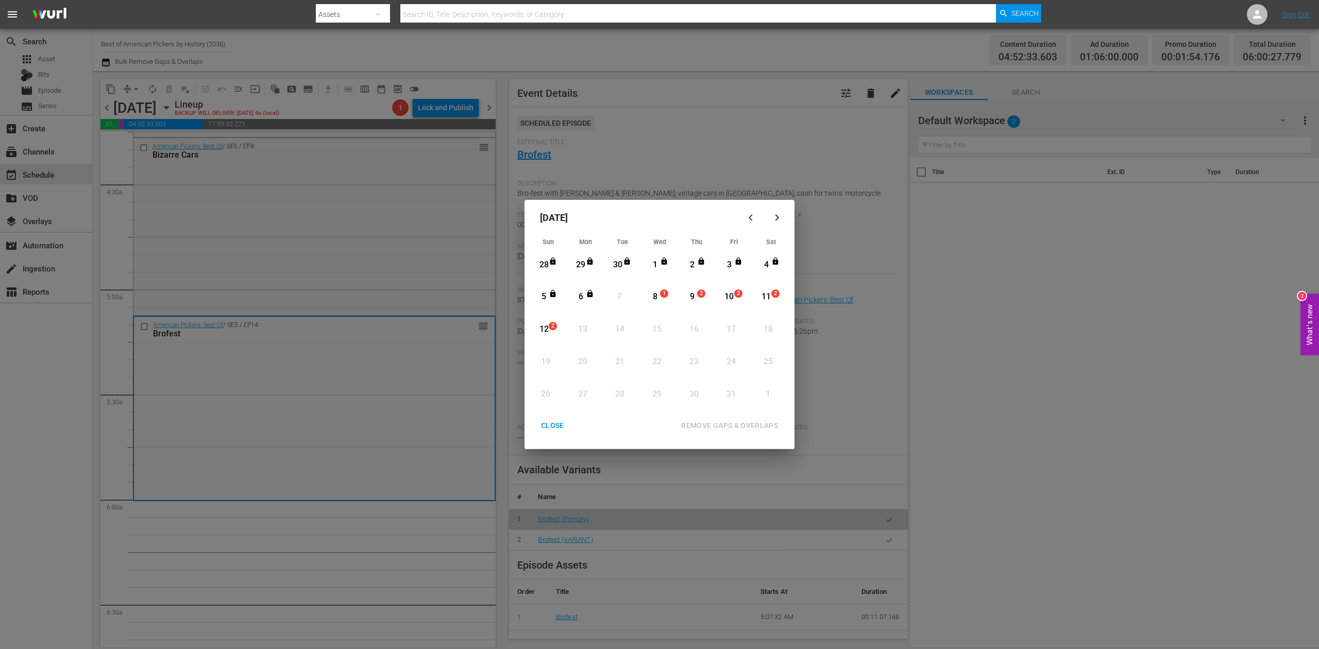
click at [652, 293] on div "8" at bounding box center [655, 297] width 13 height 12
click at [760, 429] on div "REMOVE GAPS & OVERLAPS" at bounding box center [729, 426] width 113 height 13
click at [555, 425] on div "CLOSE" at bounding box center [553, 426] width 40 height 13
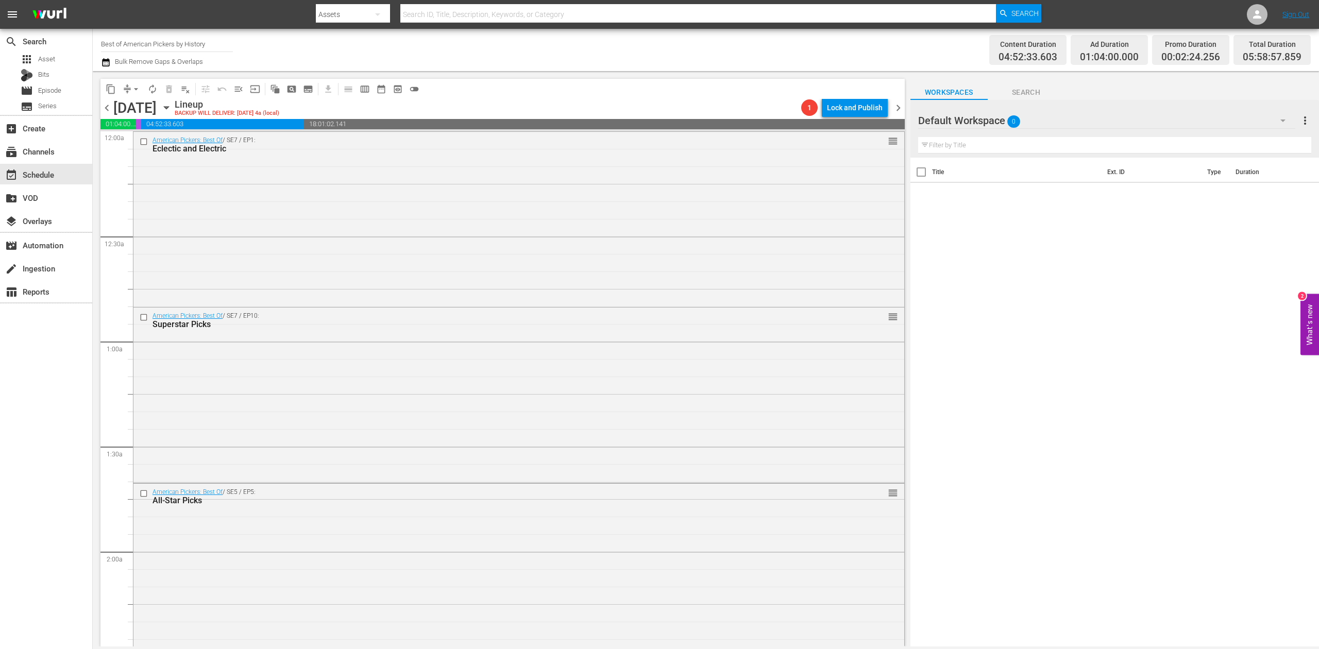
click at [104, 62] on icon "button" at bounding box center [106, 62] width 10 height 12
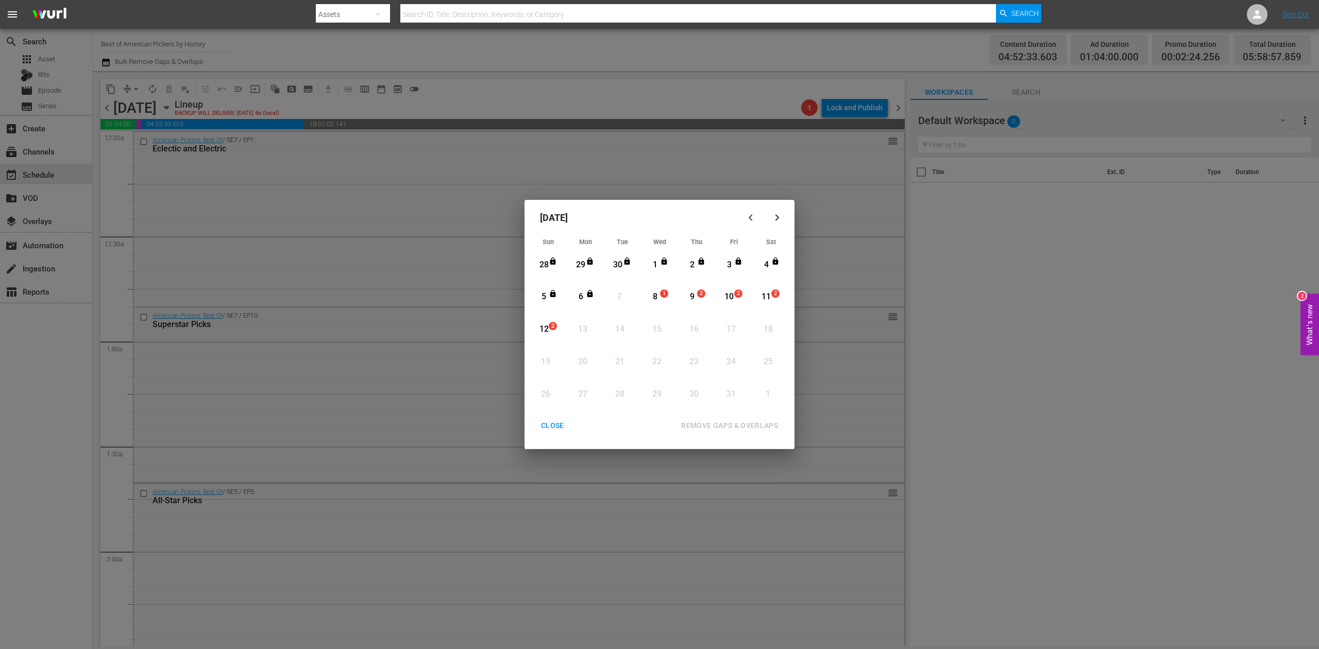
click at [654, 295] on div "8" at bounding box center [655, 297] width 13 height 12
click at [737, 424] on div "REMOVE GAPS & OVERLAPS" at bounding box center [729, 426] width 113 height 13
click at [616, 427] on div "REMOVE GAPS & OVERLAPS" at bounding box center [684, 425] width 214 height 19
click at [658, 293] on div "8" at bounding box center [655, 297] width 13 height 12
click at [723, 426] on div "REMOVE GAPS & OVERLAPS" at bounding box center [729, 426] width 113 height 13
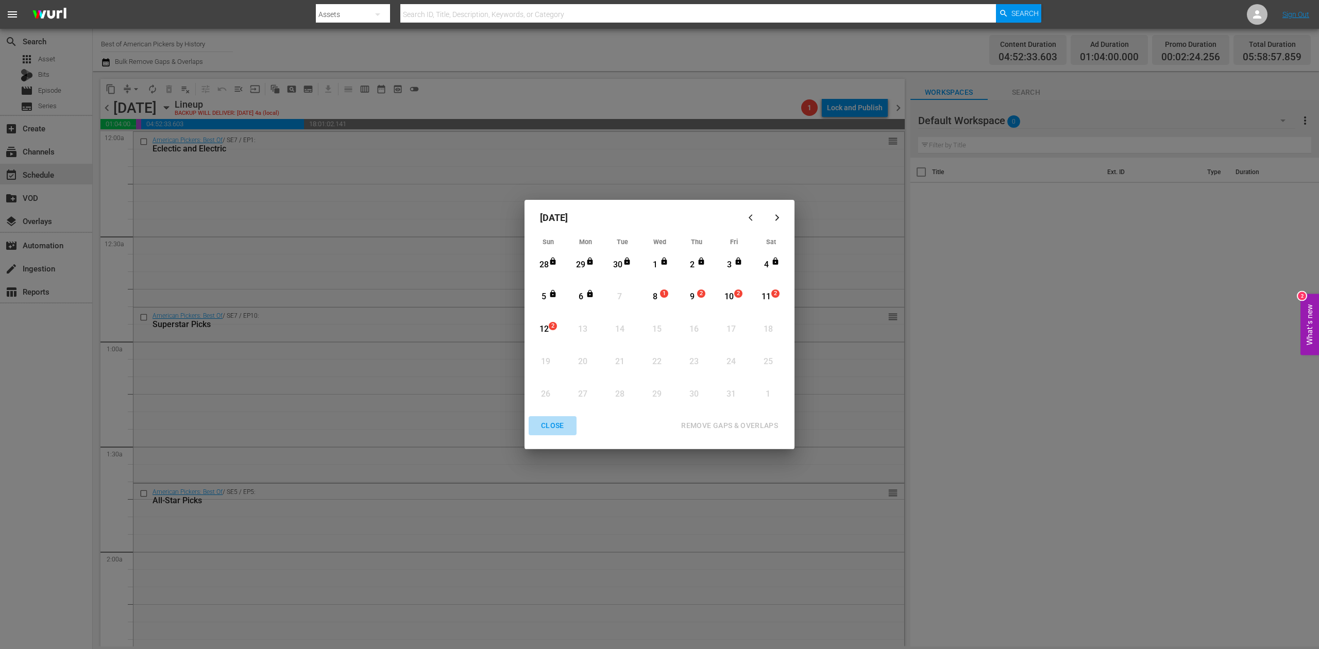
click at [555, 417] on button "CLOSE" at bounding box center [553, 425] width 48 height 19
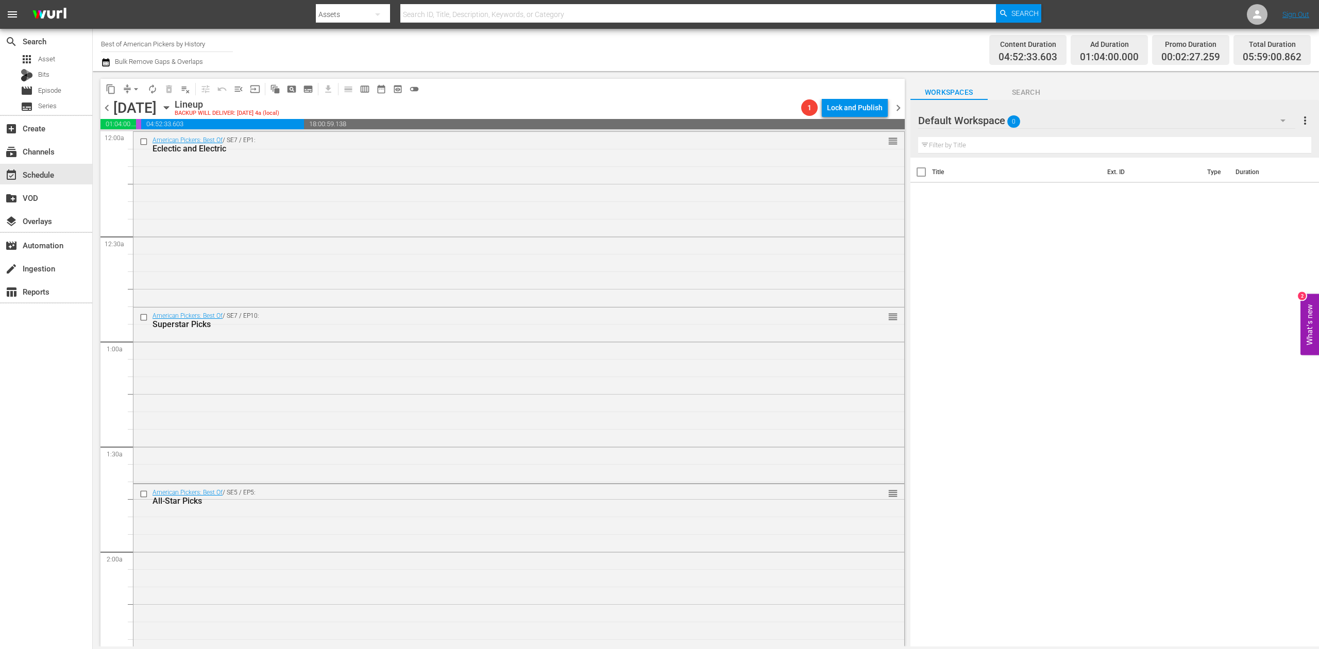
click at [105, 61] on icon "button" at bounding box center [105, 62] width 7 height 8
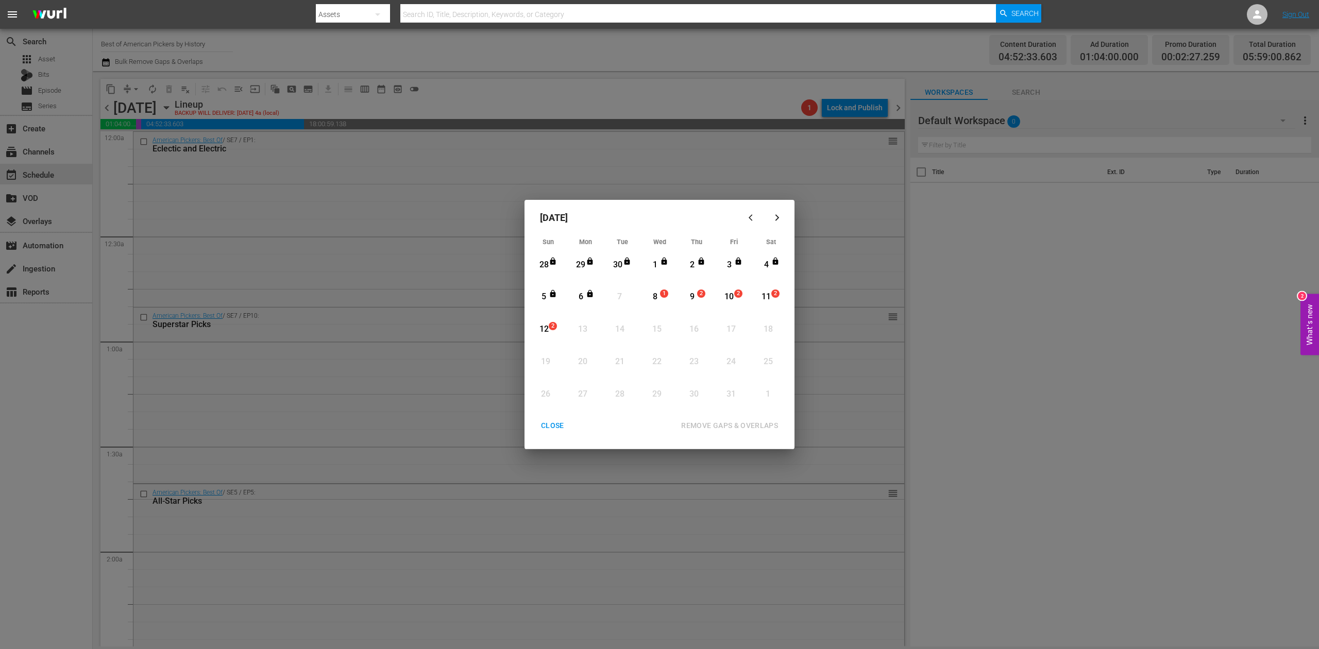
click at [656, 297] on div "8" at bounding box center [655, 297] width 13 height 12
click at [736, 425] on div "REMOVE GAPS & OVERLAPS" at bounding box center [729, 426] width 113 height 13
click at [545, 425] on div "CLOSE" at bounding box center [553, 426] width 40 height 13
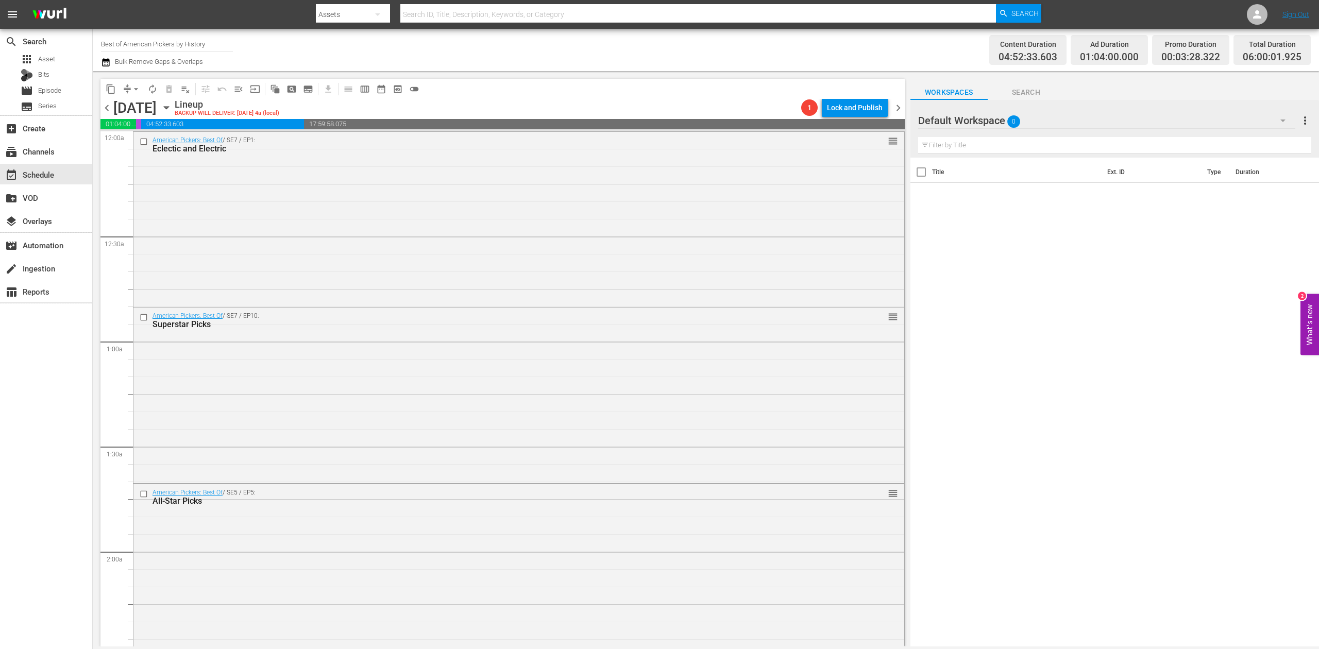
click at [107, 62] on icon "button" at bounding box center [106, 62] width 10 height 12
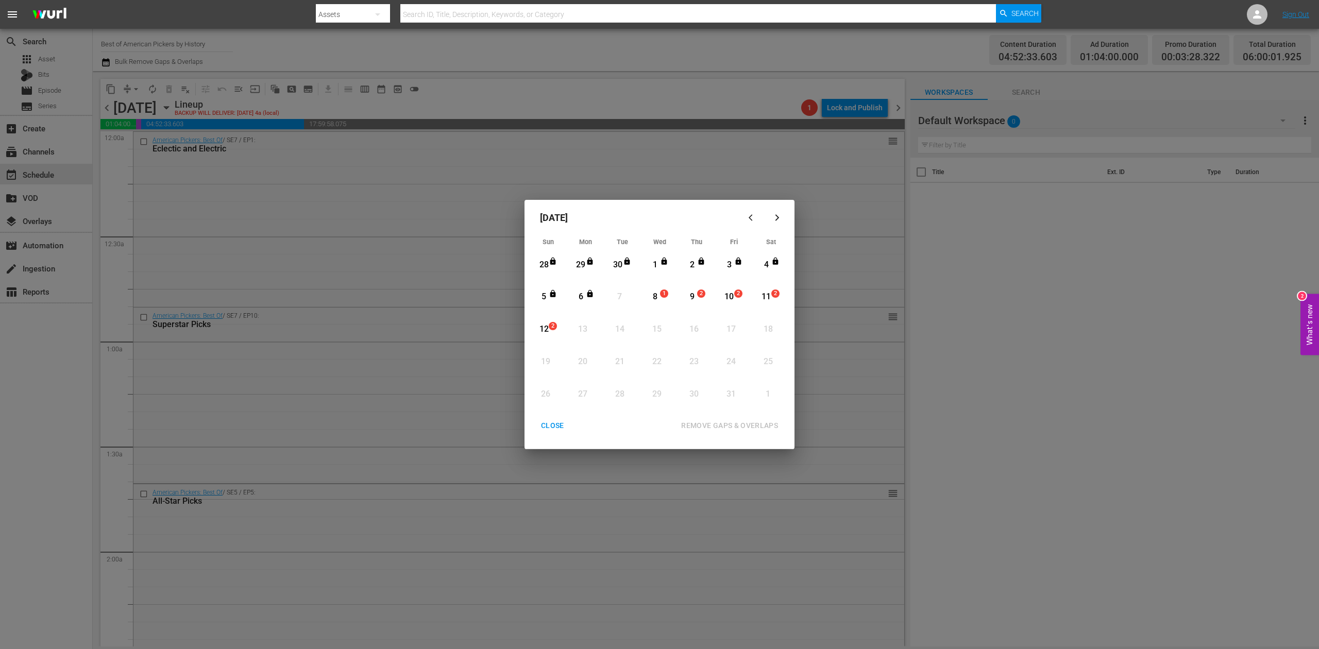
click at [658, 293] on div "8" at bounding box center [655, 297] width 13 height 12
click at [724, 427] on div "REMOVE GAPS & OVERLAPS" at bounding box center [729, 426] width 113 height 13
click at [543, 426] on div "CLOSE" at bounding box center [553, 426] width 40 height 13
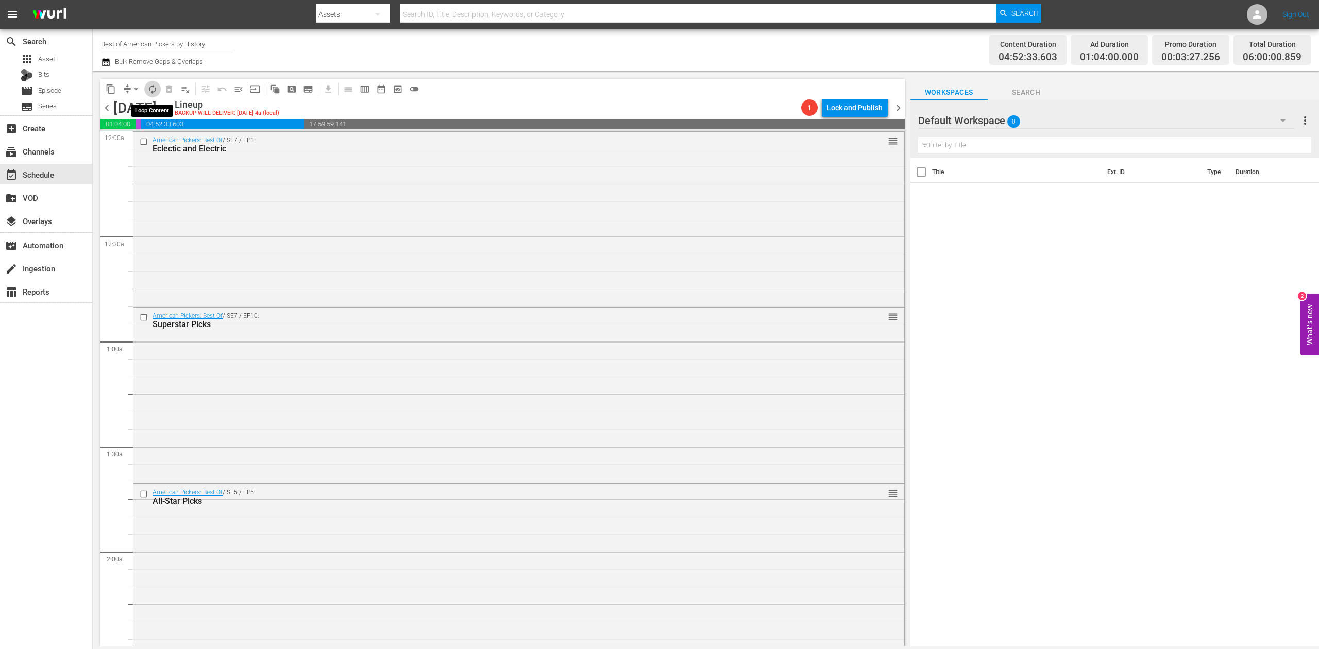
click at [150, 88] on span "autorenew_outlined" at bounding box center [152, 89] width 10 height 10
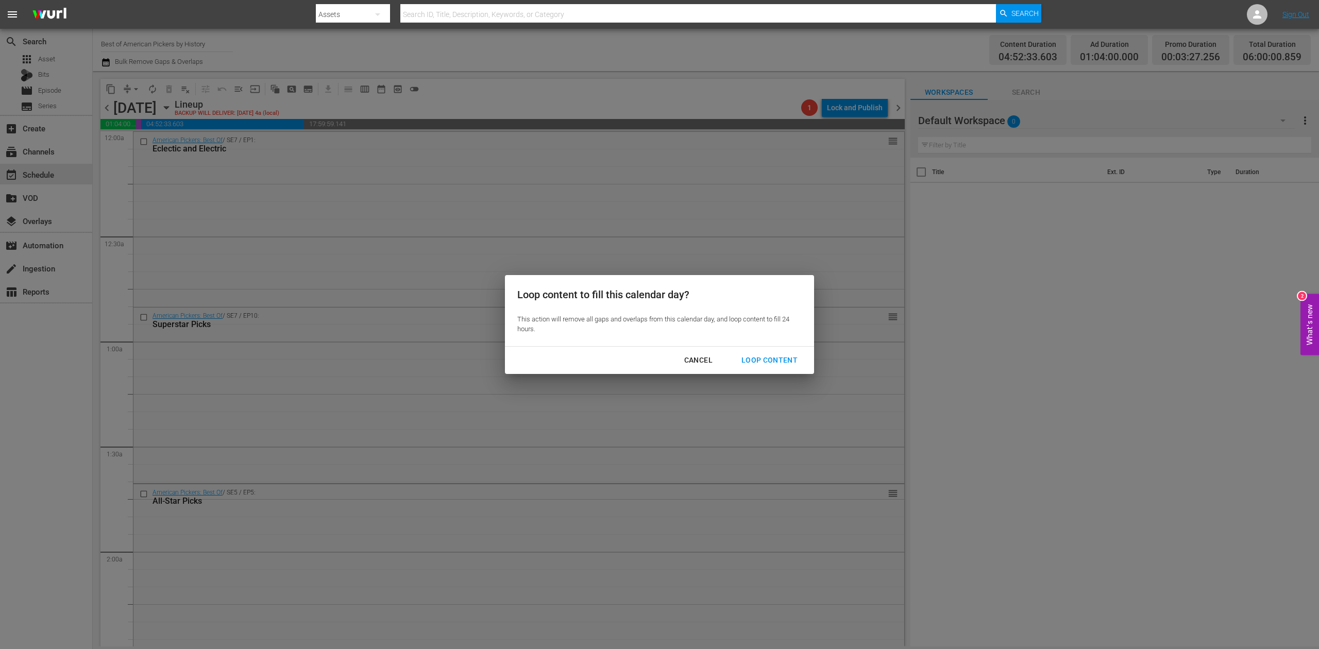
click at [779, 361] on div "Loop Content" at bounding box center [769, 360] width 73 height 13
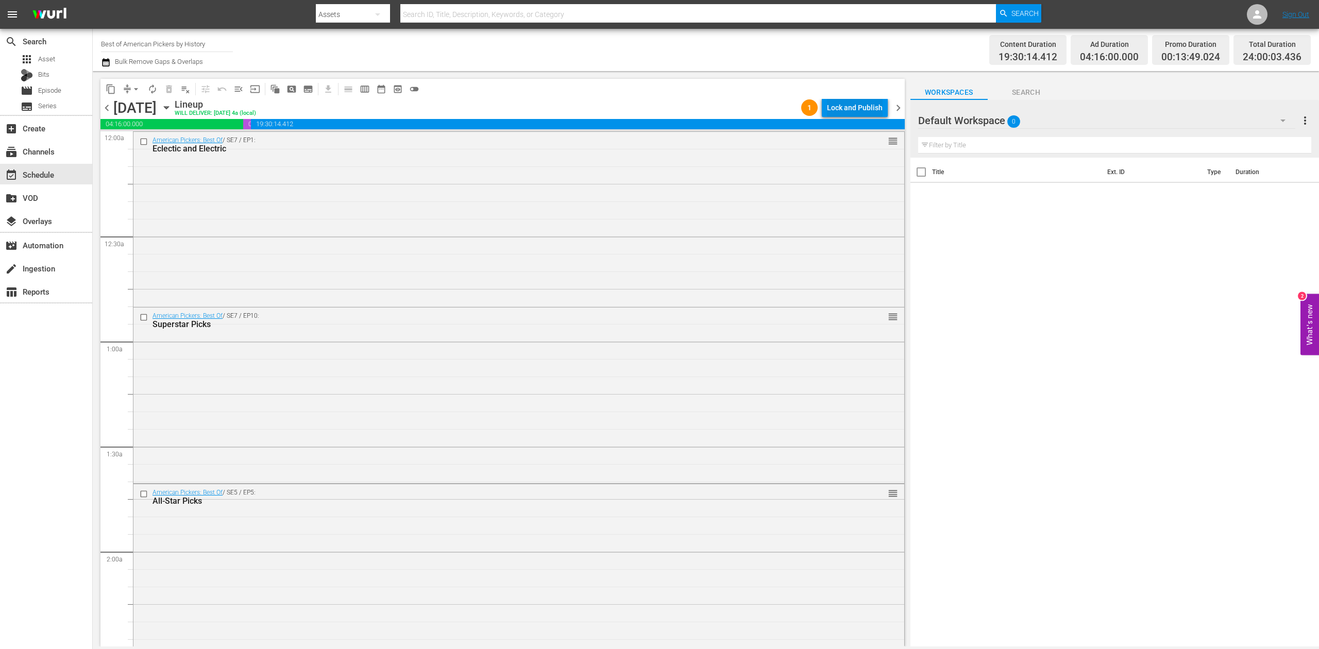
click at [868, 105] on div "Lock and Publish" at bounding box center [855, 107] width 56 height 19
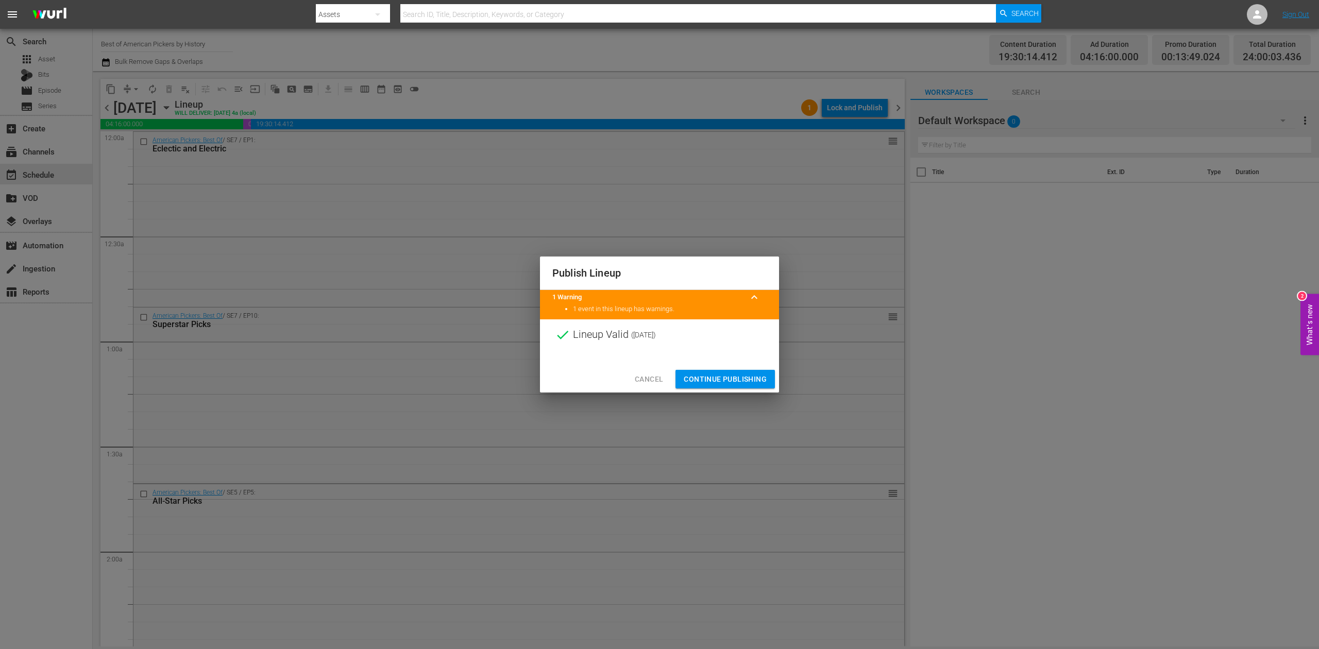
click at [726, 377] on span "Continue Publishing" at bounding box center [725, 379] width 83 height 13
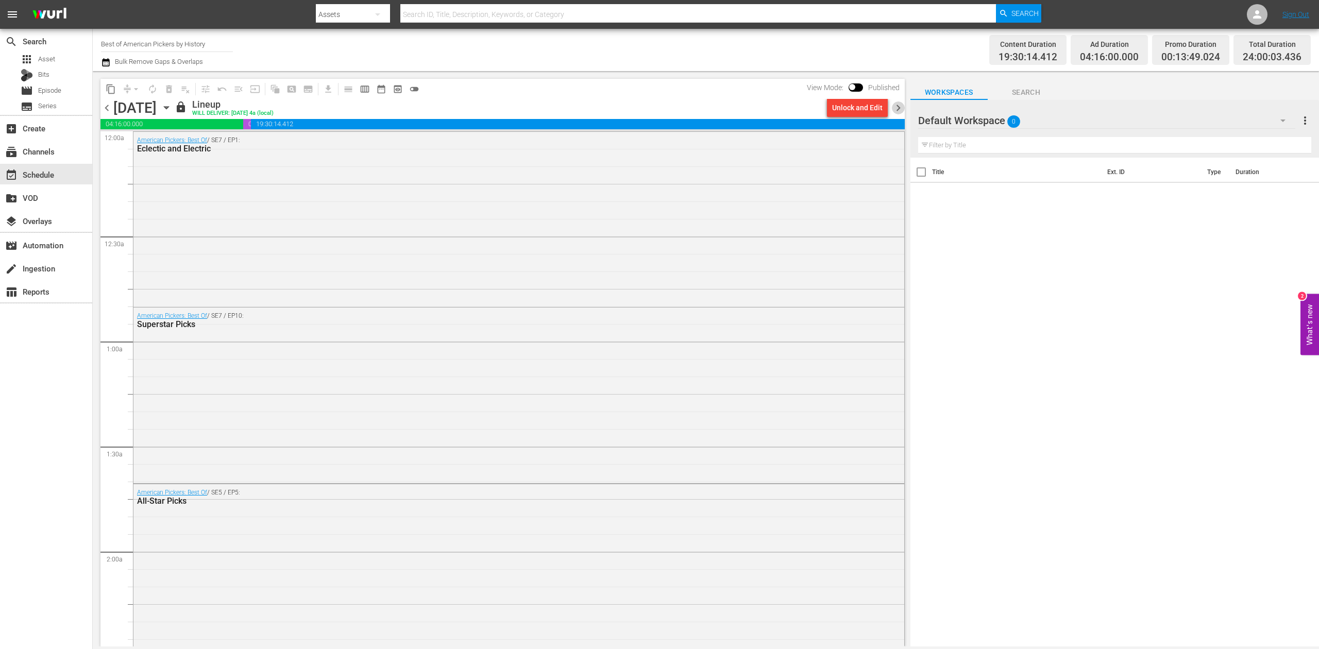
click at [899, 106] on span "chevron_right" at bounding box center [898, 108] width 13 height 13
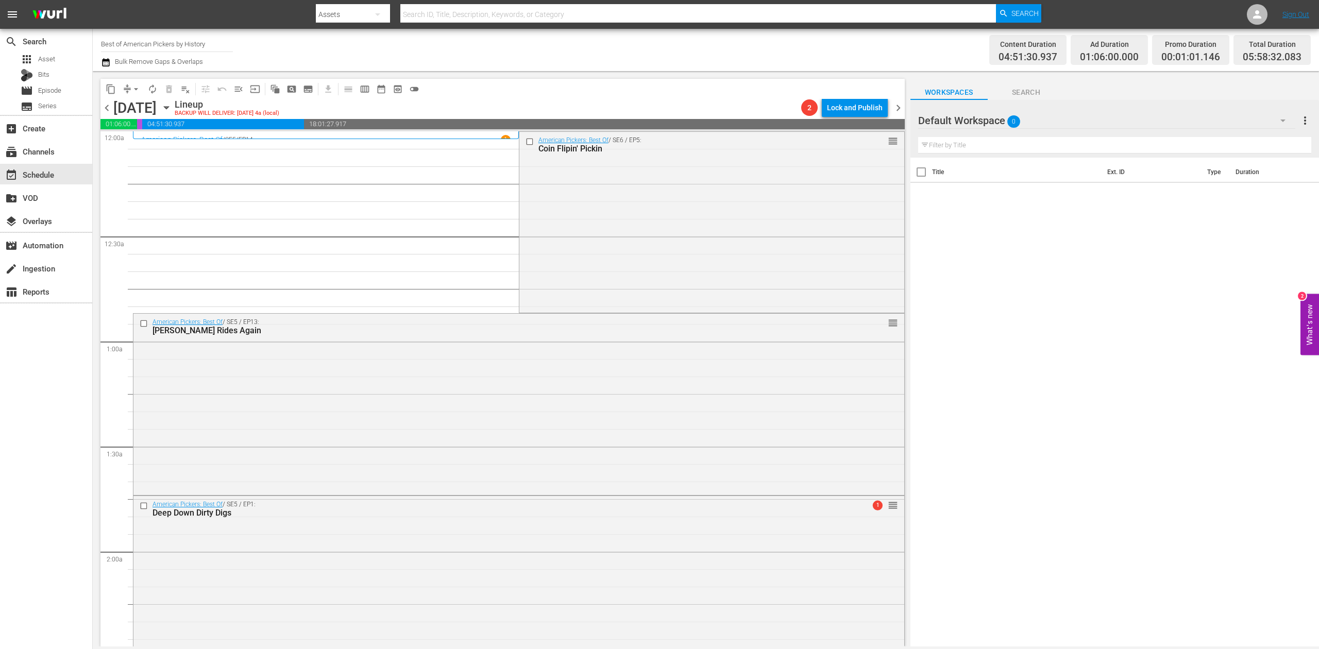
click at [104, 64] on icon "button" at bounding box center [106, 62] width 10 height 12
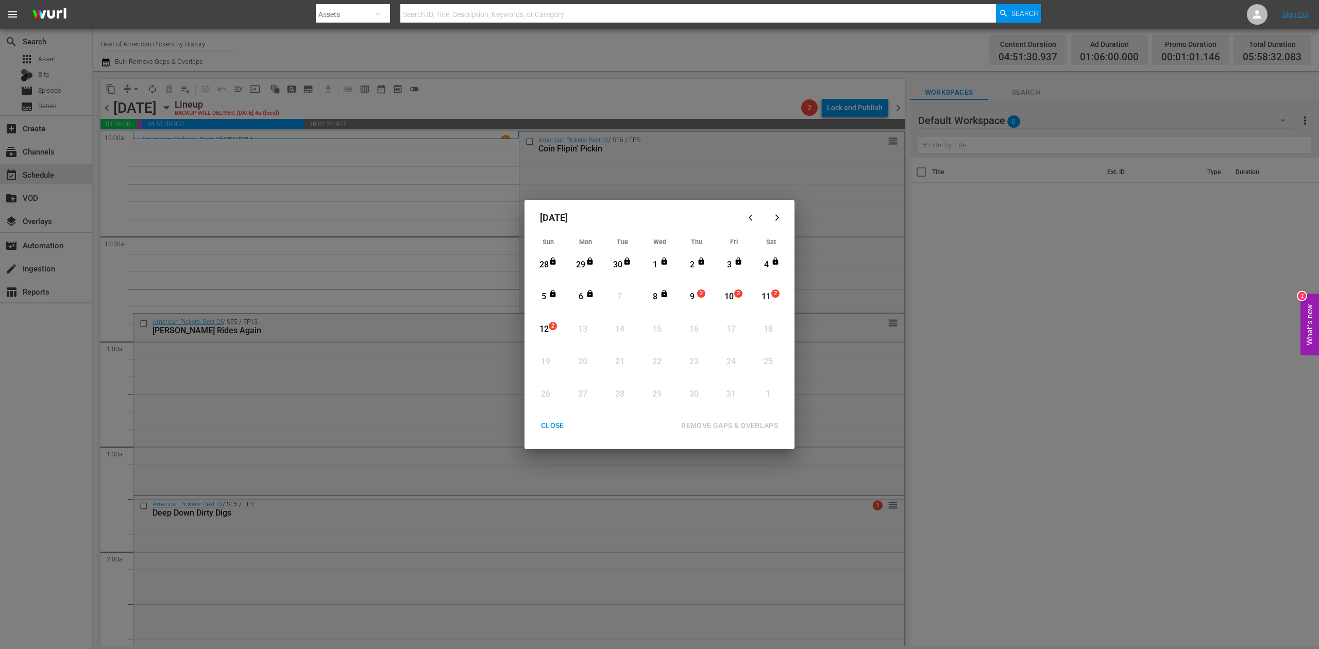
click at [696, 297] on div "9" at bounding box center [692, 297] width 13 height 12
click at [735, 424] on div "REMOVE GAPS & OVERLAPS" at bounding box center [729, 426] width 113 height 13
click at [553, 427] on div "CLOSE" at bounding box center [553, 426] width 40 height 13
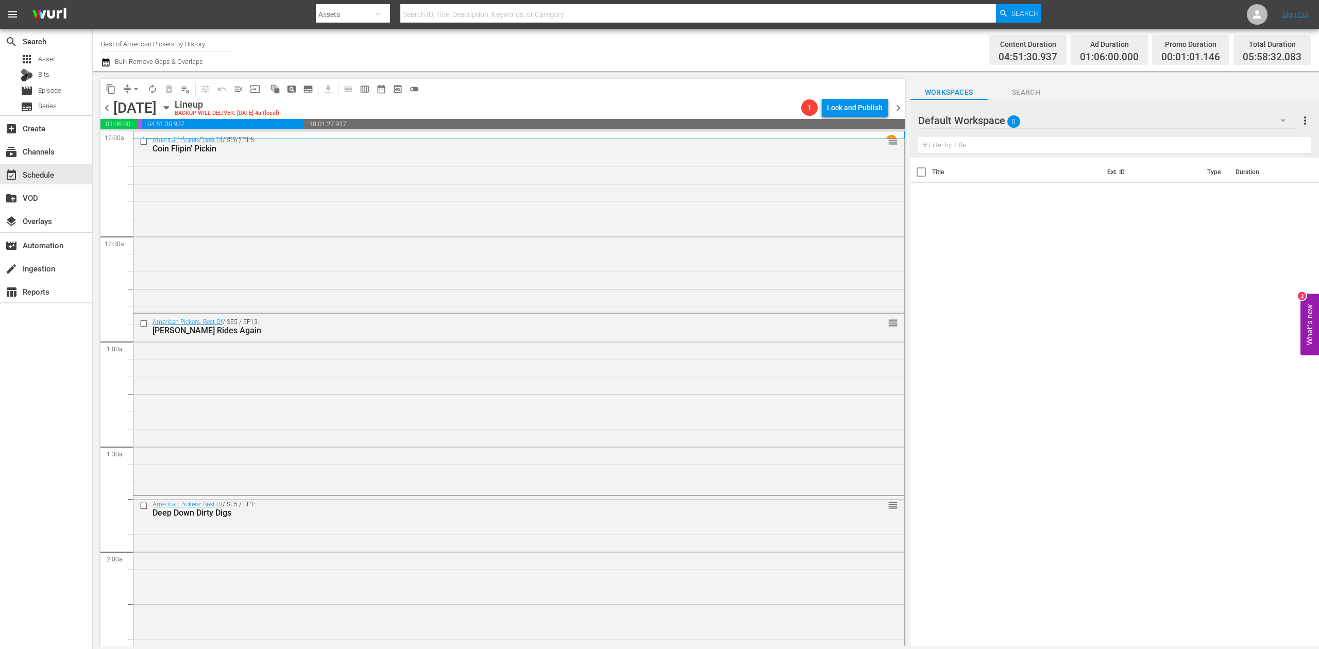
click at [528, 97] on div "content_copy compress arrow_drop_down autorenew_outlined delete_forever_outline…" at bounding box center [503, 89] width 805 height 20
click at [517, 242] on div "American Pickers: Best Of / SE6 / EP5: Coin Flipin' Pickin reorder" at bounding box center [518, 221] width 771 height 179
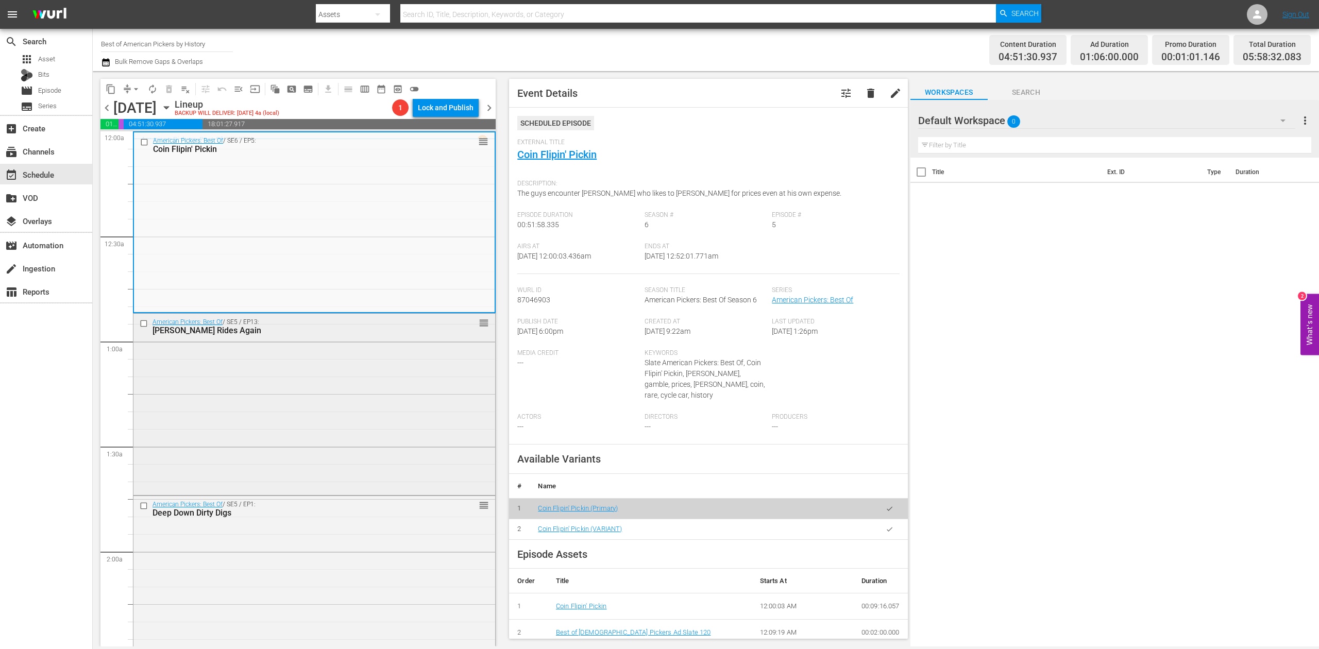
click at [301, 423] on div "American Pickers: Best Of / SE5 / EP13: Dani Rides Again reorder" at bounding box center [314, 403] width 362 height 179
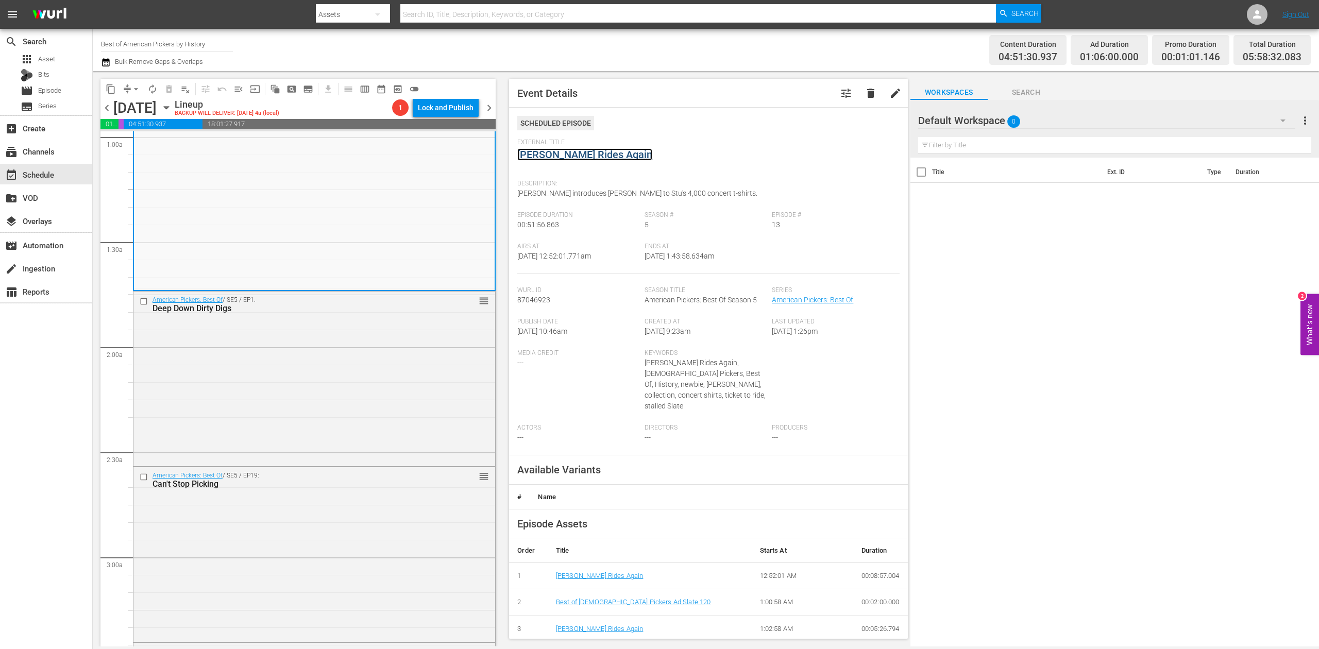
scroll to position [206, 0]
click at [324, 408] on div "American Pickers: Best Of / SE5 / EP1: Deep Down Dirty Digs reorder" at bounding box center [314, 376] width 362 height 173
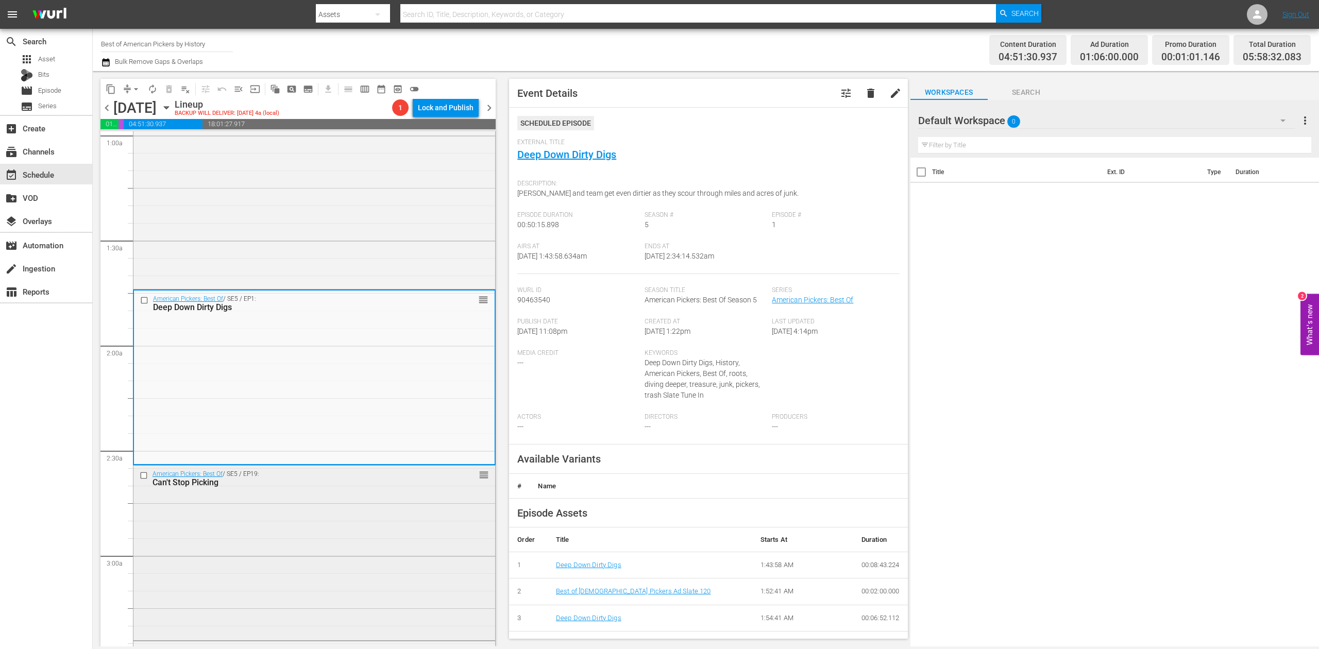
click at [400, 530] on div "American Pickers: Best Of / SE5 / EP19: Can't Stop Picking reorder" at bounding box center [314, 552] width 362 height 172
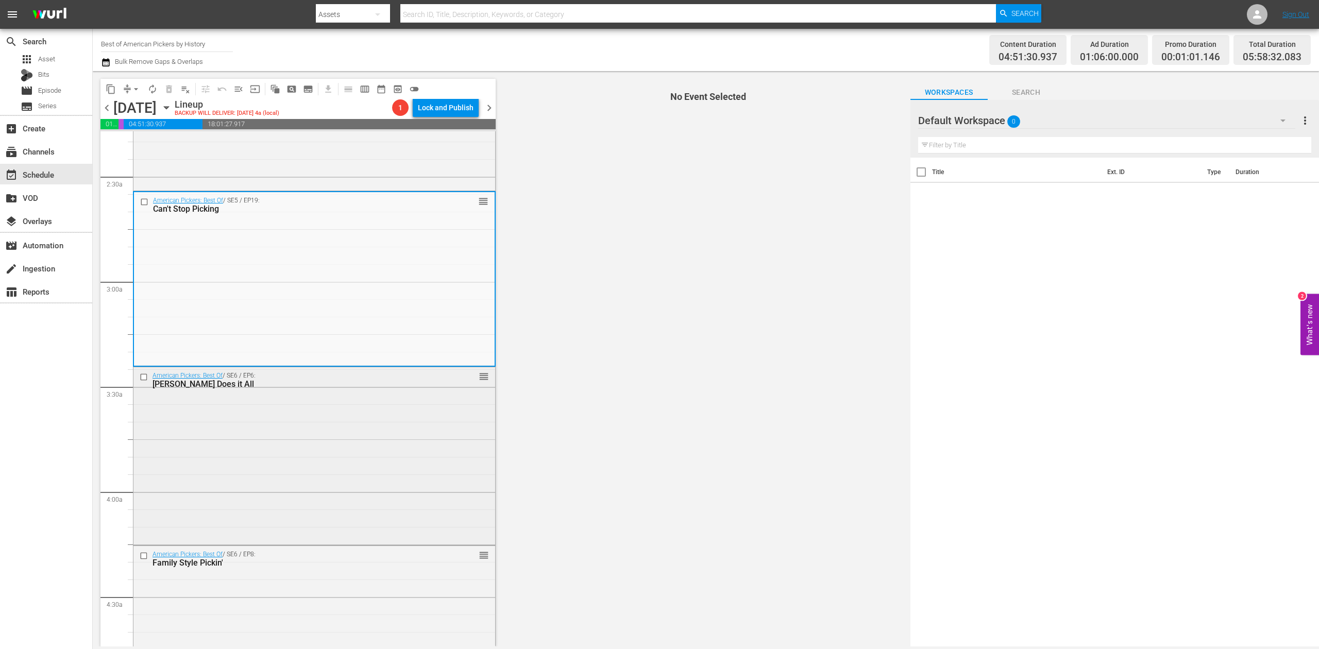
scroll to position [481, 0]
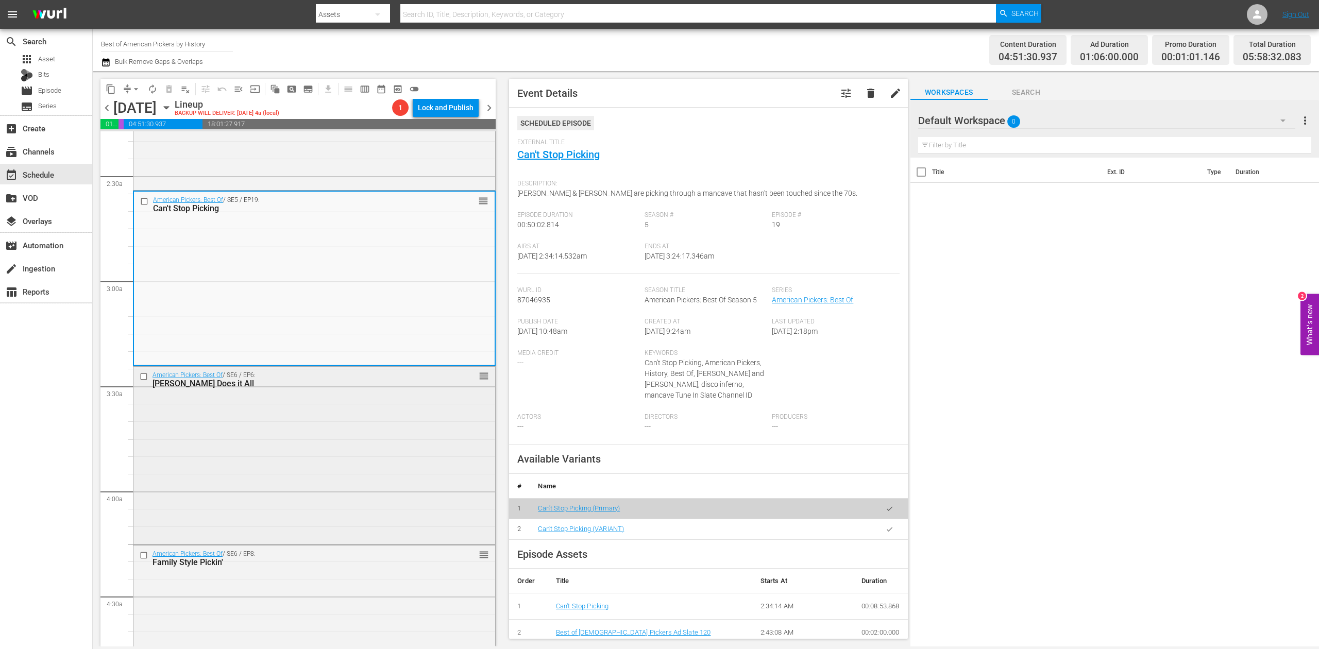
click at [345, 407] on div "American Pickers: Best Of / SE6 / EP6: Dani Does it All reorder" at bounding box center [314, 455] width 362 height 176
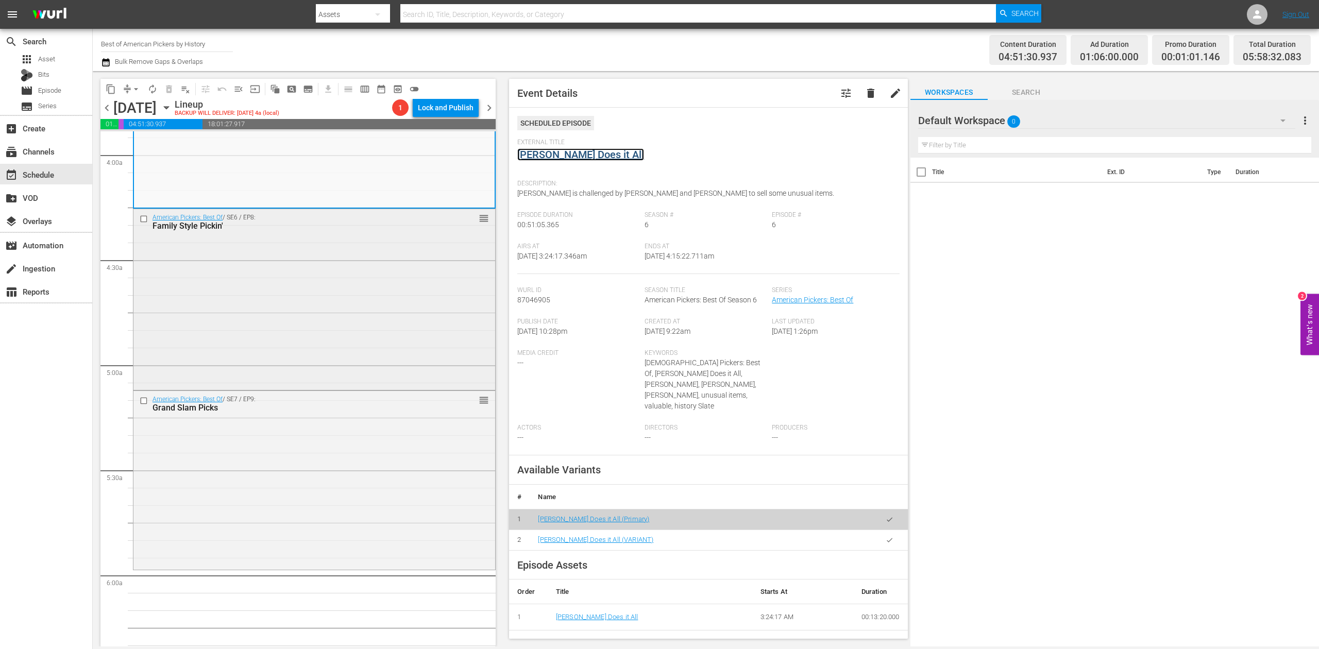
scroll to position [825, 0]
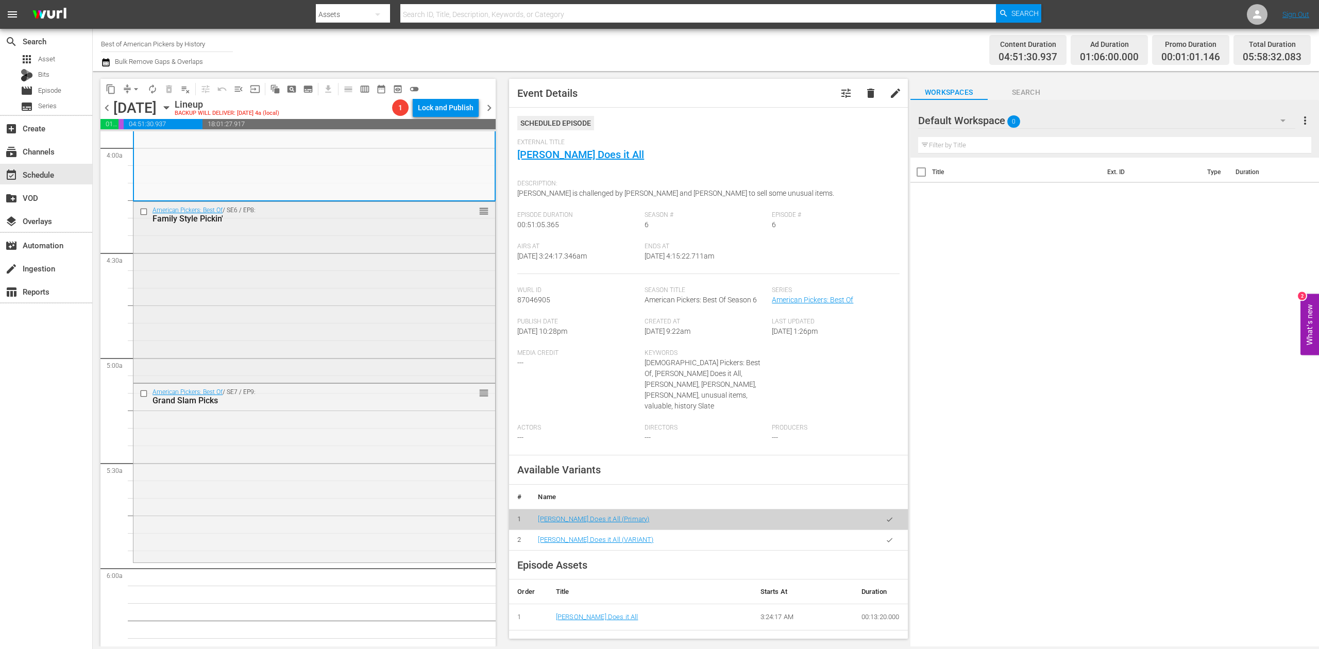
click at [377, 299] on div "American Pickers: Best Of / SE6 / EP8: Family Style Pickin' reorder" at bounding box center [314, 291] width 362 height 179
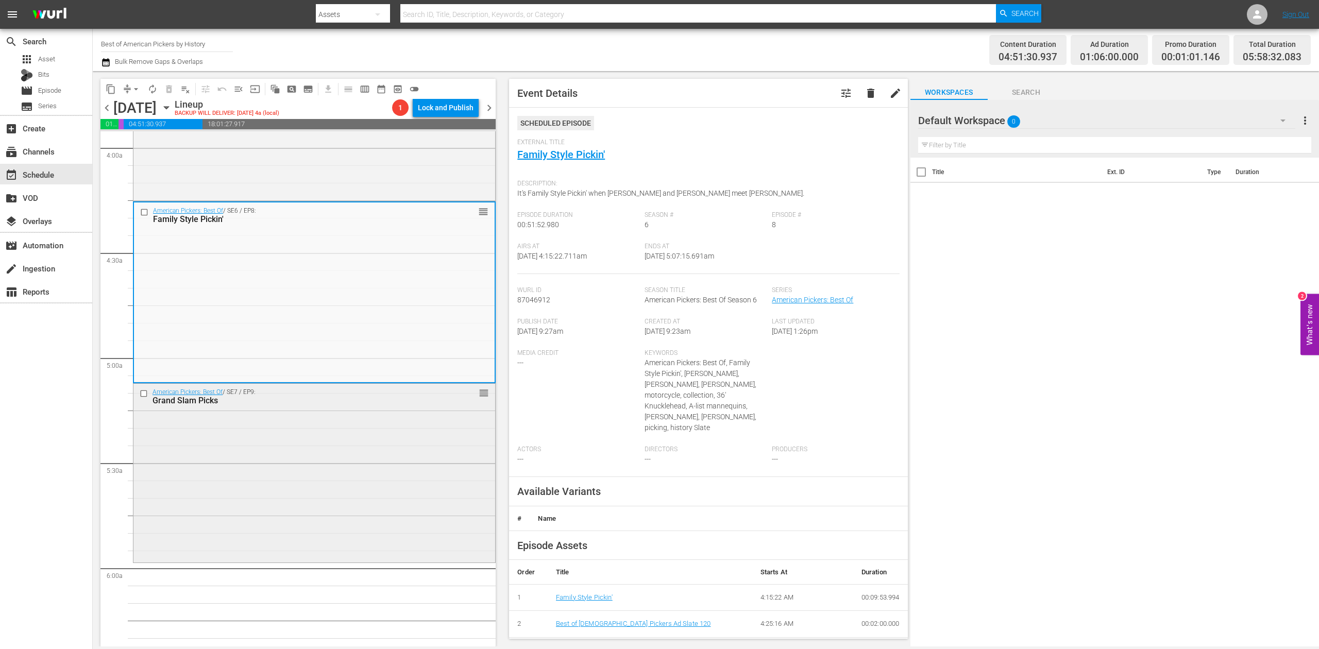
click at [357, 480] on div "American Pickers: Best Of / SE7 / EP9: Grand Slam Picks reorder" at bounding box center [314, 472] width 362 height 177
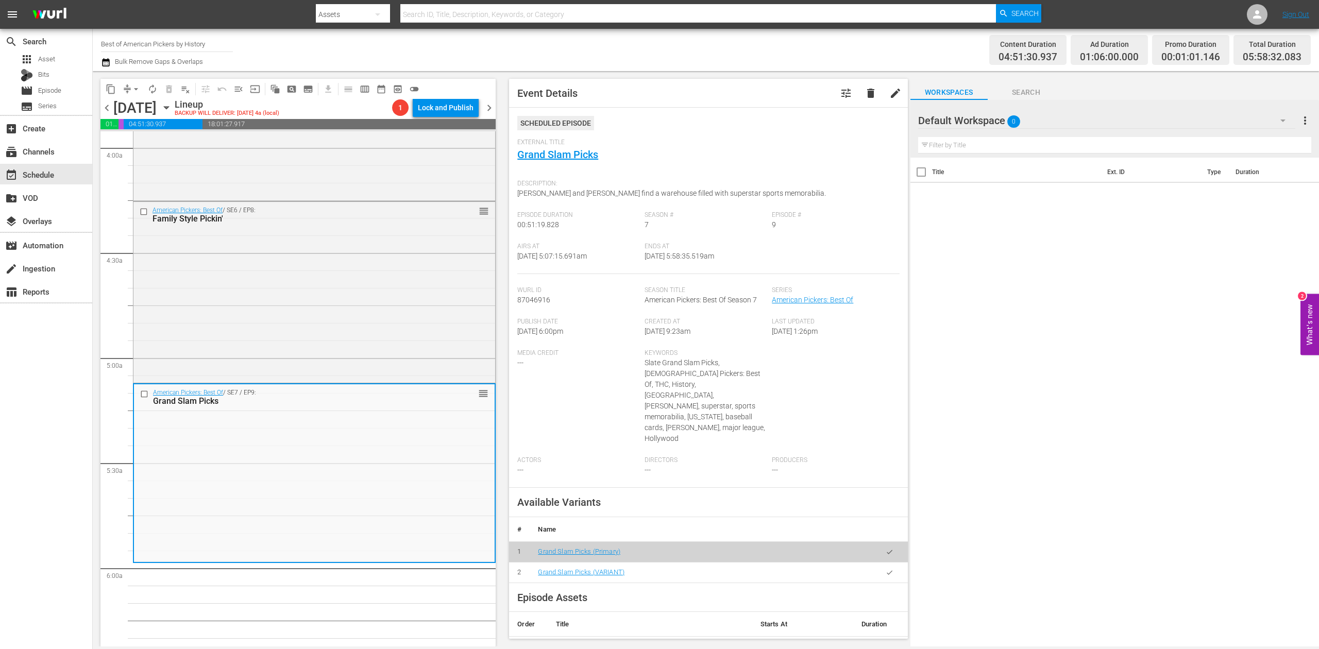
click at [105, 63] on icon "button" at bounding box center [106, 62] width 10 height 12
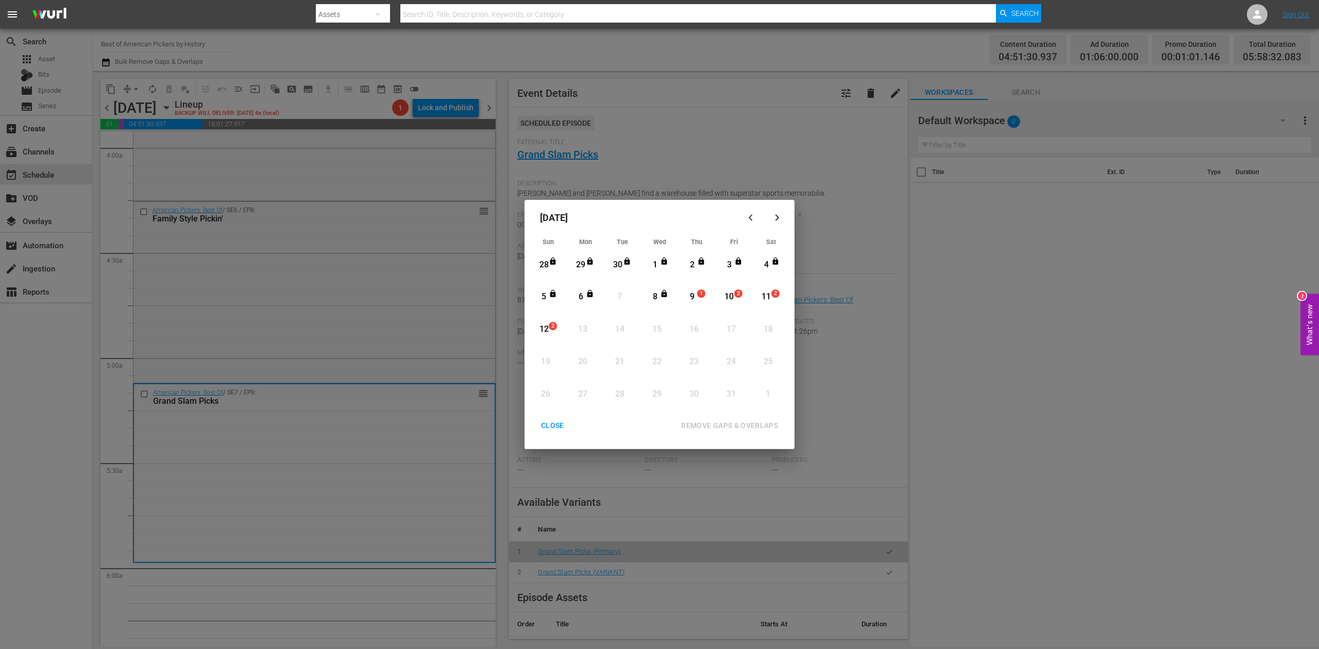
click at [693, 297] on div "9" at bounding box center [692, 297] width 13 height 12
click at [751, 423] on div "REMOVE GAPS & OVERLAPS" at bounding box center [729, 426] width 113 height 13
click at [539, 422] on div "CLOSE" at bounding box center [553, 426] width 40 height 13
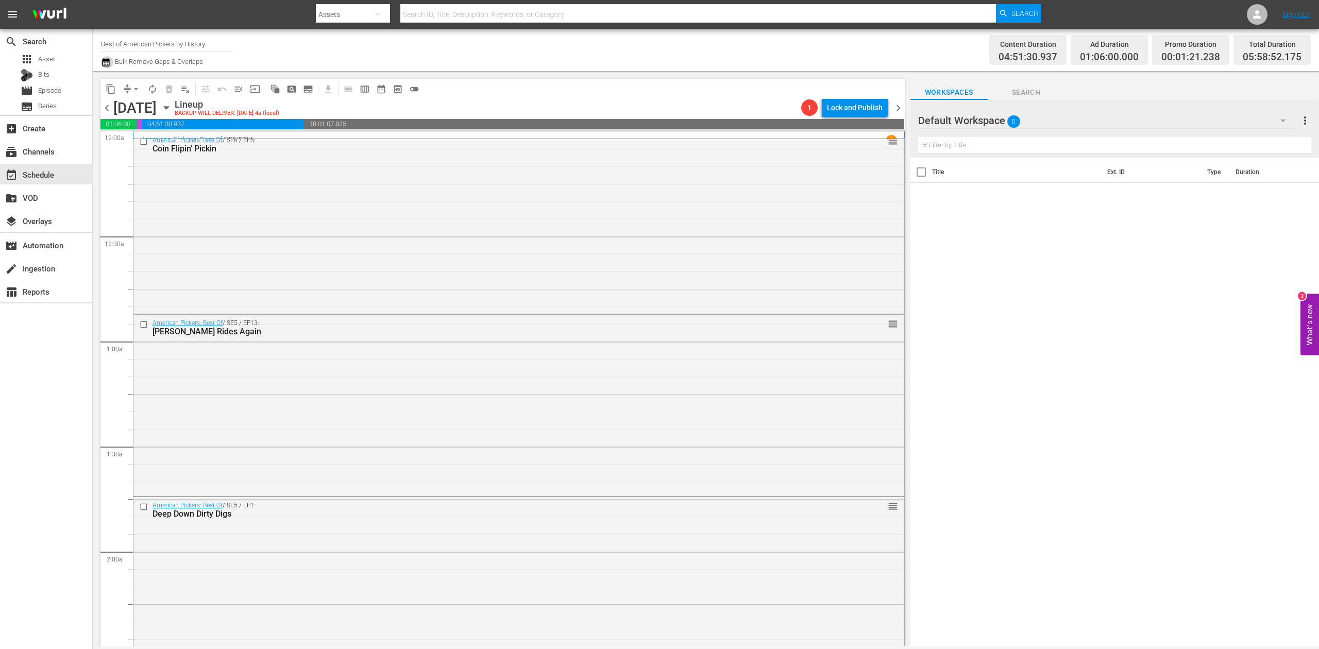
click at [106, 63] on icon "button" at bounding box center [106, 62] width 10 height 12
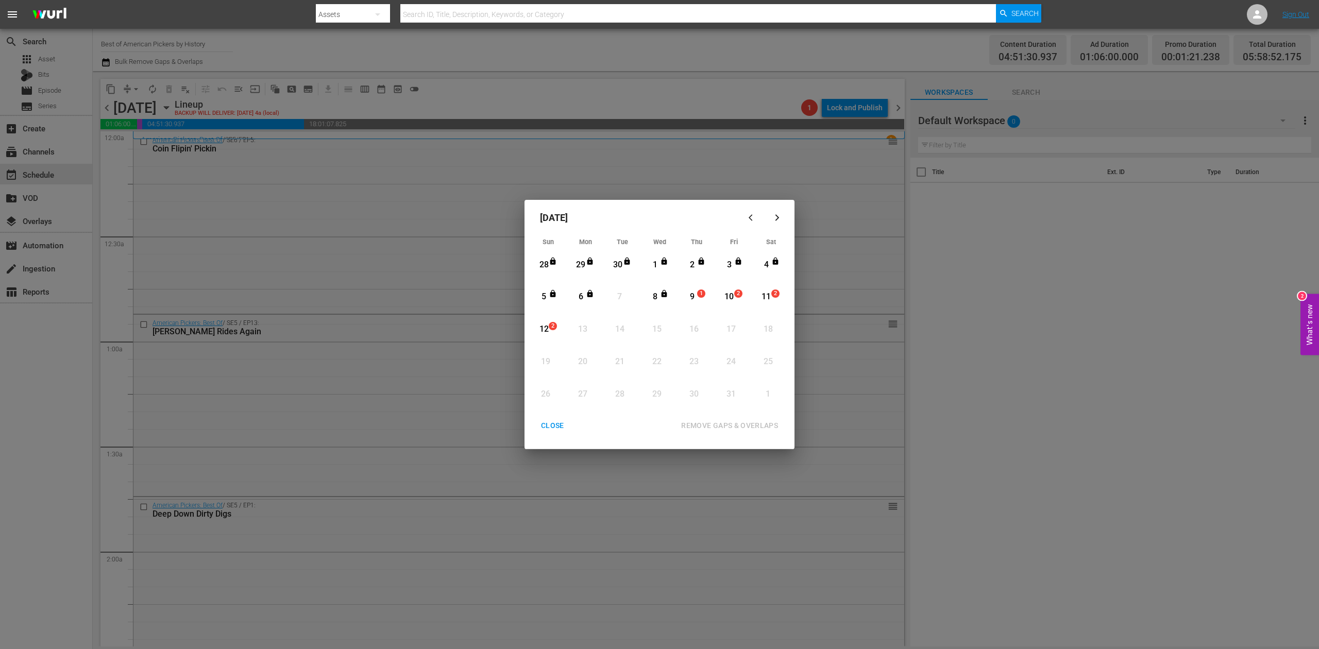
click at [693, 295] on div "9" at bounding box center [692, 297] width 13 height 12
click at [728, 421] on div "REMOVE GAPS & OVERLAPS" at bounding box center [729, 426] width 113 height 13
click at [557, 425] on div "CLOSE" at bounding box center [553, 426] width 40 height 13
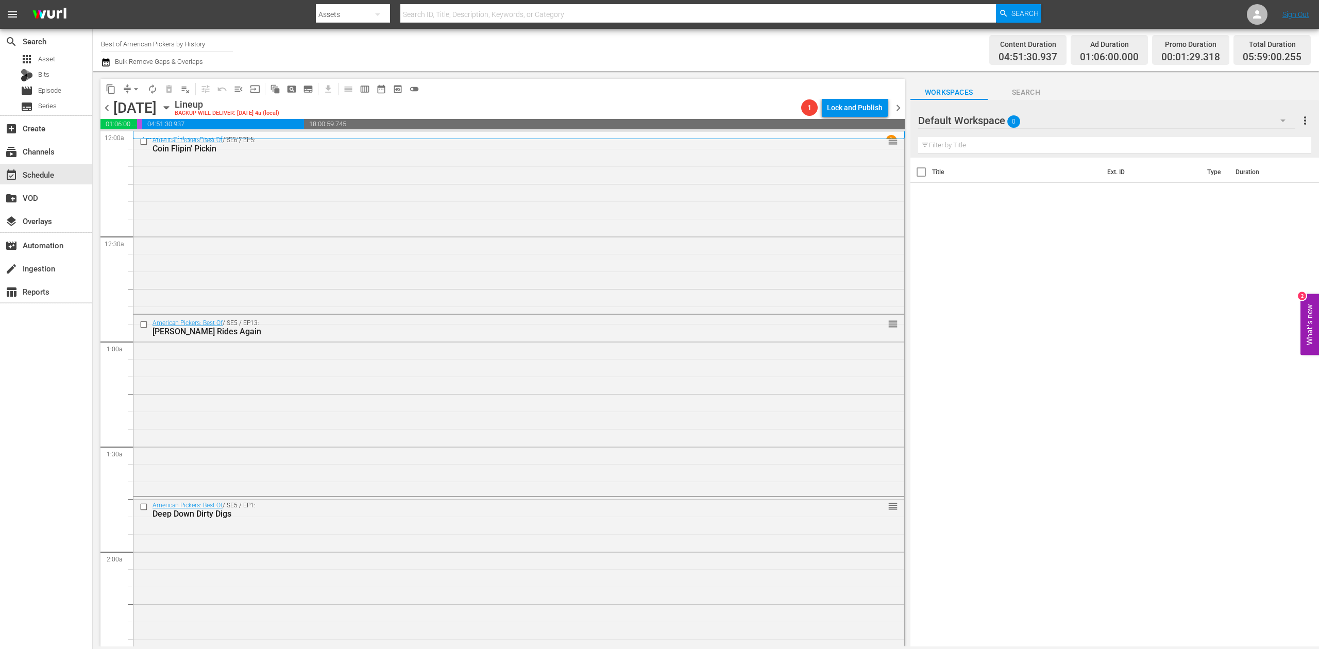
click at [110, 62] on icon "button" at bounding box center [106, 62] width 10 height 12
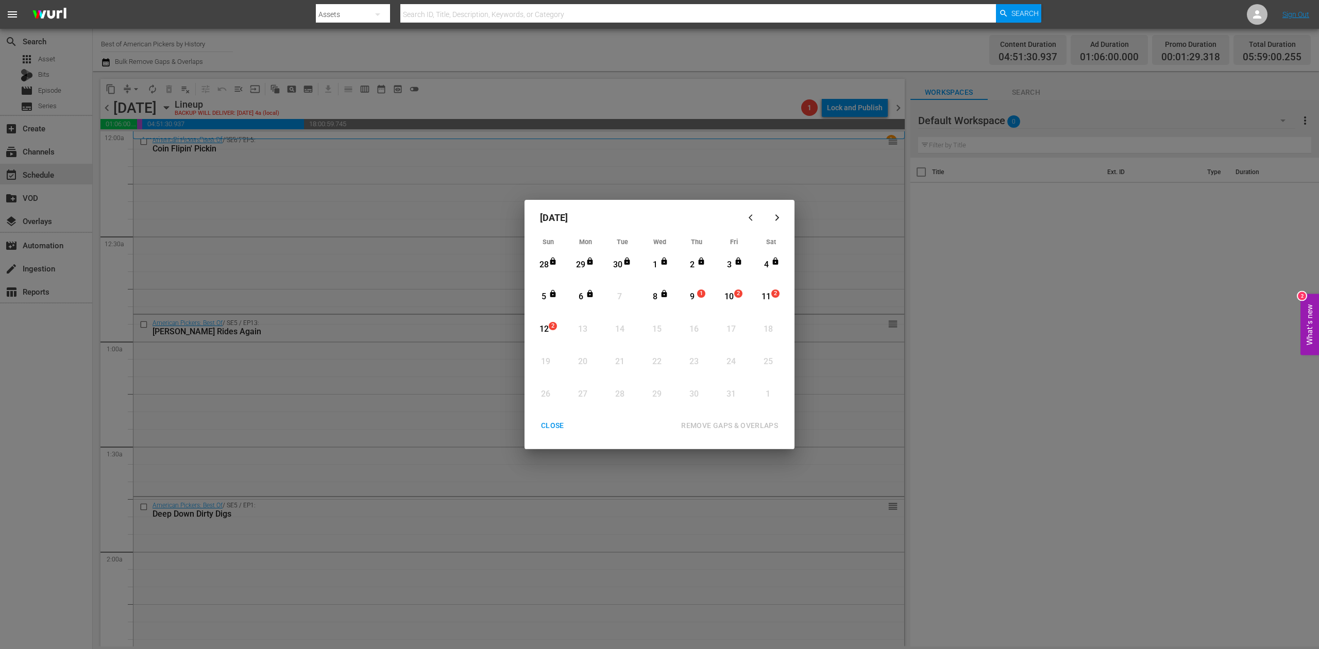
click at [695, 297] on div "9" at bounding box center [692, 297] width 13 height 12
click at [732, 424] on div "REMOVE GAPS & OVERLAPS" at bounding box center [729, 426] width 113 height 13
click at [696, 294] on div "9" at bounding box center [692, 297] width 13 height 12
click at [741, 421] on div "REMOVE GAPS & OVERLAPS" at bounding box center [729, 426] width 113 height 13
click at [554, 423] on div "CLOSE" at bounding box center [553, 426] width 40 height 13
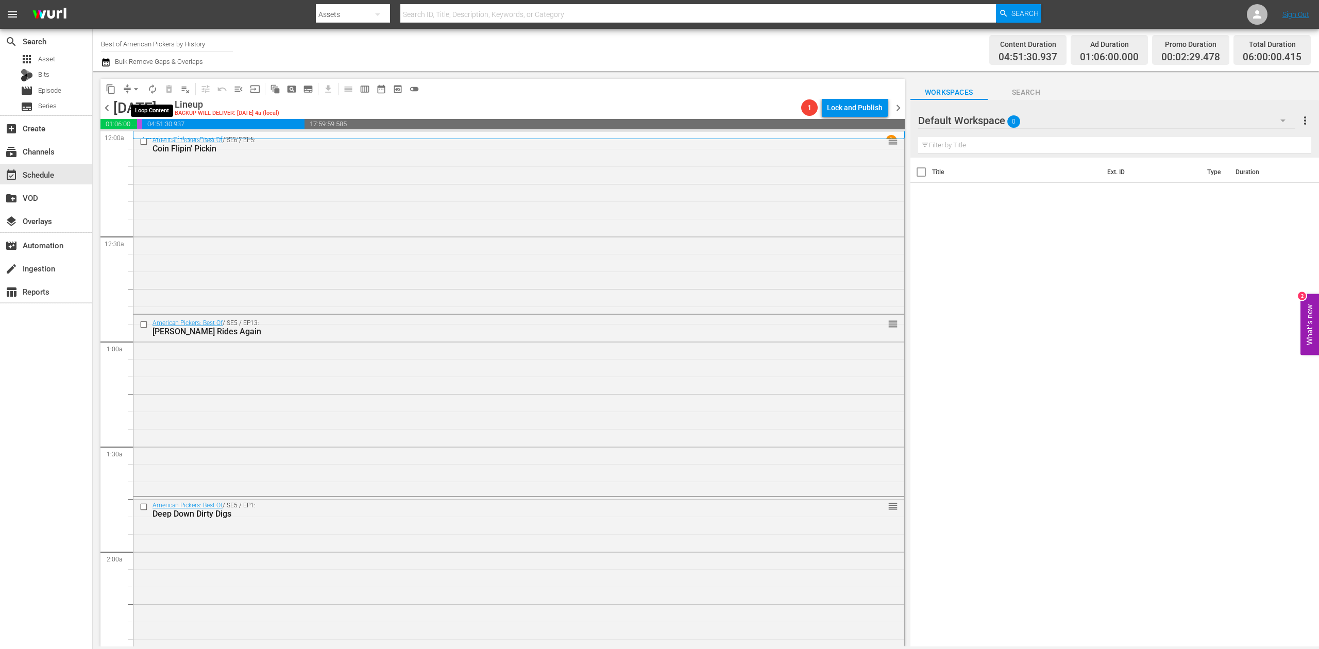
click at [149, 90] on span "autorenew_outlined" at bounding box center [152, 89] width 10 height 10
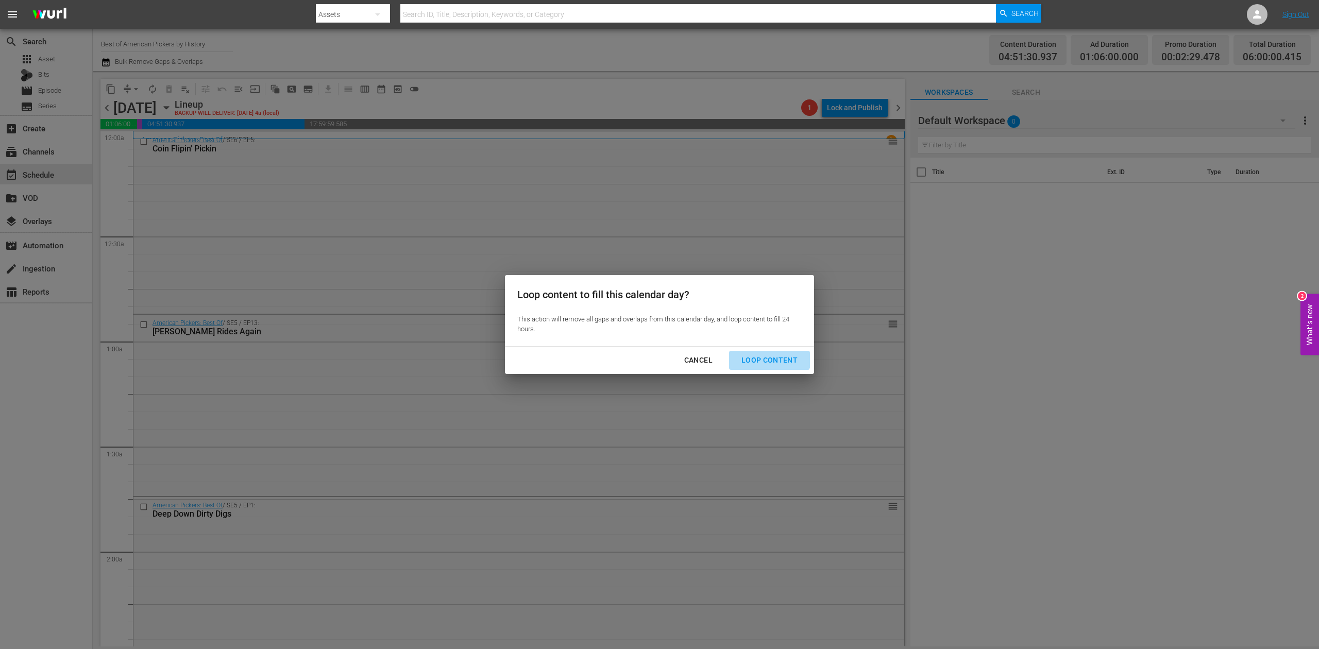
click at [767, 356] on div "Loop Content" at bounding box center [769, 360] width 73 height 13
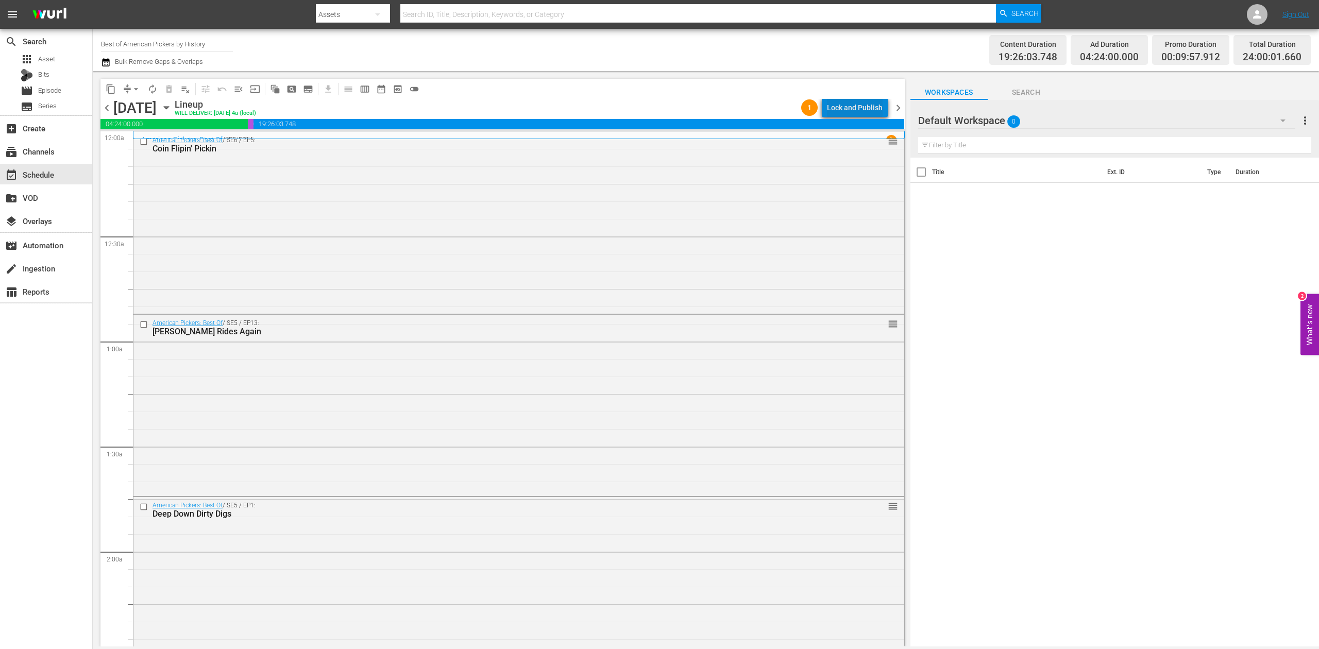
click at [866, 105] on div "Lock and Publish" at bounding box center [855, 107] width 56 height 19
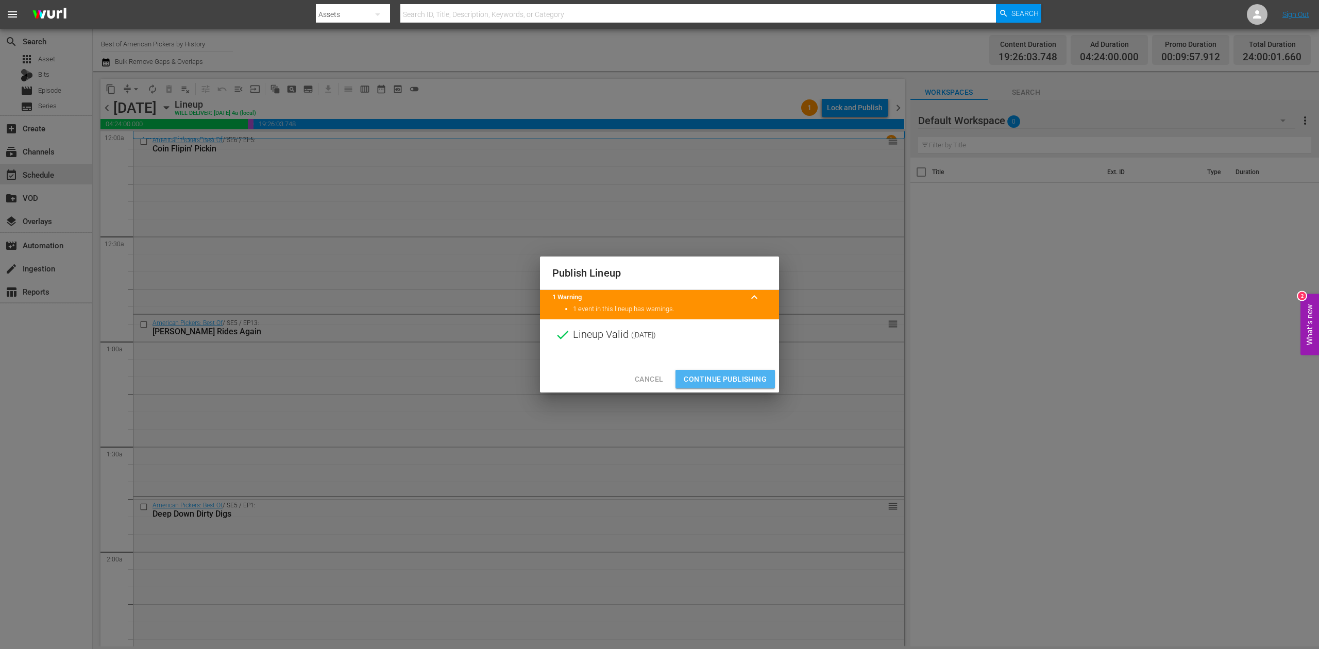
click at [743, 382] on span "Continue Publishing" at bounding box center [725, 379] width 83 height 13
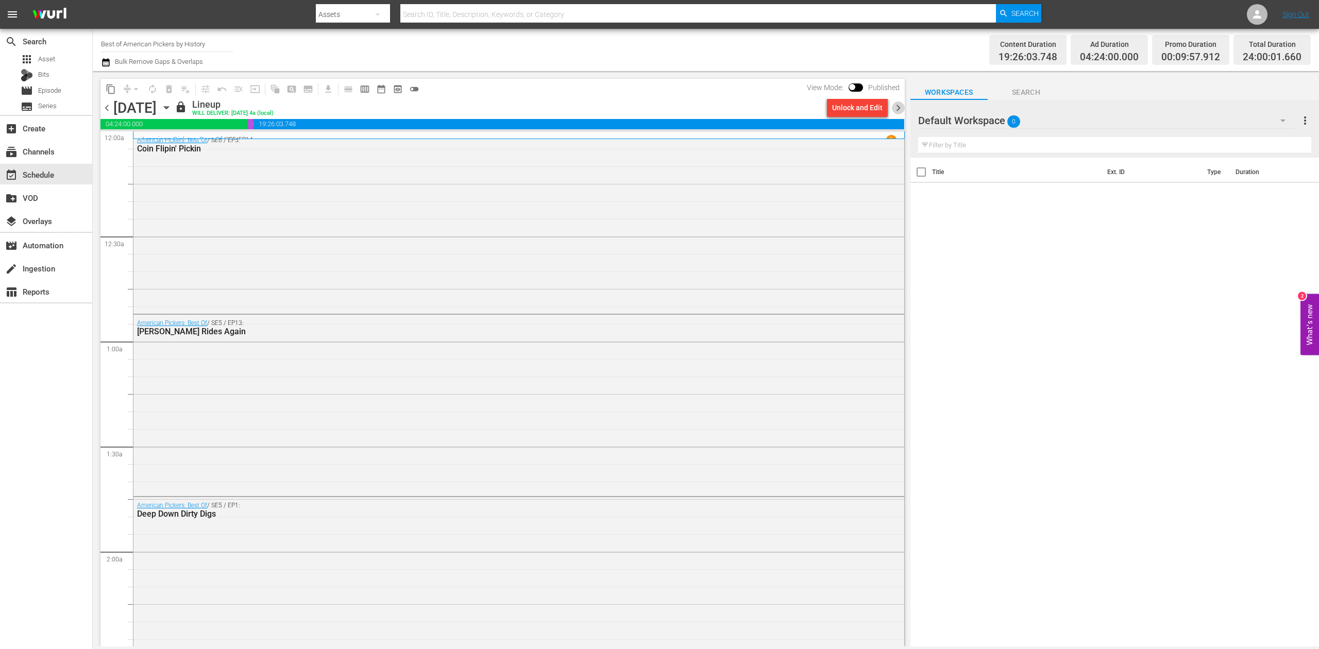
click at [898, 104] on span "chevron_right" at bounding box center [898, 108] width 13 height 13
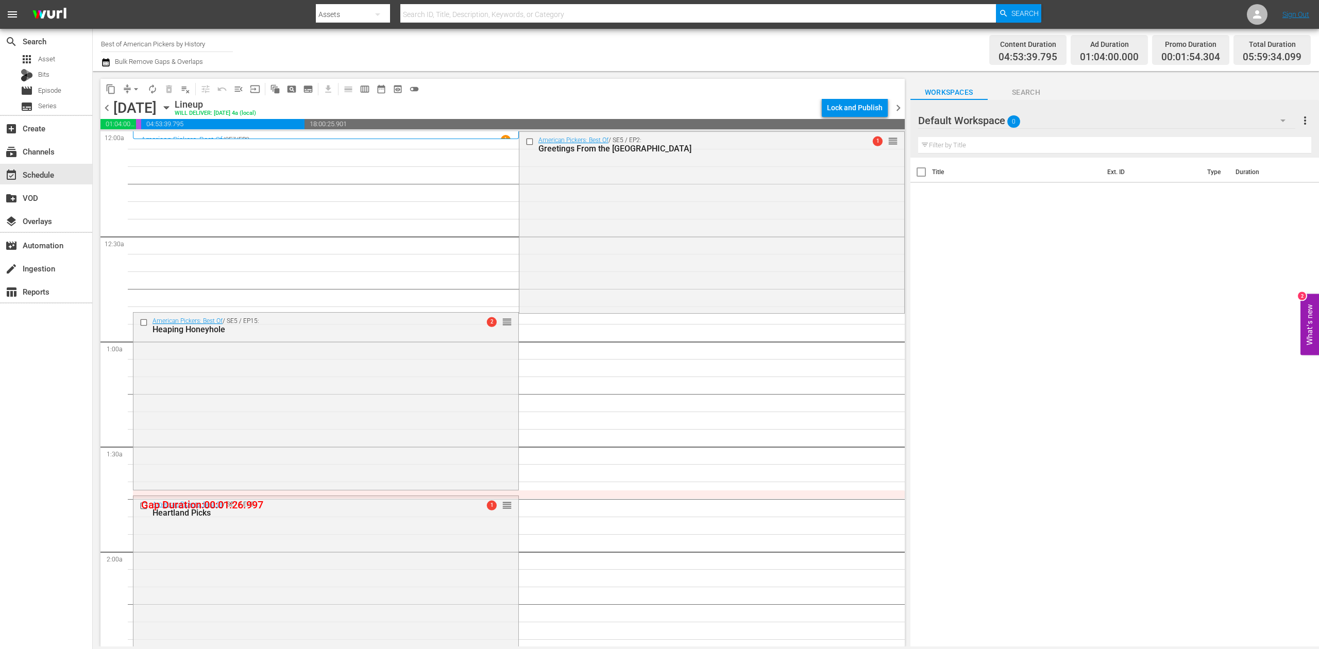
click at [101, 63] on icon "button" at bounding box center [106, 62] width 10 height 12
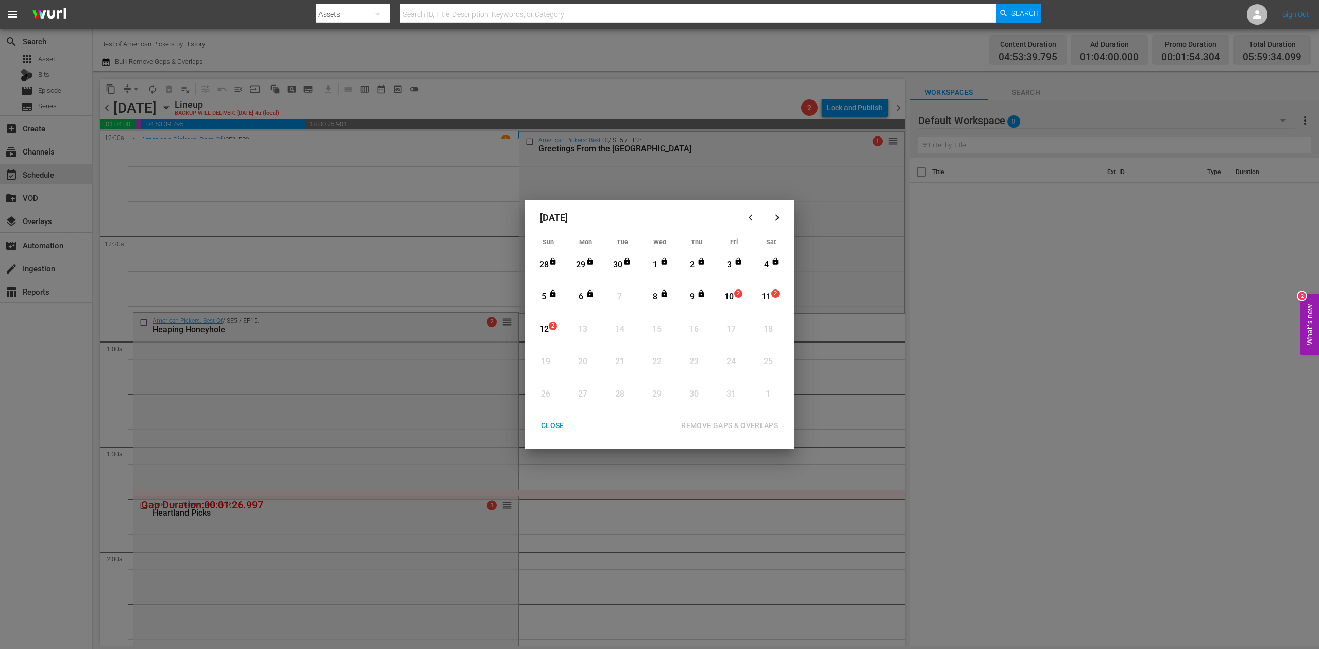
click at [732, 295] on div "10" at bounding box center [729, 297] width 13 height 12
click at [735, 423] on div "REMOVE GAPS & OVERLAPS" at bounding box center [729, 426] width 113 height 13
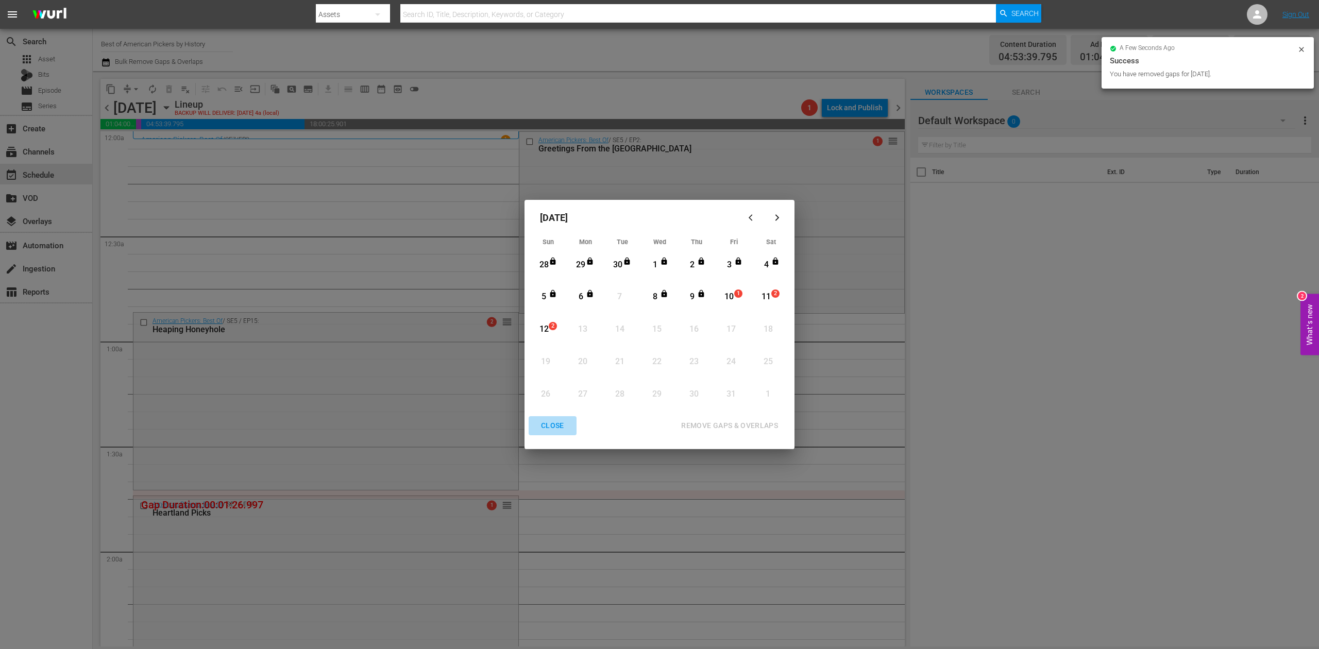
click at [558, 426] on div "CLOSE" at bounding box center [553, 426] width 40 height 13
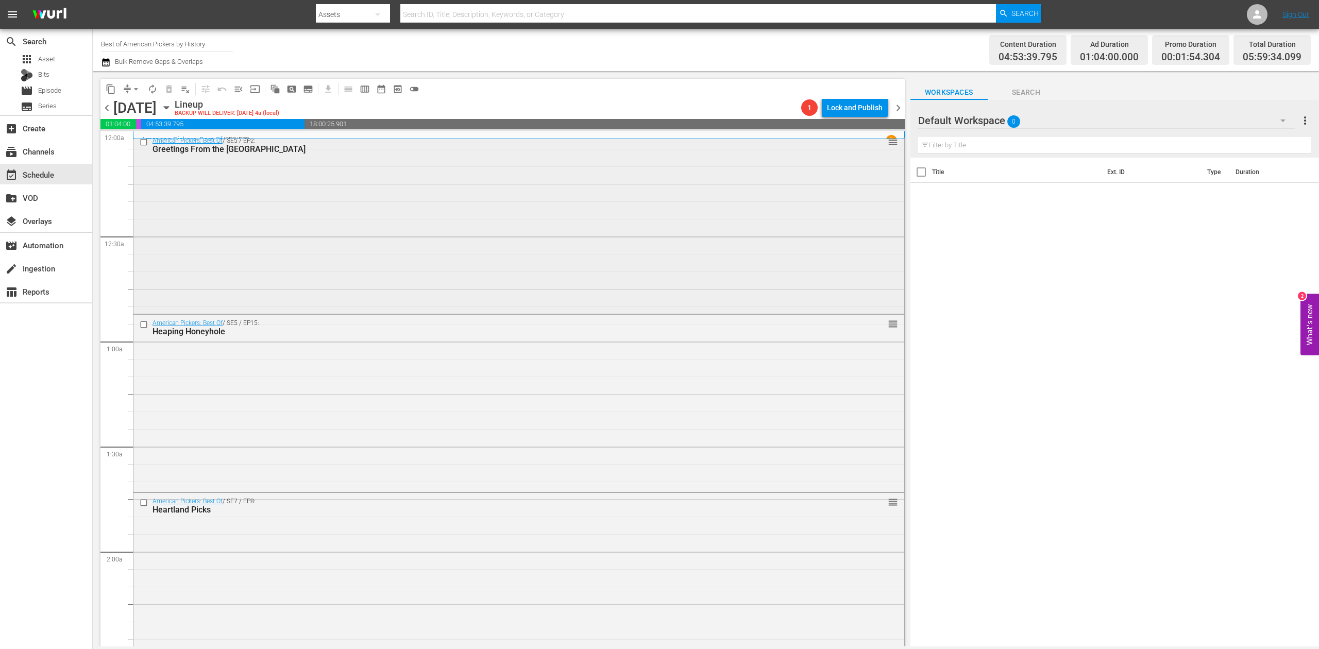
click at [374, 249] on div "American Pickers: Best Of / SE5 / EP2: Greetings From the Sunshine State reorder" at bounding box center [518, 222] width 771 height 180
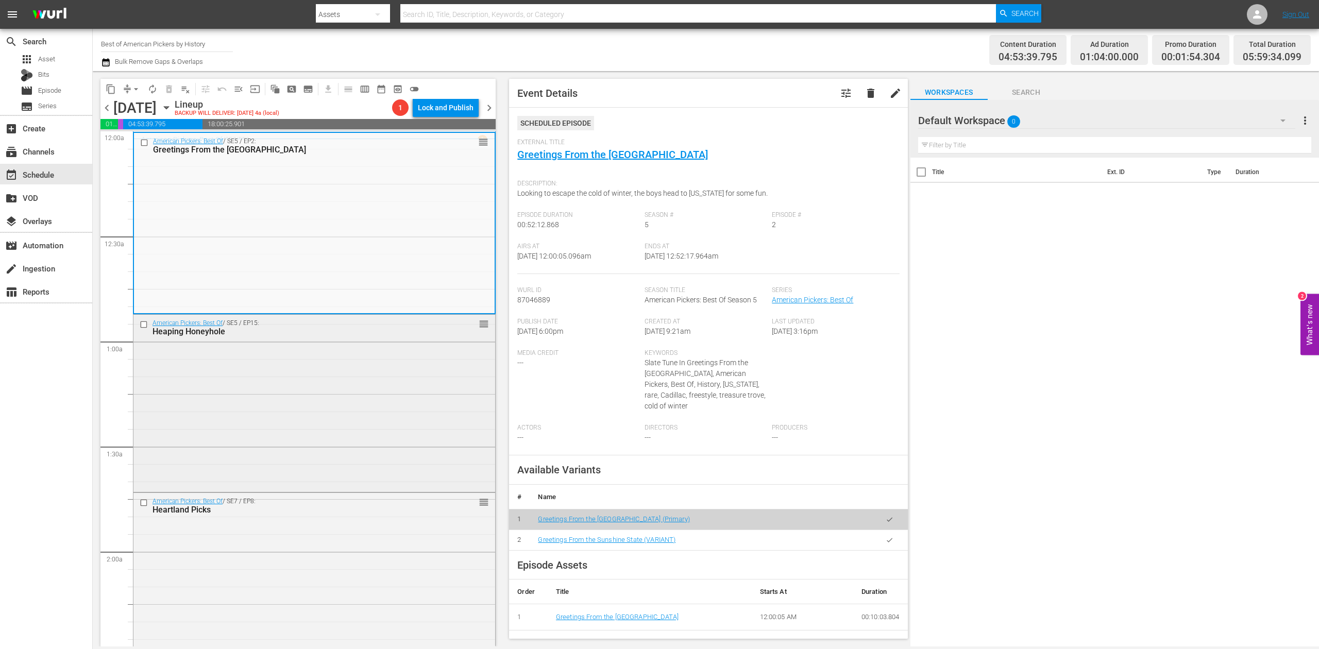
click at [359, 427] on div "American Pickers: Best Of / SE5 / EP15: Heaping Honeyhole reorder" at bounding box center [314, 402] width 362 height 175
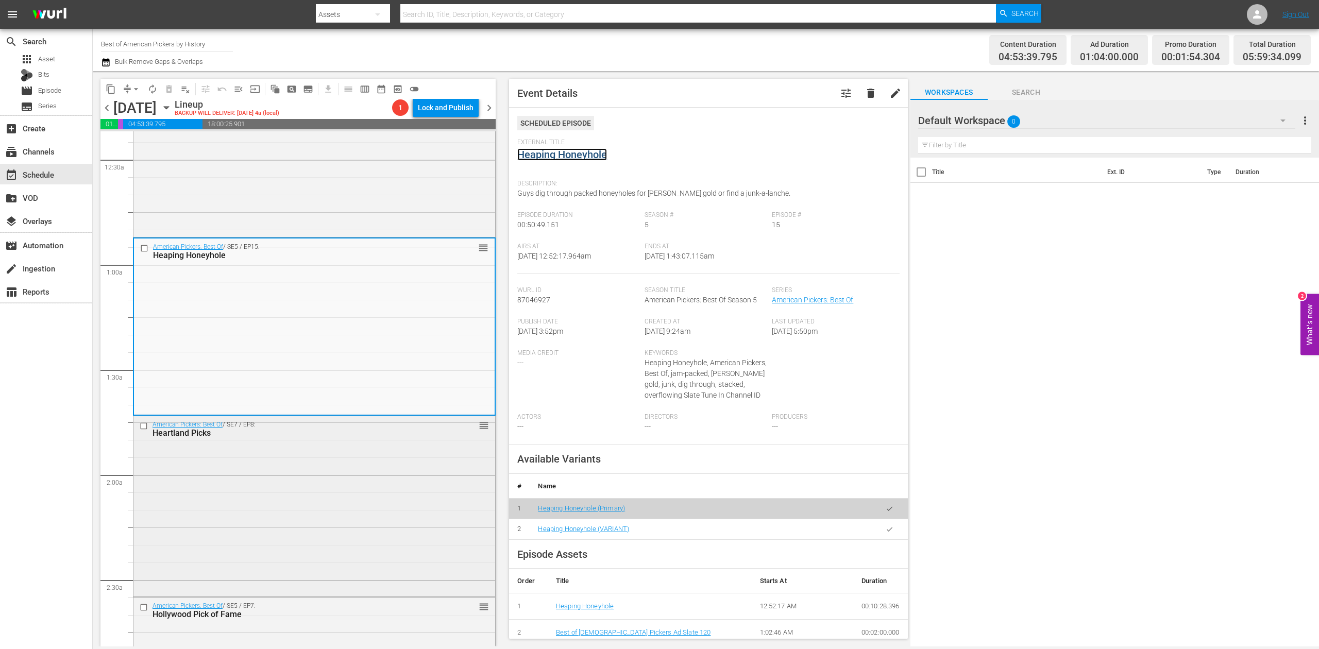
scroll to position [275, 0]
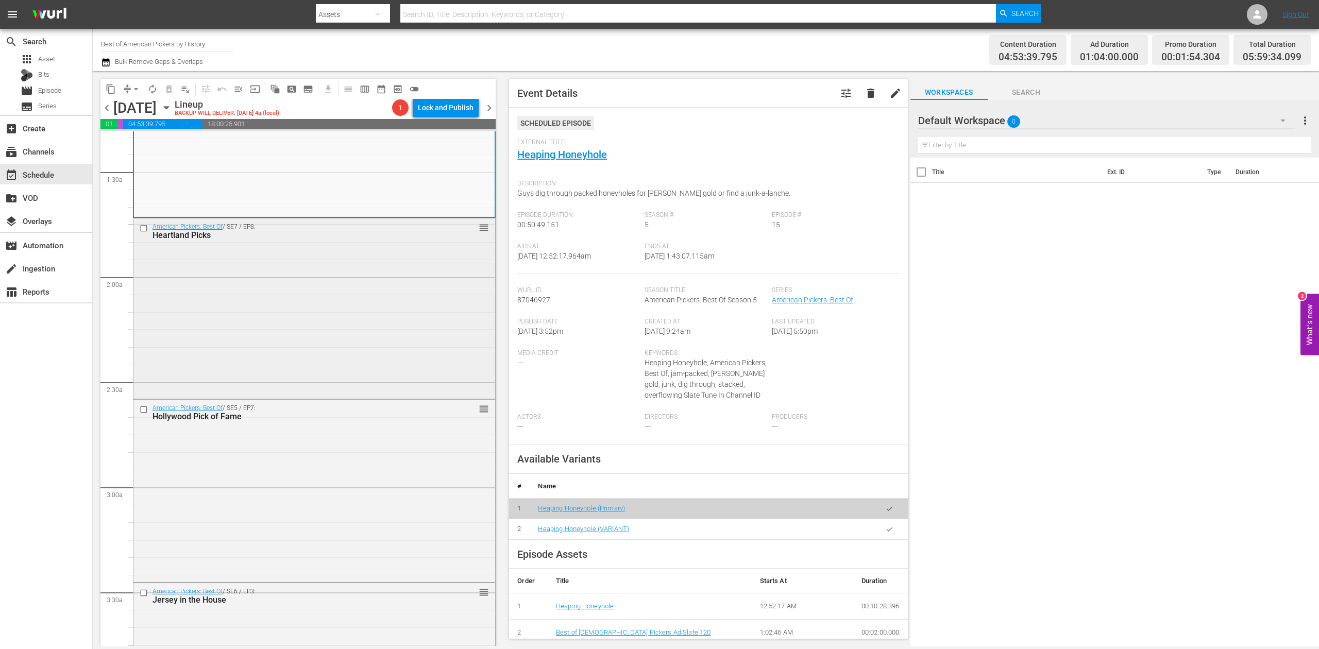
click at [363, 334] on div "American Pickers: Best Of / SE7 / EP8: Heartland Picks reorder" at bounding box center [314, 308] width 362 height 178
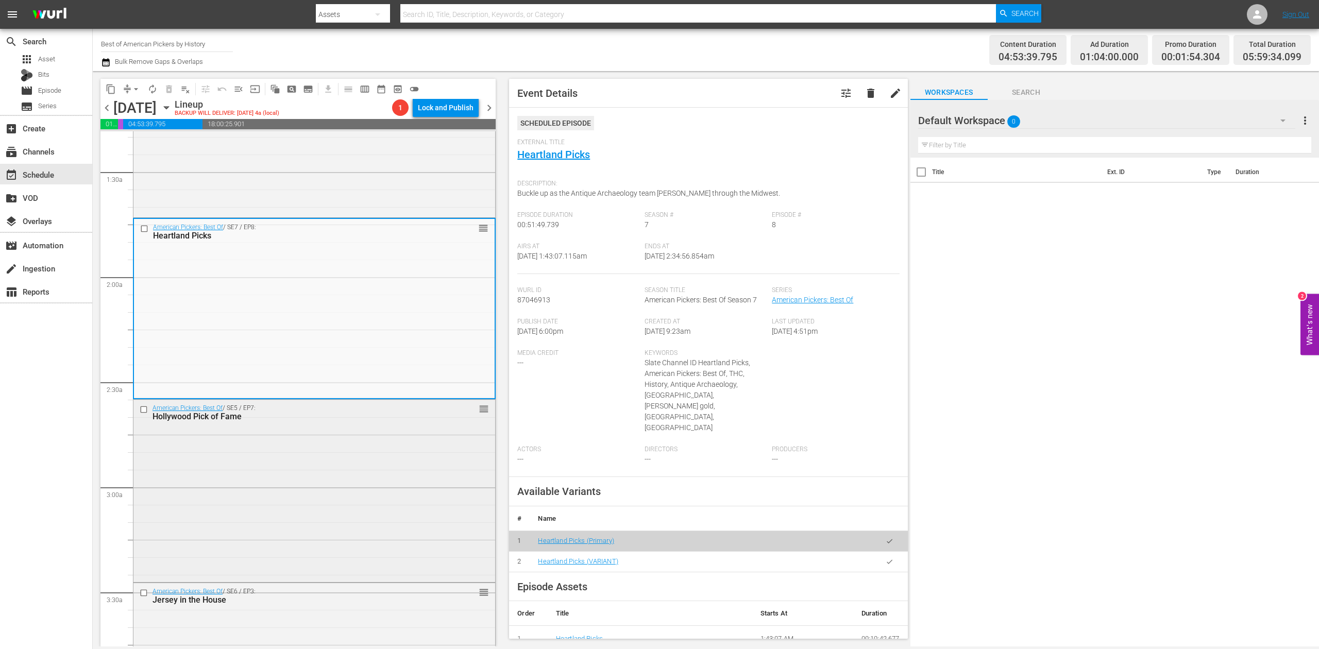
click at [362, 485] on div "American Pickers: Best Of / SE5 / EP7: Hollywood Pick of Fame reorder" at bounding box center [314, 490] width 362 height 180
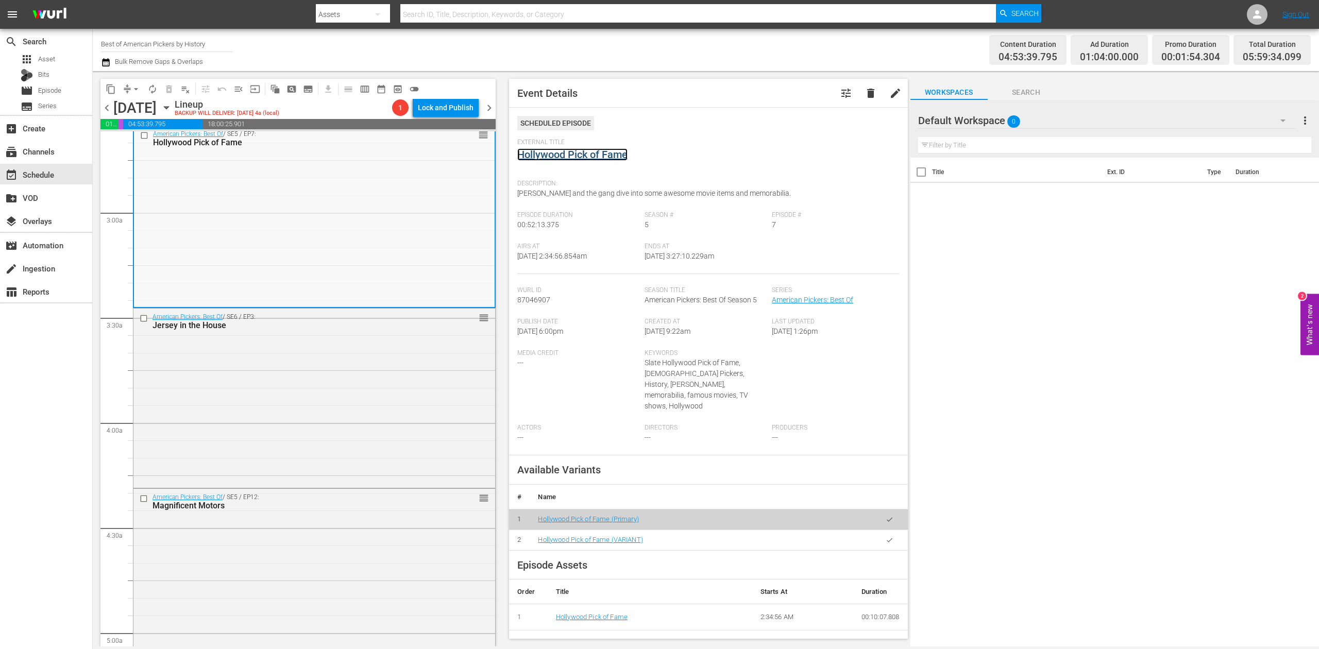
scroll to position [687, 0]
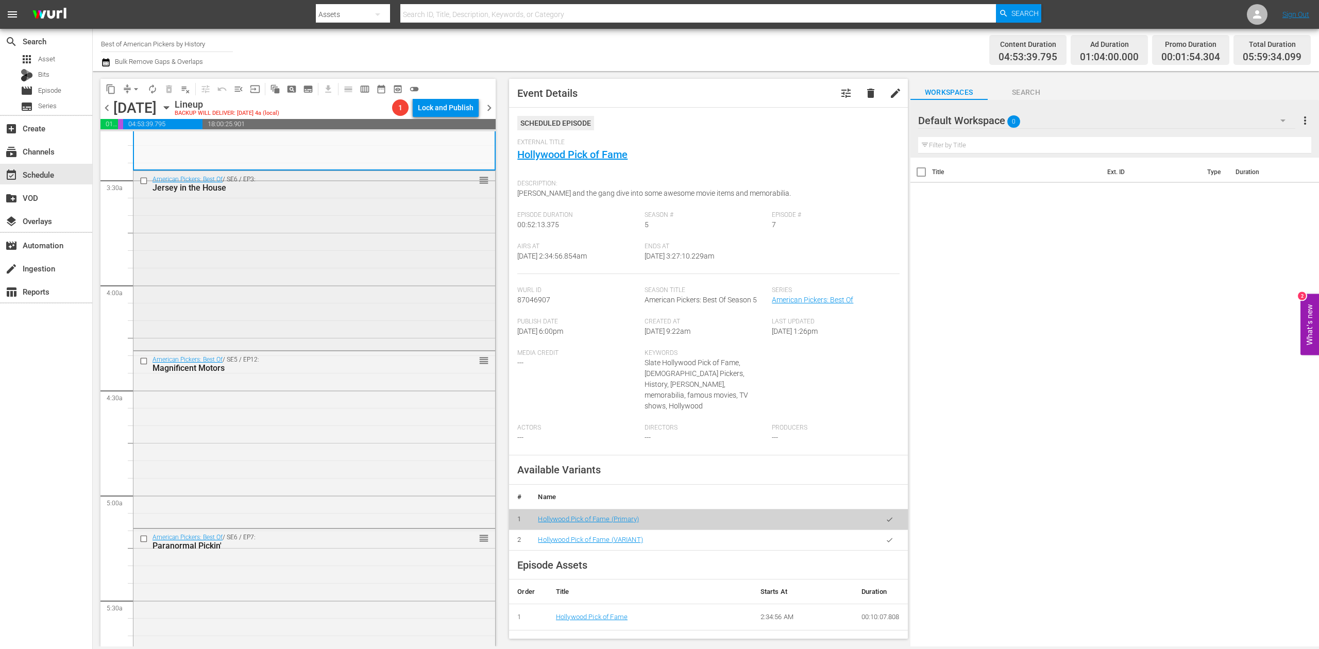
click at [382, 272] on div "American Pickers: Best Of / SE6 / EP3: Jersey in the House reorder" at bounding box center [314, 260] width 362 height 178
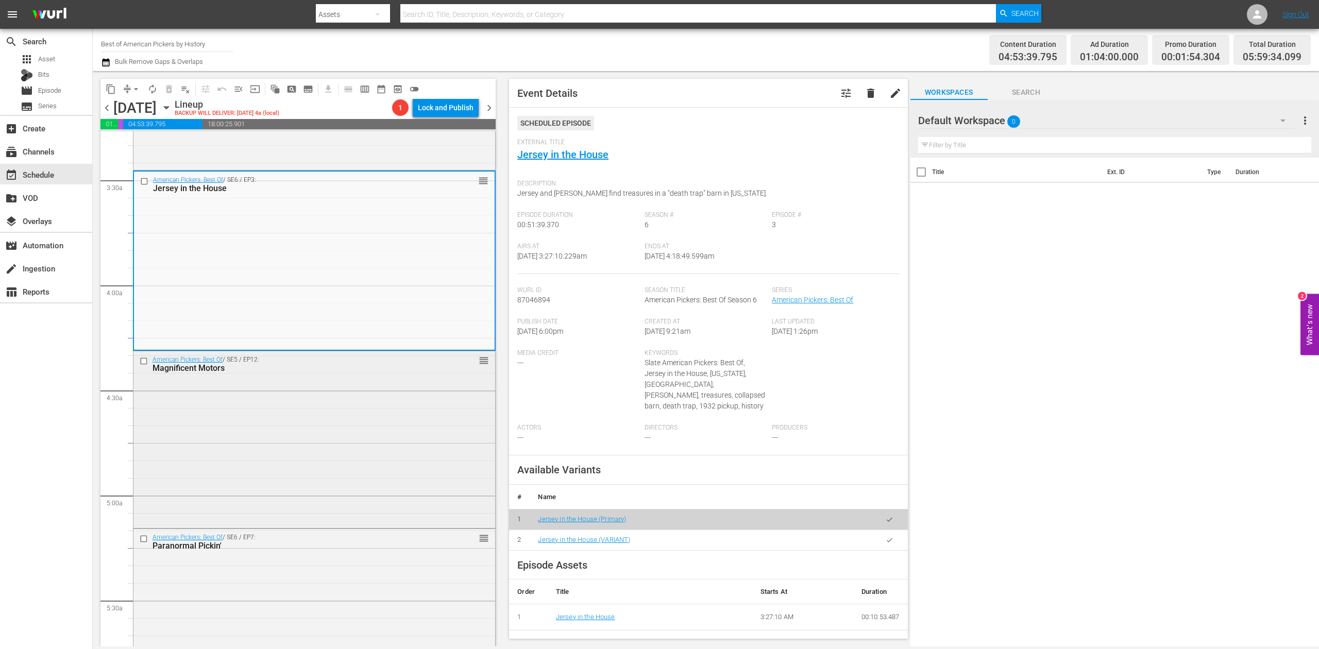
click at [338, 430] on div "American Pickers: Best Of / SE5 / EP12: Magnificent Motors reorder" at bounding box center [314, 438] width 362 height 174
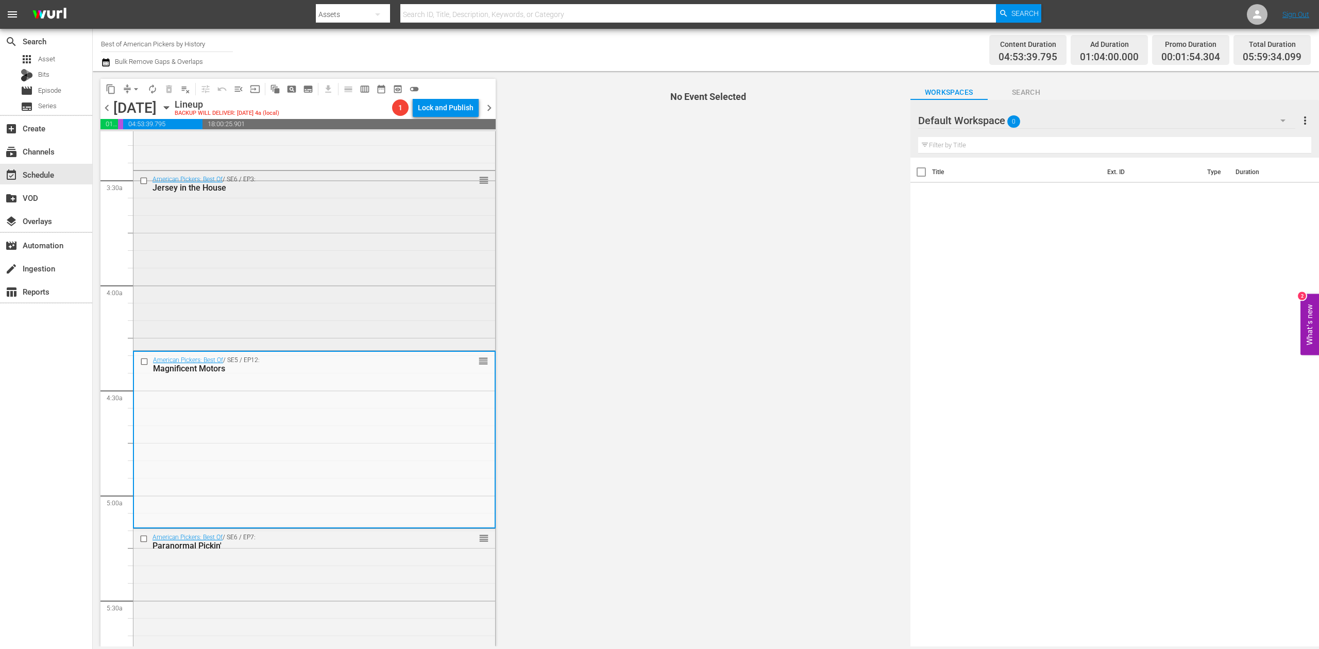
click at [334, 289] on div "American Pickers: Best Of / SE6 / EP3: Jersey in the House reorder" at bounding box center [314, 260] width 362 height 178
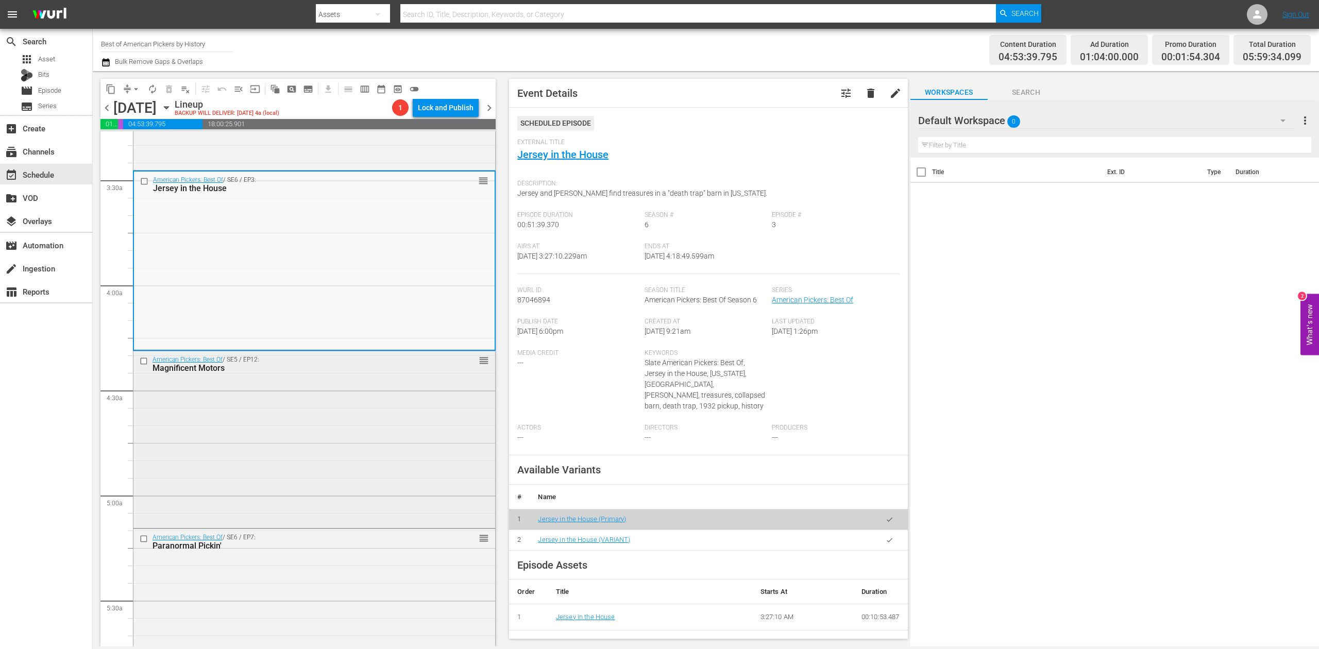
click at [342, 422] on div "American Pickers: Best Of / SE5 / EP12: Magnificent Motors reorder" at bounding box center [314, 438] width 362 height 174
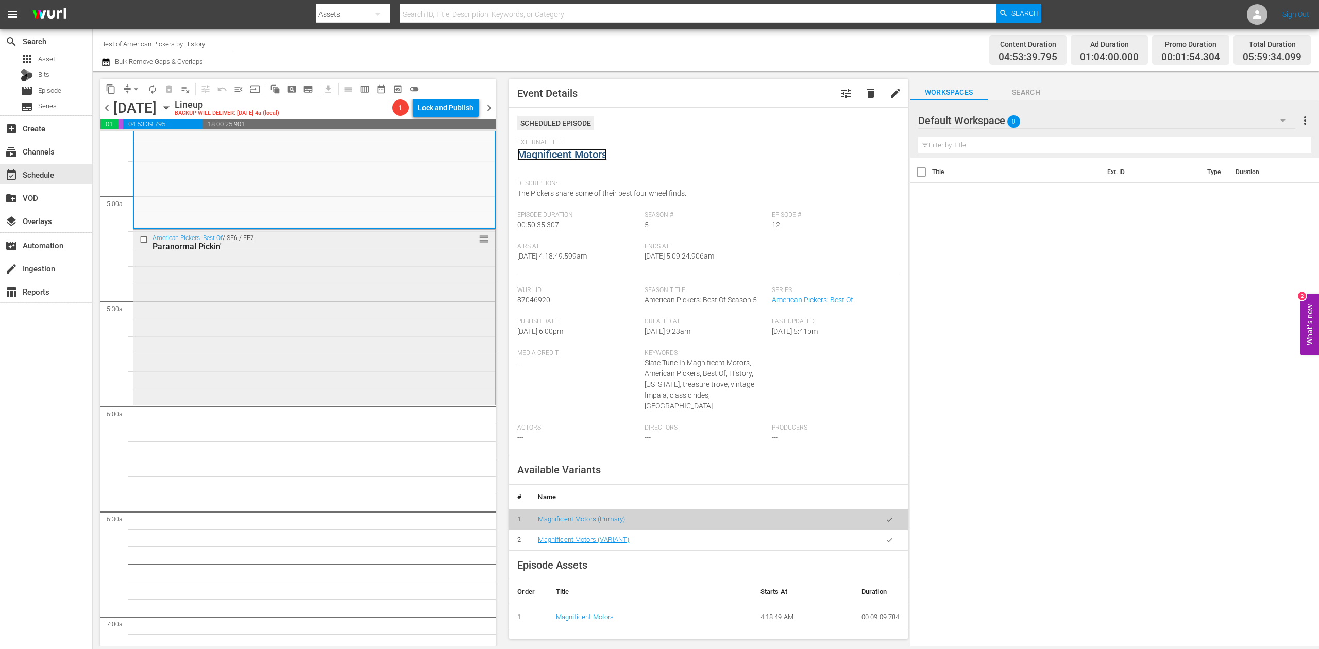
scroll to position [1031, 0]
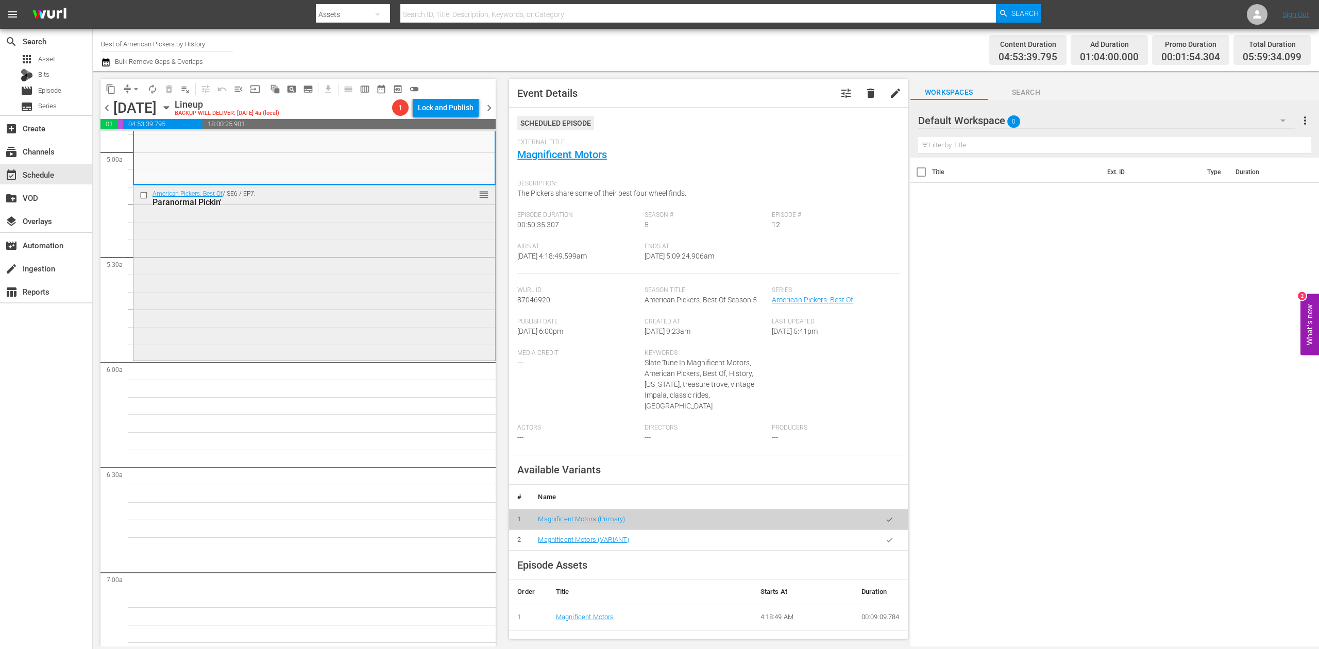
click at [429, 323] on div "American Pickers: Best Of / SE6 / EP7: Paranormal Pickin' reorder" at bounding box center [314, 272] width 362 height 173
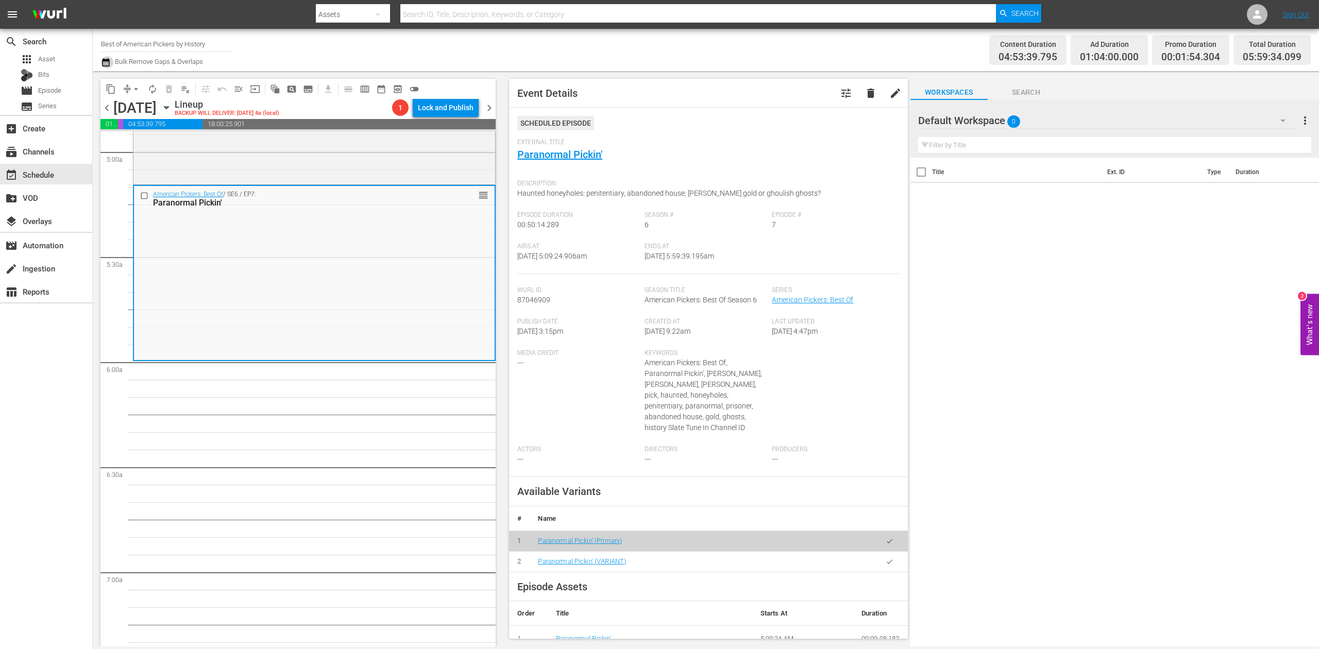
click at [104, 62] on icon "button" at bounding box center [106, 62] width 10 height 12
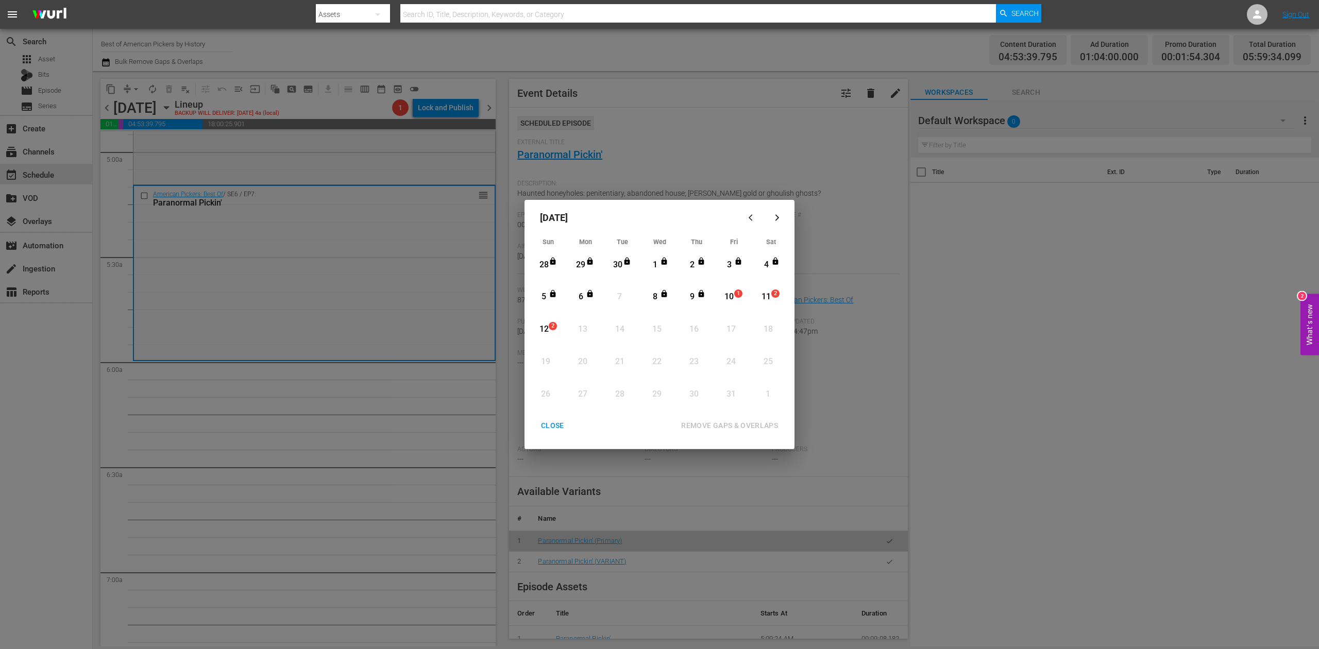
click at [730, 297] on div "10" at bounding box center [729, 297] width 13 height 12
click at [736, 423] on div "REMOVE GAPS & OVERLAPS" at bounding box center [729, 426] width 113 height 13
drag, startPoint x: 730, startPoint y: 293, endPoint x: 729, endPoint y: 321, distance: 27.3
click at [730, 293] on div "10" at bounding box center [729, 297] width 13 height 12
click at [745, 423] on div "REMOVE GAPS & OVERLAPS" at bounding box center [729, 426] width 113 height 13
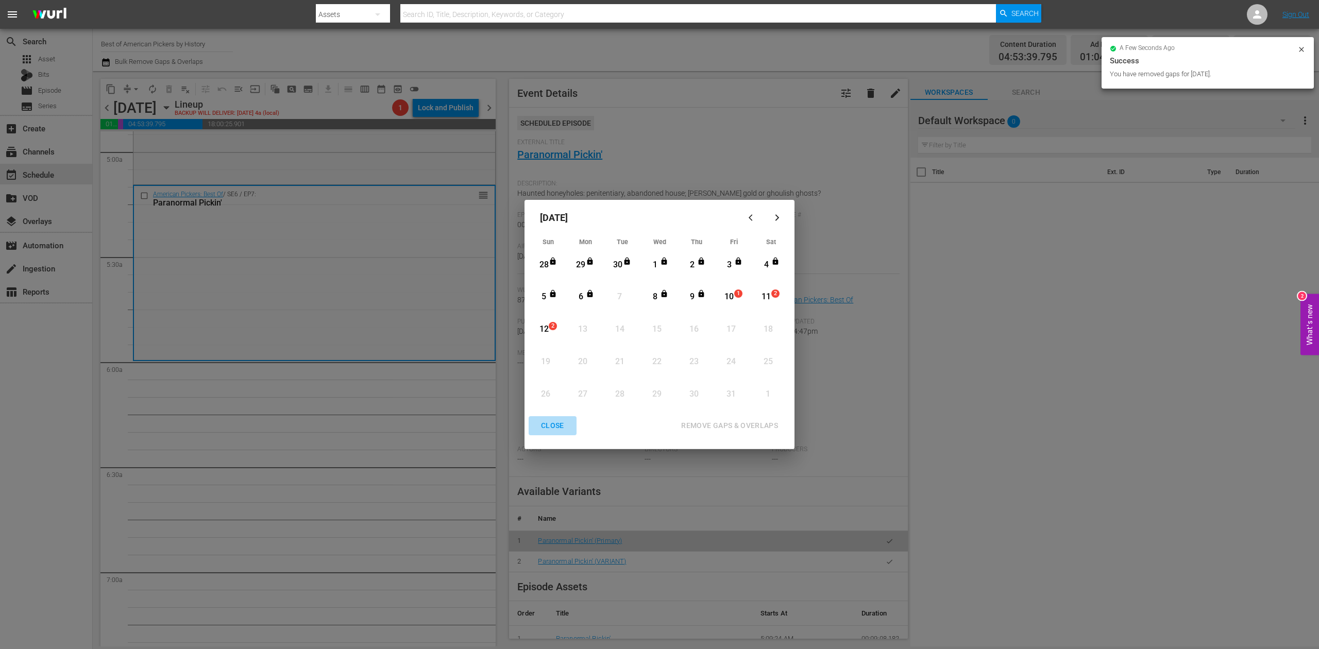
click at [549, 425] on div "CLOSE" at bounding box center [553, 426] width 40 height 13
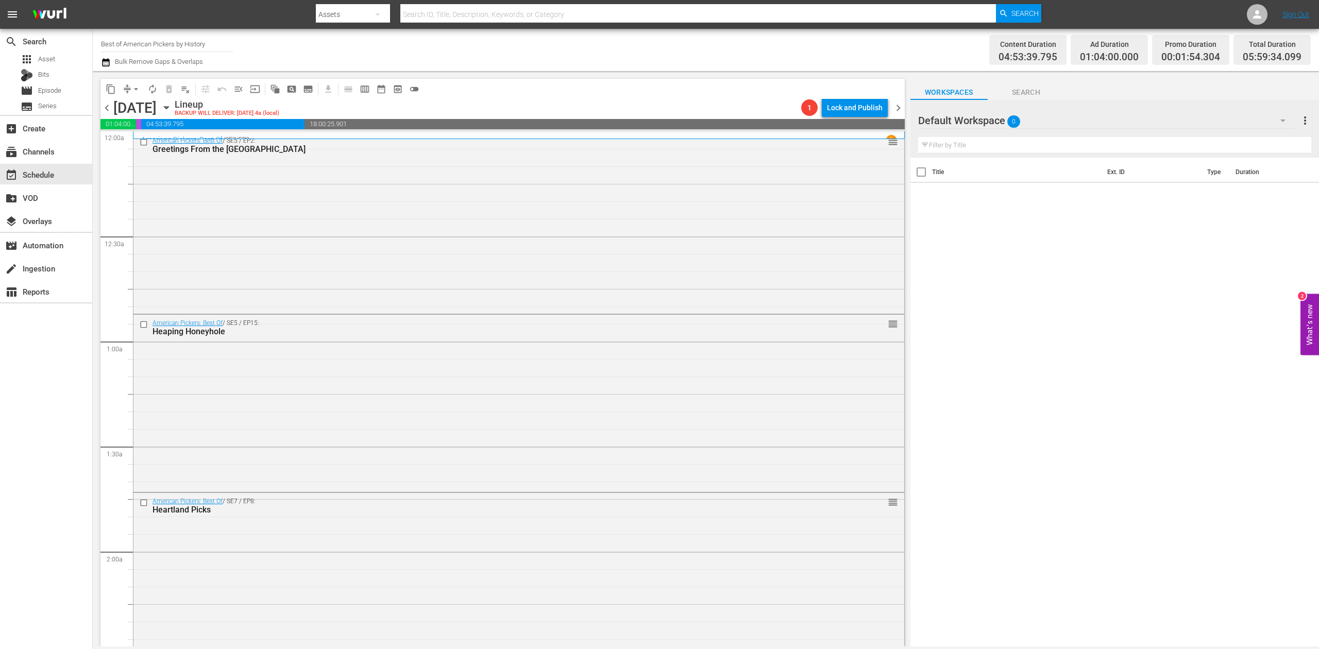
click at [104, 58] on icon "button" at bounding box center [106, 62] width 10 height 12
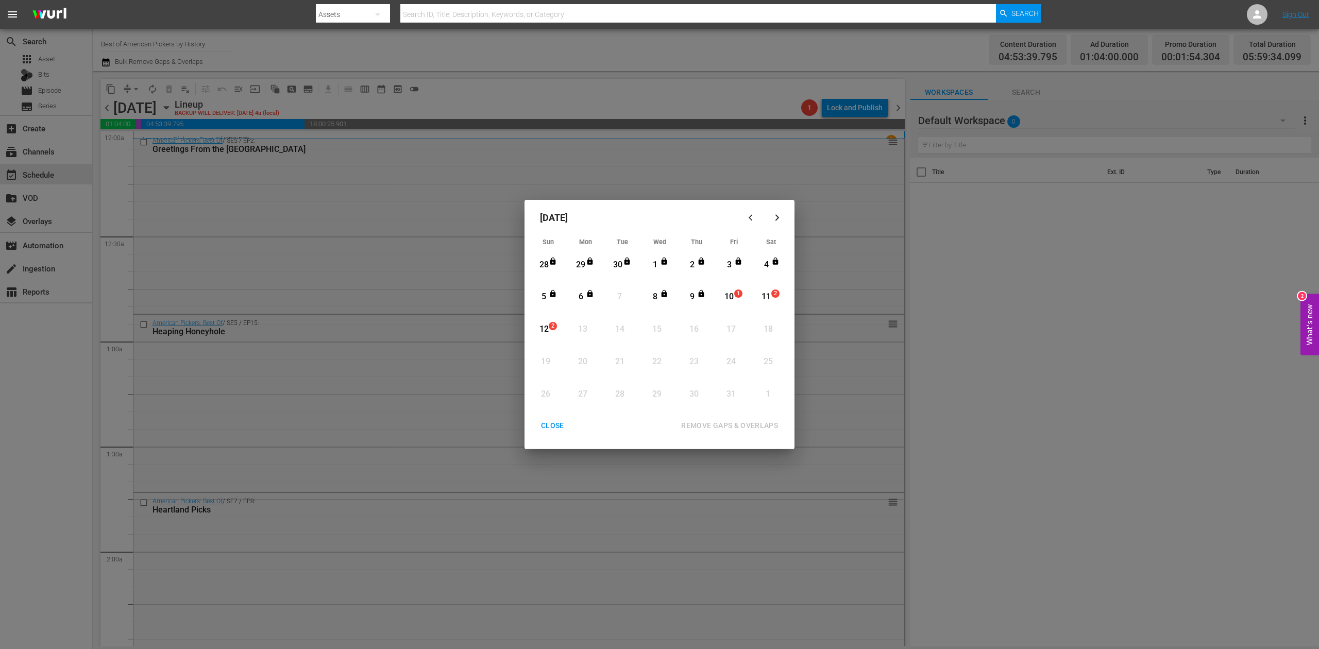
click at [732, 295] on div "10" at bounding box center [729, 297] width 13 height 12
click at [736, 418] on button "REMOVE GAPS & OVERLAPS" at bounding box center [730, 425] width 122 height 19
click at [554, 425] on div "CLOSE" at bounding box center [553, 426] width 40 height 13
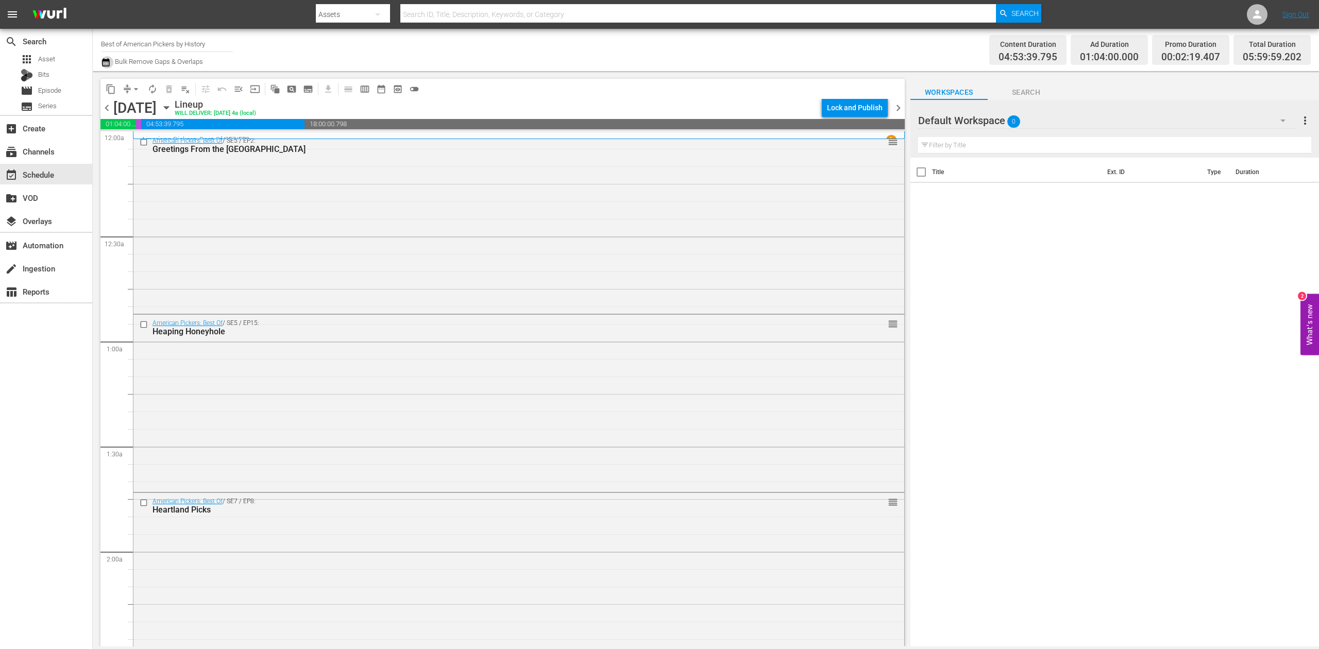
click at [106, 62] on icon "button" at bounding box center [105, 62] width 7 height 8
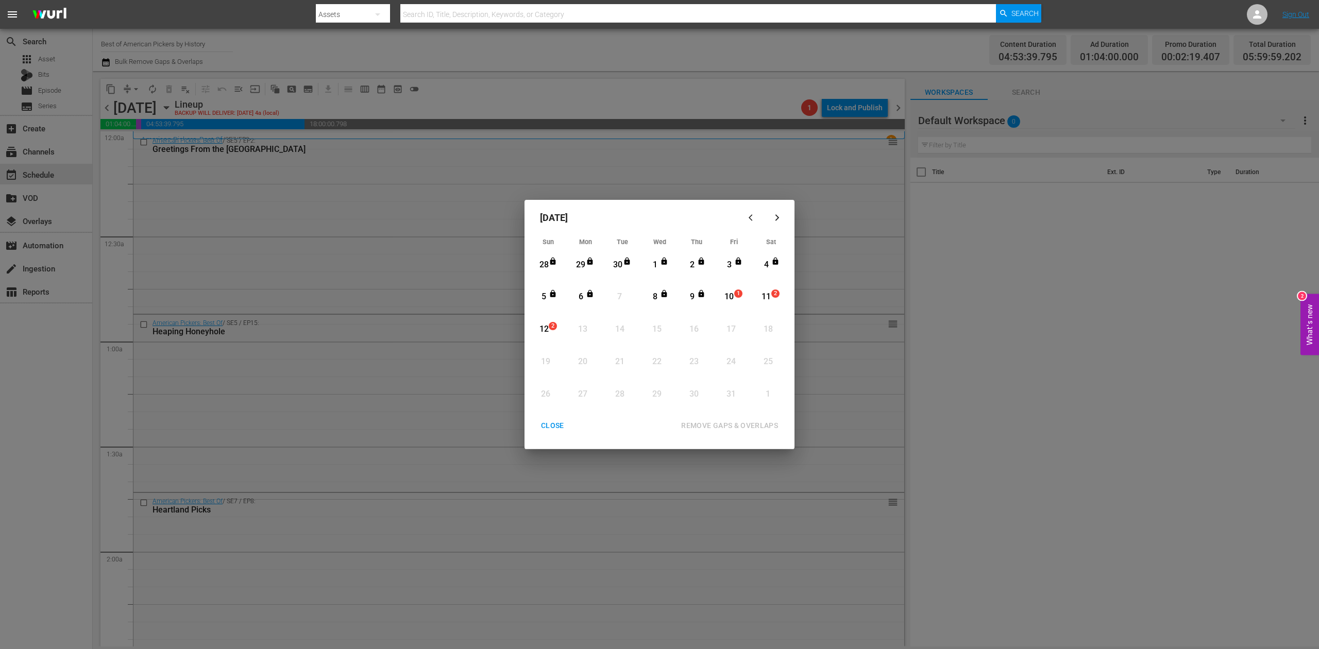
click at [733, 300] on div "10" at bounding box center [729, 297] width 13 height 12
click at [734, 425] on div "REMOVE GAPS & OVERLAPS" at bounding box center [729, 426] width 113 height 13
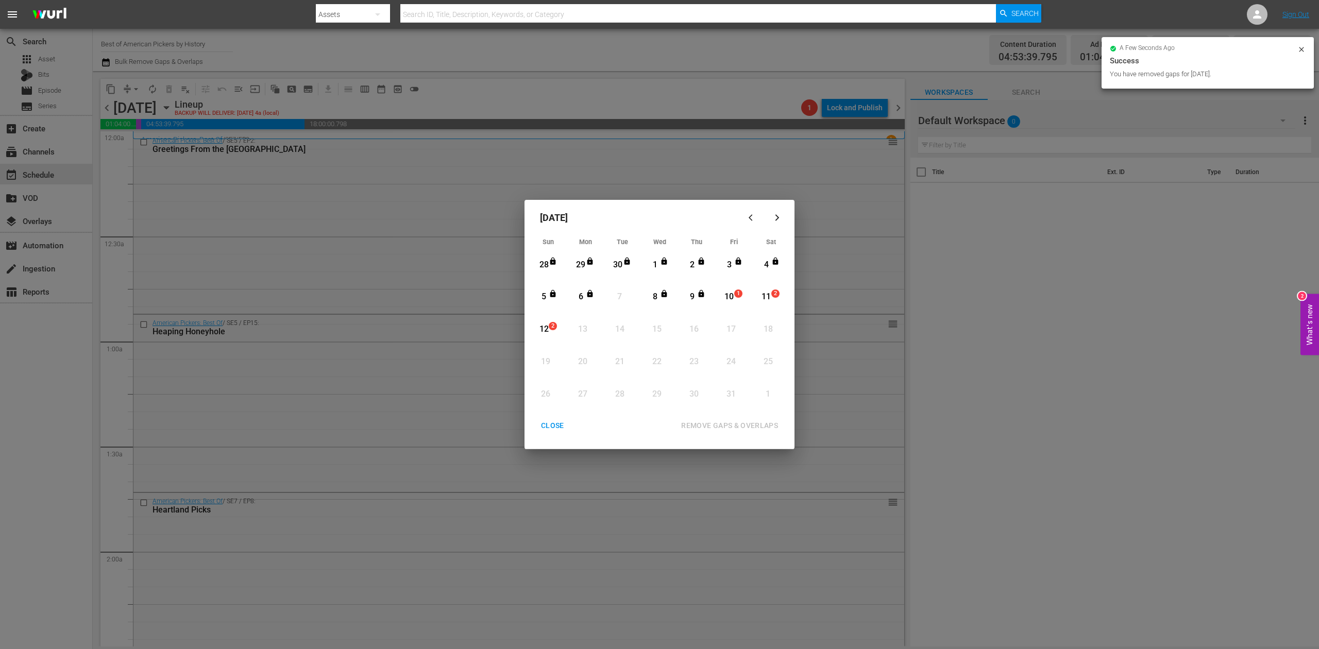
click at [553, 426] on div "CLOSE" at bounding box center [553, 426] width 40 height 13
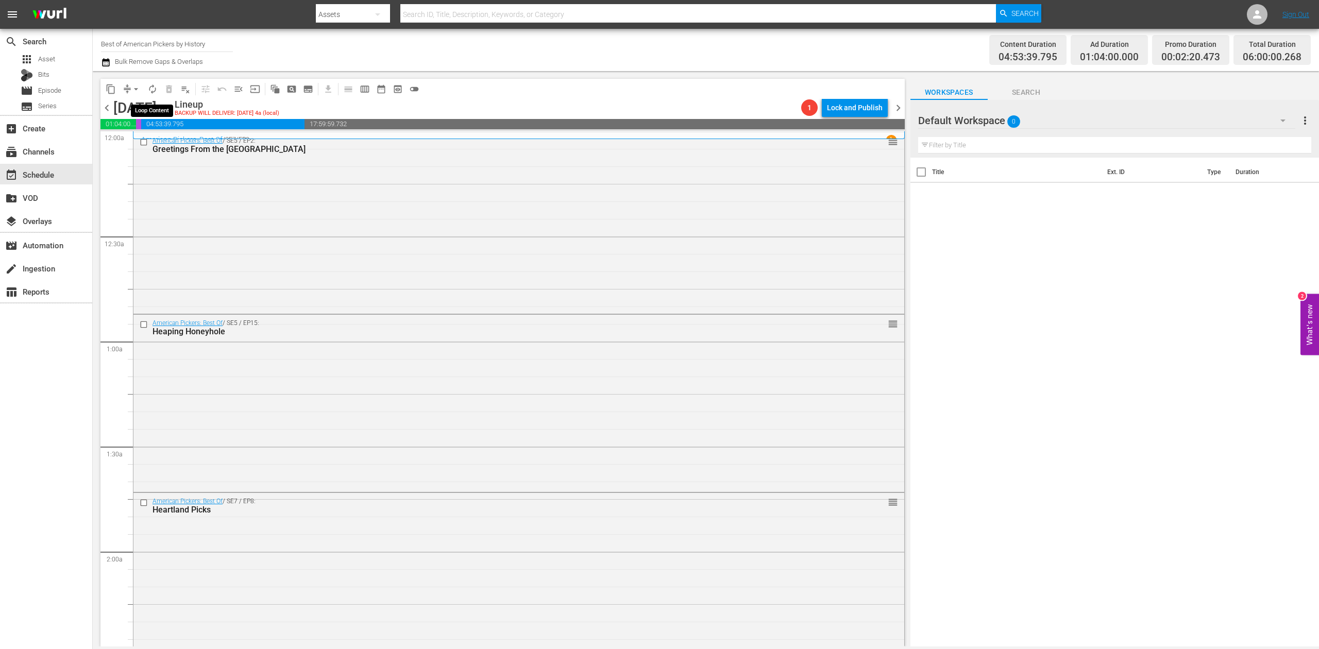
click at [152, 84] on span "autorenew_outlined" at bounding box center [152, 89] width 10 height 10
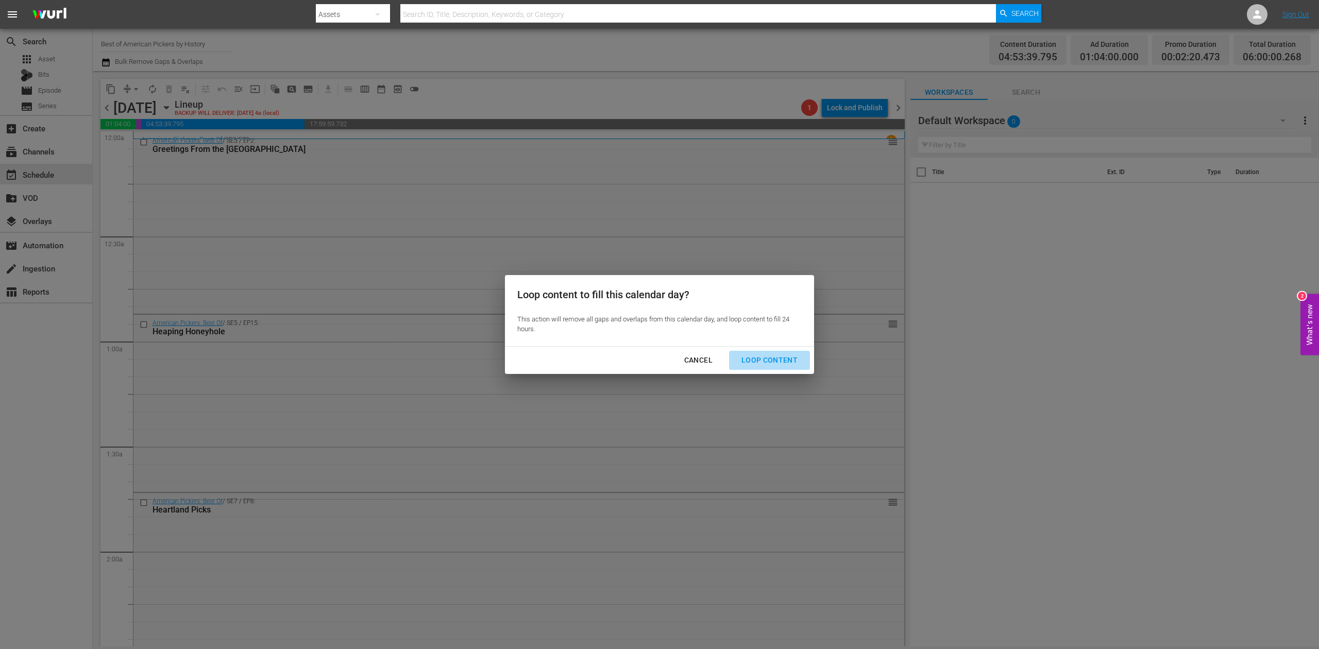
click at [782, 360] on div "Loop Content" at bounding box center [769, 360] width 73 height 13
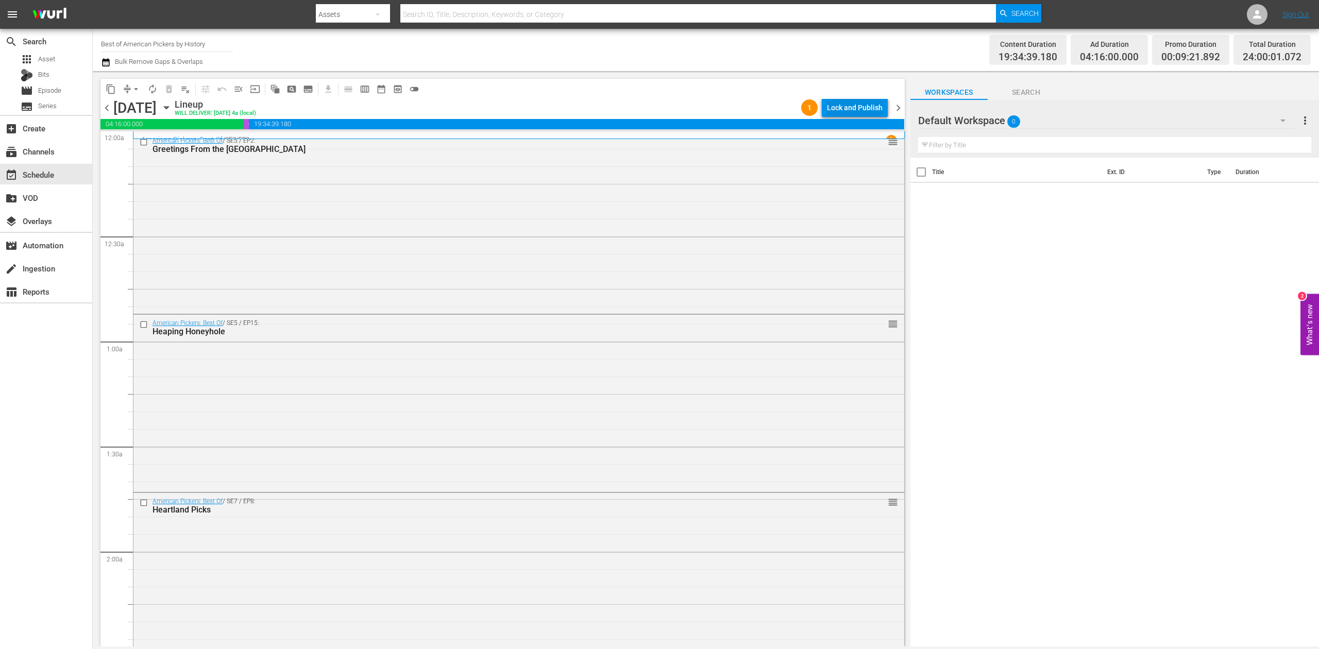
click at [857, 104] on div "Lock and Publish" at bounding box center [855, 107] width 56 height 19
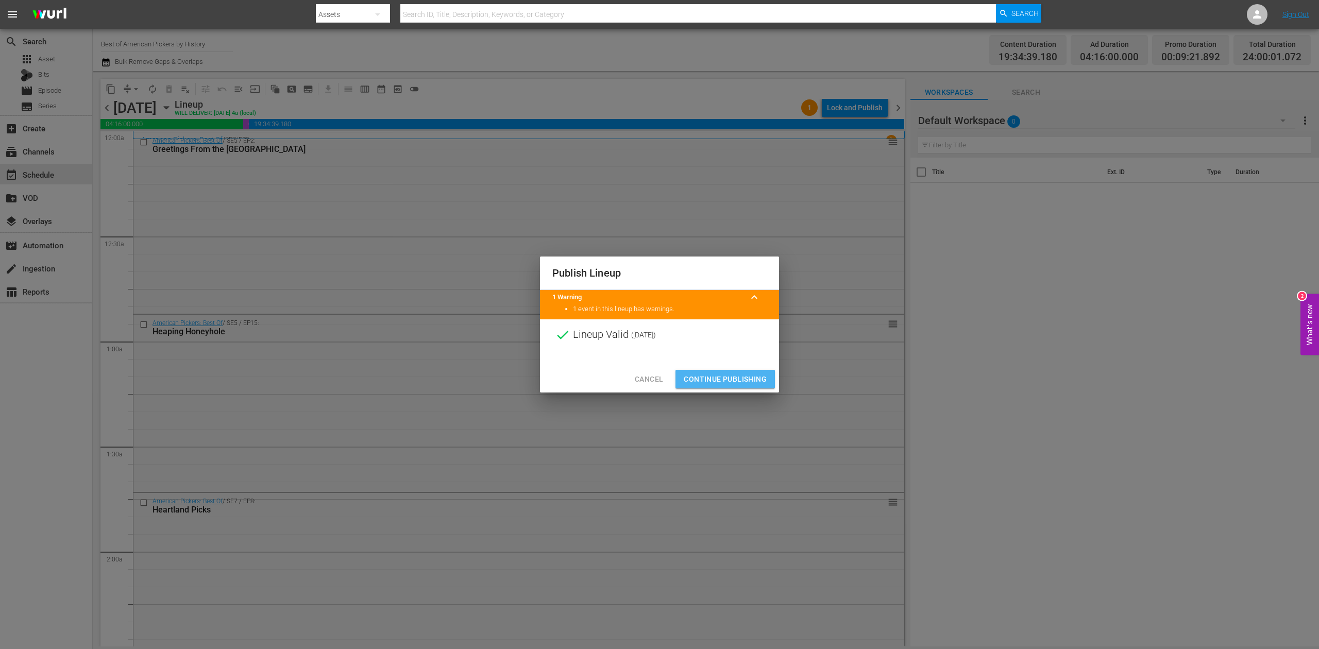
click at [725, 373] on span "Continue Publishing" at bounding box center [725, 379] width 83 height 13
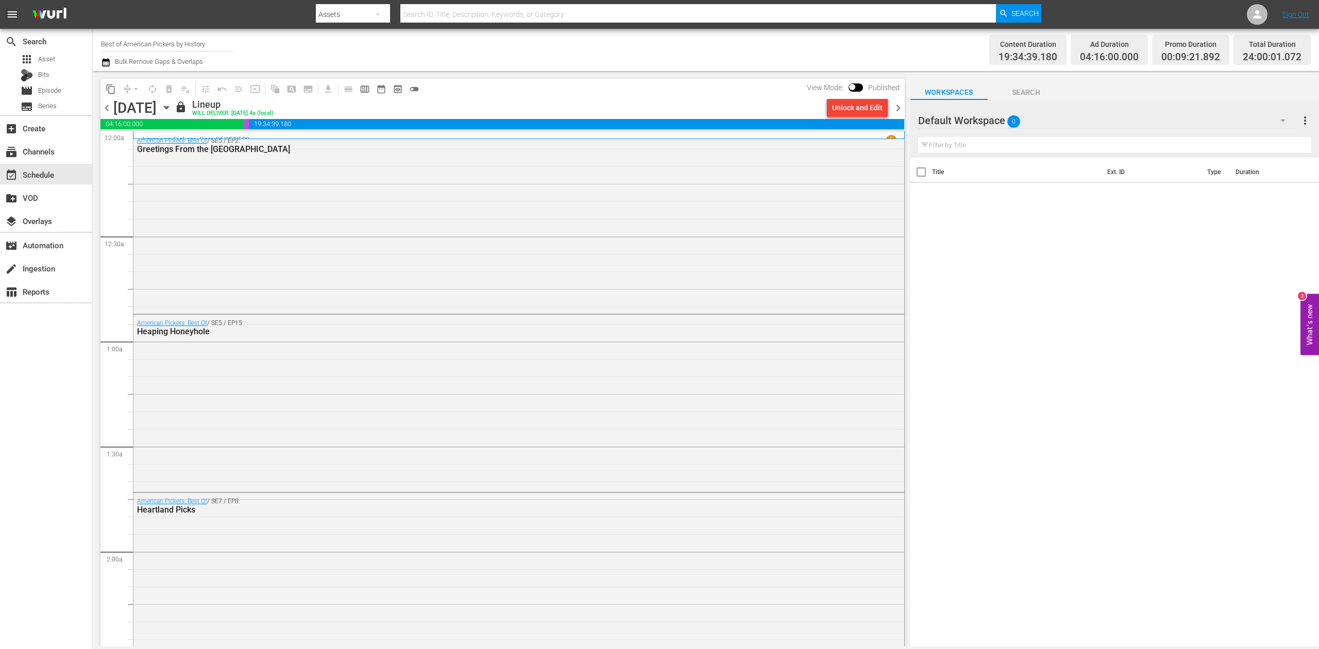
click at [893, 108] on span "chevron_right" at bounding box center [898, 108] width 13 height 13
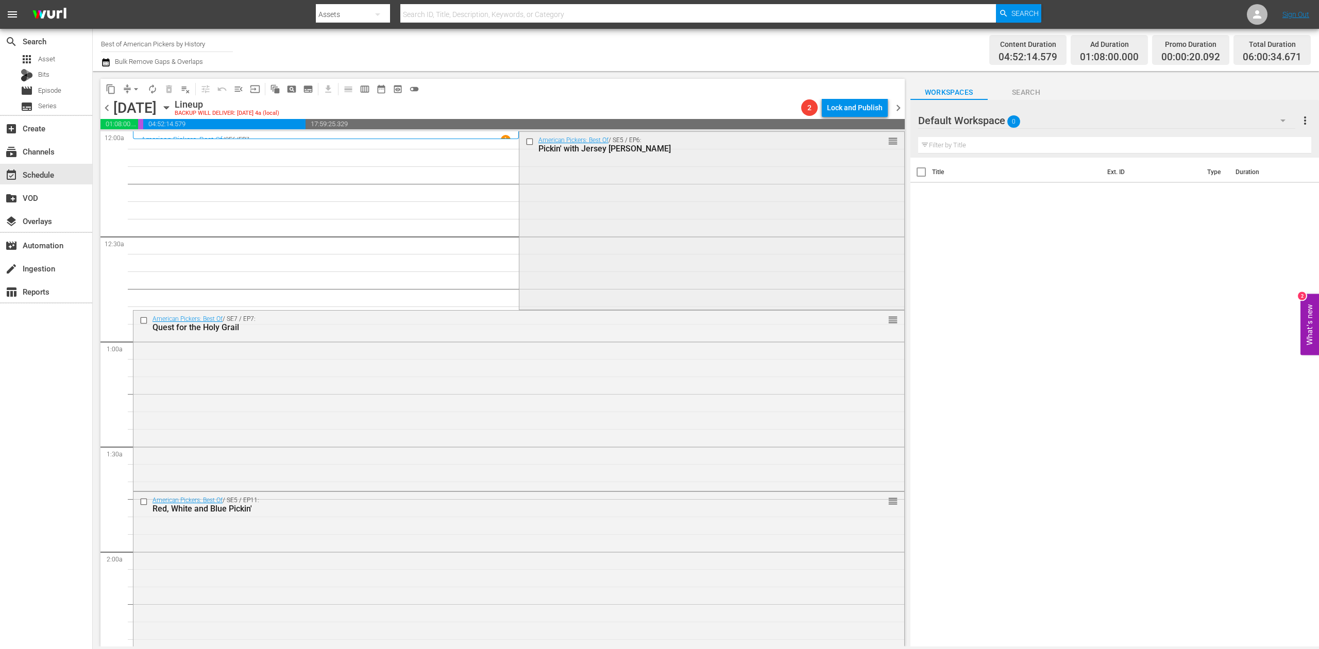
click at [617, 211] on div "American Pickers: Best Of / SE5 / EP6: Pickin' with Jersey Jon reorder" at bounding box center [712, 220] width 385 height 176
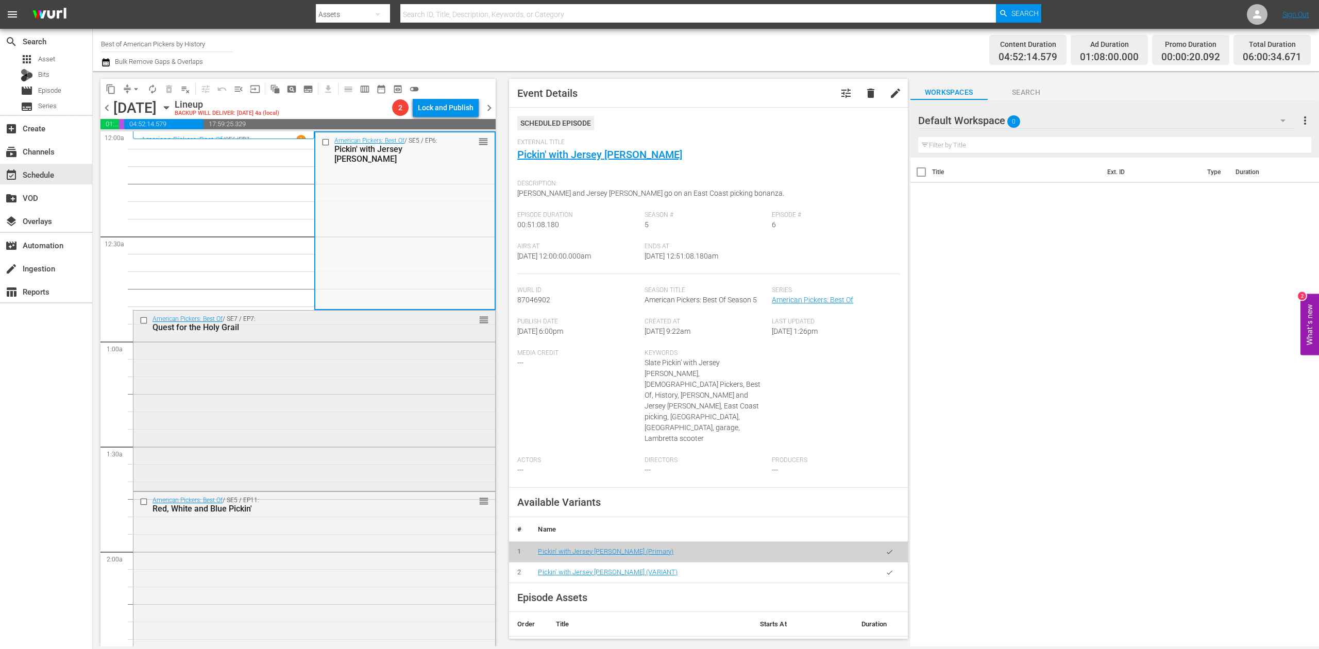
click at [409, 360] on div "American Pickers: Best Of / SE7 / EP7: Quest for the Holy Grail reorder" at bounding box center [314, 400] width 362 height 178
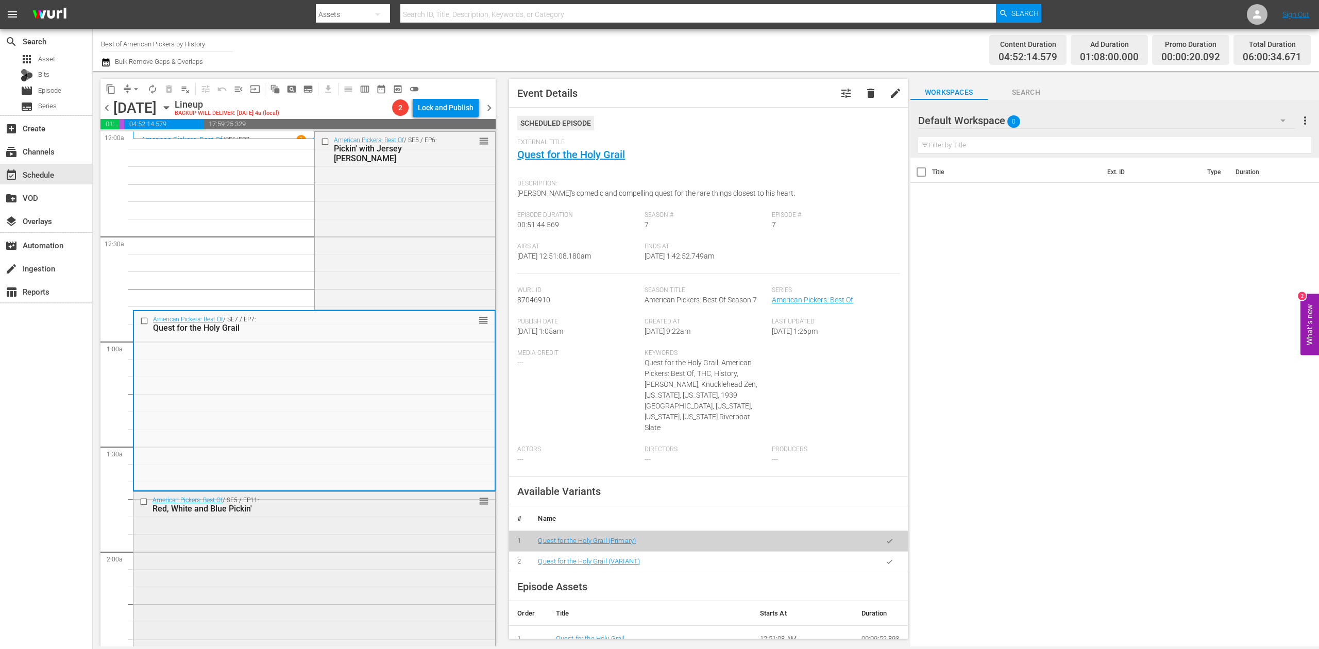
click at [330, 560] on div "American Pickers: Best Of / SE5 / EP11: Red, White and Blue Pickin' reorder" at bounding box center [314, 581] width 362 height 178
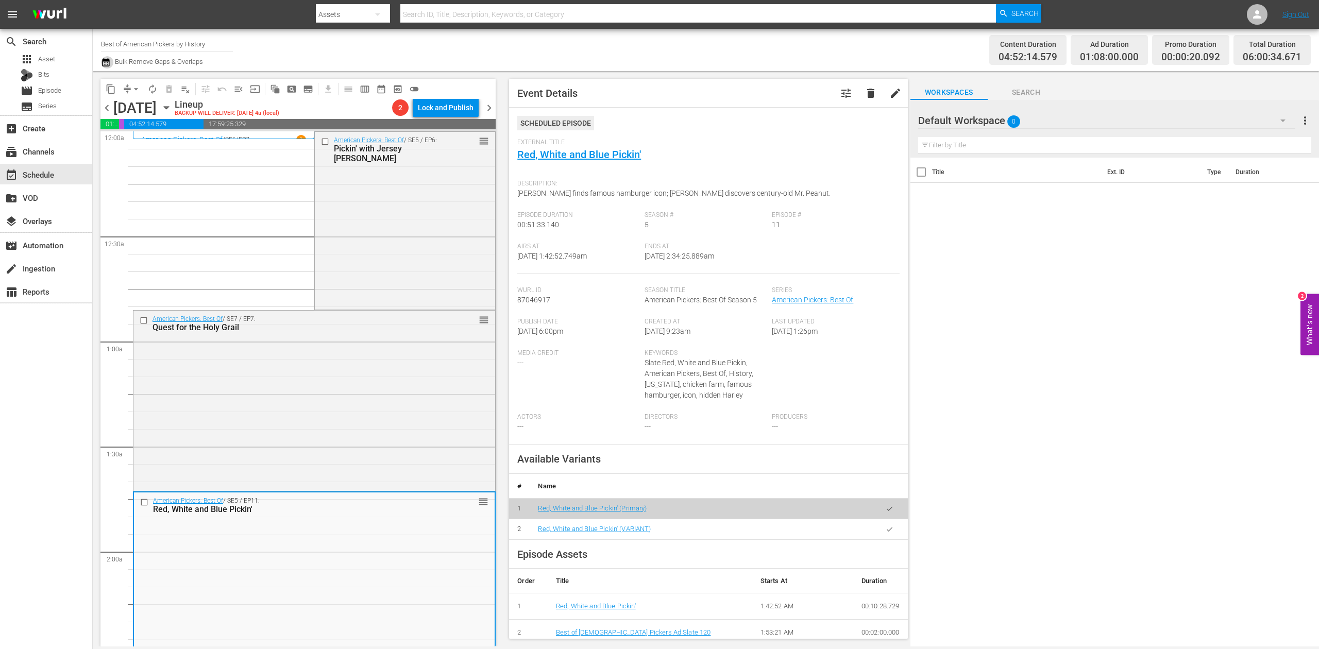
click at [107, 63] on icon "button" at bounding box center [106, 62] width 10 height 12
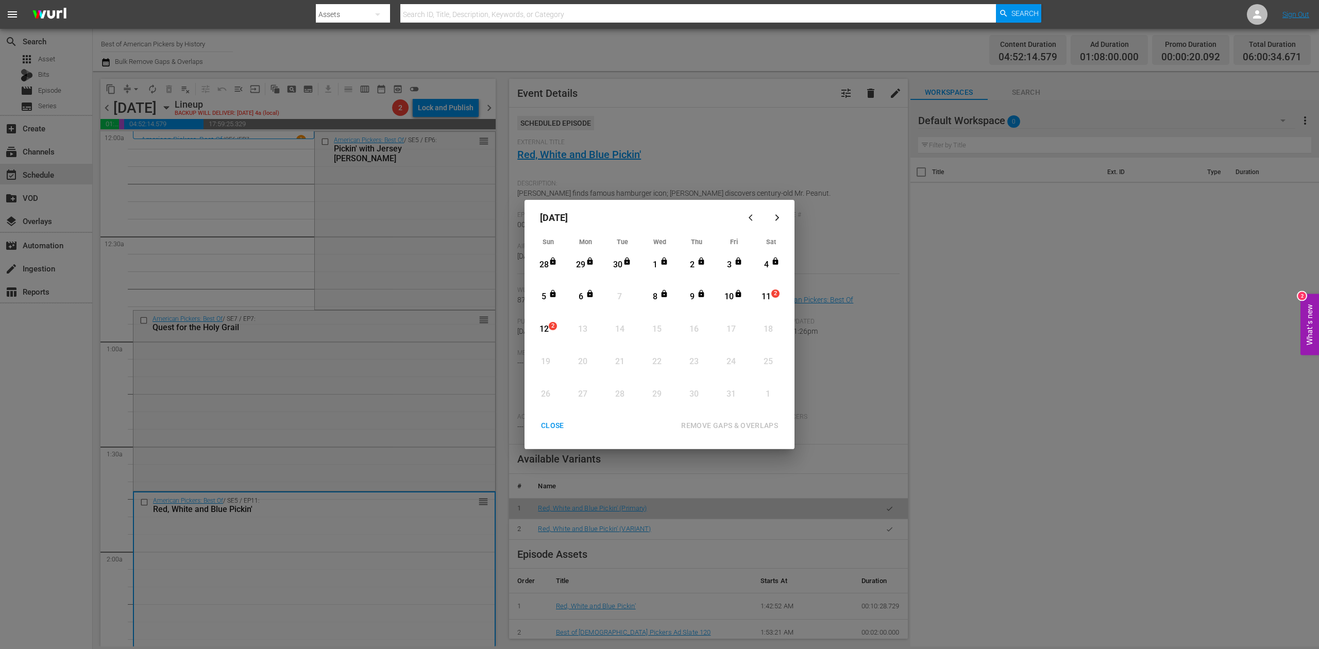
click at [769, 295] on div "11" at bounding box center [766, 297] width 13 height 12
click at [747, 423] on div "REMOVE GAPS & OVERLAPS" at bounding box center [729, 426] width 113 height 13
click at [548, 423] on div "CLOSE" at bounding box center [553, 426] width 40 height 13
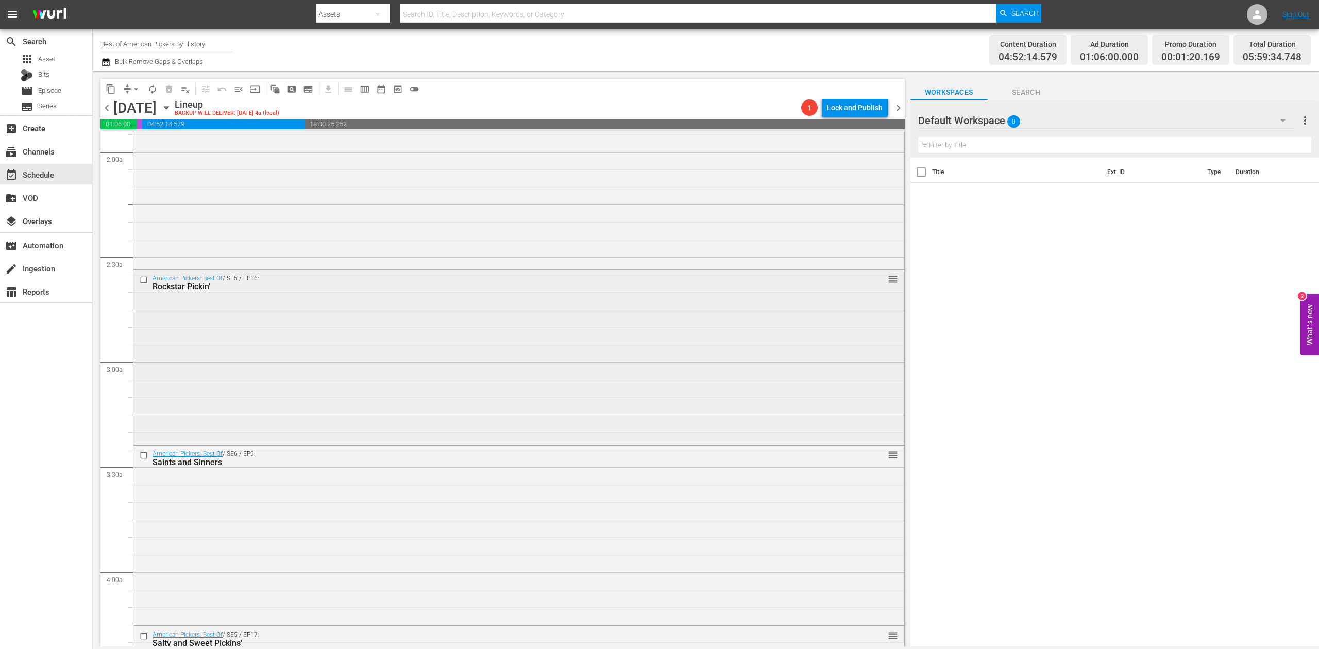
scroll to position [412, 0]
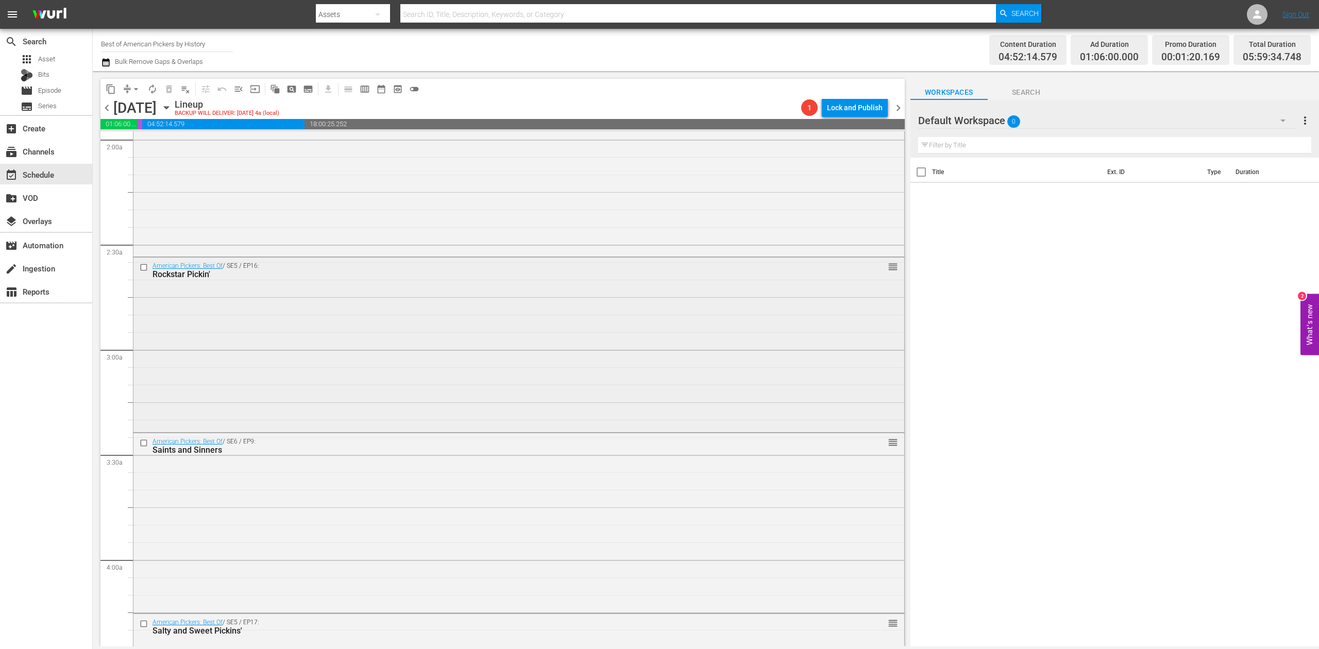
click at [507, 359] on div "American Pickers: Best Of / SE5 / EP16: Rockstar Pickin' reorder" at bounding box center [518, 344] width 771 height 173
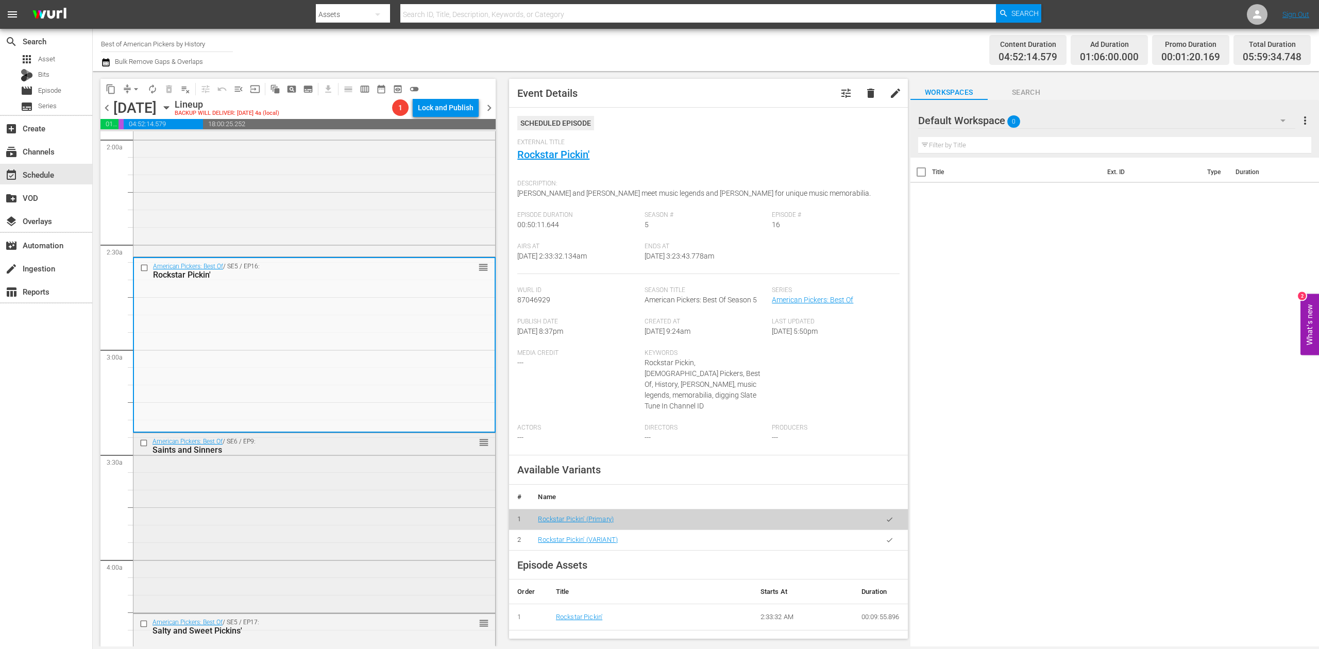
click at [339, 539] on div "American Pickers: Best Of / SE6 / EP9: Saints and Sinners reorder" at bounding box center [314, 522] width 362 height 178
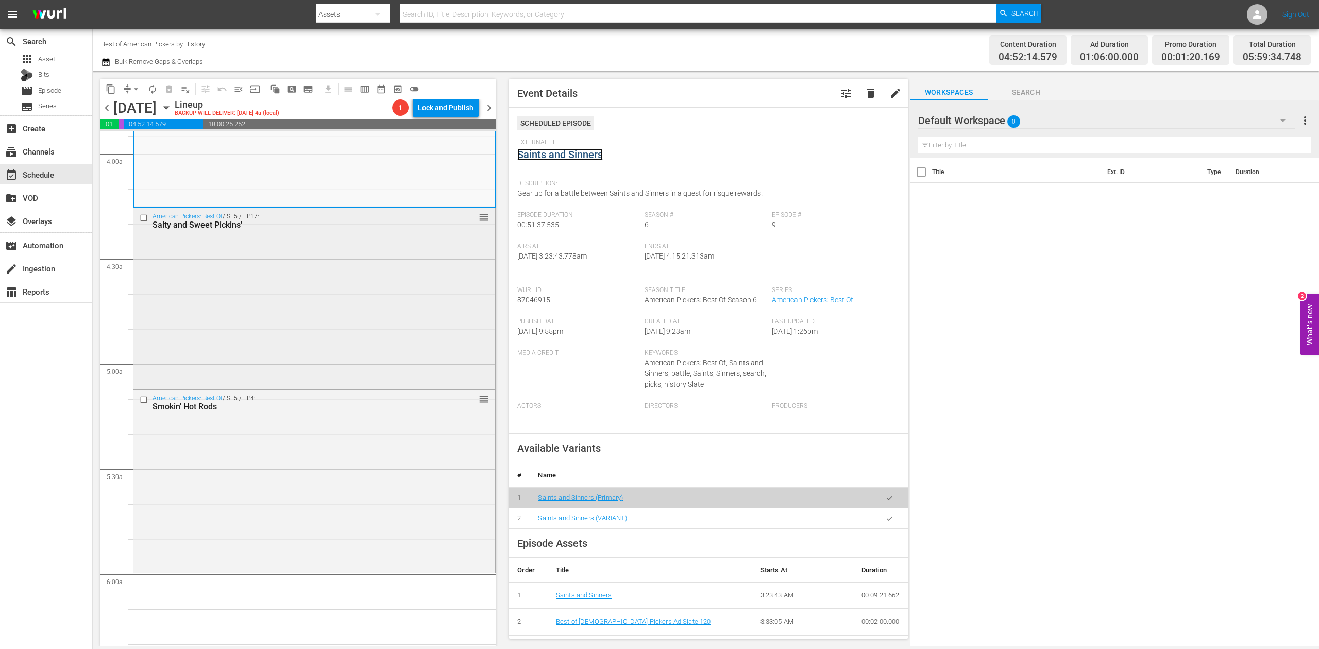
scroll to position [825, 0]
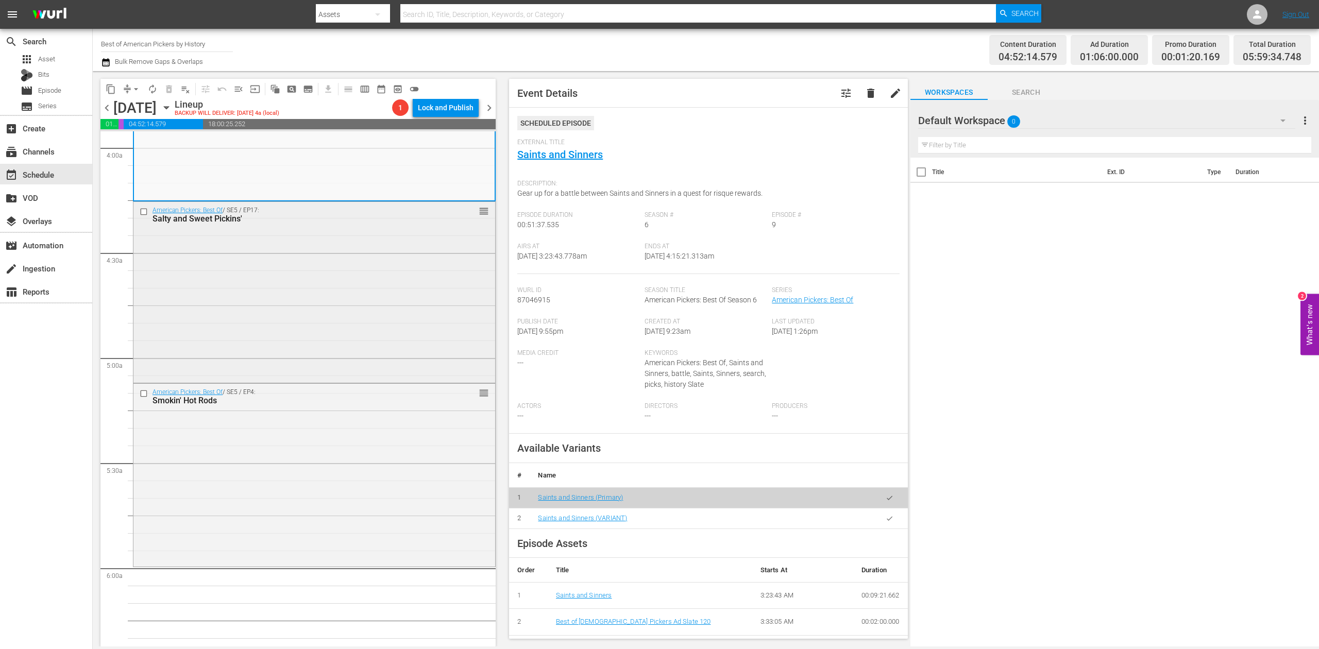
click at [351, 306] on div "American Pickers: Best Of / SE5 / EP17: Salty and Sweet Pickins' reorder" at bounding box center [314, 291] width 362 height 179
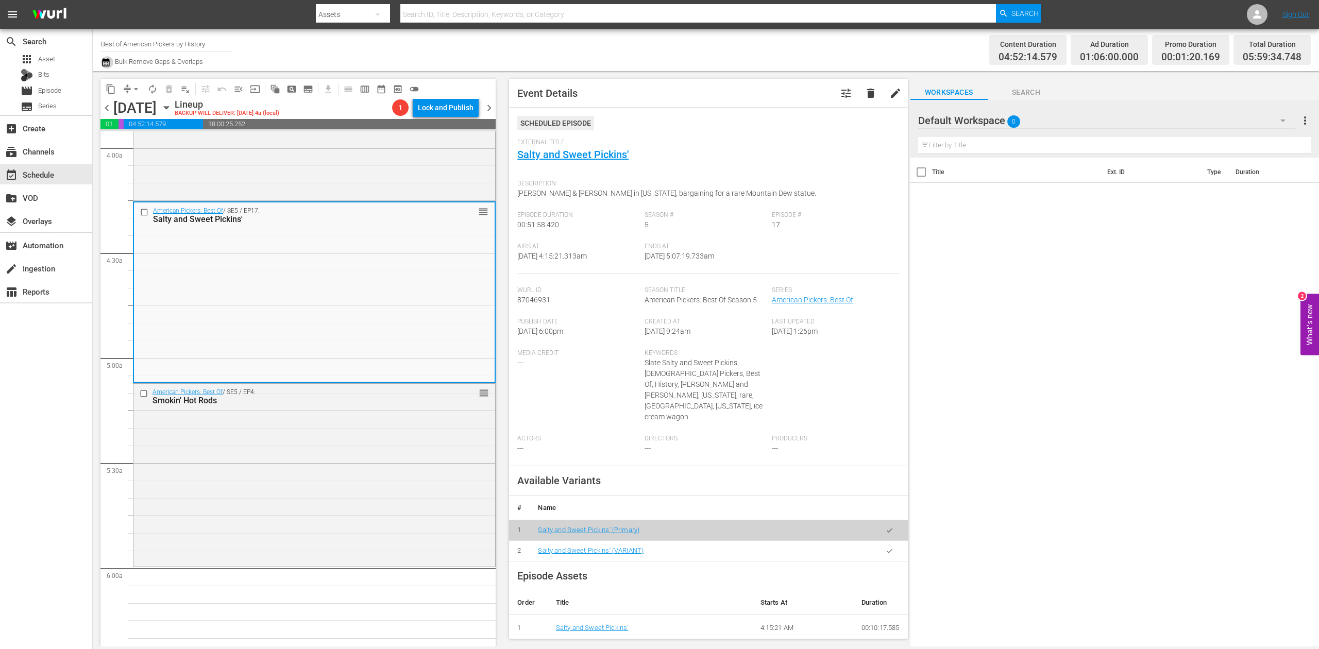
click at [105, 58] on icon "button" at bounding box center [106, 62] width 10 height 12
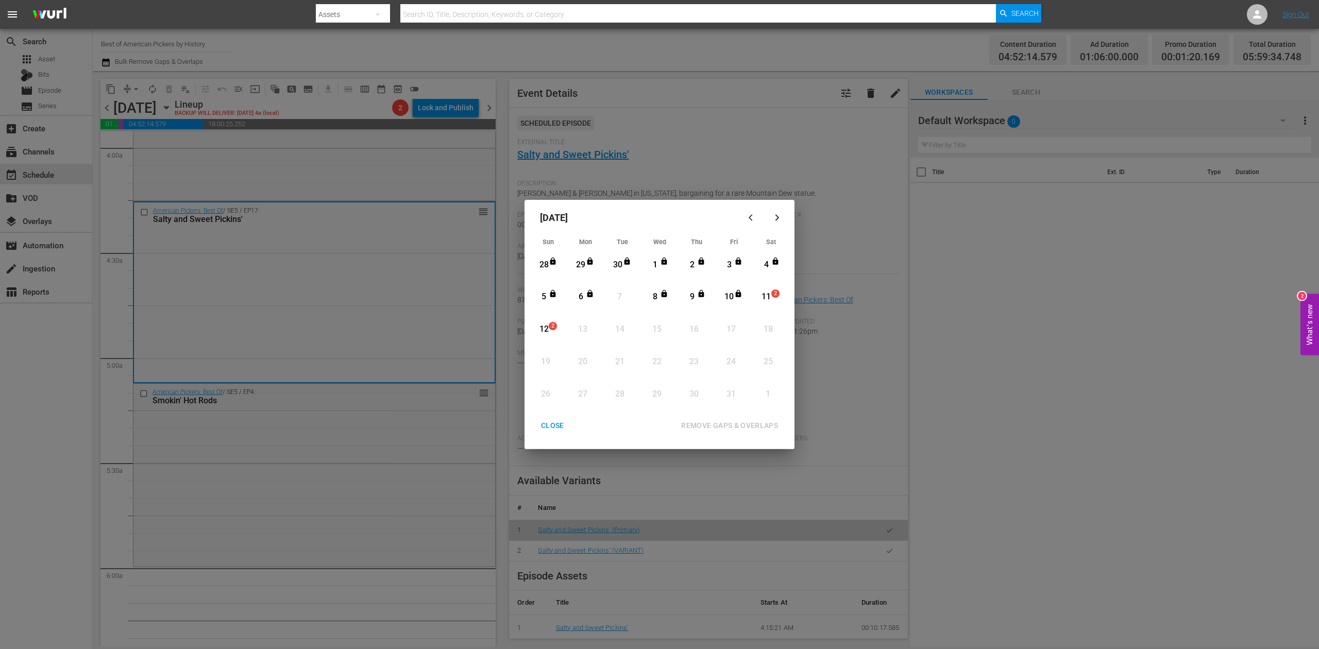
drag, startPoint x: 765, startPoint y: 293, endPoint x: 751, endPoint y: 337, distance: 45.5
click at [765, 293] on div "11" at bounding box center [766, 297] width 13 height 12
click at [731, 421] on div "REMOVE GAPS & OVERLAPS" at bounding box center [729, 426] width 113 height 13
click at [547, 426] on div "CLOSE" at bounding box center [553, 426] width 40 height 13
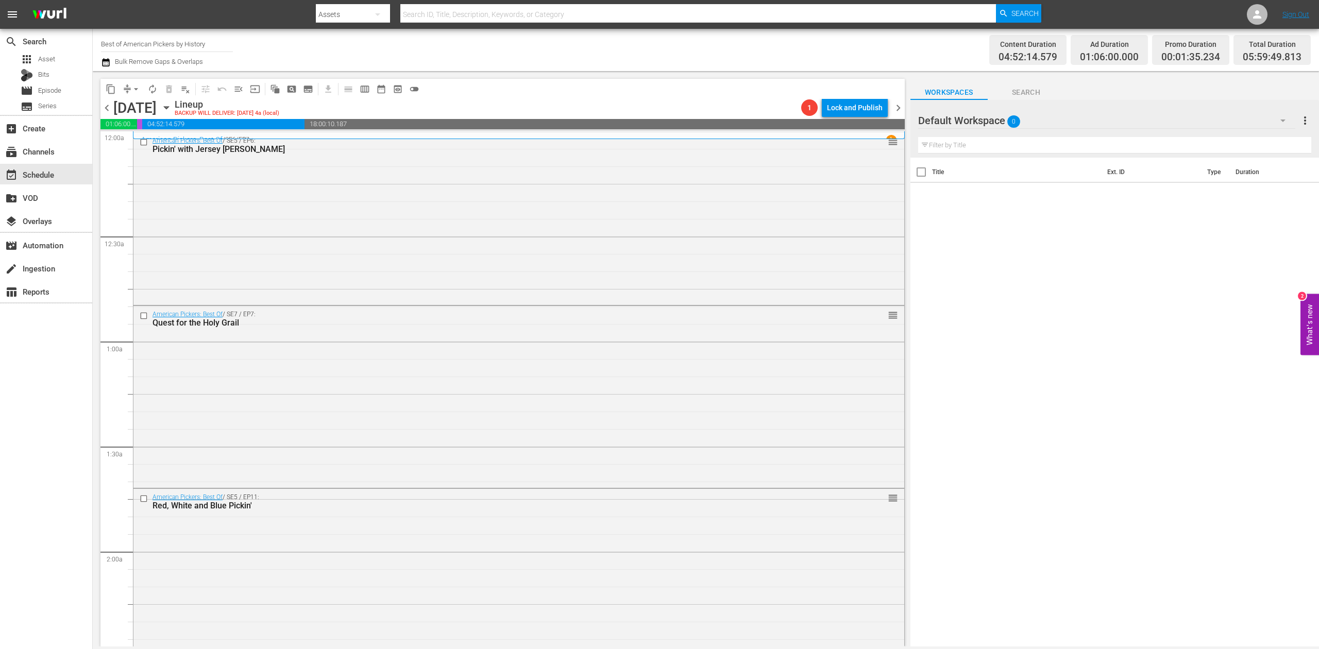
click at [108, 58] on icon "button" at bounding box center [106, 62] width 10 height 12
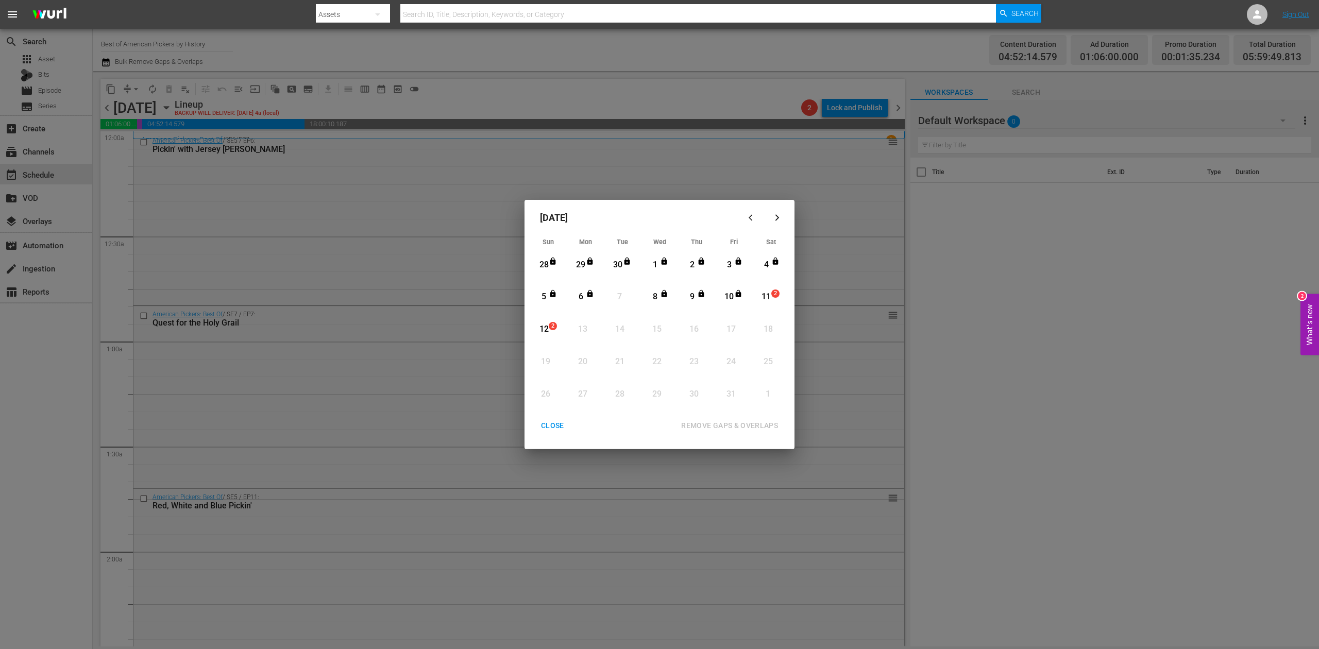
click at [764, 294] on div "11" at bounding box center [766, 297] width 13 height 12
click at [732, 426] on div "REMOVE GAPS & OVERLAPS" at bounding box center [729, 426] width 113 height 13
click at [543, 423] on div "CLOSE" at bounding box center [553, 426] width 40 height 13
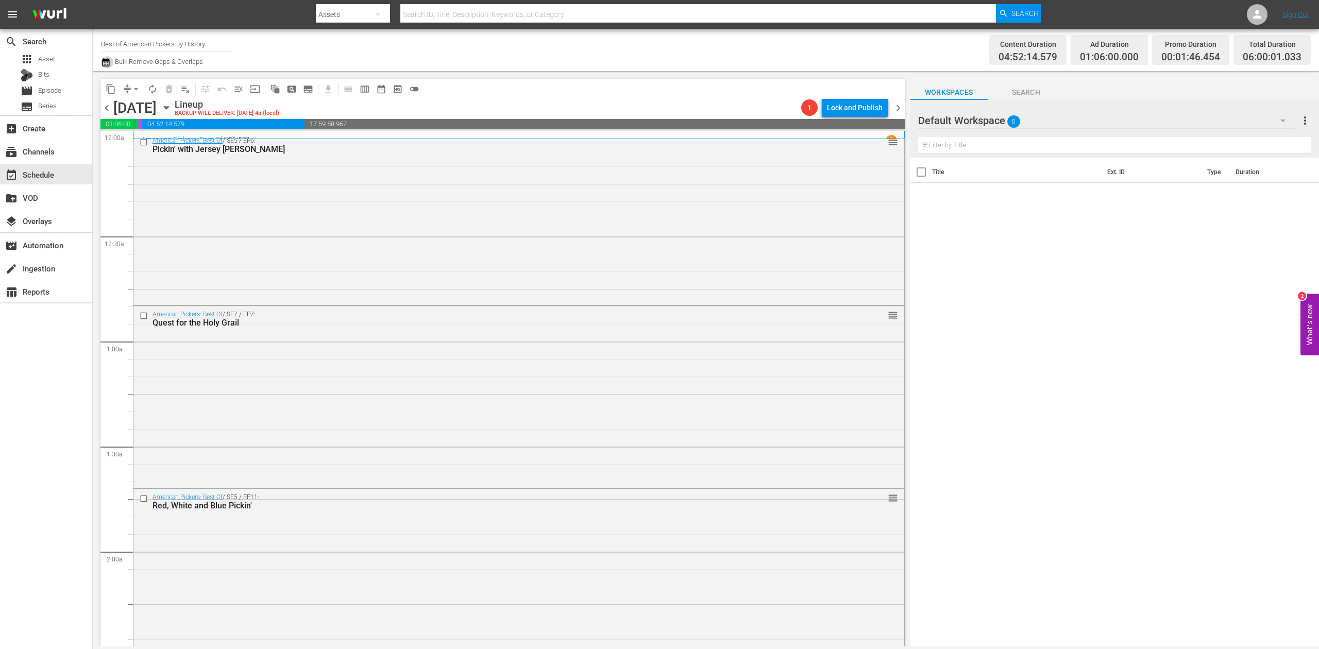
click at [106, 63] on icon "button" at bounding box center [106, 62] width 10 height 12
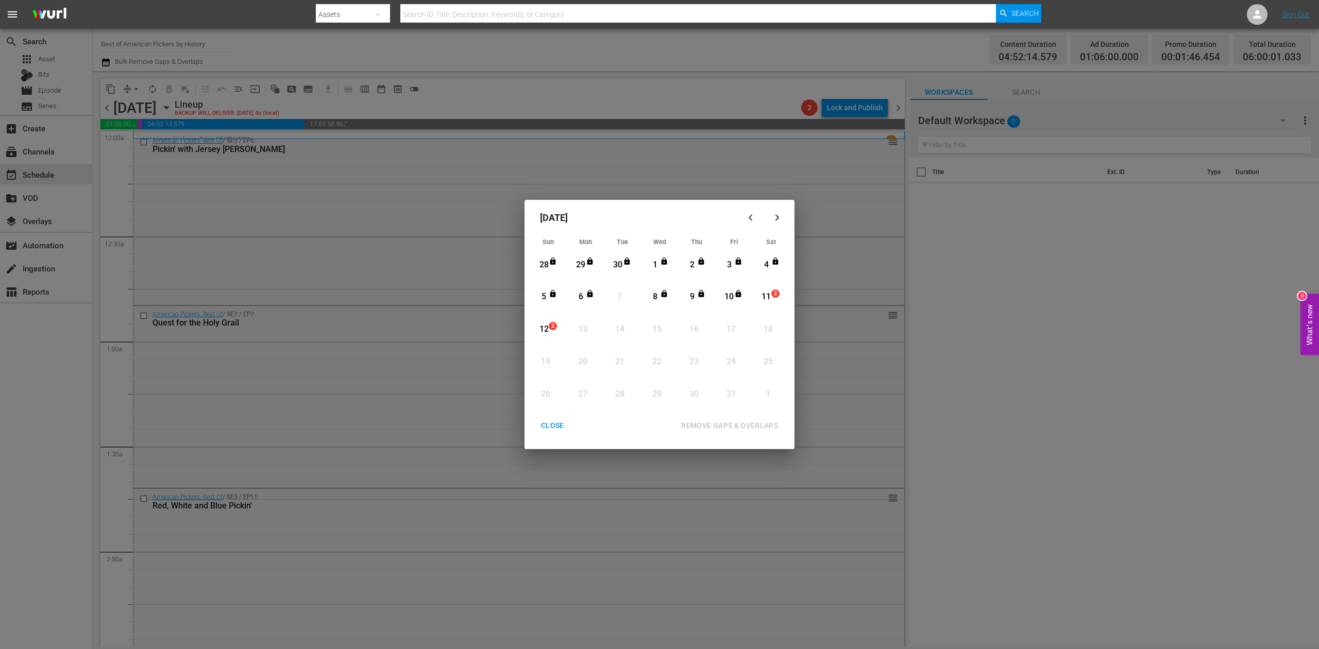
click at [769, 291] on div "11" at bounding box center [766, 297] width 13 height 12
click at [746, 425] on div "REMOVE GAPS & OVERLAPS" at bounding box center [729, 426] width 113 height 13
click at [560, 429] on div "CLOSE" at bounding box center [553, 426] width 40 height 13
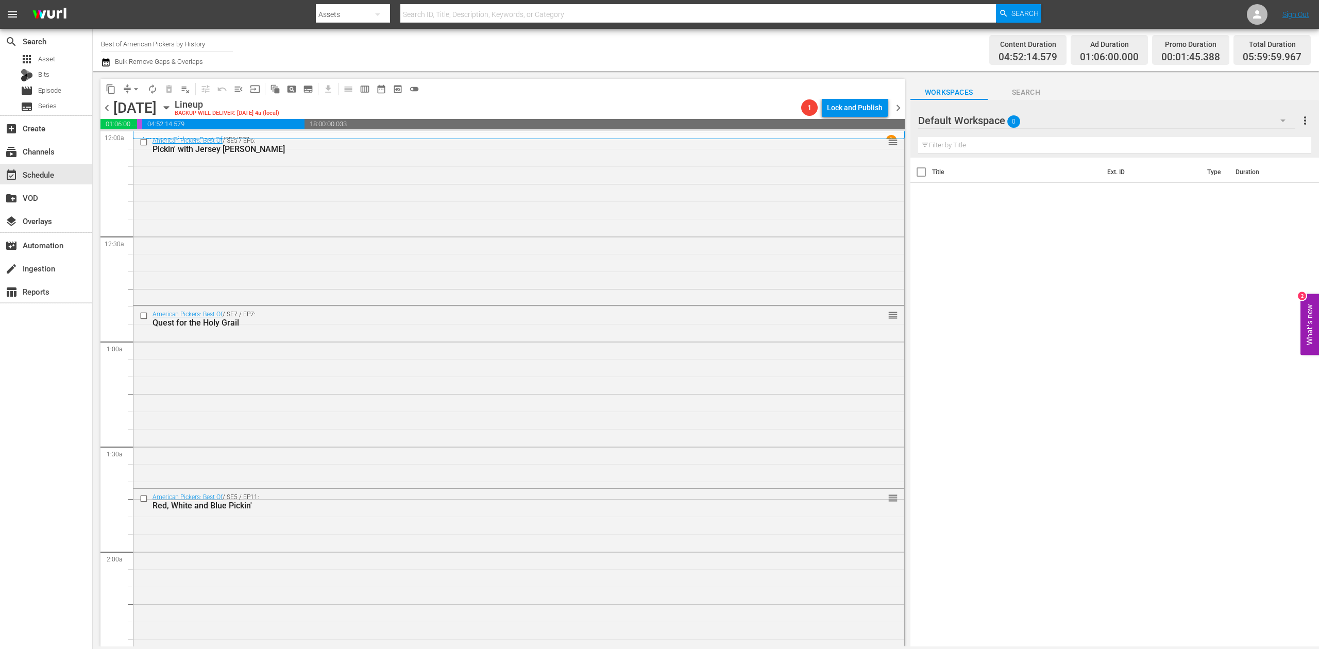
click at [105, 60] on icon "button" at bounding box center [105, 62] width 7 height 8
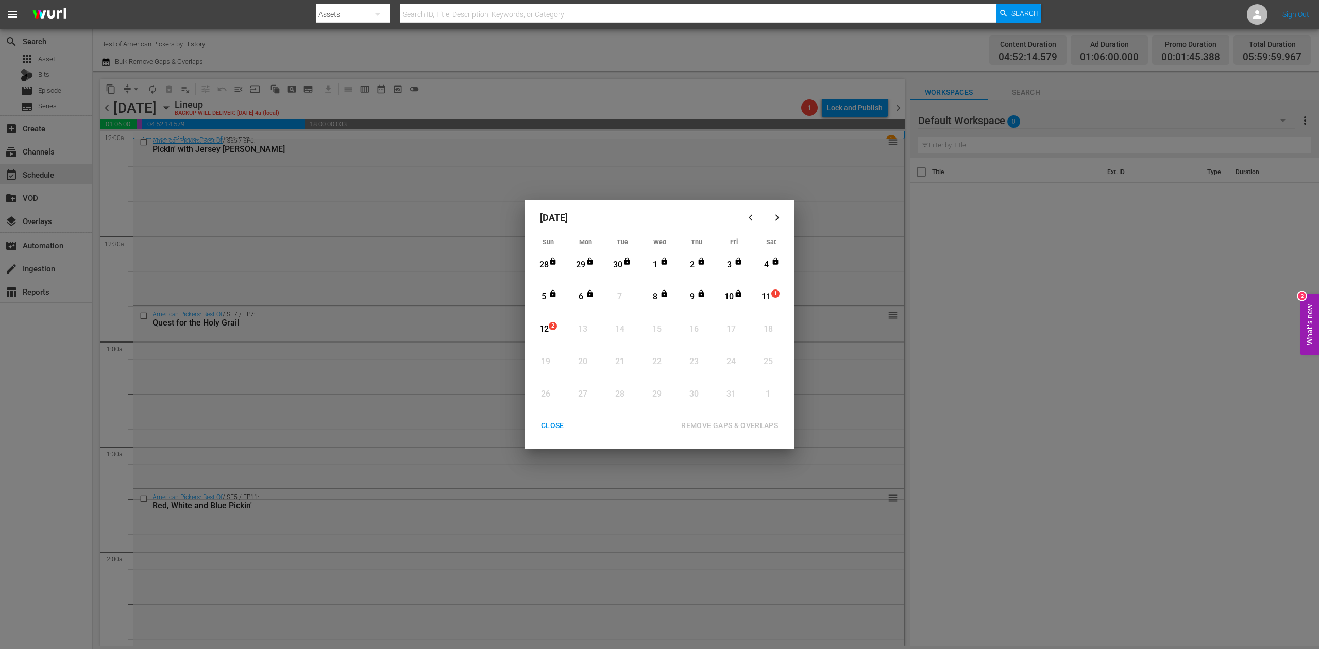
click at [768, 295] on div "11" at bounding box center [766, 297] width 13 height 12
click at [756, 423] on div "REMOVE GAPS & OVERLAPS" at bounding box center [729, 426] width 113 height 13
click at [555, 427] on div "CLOSE" at bounding box center [553, 426] width 40 height 13
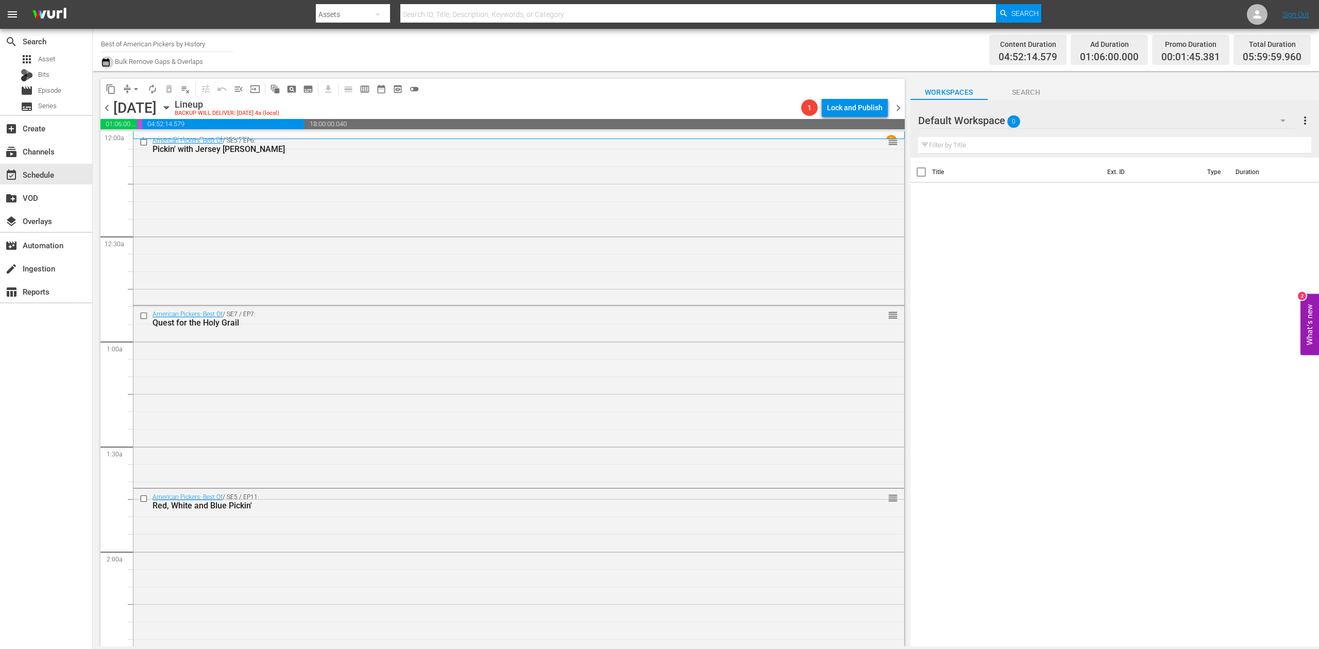
click at [106, 61] on icon "button" at bounding box center [105, 62] width 7 height 8
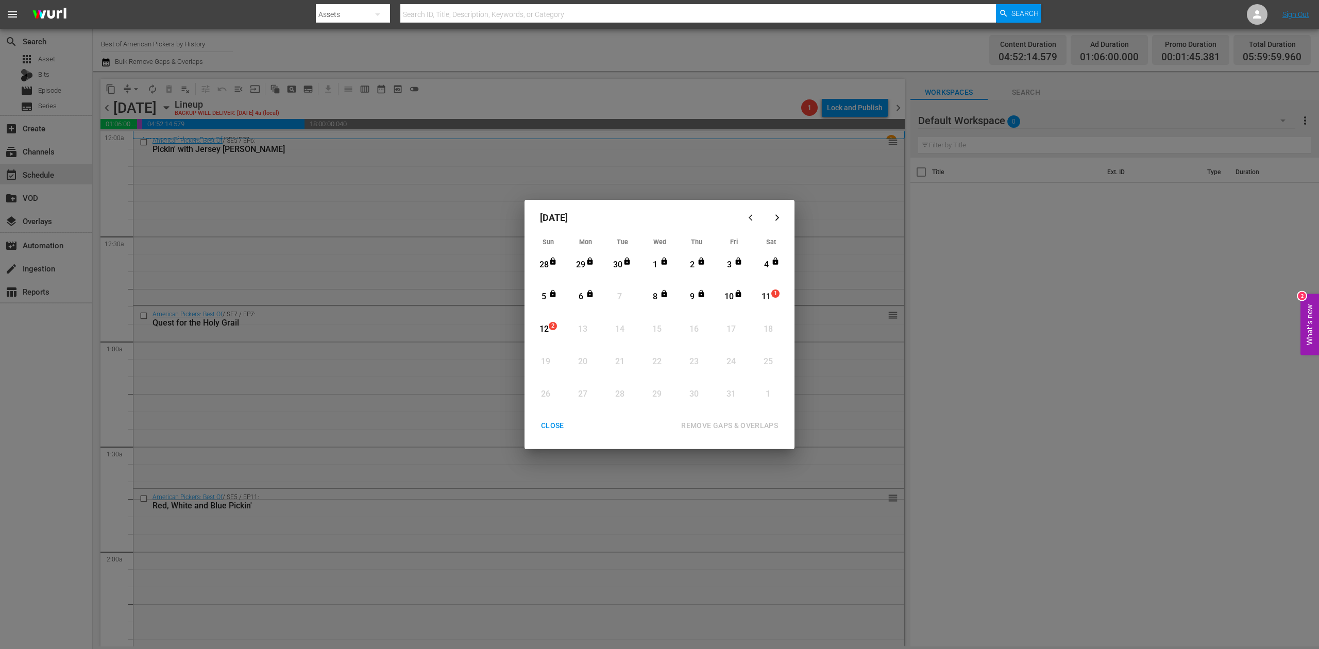
click at [766, 297] on div "11" at bounding box center [766, 297] width 13 height 12
click at [739, 421] on div "REMOVE GAPS & OVERLAPS" at bounding box center [729, 426] width 113 height 13
click at [769, 289] on div "11" at bounding box center [766, 297] width 13 height 28
click at [752, 427] on div "REMOVE GAPS & OVERLAPS" at bounding box center [729, 426] width 113 height 13
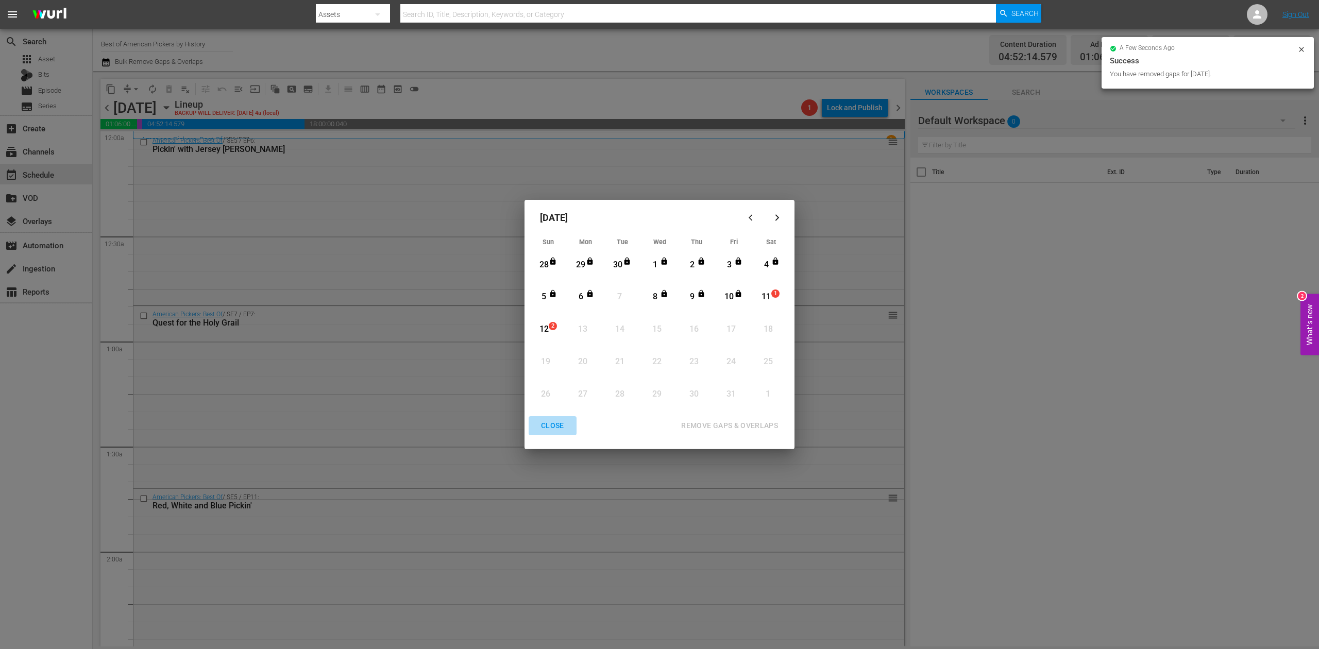
click at [551, 420] on div "CLOSE" at bounding box center [553, 426] width 40 height 13
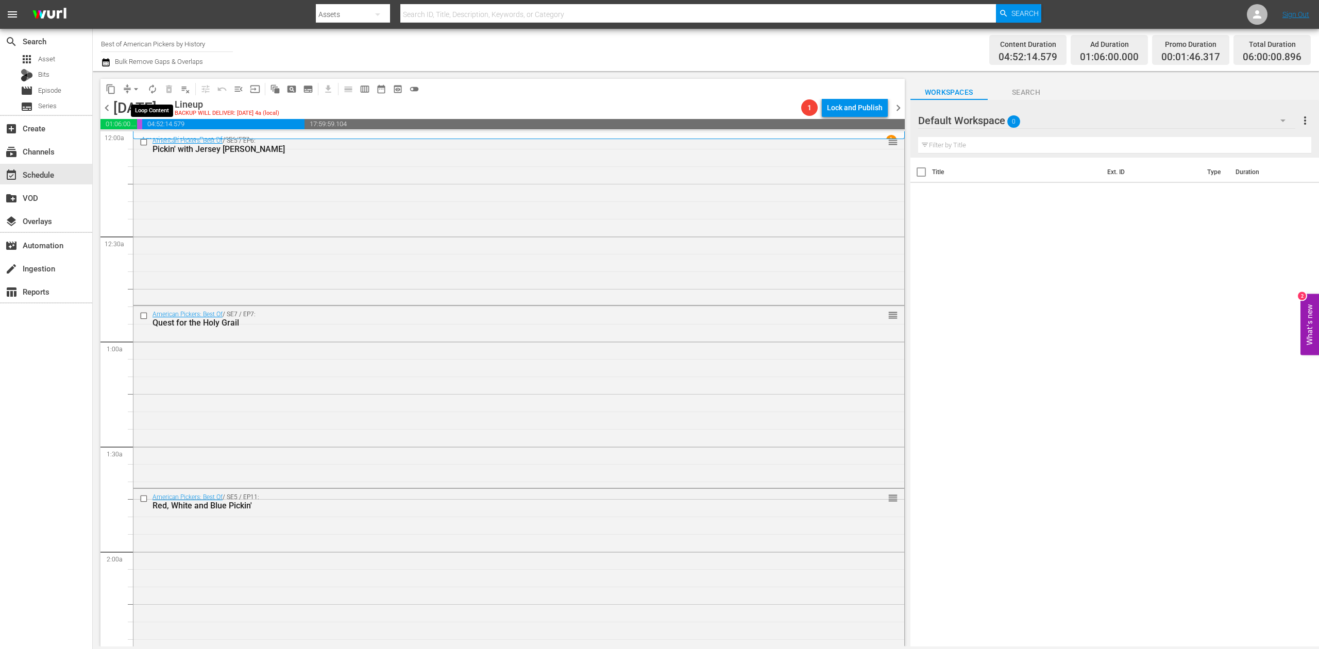
click at [151, 89] on span "autorenew_outlined" at bounding box center [152, 89] width 10 height 10
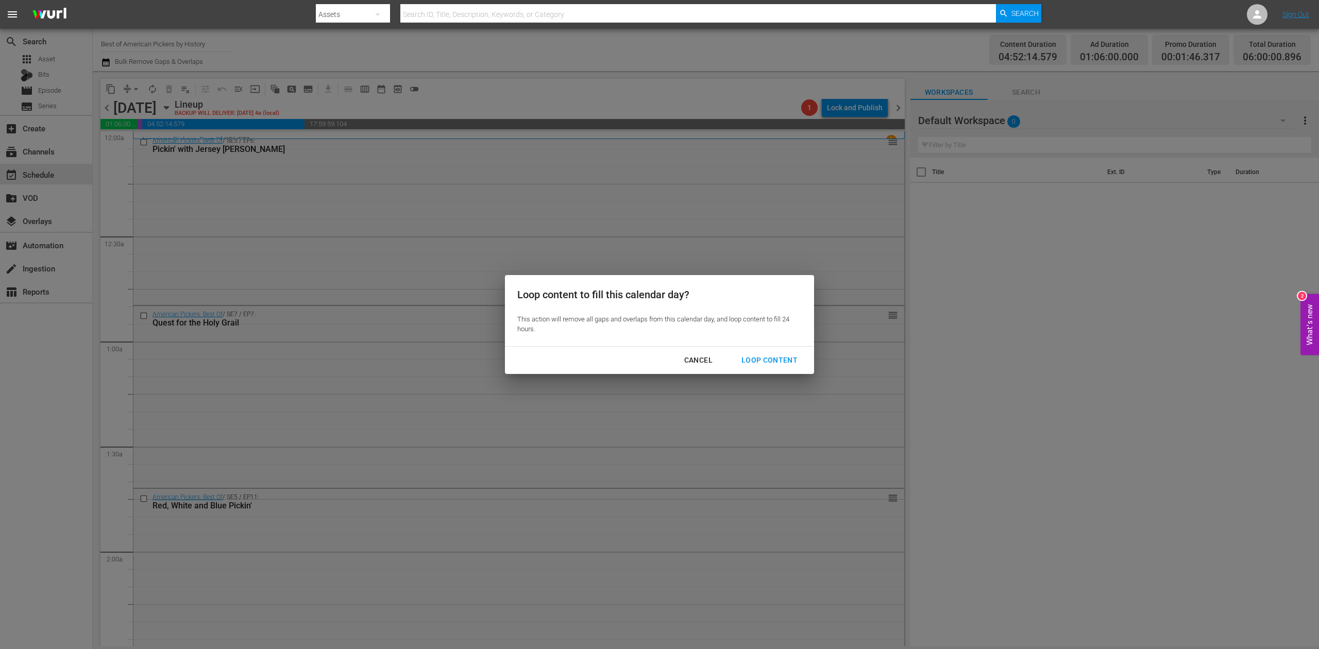
click at [773, 357] on div "Loop Content" at bounding box center [769, 360] width 73 height 13
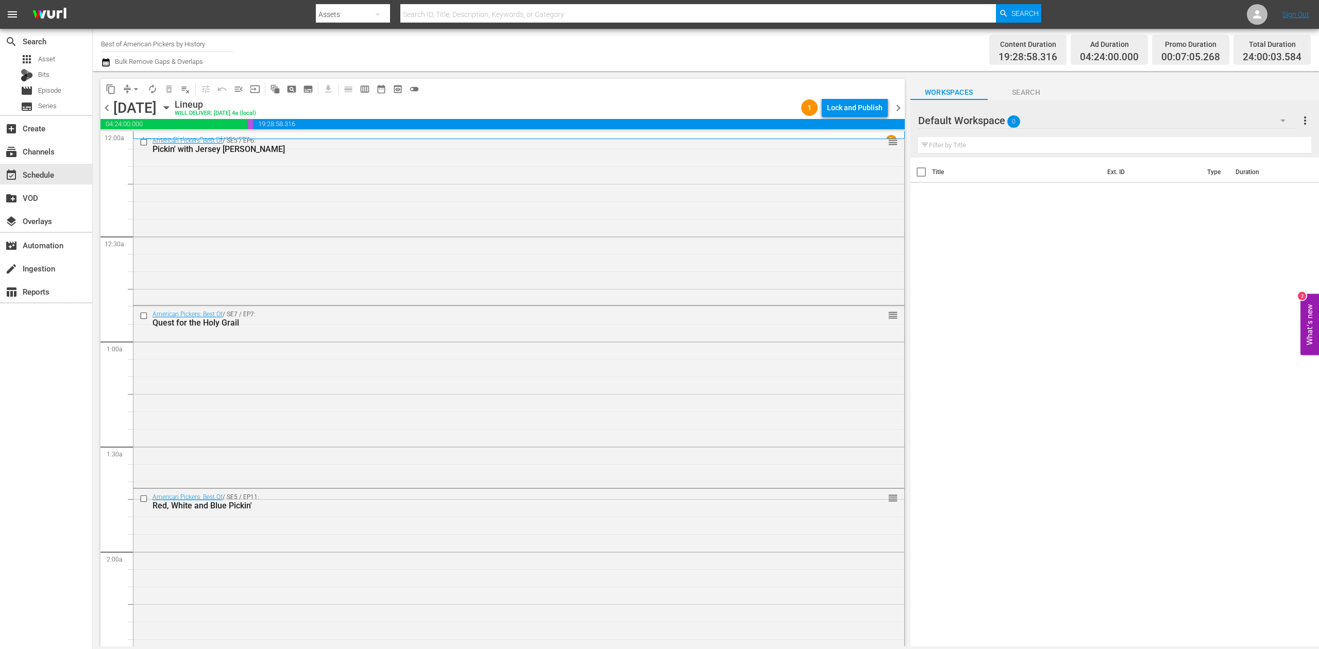
click at [1014, 281] on div "Title Ext. ID Type Duration" at bounding box center [1115, 403] width 409 height 491
click at [870, 103] on div "Lock and Publish" at bounding box center [855, 107] width 56 height 19
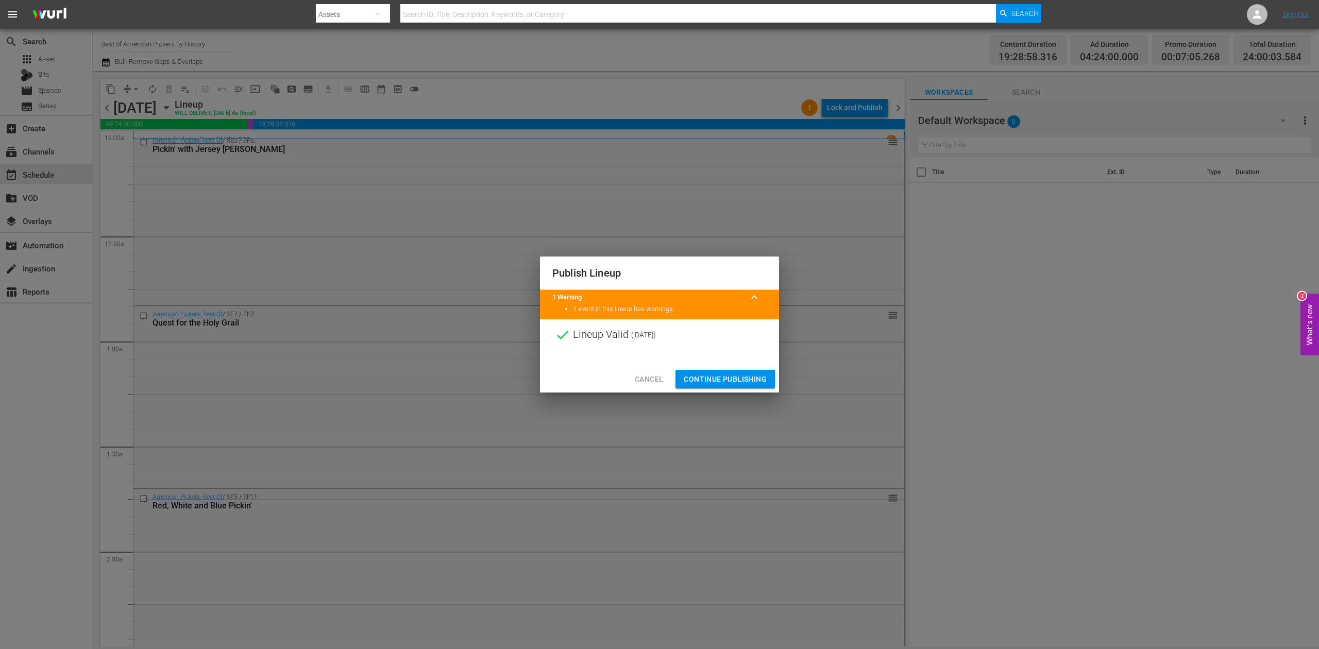
click at [752, 374] on span "Continue Publishing" at bounding box center [725, 379] width 83 height 13
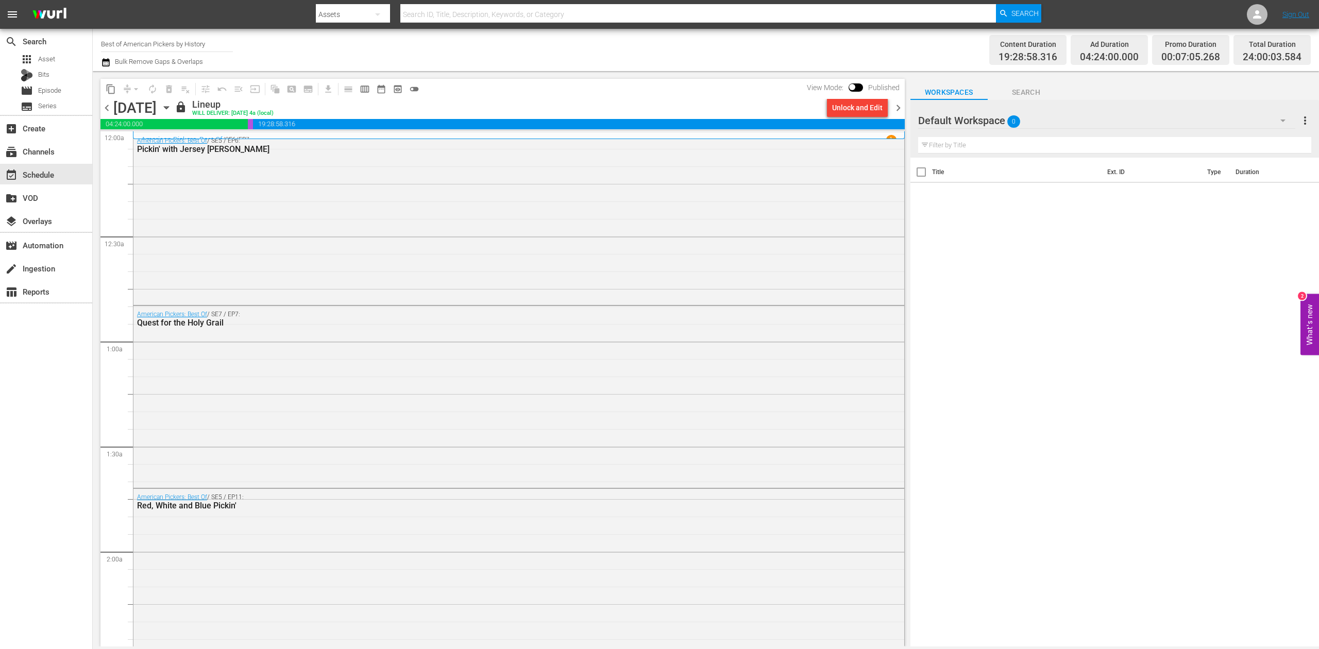
click at [901, 107] on span "chevron_right" at bounding box center [898, 108] width 13 height 13
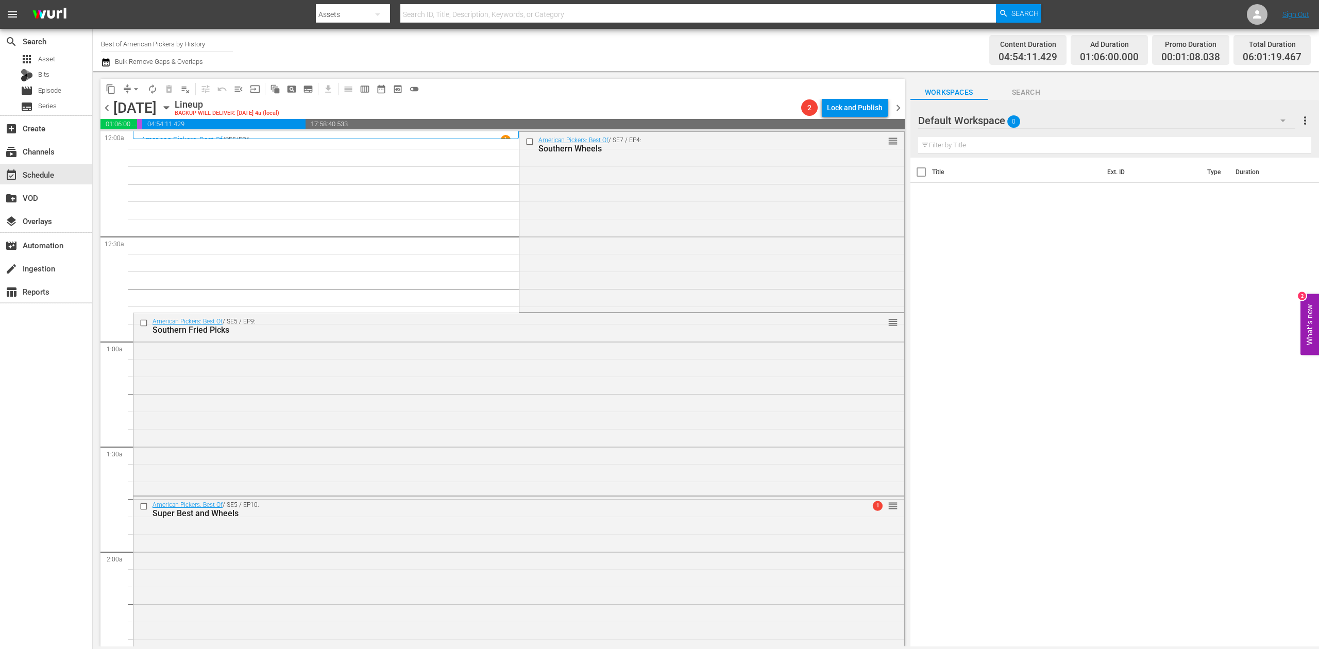
click at [104, 64] on icon "button" at bounding box center [105, 62] width 7 height 8
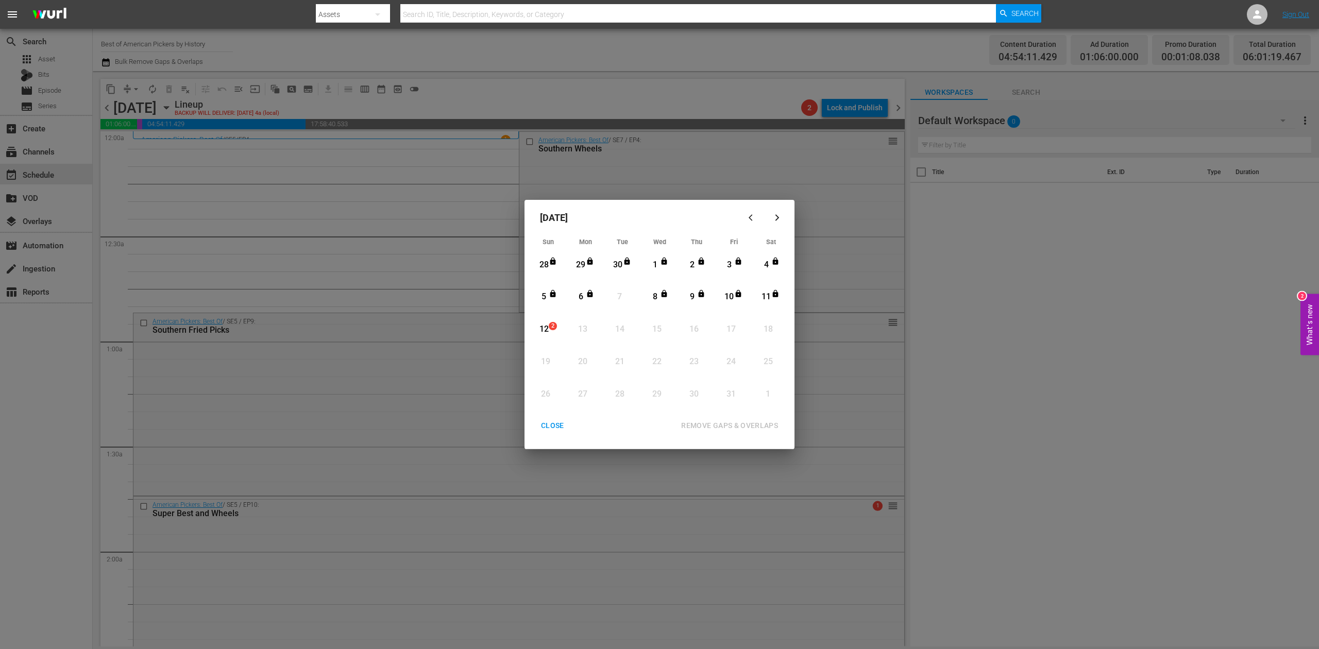
drag, startPoint x: 545, startPoint y: 322, endPoint x: 545, endPoint y: 329, distance: 6.7
click at [544, 322] on div "12" at bounding box center [544, 329] width 13 height 28
click at [752, 422] on div "REMOVE GAPS & OVERLAPS" at bounding box center [729, 426] width 113 height 13
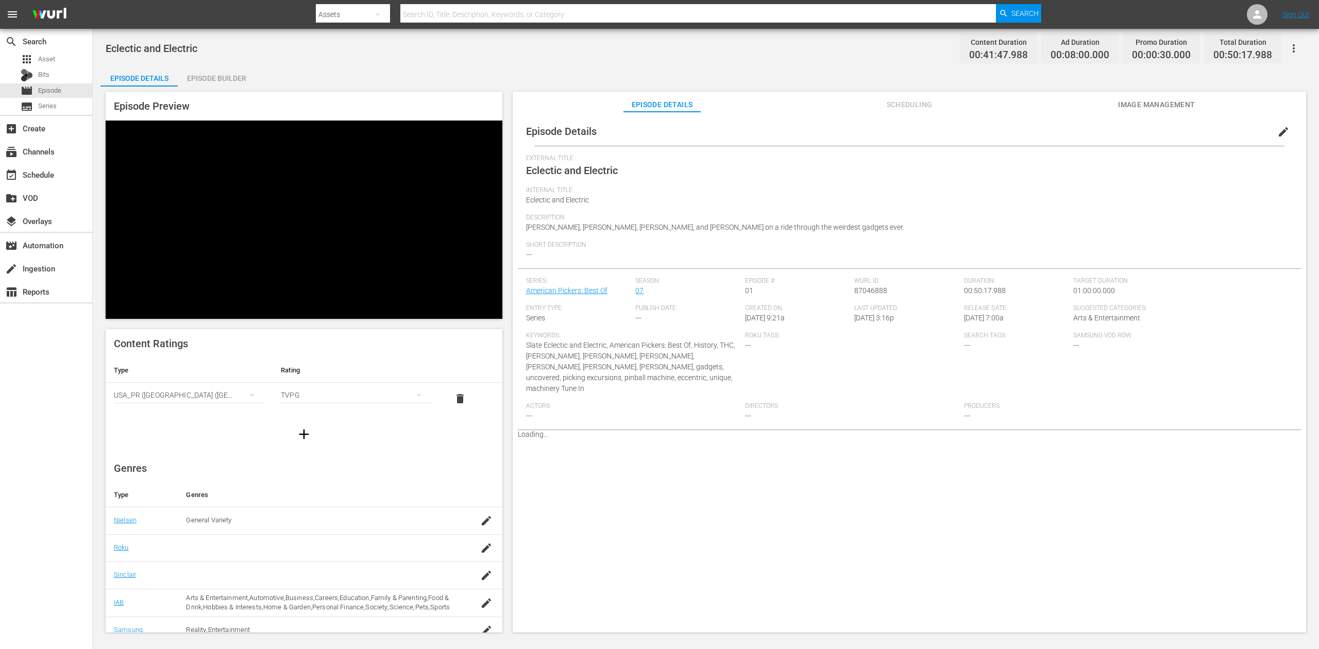
click at [220, 74] on div "Episode Builder" at bounding box center [216, 78] width 77 height 25
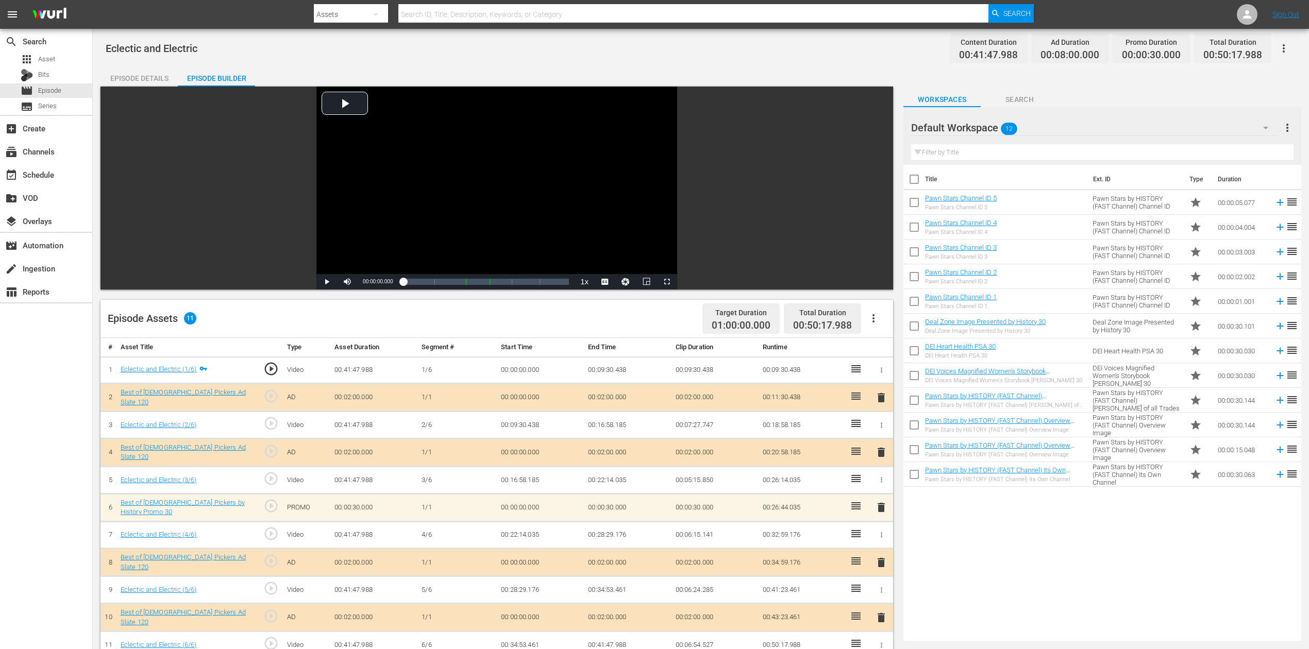
click at [989, 128] on icon "button" at bounding box center [1265, 128] width 5 height 3
click at [989, 148] on div "Best of American Pickers (10)" at bounding box center [977, 156] width 107 height 16
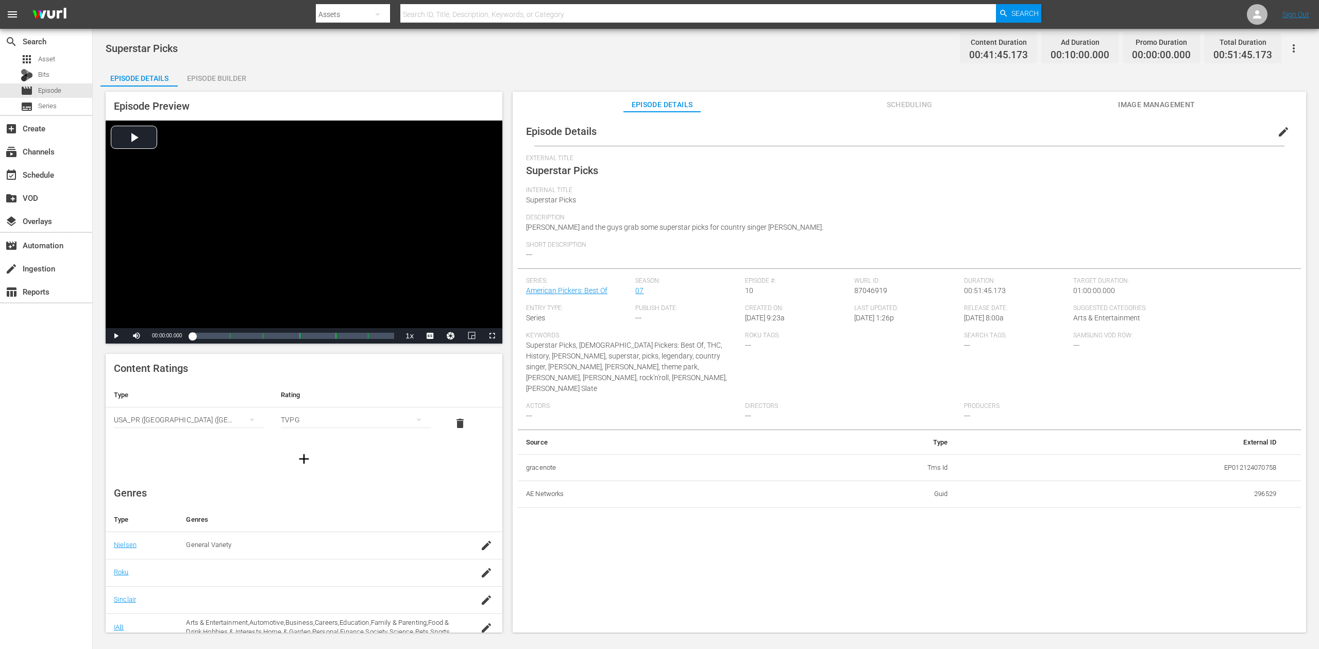
click at [217, 75] on div "Episode Builder" at bounding box center [216, 78] width 77 height 25
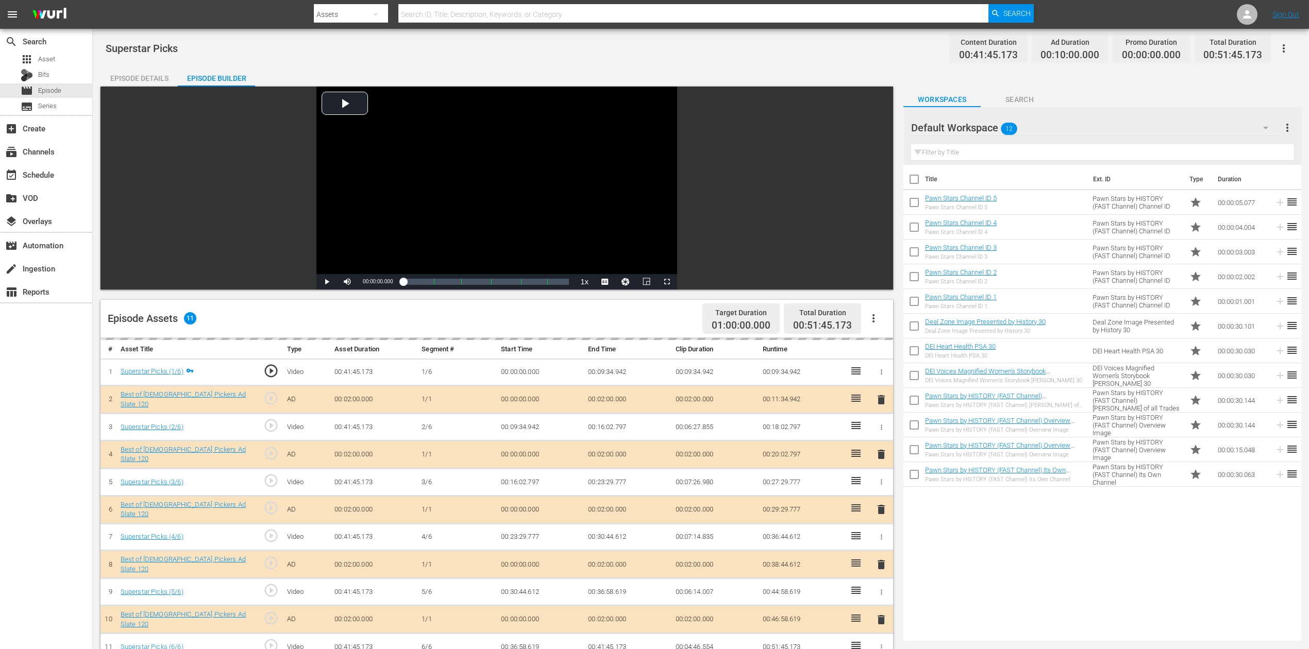
scroll to position [137, 0]
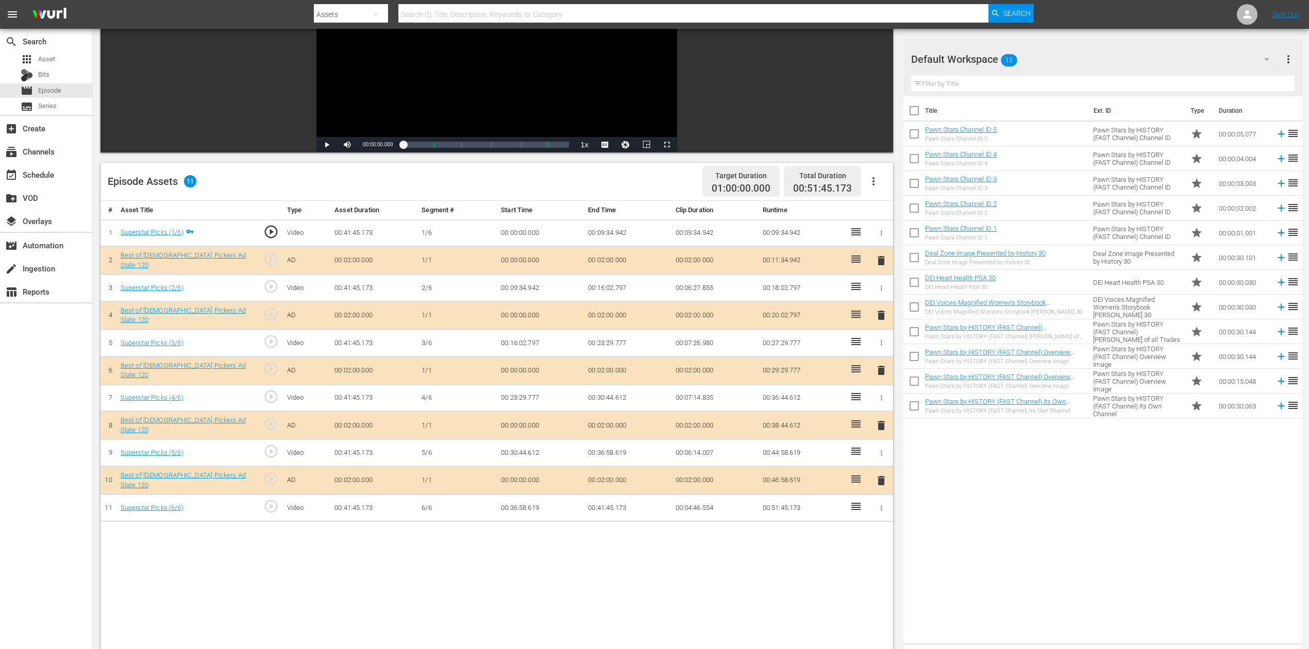
click at [878, 366] on div "delete" at bounding box center [881, 370] width 15 height 15
click at [879, 365] on span "delete" at bounding box center [881, 370] width 12 height 12
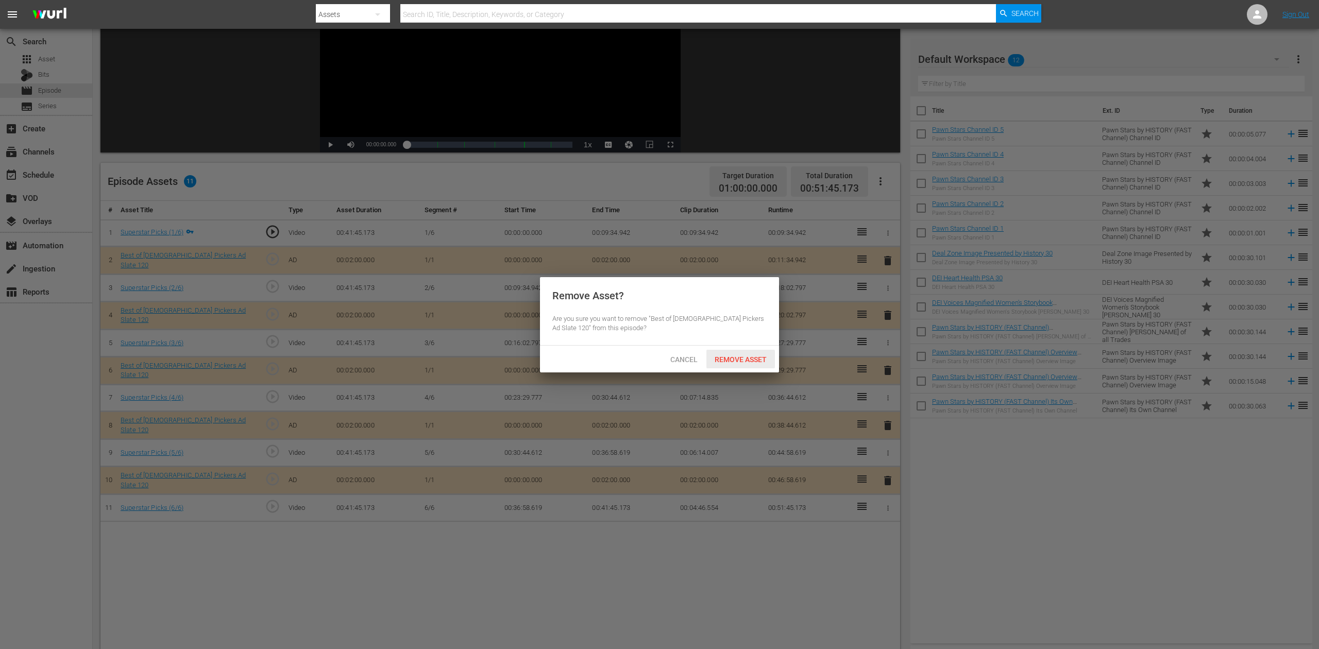
click at [756, 359] on span "Remove Asset" at bounding box center [741, 360] width 69 height 8
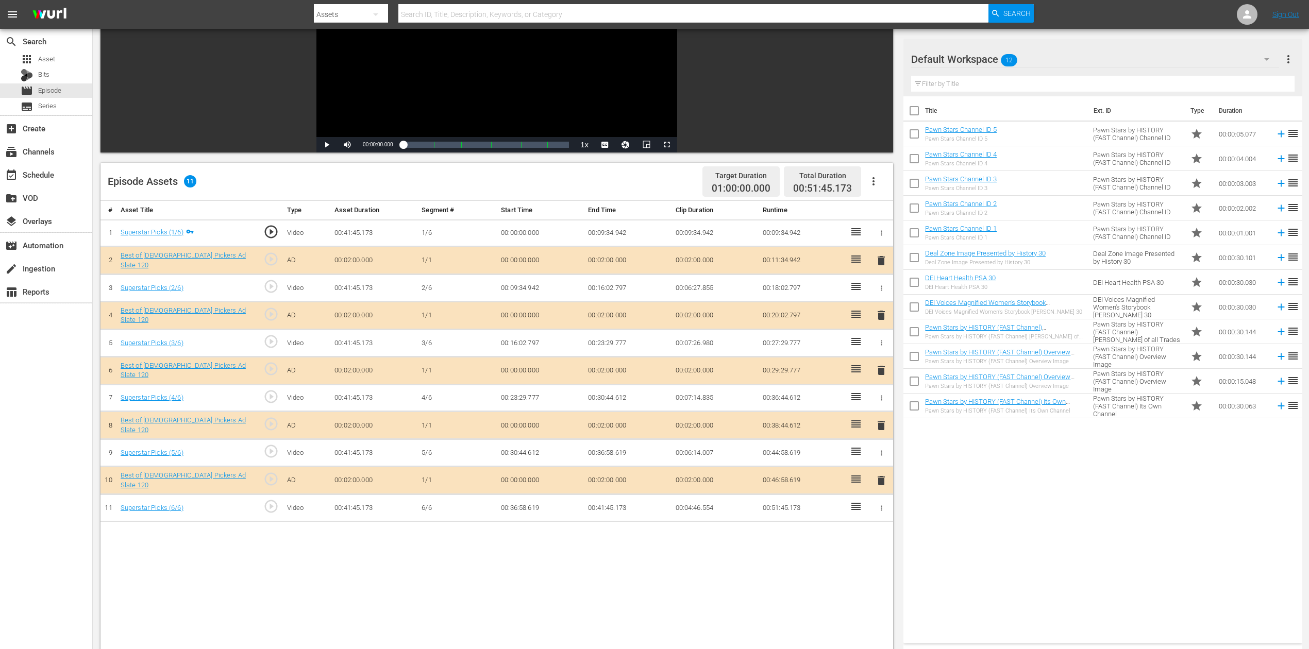
click at [989, 61] on icon "button" at bounding box center [1267, 59] width 12 height 12
click at [989, 92] on div "Best of American Pickers (10)" at bounding box center [977, 88] width 107 height 16
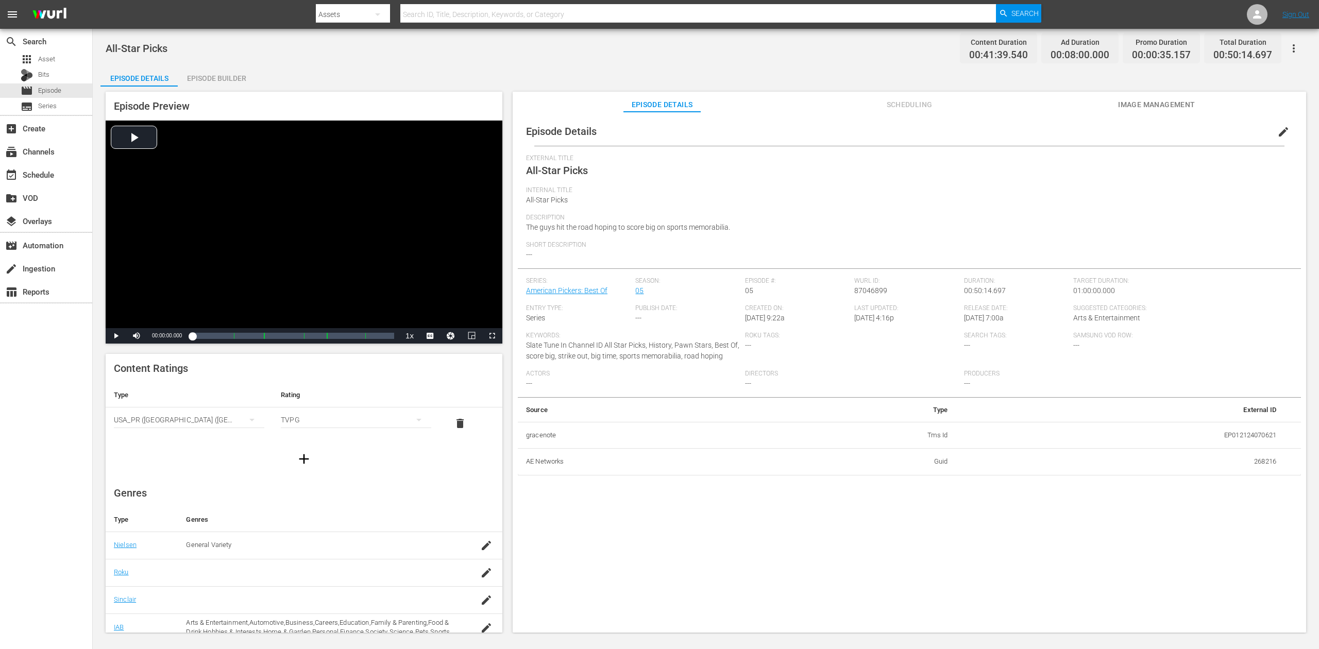
click at [220, 73] on div "Episode Builder" at bounding box center [216, 78] width 77 height 25
click at [211, 78] on div "Episode Builder" at bounding box center [216, 78] width 77 height 25
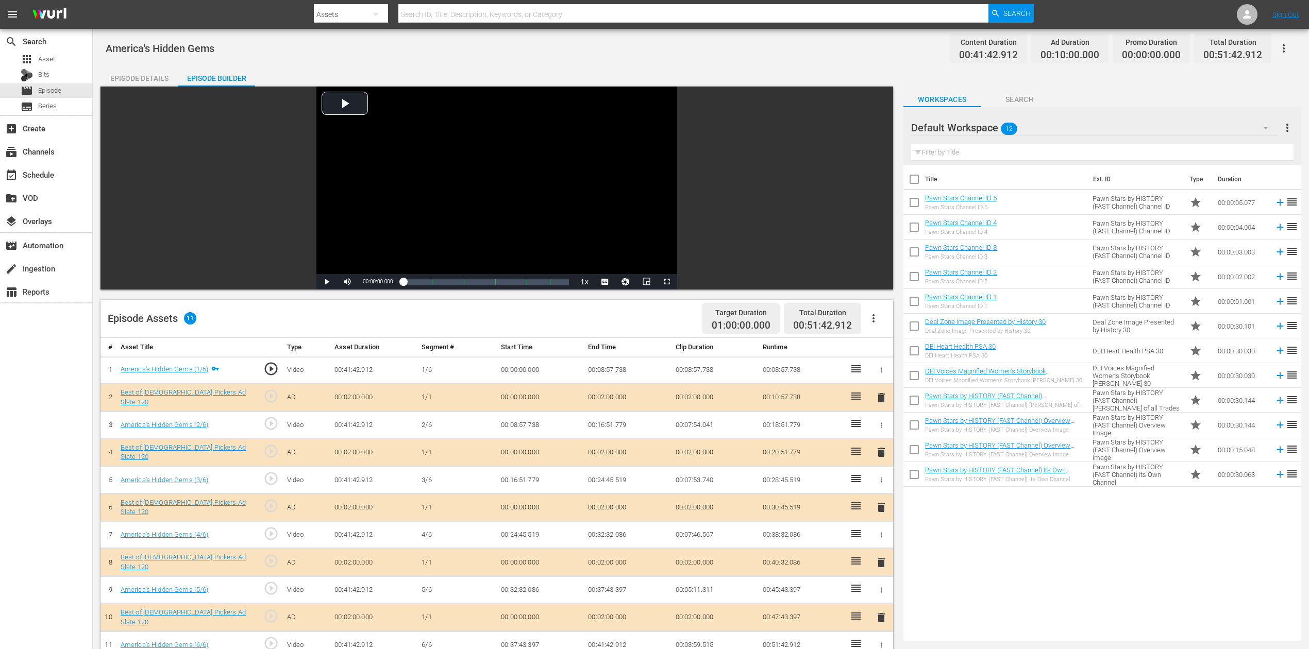
click at [989, 130] on icon "button" at bounding box center [1266, 128] width 12 height 12
click at [989, 149] on div "Best of American Pickers (10)" at bounding box center [977, 156] width 107 height 16
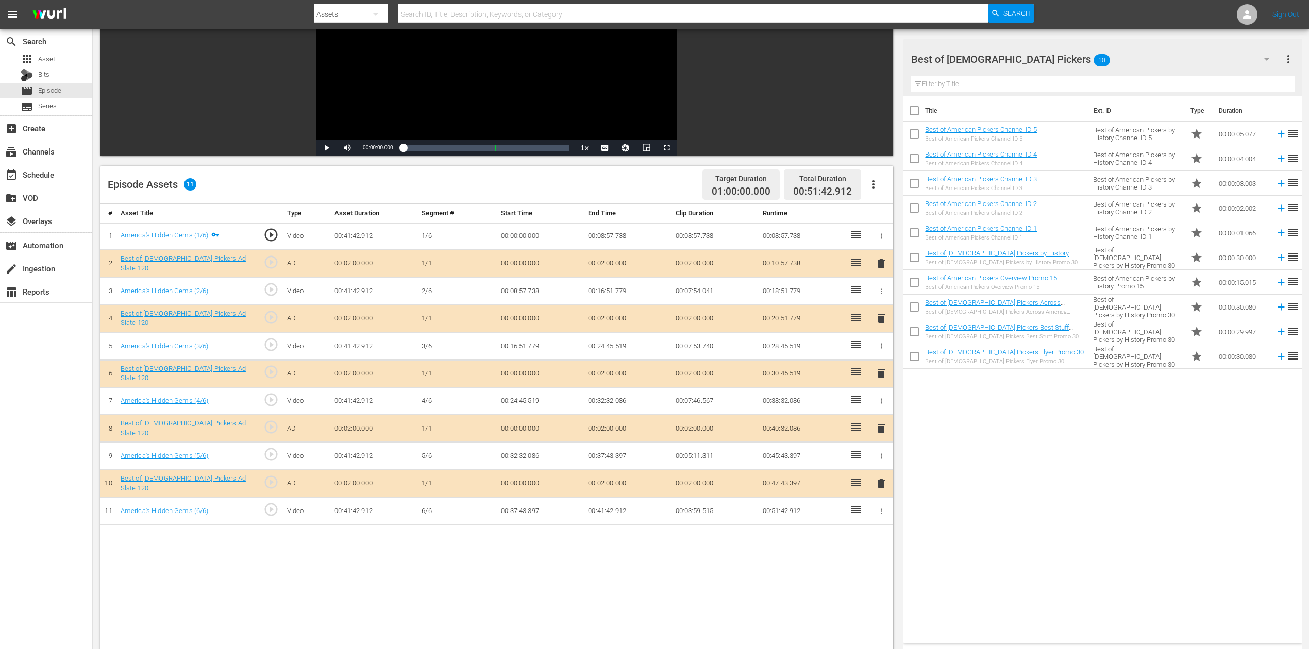
scroll to position [137, 0]
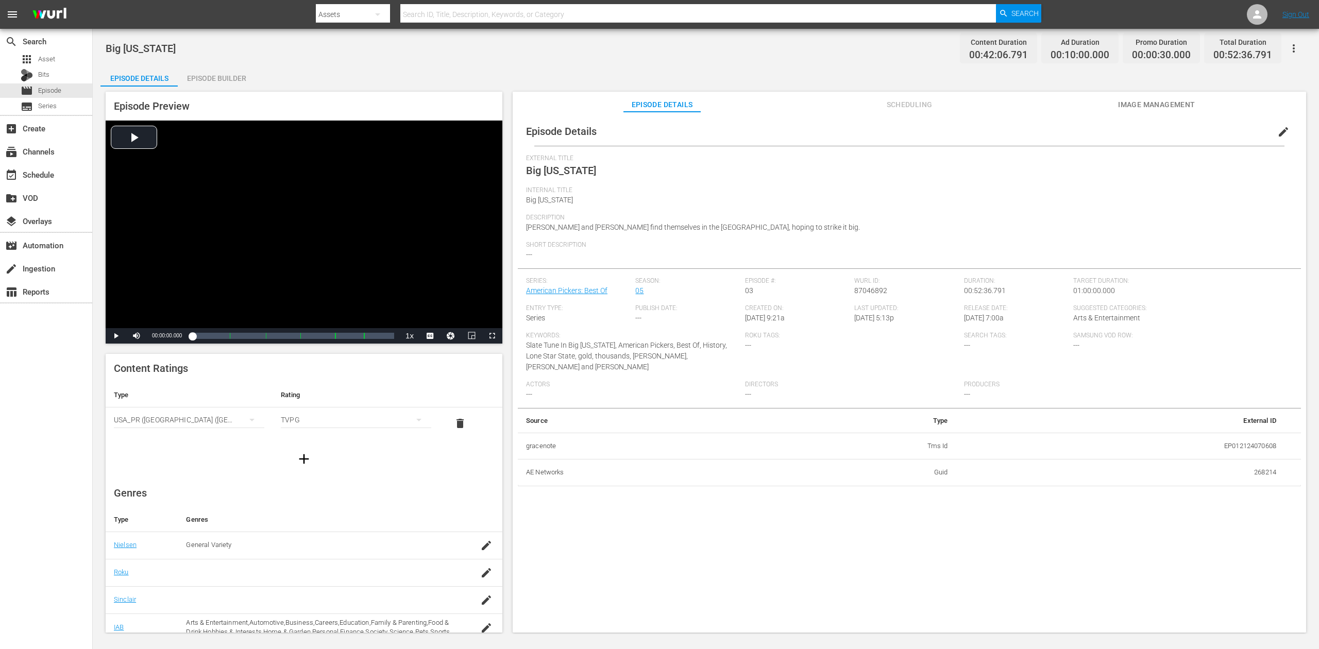
click at [212, 73] on div "Episode Builder" at bounding box center [216, 78] width 77 height 25
click at [237, 81] on div "Episode Builder" at bounding box center [216, 78] width 77 height 25
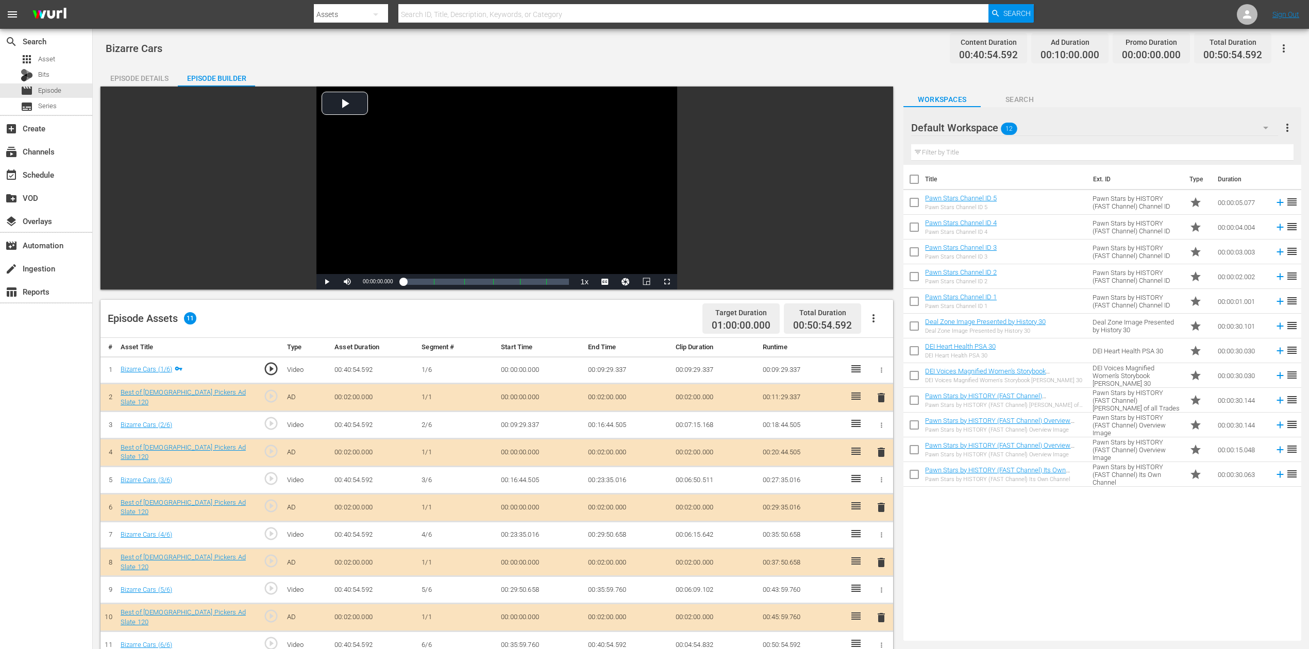
click at [989, 125] on icon "button" at bounding box center [1266, 128] width 12 height 12
click at [957, 160] on div "Best of American Pickers (10)" at bounding box center [977, 156] width 107 height 16
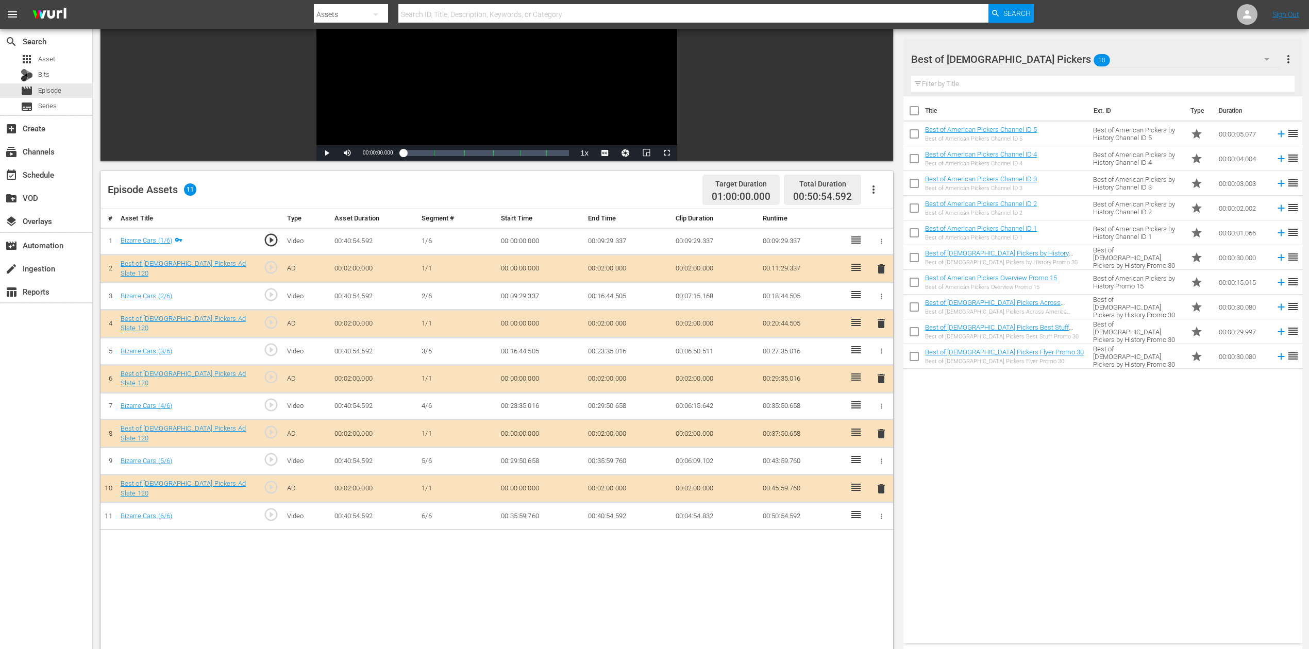
scroll to position [137, 0]
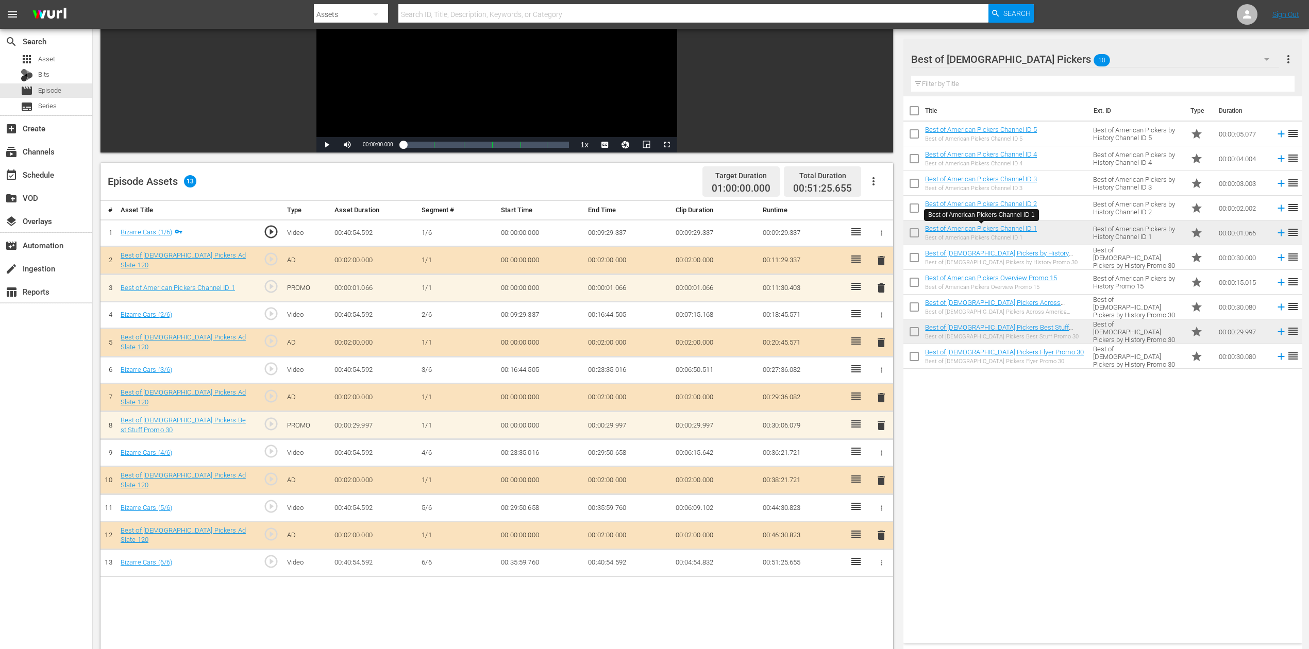
click at [882, 287] on span "delete" at bounding box center [881, 288] width 12 height 12
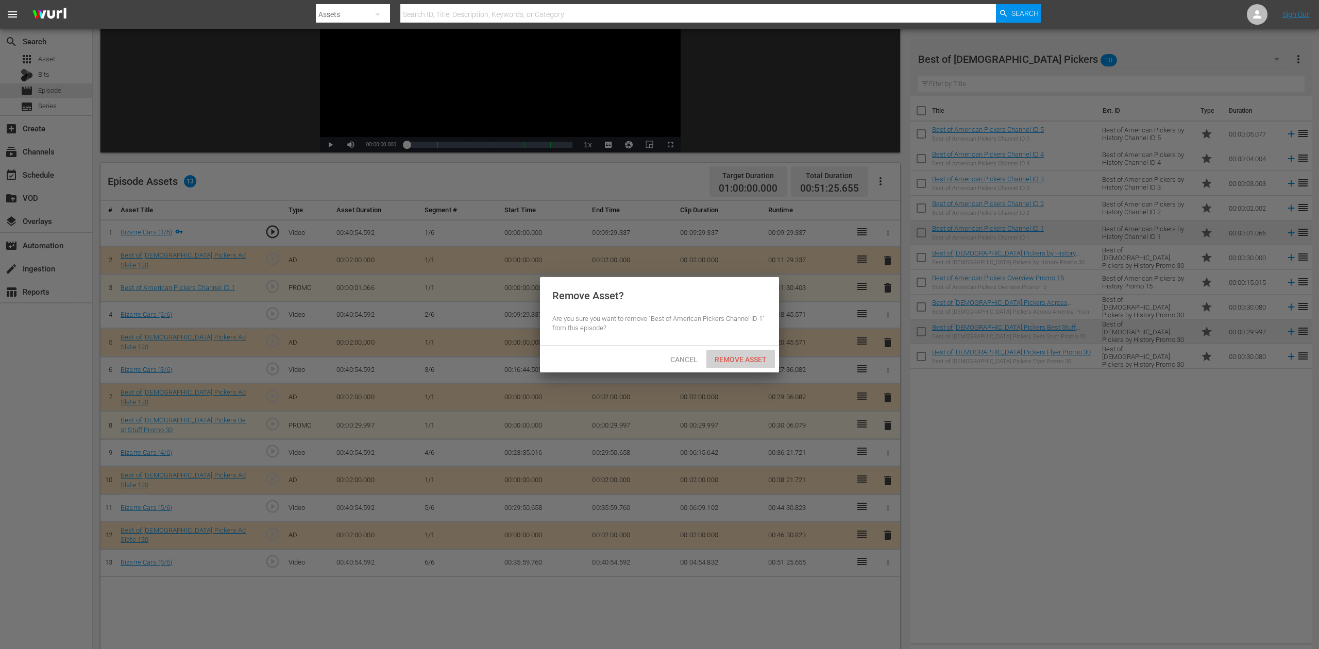
click at [741, 356] on span "Remove Asset" at bounding box center [741, 360] width 69 height 8
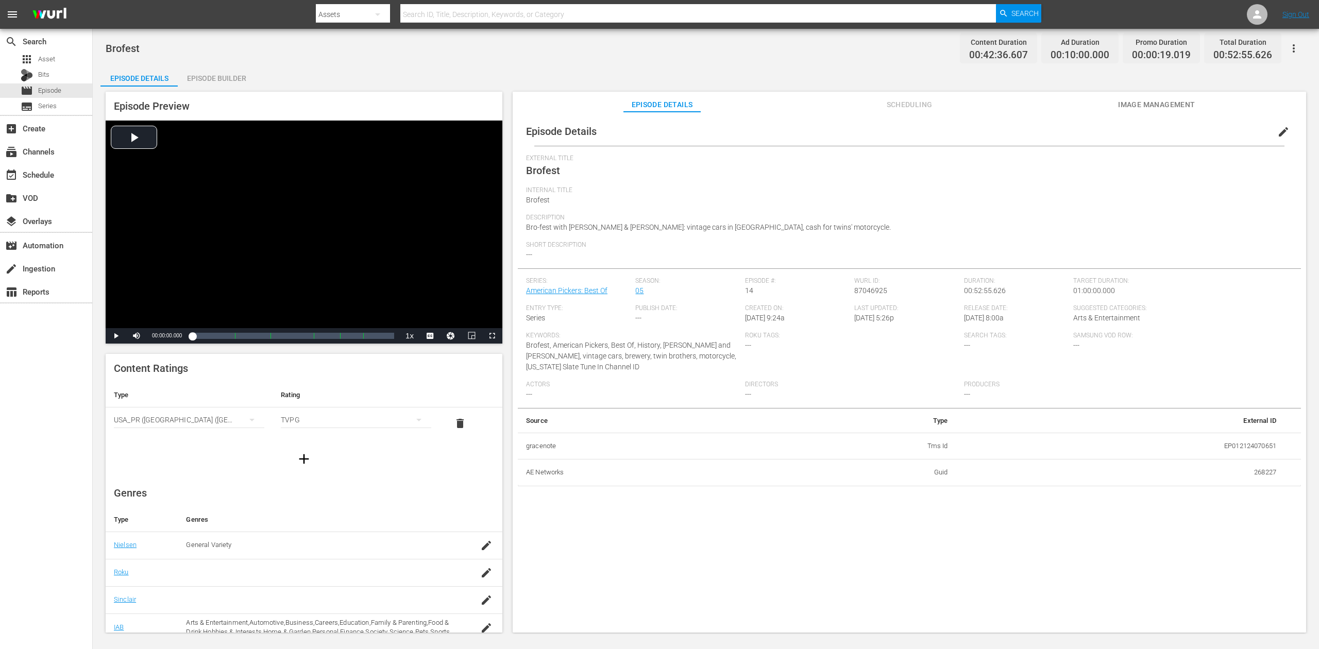
click at [226, 79] on div "Episode Builder" at bounding box center [216, 78] width 77 height 25
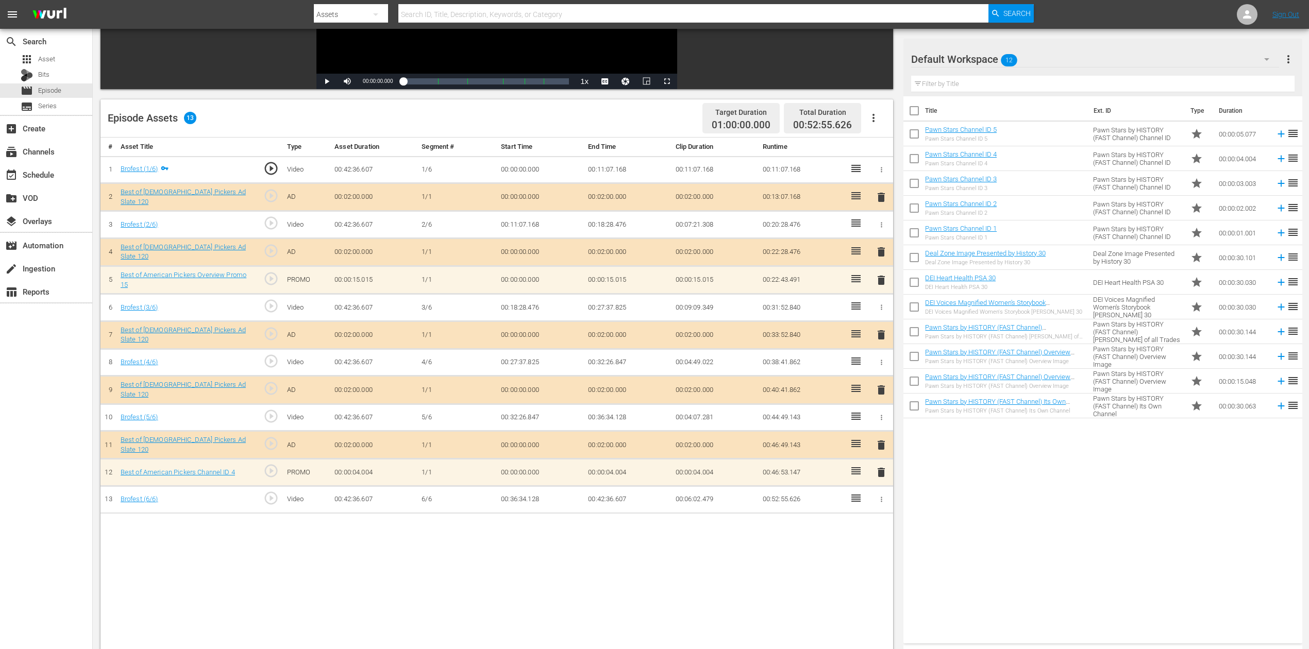
scroll to position [206, 0]
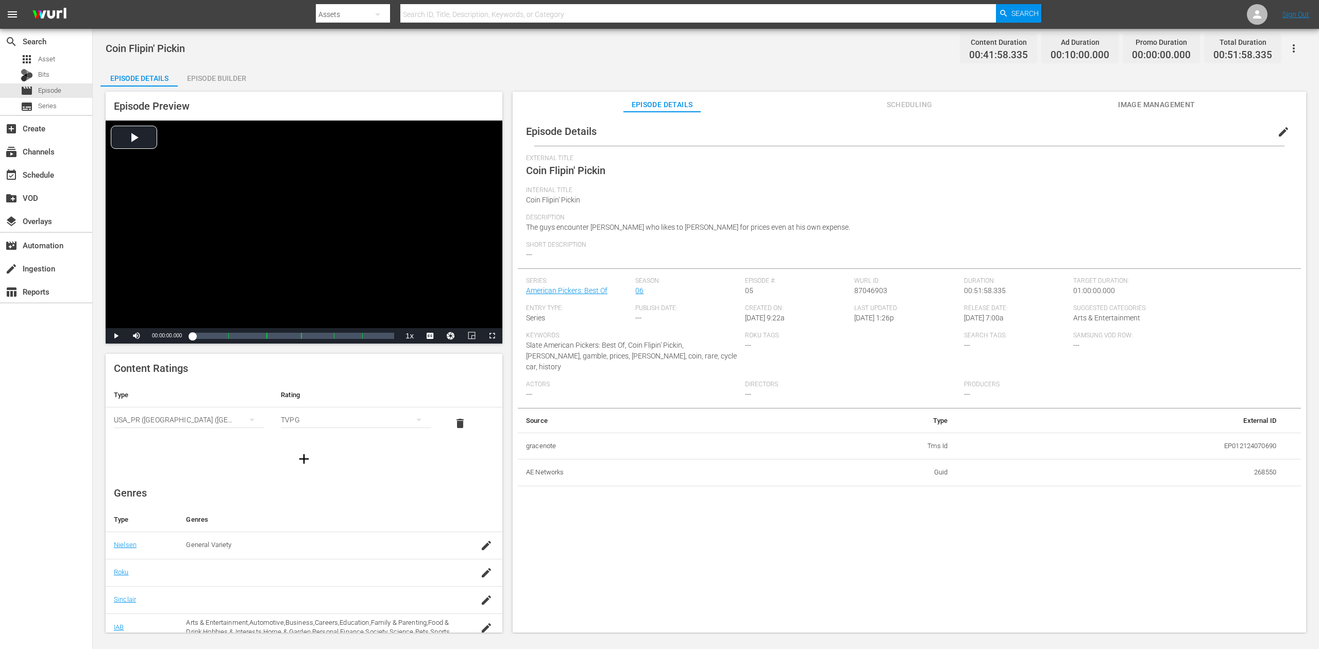
click at [221, 78] on div "Episode Builder" at bounding box center [216, 78] width 77 height 25
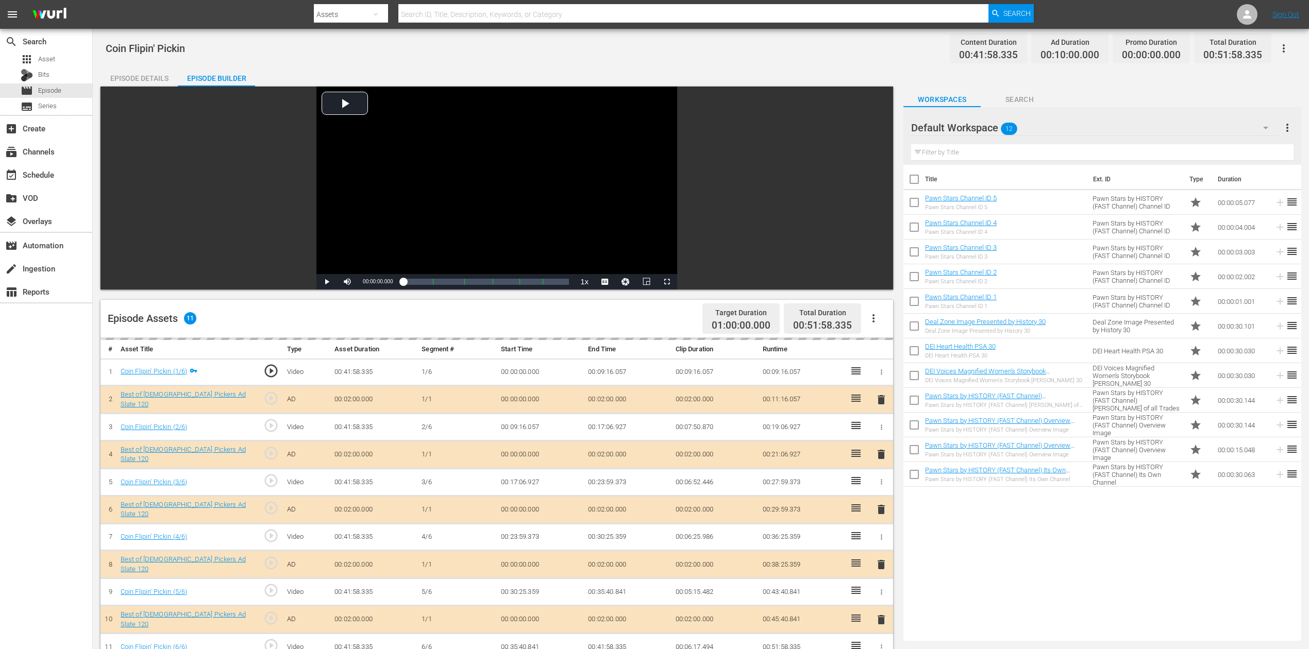
click at [989, 128] on icon "button" at bounding box center [1266, 128] width 12 height 12
click at [989, 158] on div "Best of American Pickers (10)" at bounding box center [977, 156] width 107 height 16
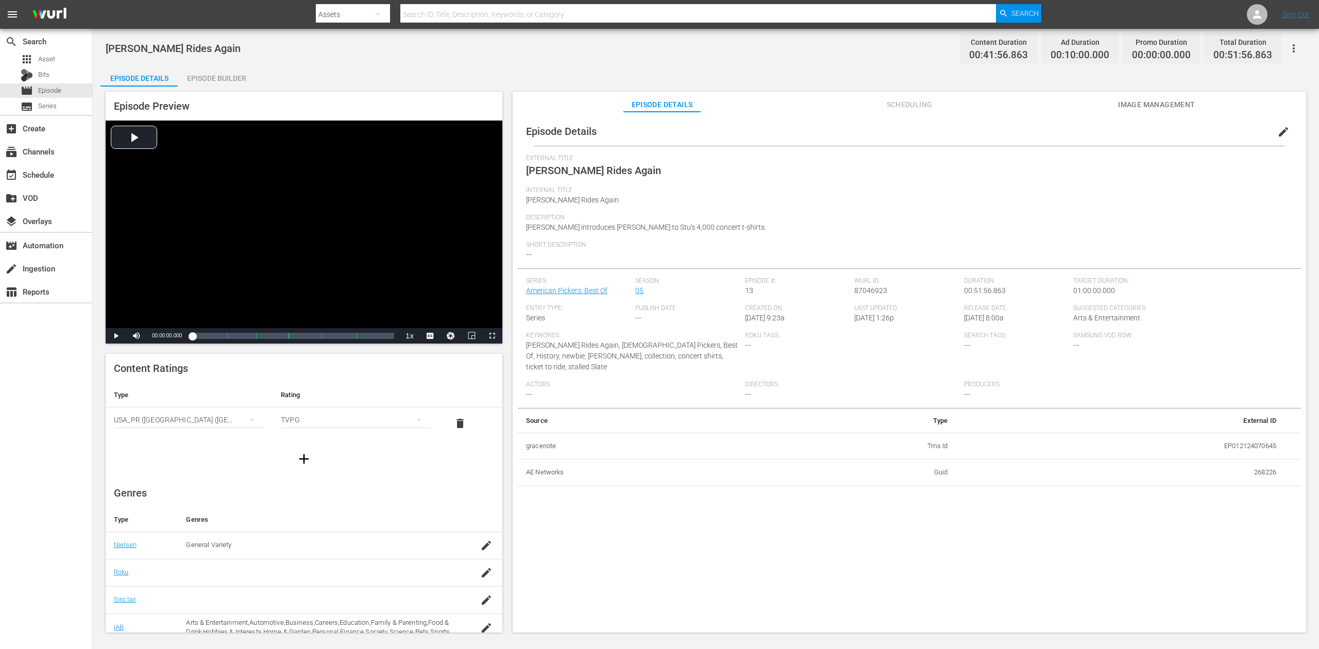
click at [221, 75] on div "Episode Builder" at bounding box center [216, 78] width 77 height 25
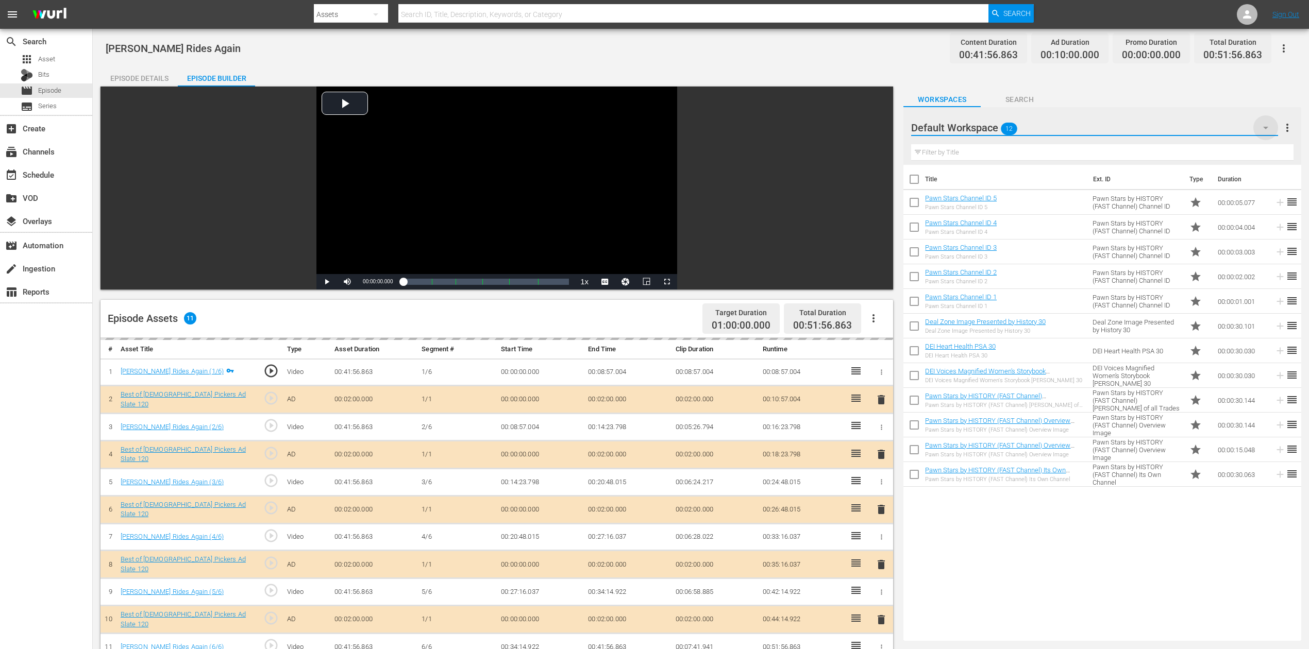
click at [989, 122] on icon "button" at bounding box center [1266, 128] width 12 height 12
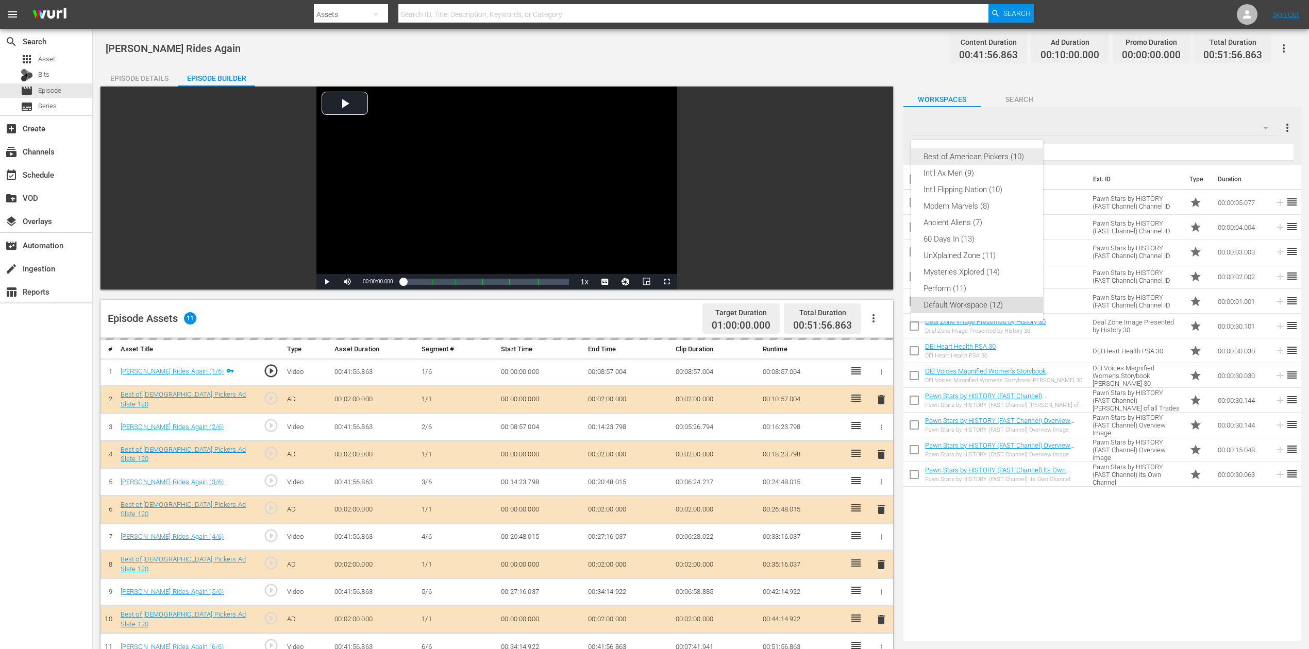
click at [980, 156] on div "Best of American Pickers (10)" at bounding box center [977, 156] width 107 height 16
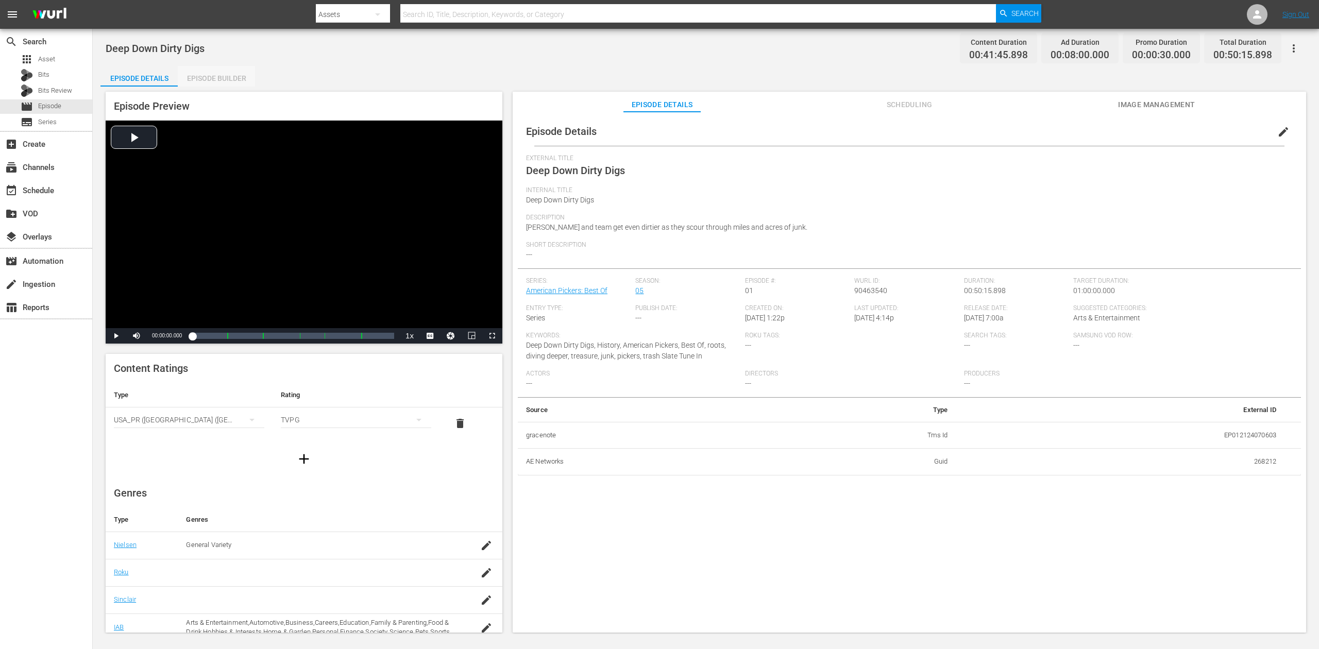
click at [217, 75] on div "Episode Builder" at bounding box center [216, 78] width 77 height 25
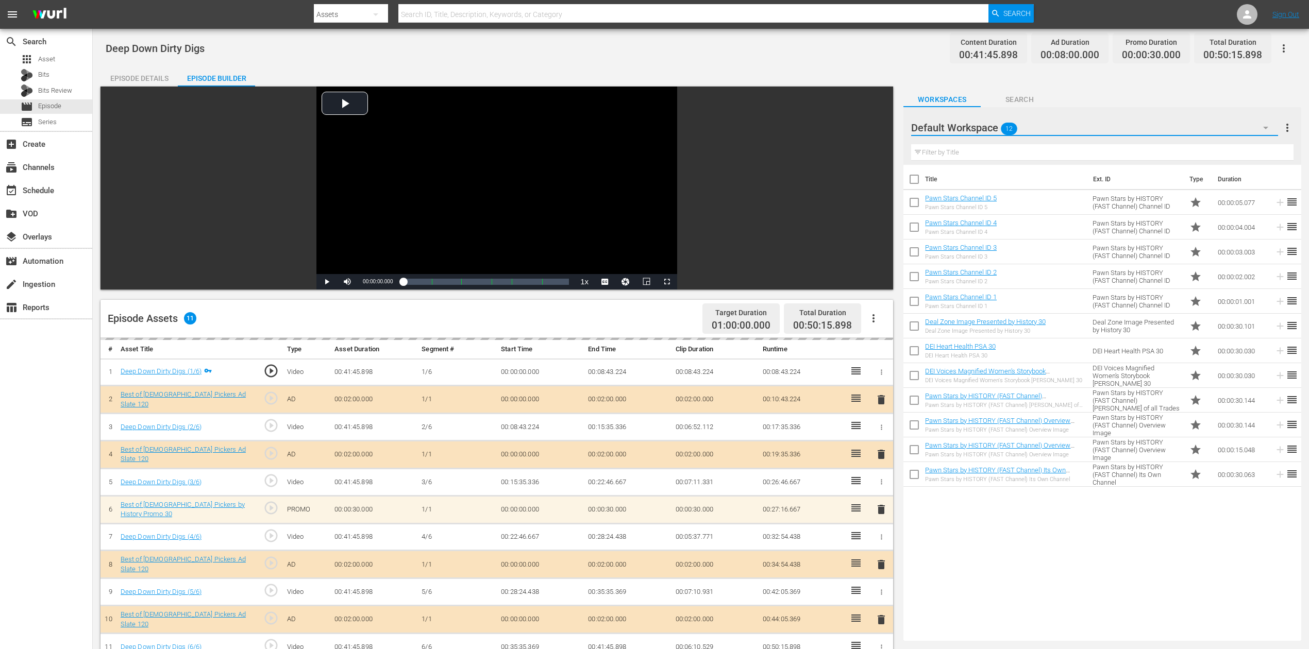
click at [989, 126] on button "button" at bounding box center [1265, 127] width 25 height 25
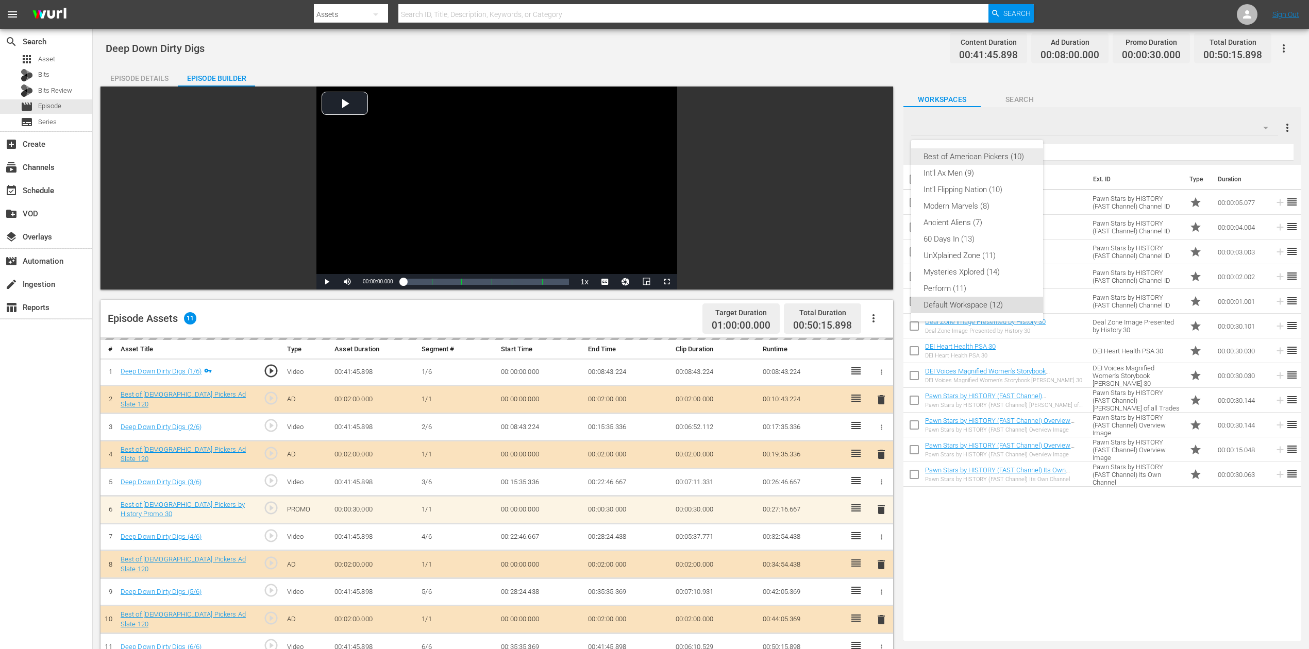
click at [956, 161] on div "Best of American Pickers (10)" at bounding box center [977, 156] width 107 height 16
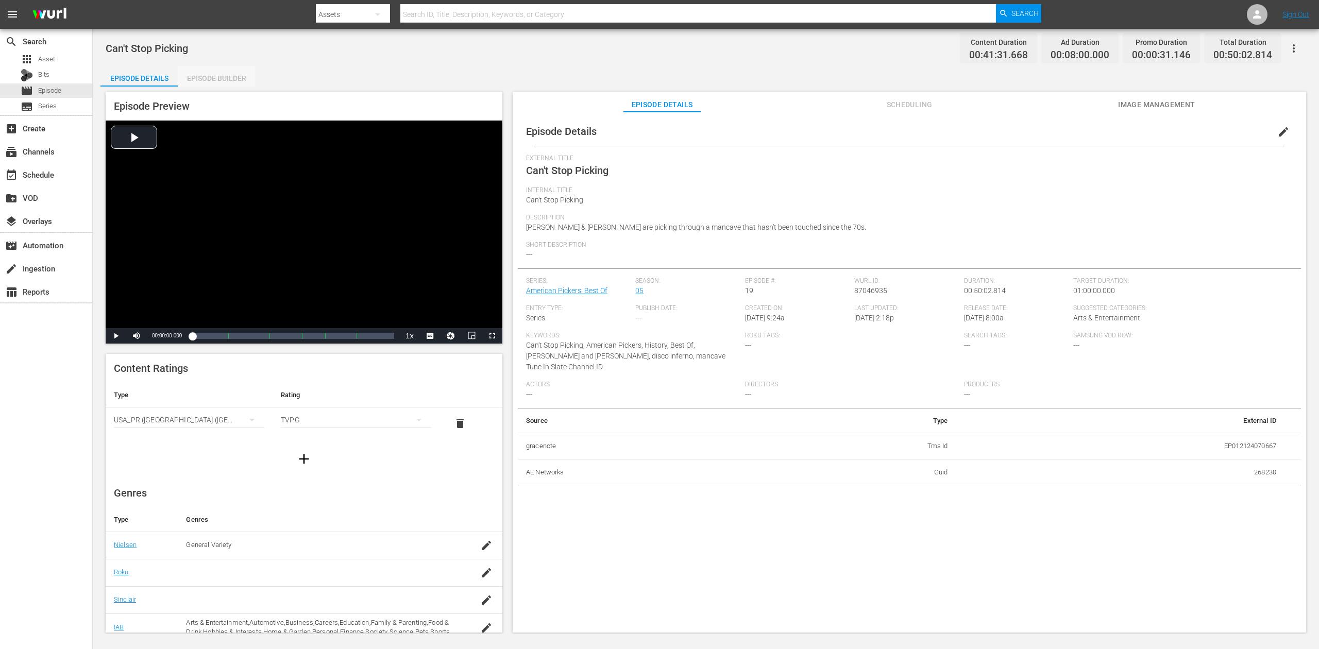
click at [215, 75] on div "Episode Builder" at bounding box center [216, 78] width 77 height 25
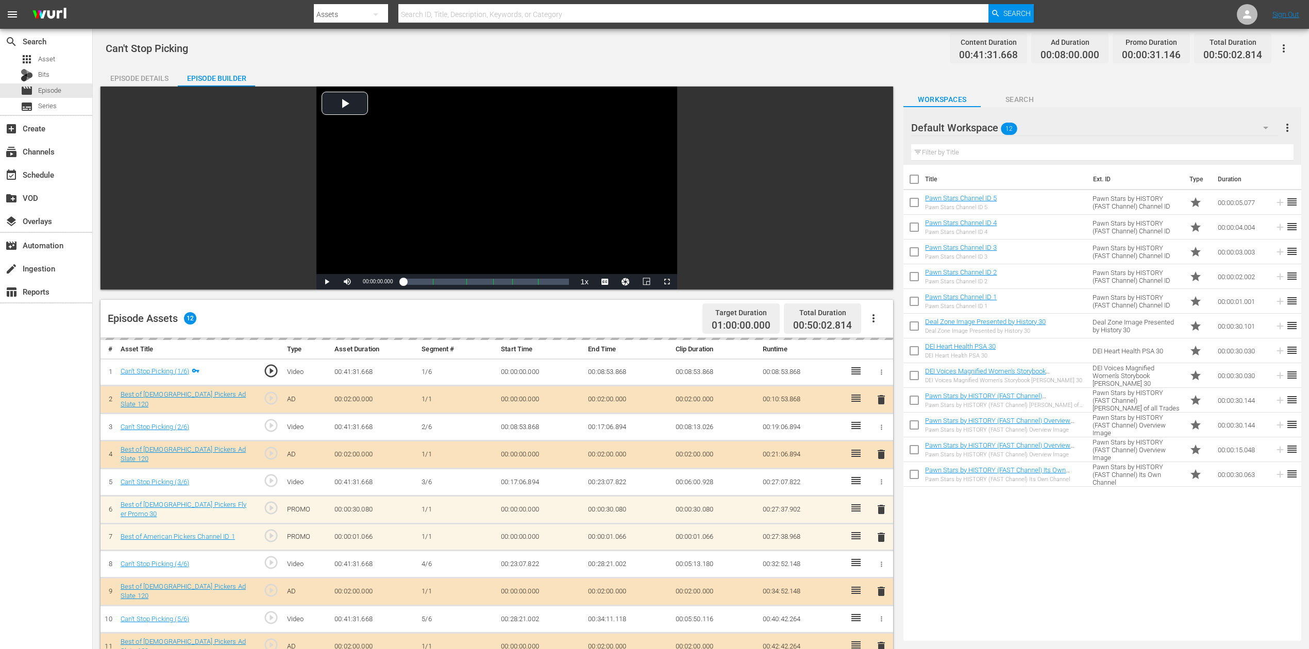
click at [989, 126] on icon "button" at bounding box center [1266, 128] width 12 height 12
click at [989, 153] on div "Best of American Pickers (10)" at bounding box center [977, 156] width 107 height 16
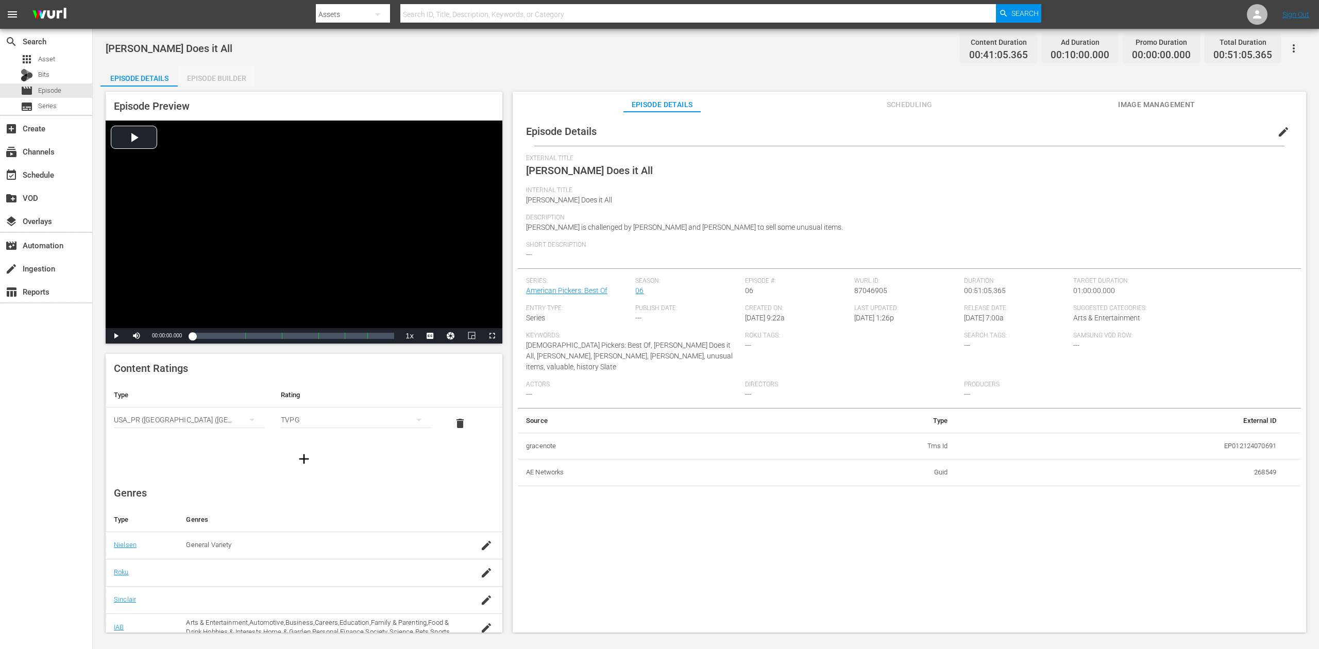
click at [219, 81] on div "Episode Builder" at bounding box center [216, 78] width 77 height 25
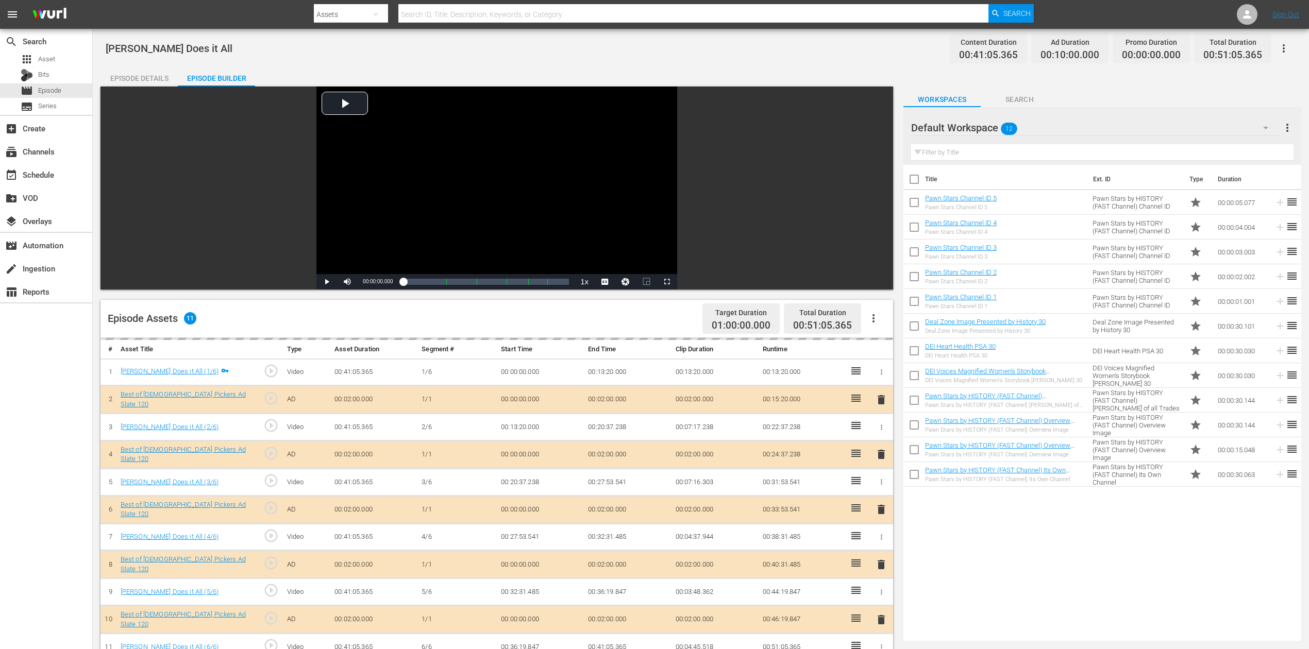
click at [989, 125] on icon "button" at bounding box center [1266, 128] width 12 height 12
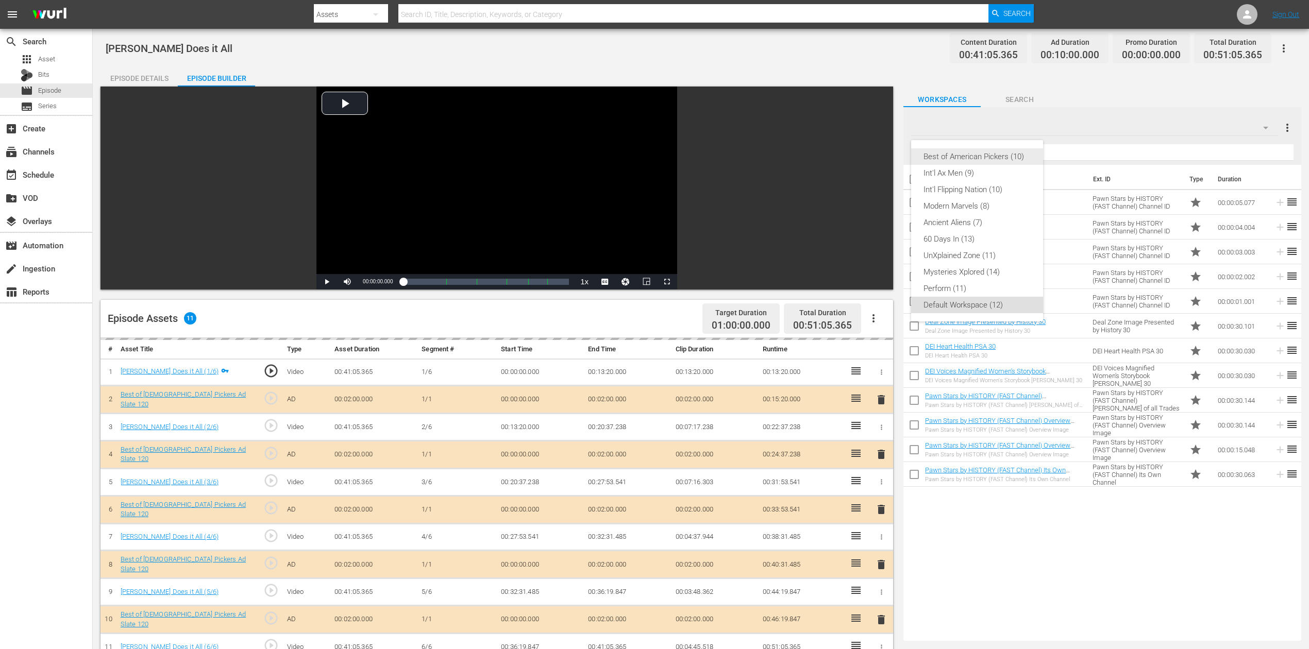
click at [989, 154] on div "Best of American Pickers (10)" at bounding box center [977, 156] width 107 height 16
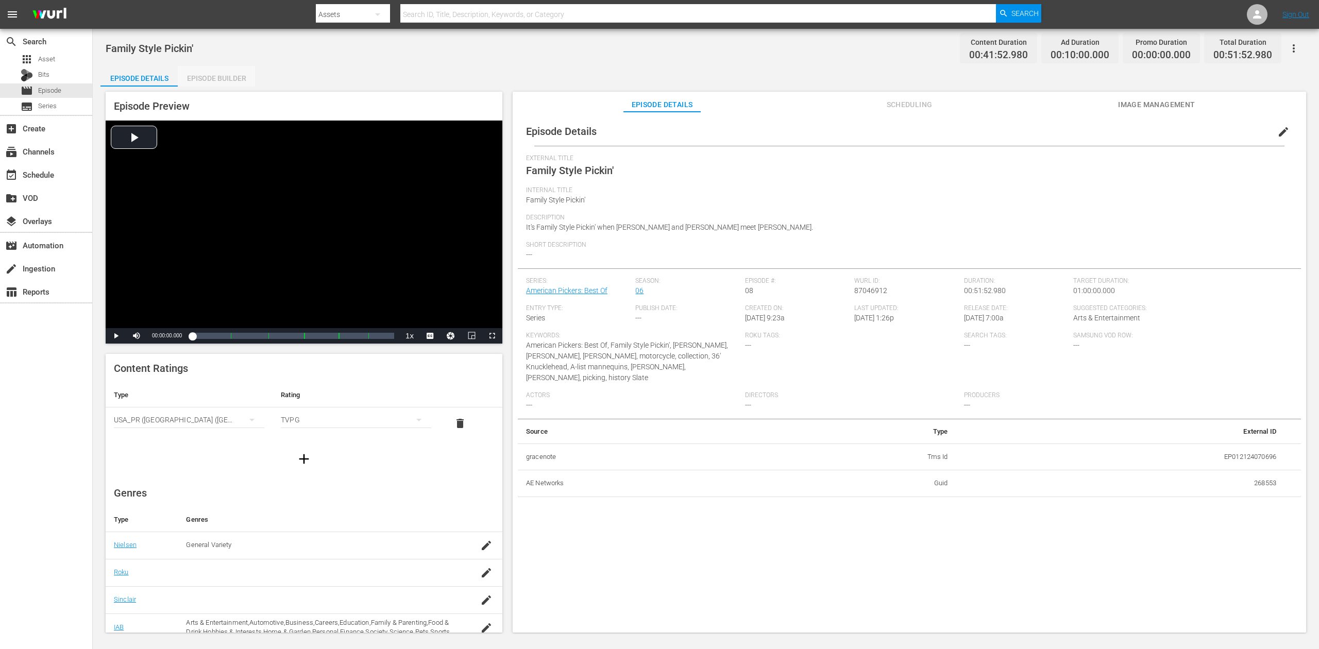
click at [216, 70] on div "Episode Builder" at bounding box center [216, 78] width 77 height 25
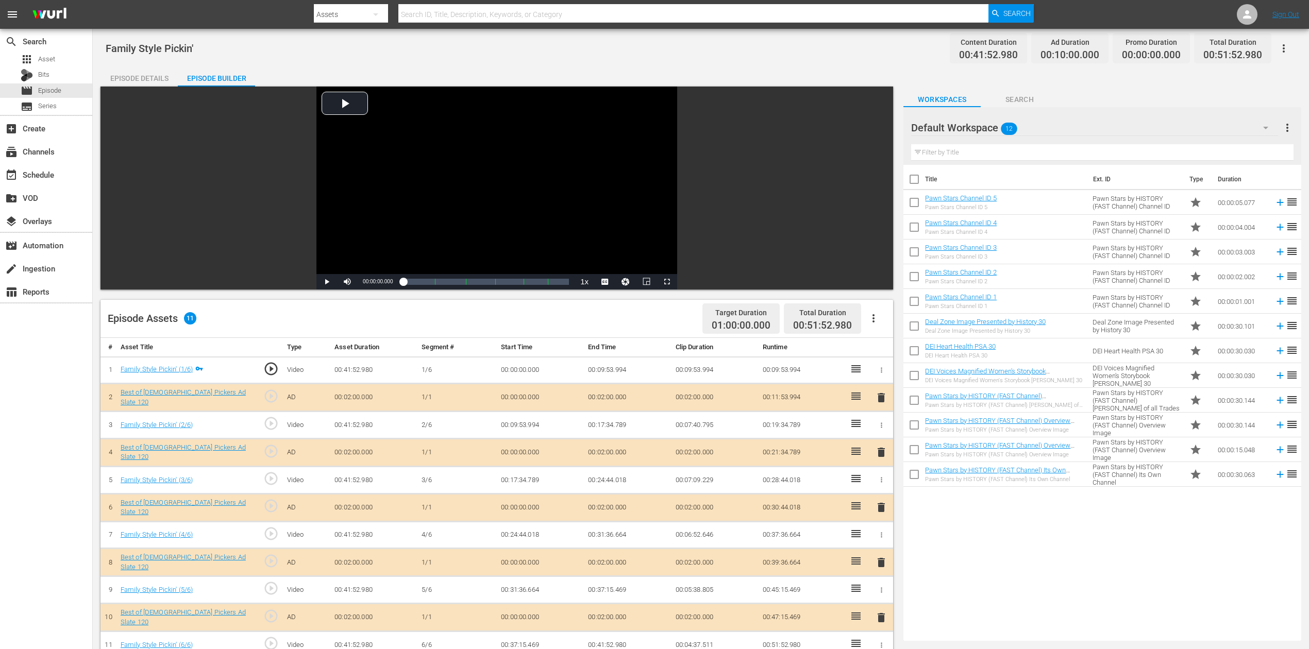
click at [989, 130] on icon "button" at bounding box center [1266, 128] width 12 height 12
click at [977, 154] on div "Best of American Pickers (10)" at bounding box center [977, 156] width 107 height 16
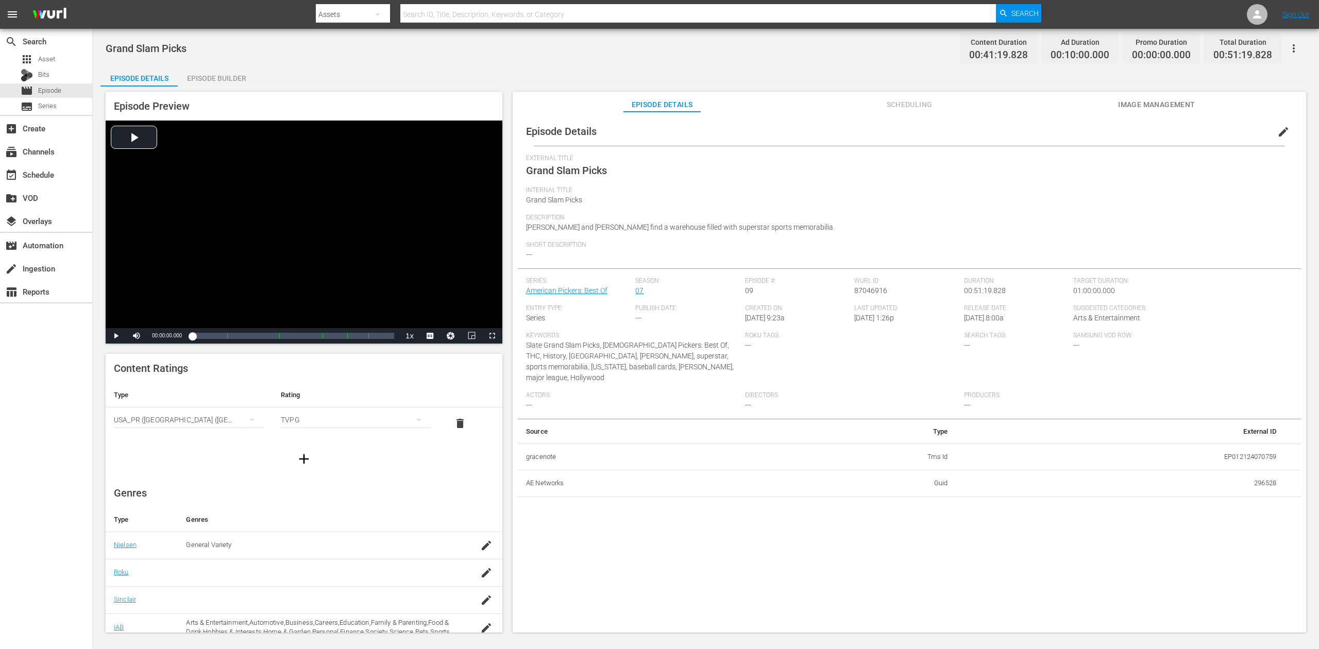
click at [208, 77] on div "Episode Builder" at bounding box center [216, 78] width 77 height 25
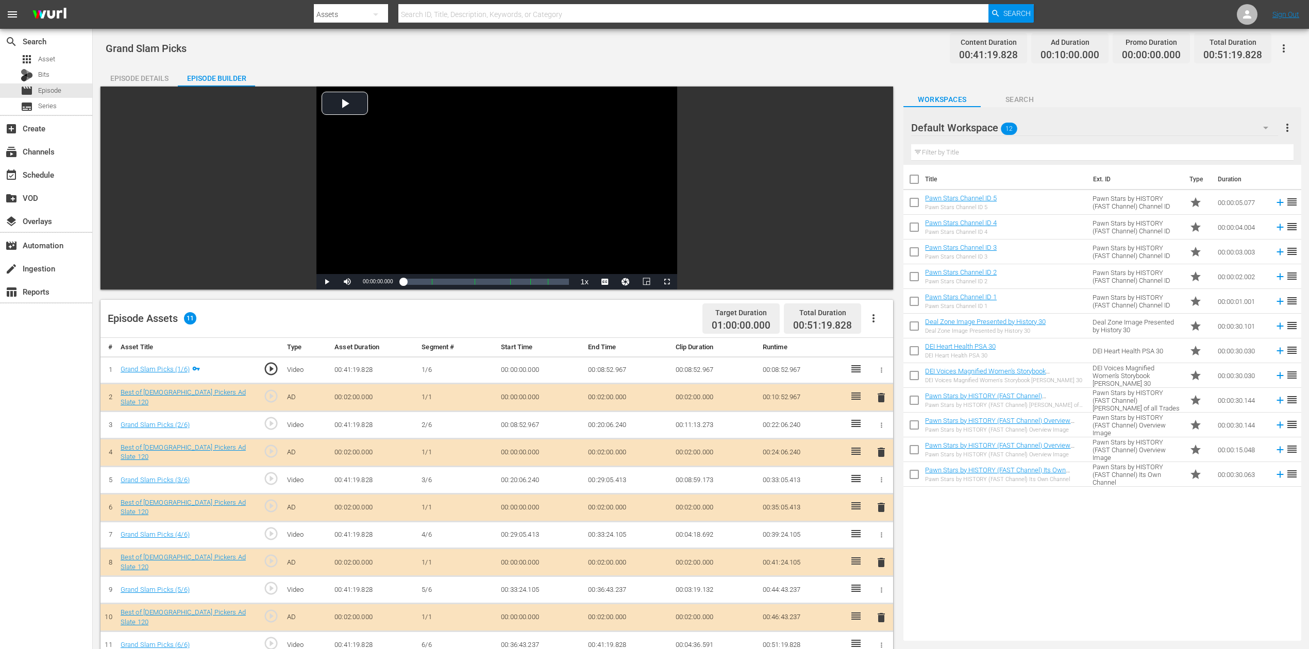
click at [989, 129] on icon "button" at bounding box center [1266, 128] width 12 height 12
click at [989, 160] on div "Best of American Pickers (10)" at bounding box center [977, 156] width 107 height 16
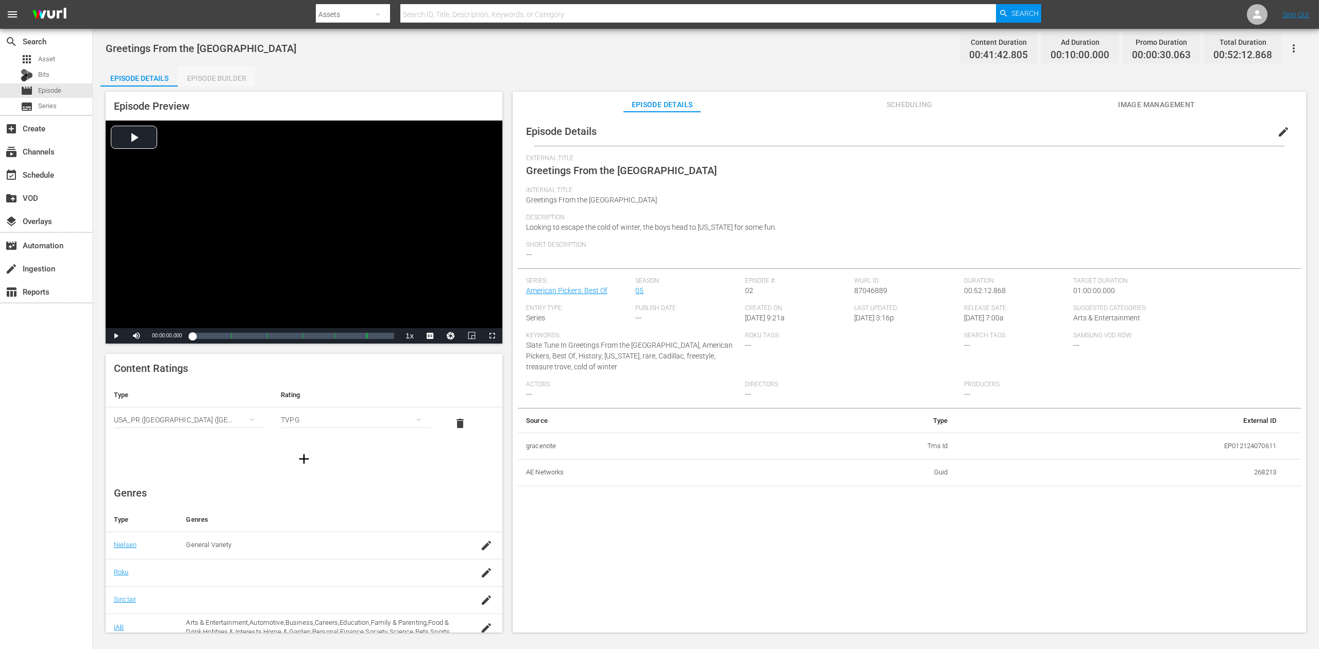
click at [209, 79] on div "Episode Builder" at bounding box center [216, 78] width 77 height 25
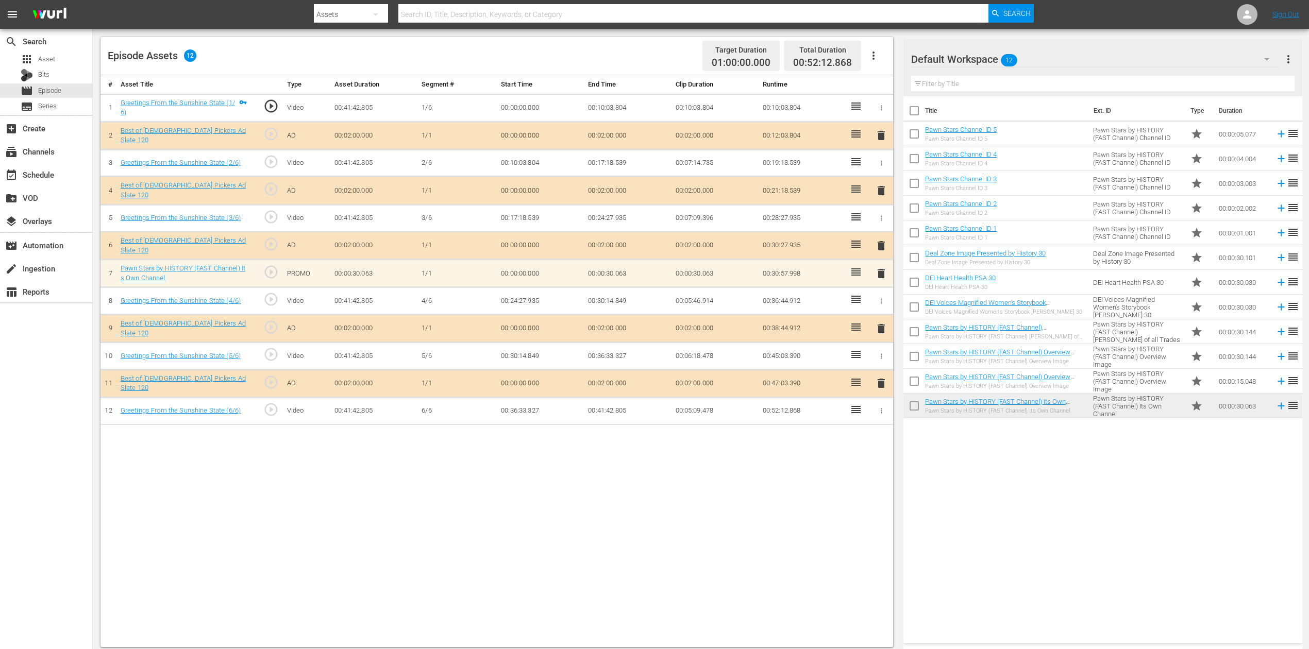
scroll to position [269, 0]
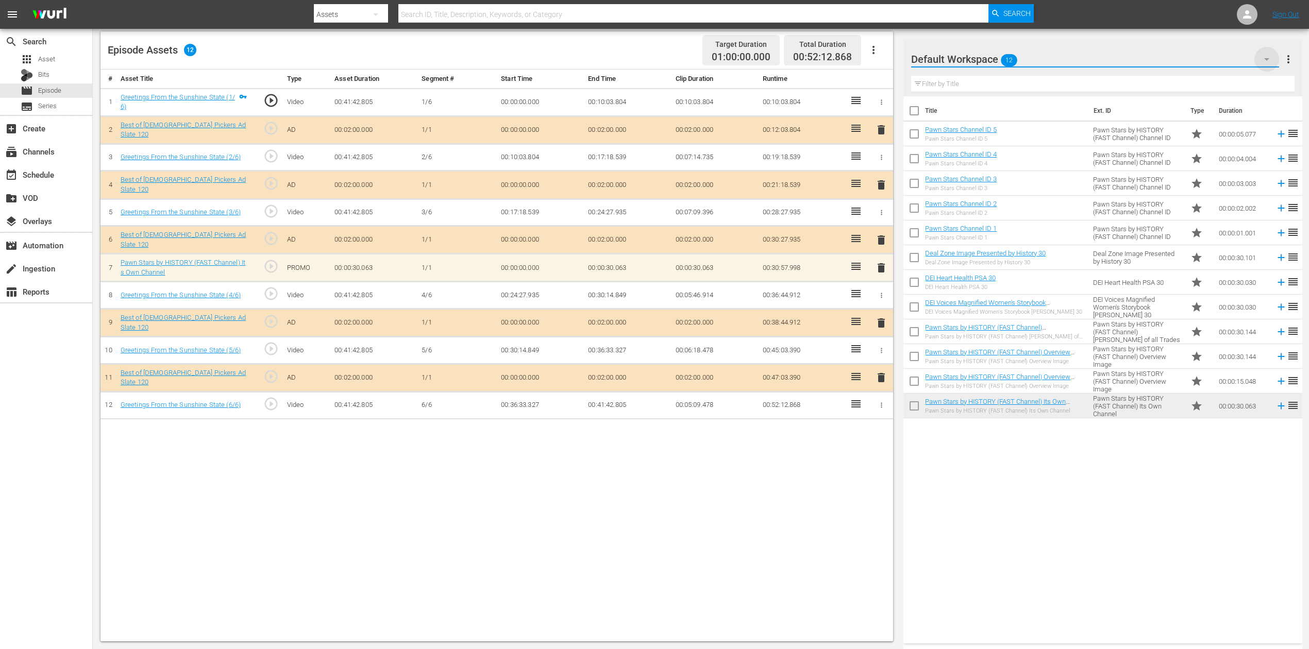
click at [989, 58] on icon "button" at bounding box center [1266, 59] width 5 height 3
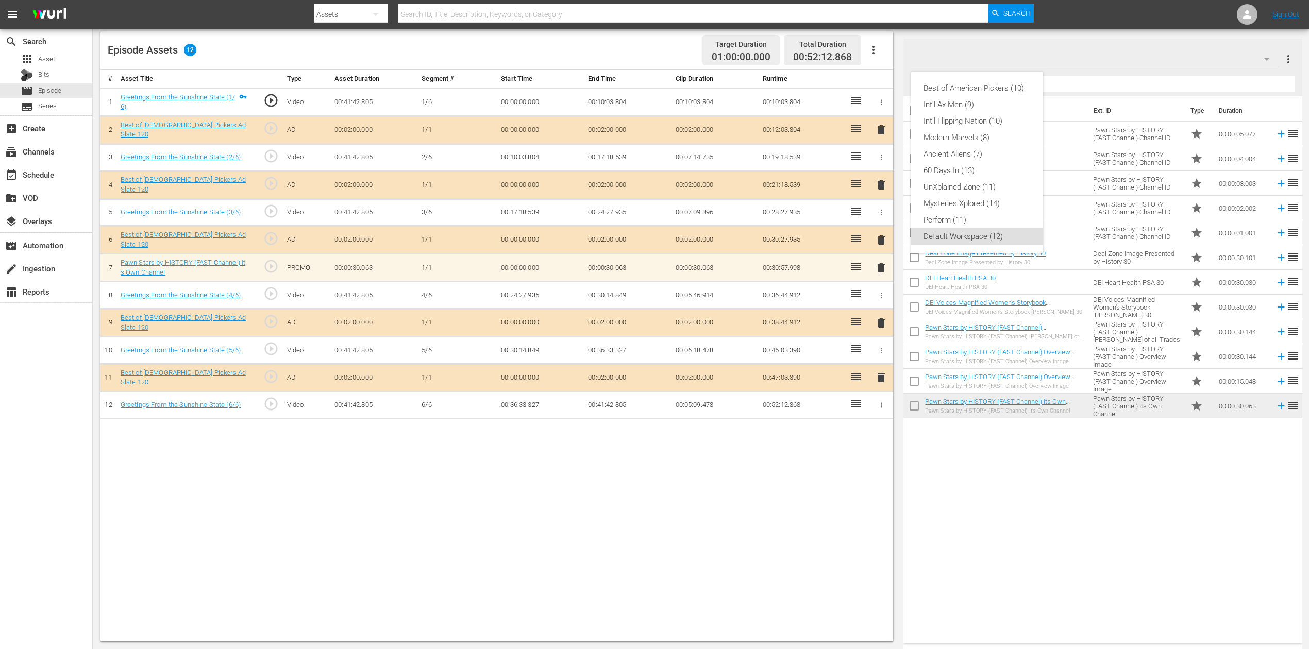
click at [989, 487] on div "Best of American Pickers (10) Int'l Ax Men (9) Int'l Flipping Nation (10) Moder…" at bounding box center [654, 324] width 1309 height 649
click at [877, 264] on span "delete" at bounding box center [881, 268] width 12 height 12
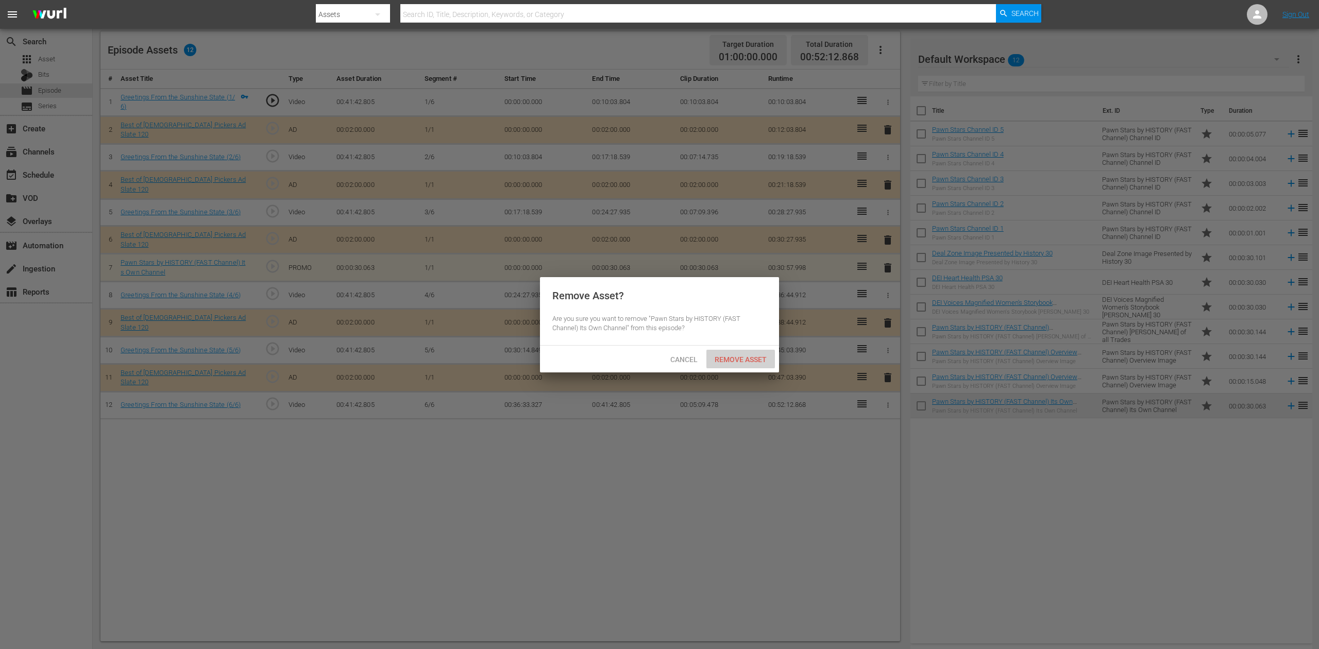
click at [748, 362] on span "Remove Asset" at bounding box center [741, 360] width 69 height 8
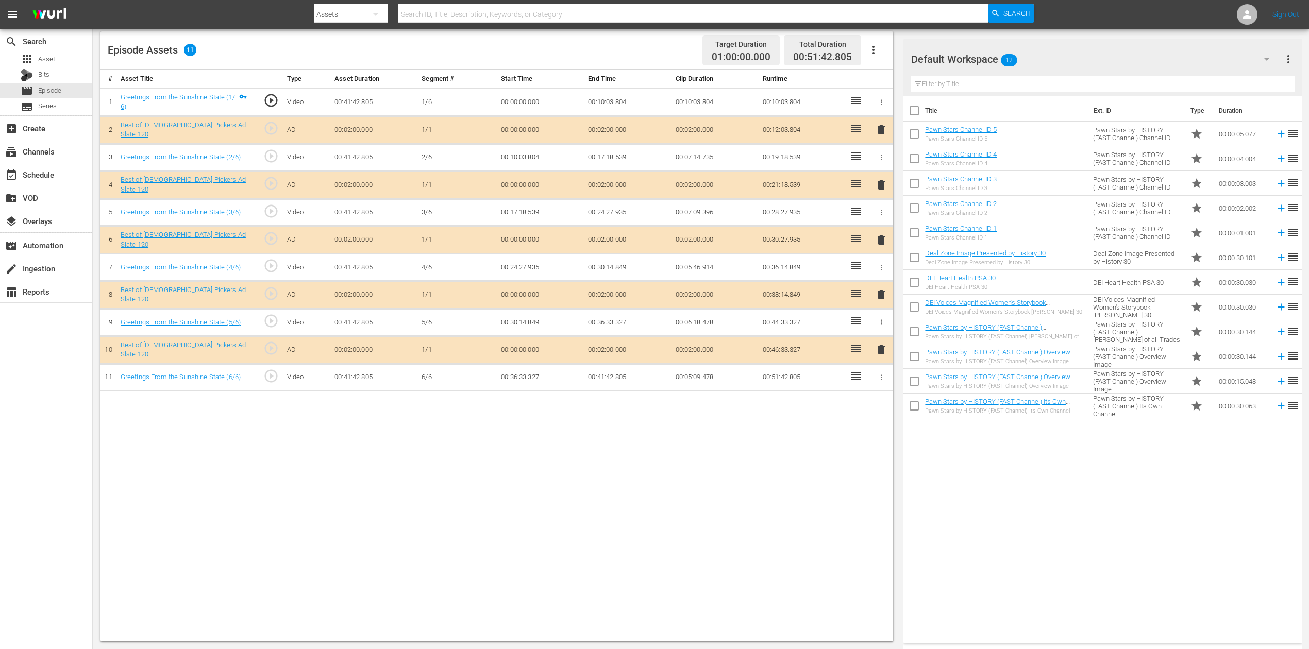
click at [989, 58] on icon "button" at bounding box center [1267, 59] width 12 height 12
click at [985, 92] on div "Best of American Pickers (10)" at bounding box center [977, 88] width 107 height 16
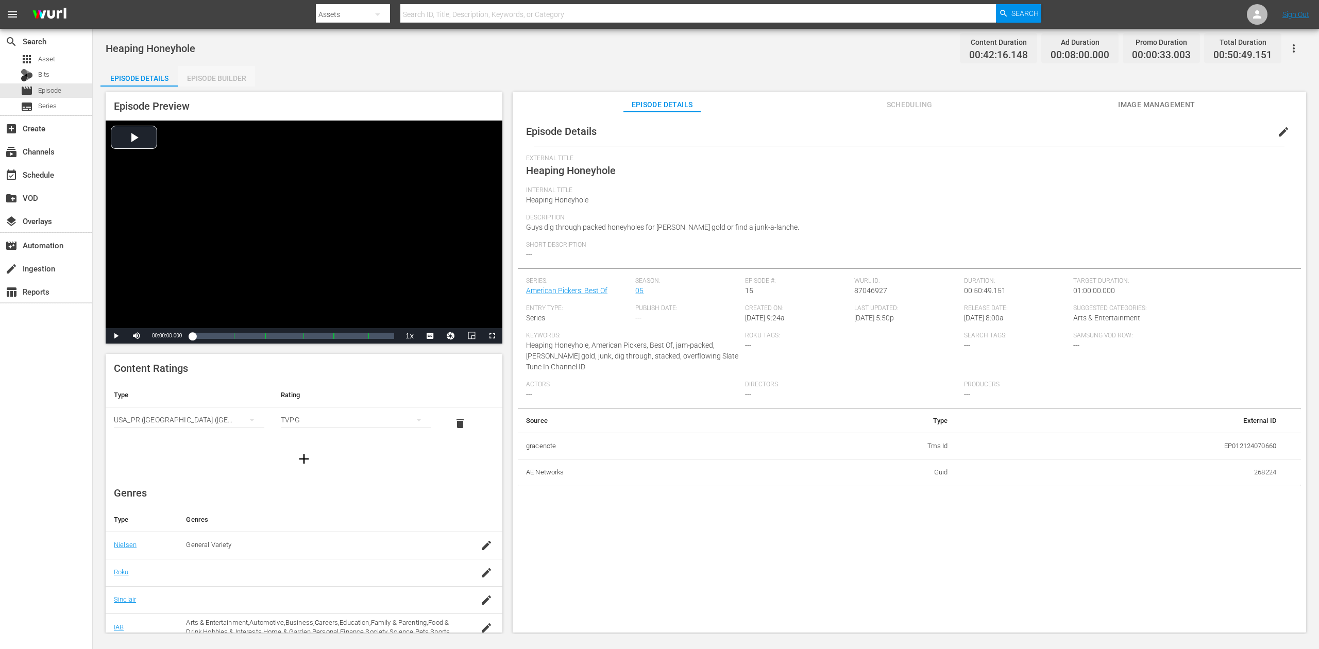
click at [226, 73] on div "Episode Builder" at bounding box center [216, 78] width 77 height 25
click at [233, 79] on div "Episode Builder" at bounding box center [216, 78] width 77 height 25
click at [222, 76] on div "Episode Builder" at bounding box center [216, 78] width 77 height 25
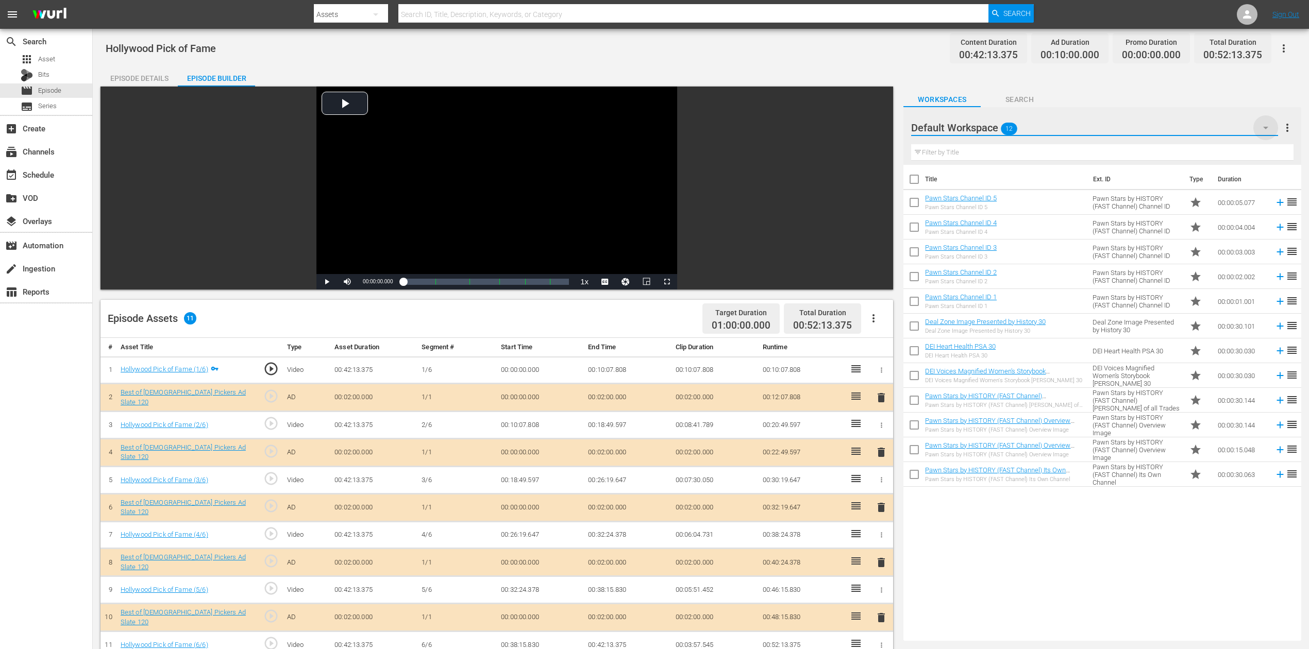
click at [989, 128] on icon "button" at bounding box center [1265, 128] width 5 height 3
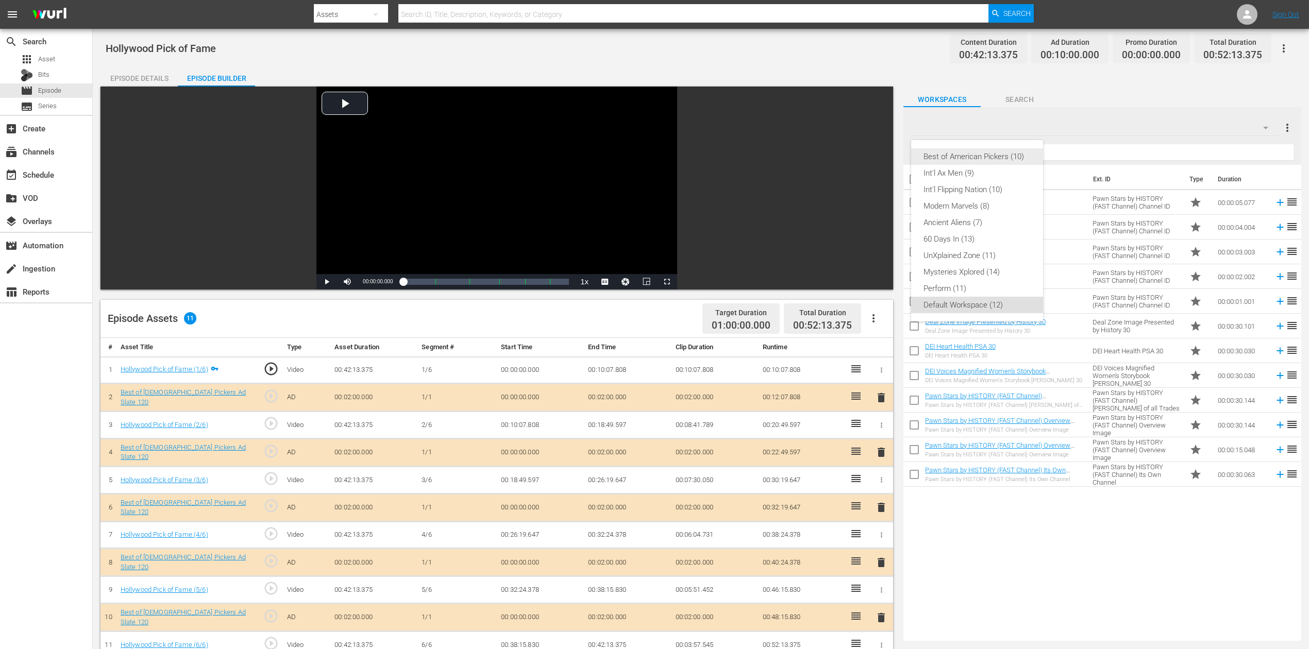
click at [953, 155] on div "Best of American Pickers (10)" at bounding box center [977, 156] width 107 height 16
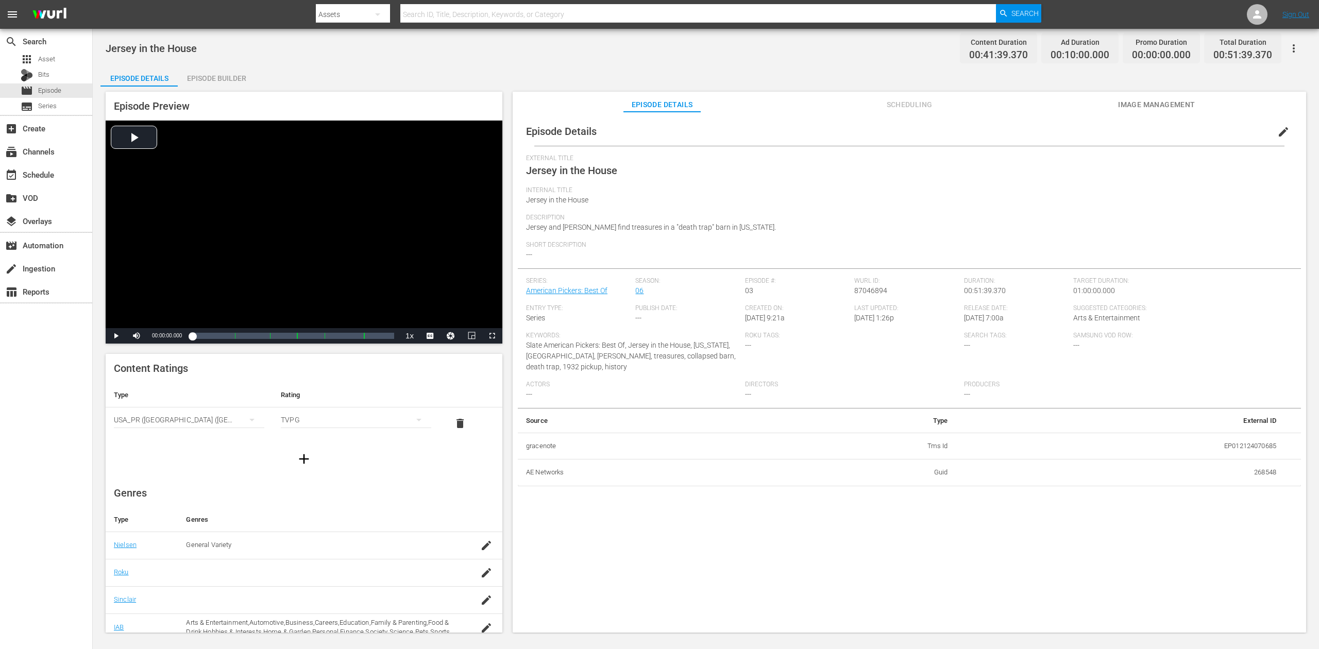
click at [227, 78] on div "Episode Builder" at bounding box center [216, 78] width 77 height 25
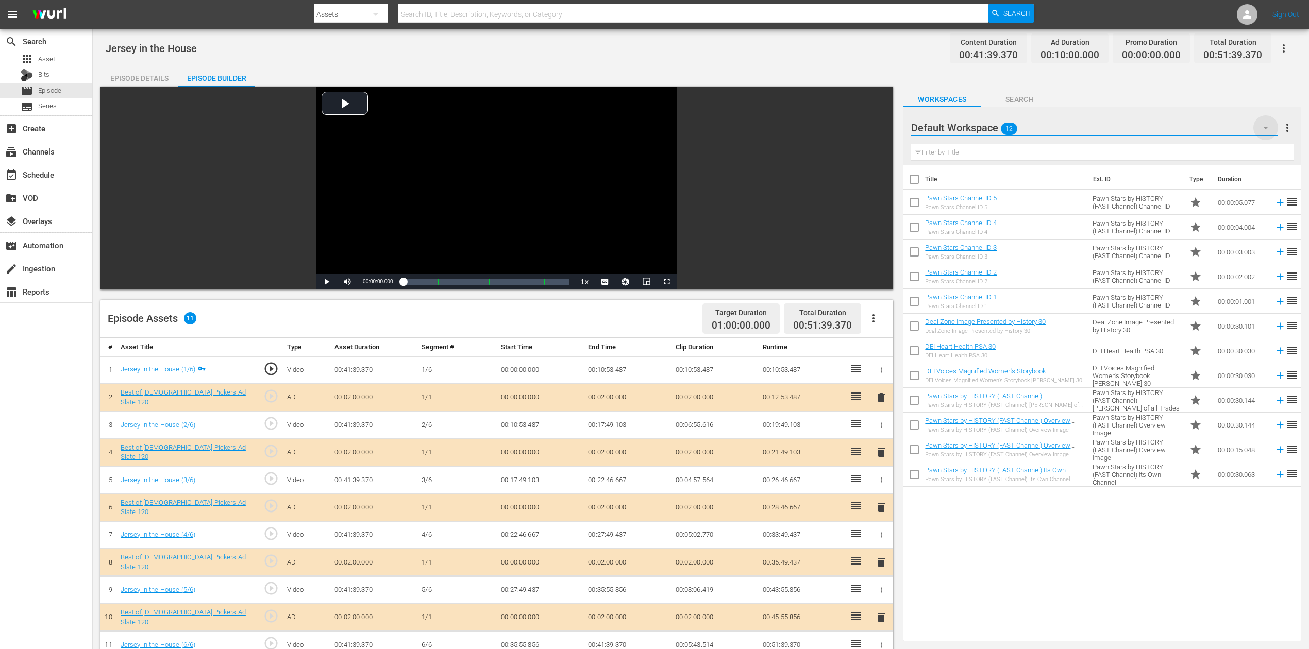
click at [989, 126] on icon "button" at bounding box center [1266, 128] width 12 height 12
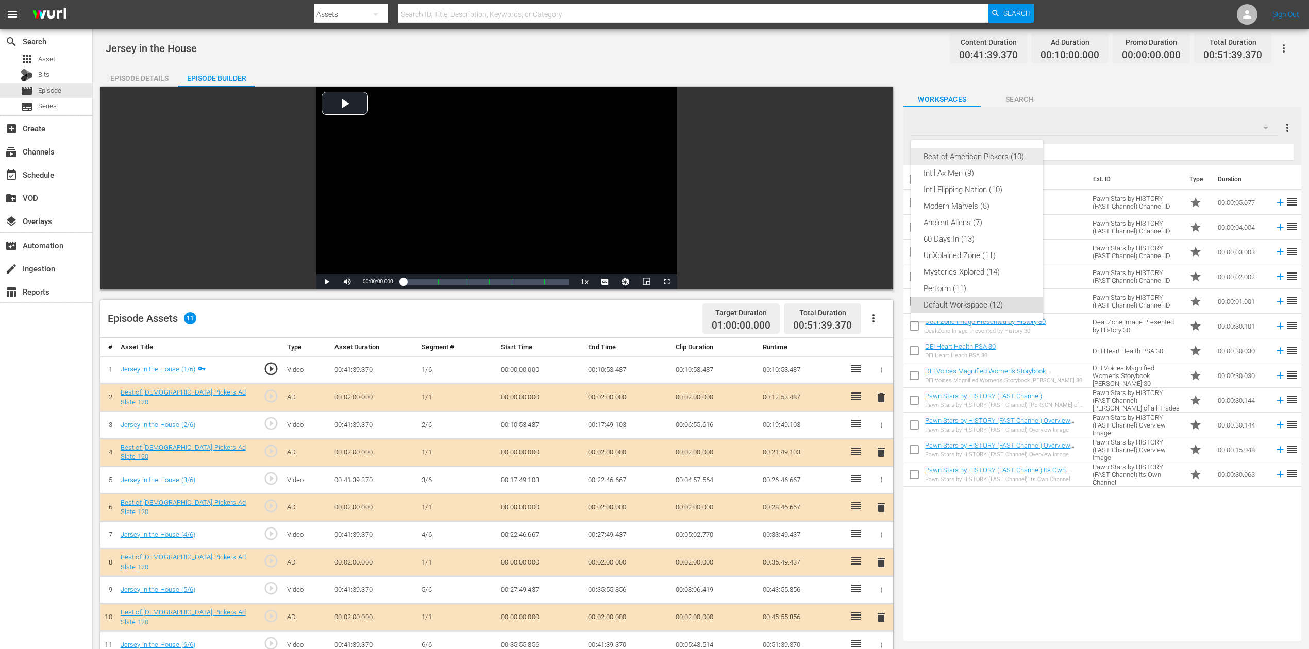
click at [989, 156] on div "Best of American Pickers (10)" at bounding box center [977, 156] width 107 height 16
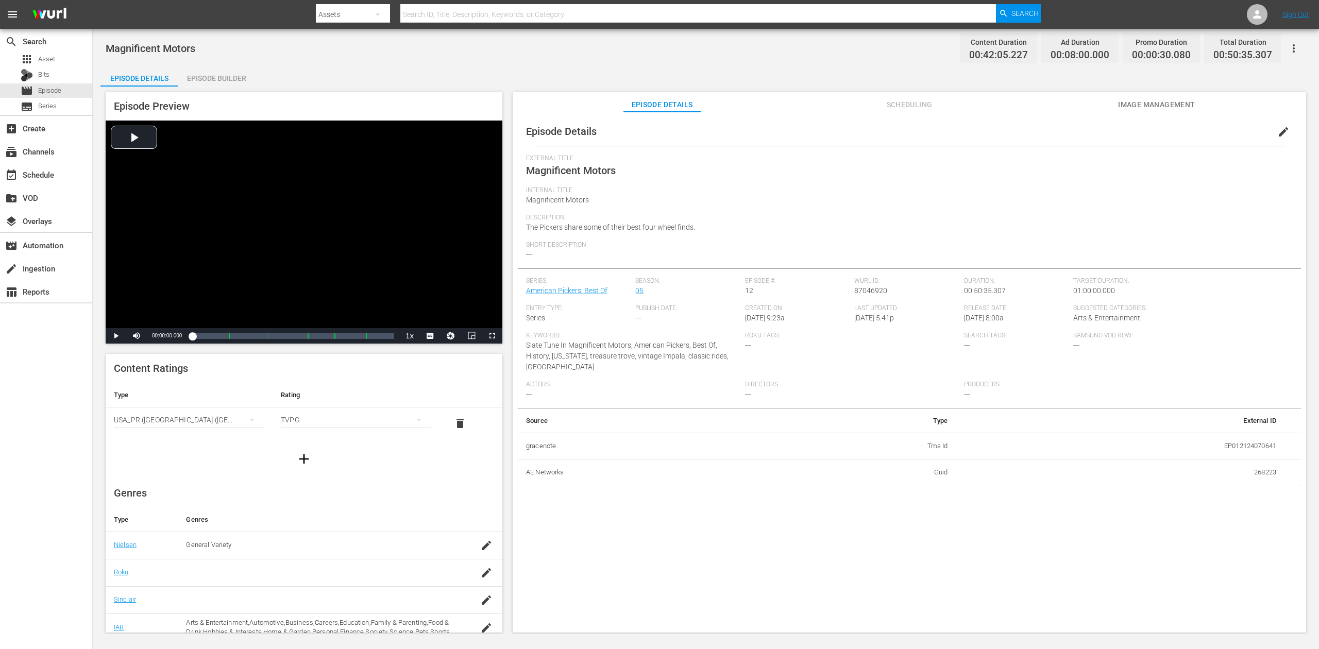
click at [211, 75] on div "Episode Builder" at bounding box center [216, 78] width 77 height 25
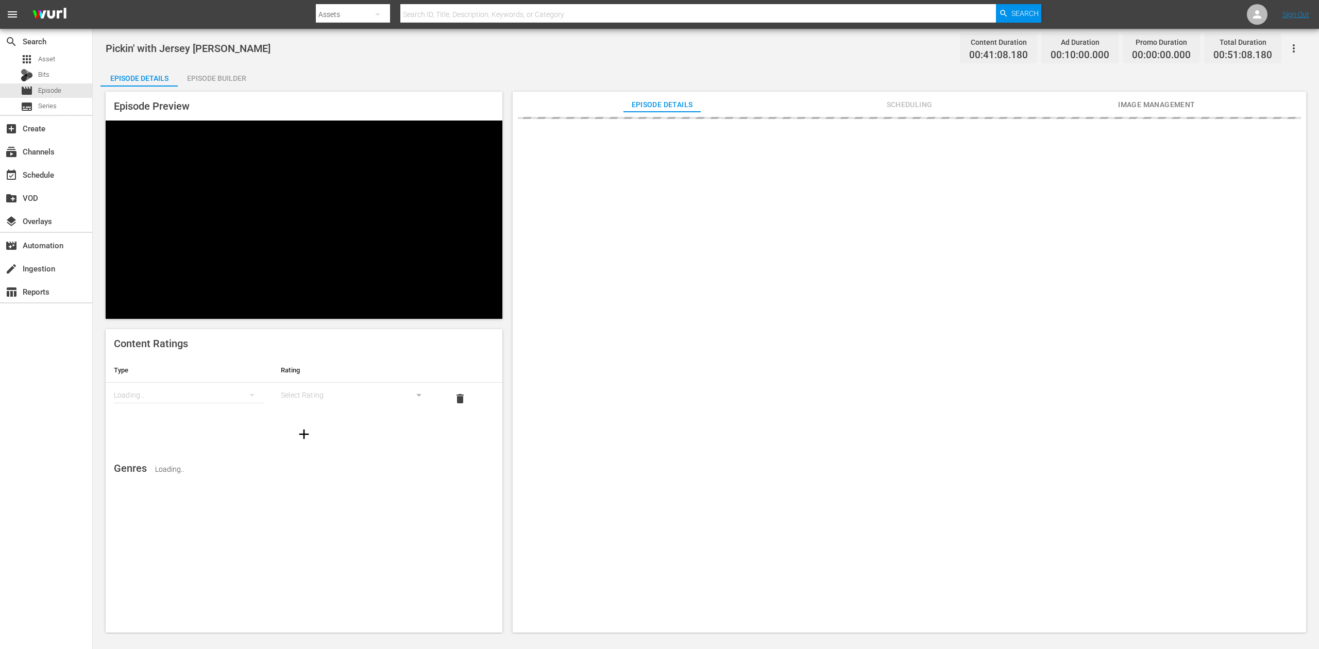
click at [209, 75] on div "Episode Builder" at bounding box center [216, 78] width 77 height 25
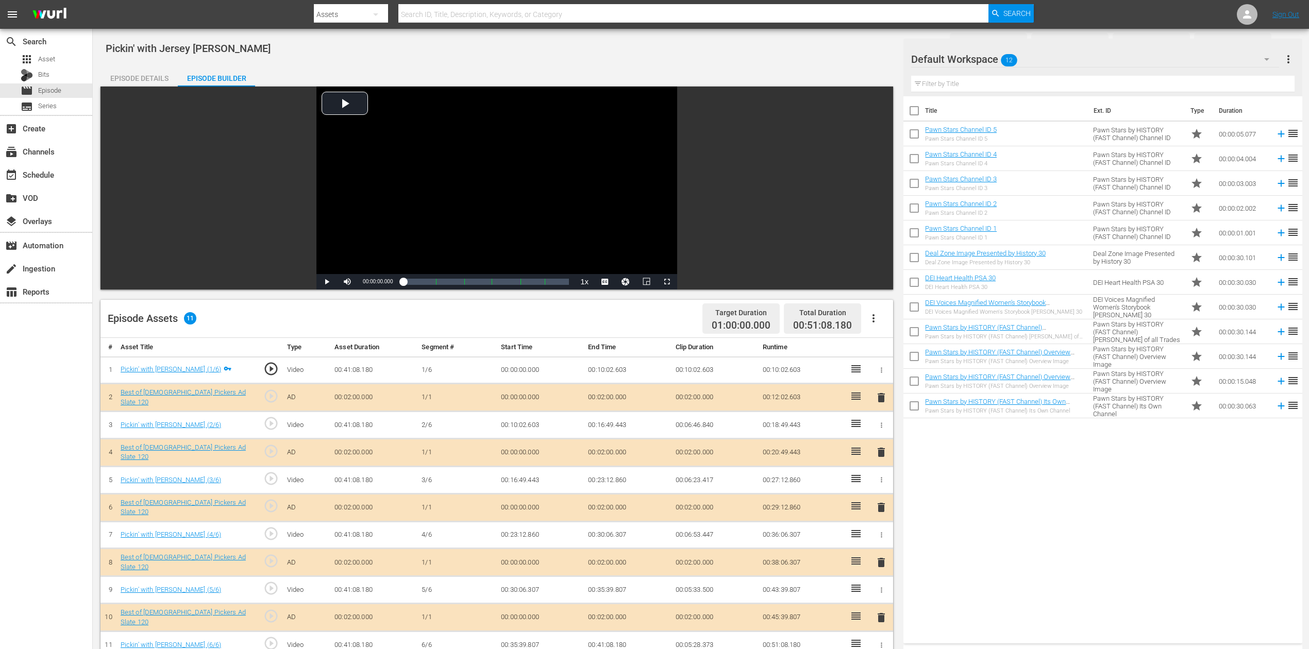
scroll to position [206, 0]
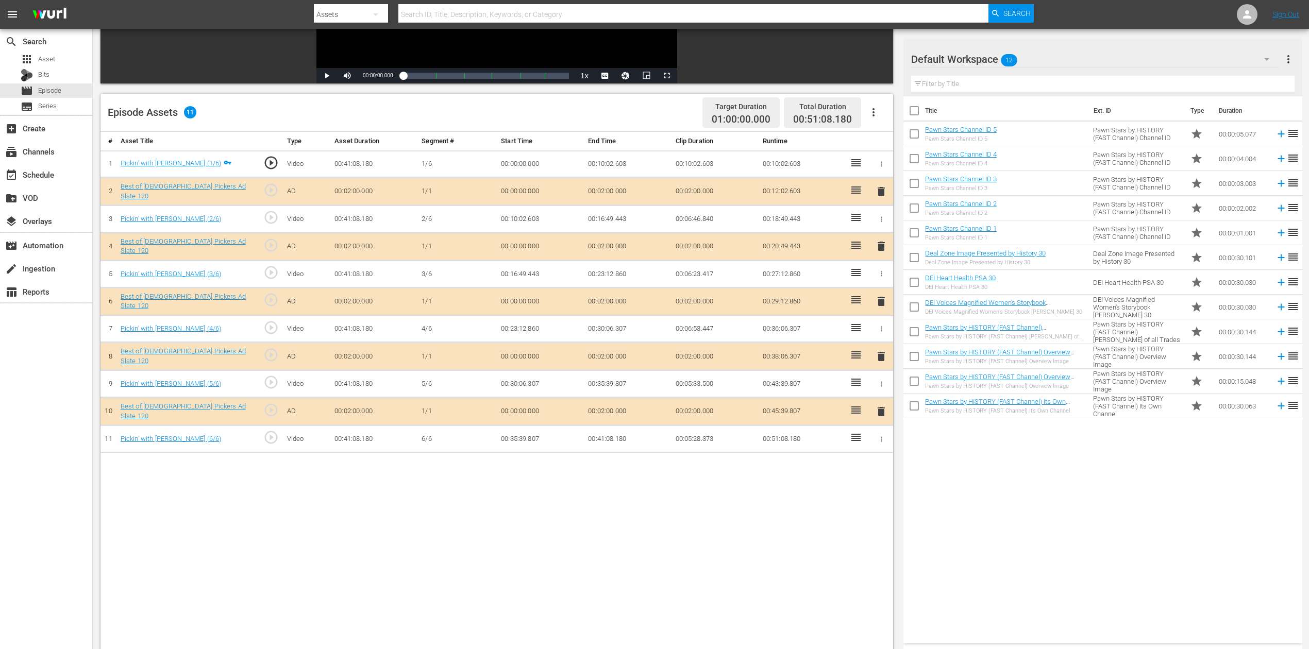
click at [883, 301] on span "delete" at bounding box center [881, 301] width 12 height 12
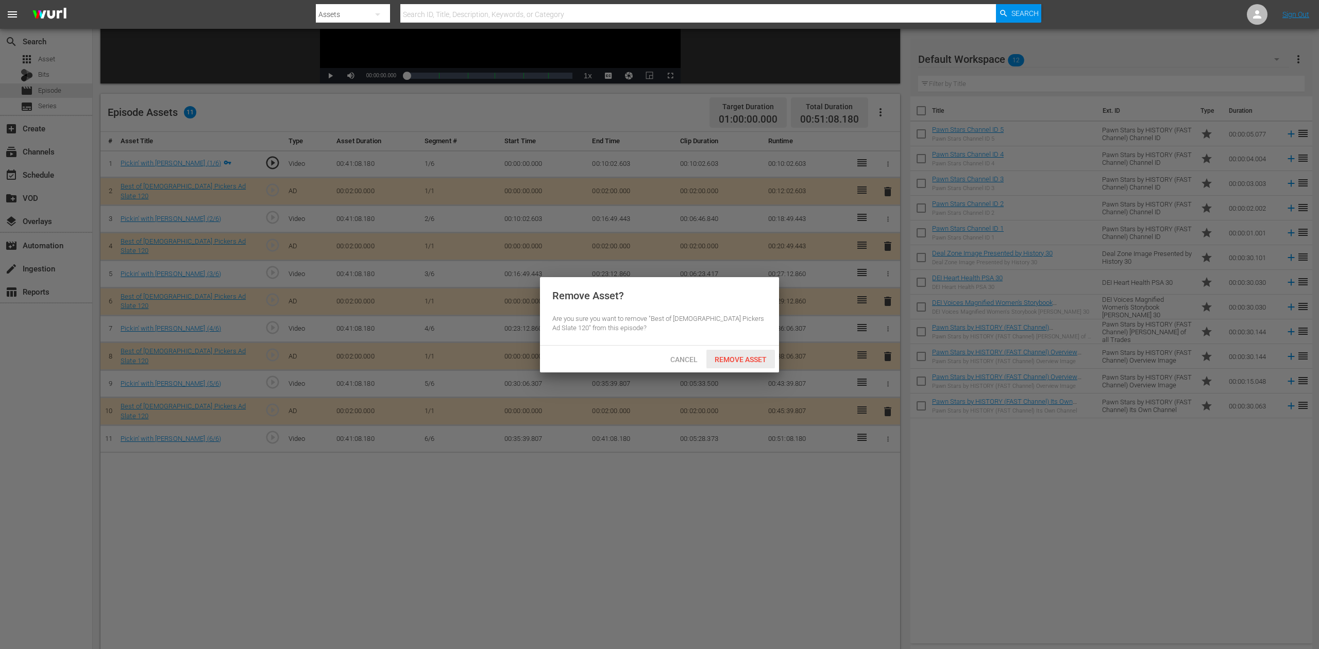
click at [760, 357] on span "Remove Asset" at bounding box center [741, 360] width 69 height 8
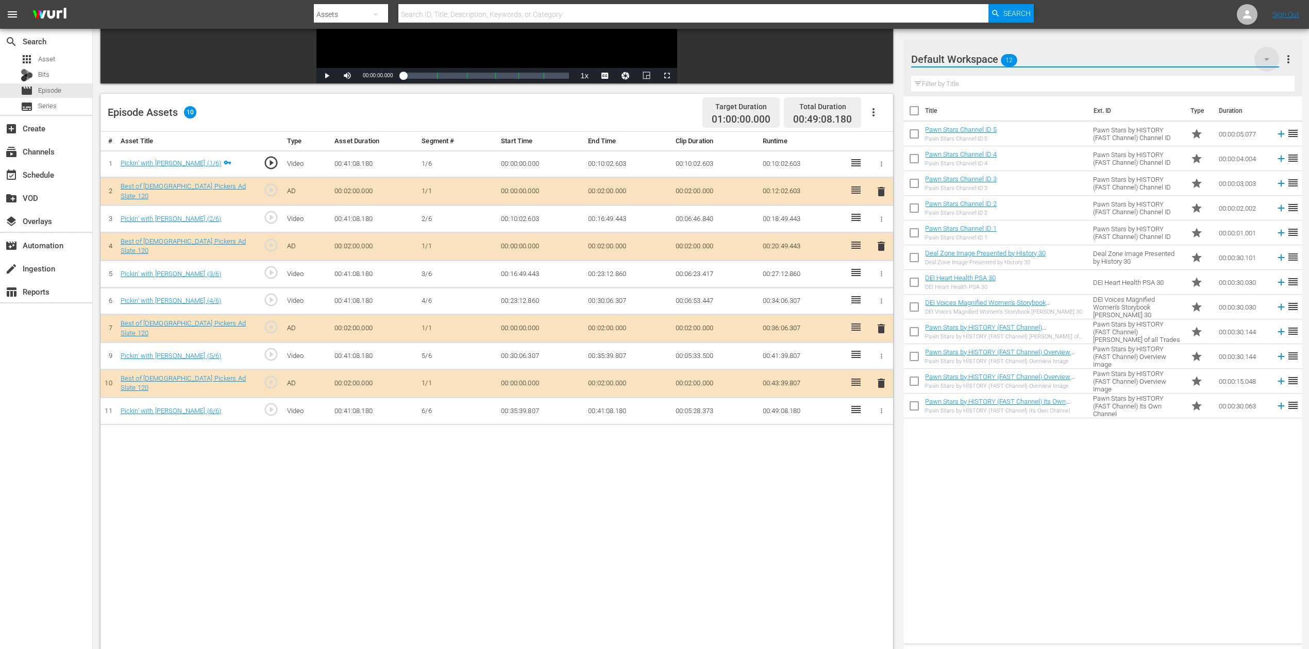
click at [1264, 58] on icon "button" at bounding box center [1267, 59] width 12 height 12
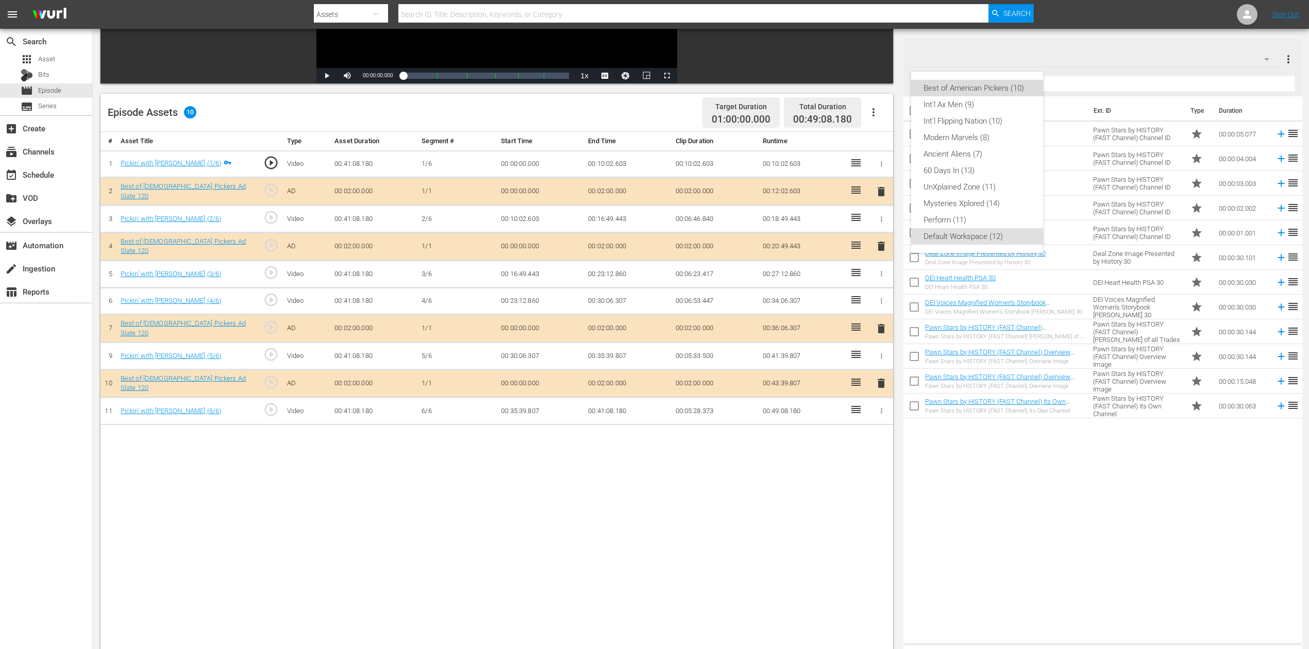
click at [980, 86] on div "Best of American Pickers (10)" at bounding box center [977, 88] width 107 height 16
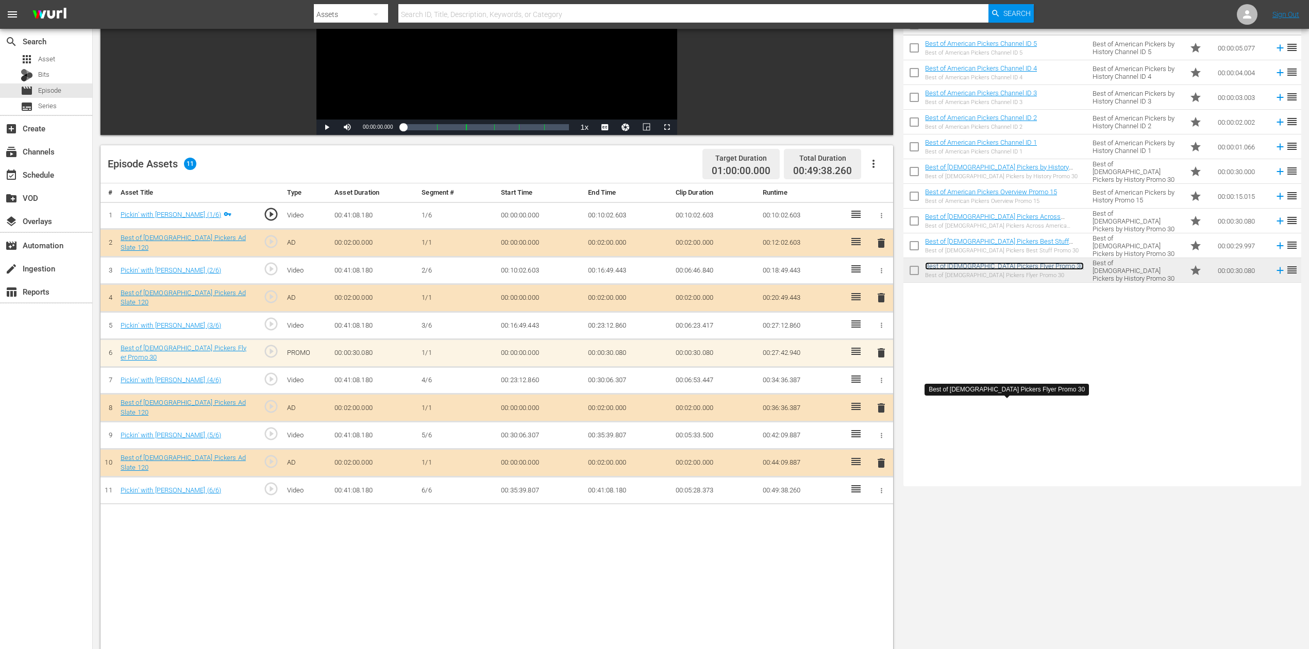
scroll to position [0, 0]
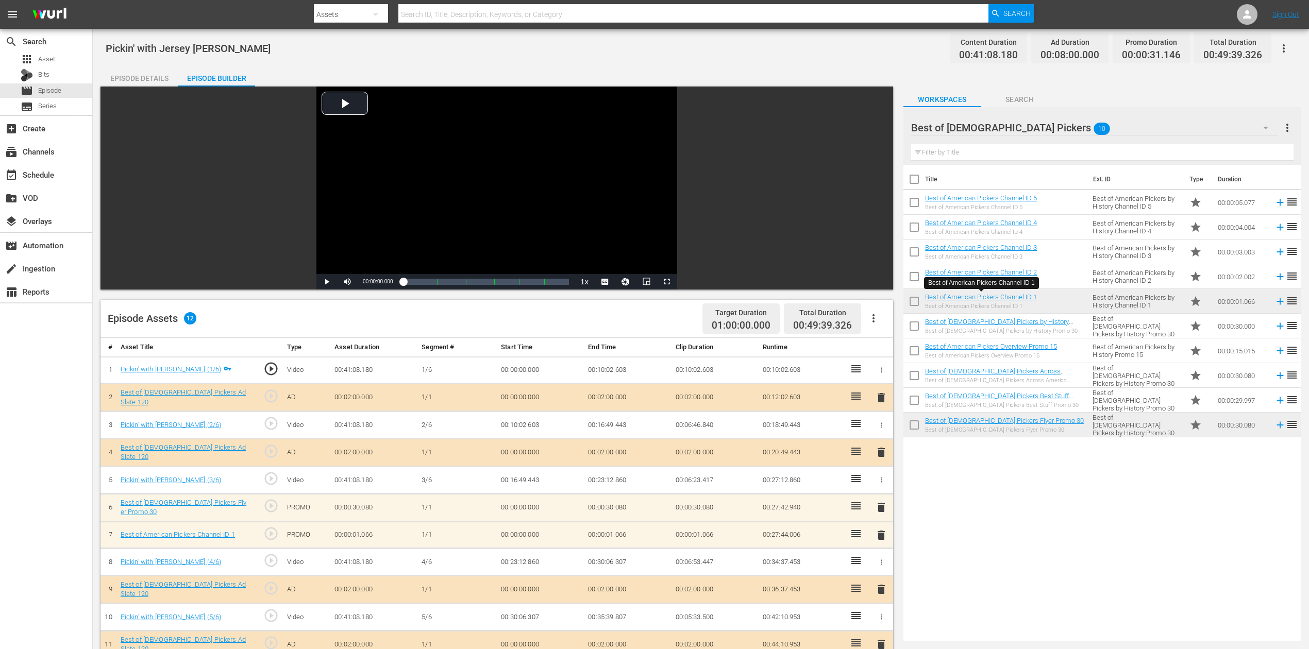
click at [880, 530] on span "delete" at bounding box center [881, 535] width 12 height 12
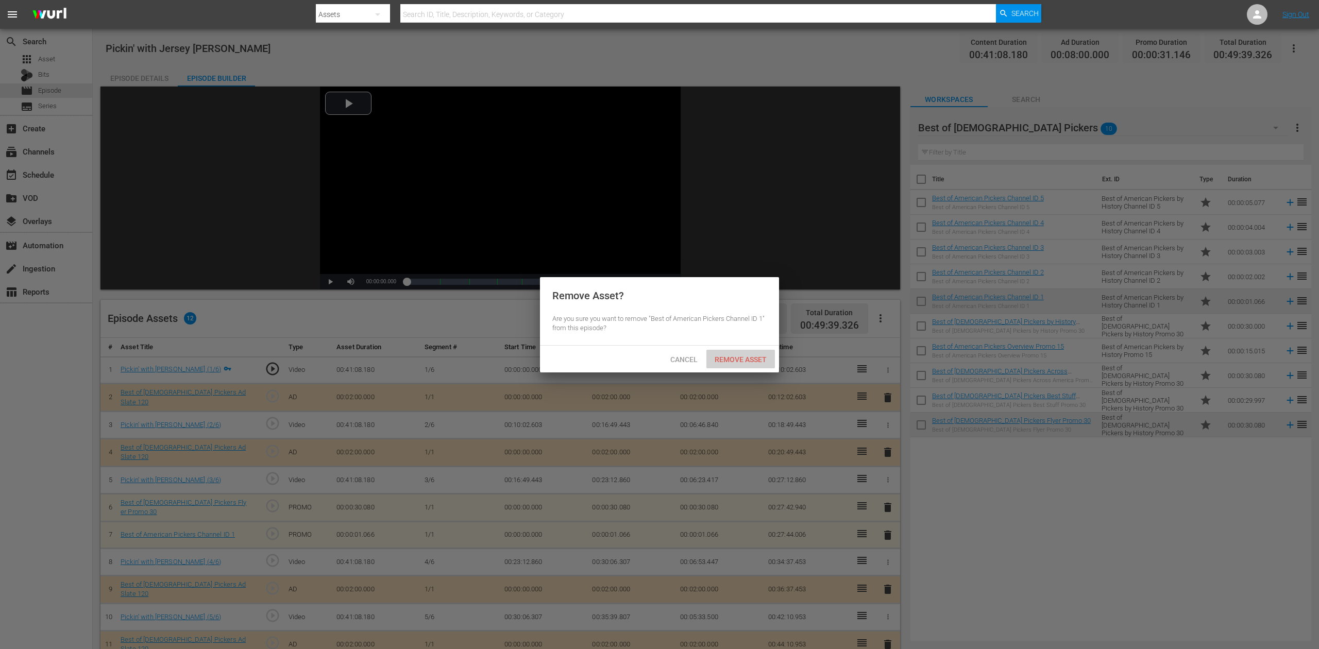
click at [743, 360] on span "Remove Asset" at bounding box center [741, 360] width 69 height 8
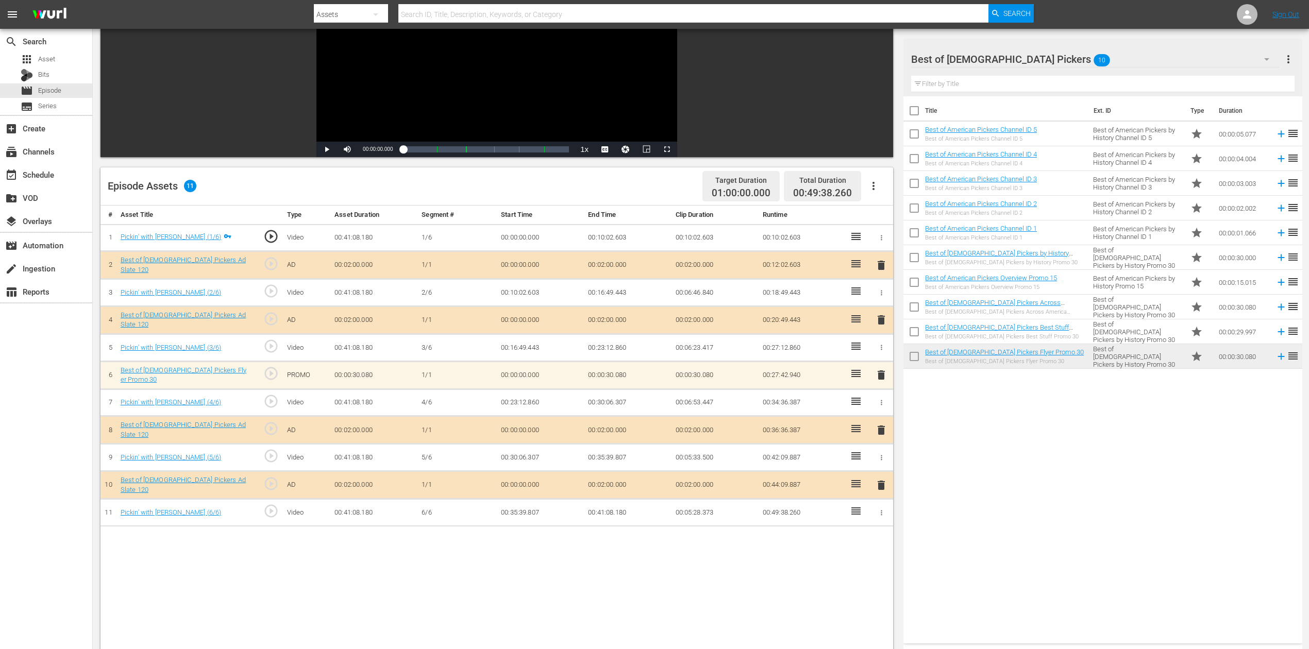
scroll to position [137, 0]
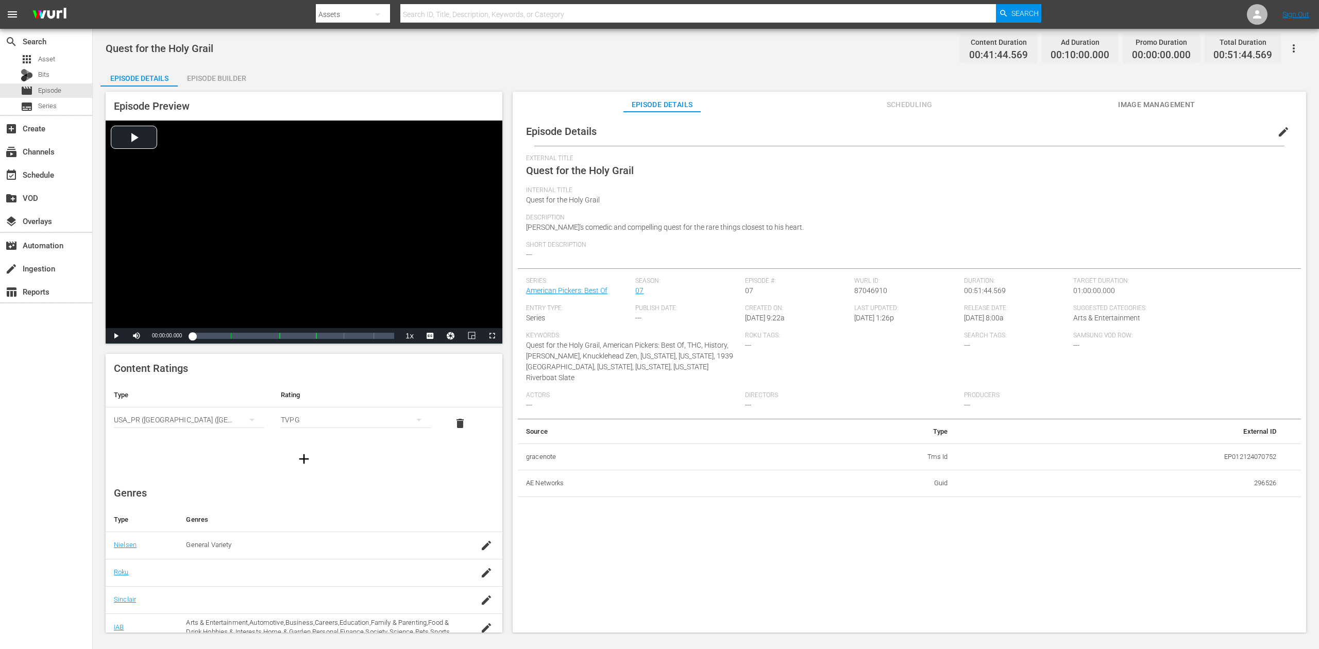
click at [224, 76] on div "Episode Builder" at bounding box center [216, 78] width 77 height 25
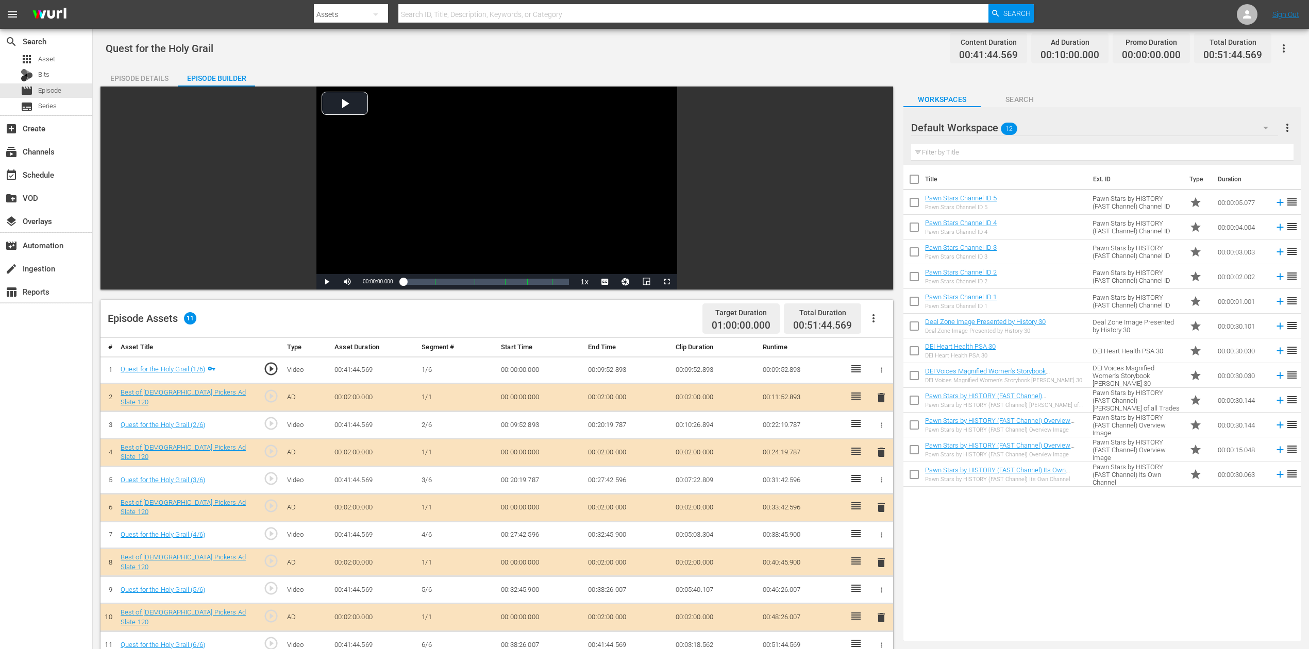
click at [989, 131] on icon "button" at bounding box center [1266, 128] width 12 height 12
click at [988, 151] on div "Best of American Pickers (10)" at bounding box center [977, 156] width 107 height 16
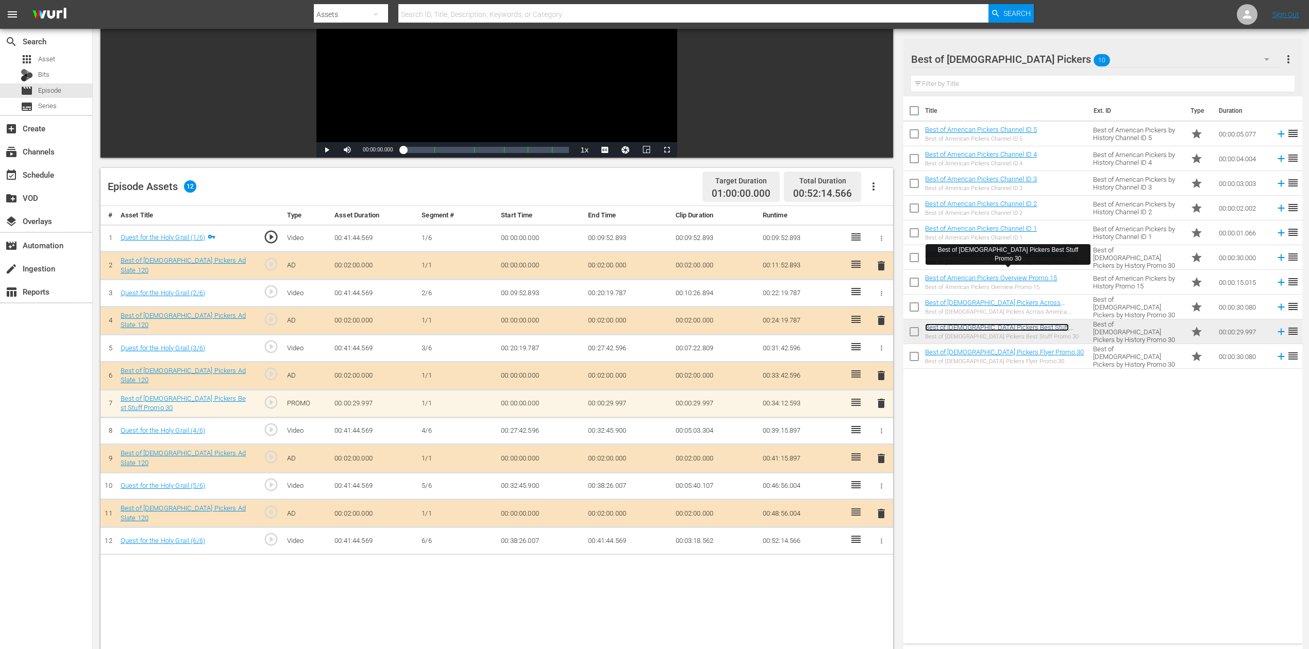
scroll to position [206, 0]
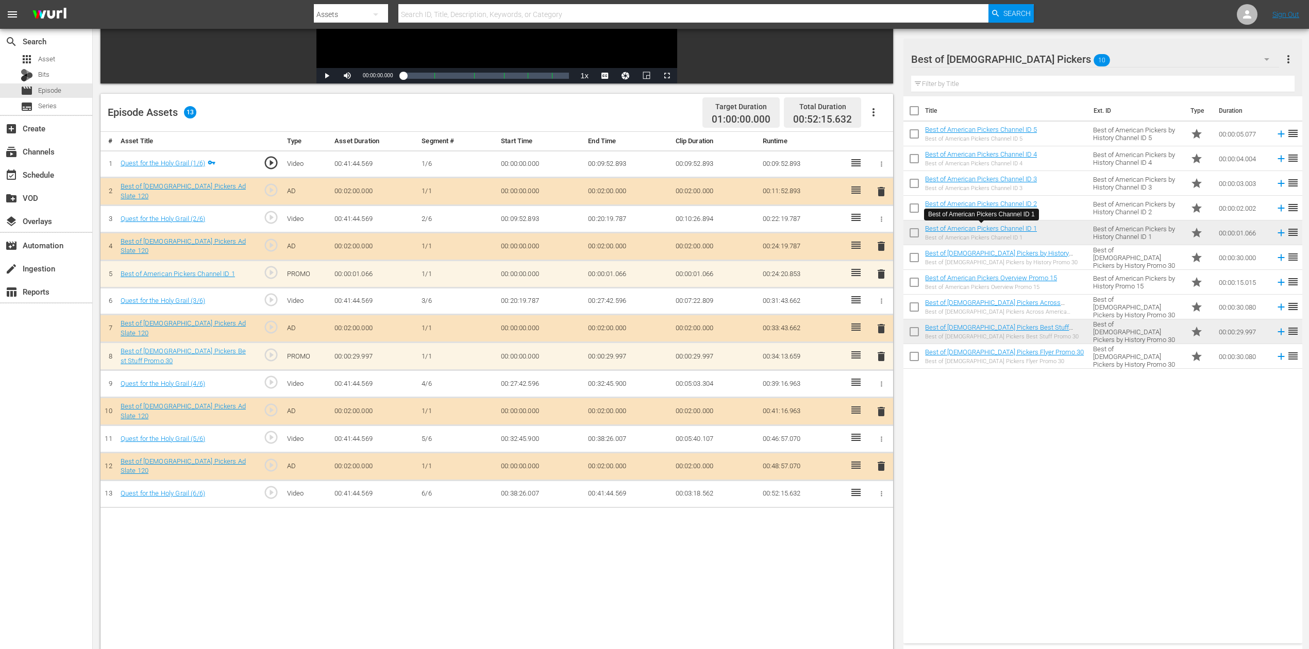
click at [881, 273] on span "delete" at bounding box center [881, 274] width 12 height 12
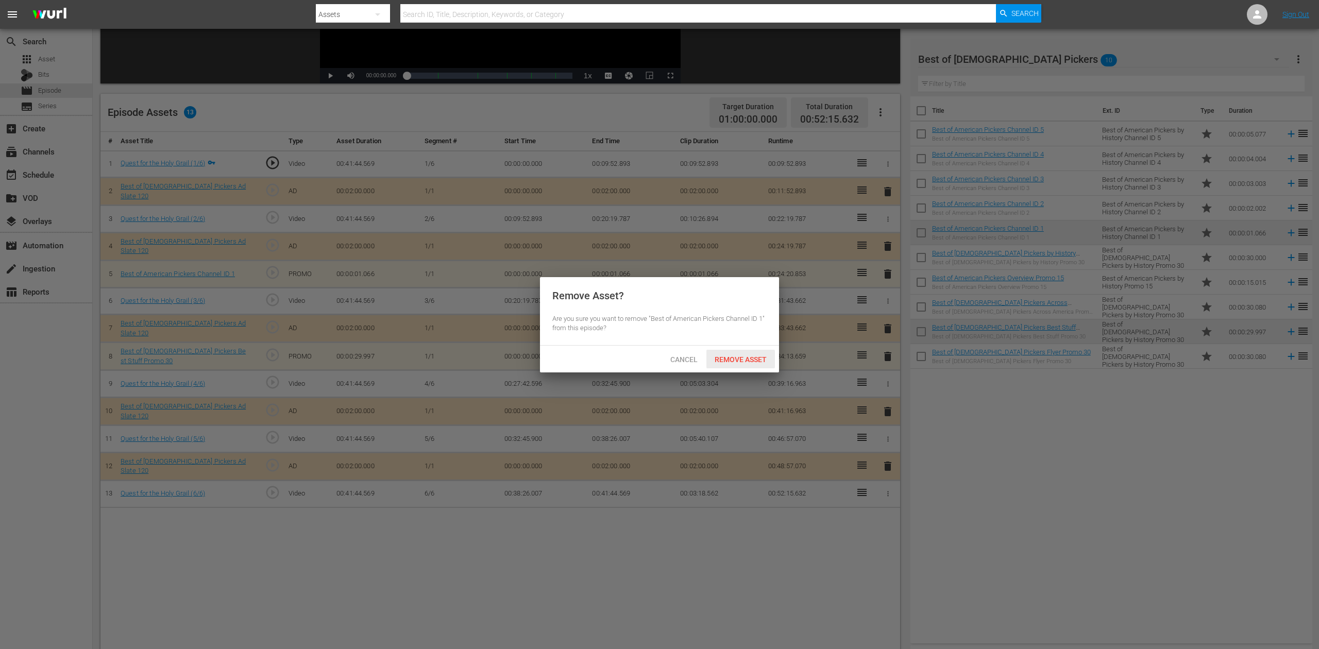
click at [747, 360] on span "Remove Asset" at bounding box center [741, 360] width 69 height 8
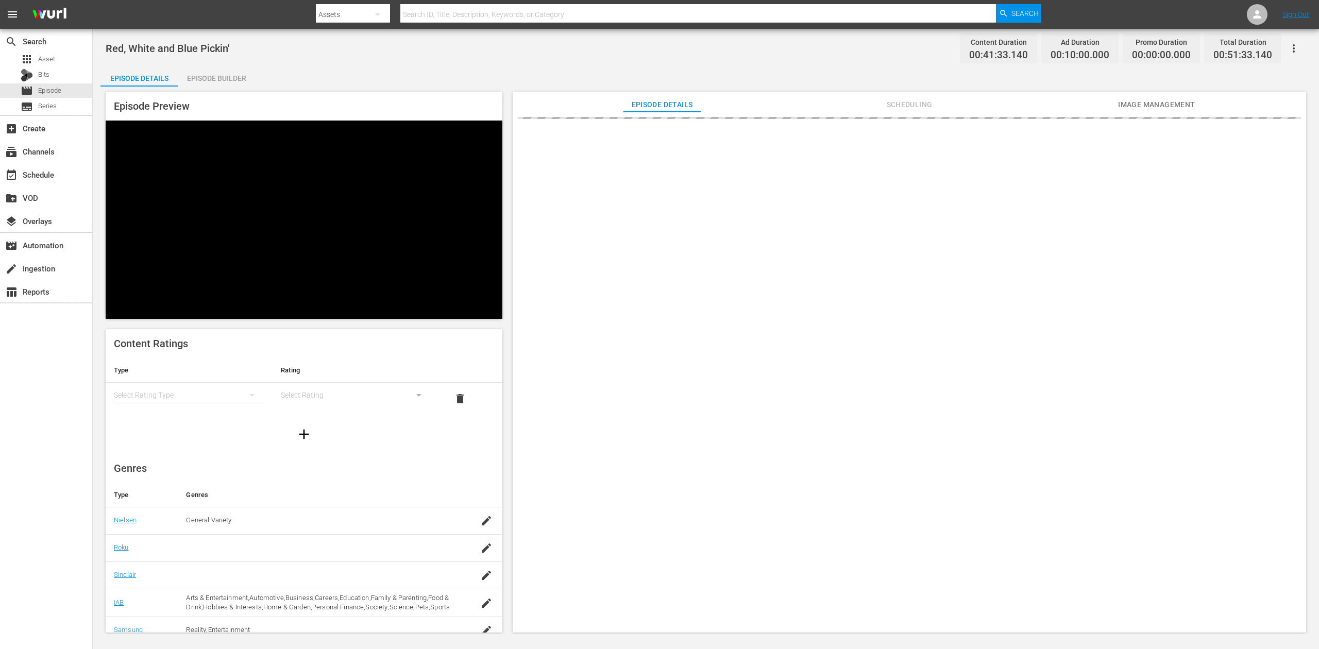
click at [227, 79] on div "Episode Builder" at bounding box center [216, 78] width 77 height 25
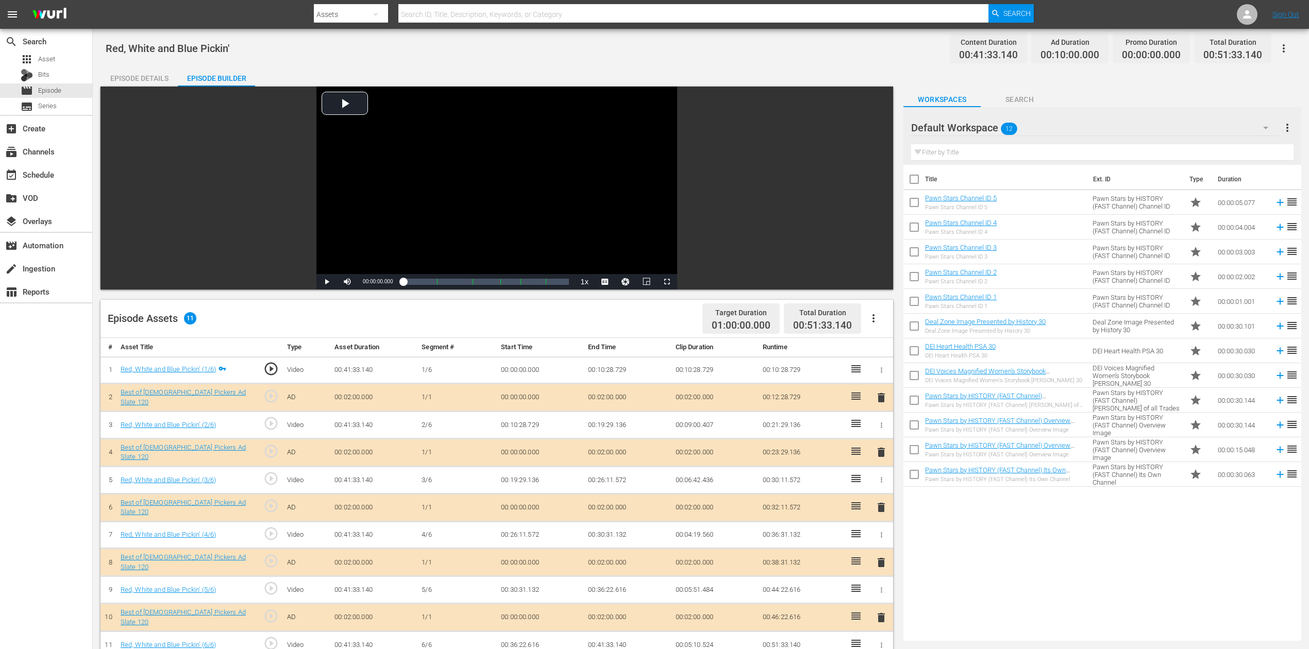
click at [989, 127] on icon "button" at bounding box center [1265, 128] width 5 height 3
click at [985, 157] on div "Best of American Pickers (10)" at bounding box center [977, 156] width 107 height 16
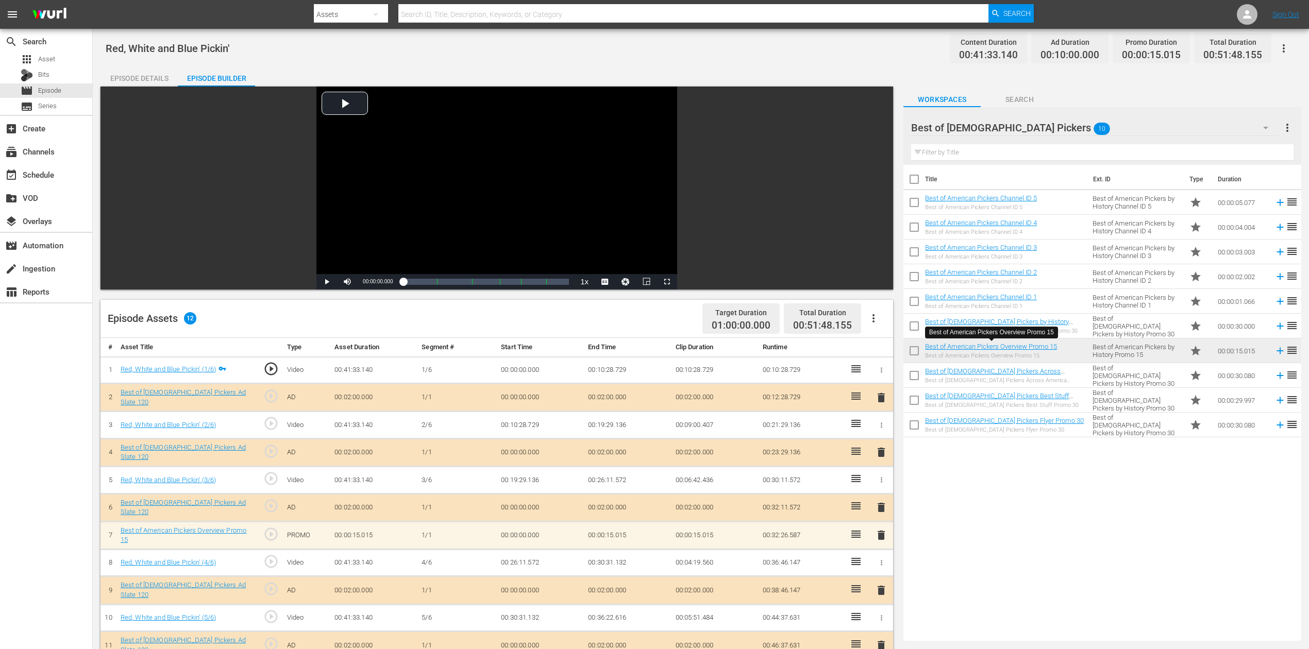
click at [881, 487] on span "delete" at bounding box center [881, 535] width 12 height 12
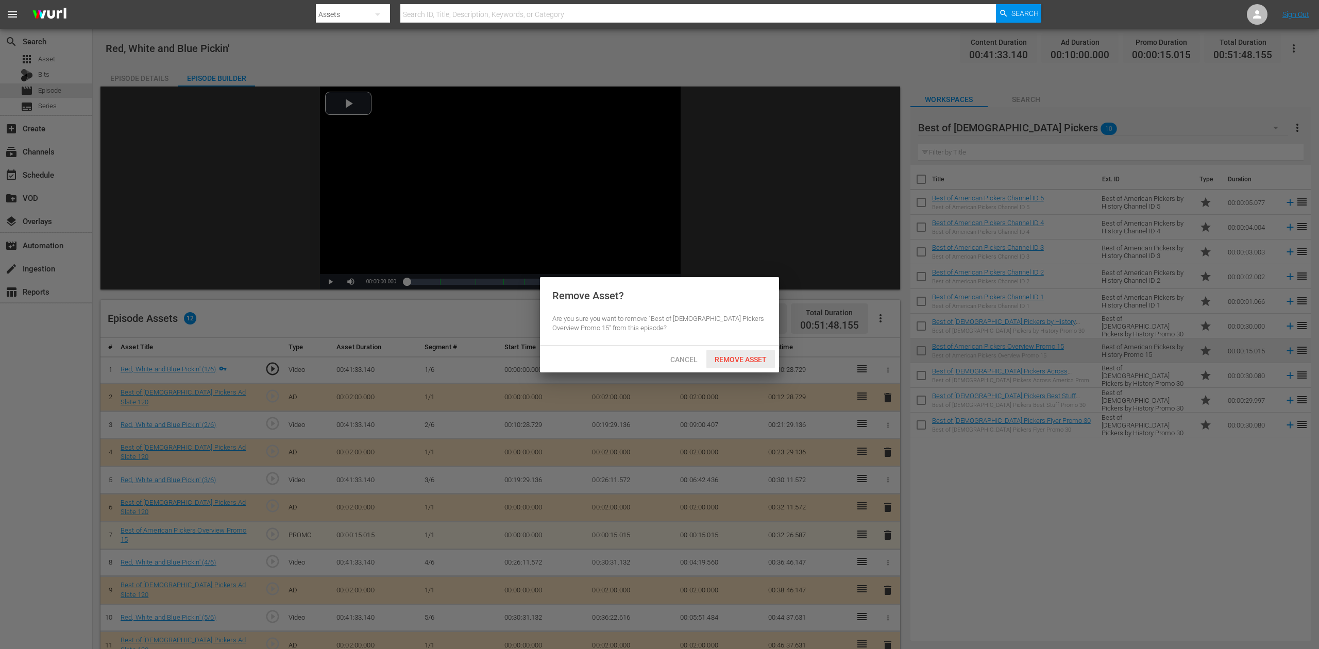
click at [751, 359] on span "Remove Asset" at bounding box center [741, 360] width 69 height 8
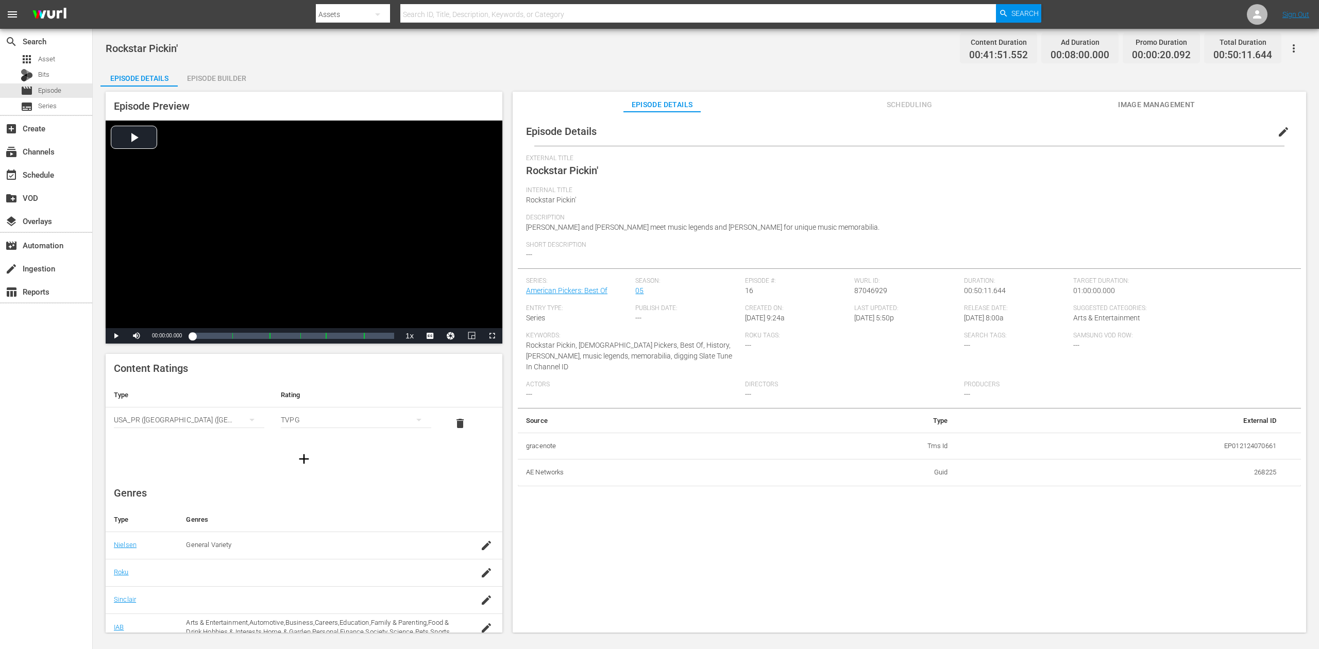
click at [225, 76] on div "Episode Builder" at bounding box center [216, 78] width 77 height 25
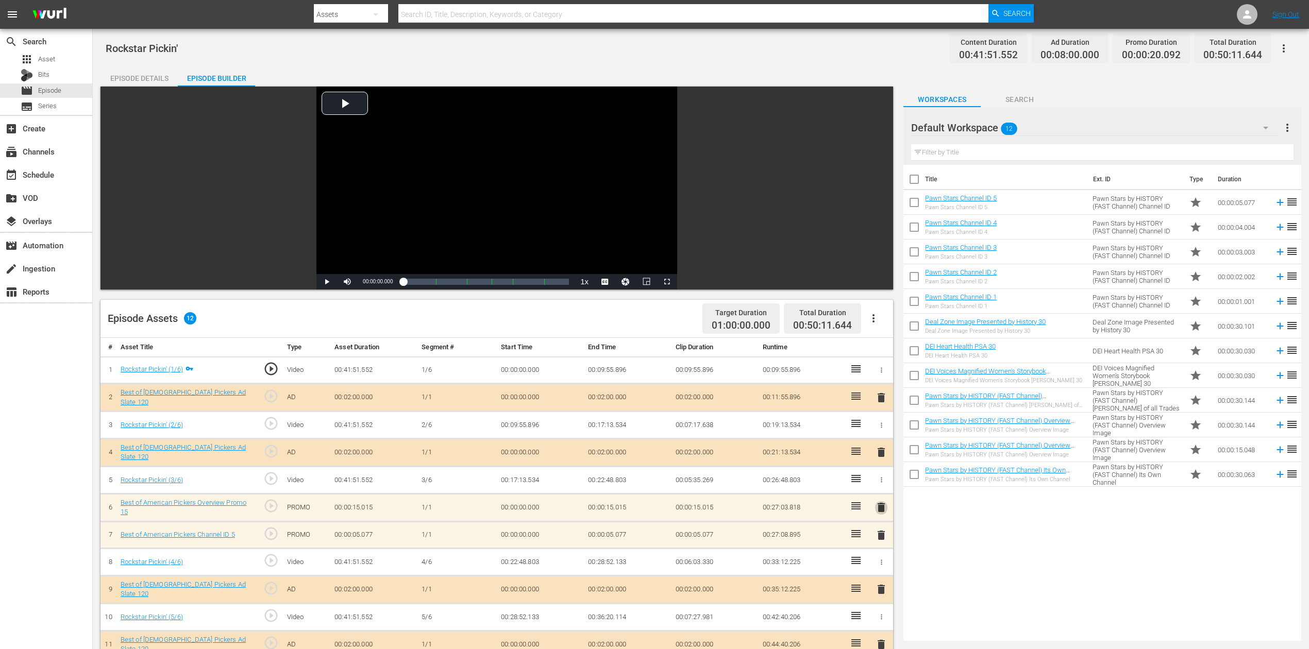
click at [883, 487] on span "delete" at bounding box center [881, 507] width 12 height 12
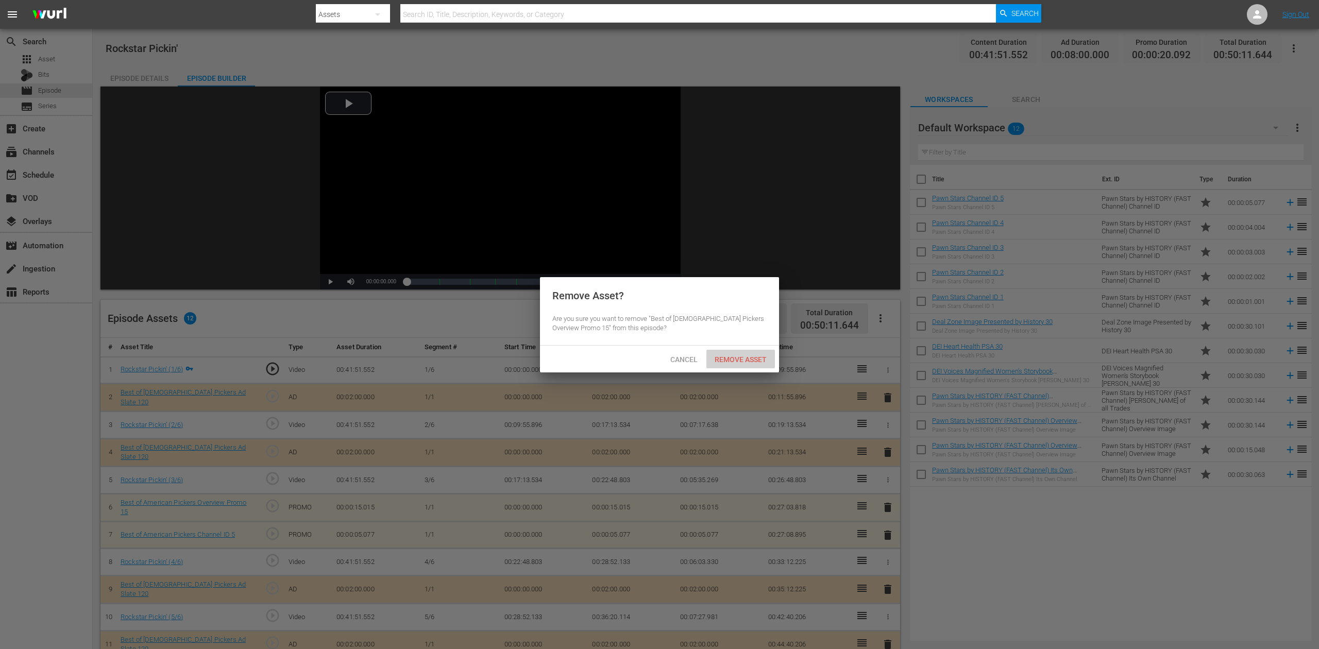
click at [745, 357] on span "Remove Asset" at bounding box center [741, 360] width 69 height 8
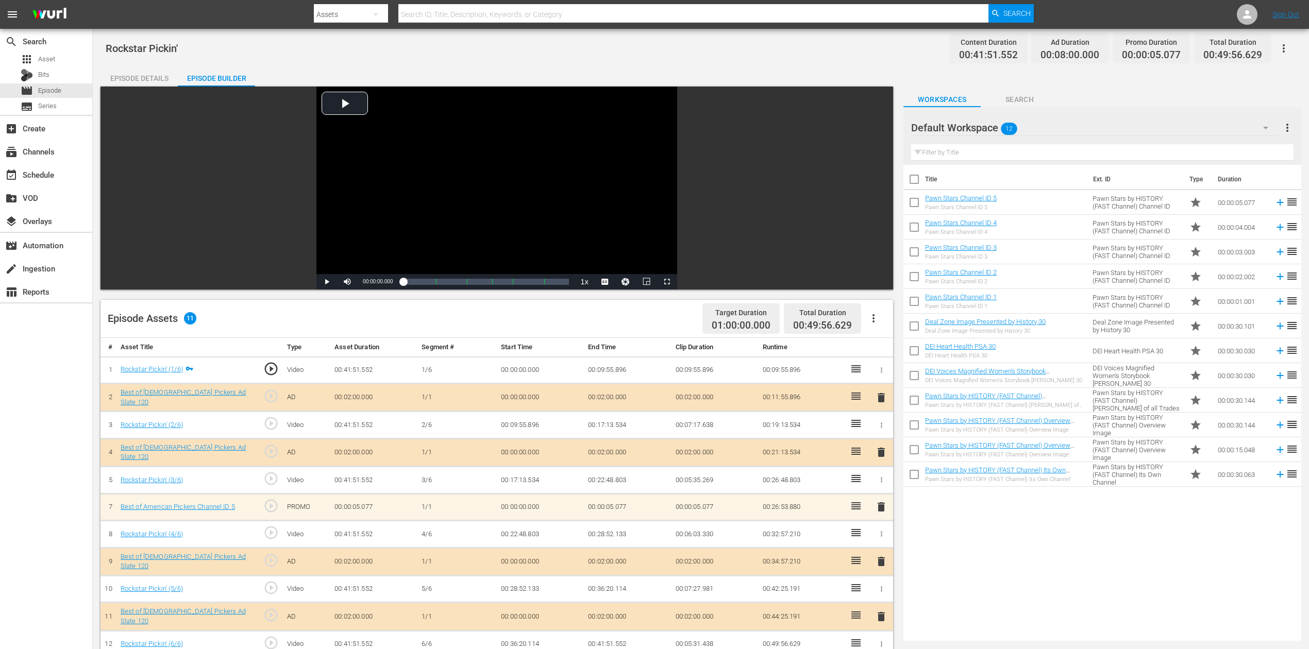
click at [989, 126] on icon "button" at bounding box center [1266, 128] width 12 height 12
click at [986, 155] on div "Best of American Pickers (10)" at bounding box center [977, 156] width 107 height 16
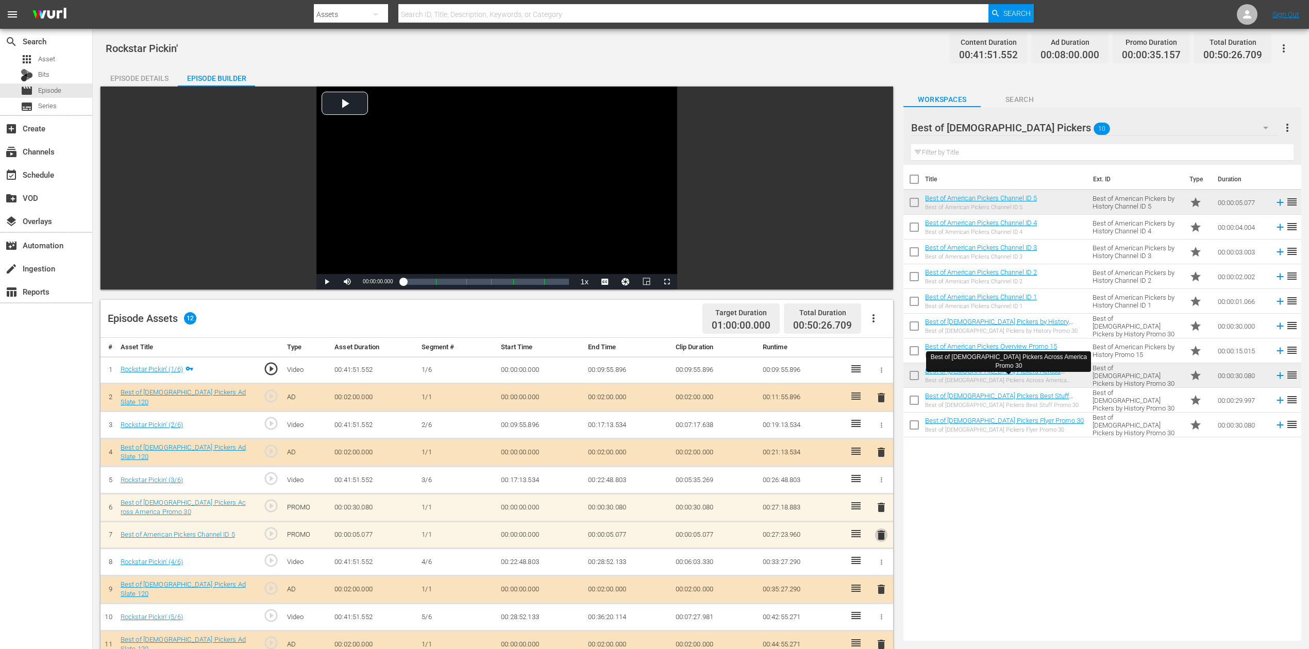
click at [883, 487] on span "delete" at bounding box center [881, 535] width 12 height 12
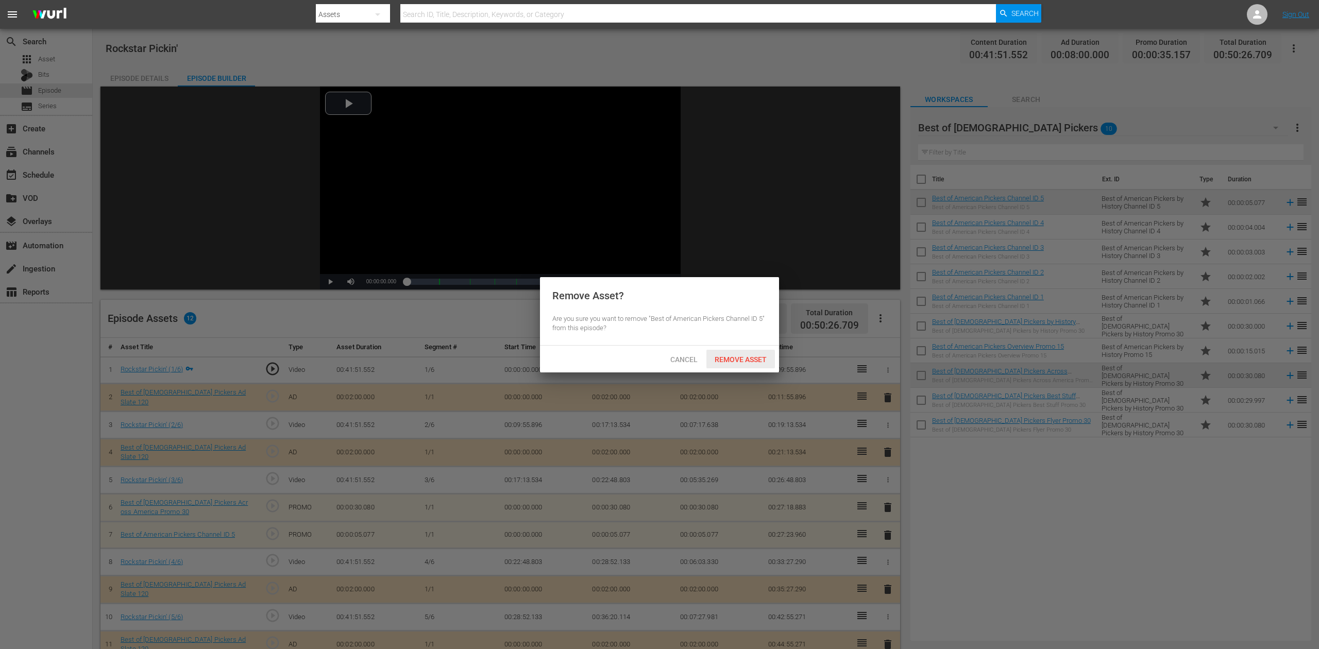
click at [763, 357] on span "Remove Asset" at bounding box center [741, 360] width 69 height 8
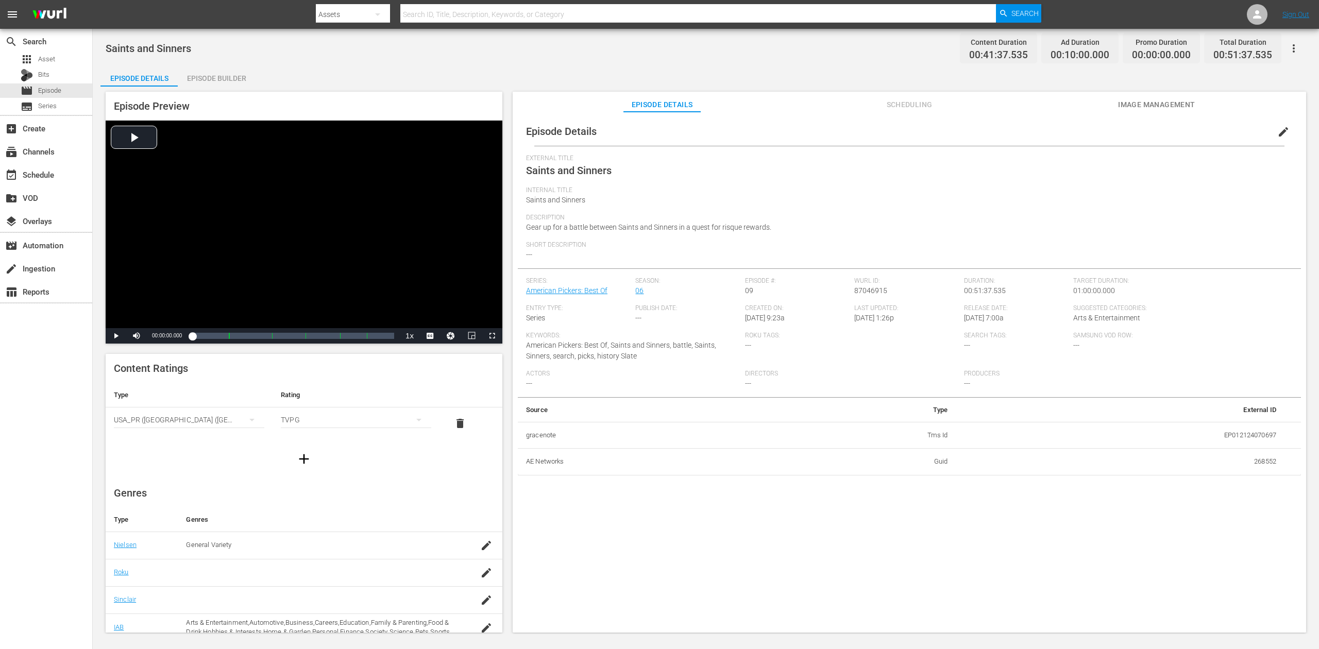
click at [229, 75] on div "Episode Builder" at bounding box center [216, 78] width 77 height 25
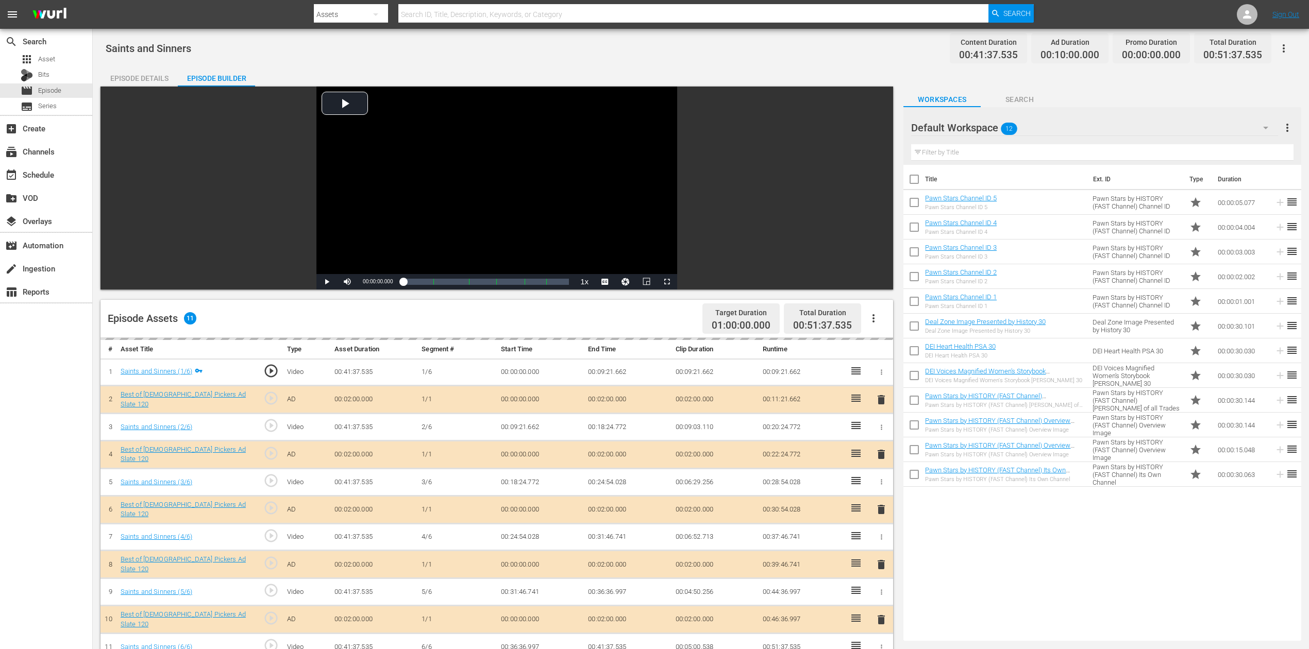
click at [989, 123] on icon "button" at bounding box center [1266, 128] width 12 height 12
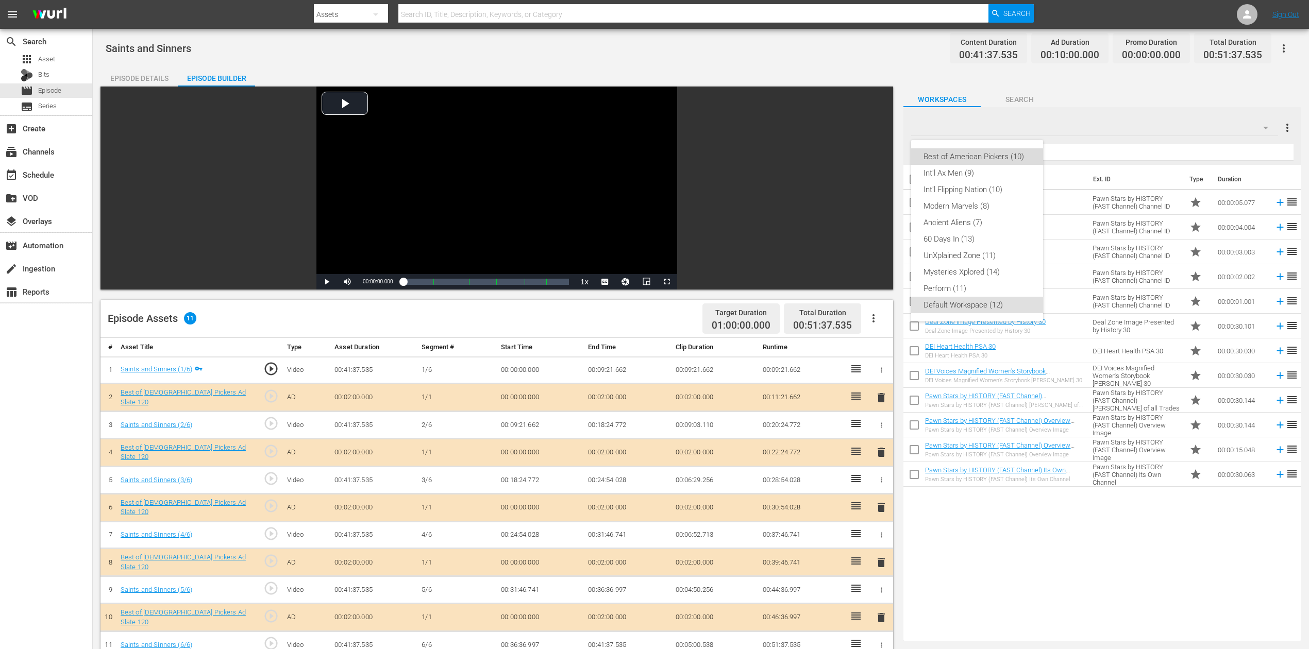
click at [974, 157] on div "Best of American Pickers (10)" at bounding box center [977, 156] width 107 height 16
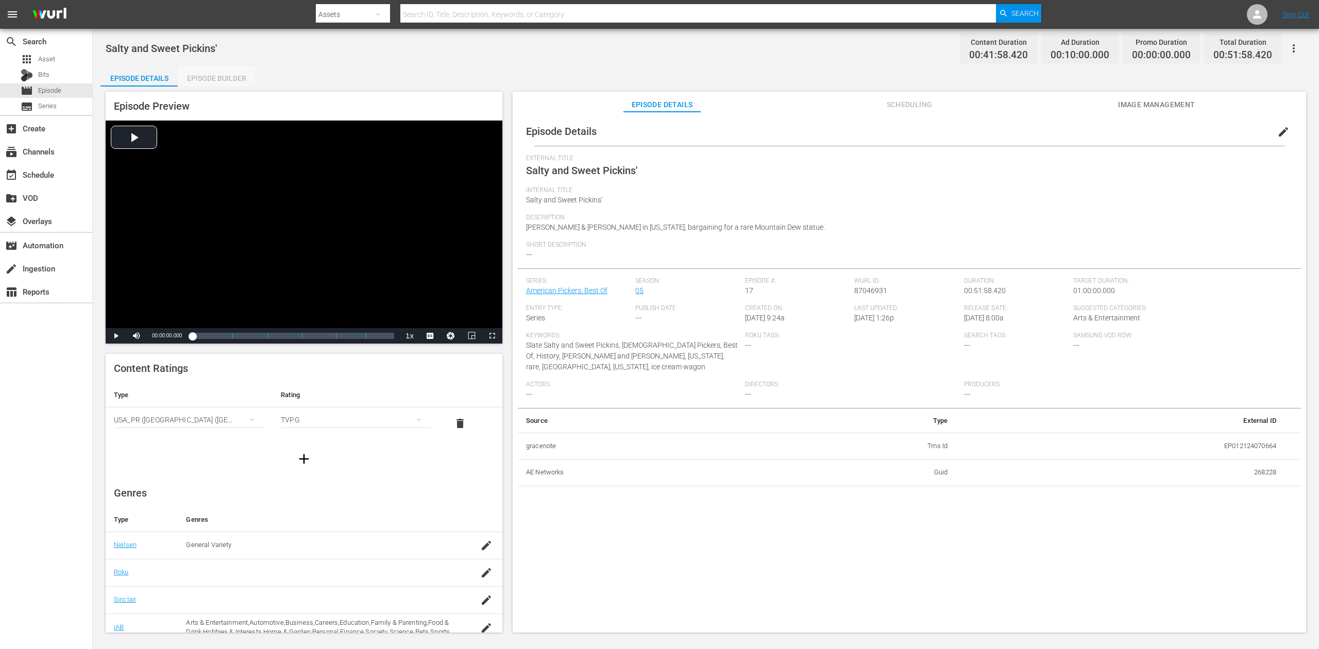
click at [219, 78] on div "Episode Builder" at bounding box center [216, 78] width 77 height 25
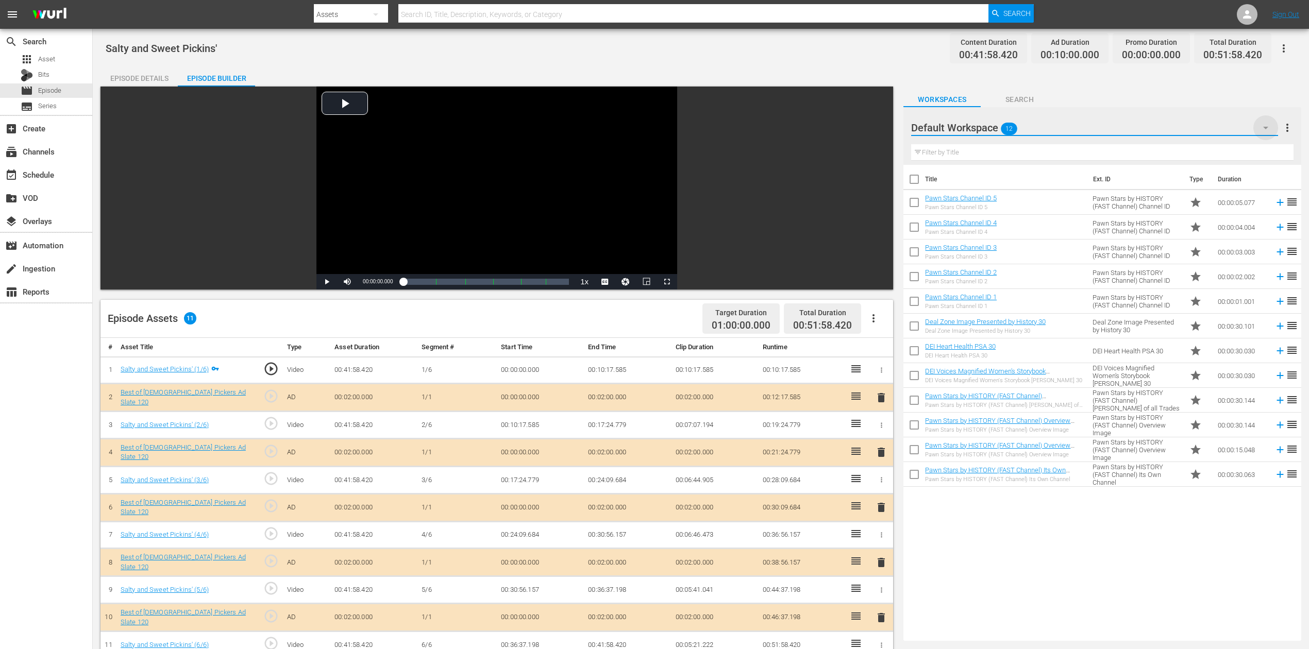
click at [989, 126] on icon "button" at bounding box center [1266, 128] width 12 height 12
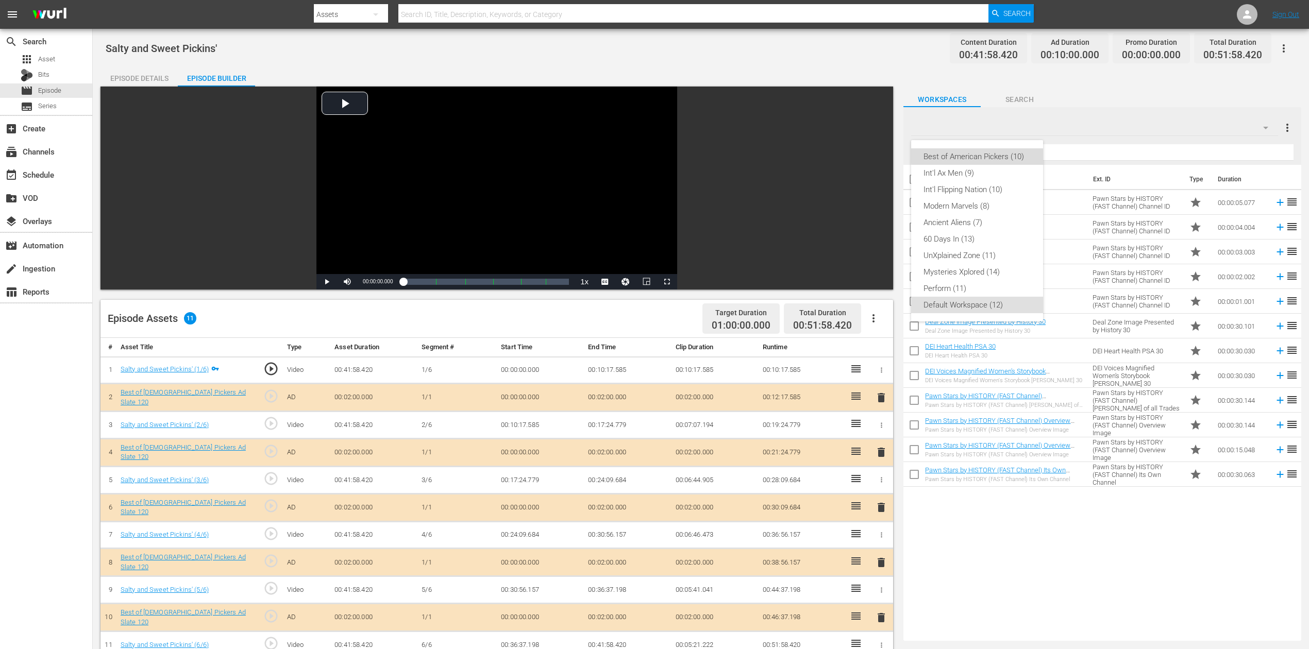
click at [984, 154] on div "Best of American Pickers (10)" at bounding box center [977, 156] width 107 height 16
